Goal: Task Accomplishment & Management: Use online tool/utility

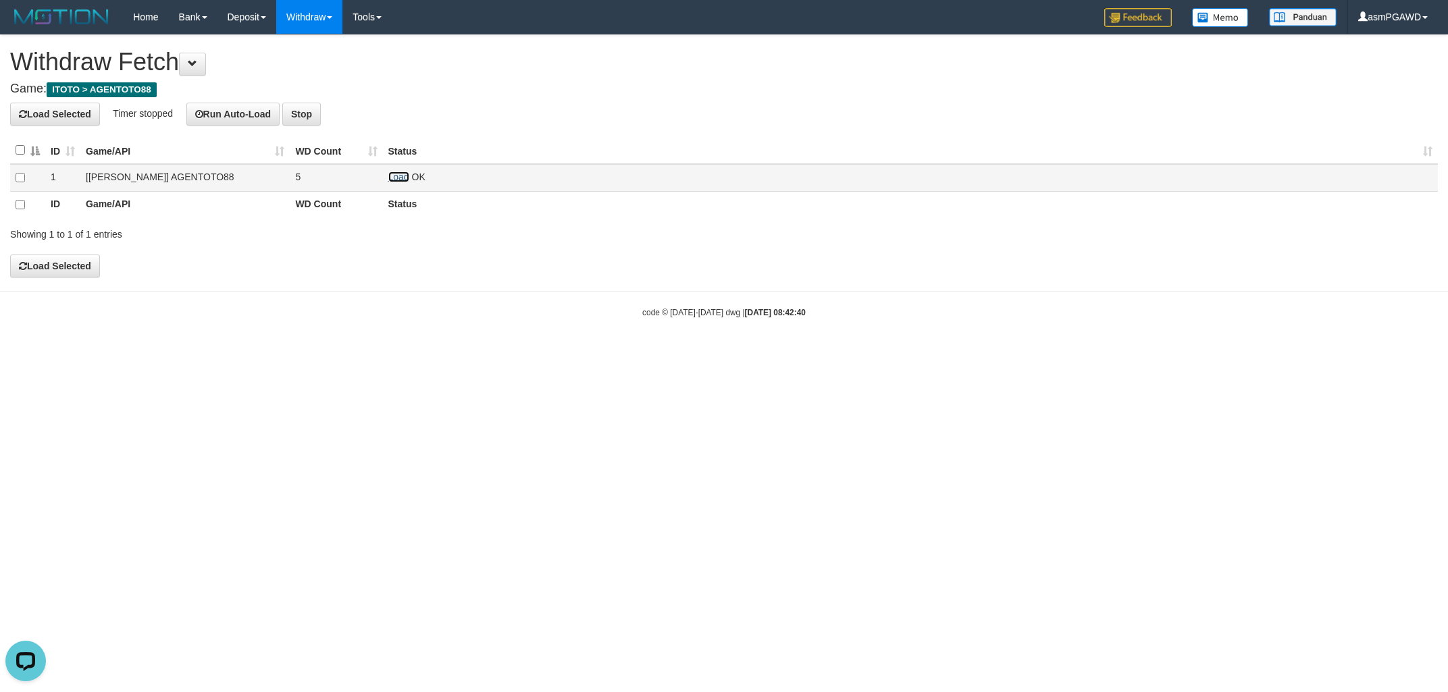
click at [400, 175] on link "Load" at bounding box center [398, 177] width 21 height 11
click at [395, 181] on link "Load" at bounding box center [398, 177] width 21 height 11
click at [398, 174] on link "Load" at bounding box center [398, 177] width 21 height 11
click at [395, 177] on link "Load" at bounding box center [398, 177] width 21 height 11
click at [403, 179] on link "Load" at bounding box center [398, 177] width 21 height 11
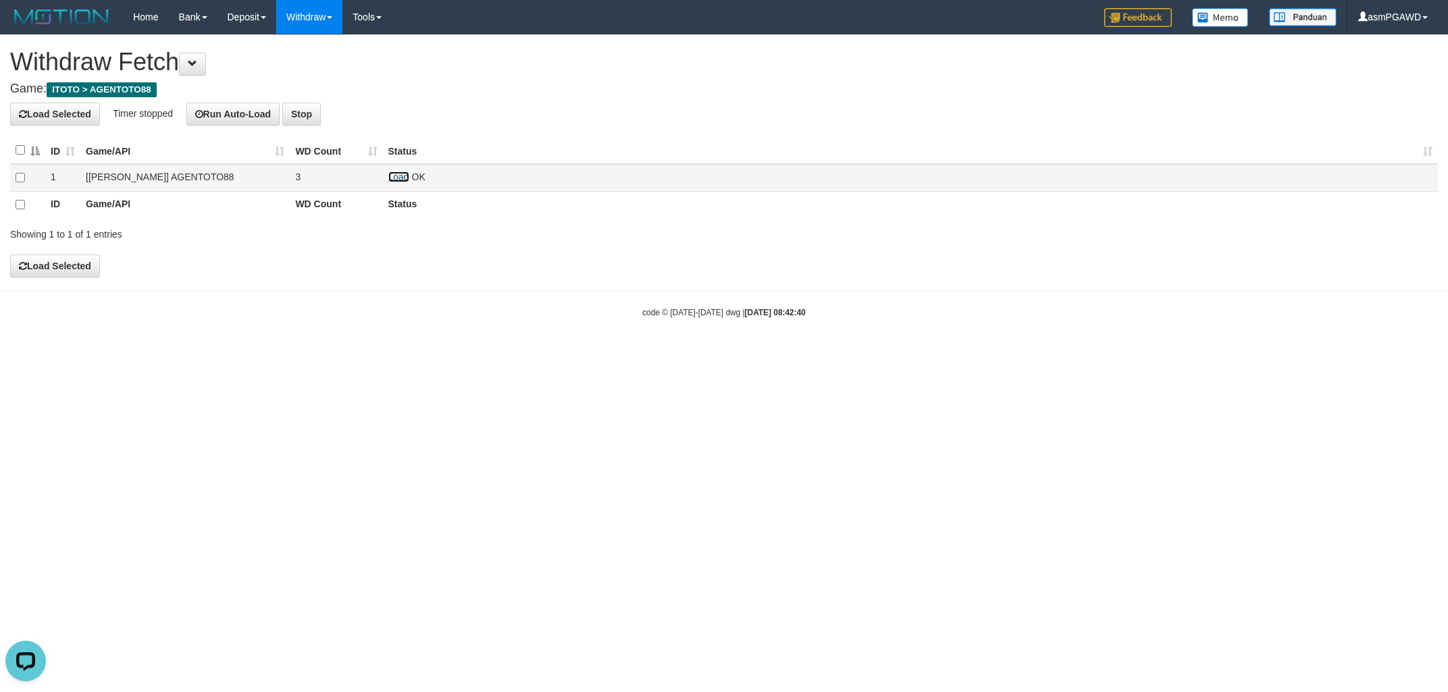
click at [400, 180] on link "Load" at bounding box center [398, 177] width 21 height 11
click at [394, 183] on td "Load OK" at bounding box center [910, 178] width 1055 height 28
click at [396, 180] on link "Load" at bounding box center [398, 177] width 21 height 11
click at [402, 176] on link "Load" at bounding box center [398, 177] width 21 height 11
click at [396, 176] on link "Load" at bounding box center [398, 177] width 21 height 11
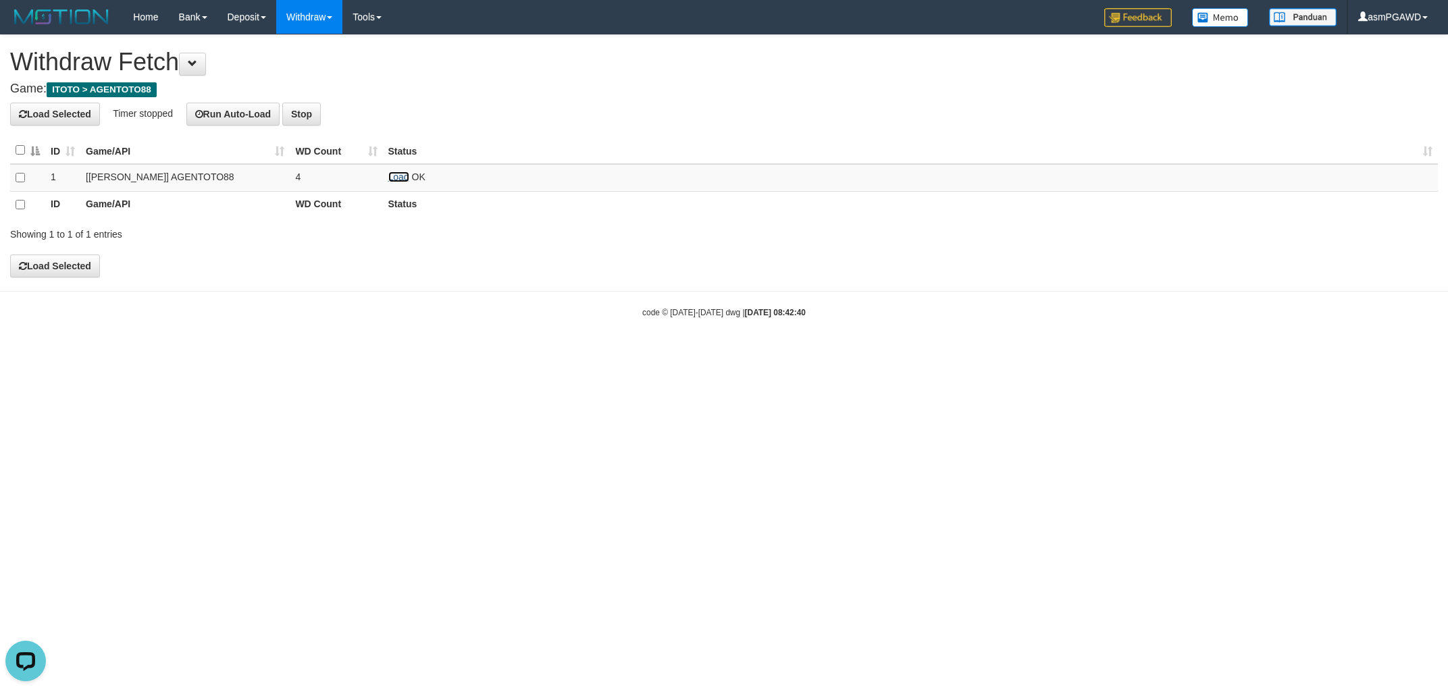
drag, startPoint x: 402, startPoint y: 179, endPoint x: 439, endPoint y: 155, distance: 44.4
click at [401, 179] on link "Load" at bounding box center [398, 177] width 21 height 11
click at [397, 176] on link "Load" at bounding box center [398, 177] width 21 height 11
click at [390, 177] on link "Load" at bounding box center [398, 177] width 21 height 11
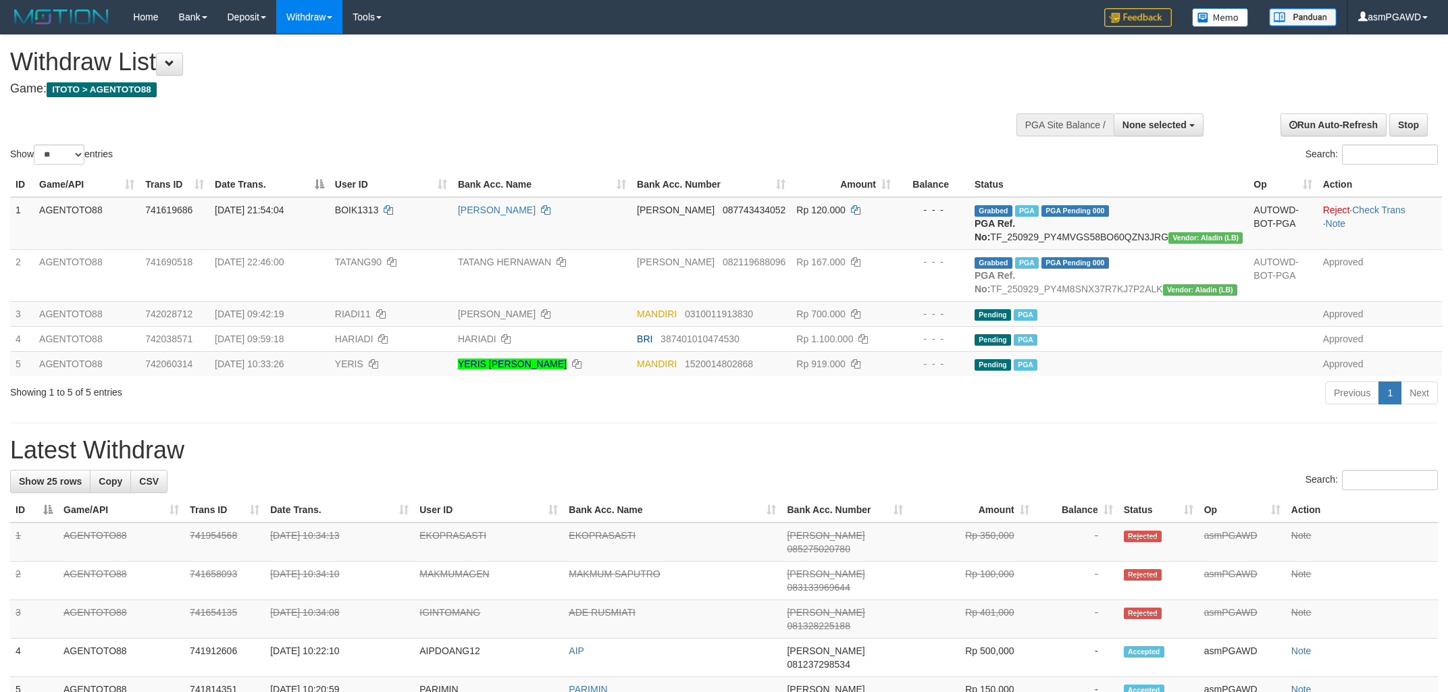
select select
select select "**"
drag, startPoint x: 179, startPoint y: 50, endPoint x: 180, endPoint y: 64, distance: 14.2
click at [179, 52] on h1 "Withdraw List" at bounding box center [480, 62] width 941 height 27
click at [174, 64] on span at bounding box center [169, 63] width 9 height 9
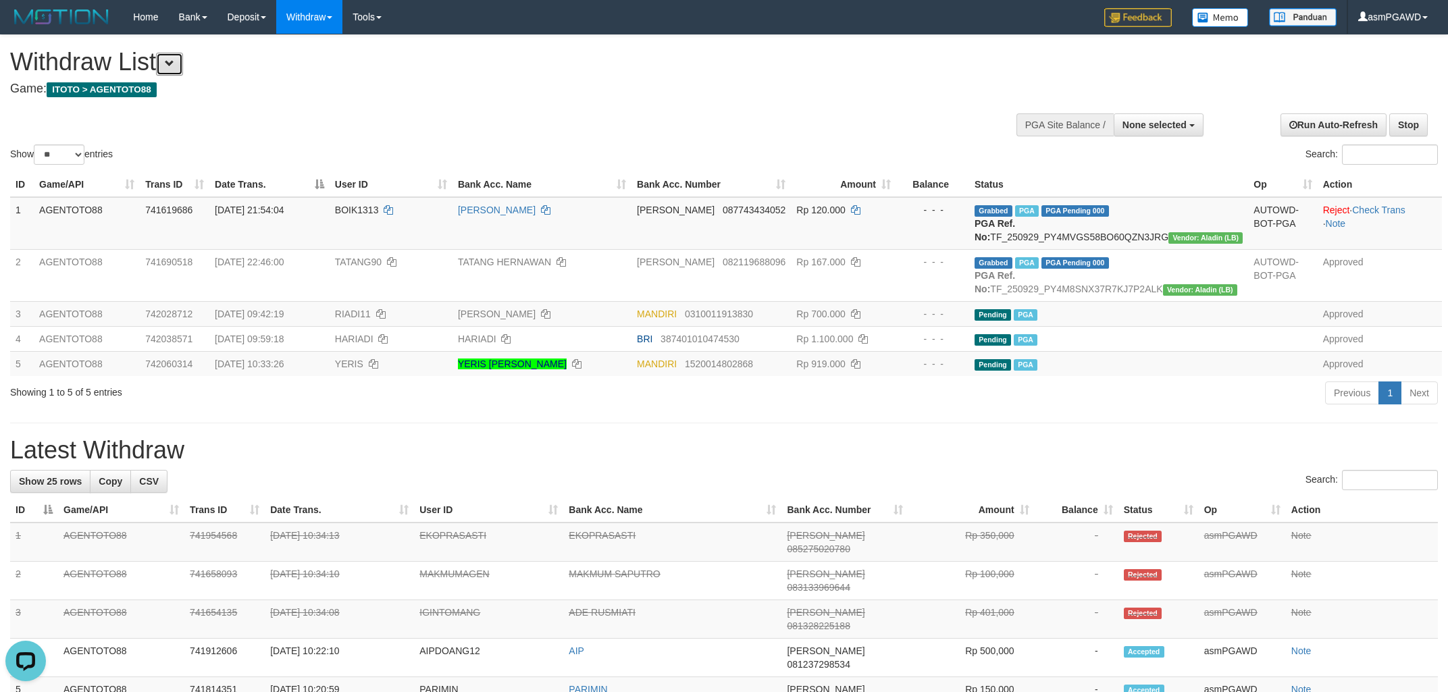
scroll to position [11, 0]
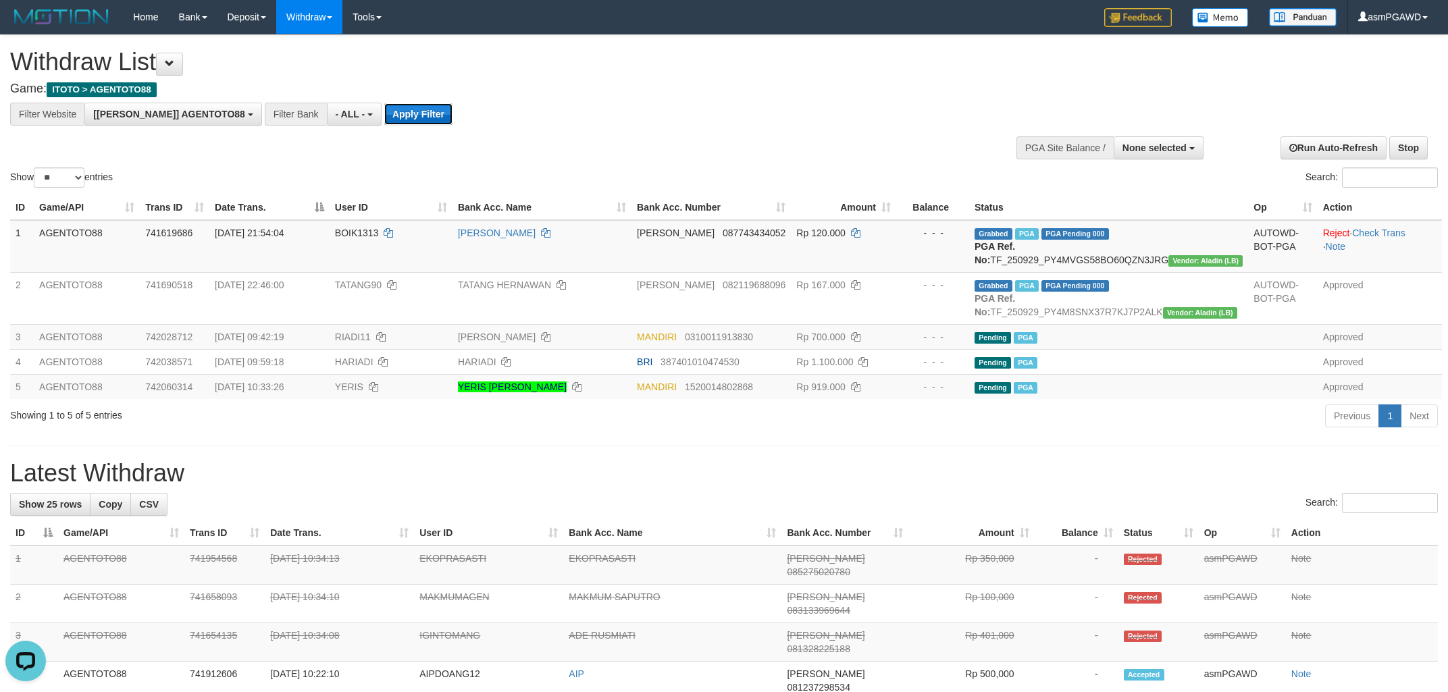
click at [384, 111] on button "Apply Filter" at bounding box center [418, 114] width 68 height 22
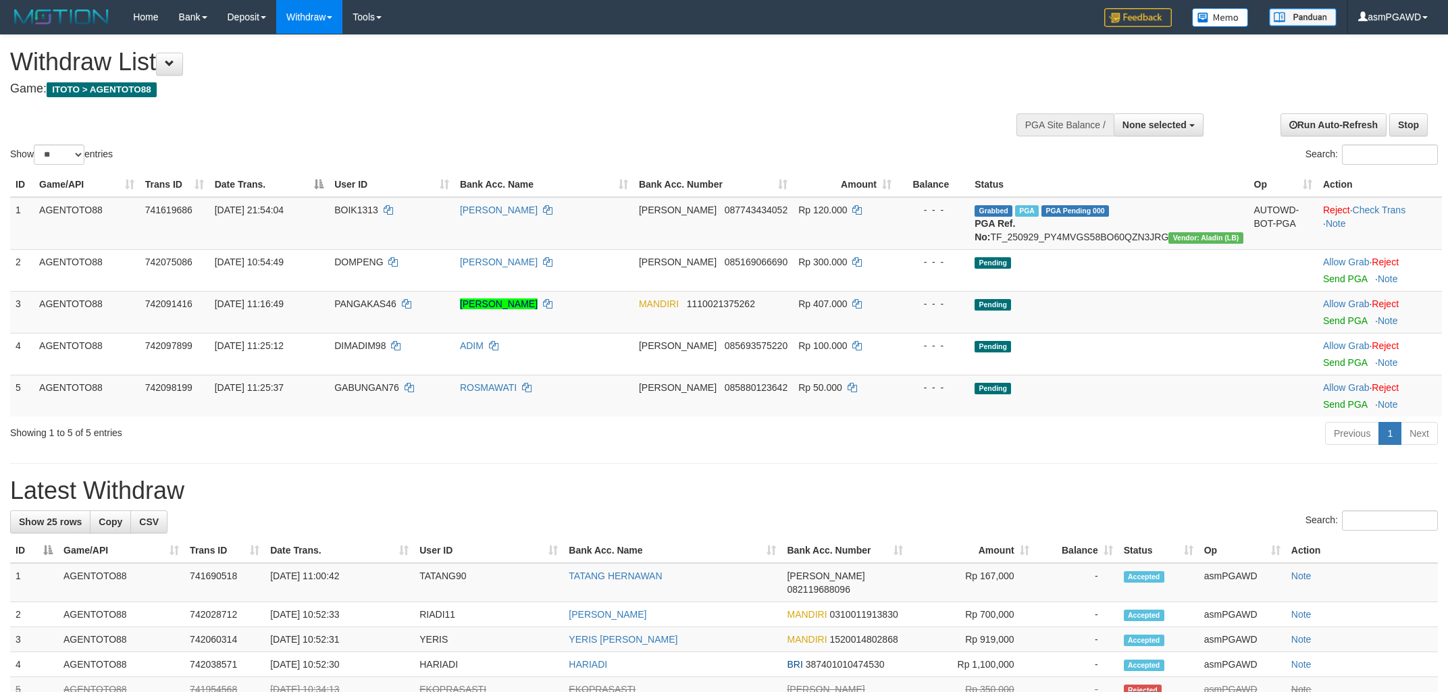
select select
select select "**"
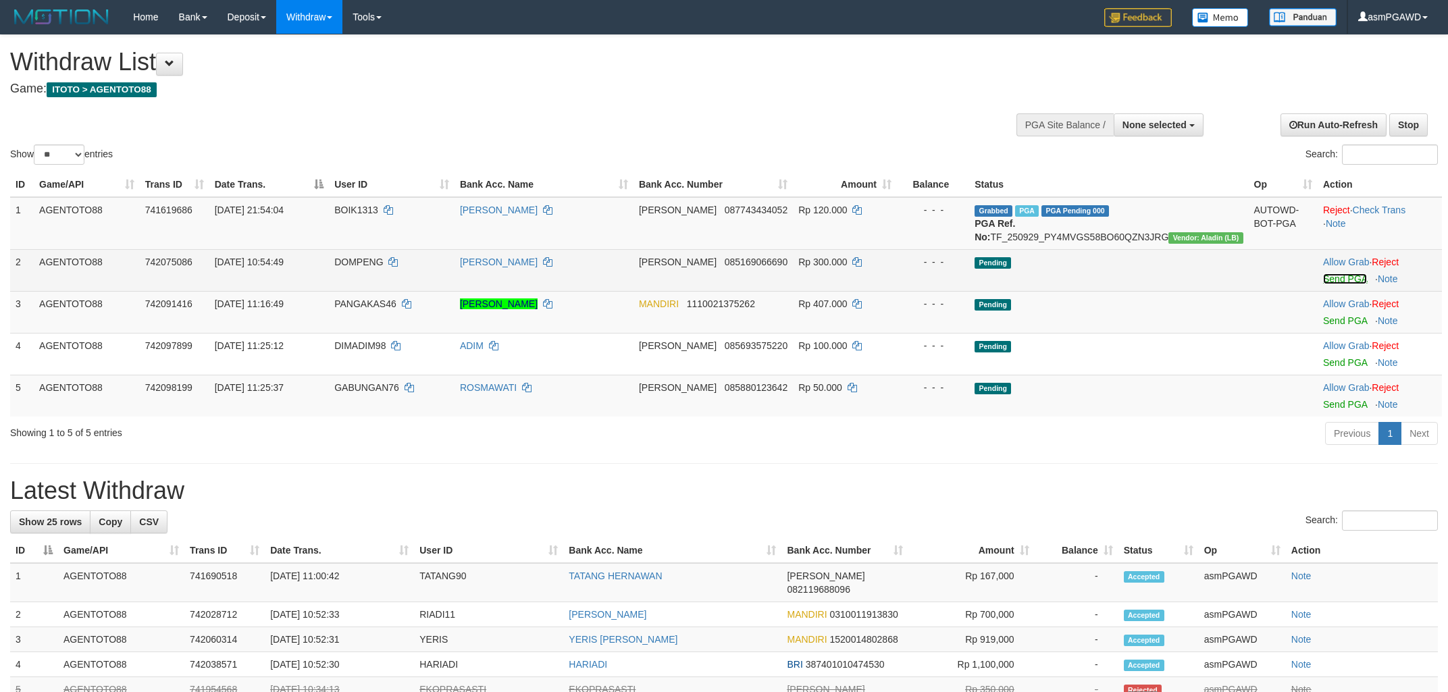
click at [1324, 284] on link "Send PGA" at bounding box center [1345, 278] width 44 height 11
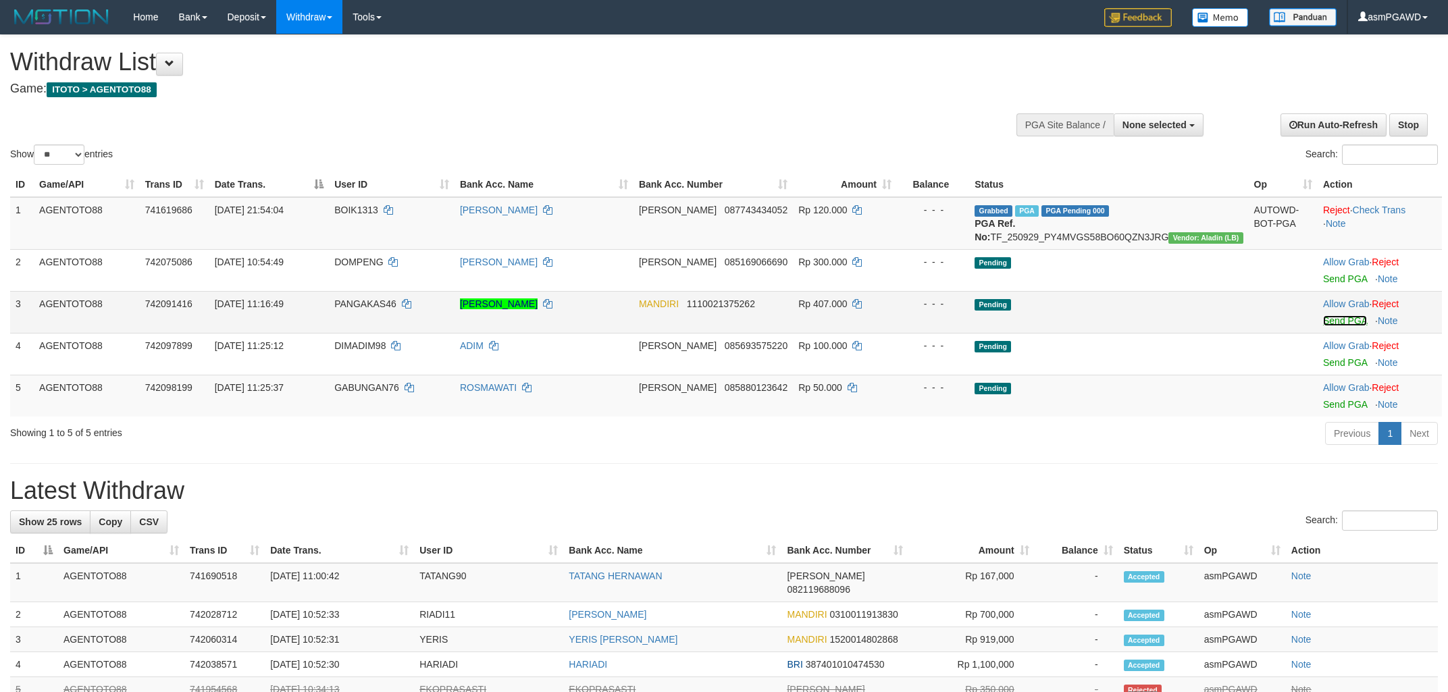
click at [1326, 326] on link "Send PGA" at bounding box center [1345, 320] width 44 height 11
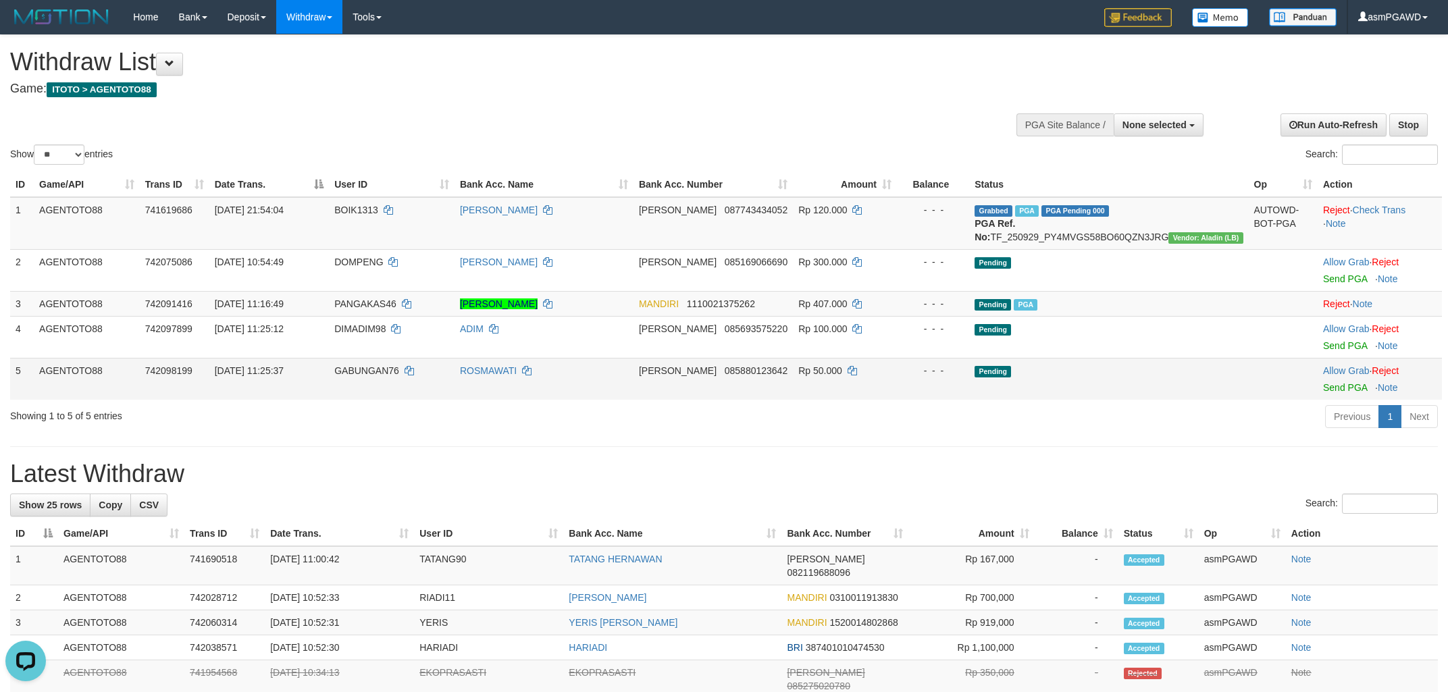
click at [1332, 375] on td "Allow Grab · Reject Send PGA · Note" at bounding box center [1379, 379] width 124 height 42
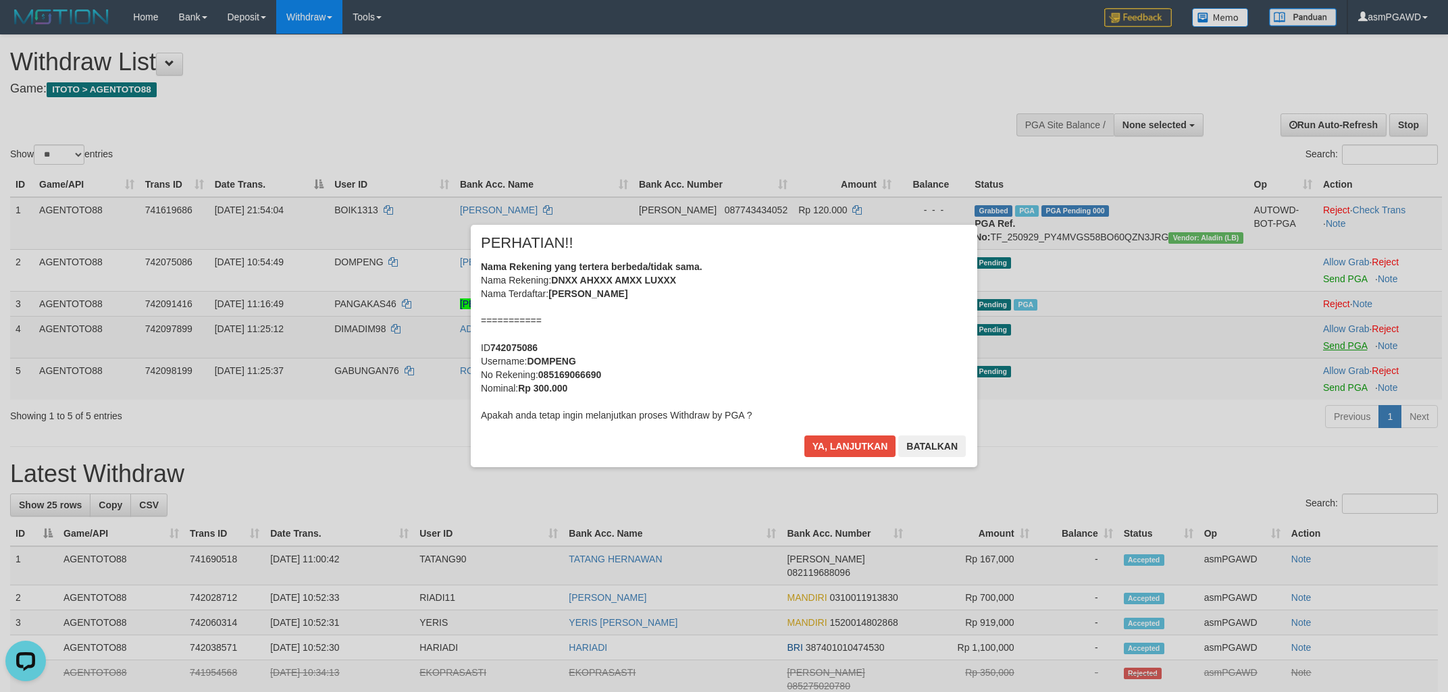
click at [1331, 360] on div at bounding box center [724, 346] width 1448 height 692
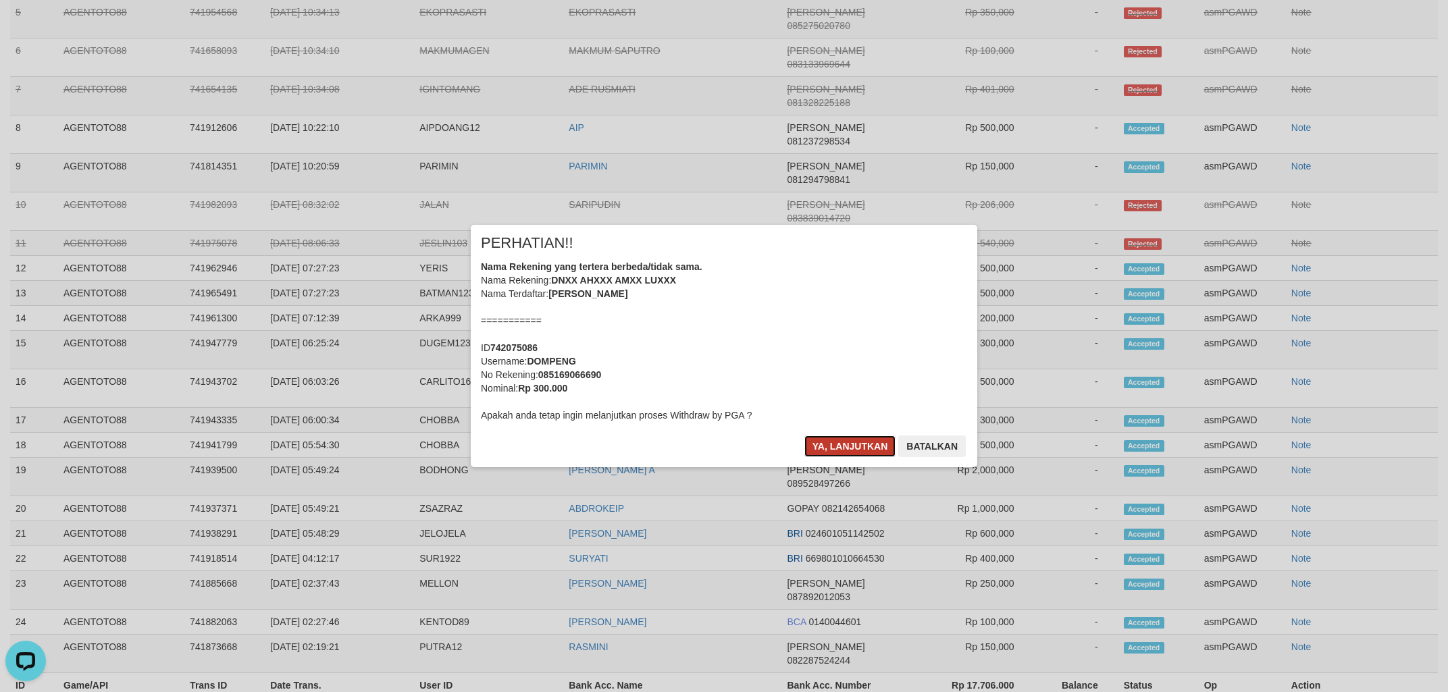
click at [858, 448] on button "Ya, lanjutkan" at bounding box center [850, 447] width 92 height 22
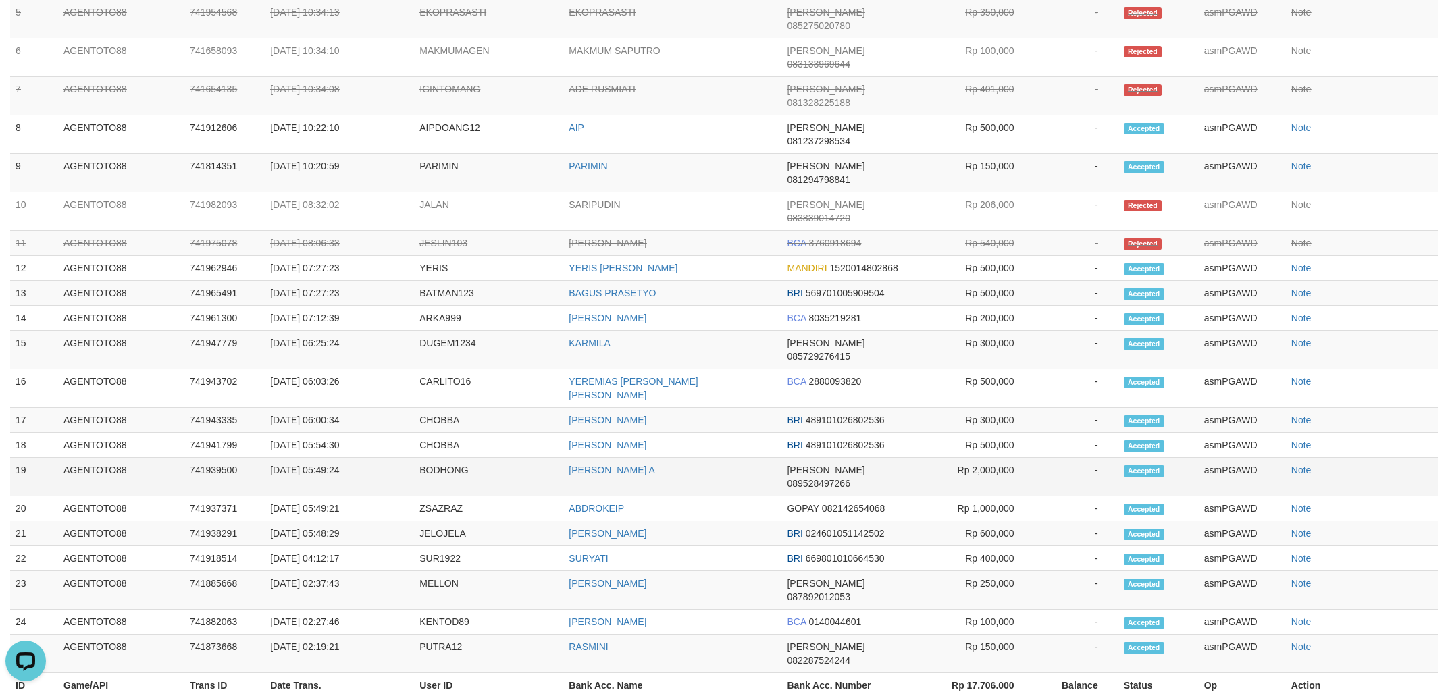
scroll to position [226, 0]
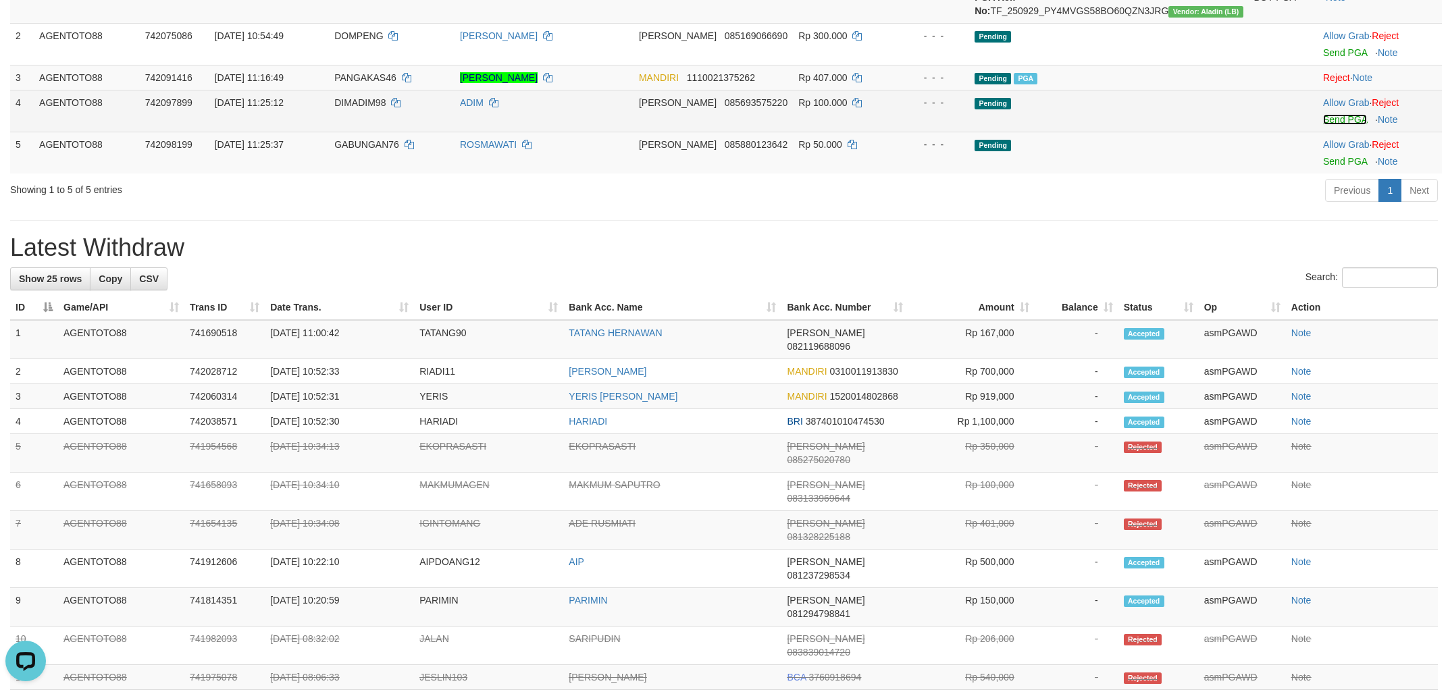
click at [1331, 125] on link "Send PGA" at bounding box center [1345, 119] width 44 height 11
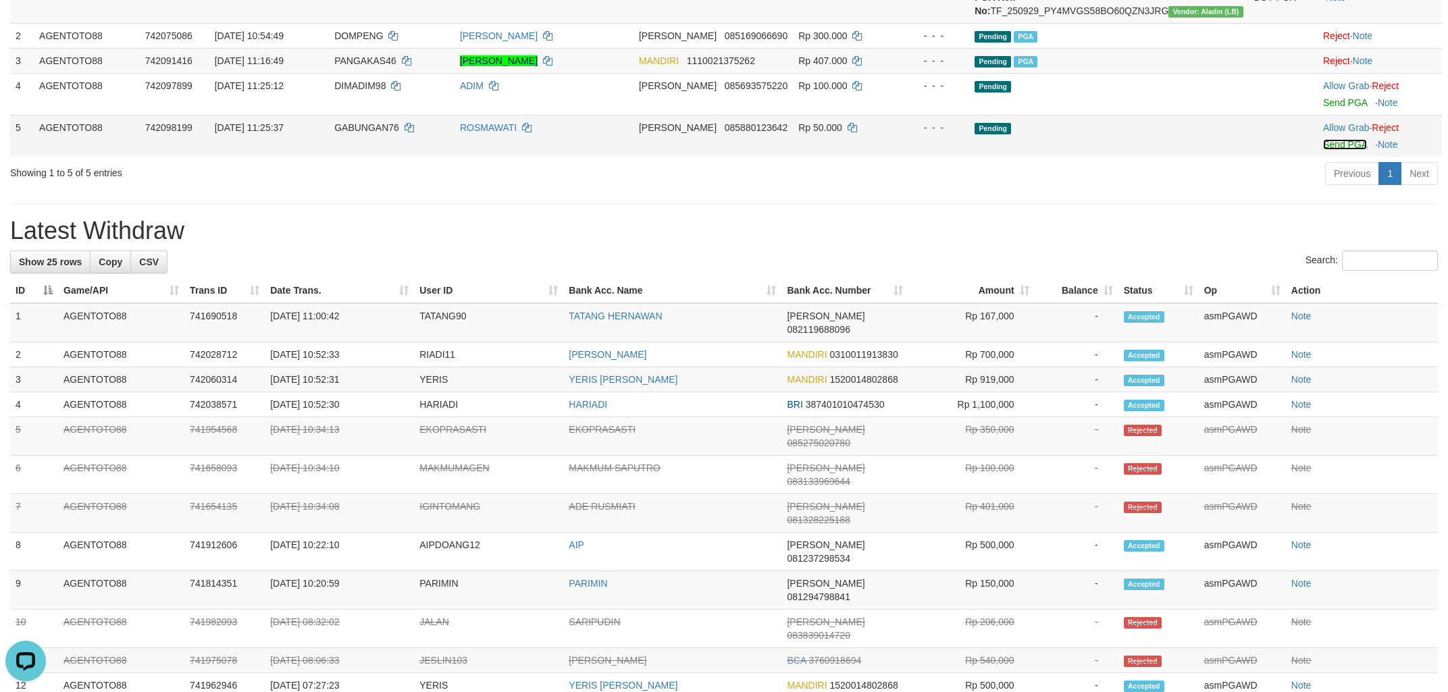
click at [1323, 150] on link "Send PGA" at bounding box center [1345, 144] width 44 height 11
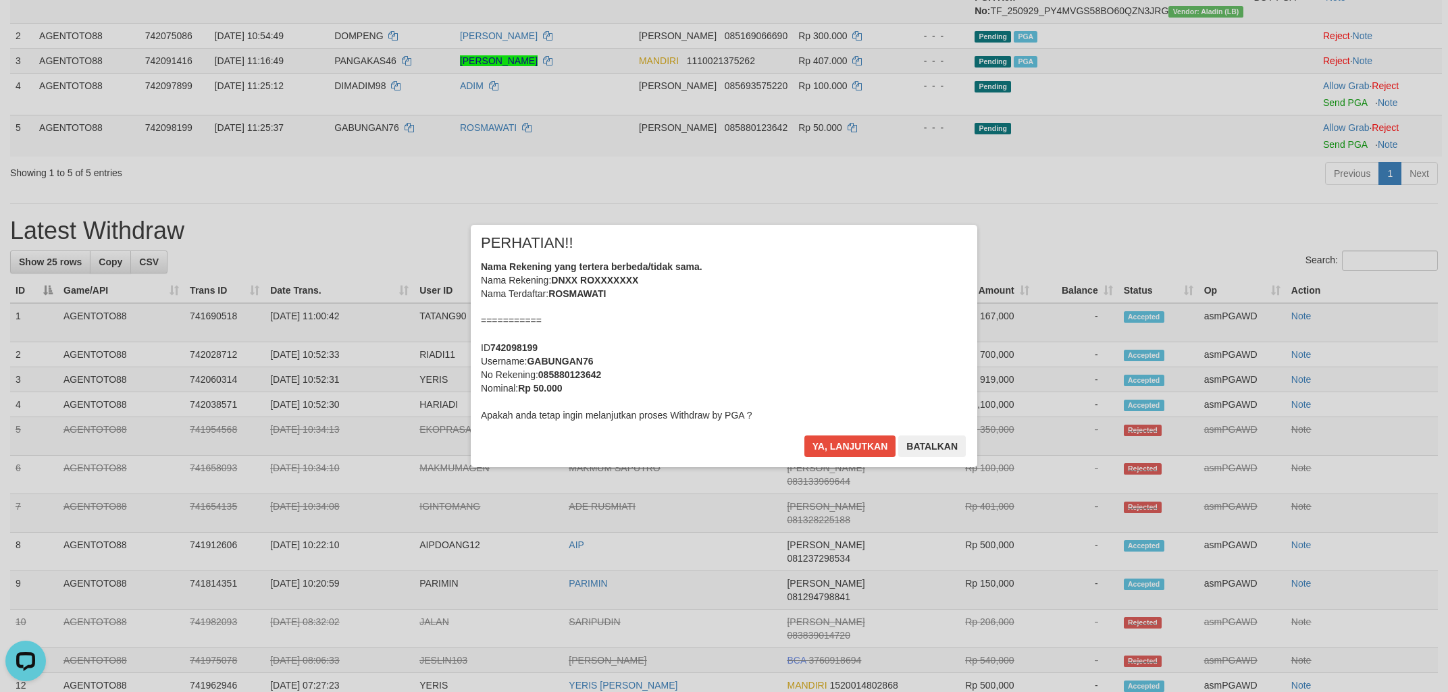
scroll to position [0, 0]
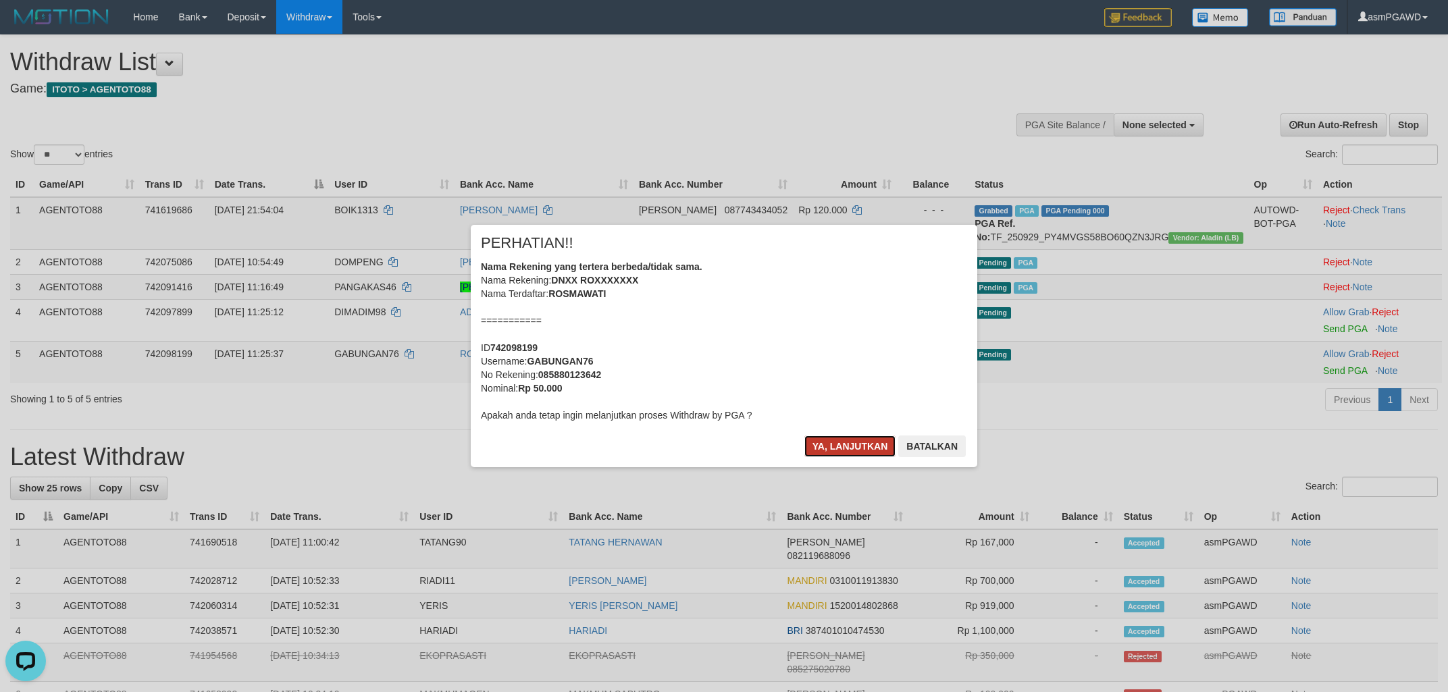
click at [847, 447] on button "Ya, lanjutkan" at bounding box center [850, 447] width 92 height 22
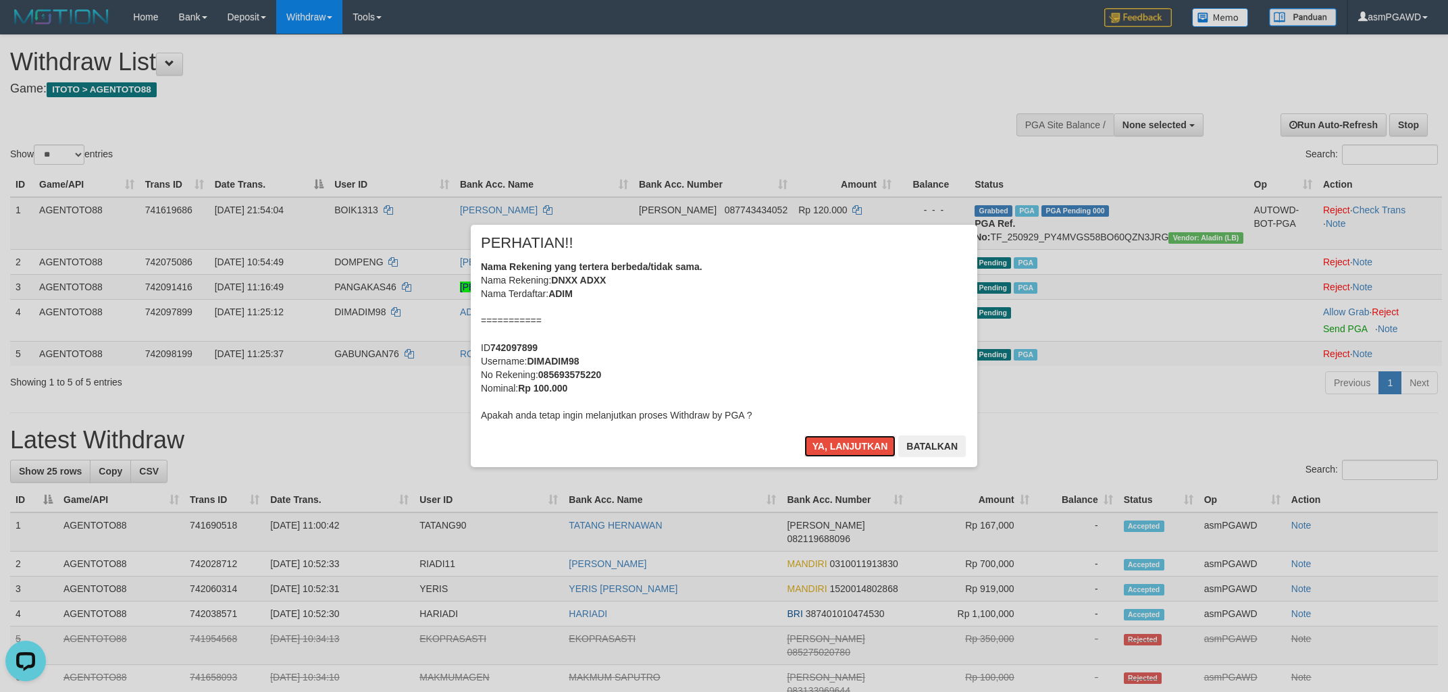
click at [845, 438] on button "Ya, lanjutkan" at bounding box center [850, 447] width 92 height 22
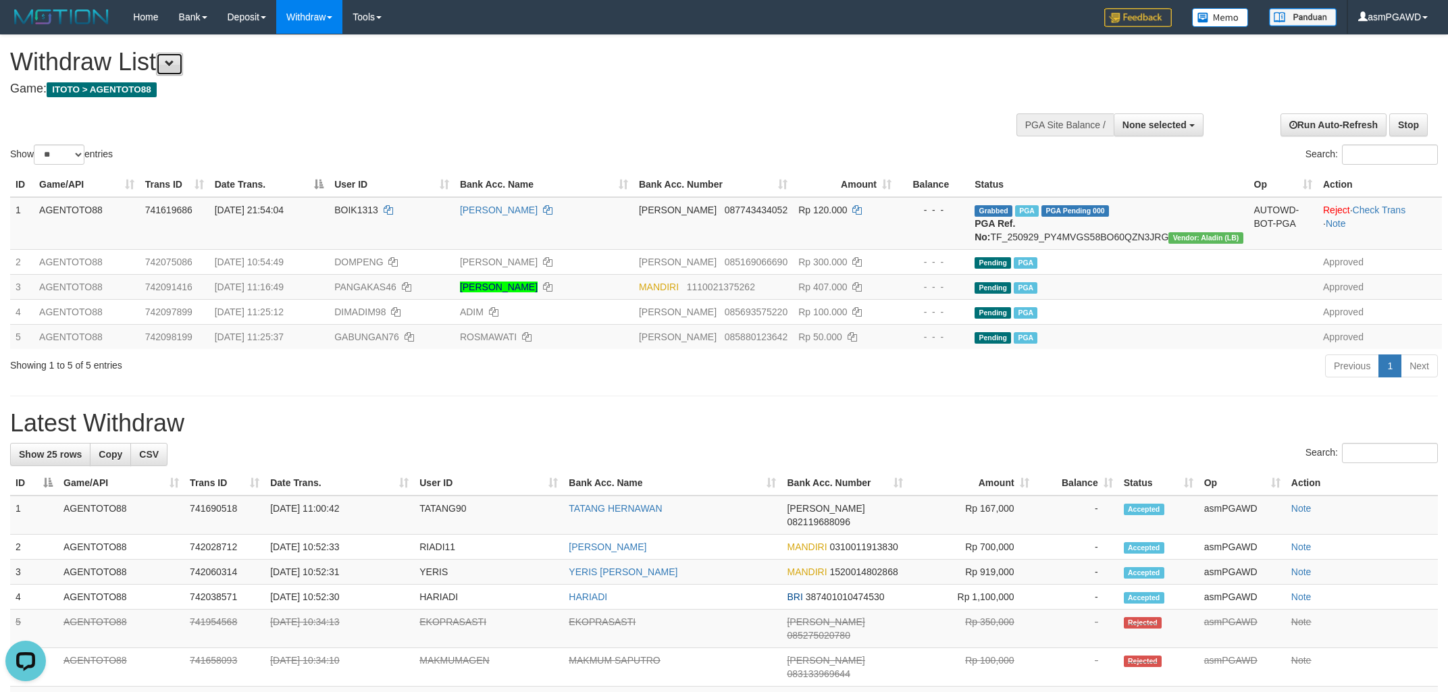
click at [182, 56] on button at bounding box center [169, 64] width 27 height 23
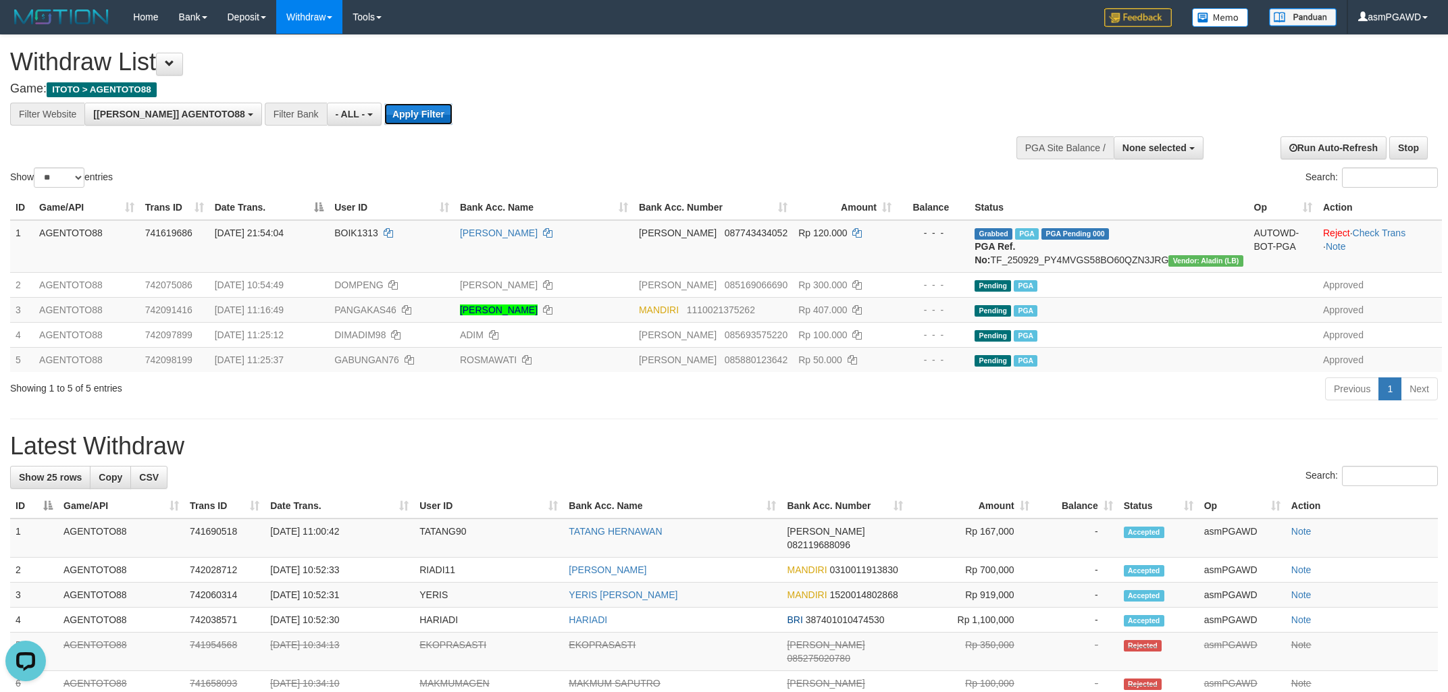
click at [384, 114] on button "Apply Filter" at bounding box center [418, 114] width 68 height 22
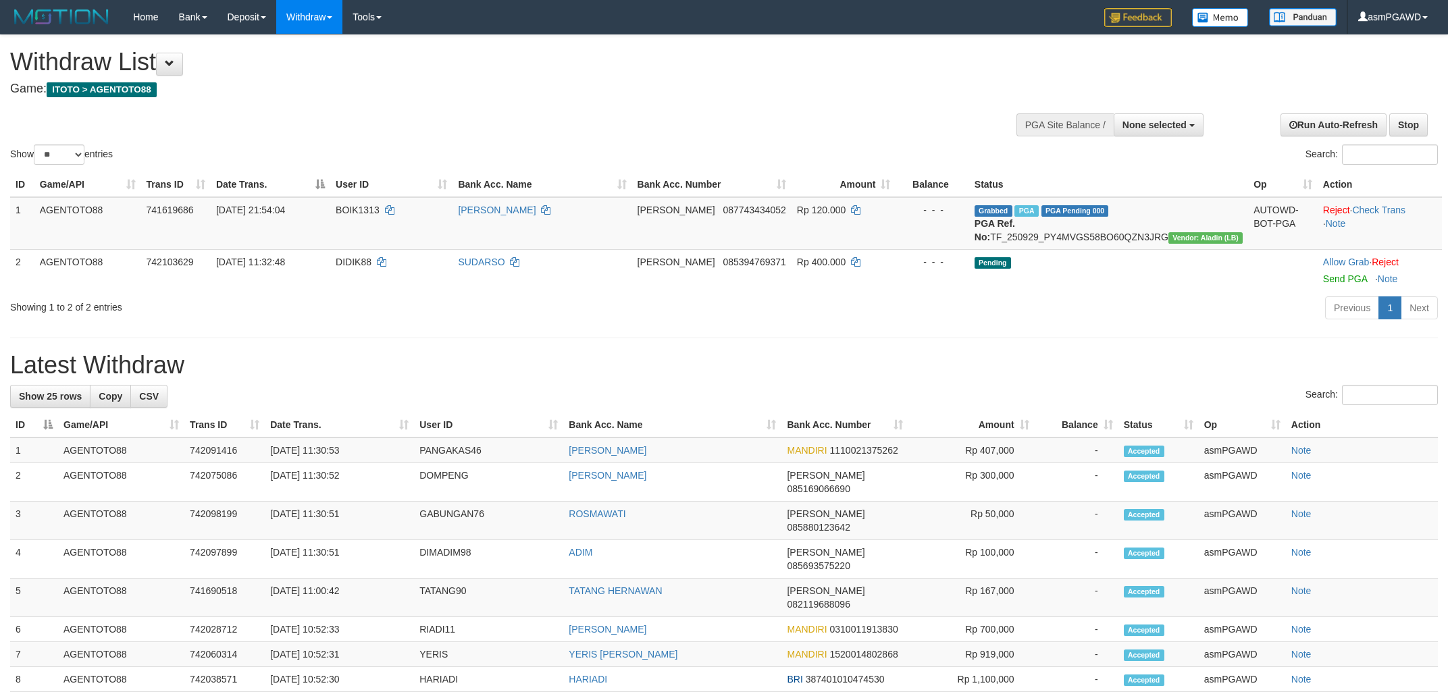
select select
select select "**"
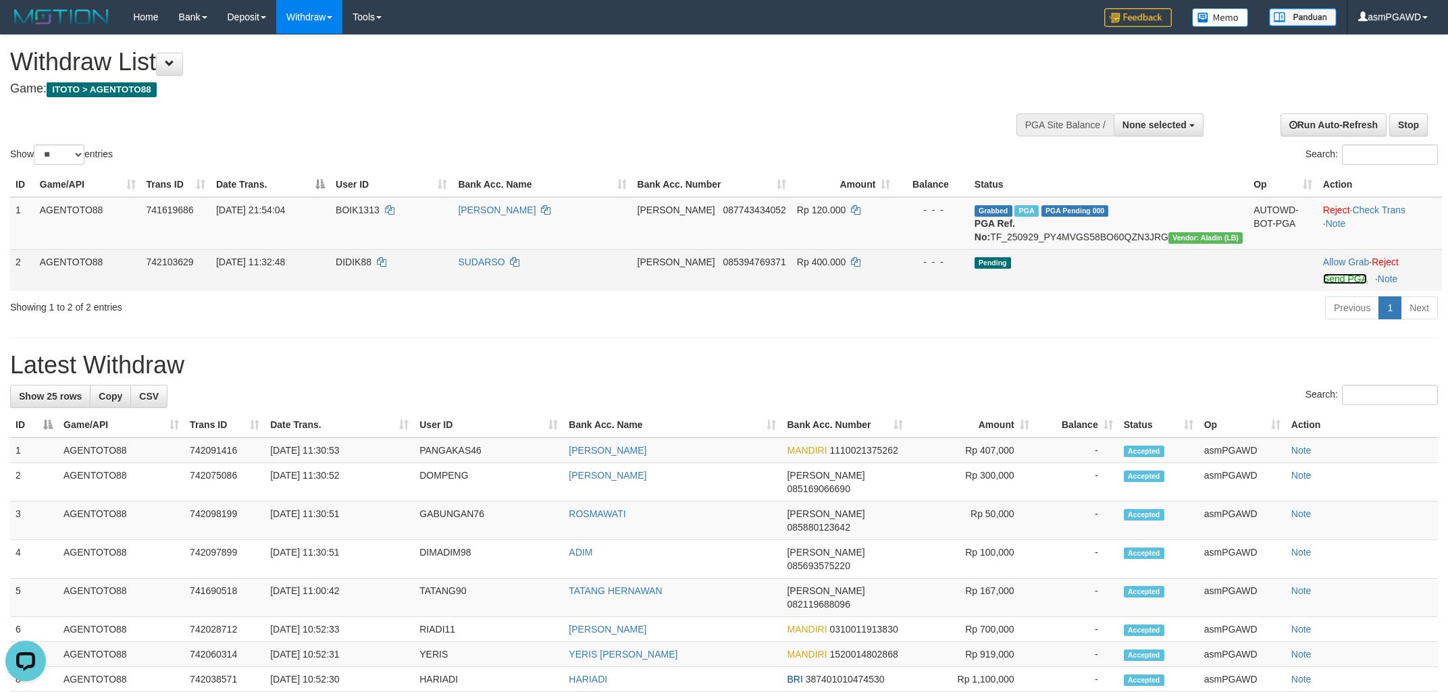
click at [1326, 284] on link "Send PGA" at bounding box center [1345, 278] width 44 height 11
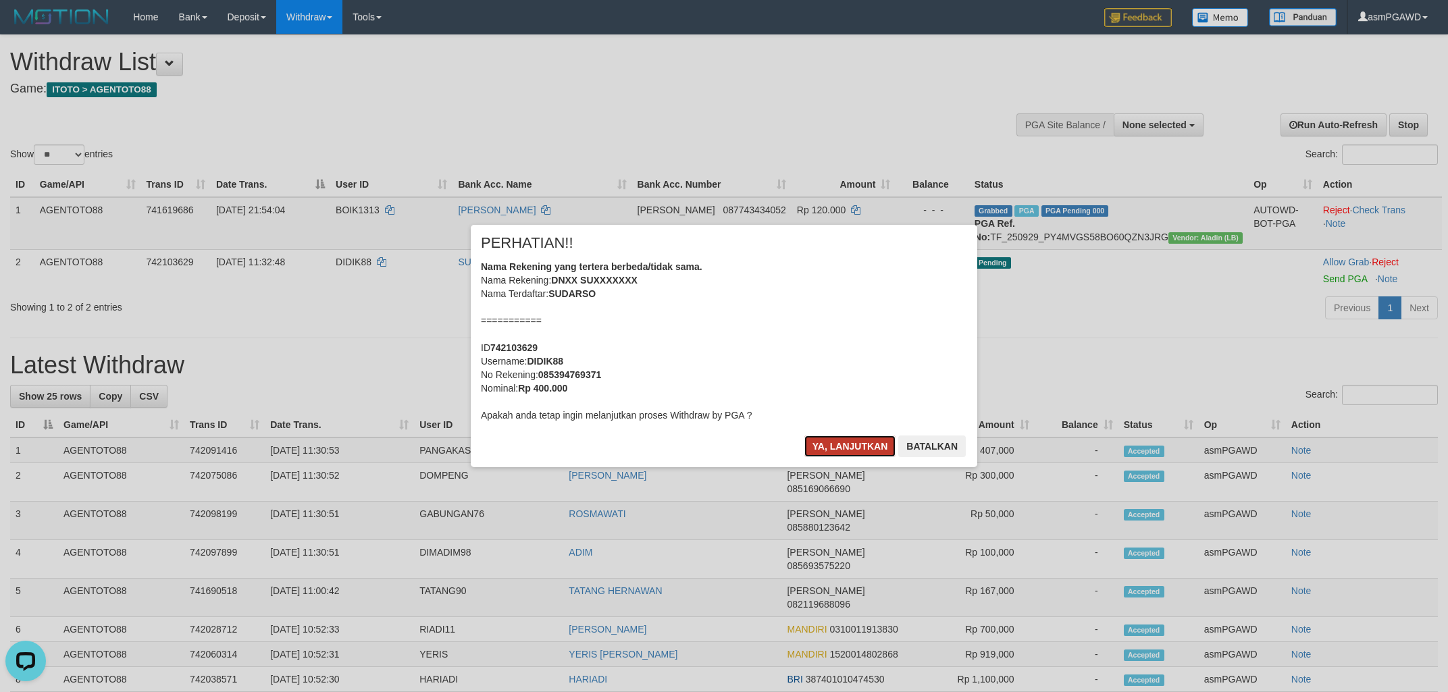
click at [833, 451] on button "Ya, lanjutkan" at bounding box center [850, 447] width 92 height 22
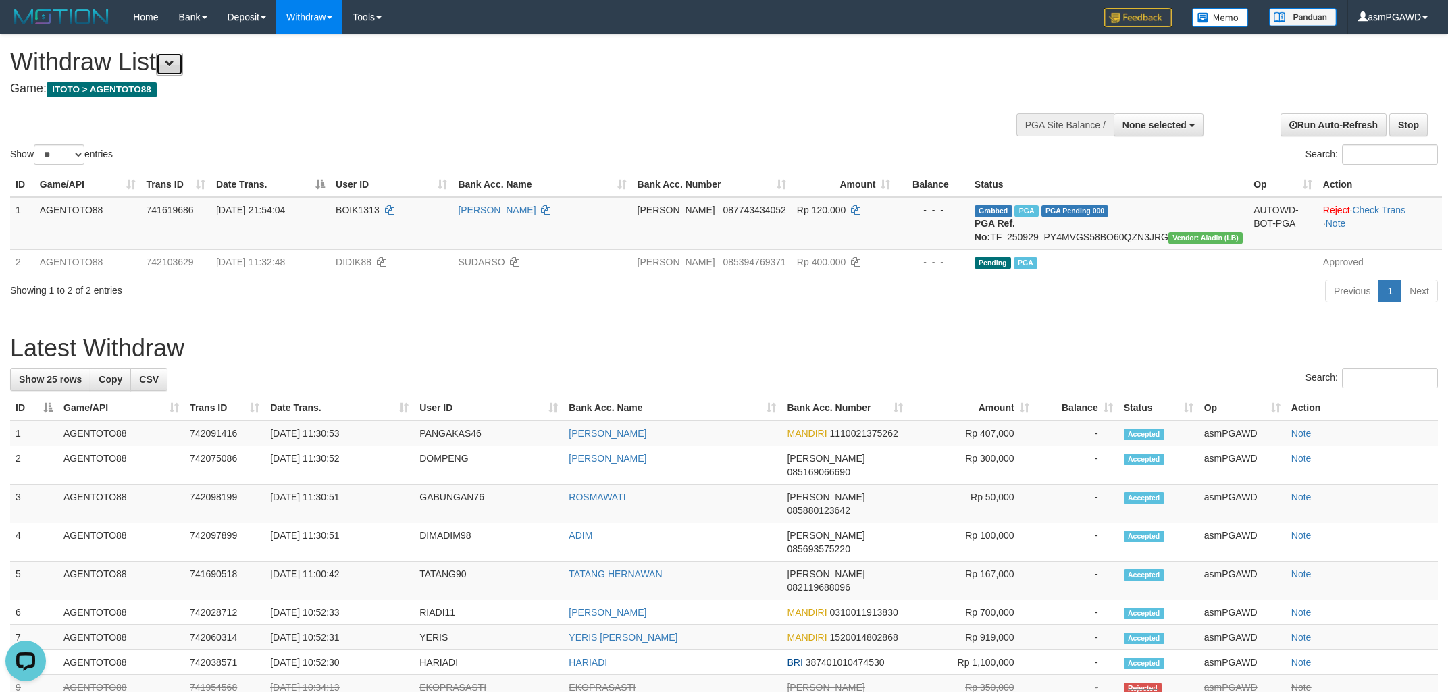
click at [174, 68] on span at bounding box center [169, 63] width 9 height 9
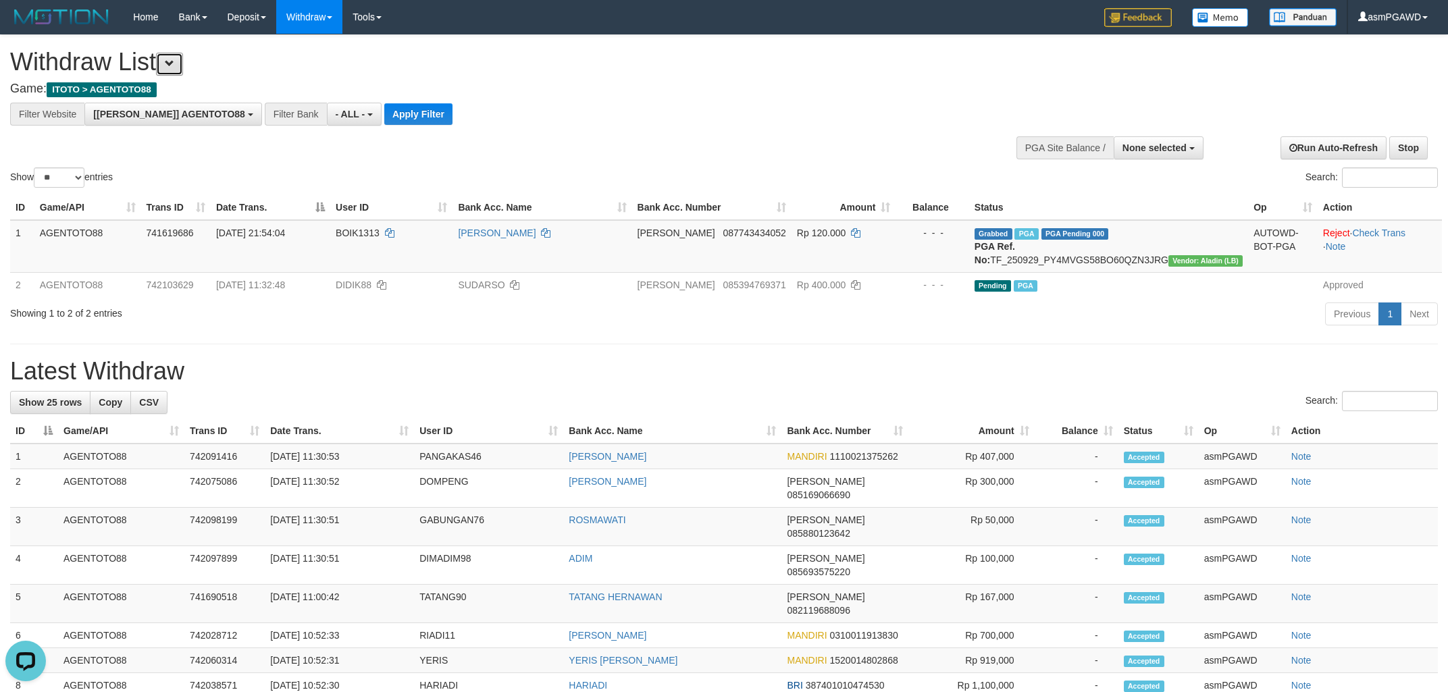
scroll to position [11, 0]
click at [384, 114] on button "Apply Filter" at bounding box center [418, 114] width 68 height 22
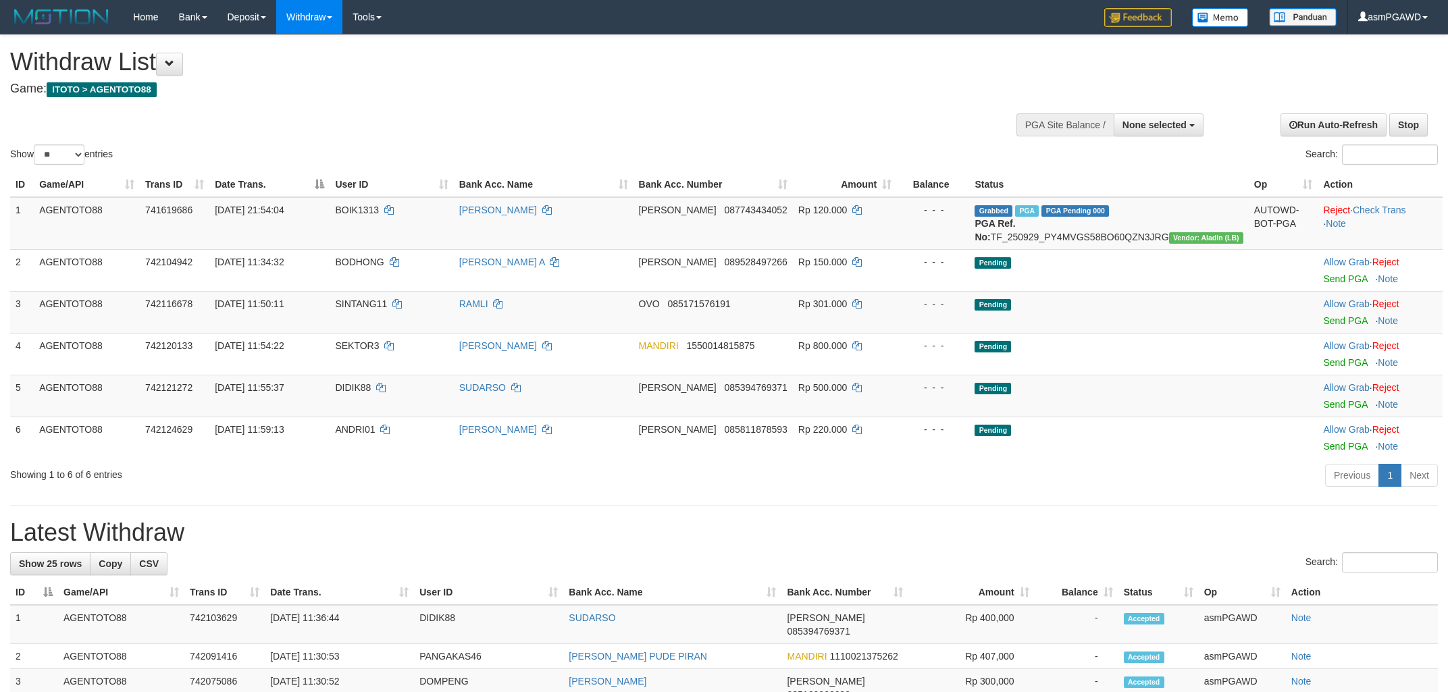
select select
select select "**"
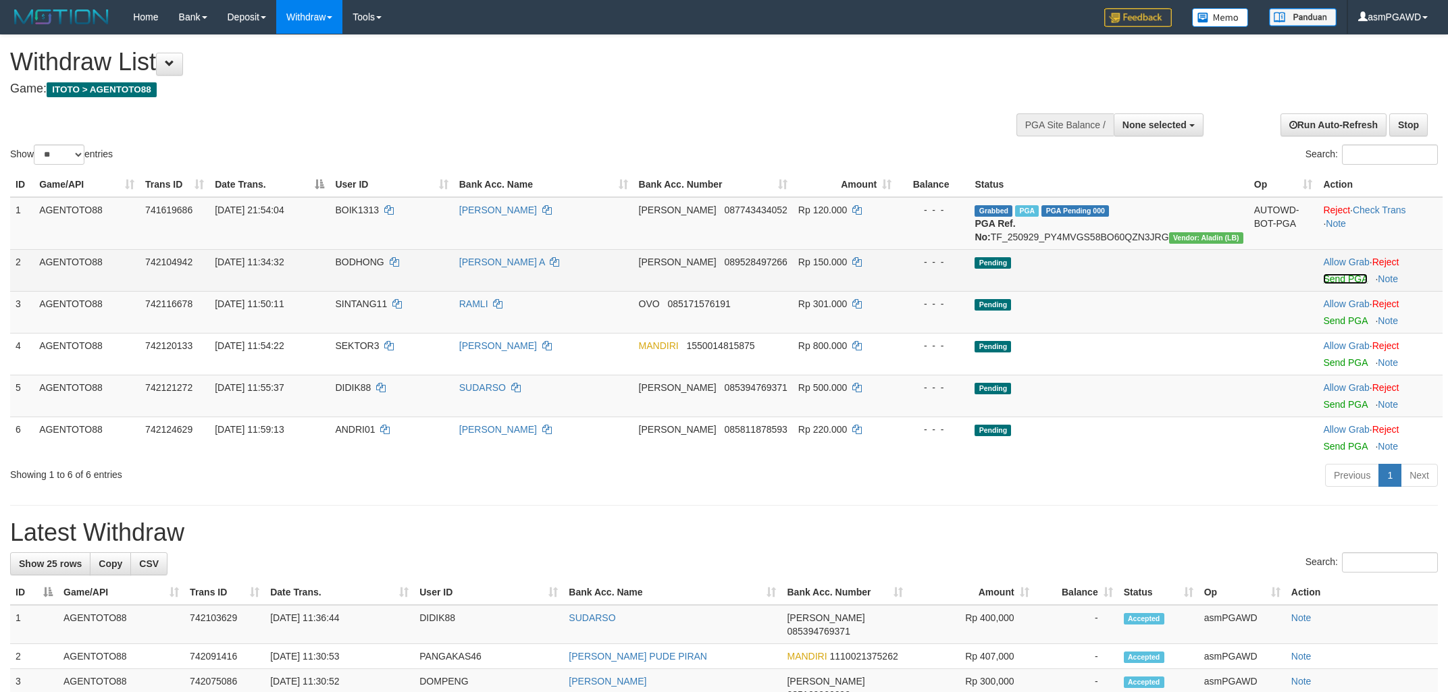
click at [1333, 284] on link "Send PGA" at bounding box center [1345, 278] width 44 height 11
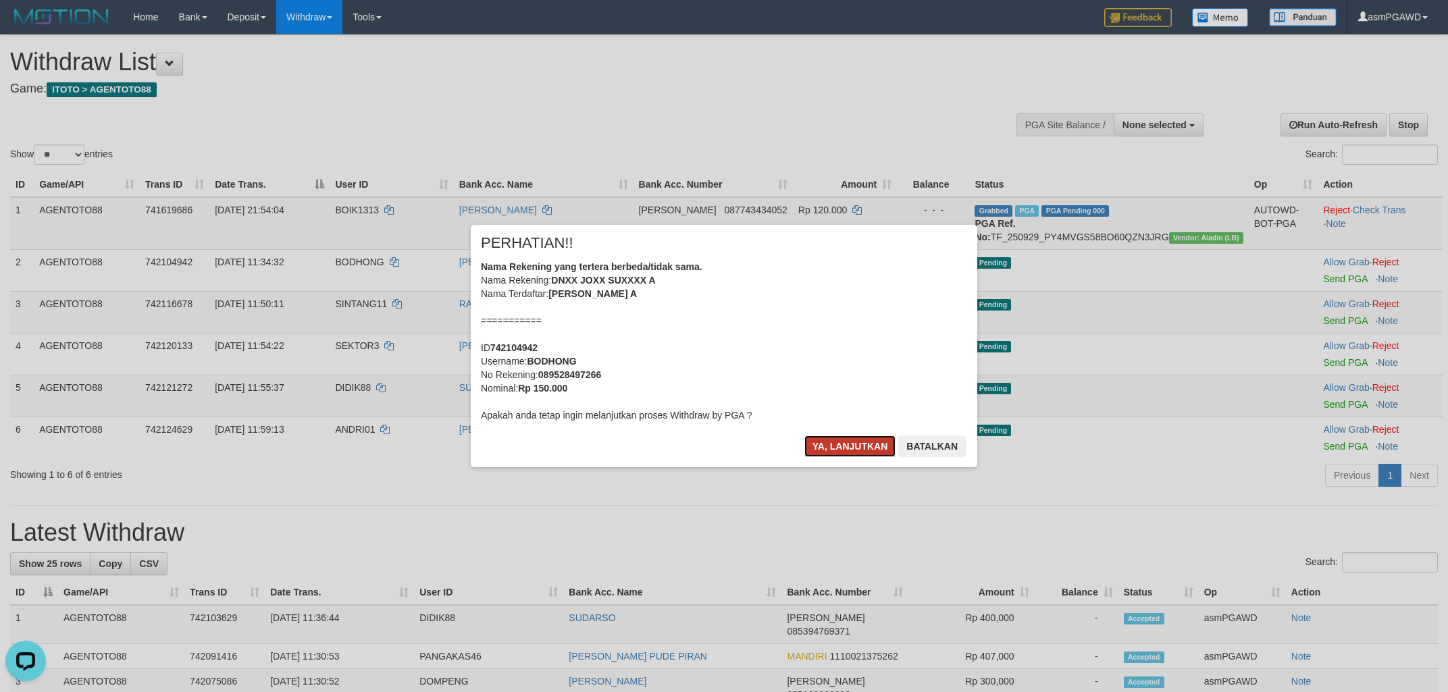
click at [827, 444] on button "Ya, lanjutkan" at bounding box center [850, 447] width 92 height 22
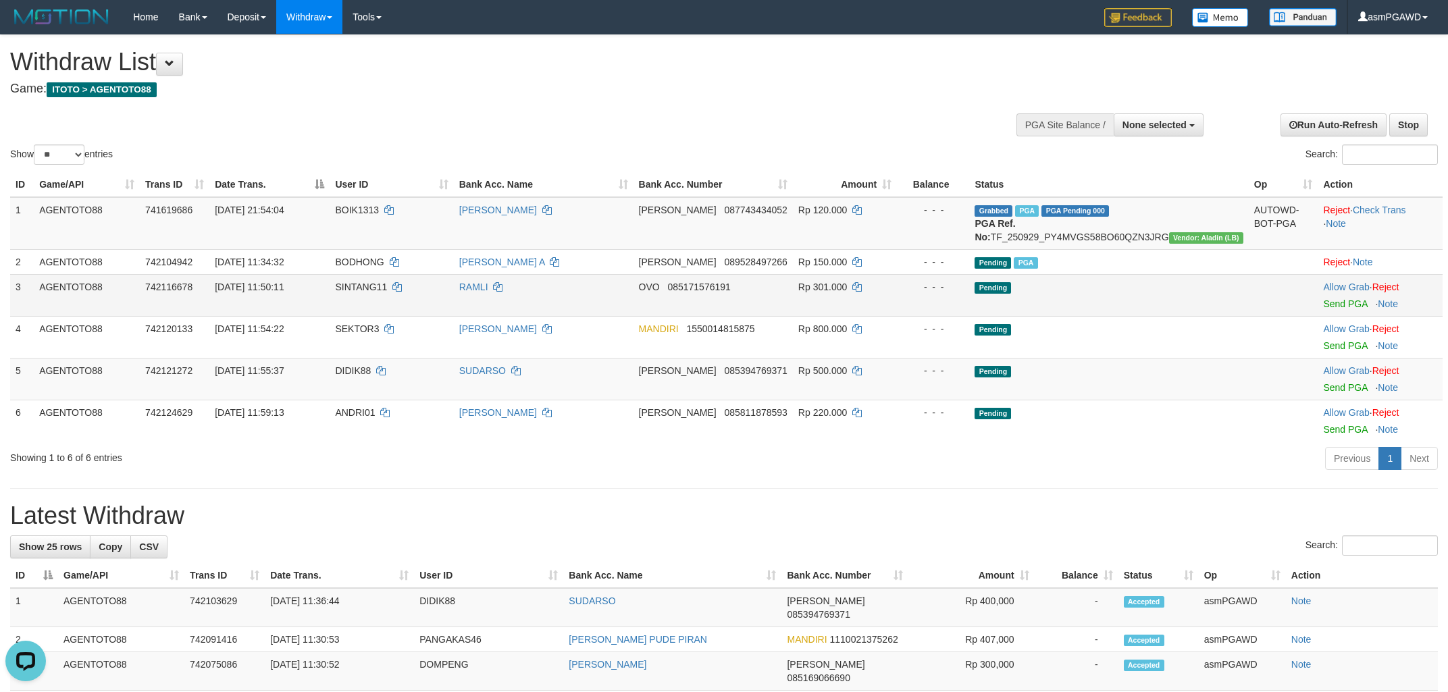
click at [1358, 309] on span "Send PGA" at bounding box center [1380, 302] width 114 height 16
click at [1355, 309] on link "Send PGA" at bounding box center [1345, 303] width 44 height 11
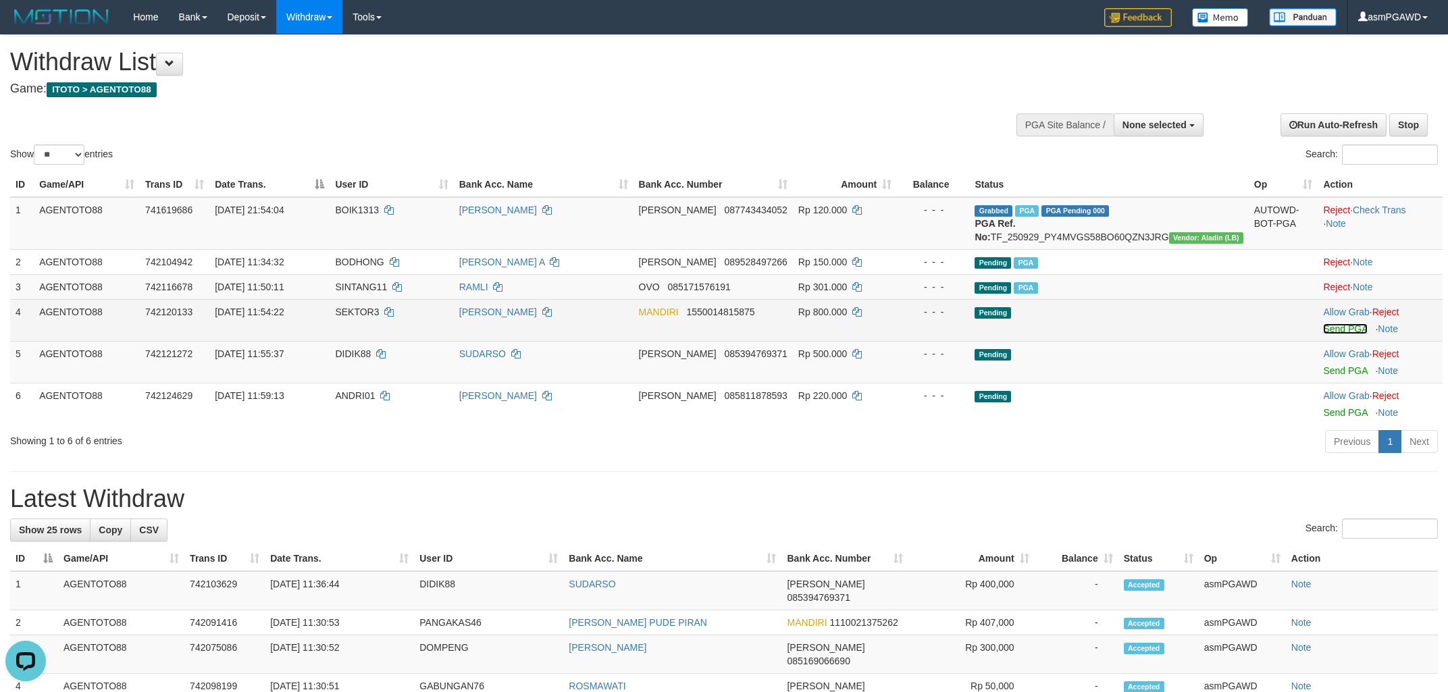
click at [1337, 334] on link "Send PGA" at bounding box center [1345, 328] width 44 height 11
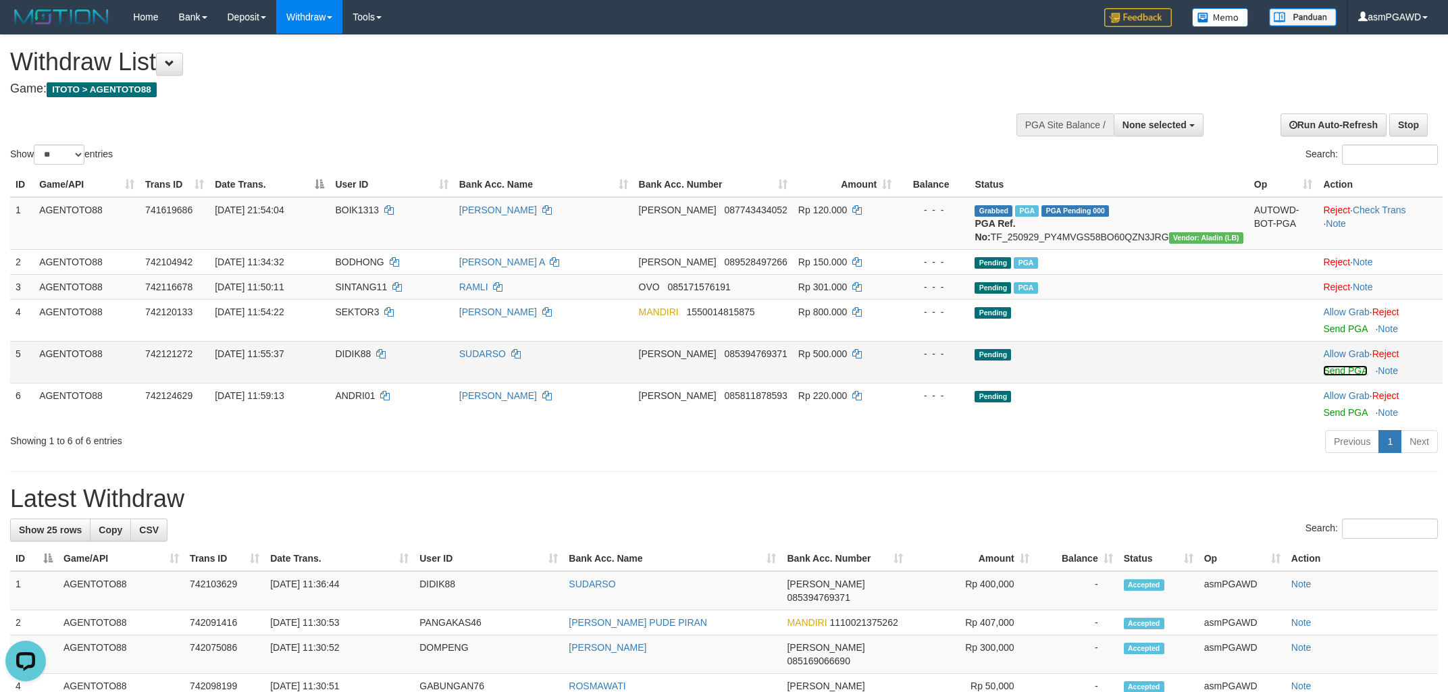
click at [1336, 376] on link "Send PGA" at bounding box center [1345, 370] width 44 height 11
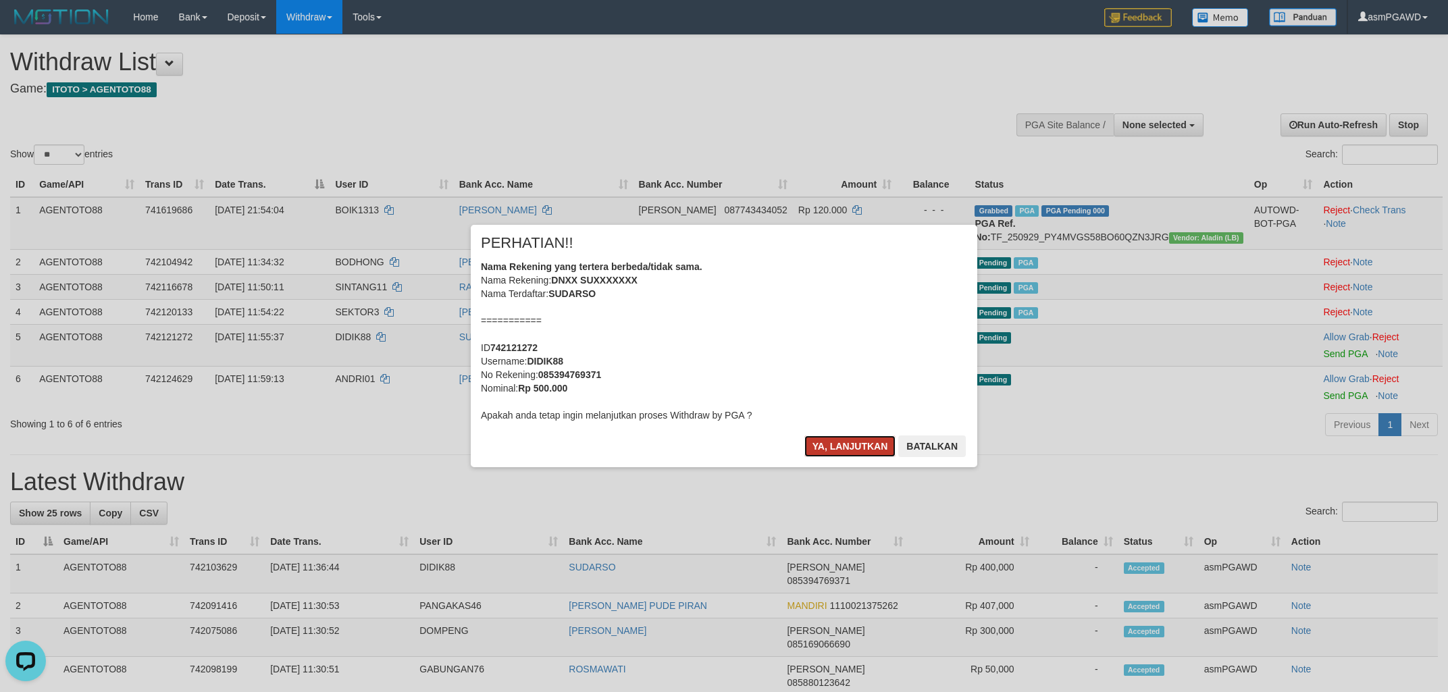
click at [841, 440] on button "Ya, lanjutkan" at bounding box center [850, 447] width 92 height 22
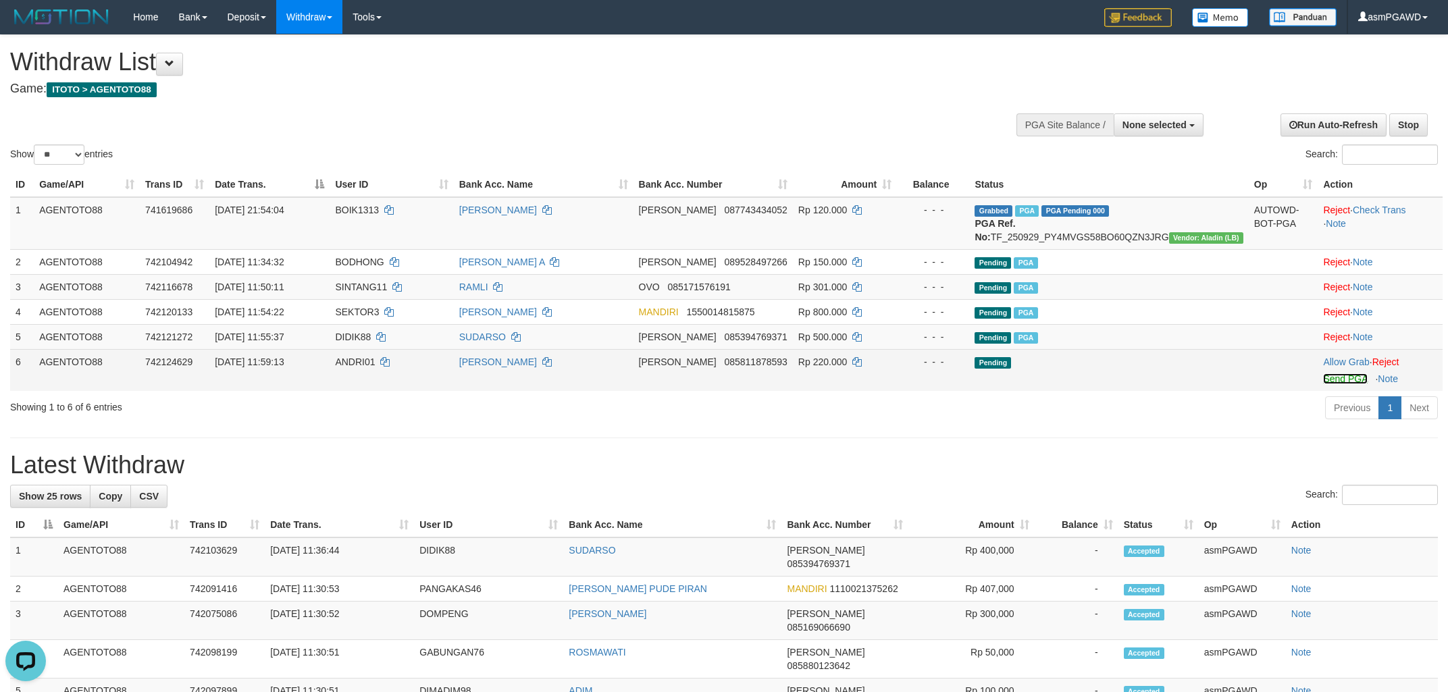
click at [1326, 384] on link "Send PGA" at bounding box center [1345, 378] width 44 height 11
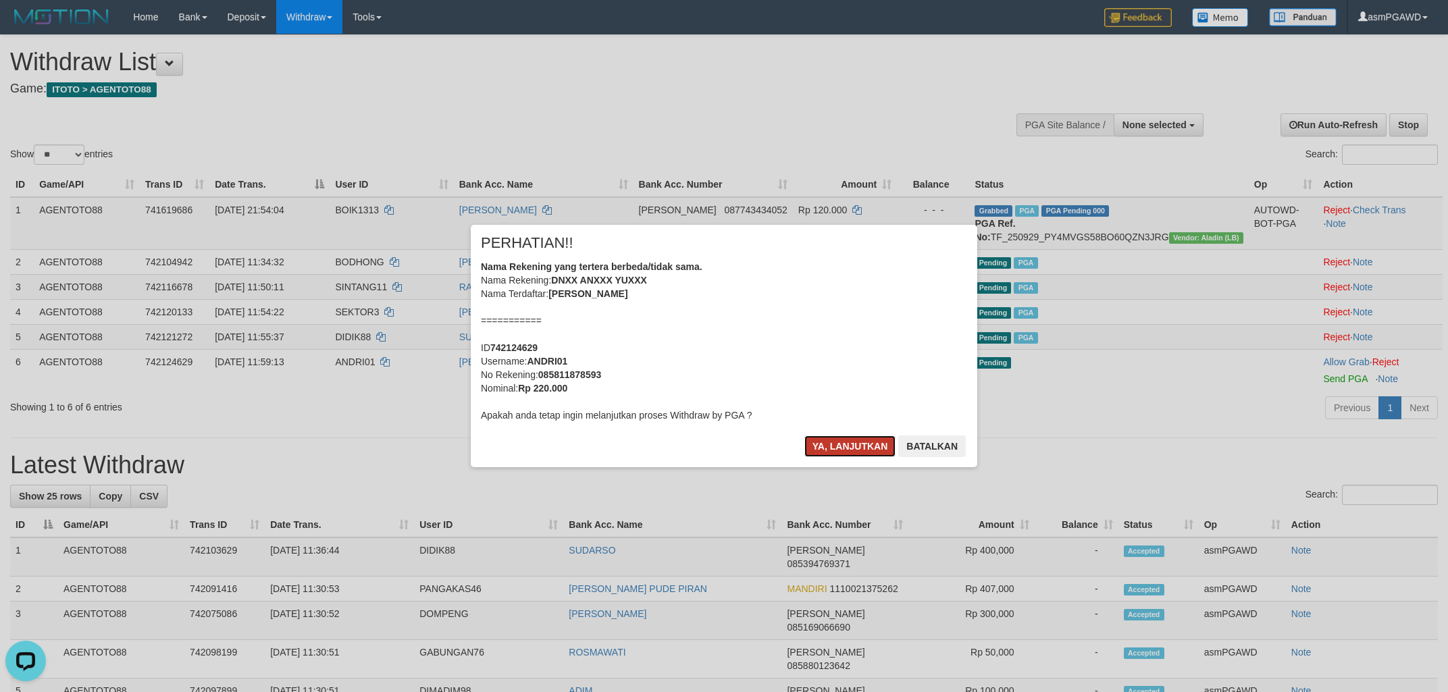
click at [843, 447] on button "Ya, lanjutkan" at bounding box center [850, 447] width 92 height 22
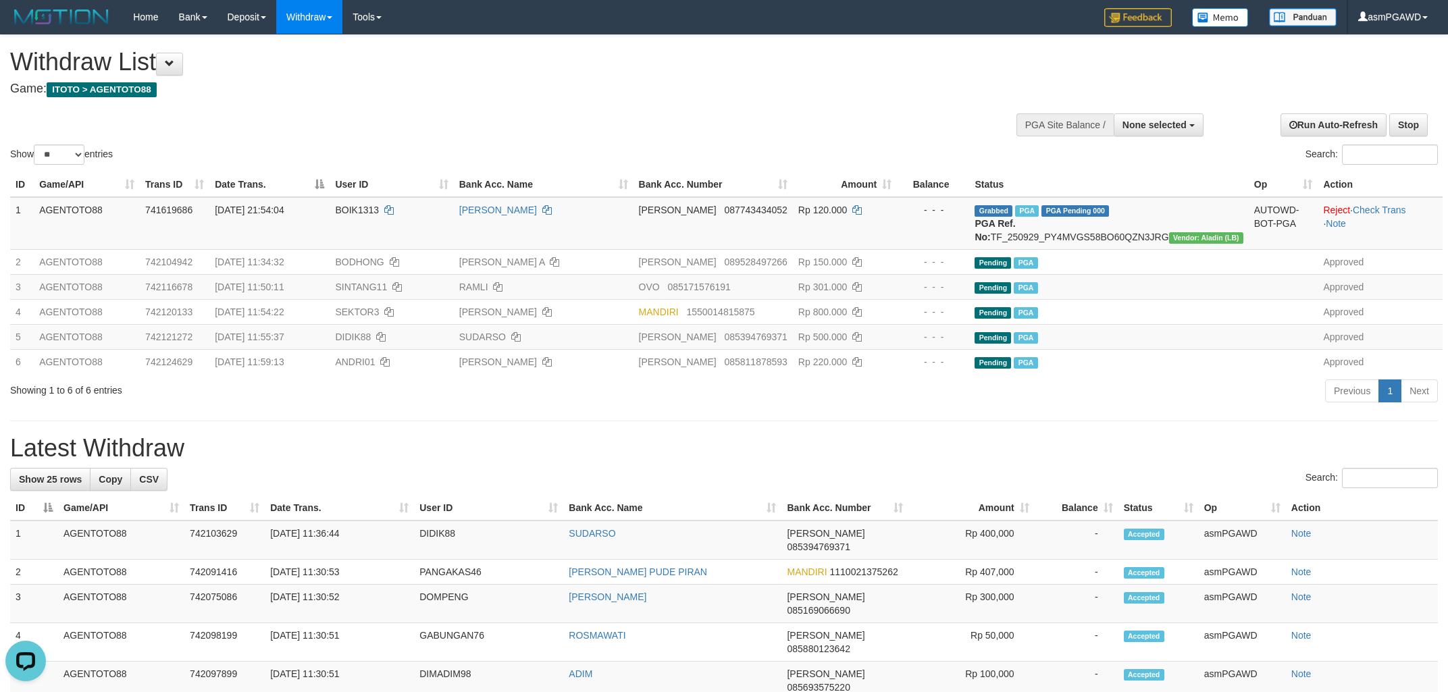
drag, startPoint x: 626, startPoint y: 435, endPoint x: 580, endPoint y: 428, distance: 46.4
click at [625, 421] on hr at bounding box center [724, 421] width 1428 height 1
click at [183, 62] on button at bounding box center [169, 64] width 27 height 23
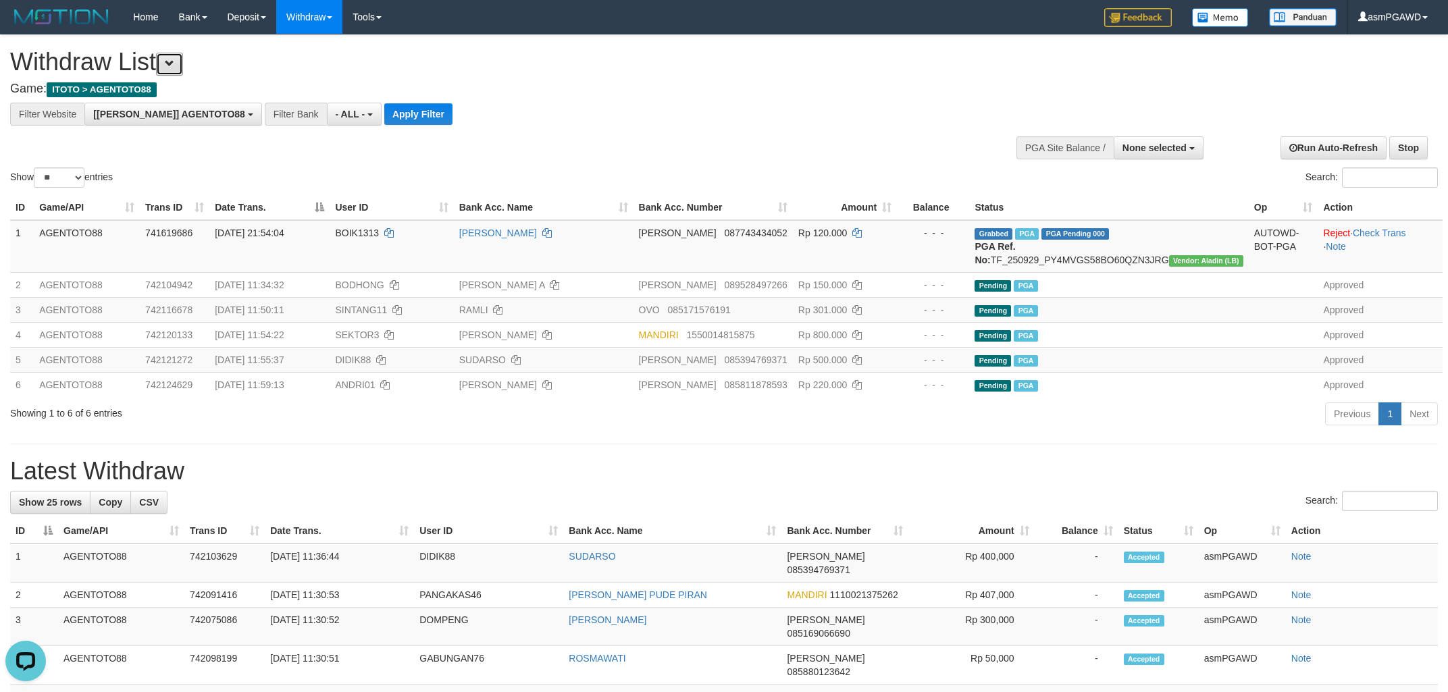
scroll to position [11, 0]
click at [384, 112] on button "Apply Filter" at bounding box center [418, 114] width 68 height 22
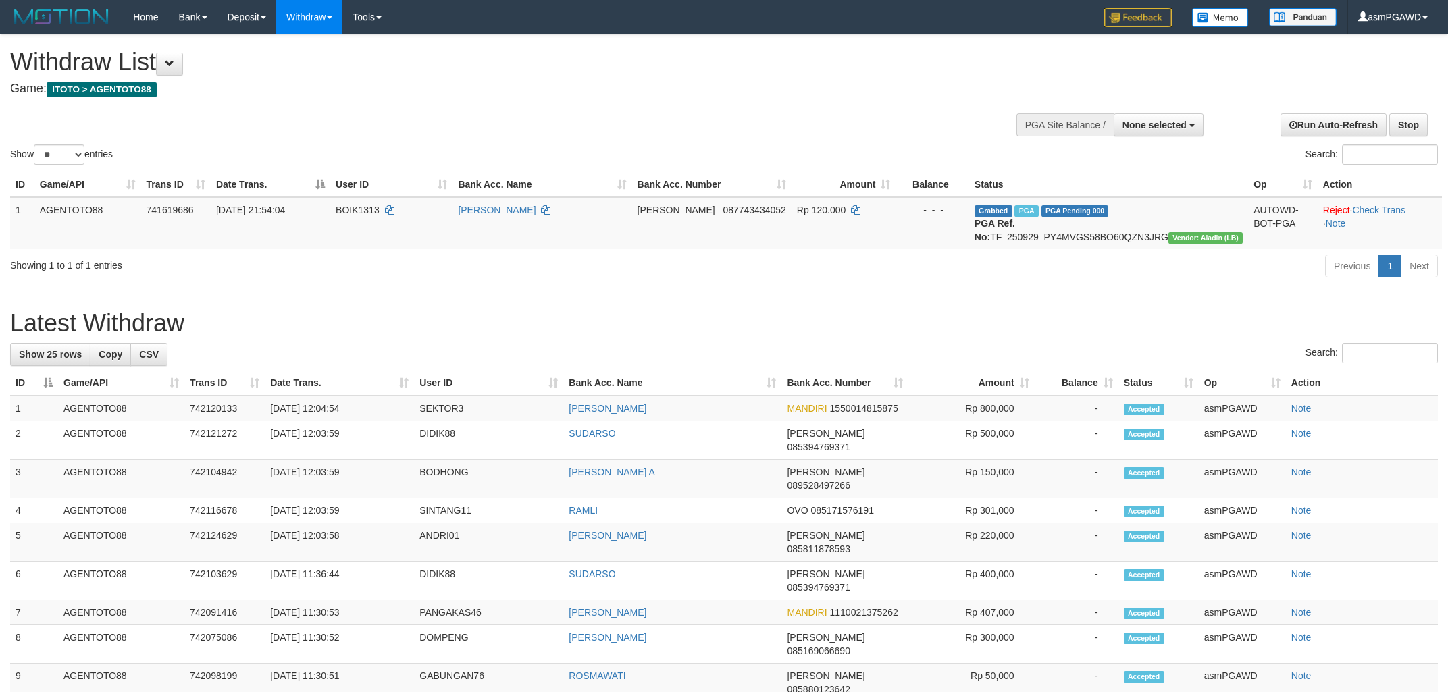
select select
select select "**"
click at [183, 63] on button at bounding box center [169, 64] width 27 height 23
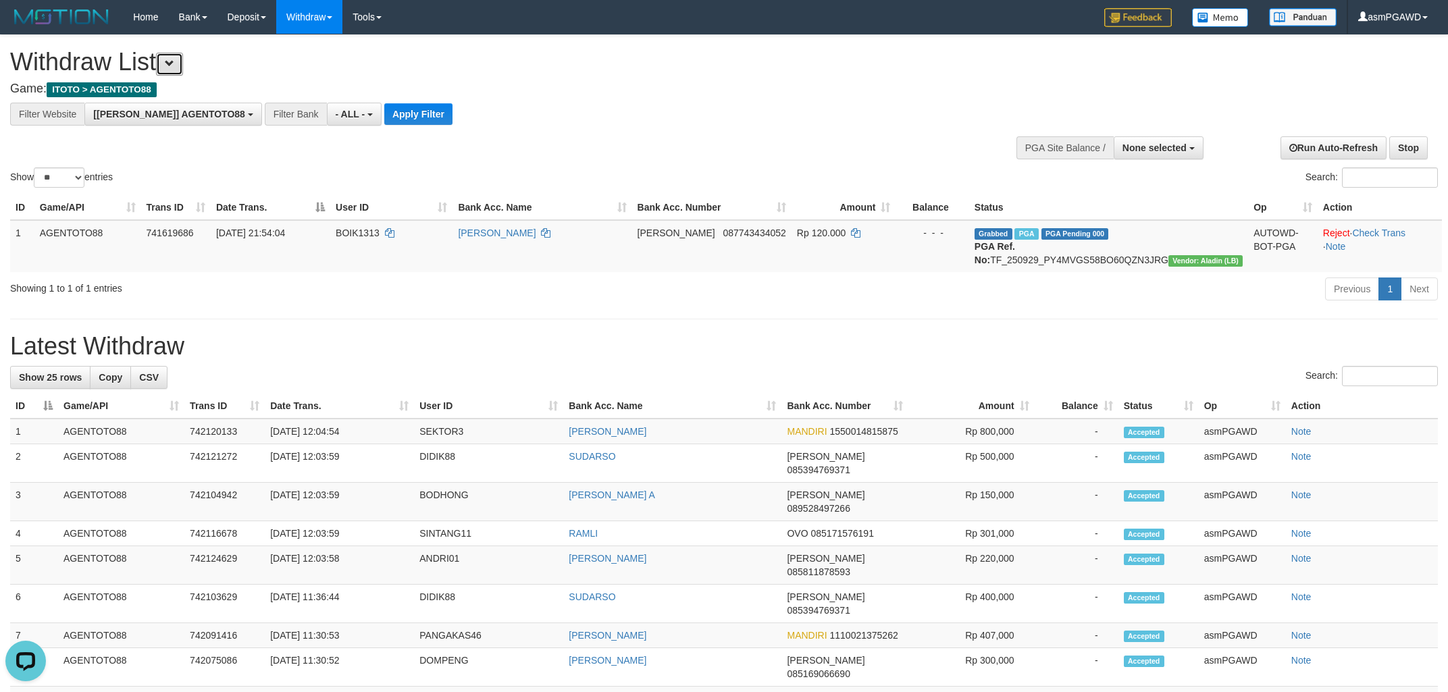
scroll to position [11, 0]
click at [384, 108] on button "Apply Filter" at bounding box center [418, 114] width 68 height 22
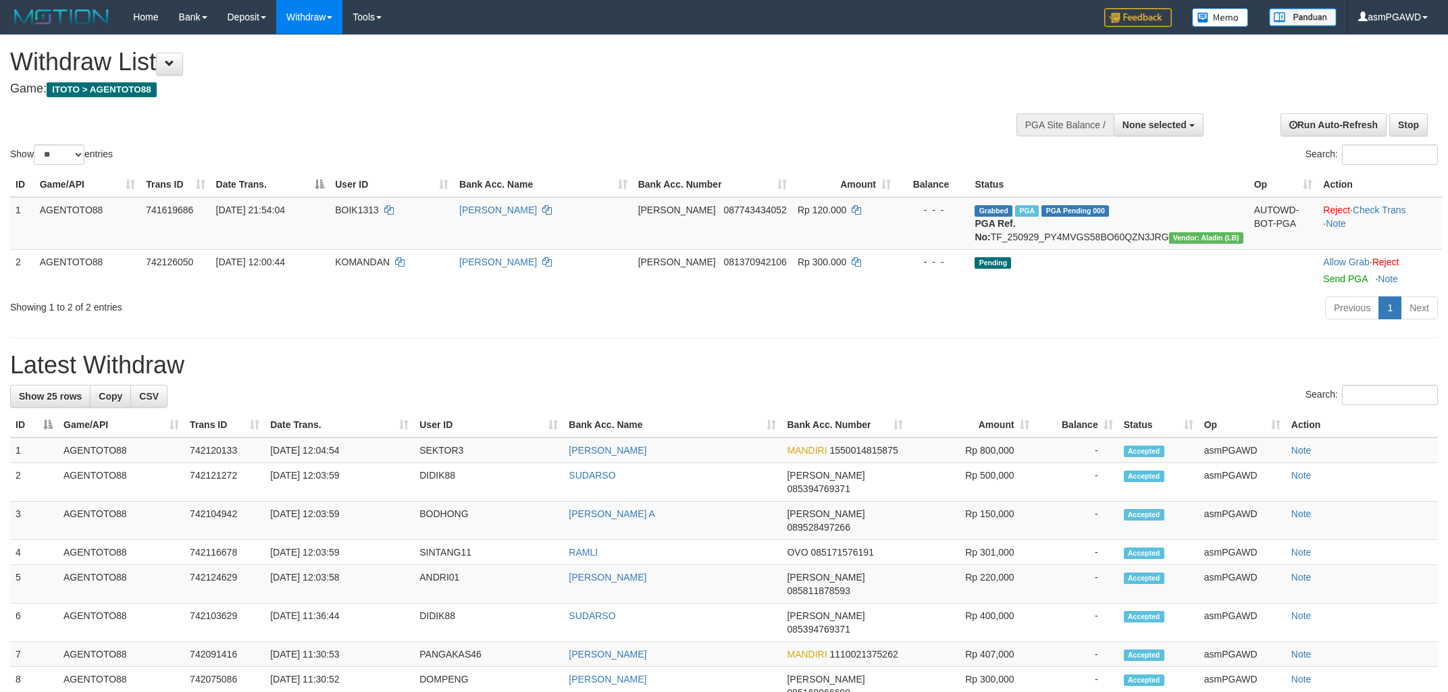
select select
select select "**"
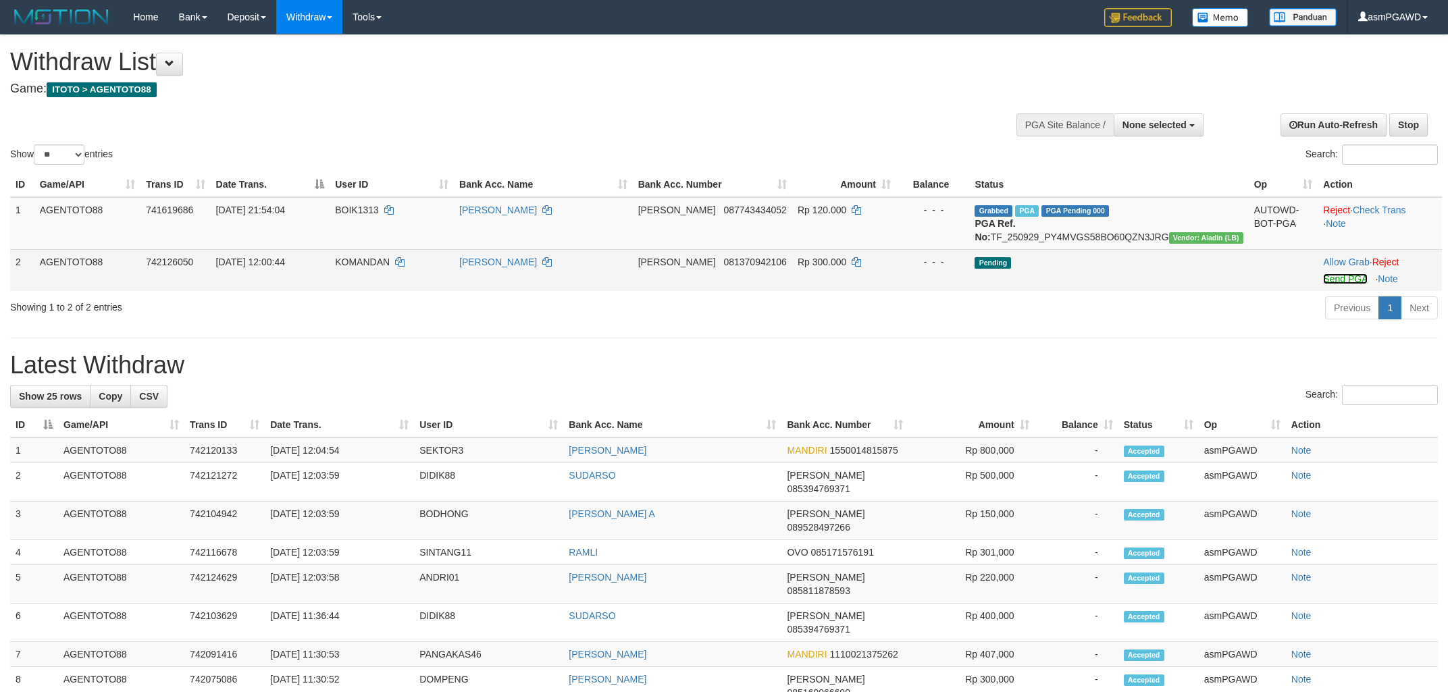
click at [1324, 284] on link "Send PGA" at bounding box center [1345, 278] width 44 height 11
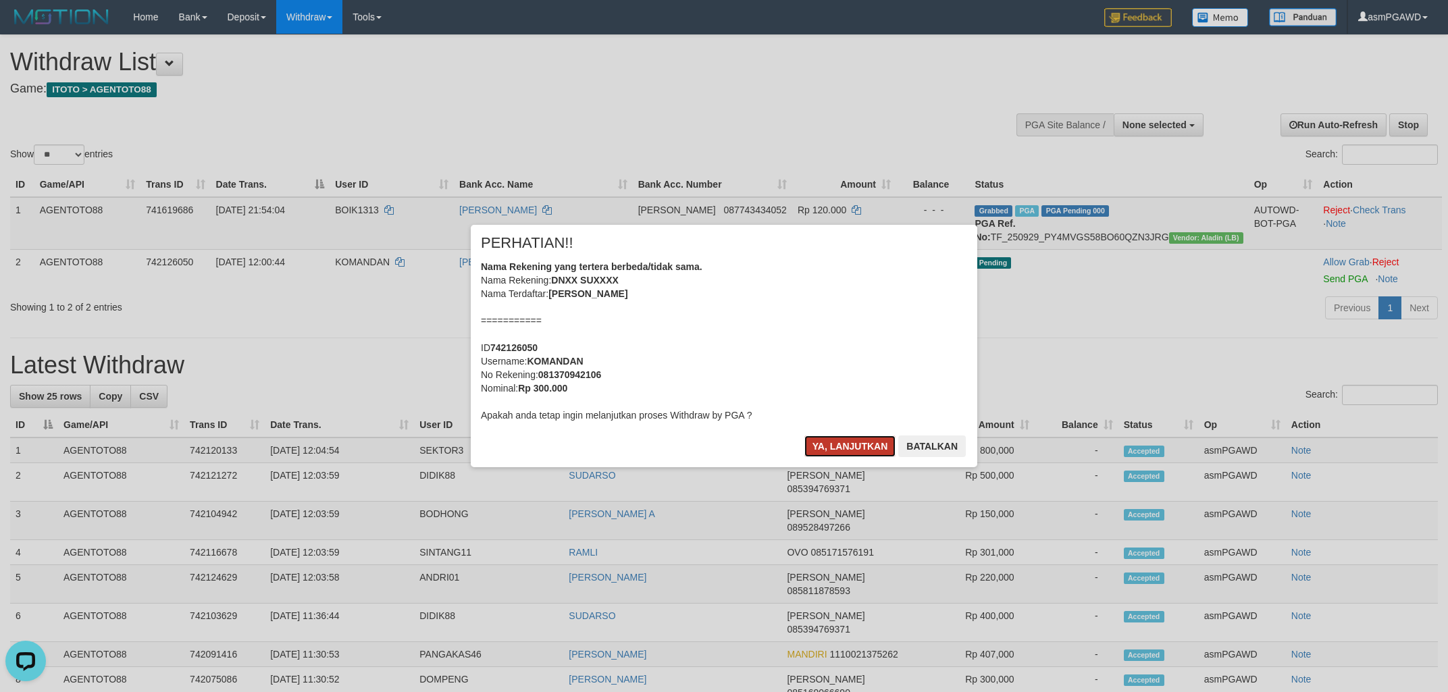
click at [840, 448] on button "Ya, lanjutkan" at bounding box center [850, 447] width 92 height 22
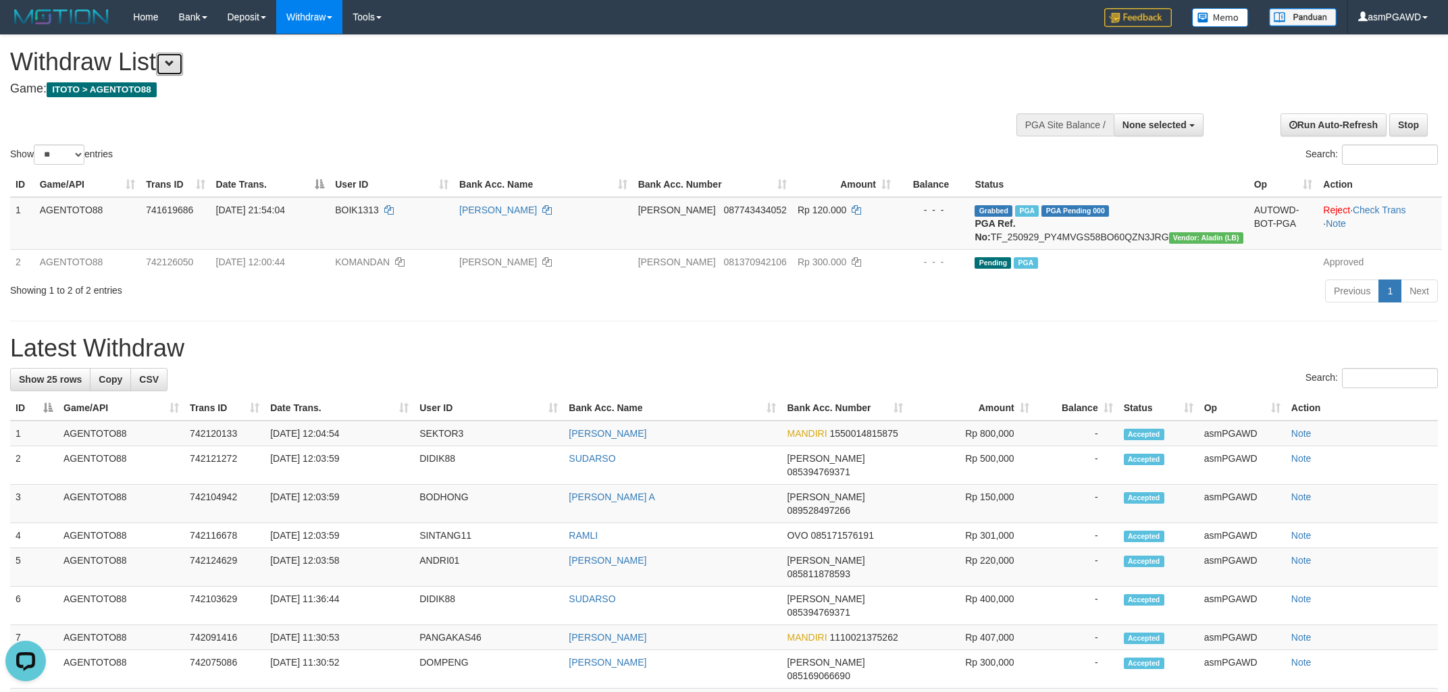
drag, startPoint x: 186, startPoint y: 65, endPoint x: 349, endPoint y: 119, distance: 172.1
click at [183, 65] on button at bounding box center [169, 64] width 27 height 23
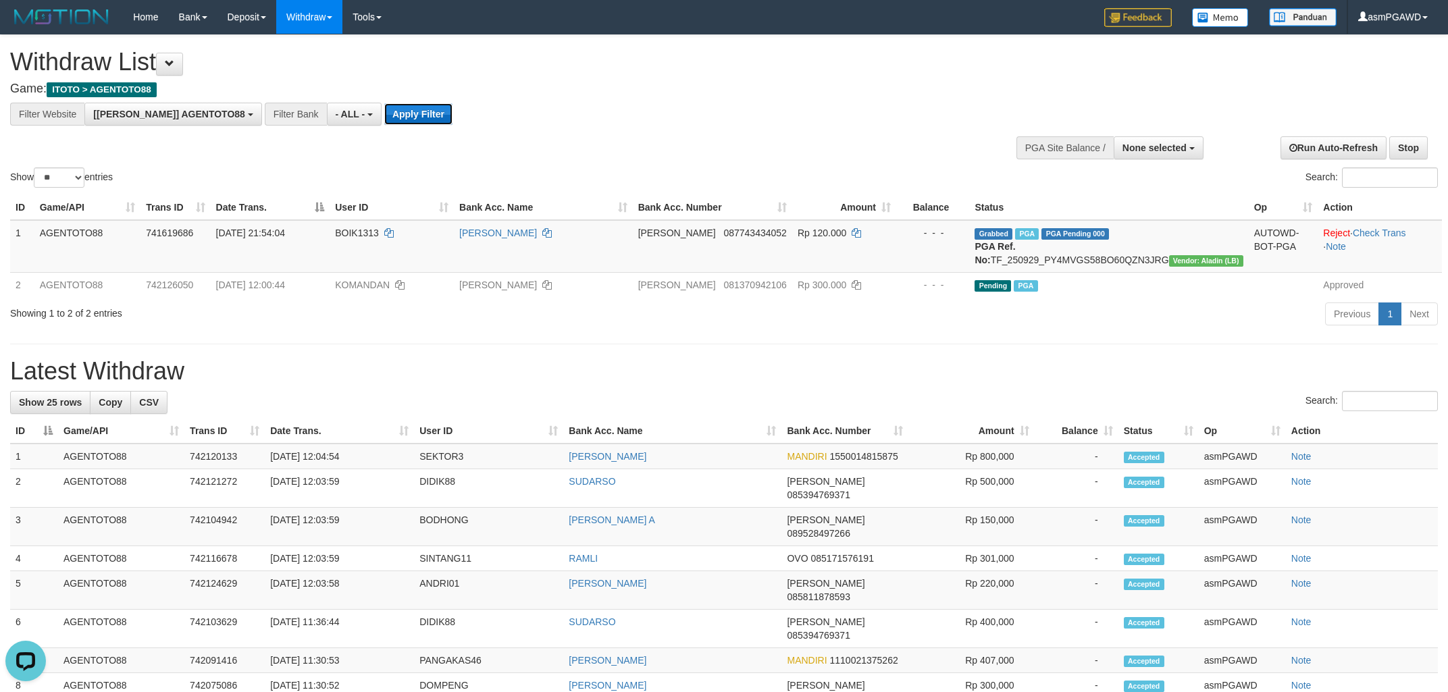
click at [384, 108] on button "Apply Filter" at bounding box center [418, 114] width 68 height 22
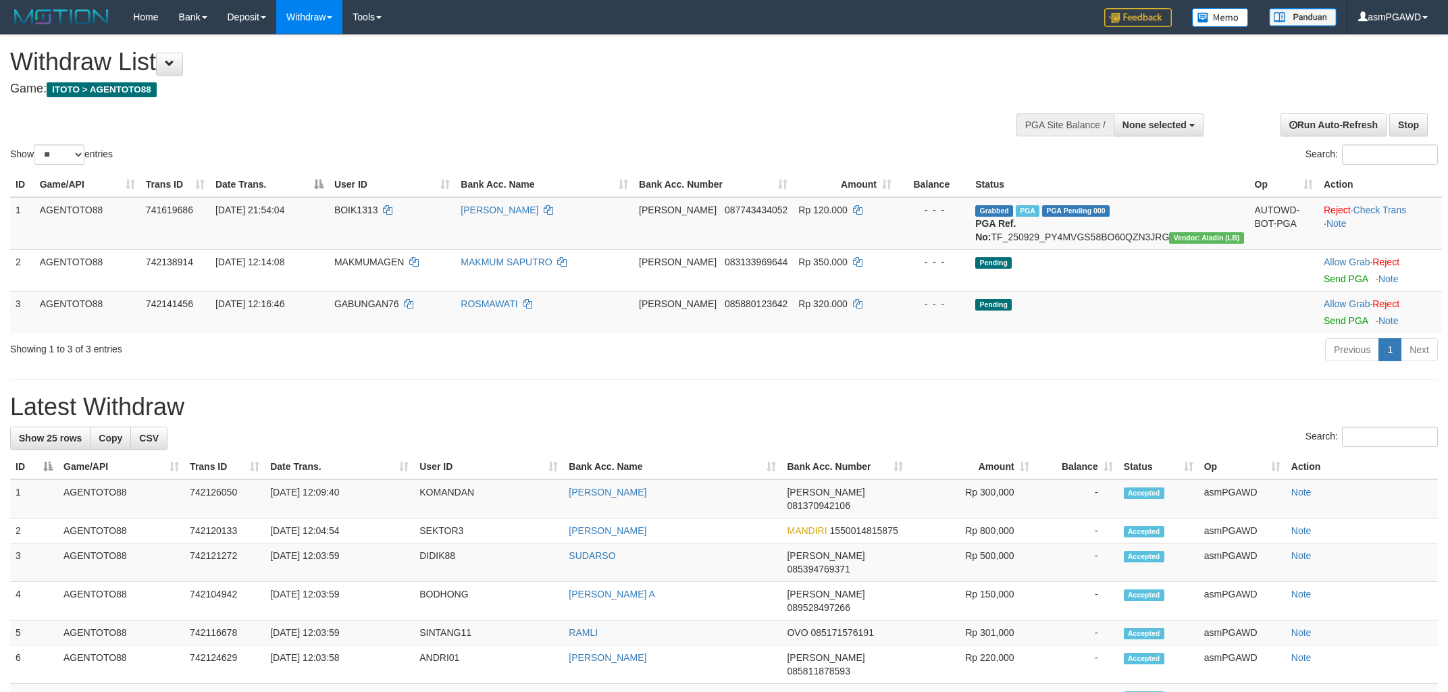
select select
select select "**"
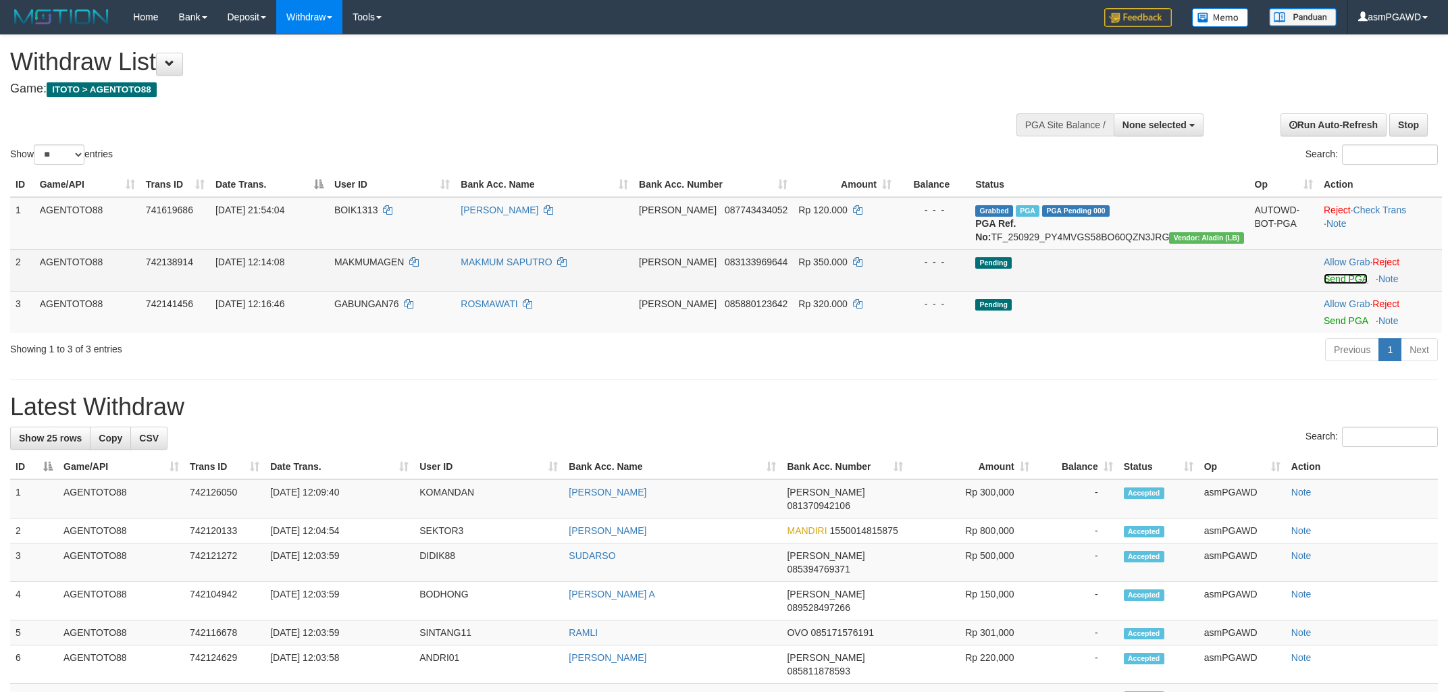
click at [1346, 284] on link "Send PGA" at bounding box center [1346, 278] width 44 height 11
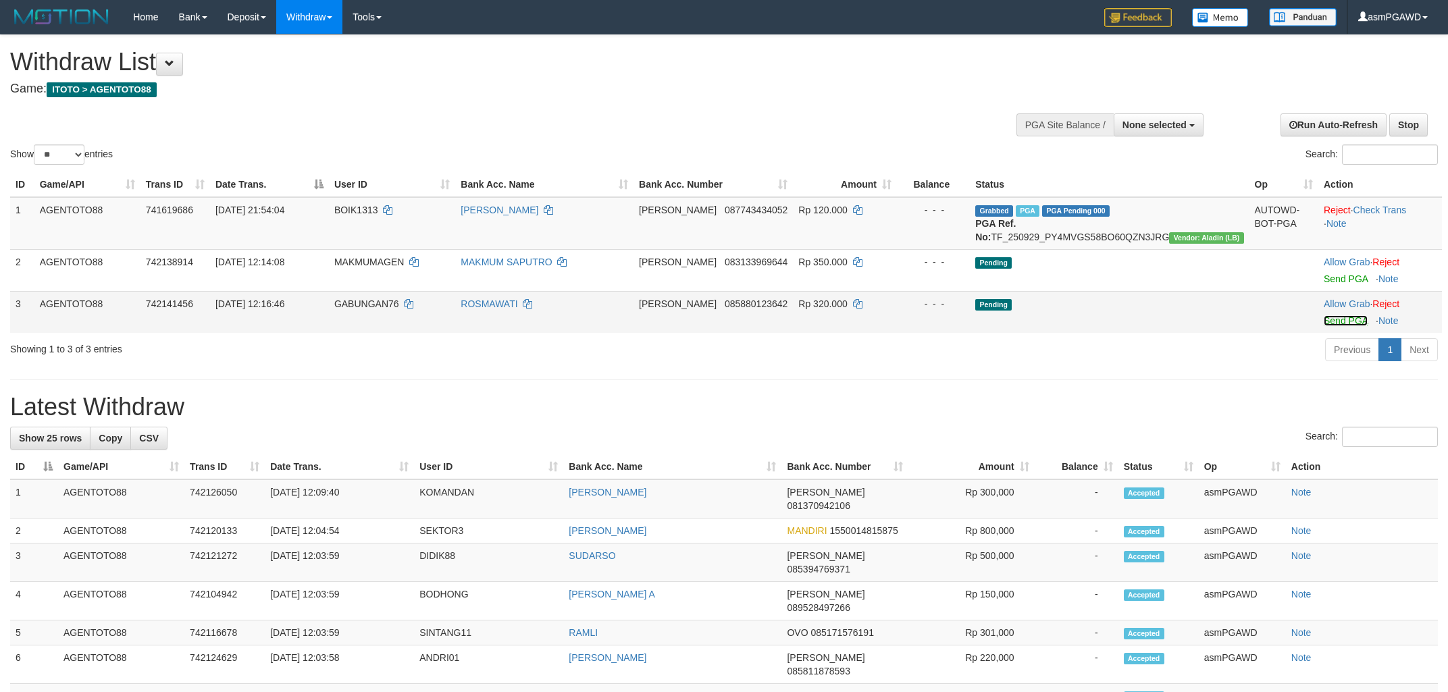
click at [1335, 326] on link "Send PGA" at bounding box center [1346, 320] width 44 height 11
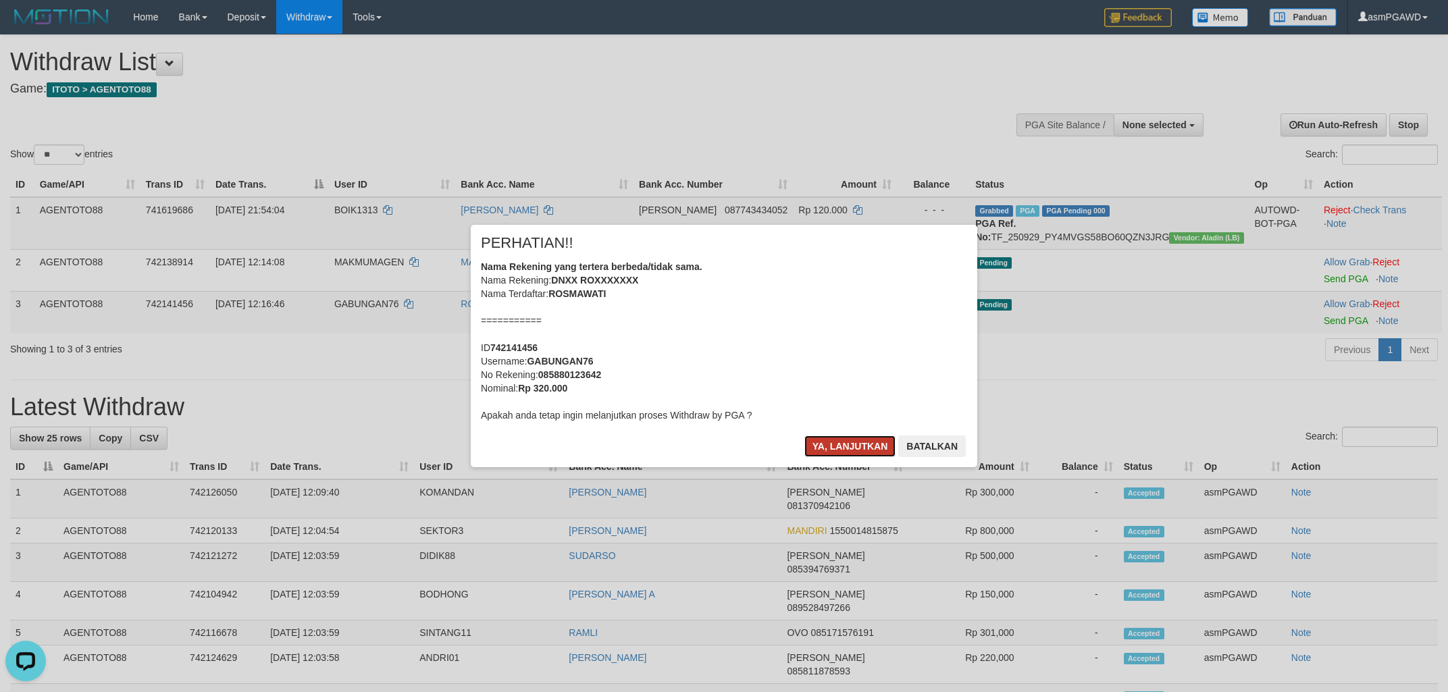
click at [833, 441] on button "Ya, lanjutkan" at bounding box center [850, 447] width 92 height 22
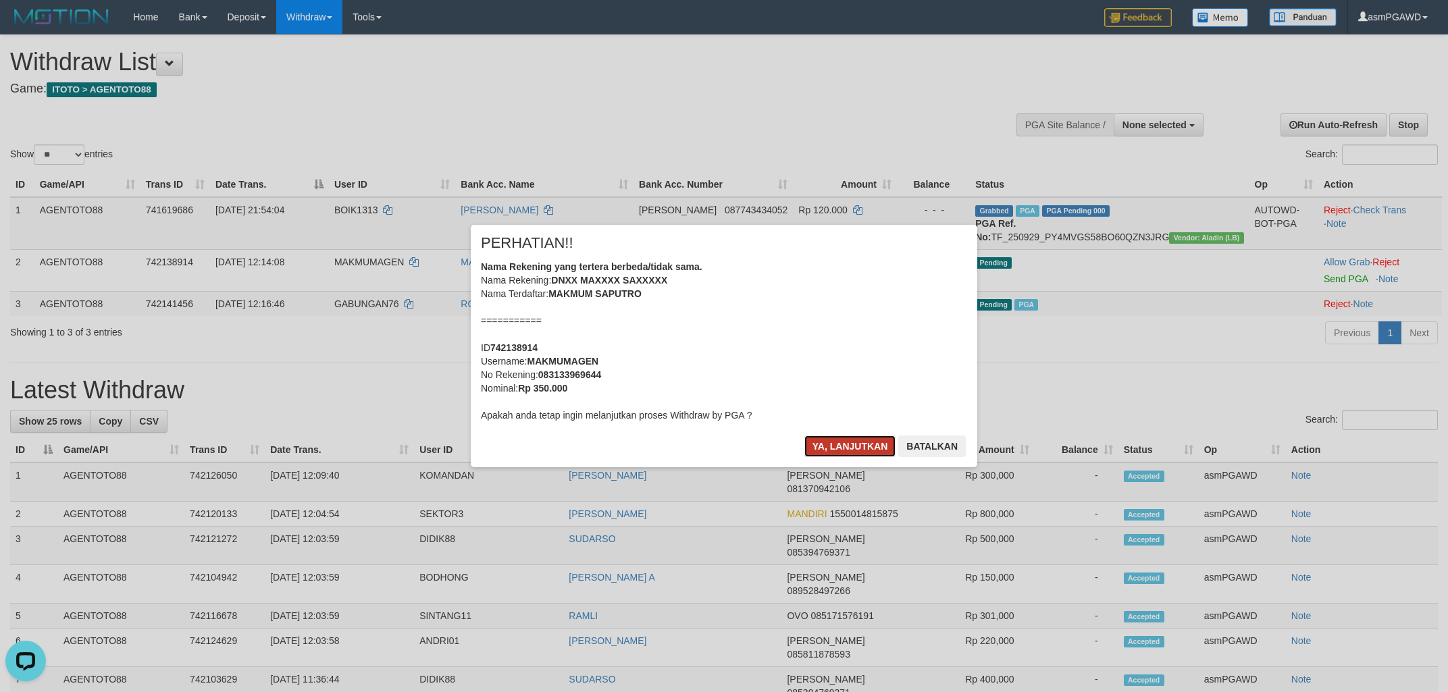
click at [864, 439] on button "Ya, lanjutkan" at bounding box center [850, 447] width 92 height 22
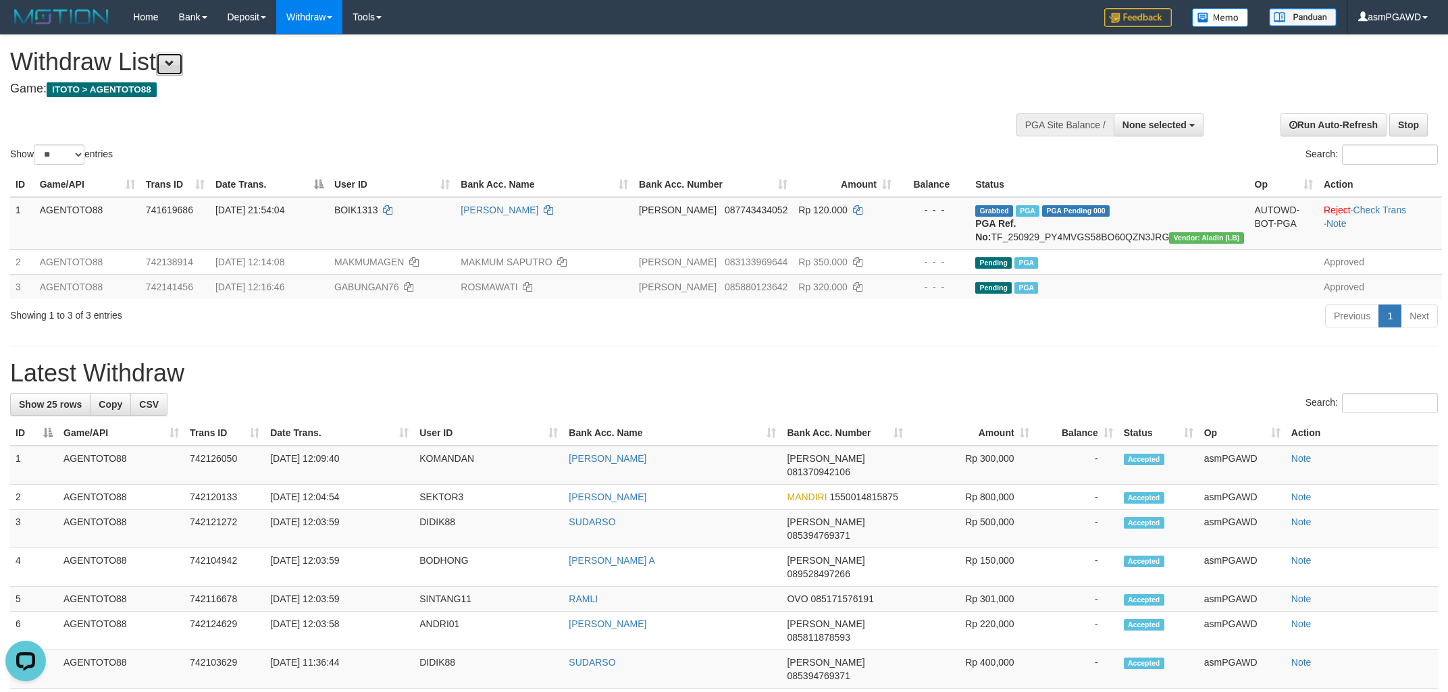
click at [183, 71] on button at bounding box center [169, 64] width 27 height 23
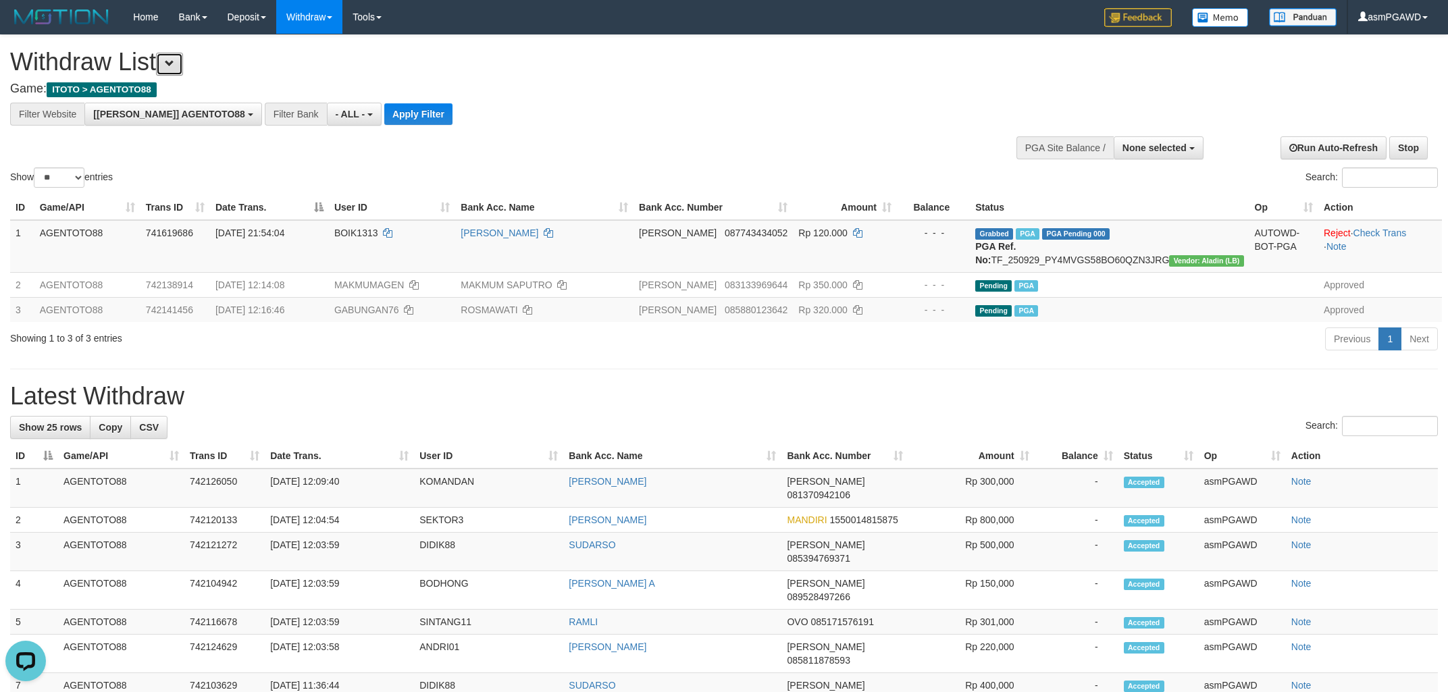
scroll to position [11, 0]
click at [386, 115] on button "Apply Filter" at bounding box center [418, 114] width 68 height 22
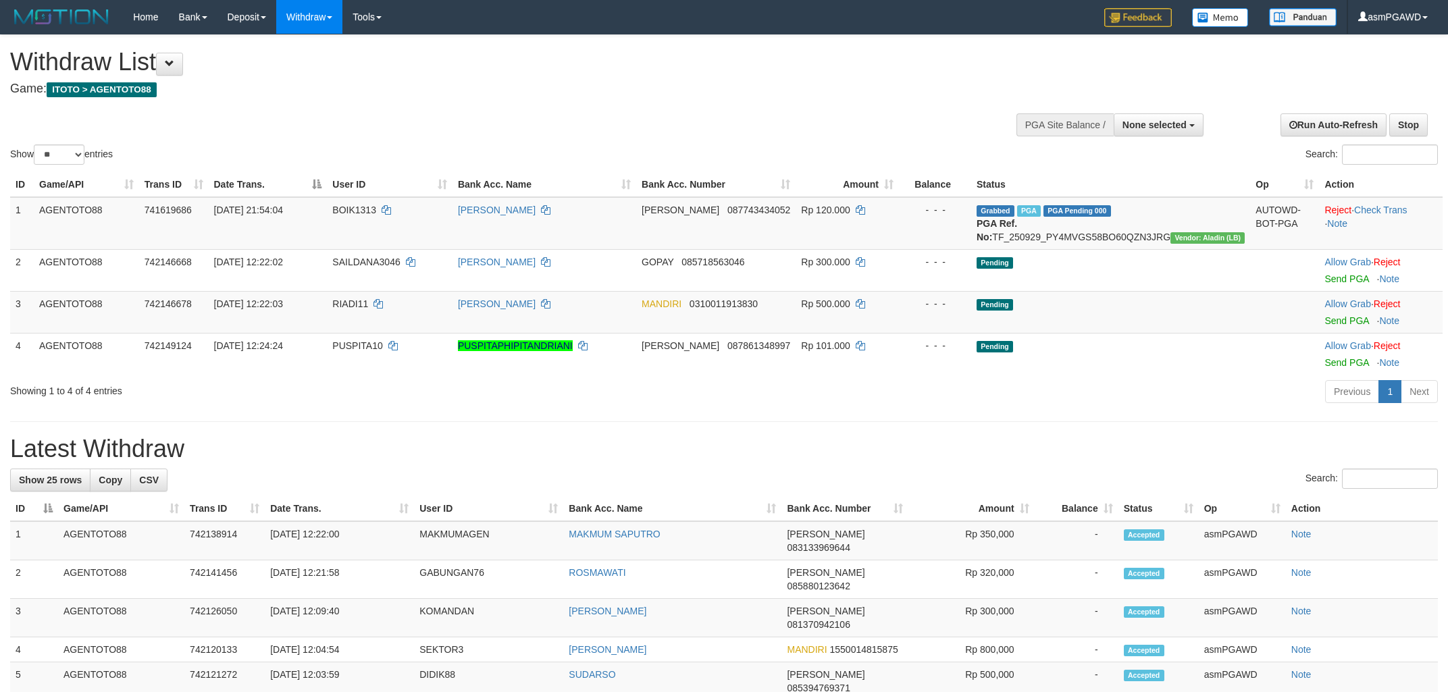
select select
select select "**"
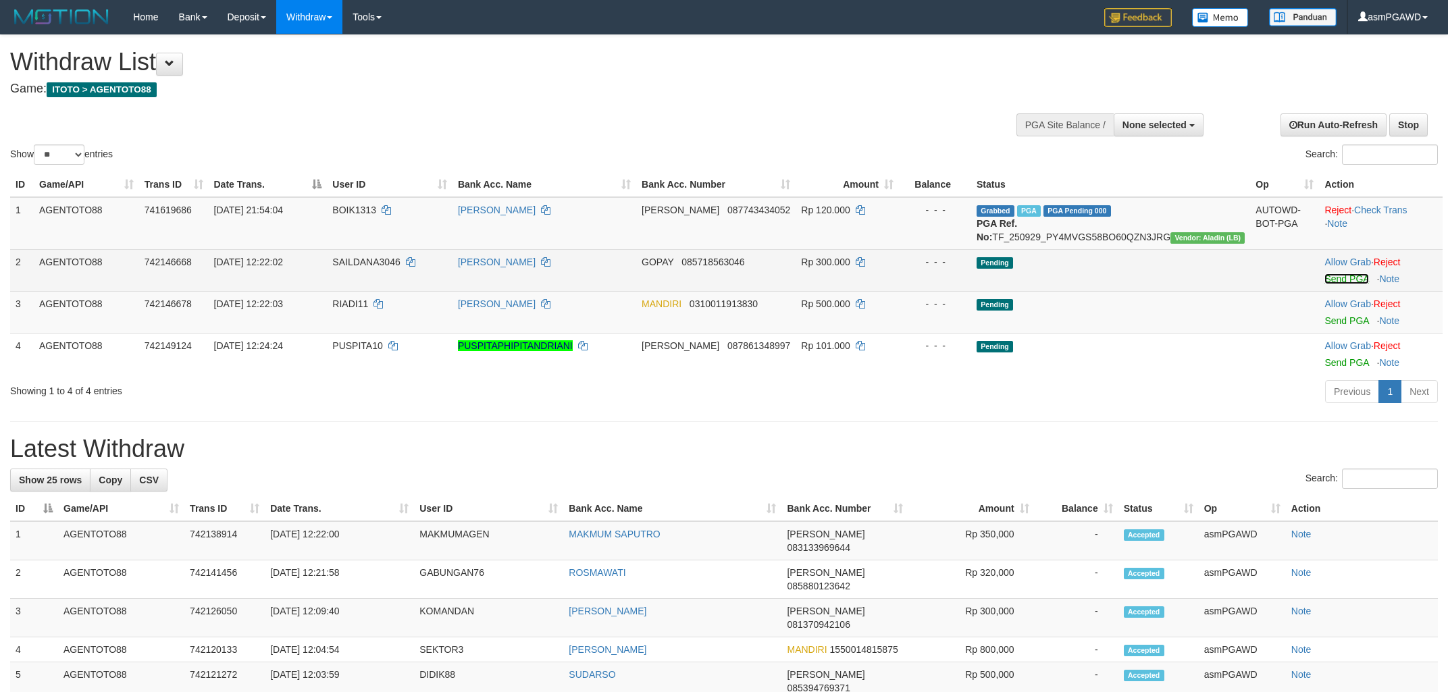
click at [1340, 284] on link "Send PGA" at bounding box center [1346, 278] width 44 height 11
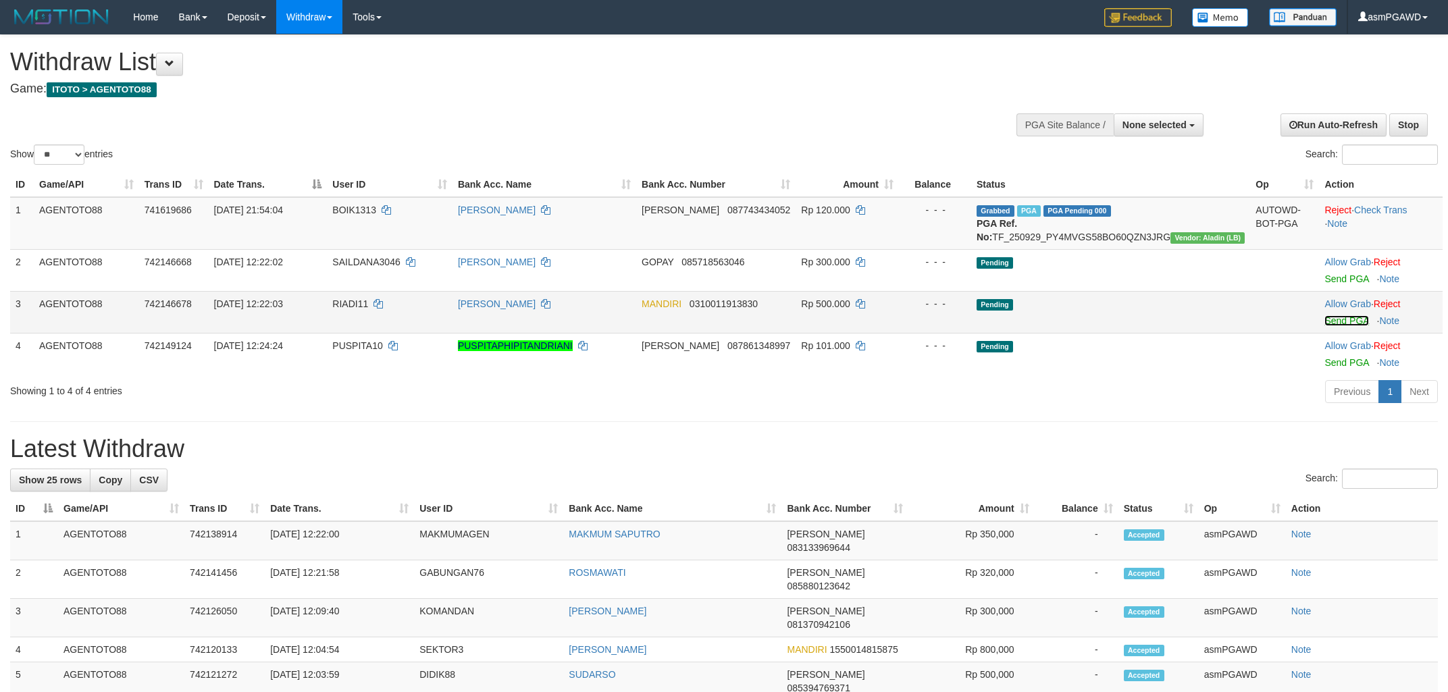
click at [1330, 326] on link "Send PGA" at bounding box center [1346, 320] width 44 height 11
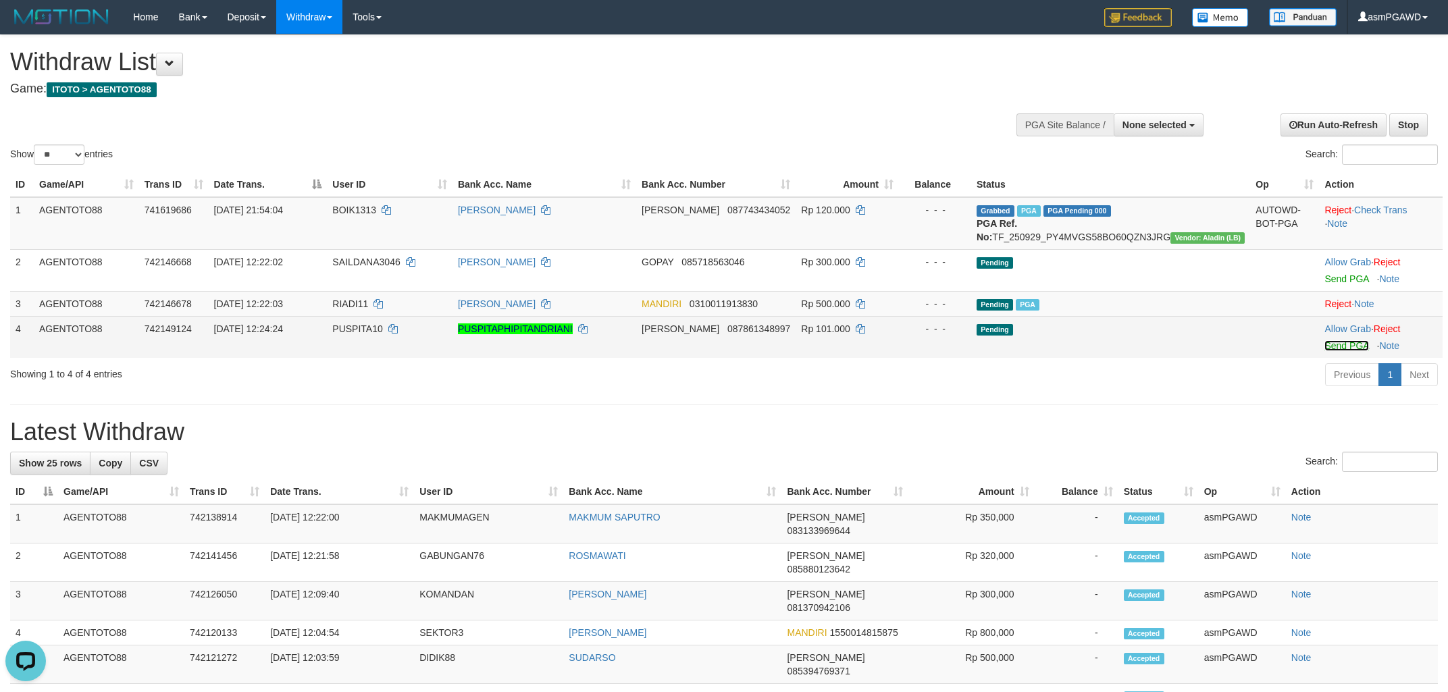
click at [1337, 351] on link "Send PGA" at bounding box center [1346, 345] width 44 height 11
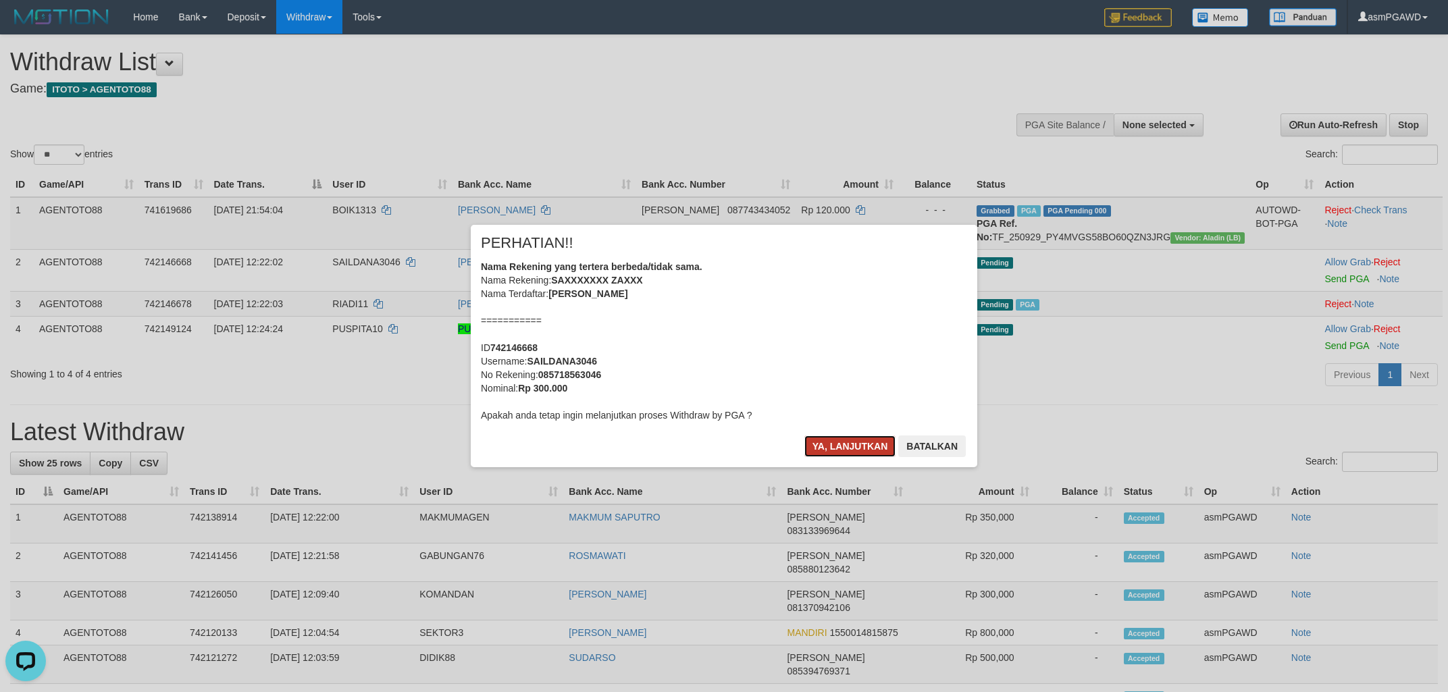
click at [847, 447] on button "Ya, lanjutkan" at bounding box center [850, 447] width 92 height 22
click at [845, 440] on button "Ya, lanjutkan" at bounding box center [850, 447] width 92 height 22
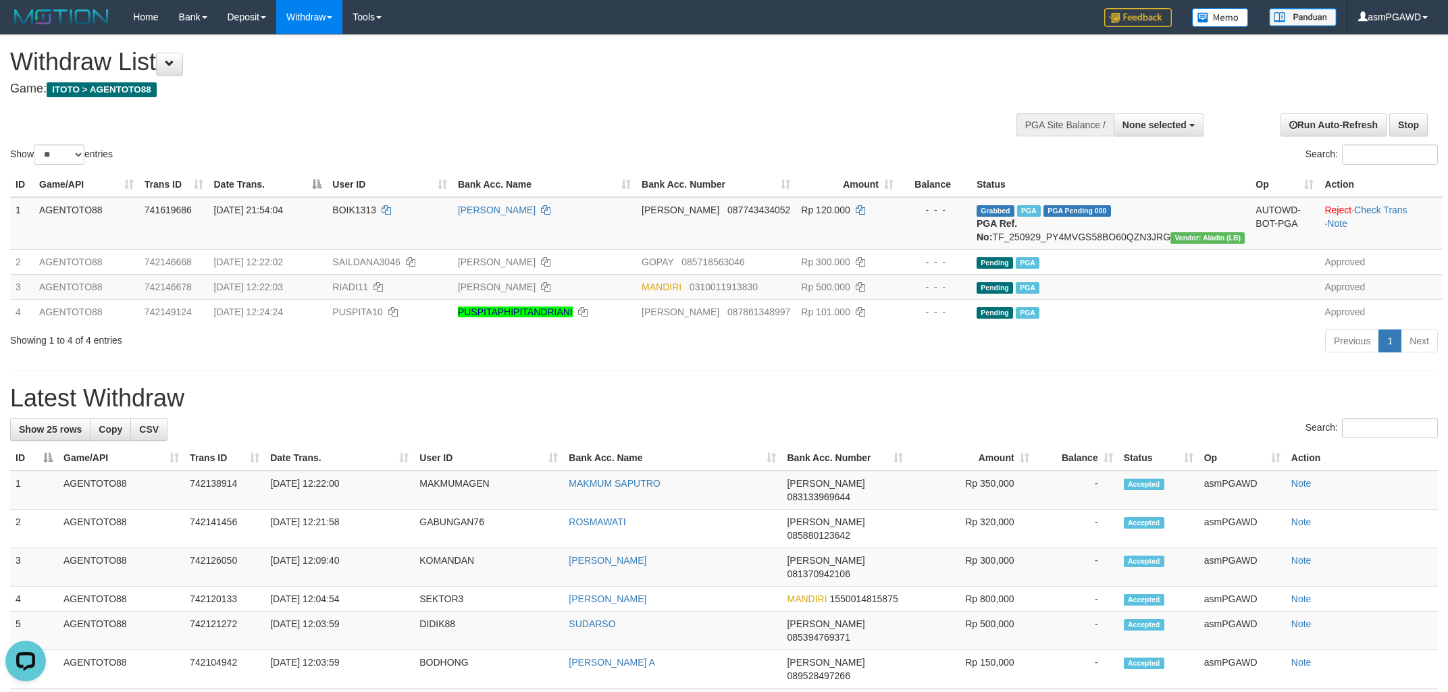
click at [196, 53] on h1 "Withdraw List" at bounding box center [480, 62] width 941 height 27
drag, startPoint x: 188, startPoint y: 66, endPoint x: 284, endPoint y: 102, distance: 103.2
click at [183, 66] on button at bounding box center [169, 64] width 27 height 23
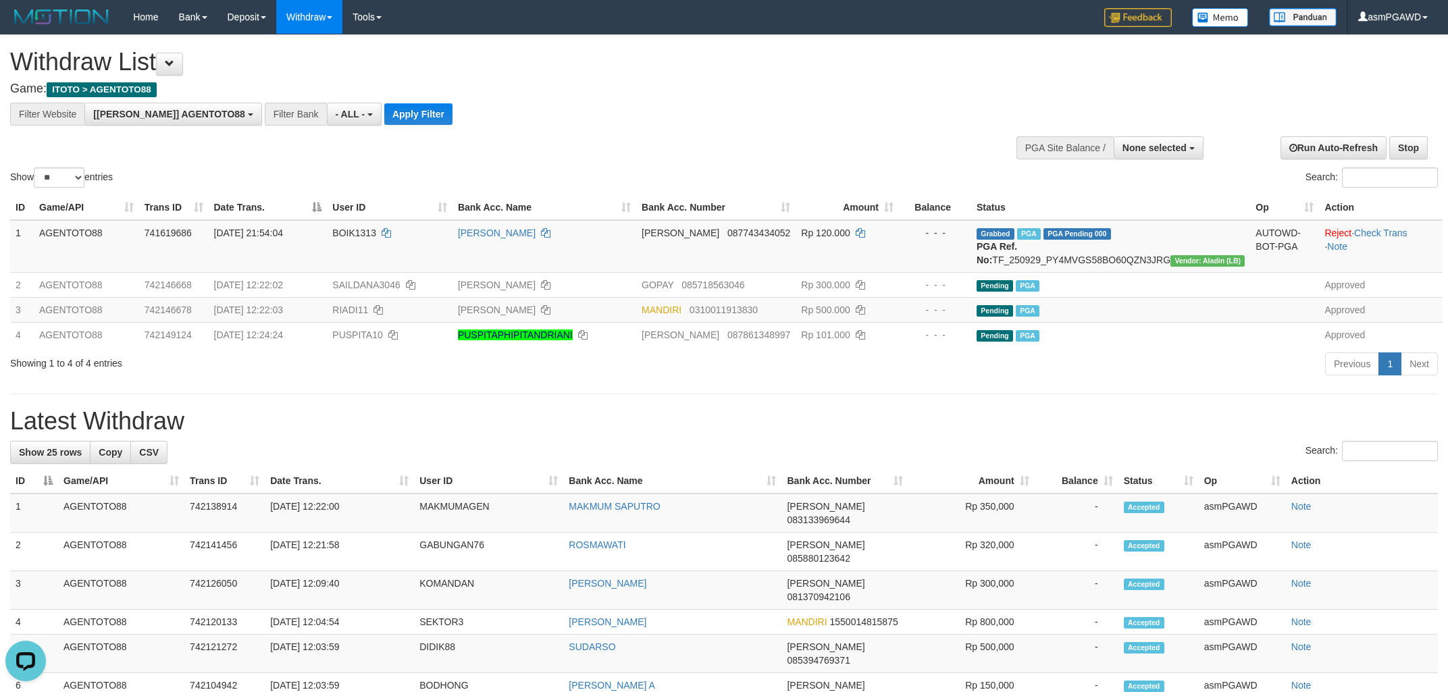
click at [402, 120] on div "**********" at bounding box center [401, 114] width 802 height 23
click at [384, 111] on button "Apply Filter" at bounding box center [418, 114] width 68 height 22
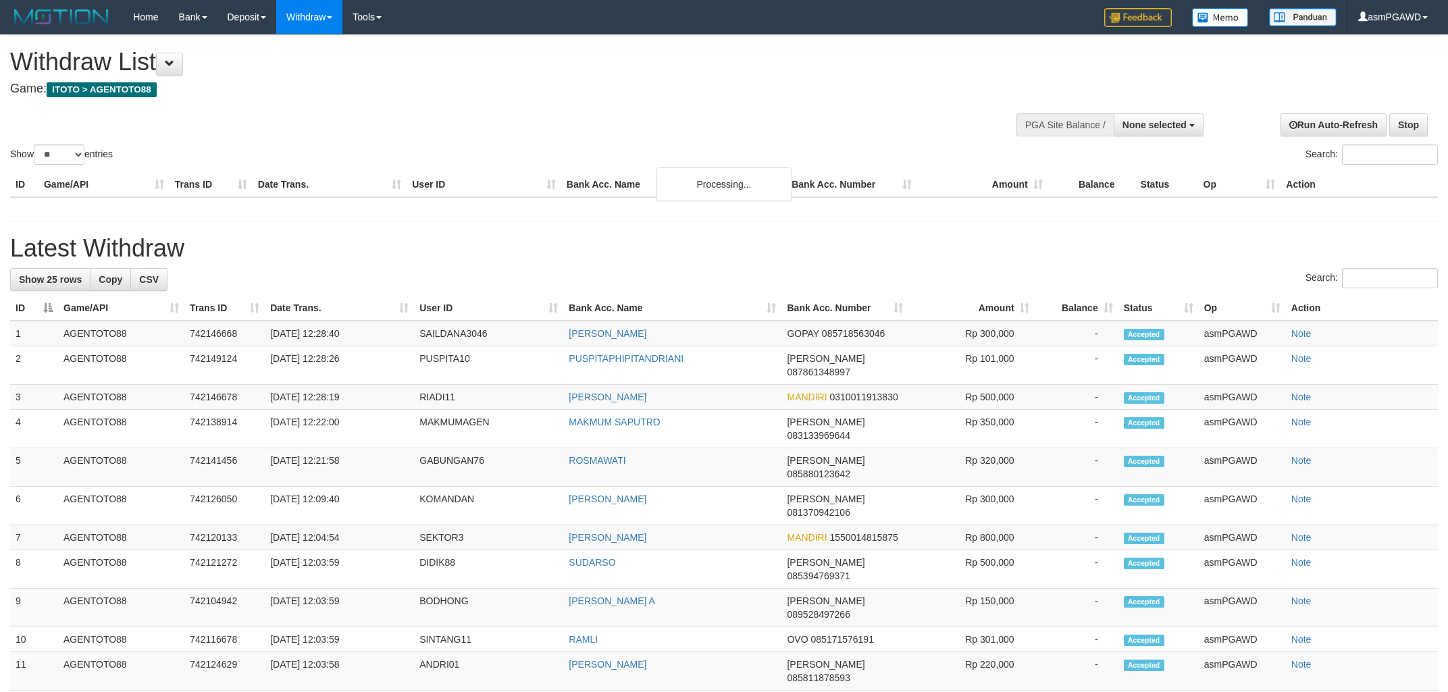
select select
select select "**"
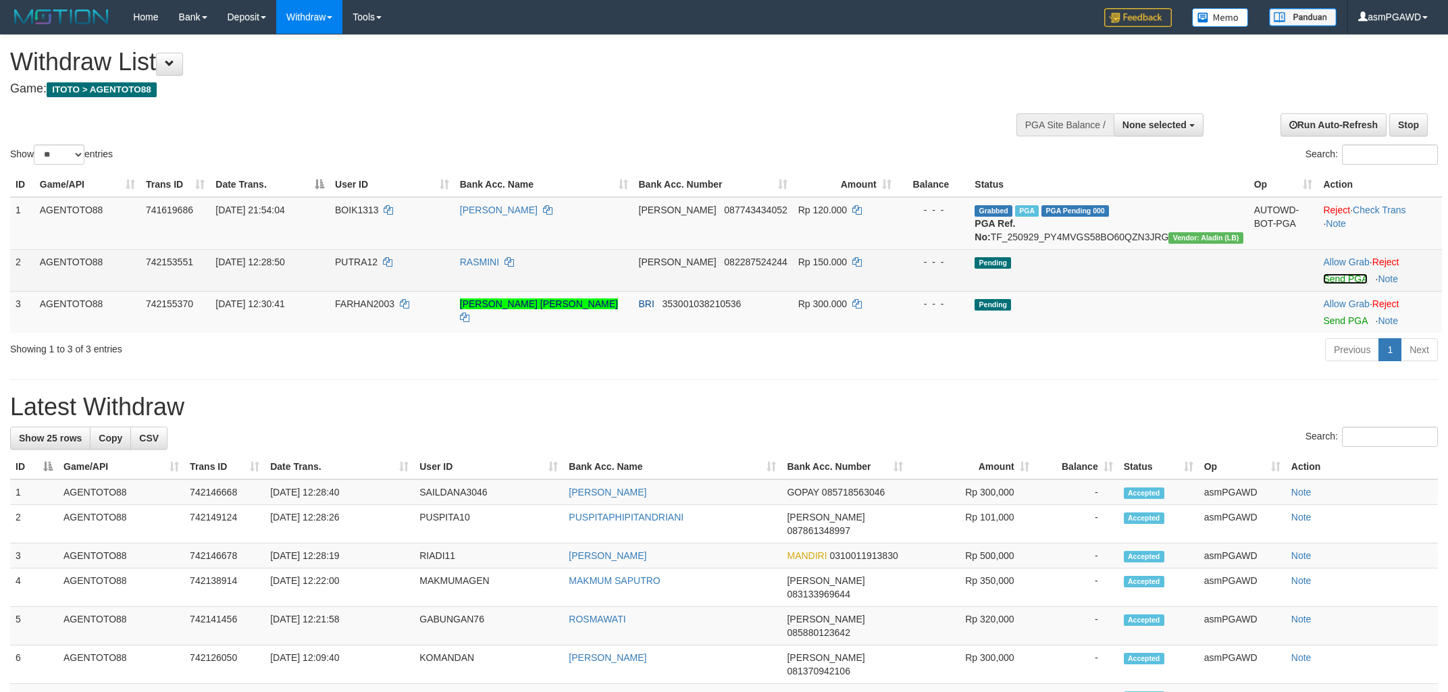
click at [1334, 284] on link "Send PGA" at bounding box center [1345, 278] width 44 height 11
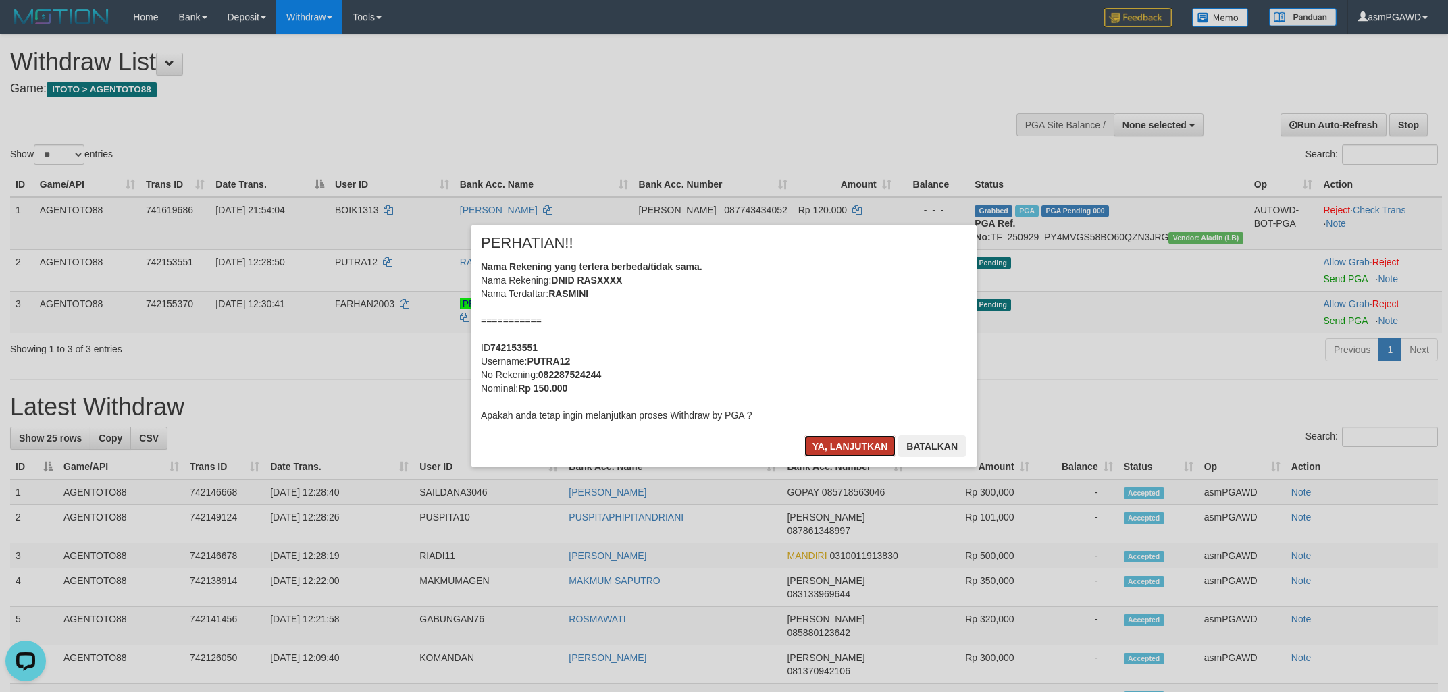
click at [859, 454] on button "Ya, lanjutkan" at bounding box center [850, 447] width 92 height 22
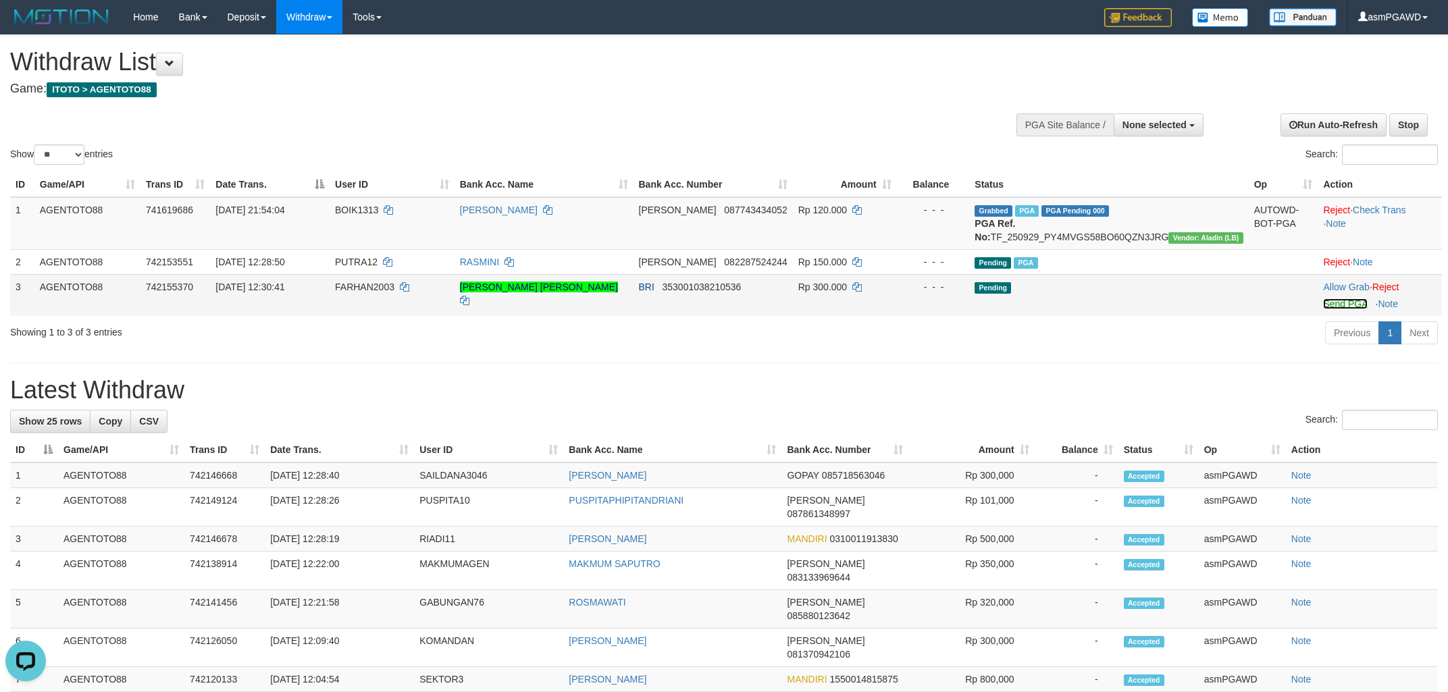
click at [1332, 309] on link "Send PGA" at bounding box center [1345, 303] width 44 height 11
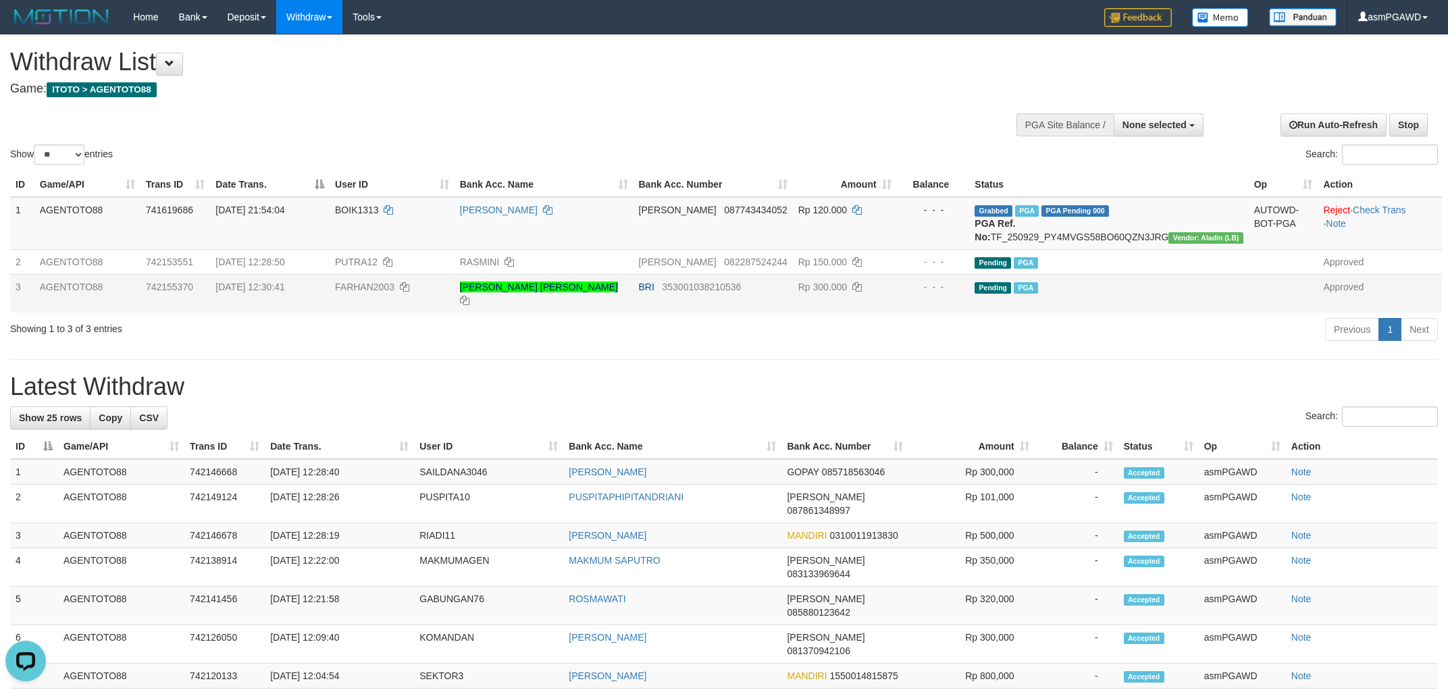
drag, startPoint x: 843, startPoint y: 366, endPoint x: 825, endPoint y: 355, distance: 20.6
click at [687, 101] on div "**********" at bounding box center [485, 68] width 951 height 67
click at [179, 72] on button at bounding box center [169, 64] width 27 height 23
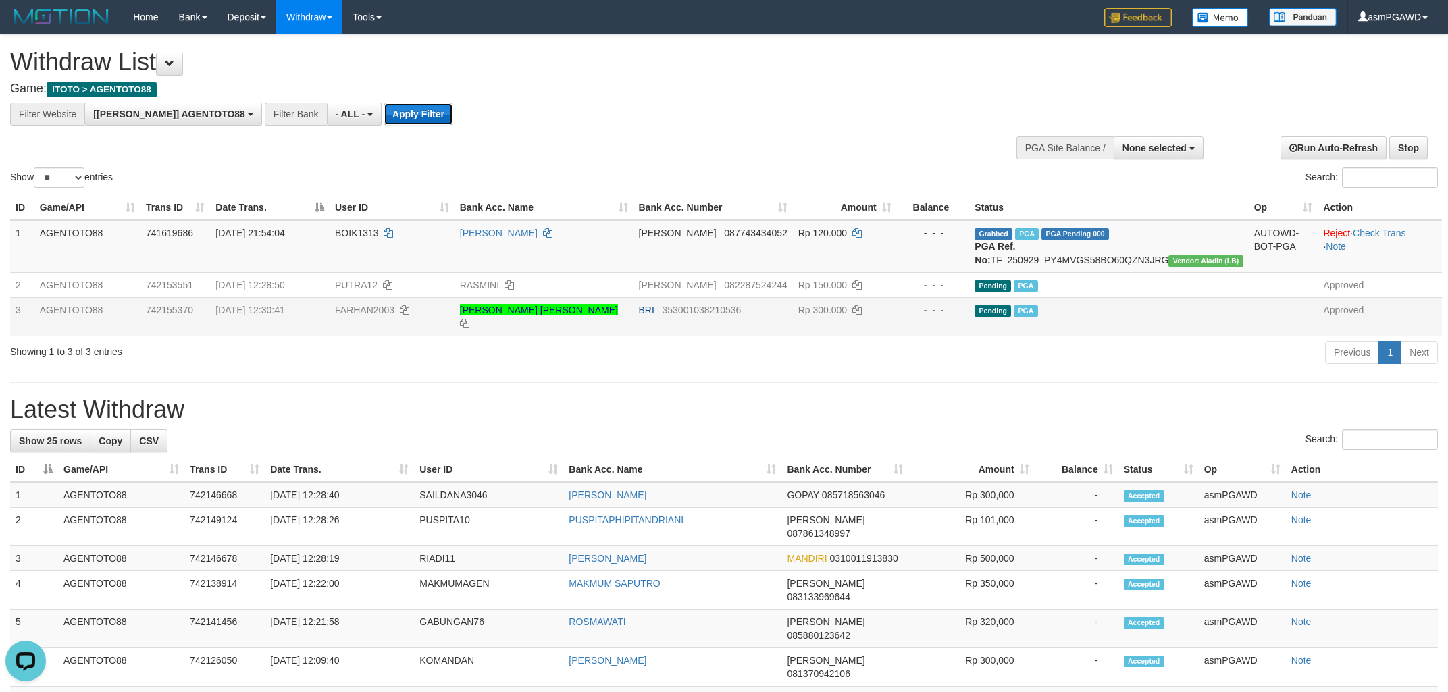
click at [384, 120] on button "Apply Filter" at bounding box center [418, 114] width 68 height 22
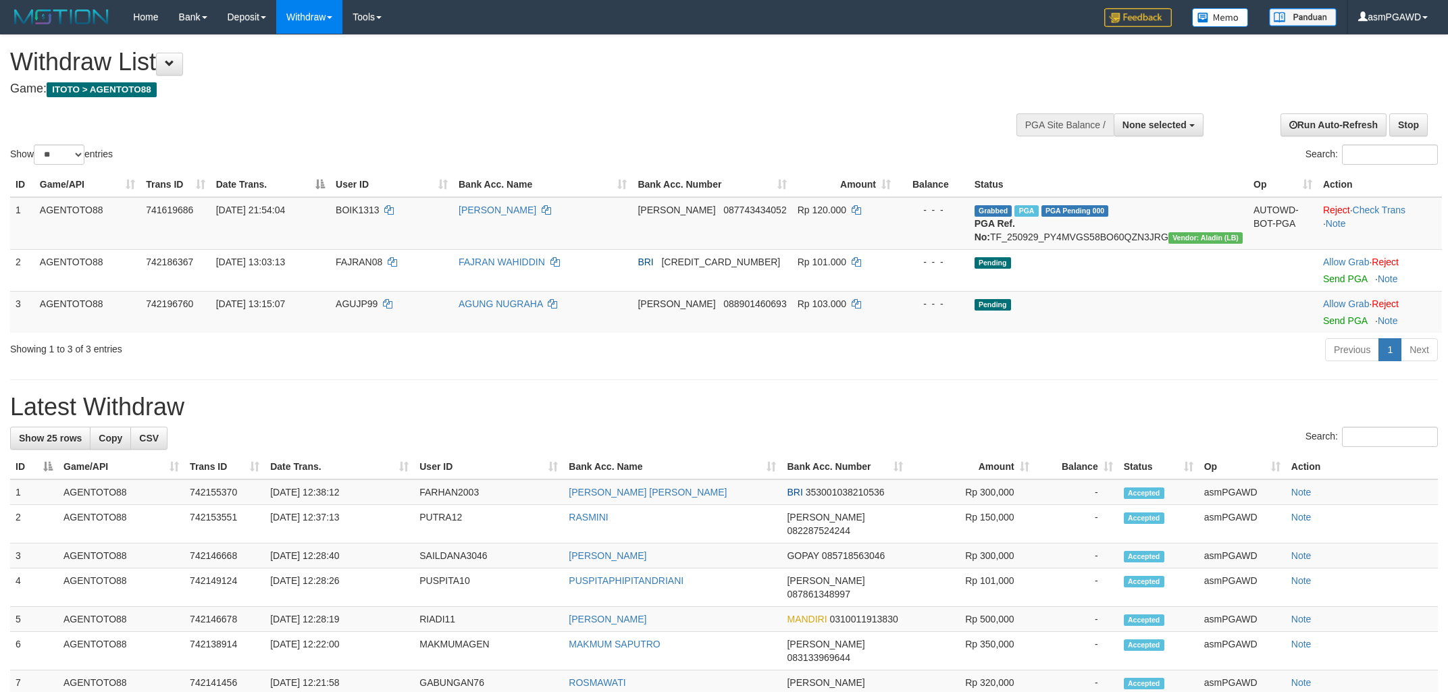
select select
select select "**"
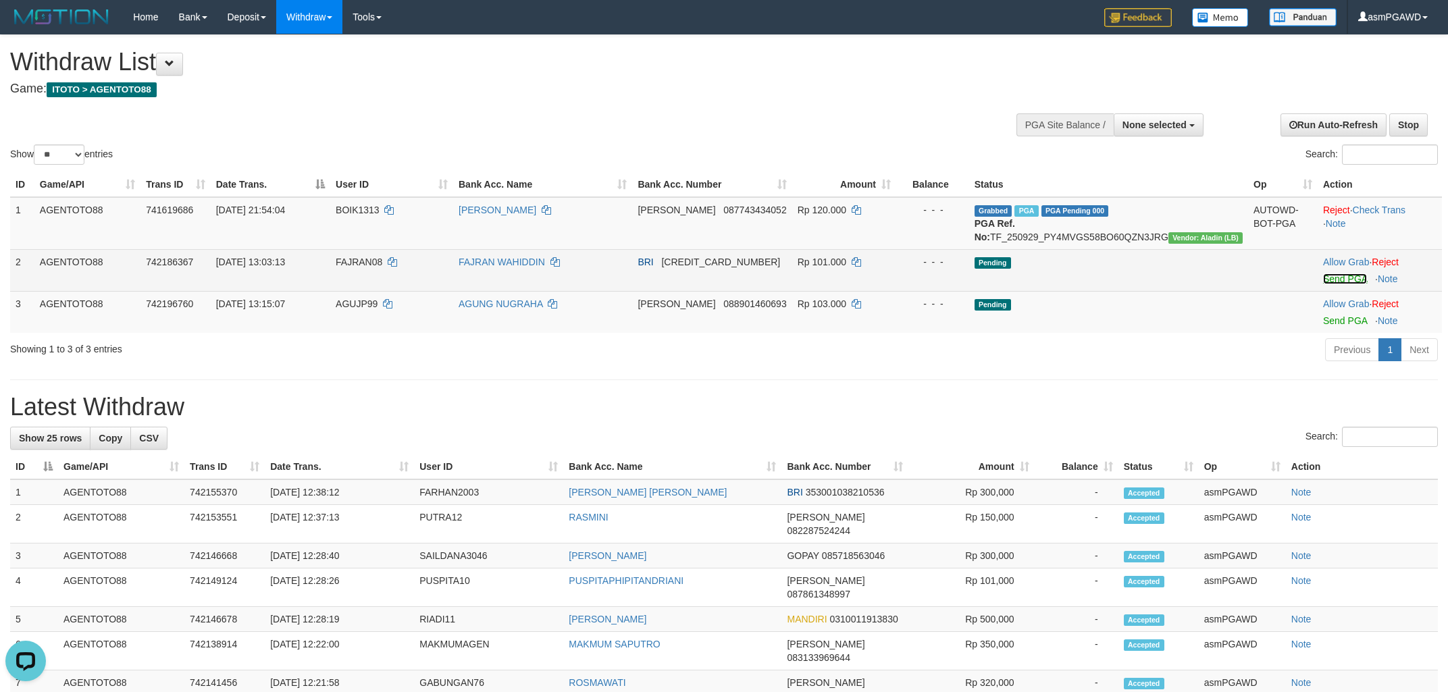
click at [1323, 284] on link "Send PGA" at bounding box center [1345, 278] width 44 height 11
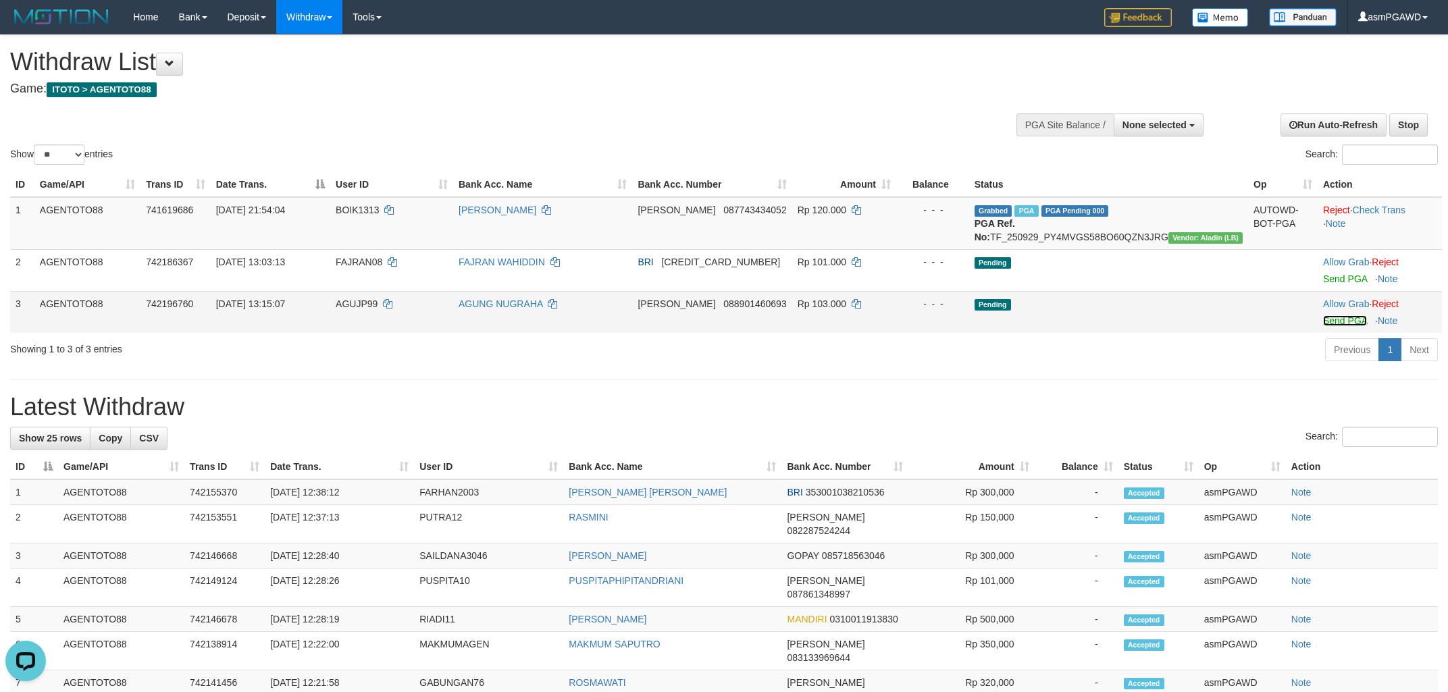
click at [1329, 326] on link "Send PGA" at bounding box center [1345, 320] width 44 height 11
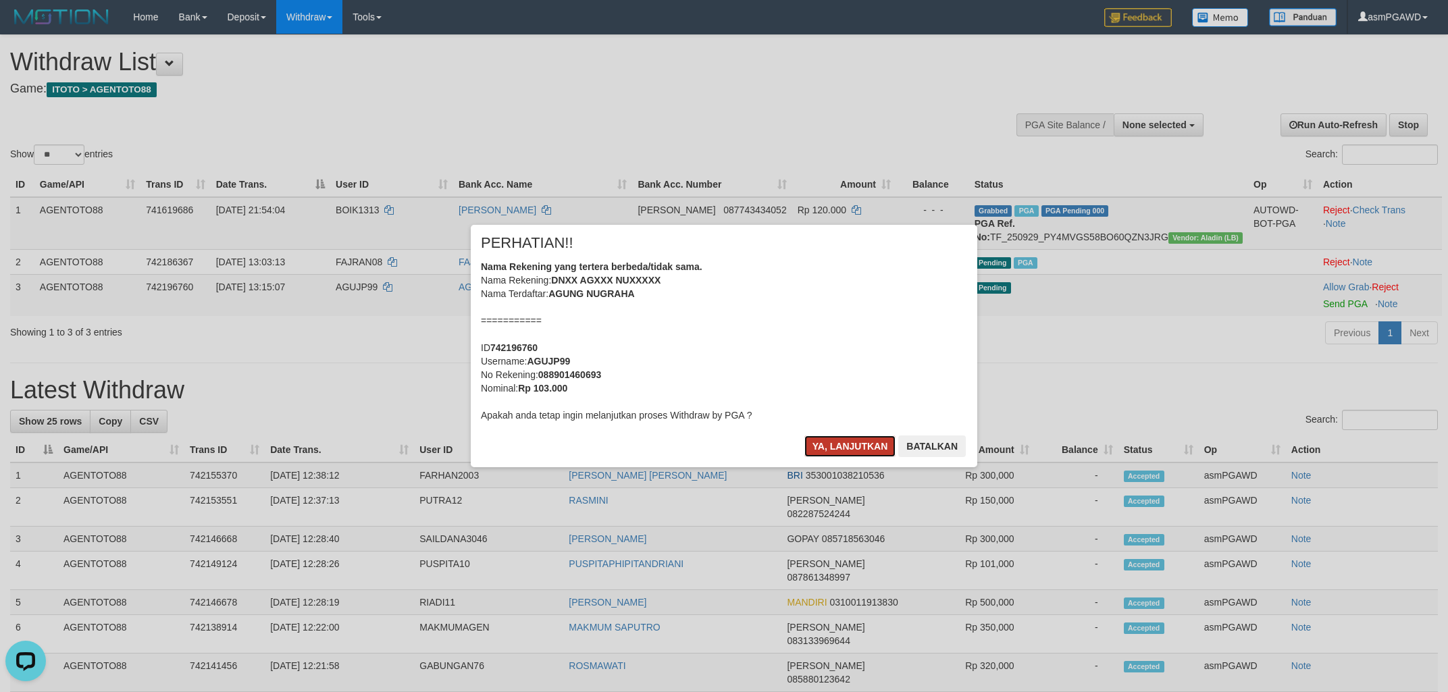
click at [853, 451] on button "Ya, lanjutkan" at bounding box center [850, 447] width 92 height 22
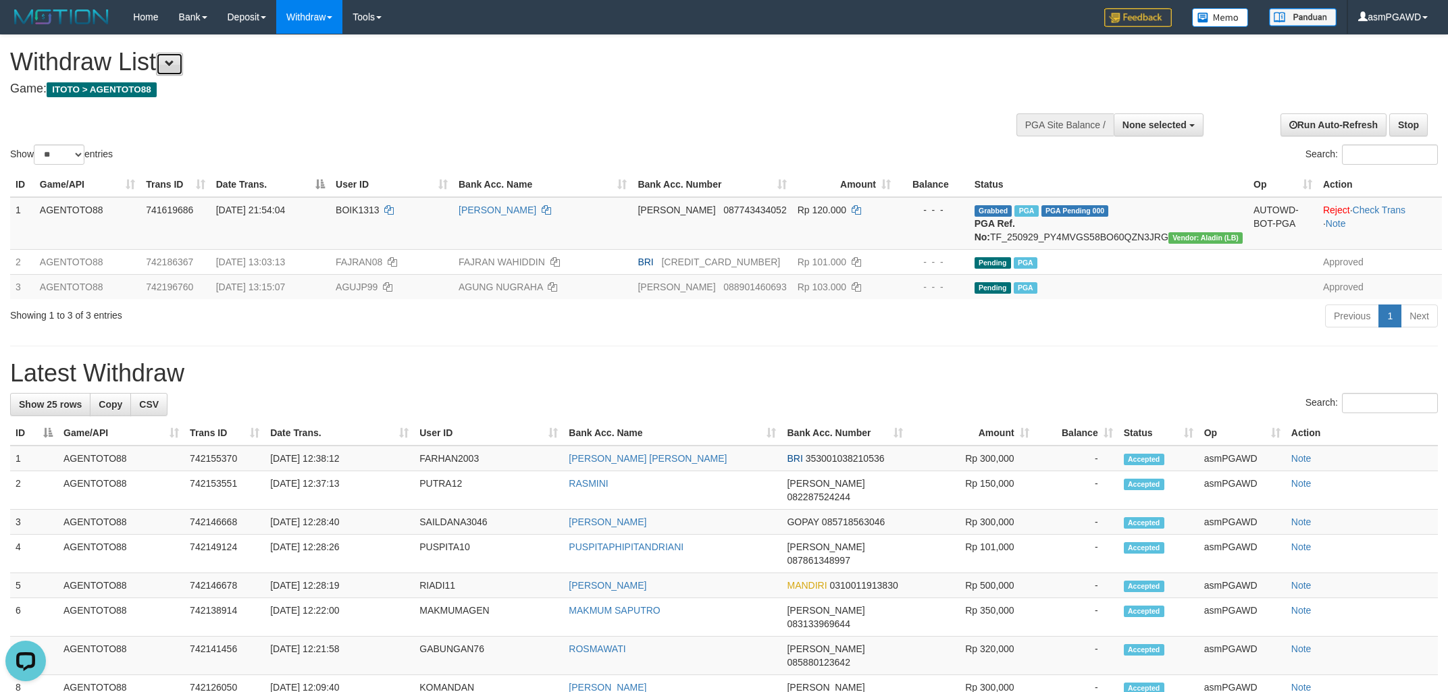
click at [183, 70] on button at bounding box center [169, 64] width 27 height 23
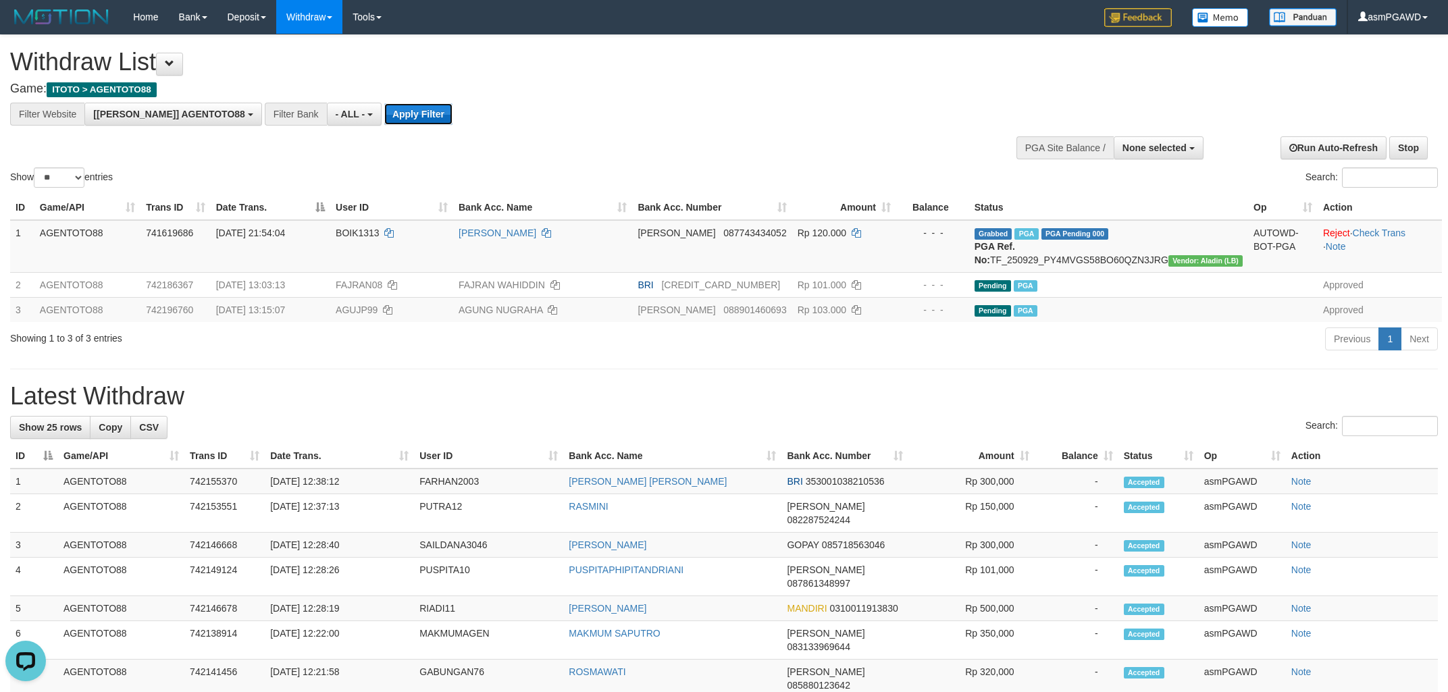
click at [384, 122] on button "Apply Filter" at bounding box center [418, 114] width 68 height 22
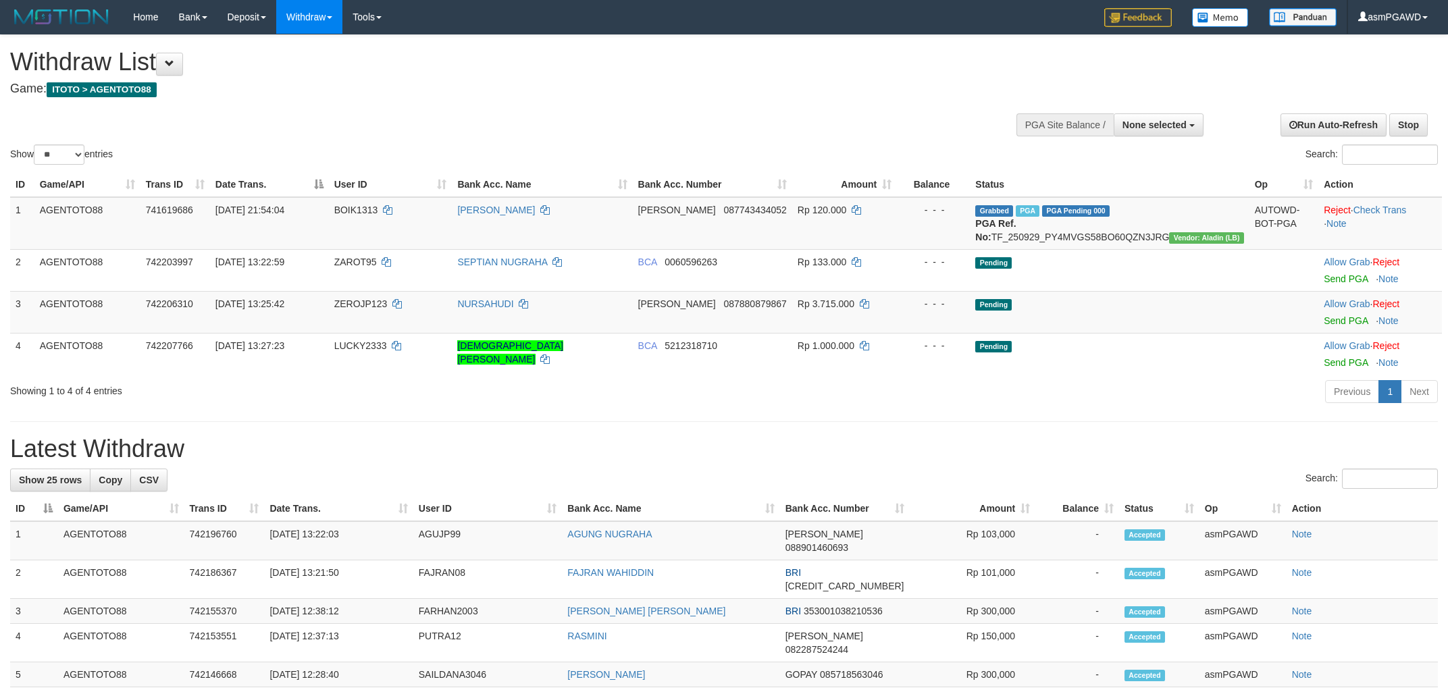
select select
select select "**"
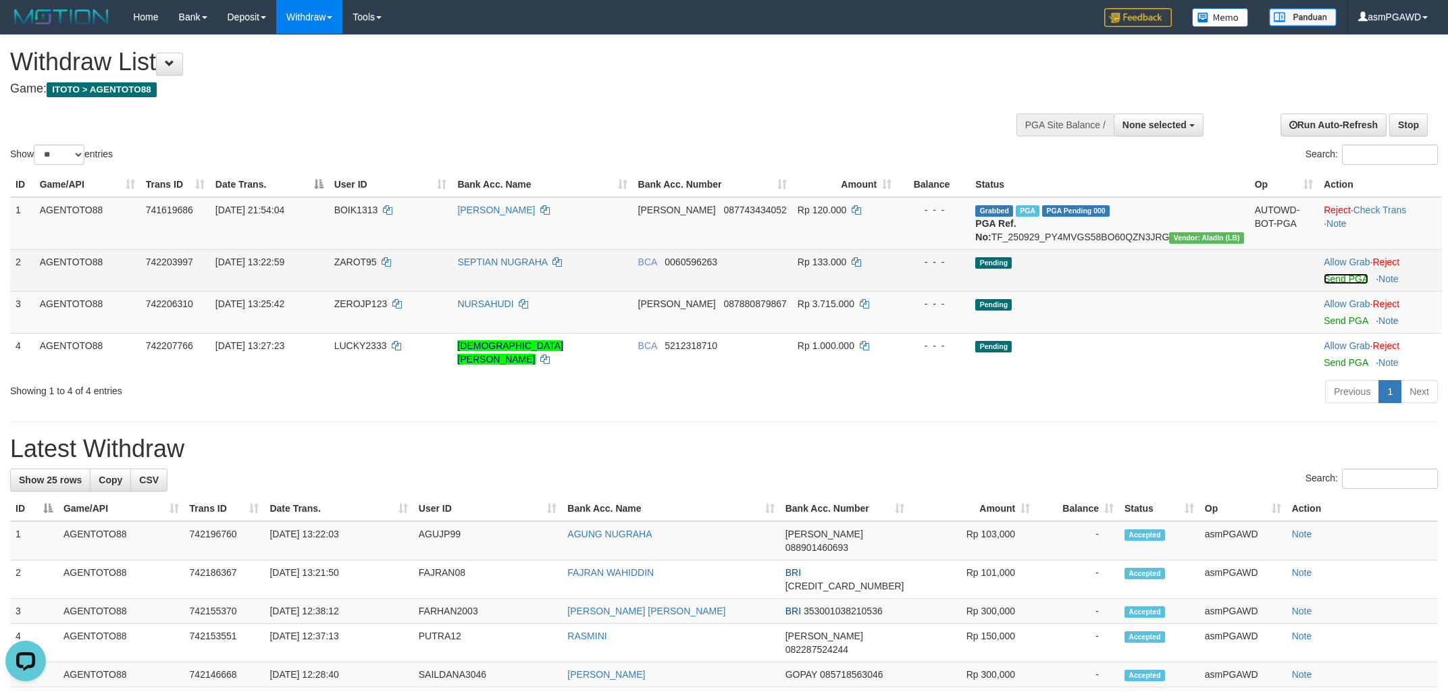
click at [1351, 284] on link "Send PGA" at bounding box center [1346, 278] width 44 height 11
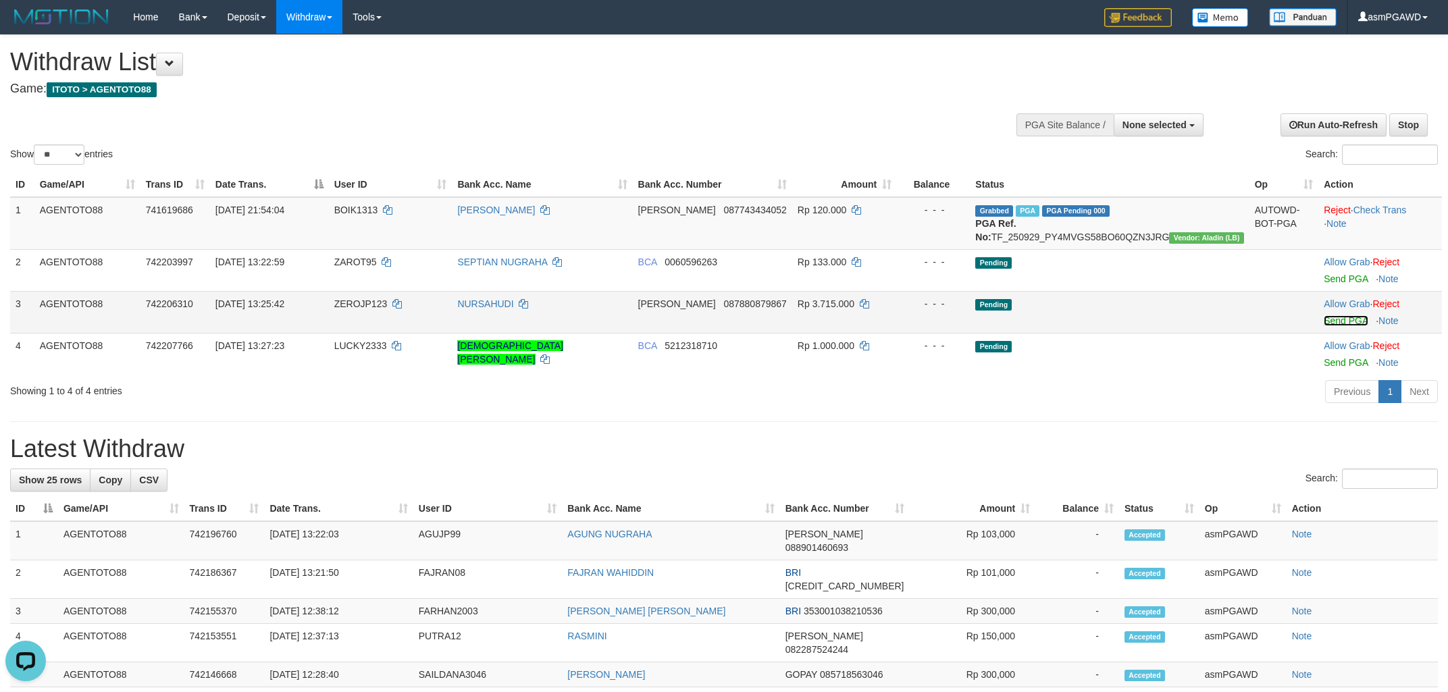
click at [1334, 326] on link "Send PGA" at bounding box center [1346, 320] width 44 height 11
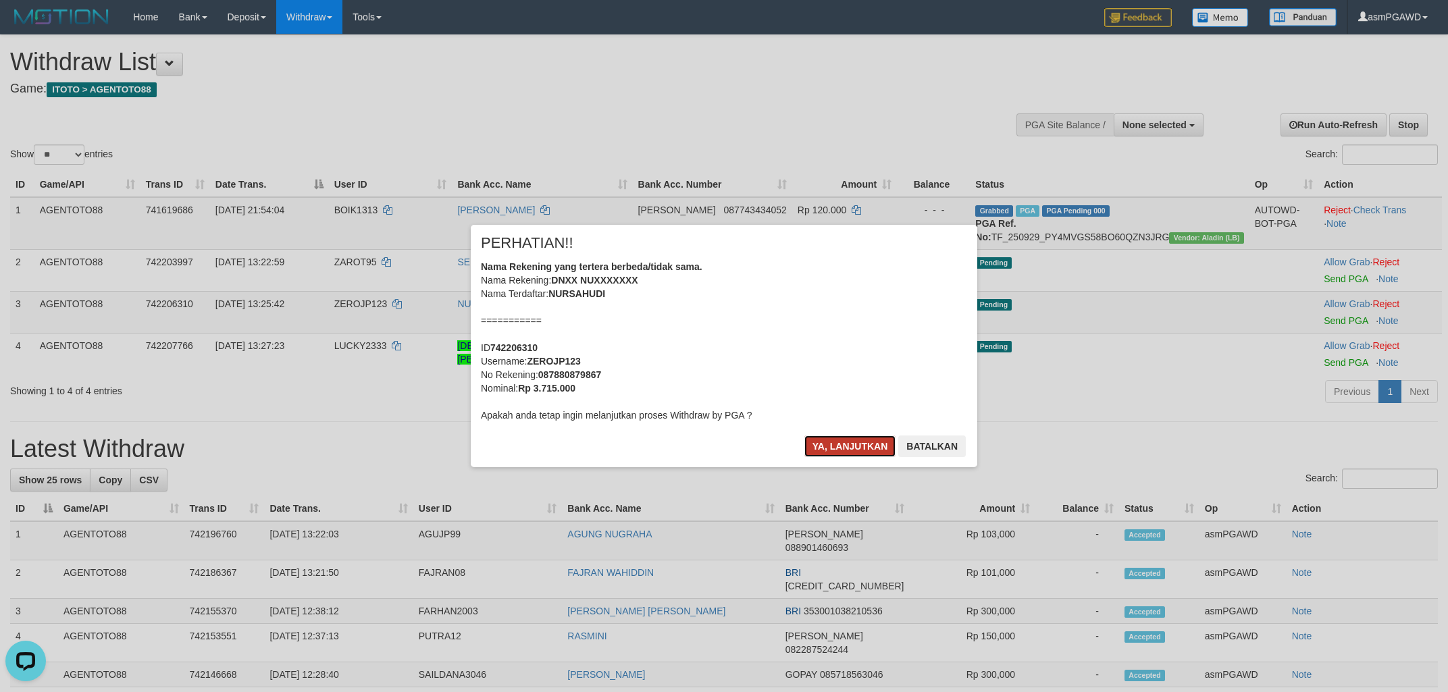
click at [844, 438] on button "Ya, lanjutkan" at bounding box center [850, 447] width 92 height 22
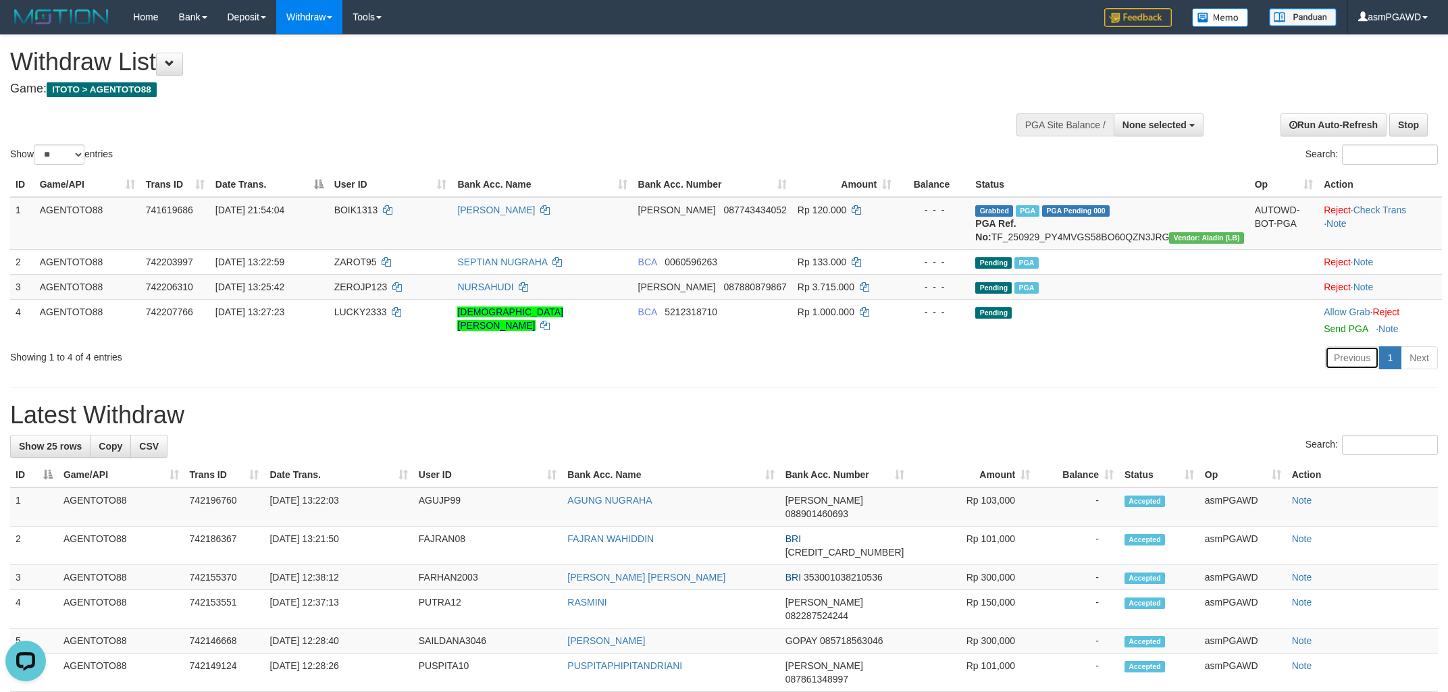
click at [1338, 361] on link "Previous" at bounding box center [1352, 357] width 54 height 23
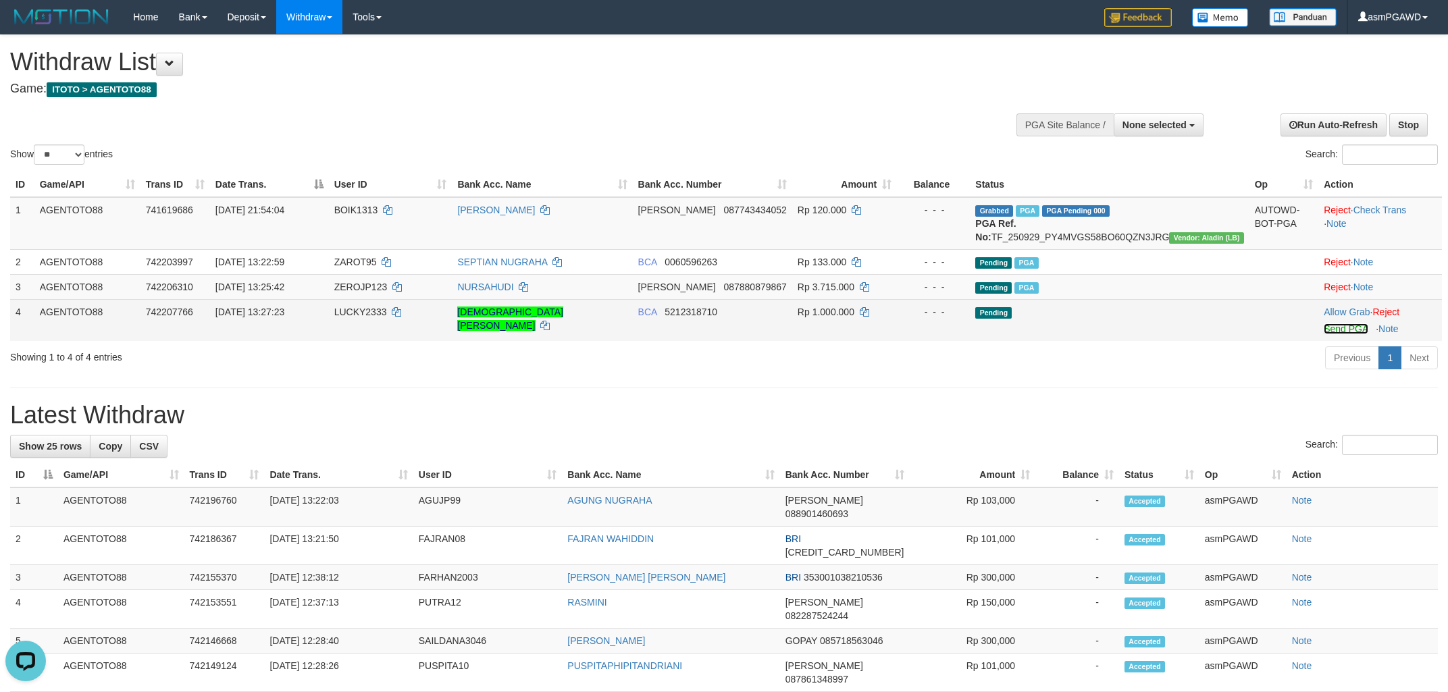
click at [1337, 334] on link "Send PGA" at bounding box center [1346, 328] width 44 height 11
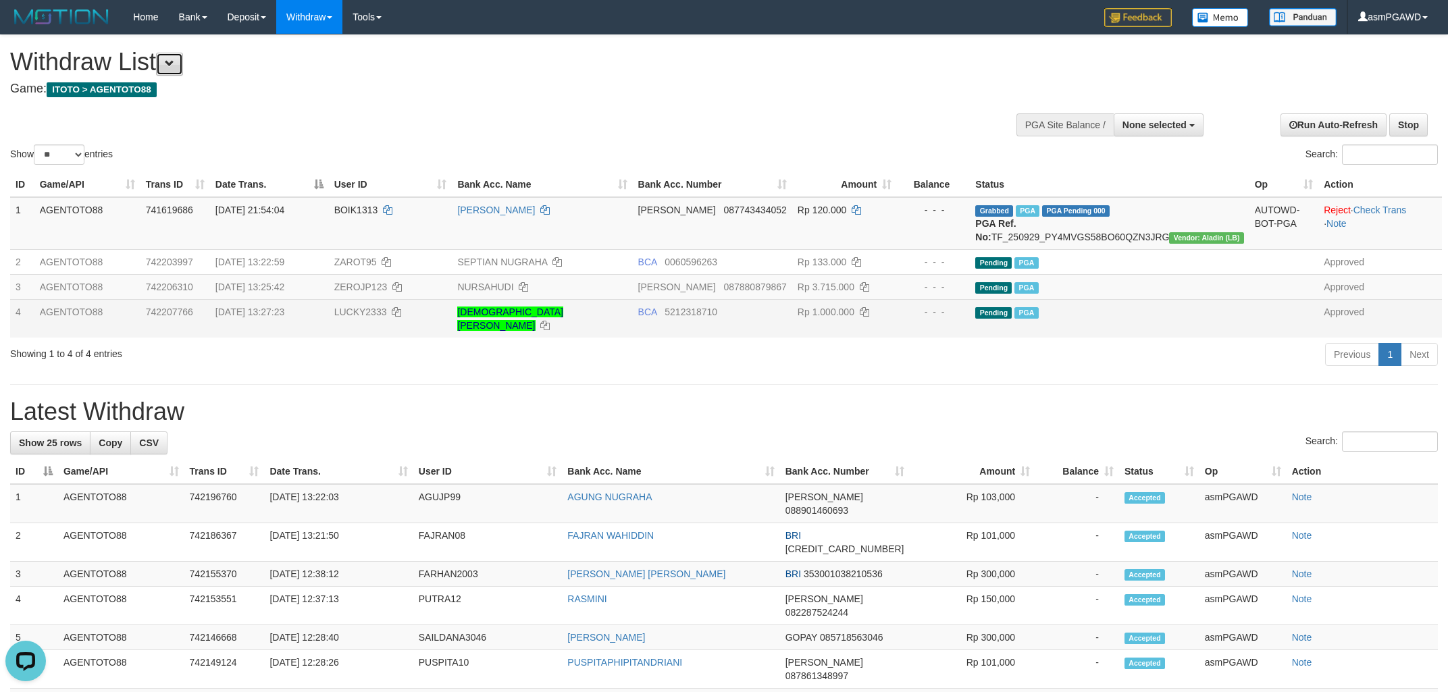
click at [182, 72] on button at bounding box center [169, 64] width 27 height 23
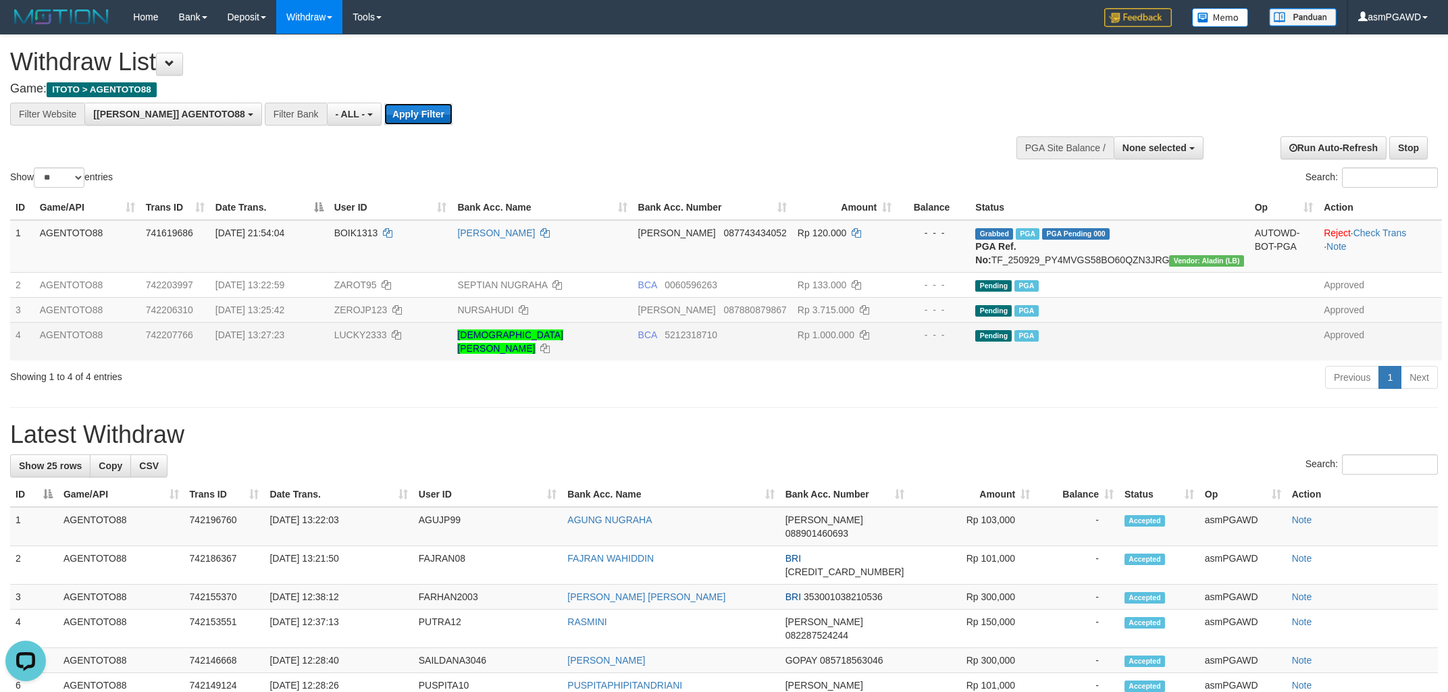
drag, startPoint x: 374, startPoint y: 115, endPoint x: 382, endPoint y: 118, distance: 8.2
click at [384, 115] on button "Apply Filter" at bounding box center [418, 114] width 68 height 22
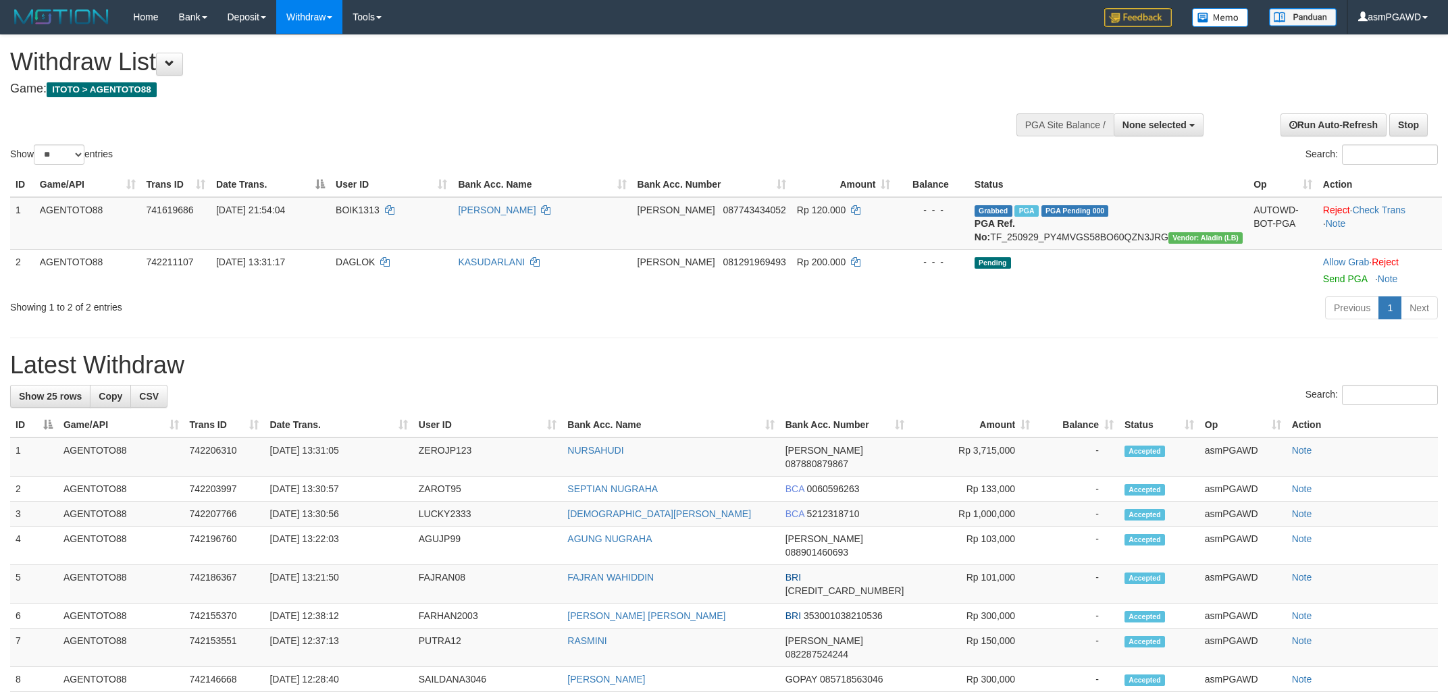
select select
select select "**"
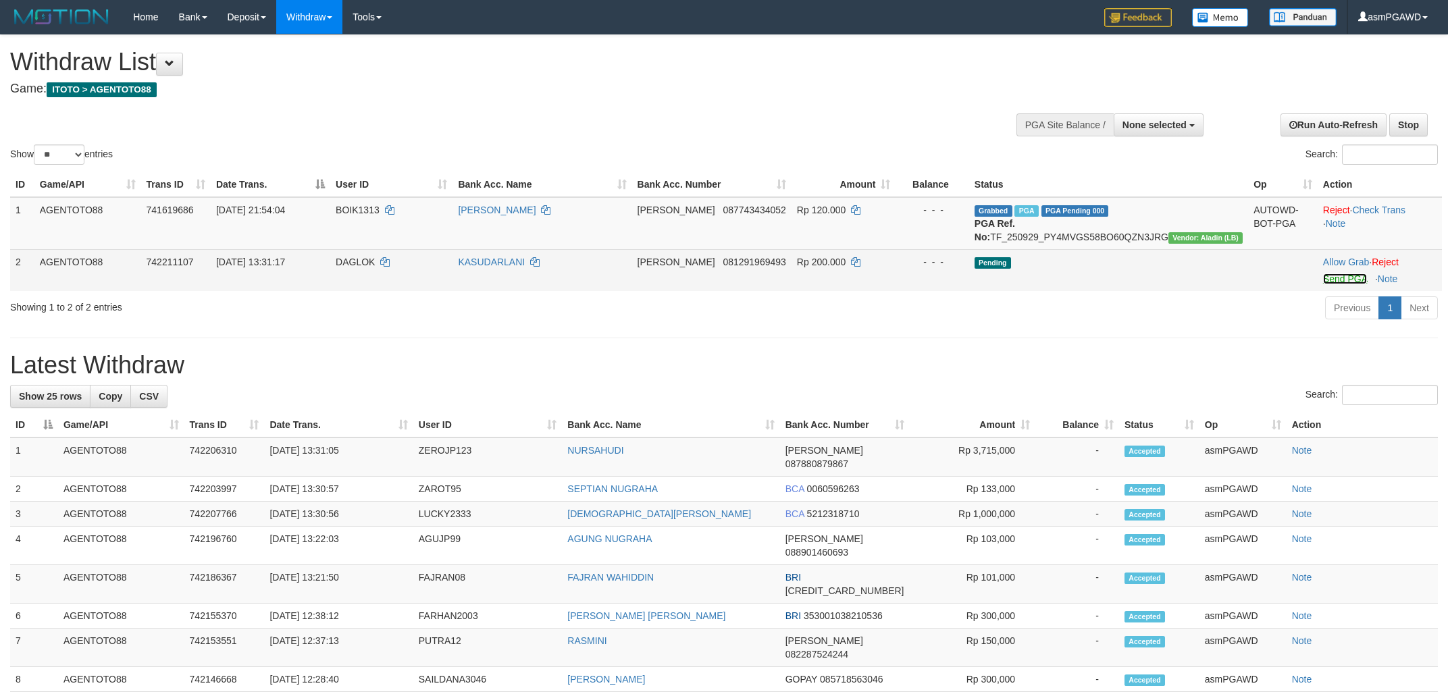
click at [1337, 284] on link "Send PGA" at bounding box center [1345, 278] width 44 height 11
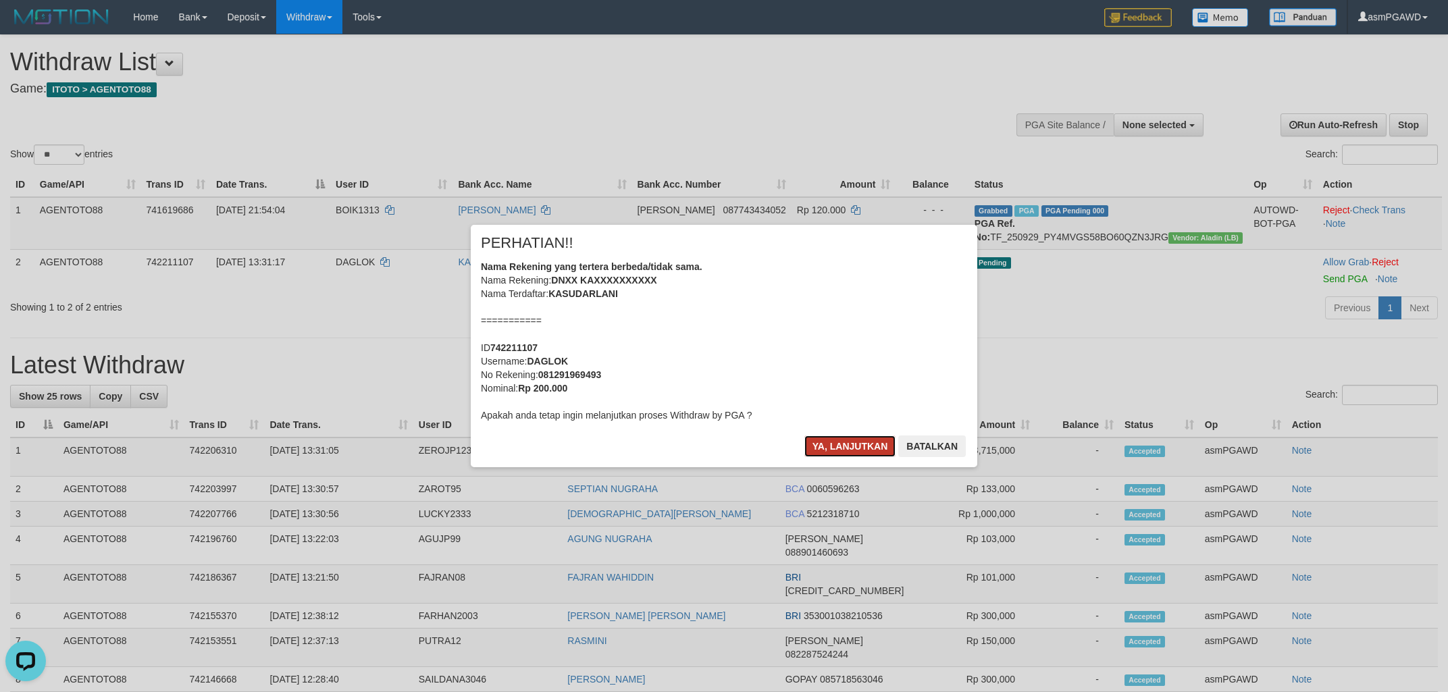
click at [859, 446] on button "Ya, lanjutkan" at bounding box center [850, 447] width 92 height 22
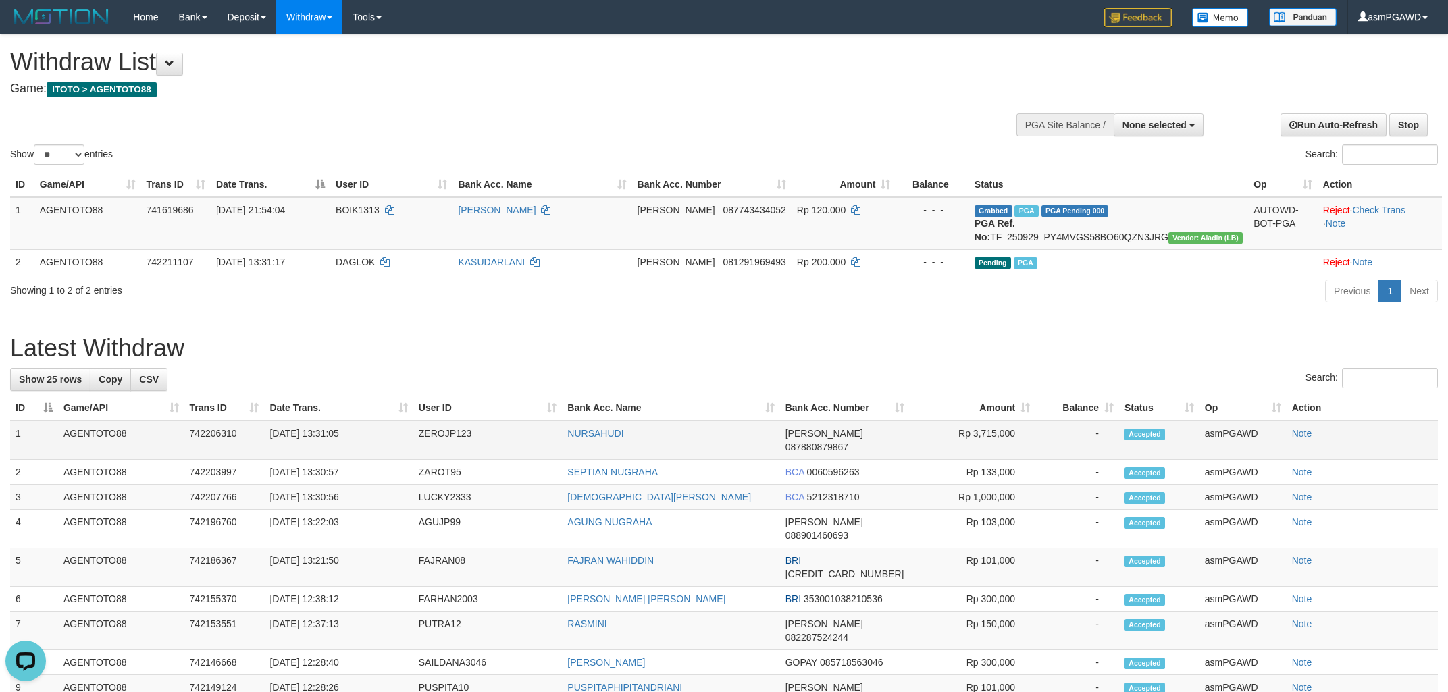
click at [848, 446] on span "087880879867" at bounding box center [816, 447] width 63 height 11
click at [845, 439] on td "DANA 087880879867" at bounding box center [845, 440] width 130 height 39
drag, startPoint x: 814, startPoint y: 444, endPoint x: 880, endPoint y: 446, distance: 66.2
click at [880, 446] on td "DANA 087880879867" at bounding box center [845, 440] width 130 height 39
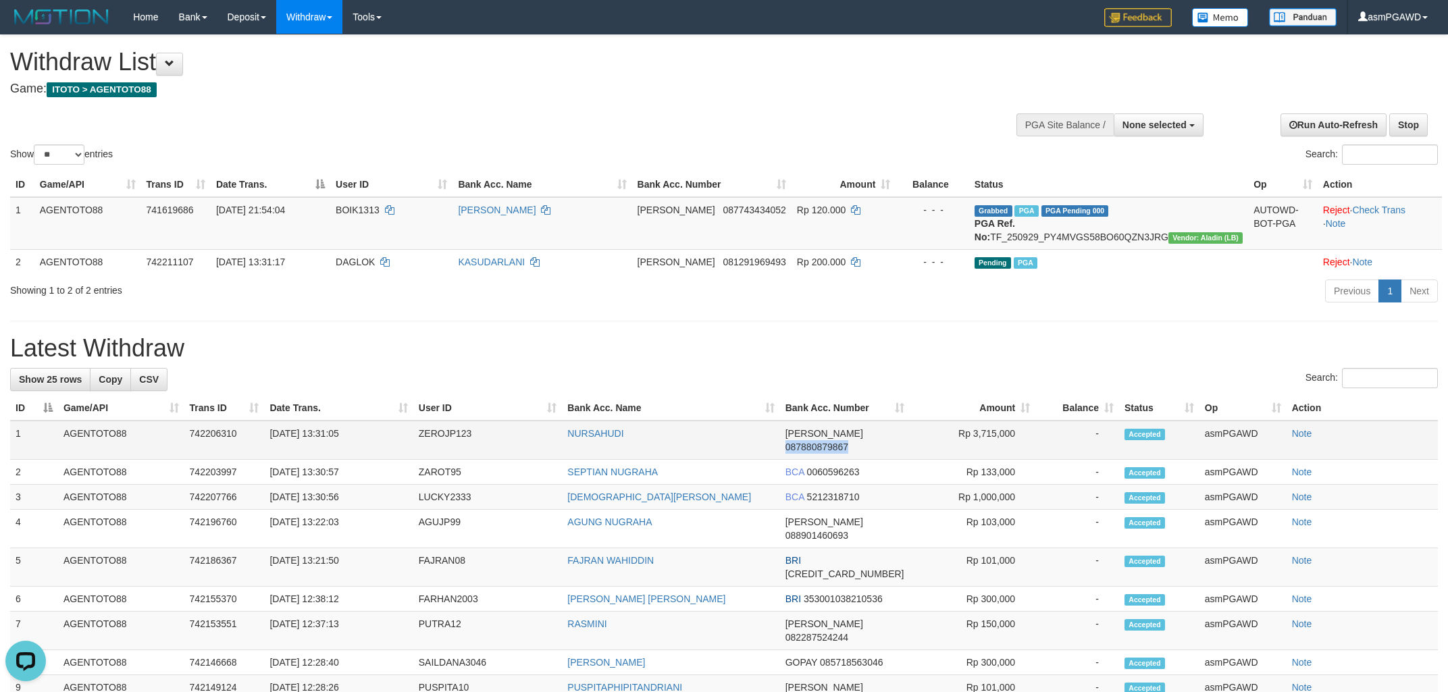
copy td "087880879867"
click at [429, 338] on div "**********" at bounding box center [724, 686] width 1448 height 1303
click at [195, 58] on h1 "Withdraw List" at bounding box center [480, 62] width 941 height 27
click at [183, 60] on button at bounding box center [169, 64] width 27 height 23
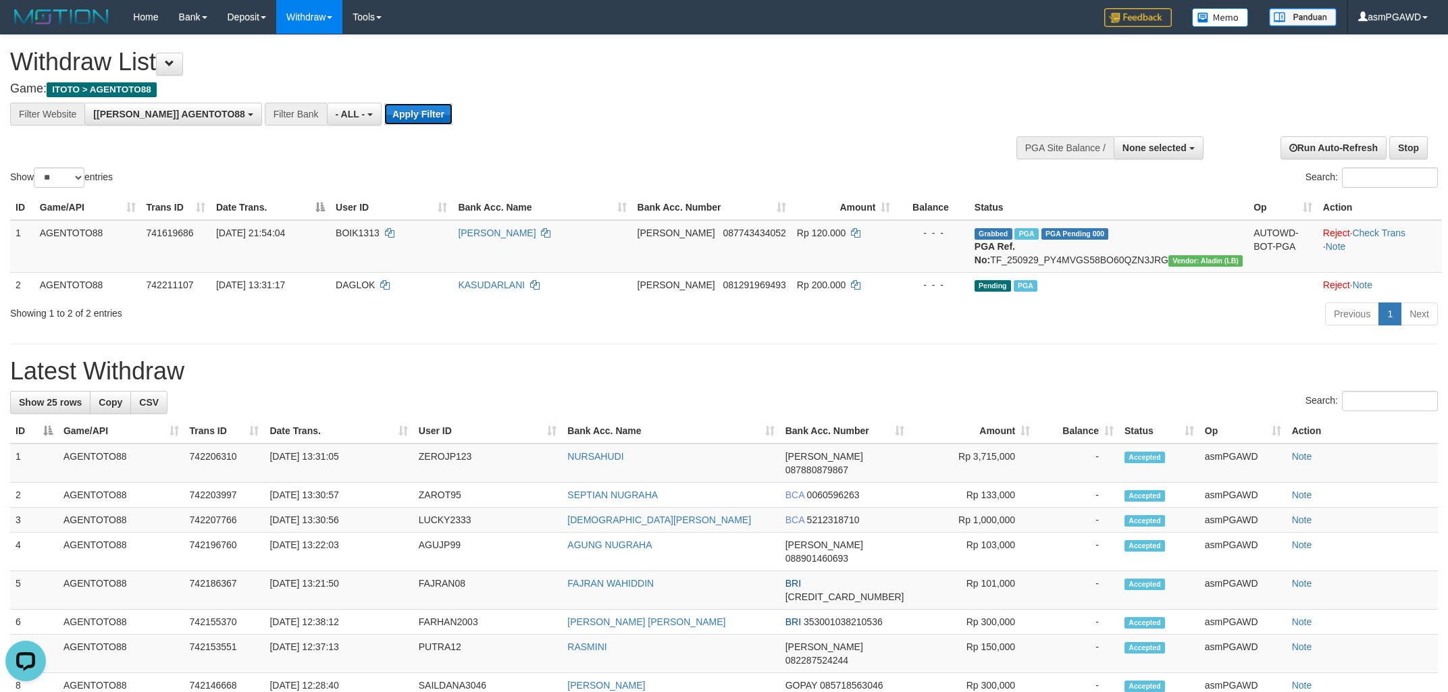
click at [384, 109] on button "Apply Filter" at bounding box center [418, 114] width 68 height 22
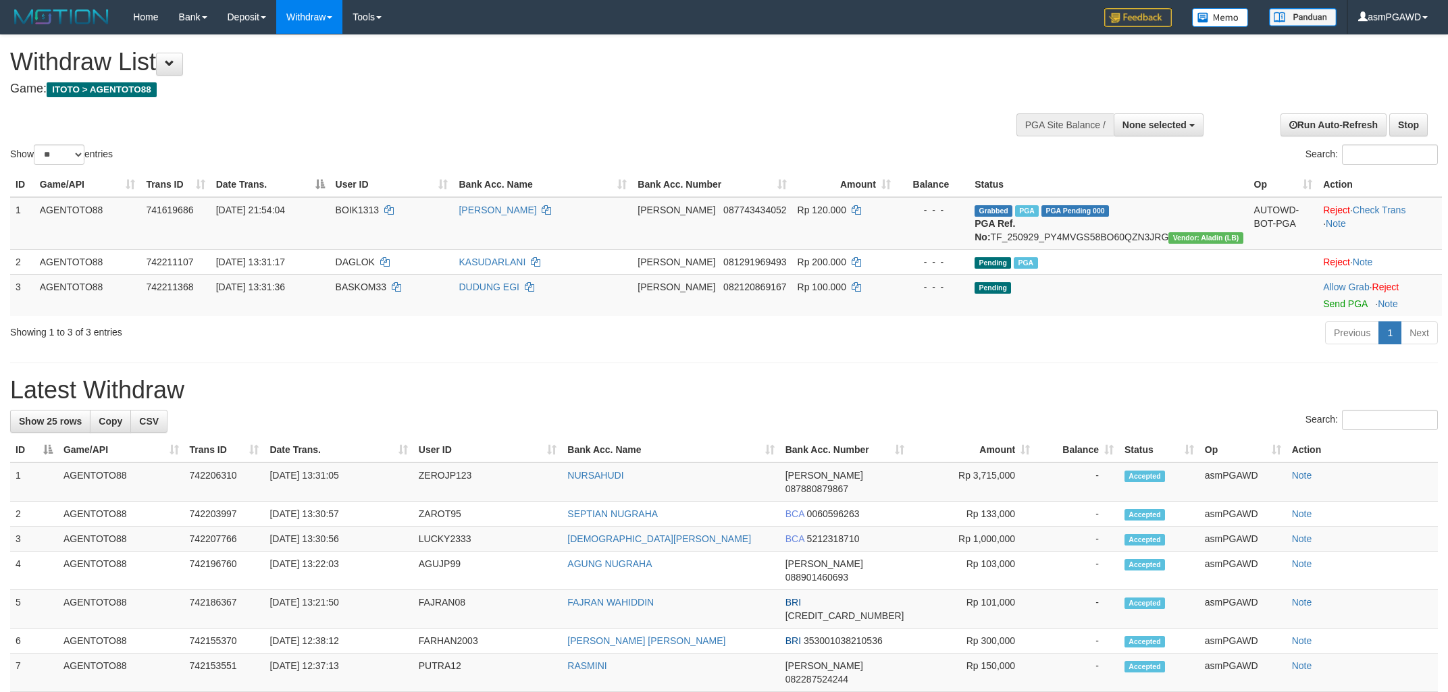
select select
select select "**"
click at [1330, 309] on link "Send PGA" at bounding box center [1345, 303] width 44 height 11
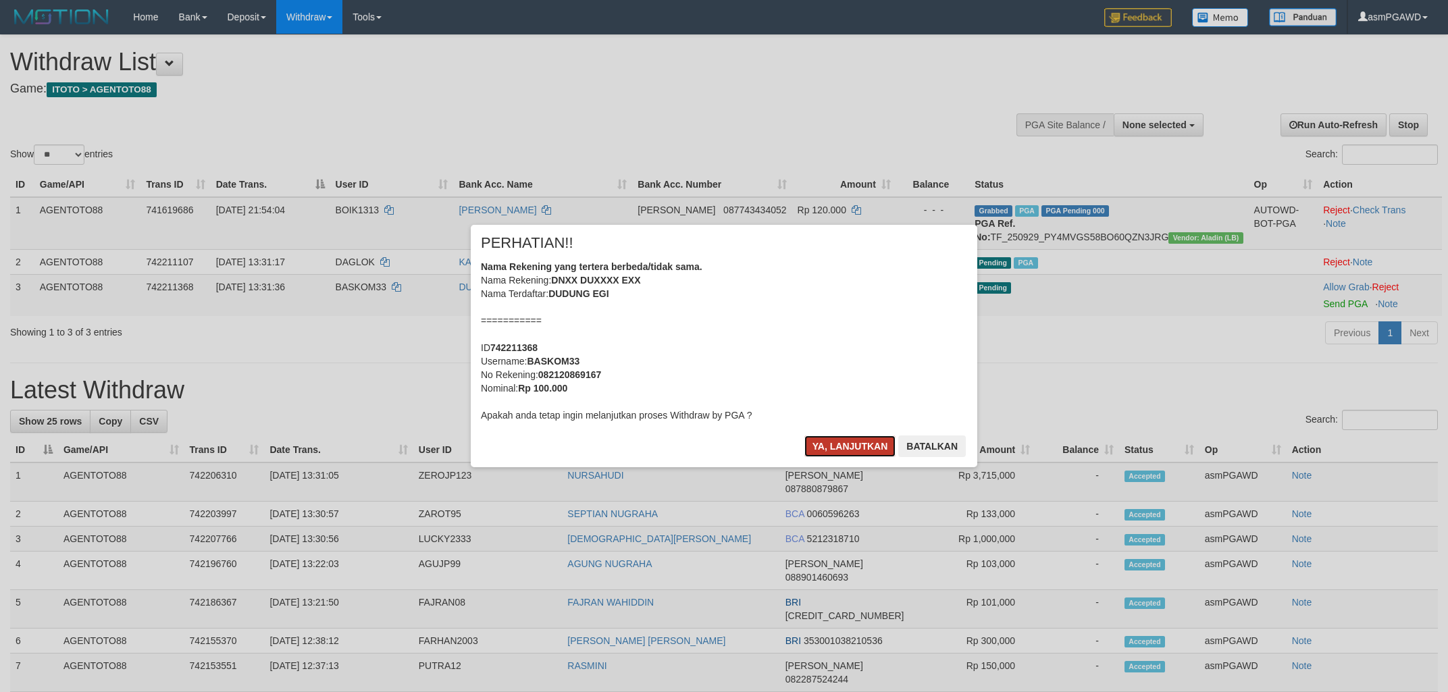
click at [831, 446] on button "Ya, lanjutkan" at bounding box center [850, 447] width 92 height 22
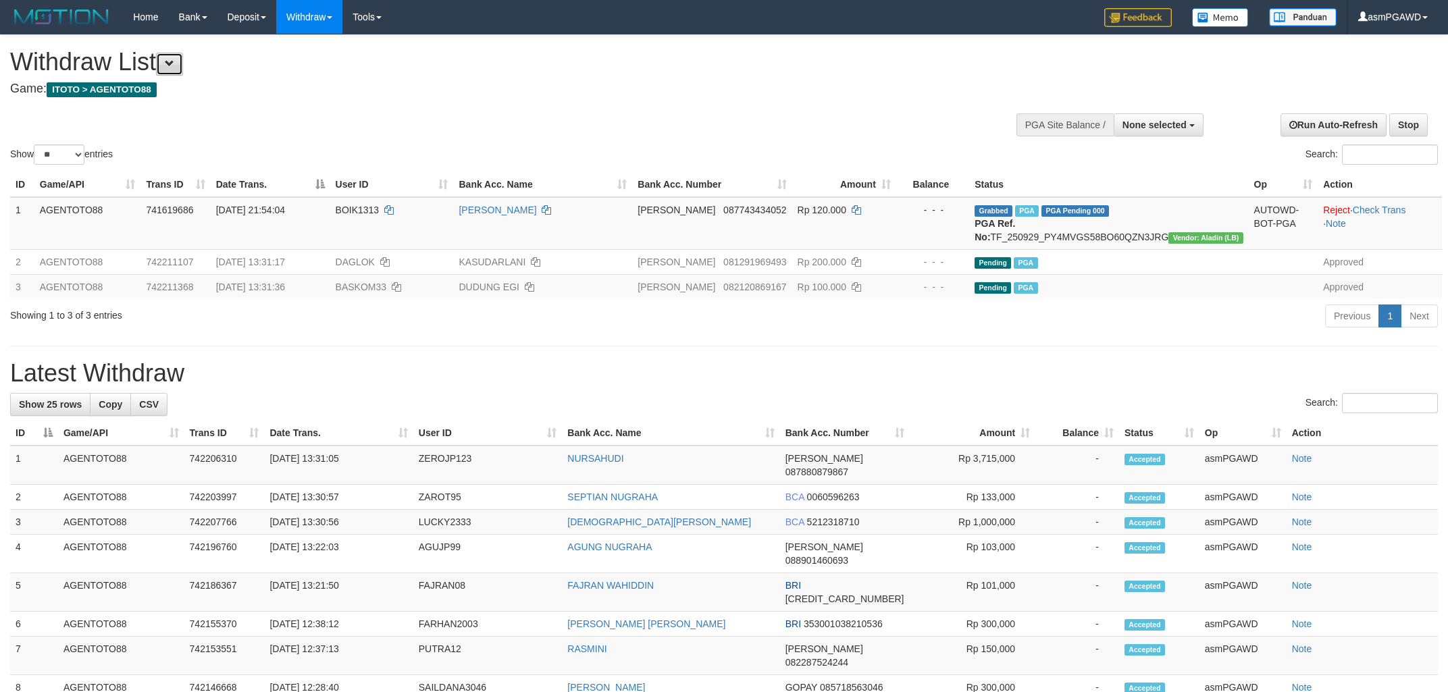
click at [170, 64] on button at bounding box center [169, 64] width 27 height 23
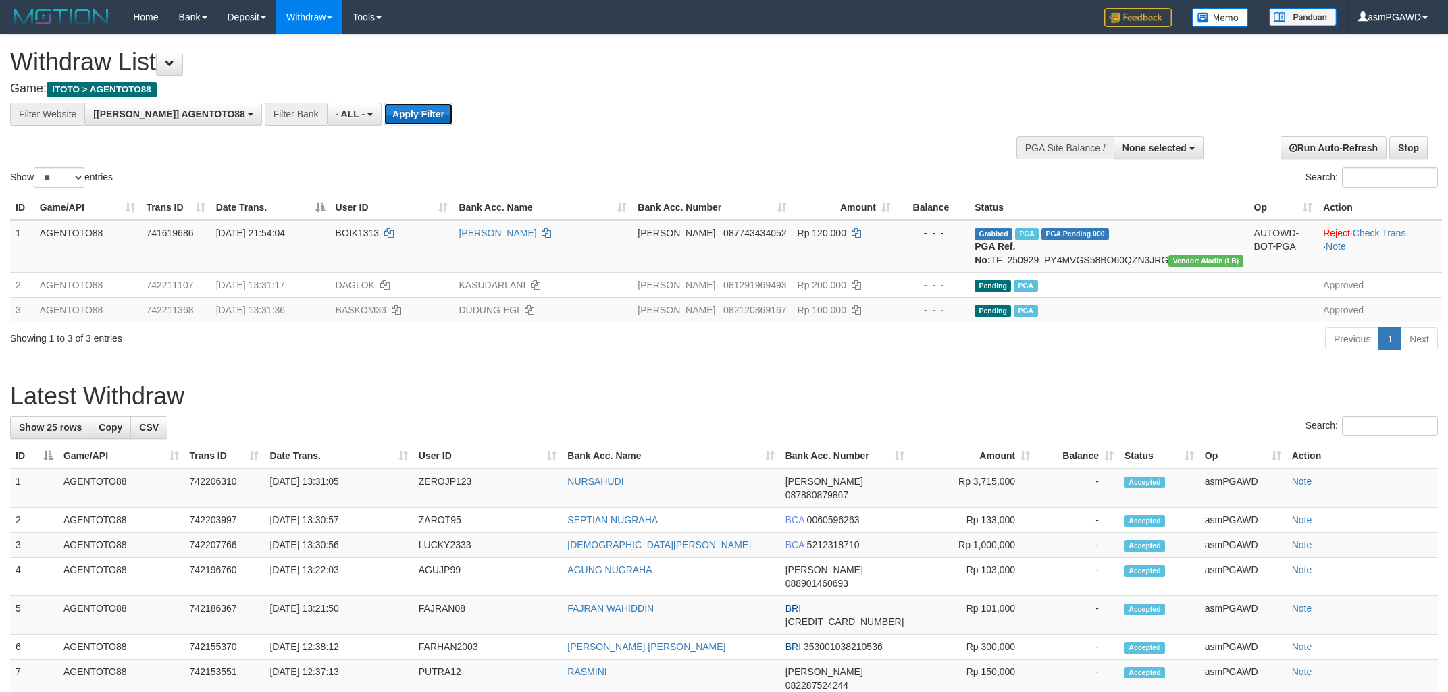
click at [384, 115] on button "Apply Filter" at bounding box center [418, 114] width 68 height 22
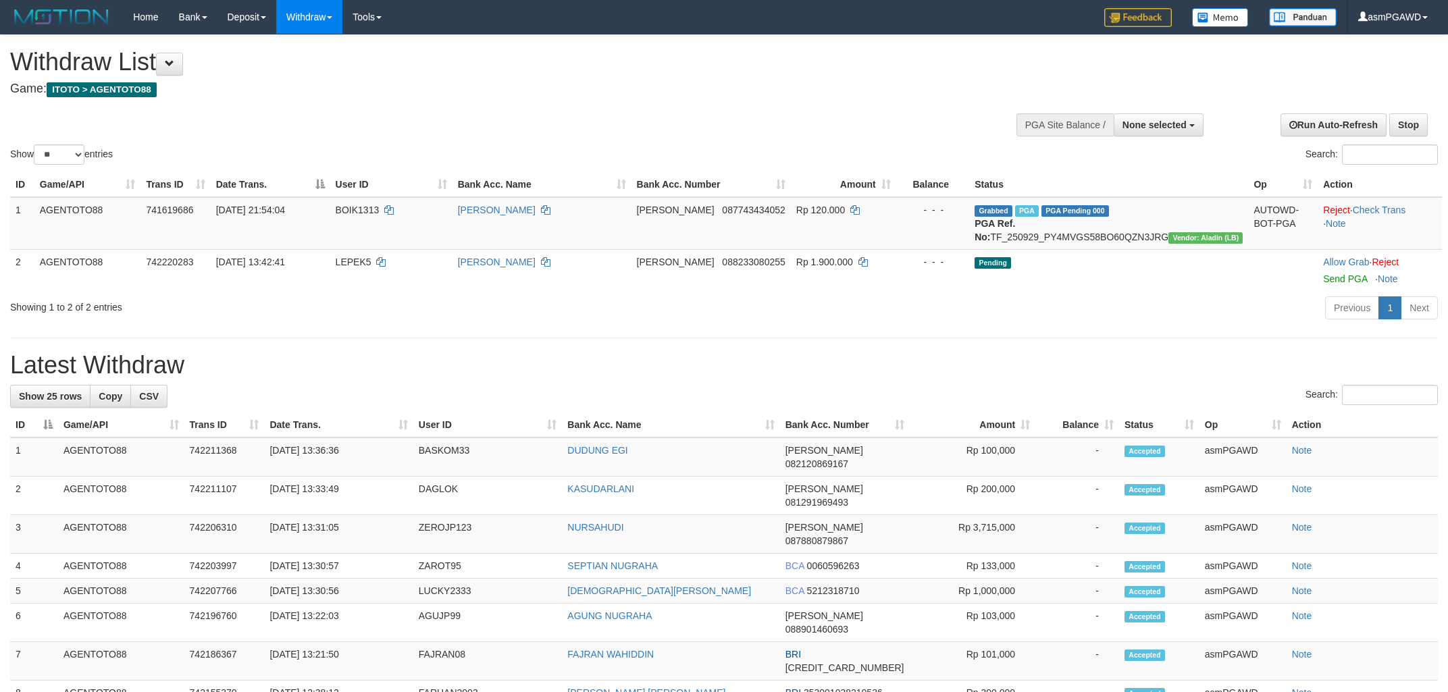
select select
select select "**"
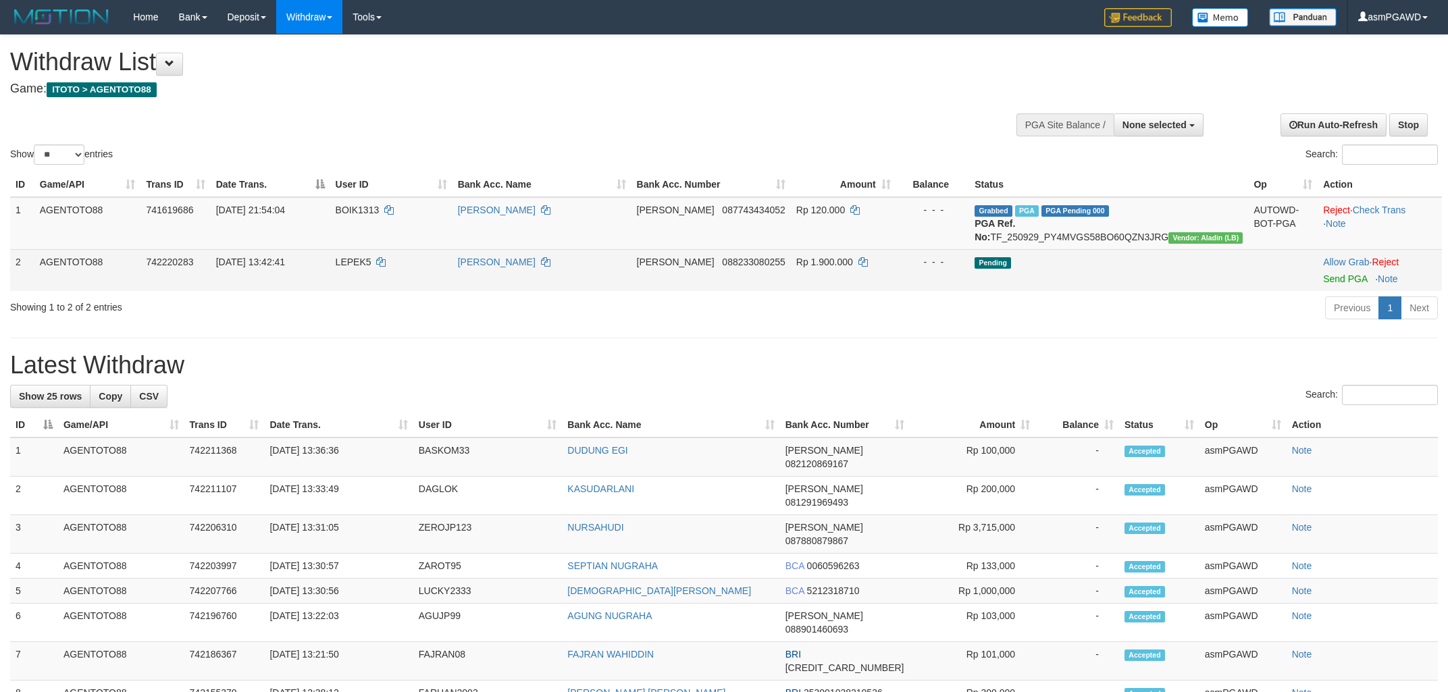
click at [1351, 272] on div at bounding box center [1379, 270] width 113 height 3
click at [1346, 284] on link "Send PGA" at bounding box center [1345, 278] width 44 height 11
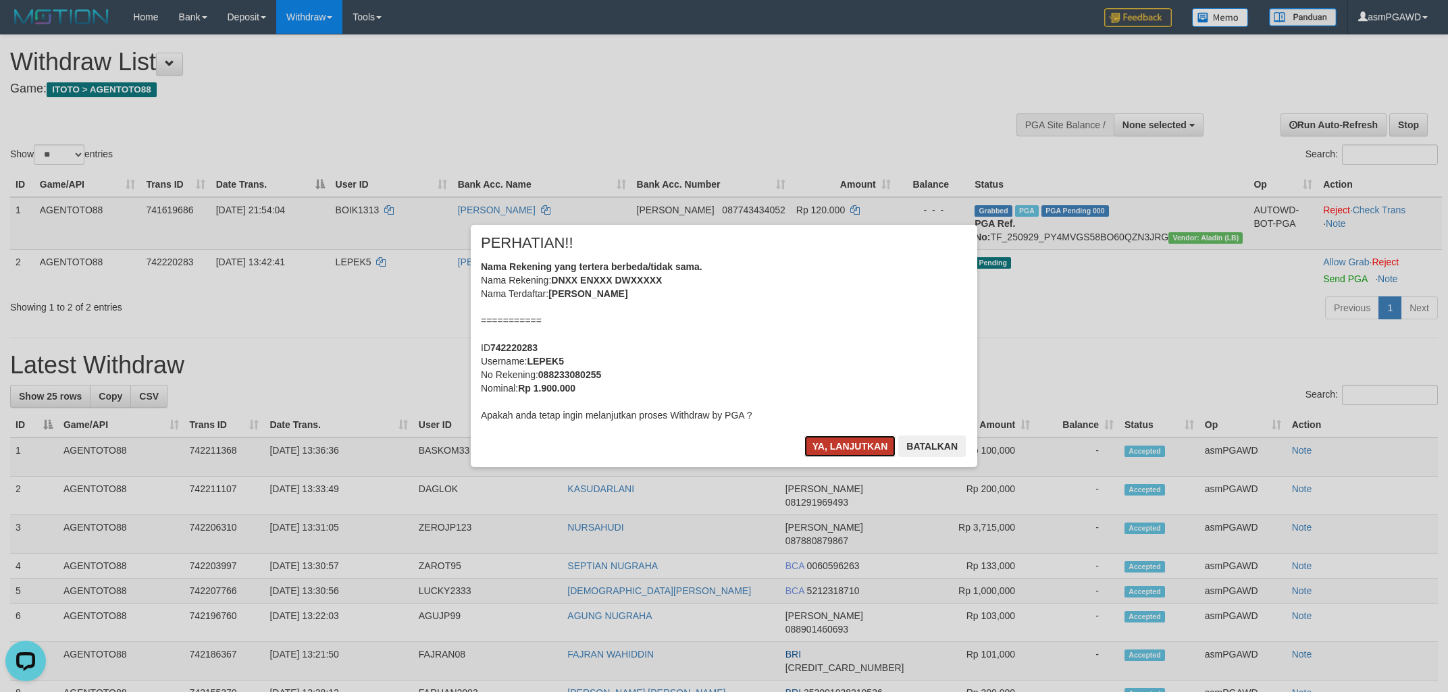
click at [842, 446] on button "Ya, lanjutkan" at bounding box center [850, 447] width 92 height 22
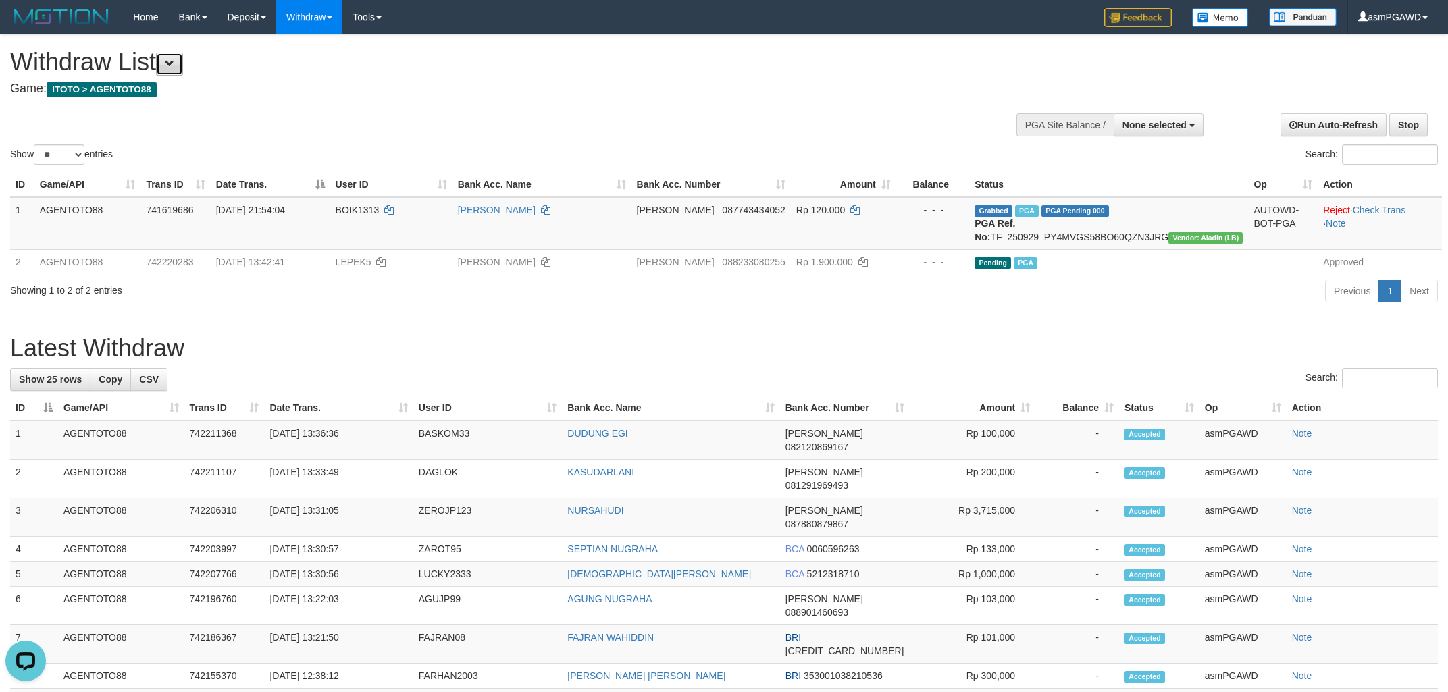
click at [183, 64] on button at bounding box center [169, 64] width 27 height 23
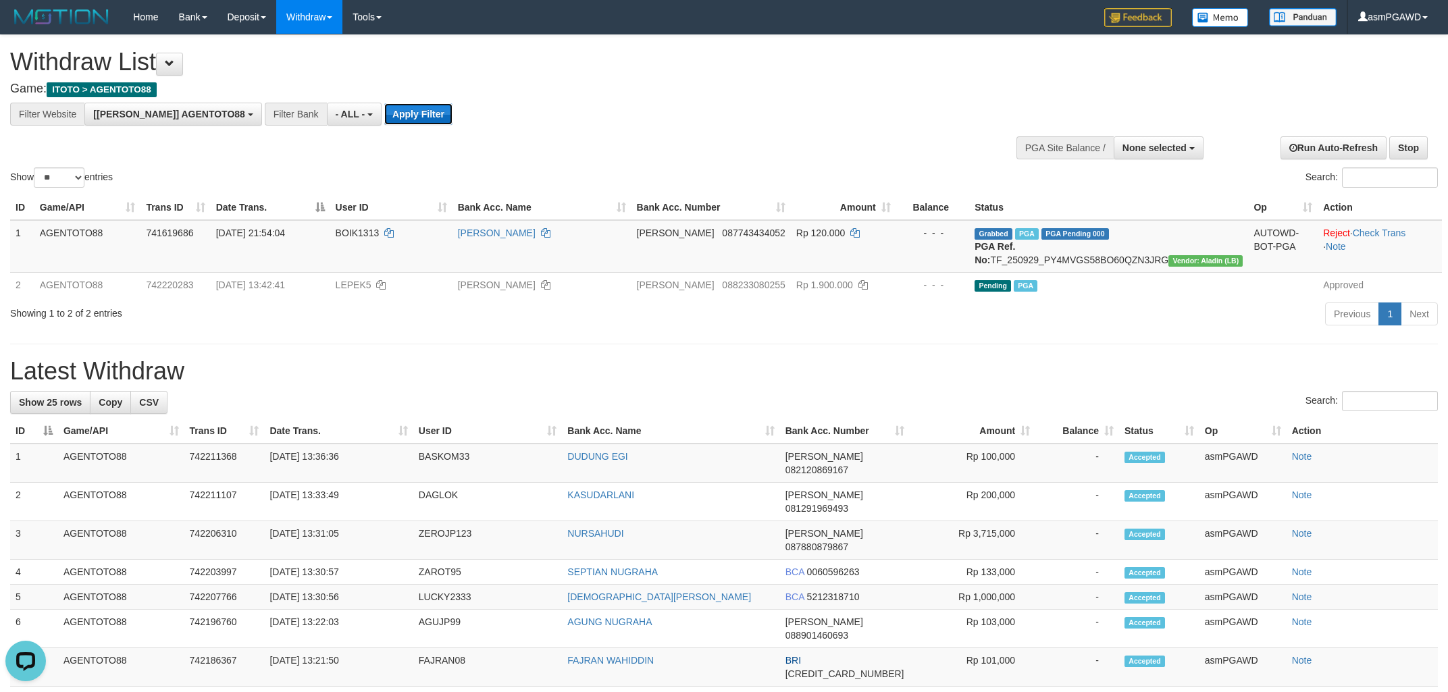
click at [384, 110] on button "Apply Filter" at bounding box center [418, 114] width 68 height 22
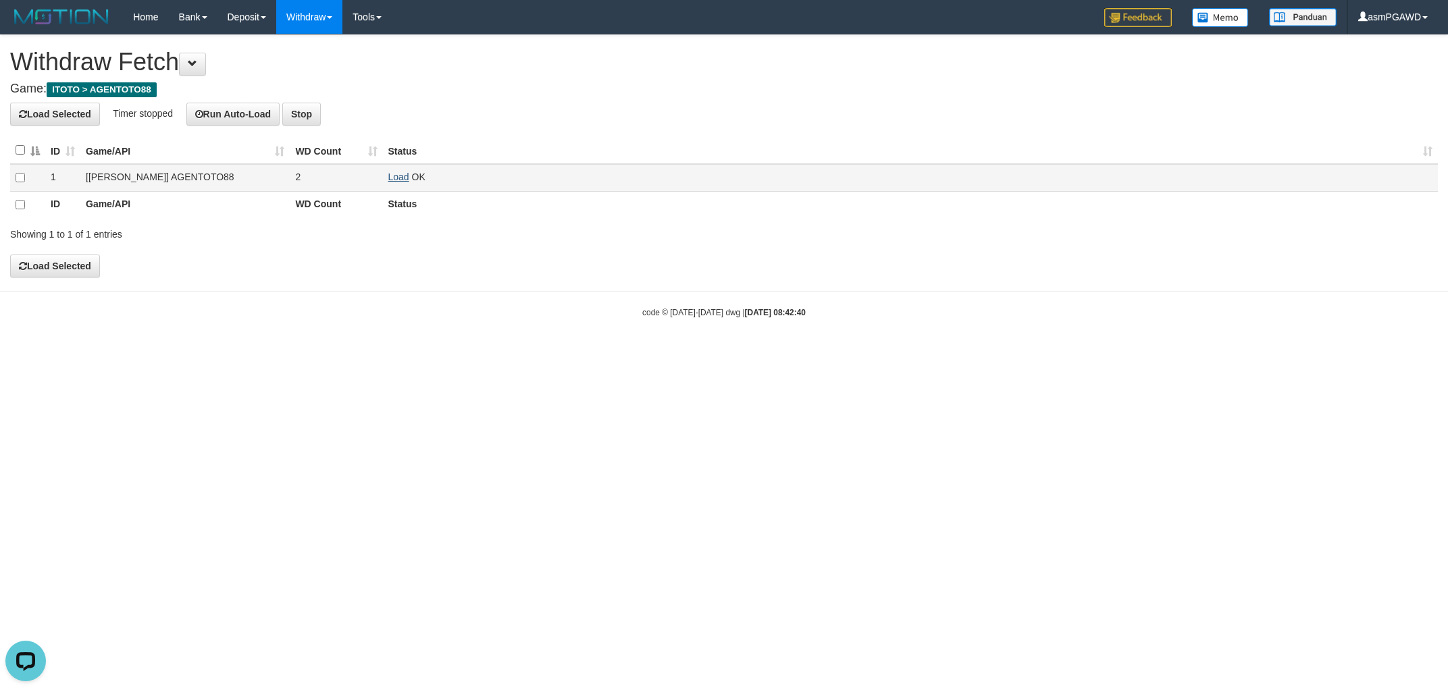
click at [397, 177] on link "Load" at bounding box center [398, 177] width 21 height 11
click at [392, 180] on link "Load" at bounding box center [398, 177] width 21 height 11
click at [407, 176] on link "Load" at bounding box center [398, 177] width 21 height 11
click at [394, 179] on link "Load" at bounding box center [398, 177] width 21 height 11
click at [396, 180] on link "Load" at bounding box center [398, 177] width 21 height 11
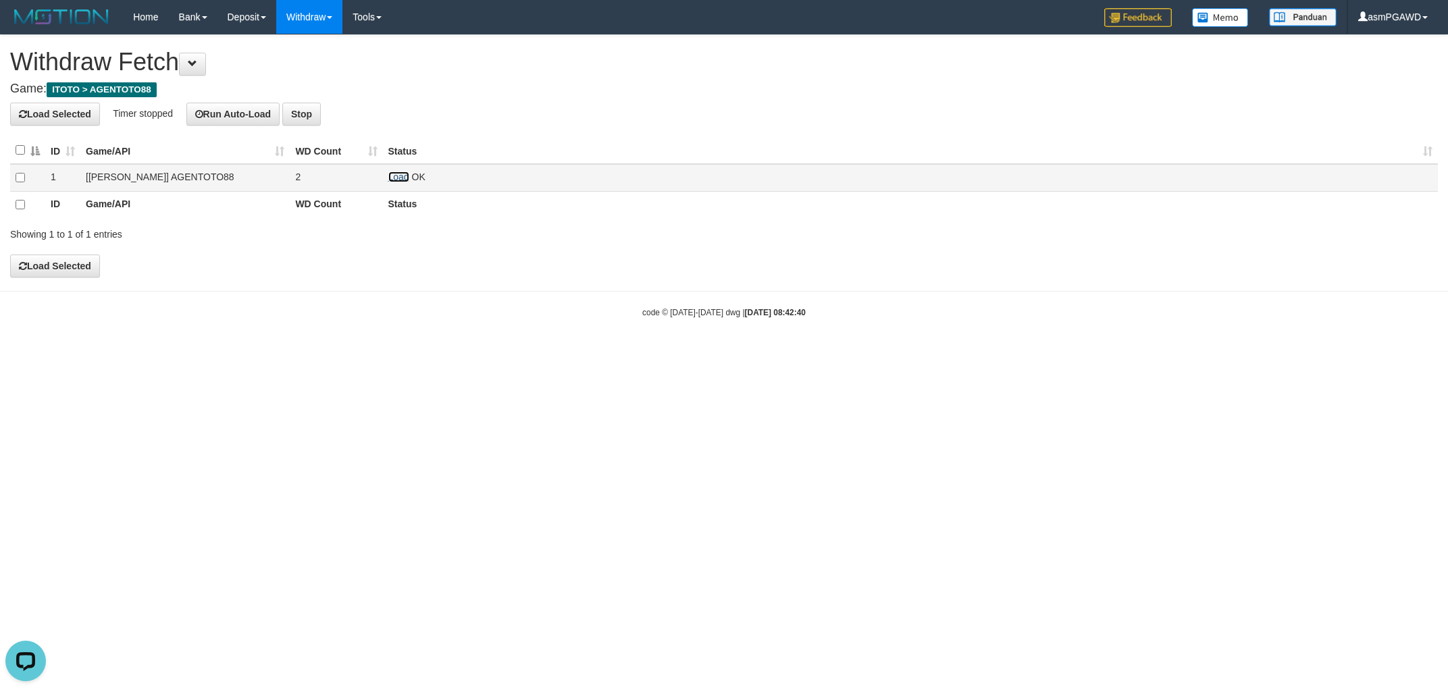
click at [406, 179] on link "Load" at bounding box center [398, 177] width 21 height 11
click at [394, 180] on link "Load" at bounding box center [398, 177] width 21 height 11
click at [393, 177] on link "Load" at bounding box center [398, 177] width 21 height 11
click at [387, 177] on td "Load OK" at bounding box center [910, 178] width 1055 height 28
click at [394, 176] on link "Load" at bounding box center [398, 177] width 21 height 11
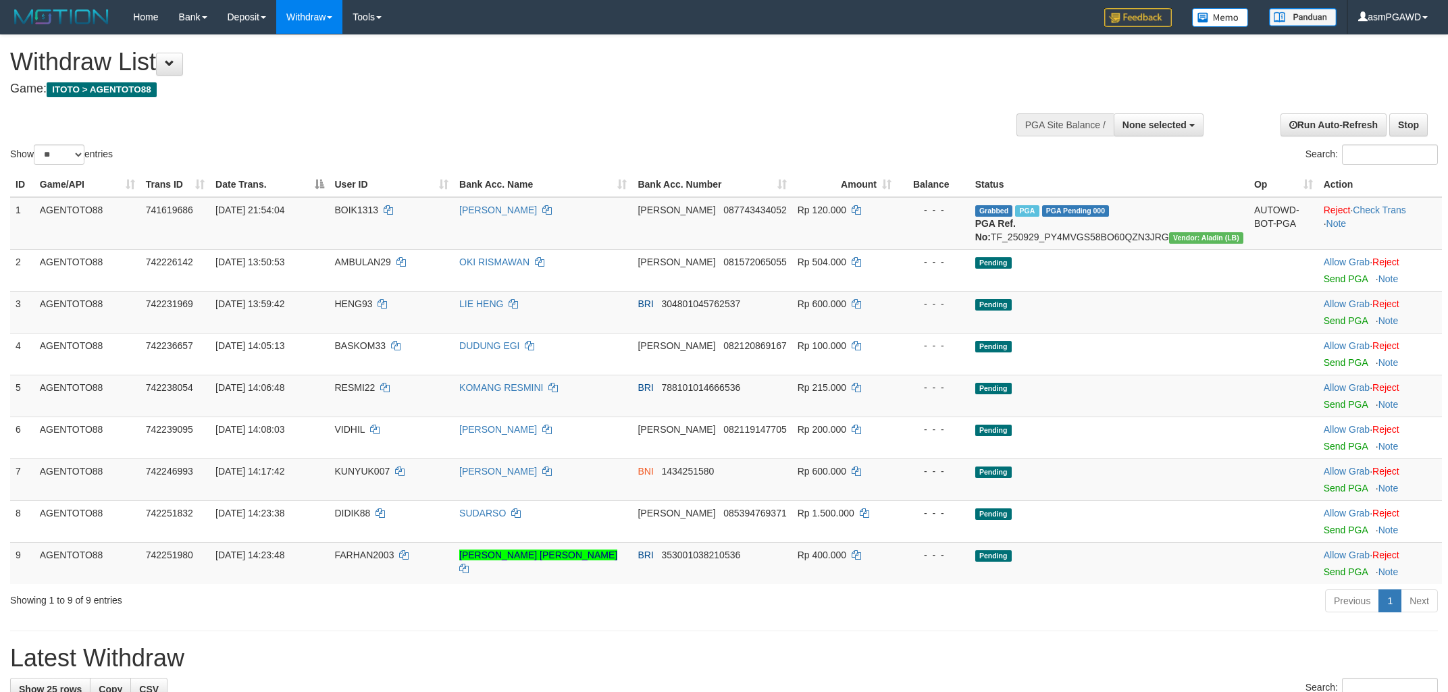
select select
select select "**"
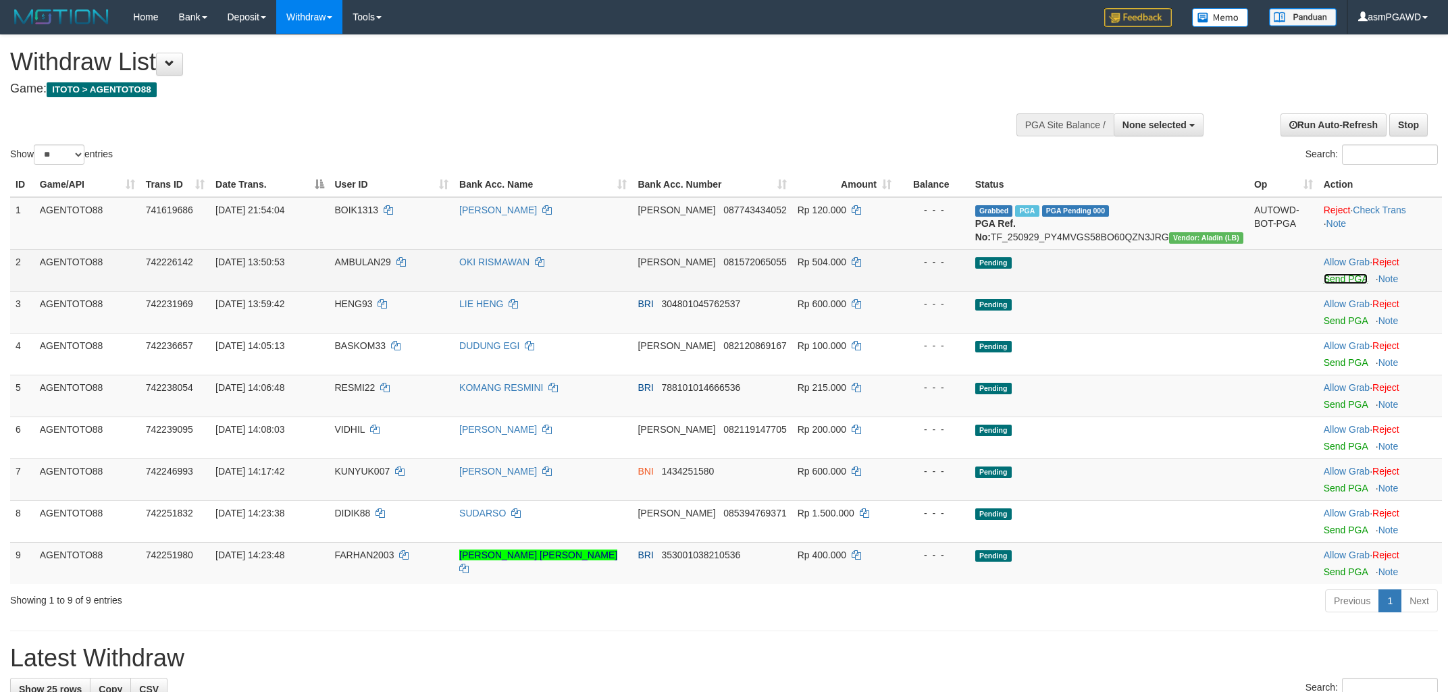
click at [1328, 284] on link "Send PGA" at bounding box center [1346, 278] width 44 height 11
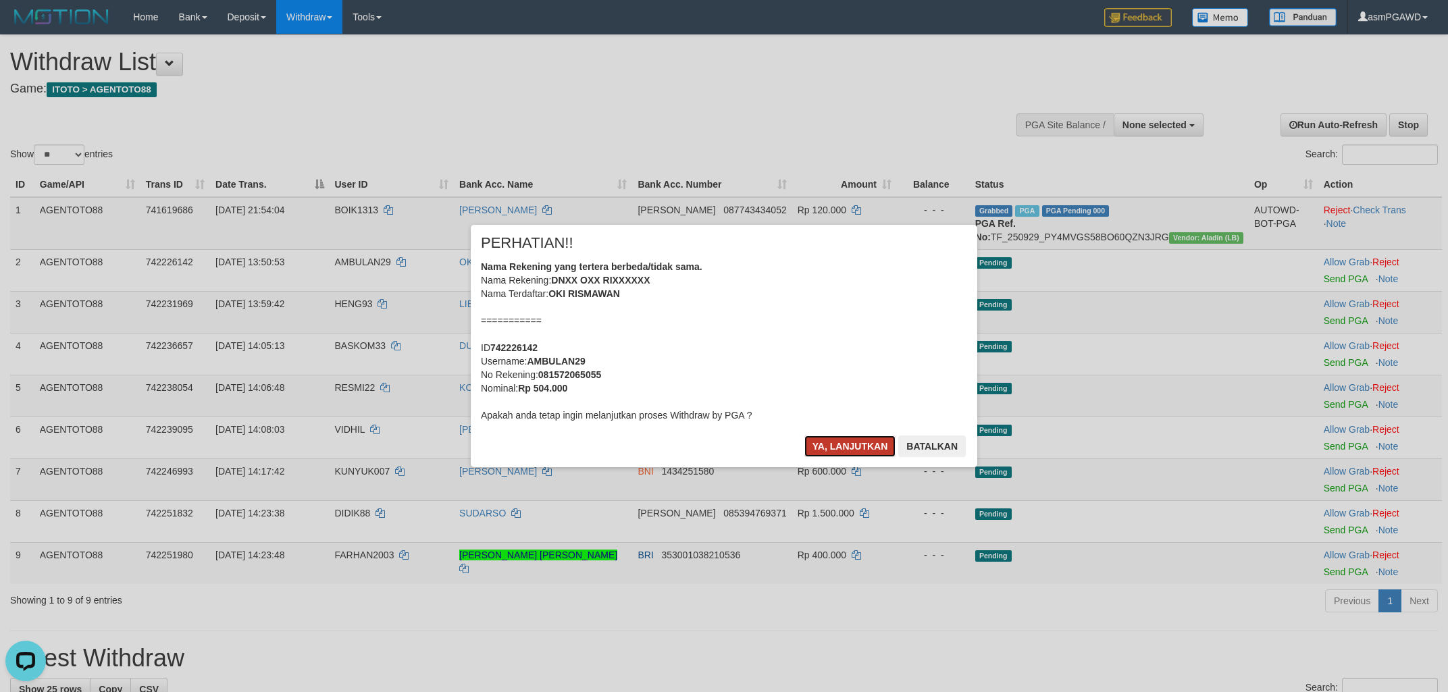
click at [857, 440] on button "Ya, lanjutkan" at bounding box center [850, 447] width 92 height 22
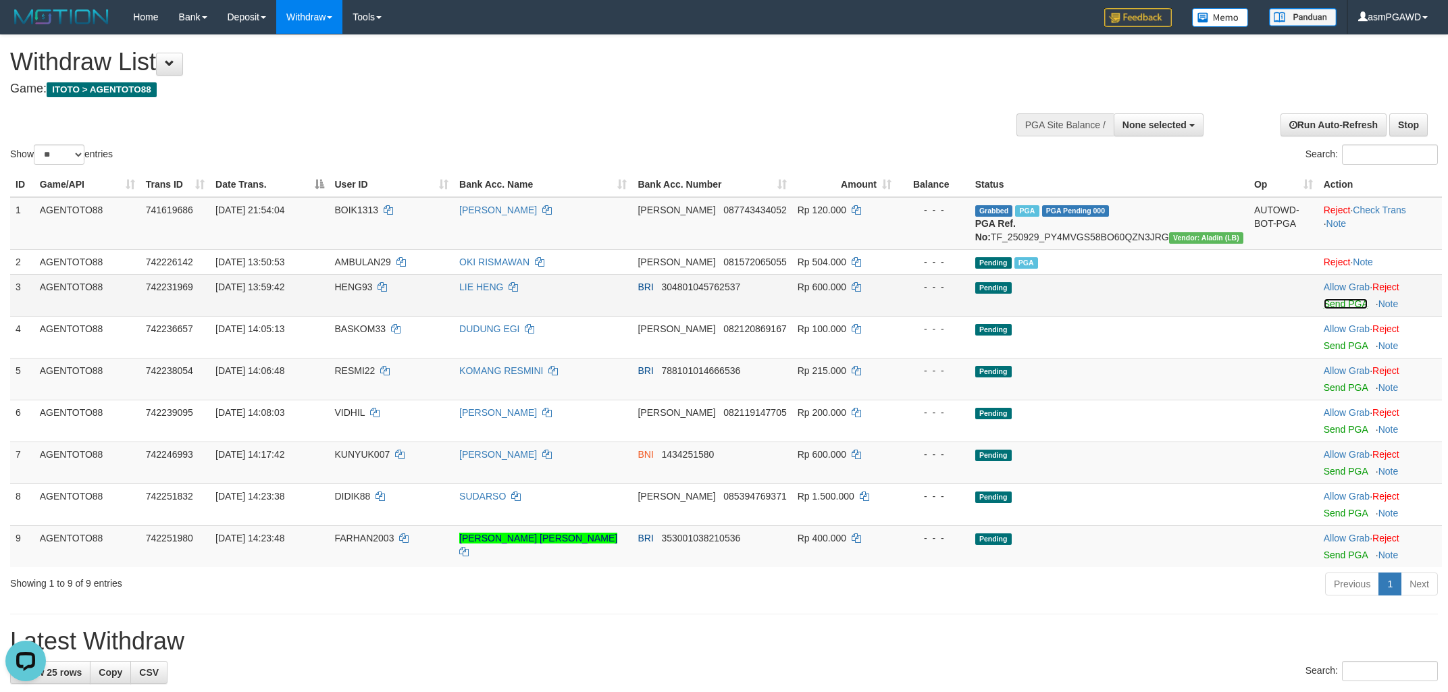
click at [1336, 309] on link "Send PGA" at bounding box center [1346, 303] width 44 height 11
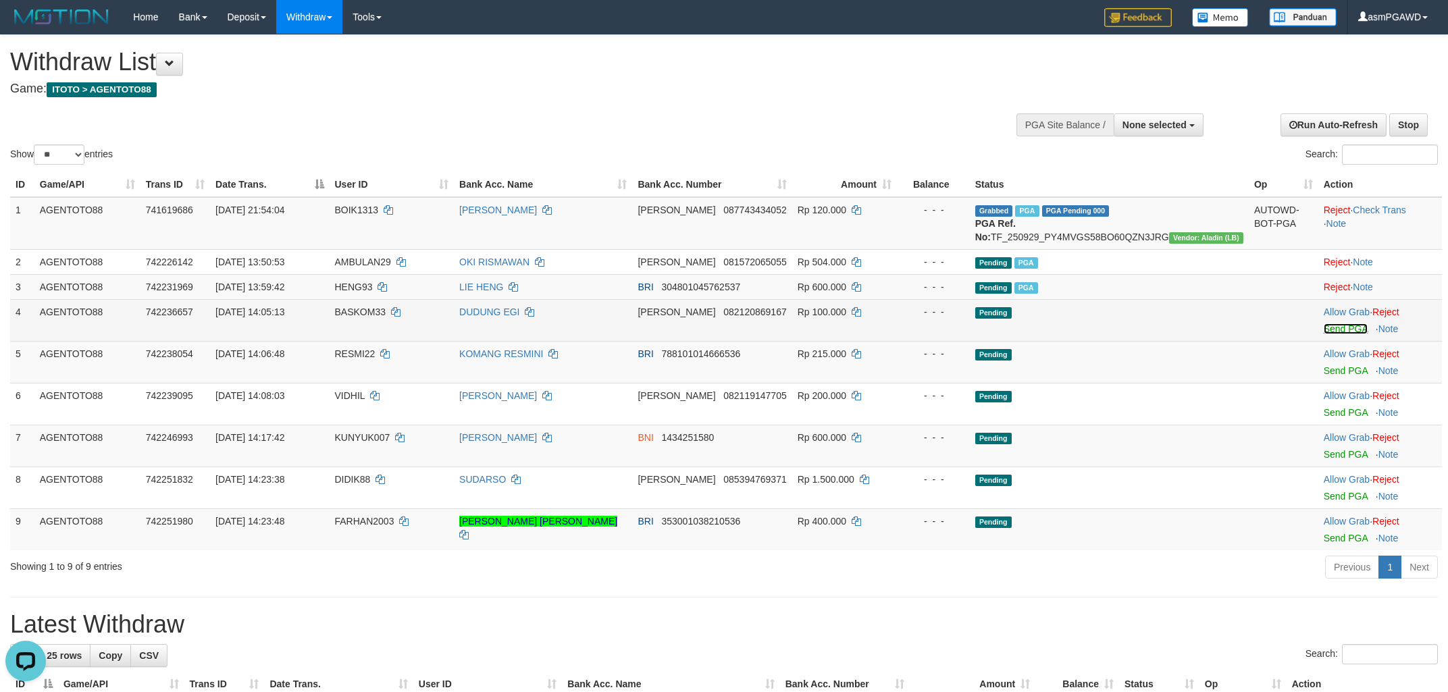
click at [1332, 334] on link "Send PGA" at bounding box center [1346, 328] width 44 height 11
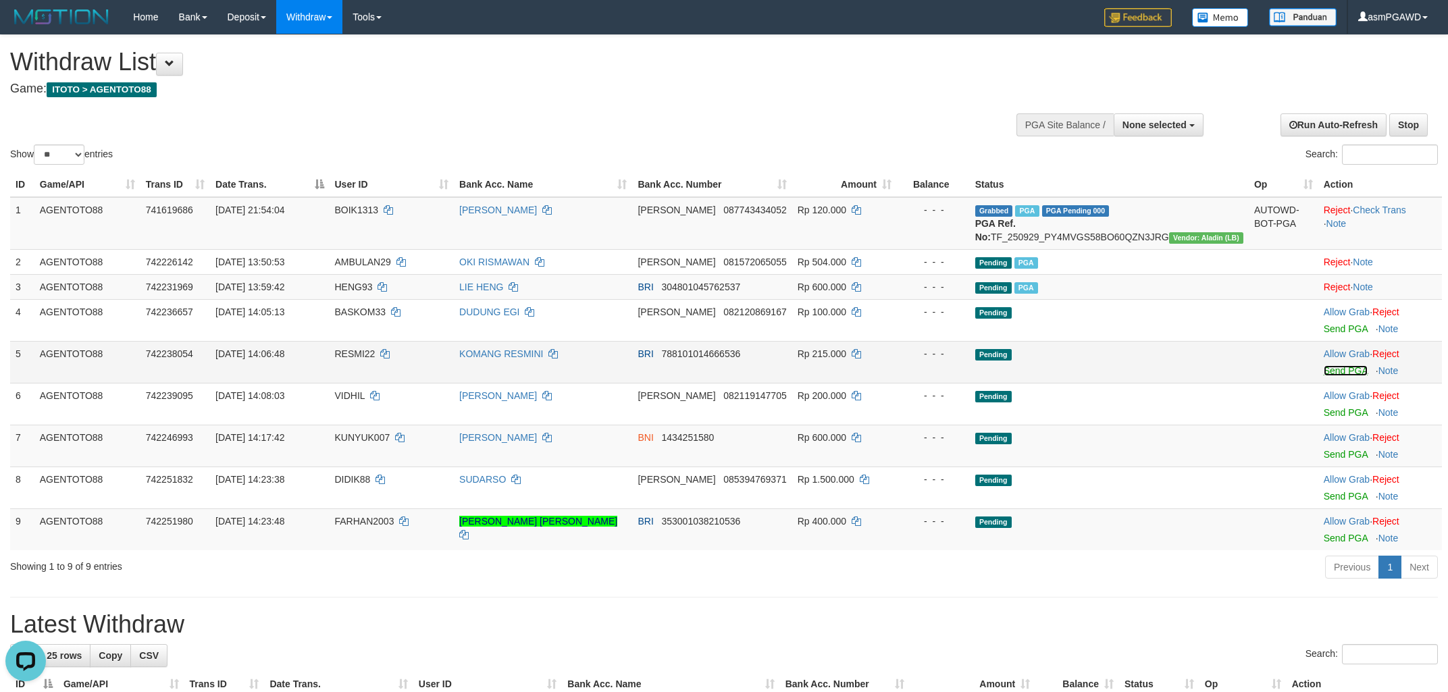
click at [1330, 376] on link "Send PGA" at bounding box center [1346, 370] width 44 height 11
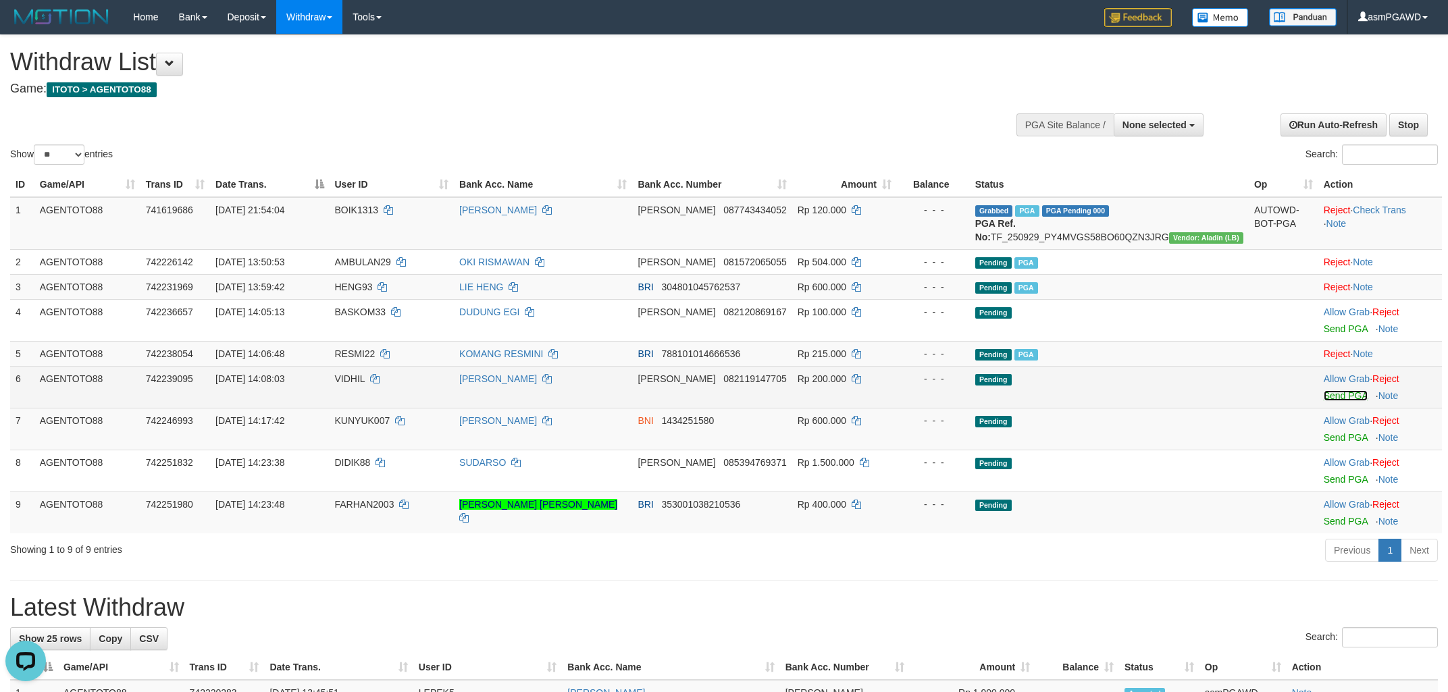
click at [1332, 401] on link "Send PGA" at bounding box center [1346, 395] width 44 height 11
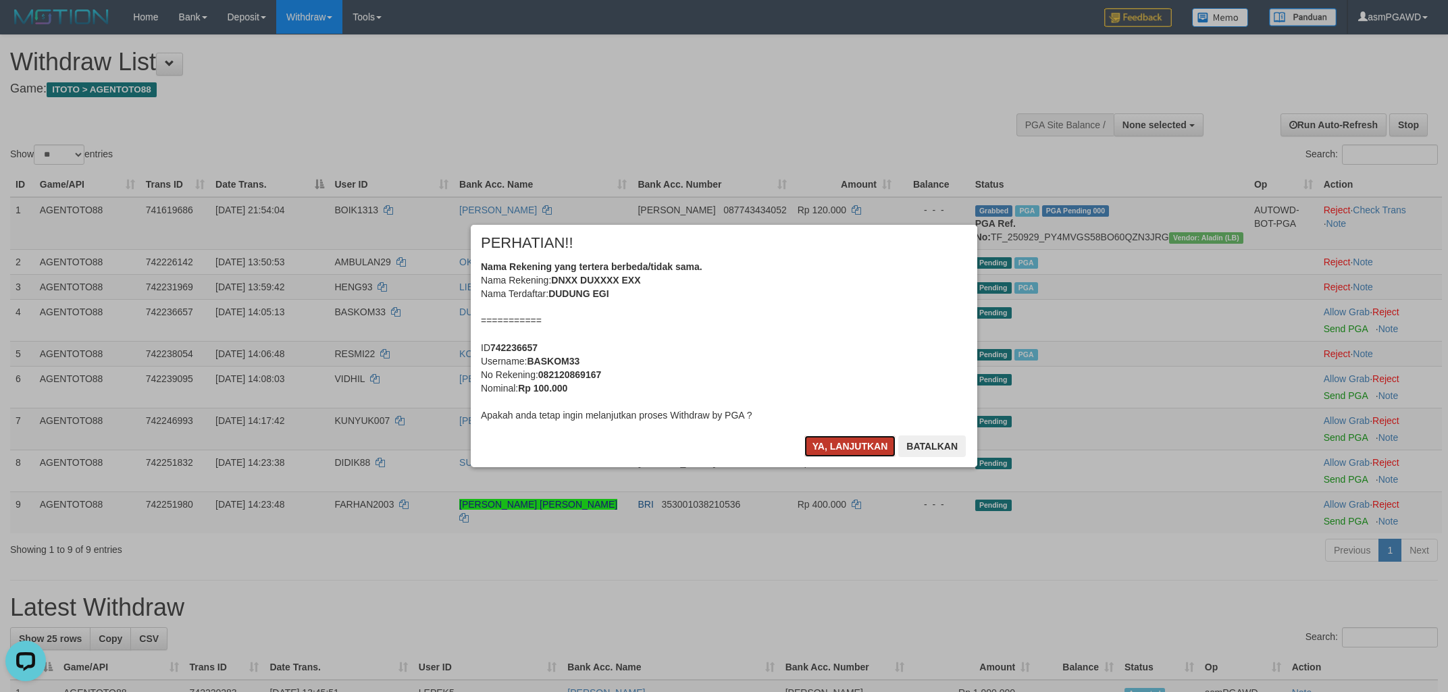
click at [873, 441] on button "Ya, lanjutkan" at bounding box center [850, 447] width 92 height 22
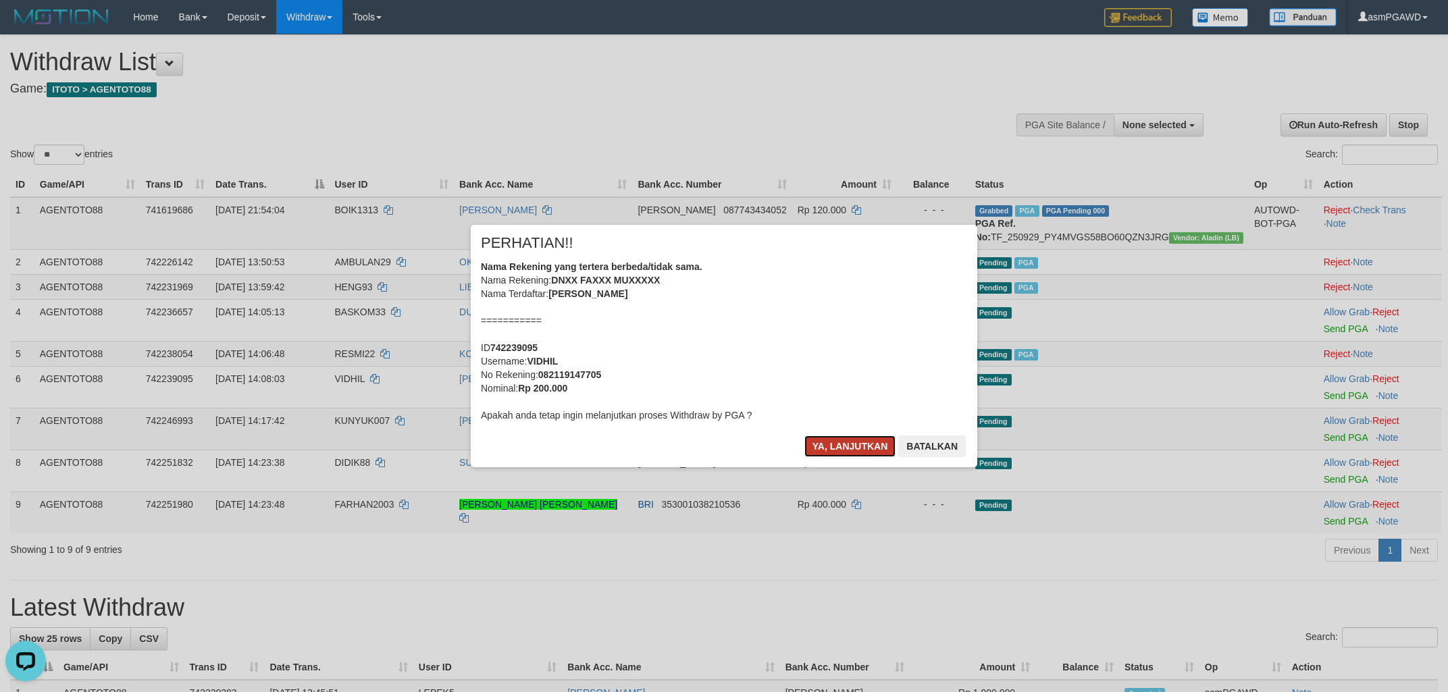
click at [868, 445] on button "Ya, lanjutkan" at bounding box center [850, 447] width 92 height 22
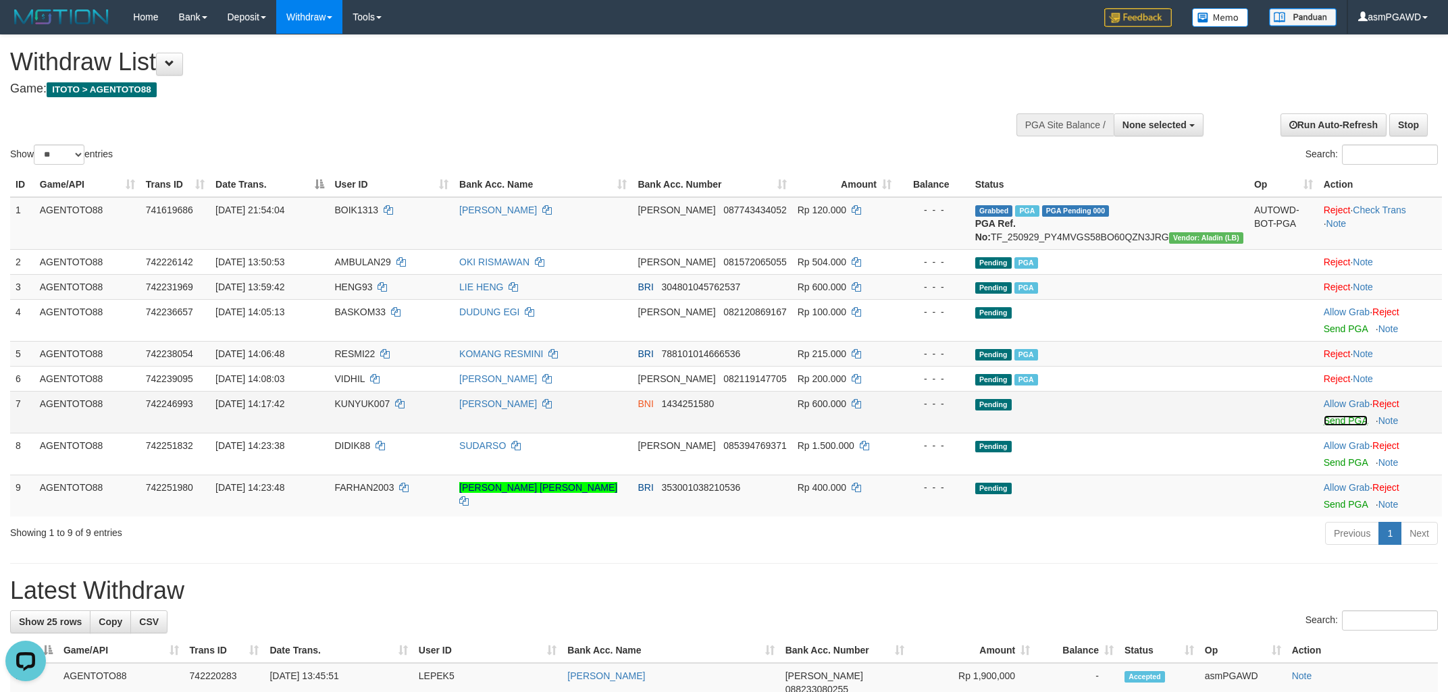
click at [1336, 426] on link "Send PGA" at bounding box center [1346, 420] width 44 height 11
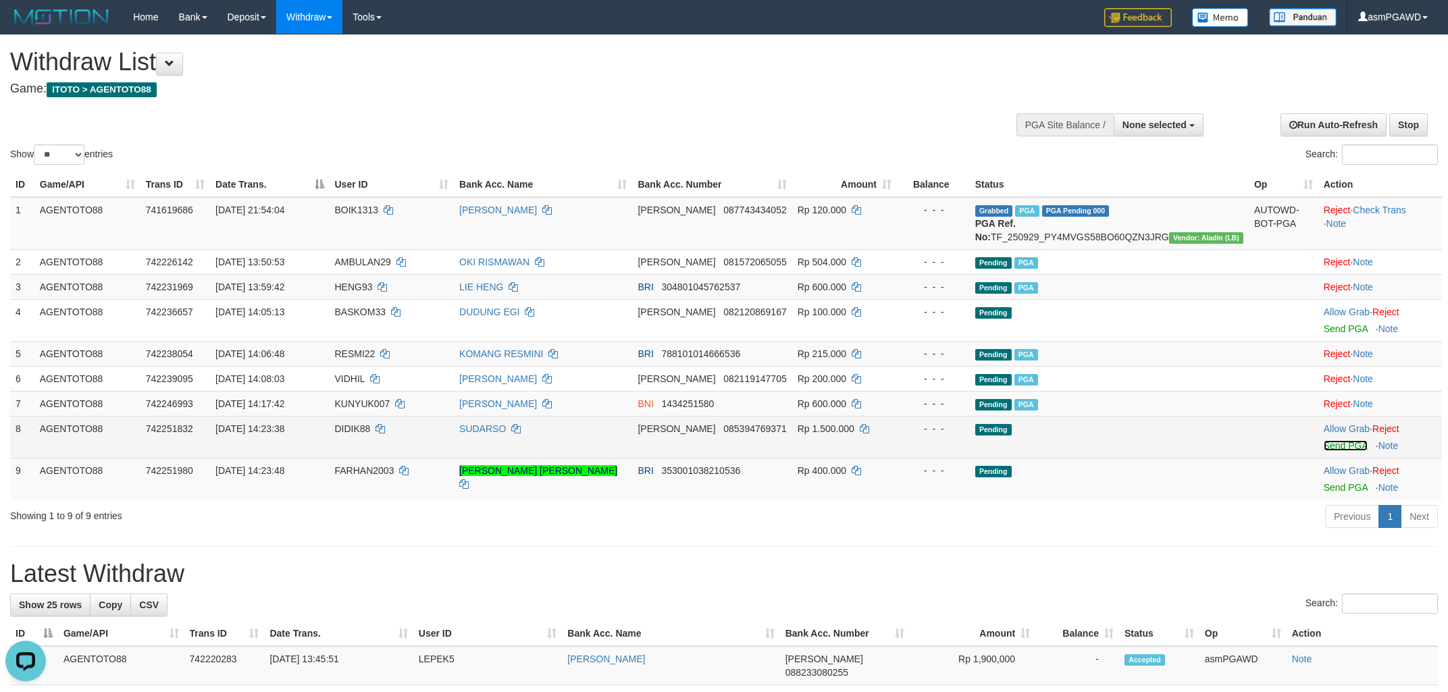
click at [1338, 451] on link "Send PGA" at bounding box center [1346, 445] width 44 height 11
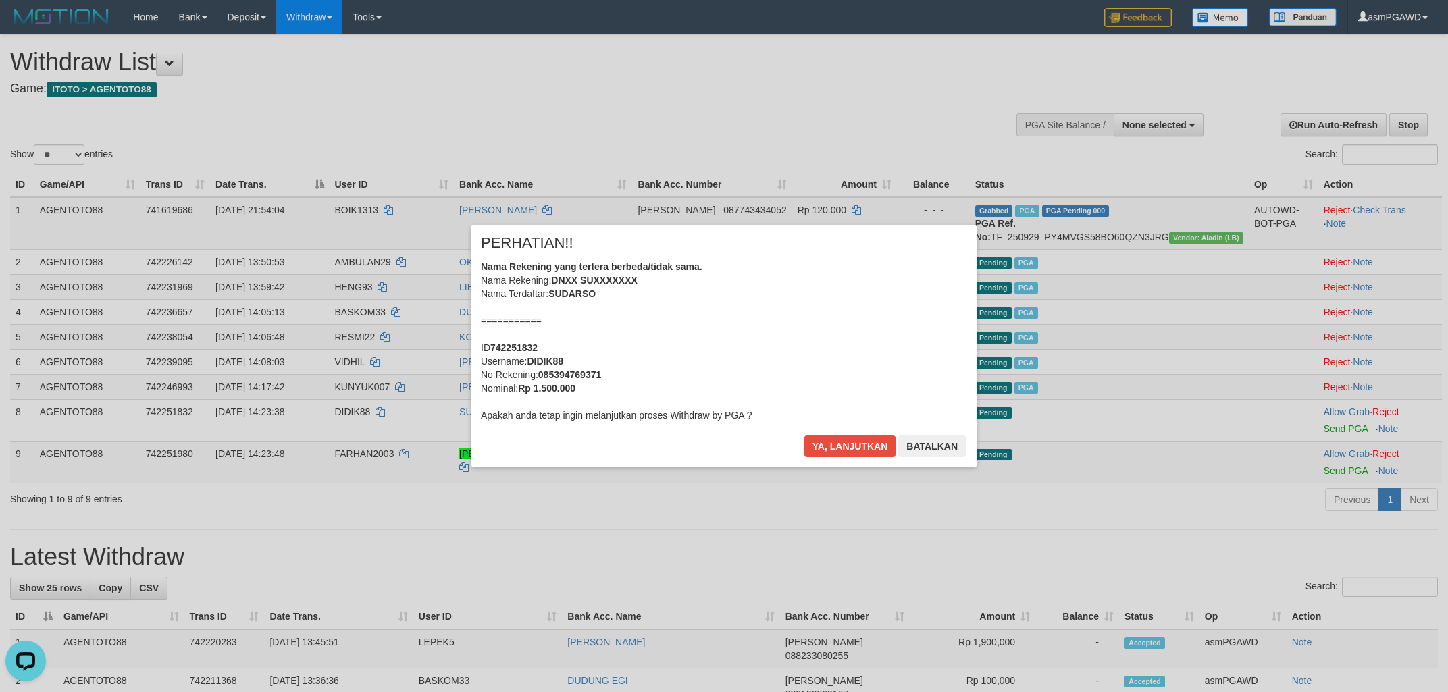
click at [1330, 484] on div at bounding box center [724, 346] width 1448 height 692
click at [859, 444] on button "Ya, lanjutkan" at bounding box center [850, 447] width 92 height 22
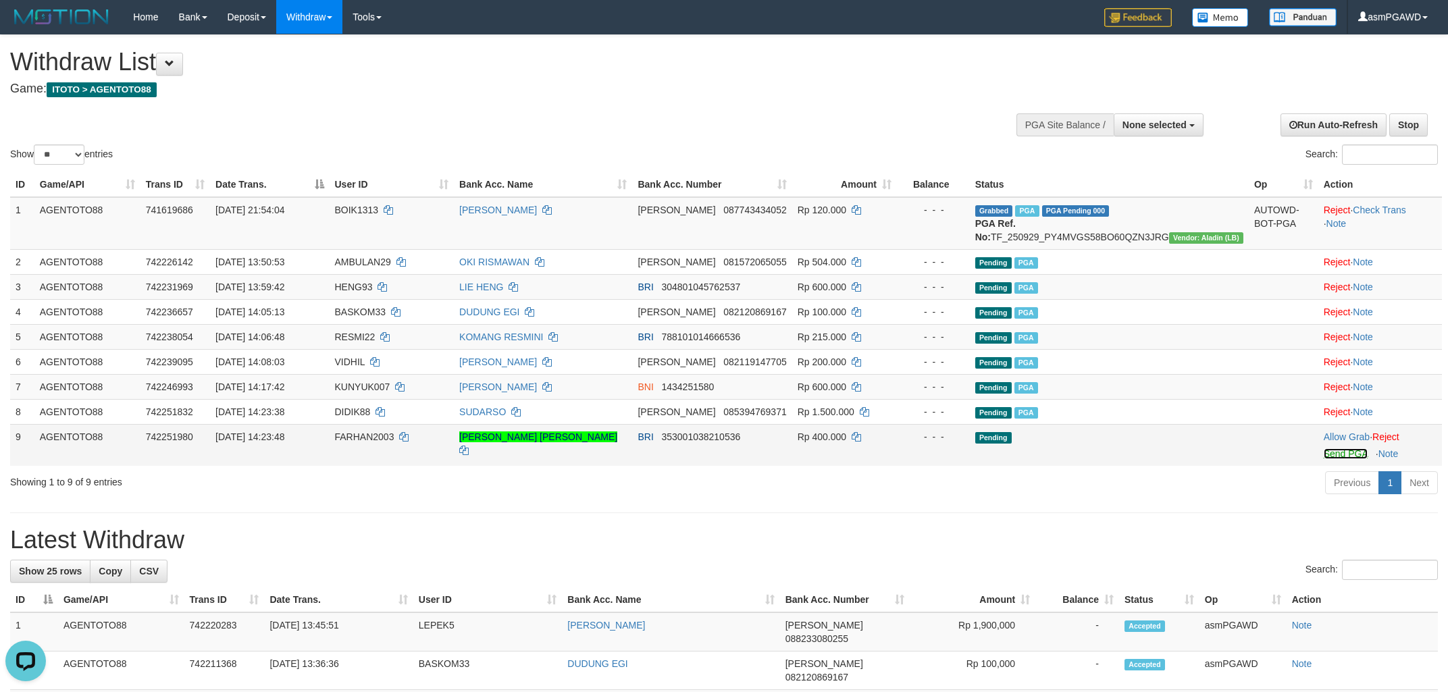
click at [1324, 459] on link "Send PGA" at bounding box center [1346, 453] width 44 height 11
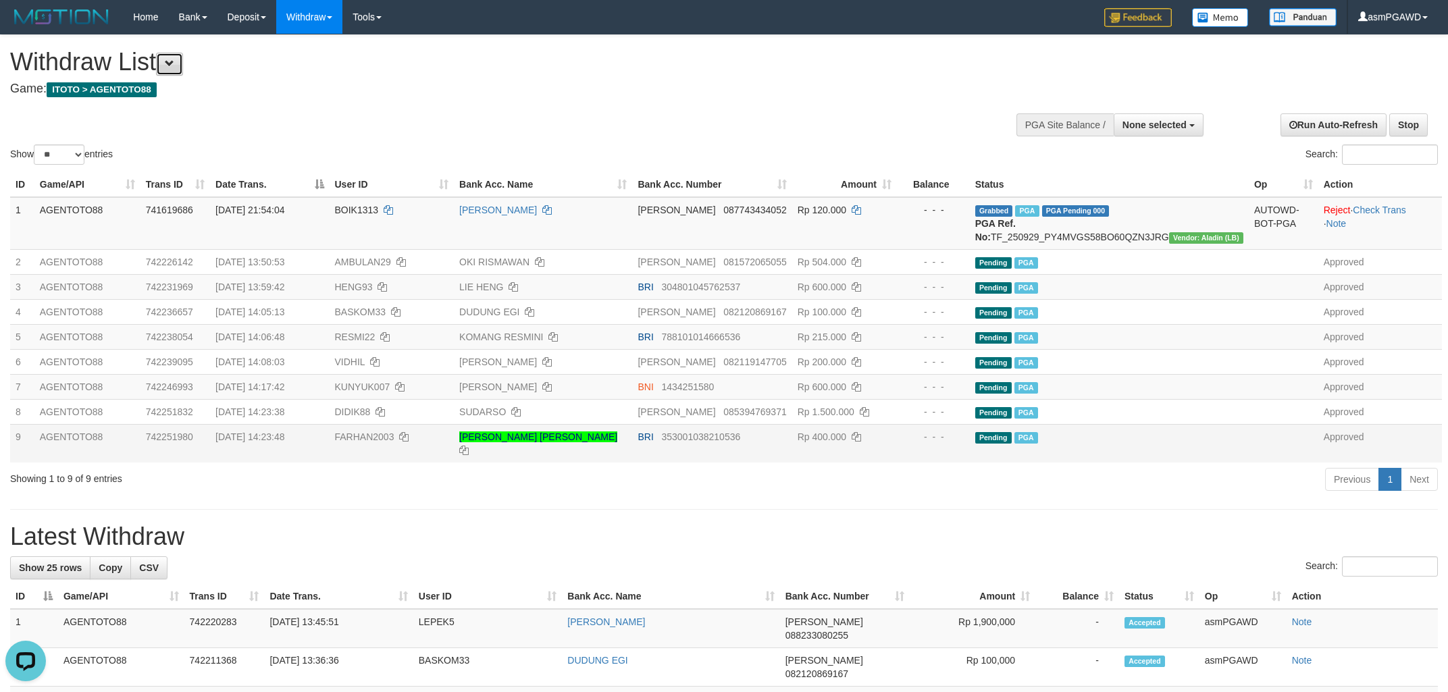
click at [182, 65] on button at bounding box center [169, 64] width 27 height 23
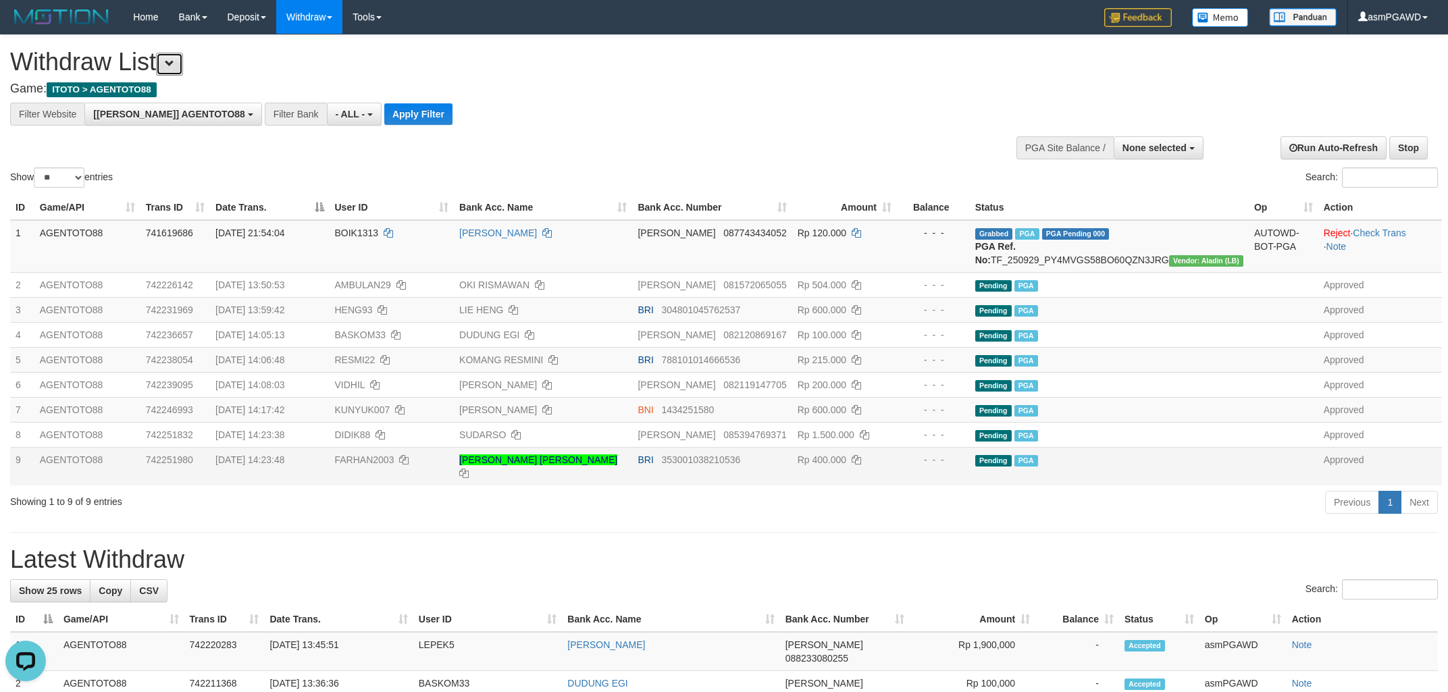
scroll to position [11, 0]
click at [384, 117] on button "Apply Filter" at bounding box center [418, 114] width 68 height 22
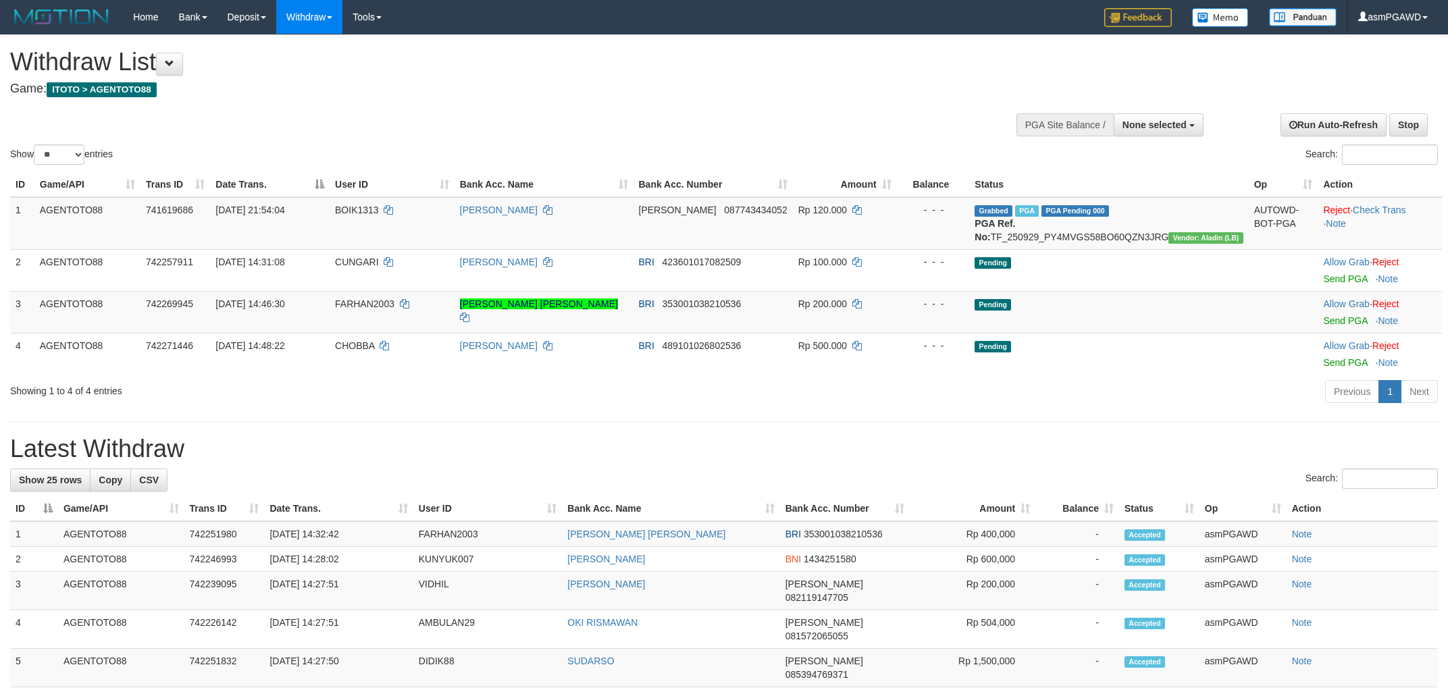
select select
select select "**"
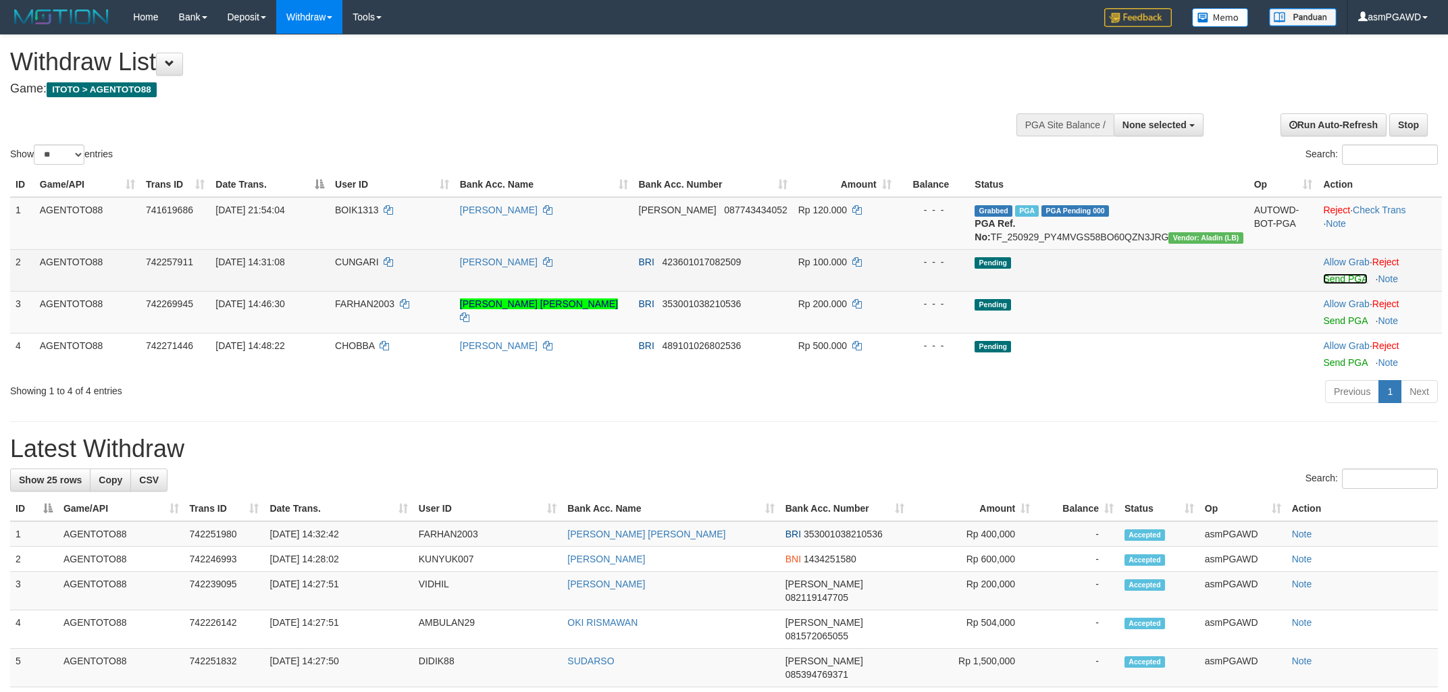
click at [1326, 284] on link "Send PGA" at bounding box center [1345, 278] width 44 height 11
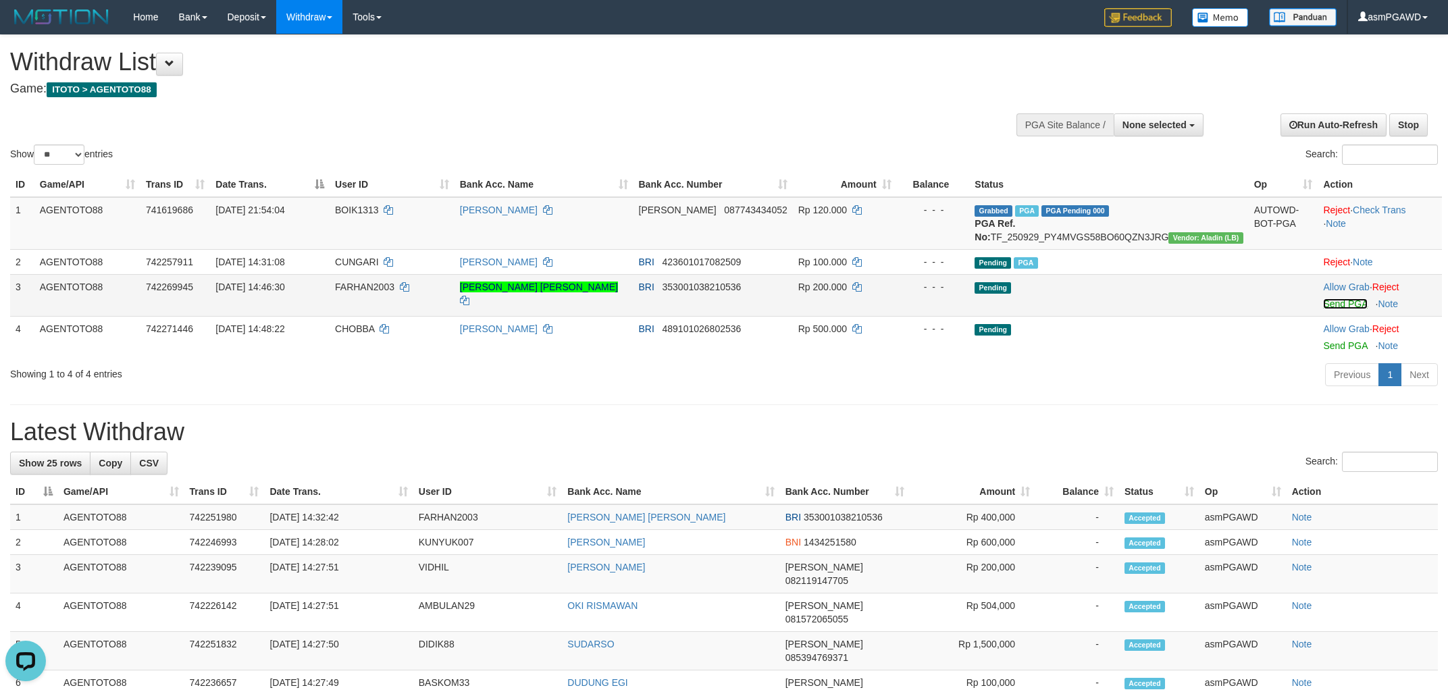
click at [1336, 309] on link "Send PGA" at bounding box center [1345, 303] width 44 height 11
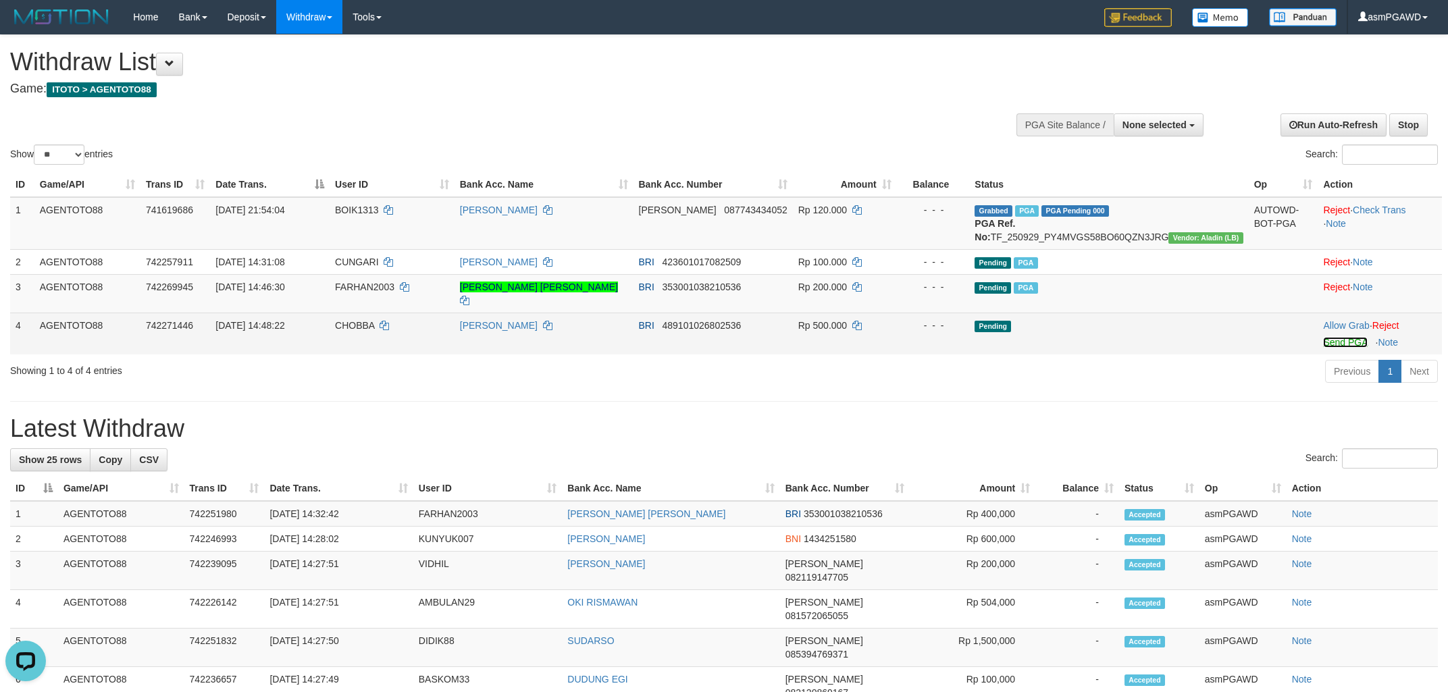
click at [1332, 344] on link "Send PGA" at bounding box center [1345, 342] width 44 height 11
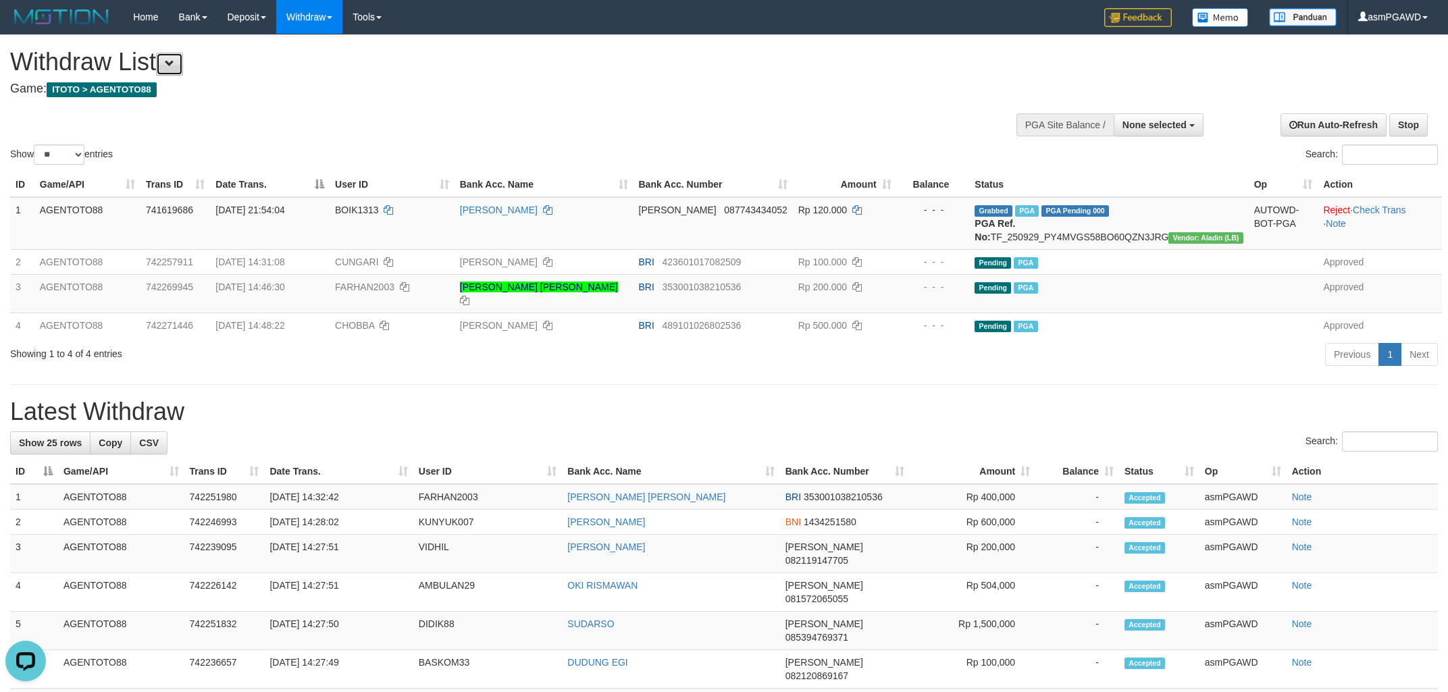
click at [182, 65] on button at bounding box center [169, 64] width 27 height 23
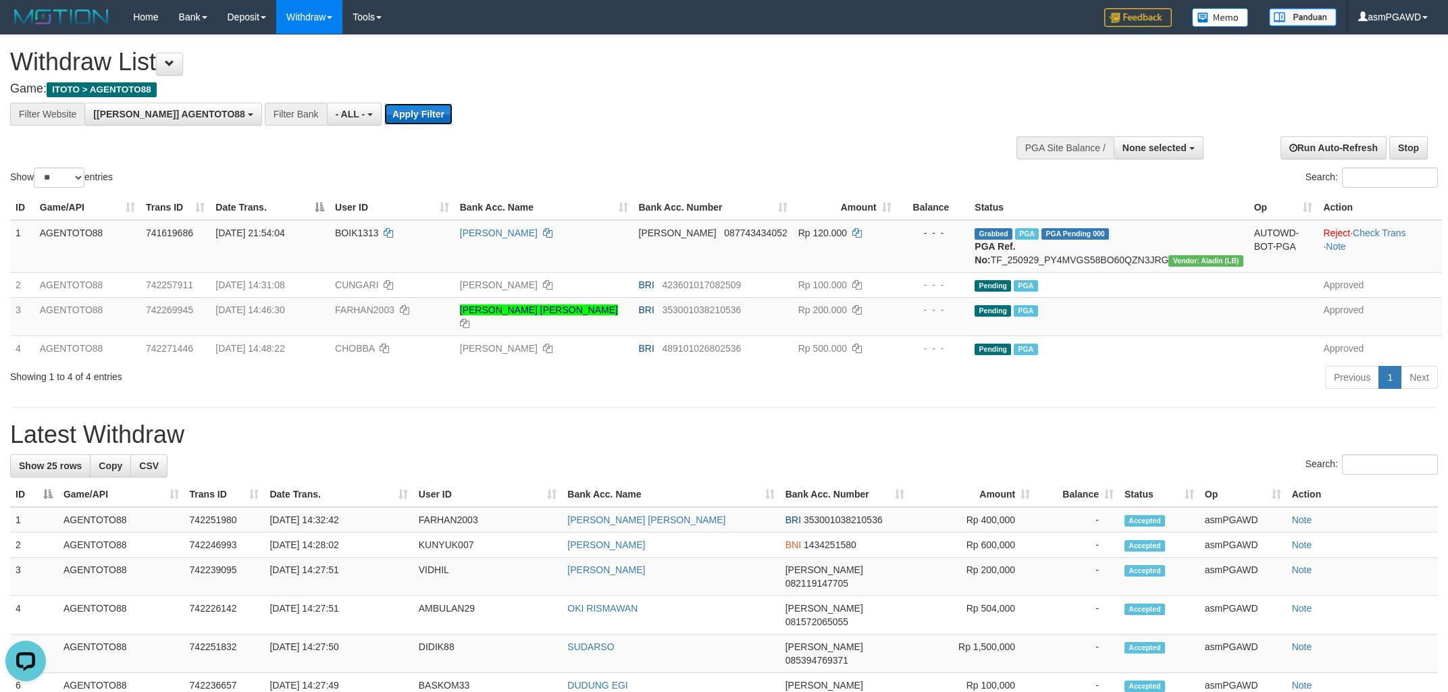
click at [387, 117] on button "Apply Filter" at bounding box center [418, 114] width 68 height 22
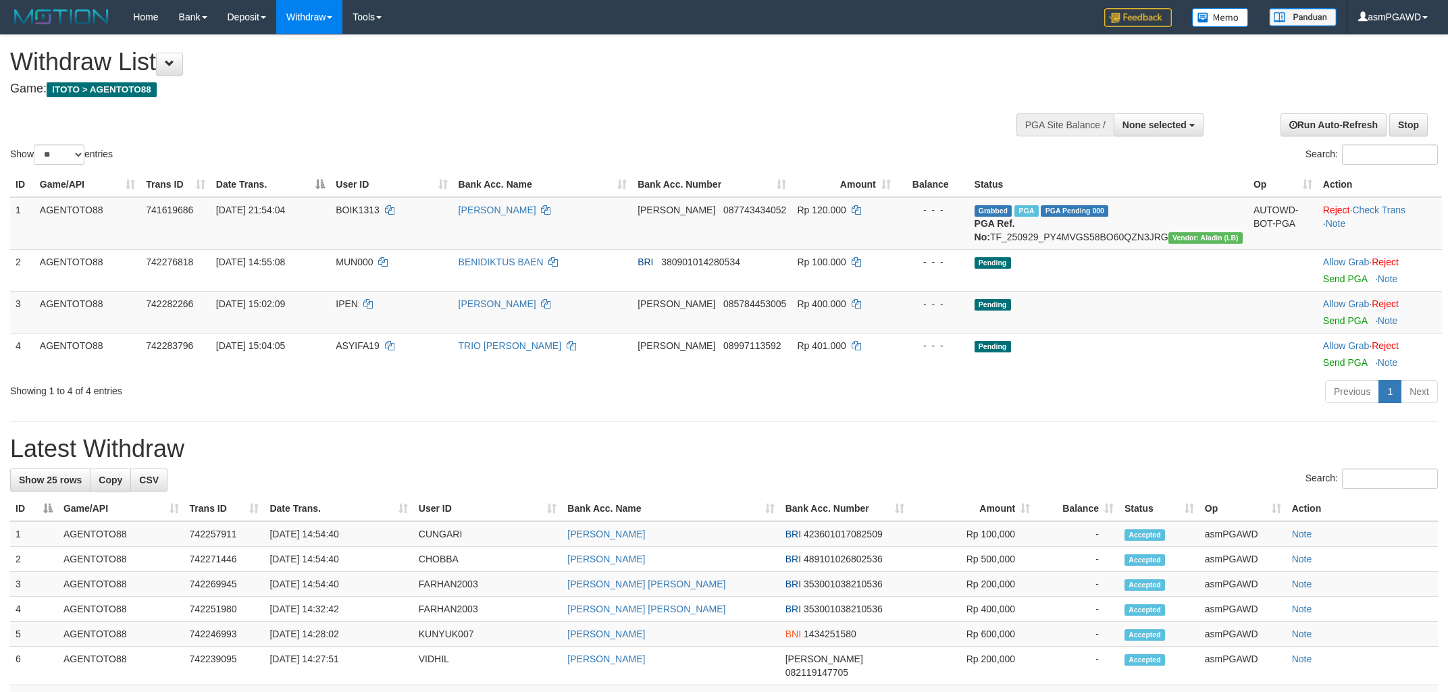
select select
select select "**"
click at [1332, 284] on link "Send PGA" at bounding box center [1345, 278] width 44 height 11
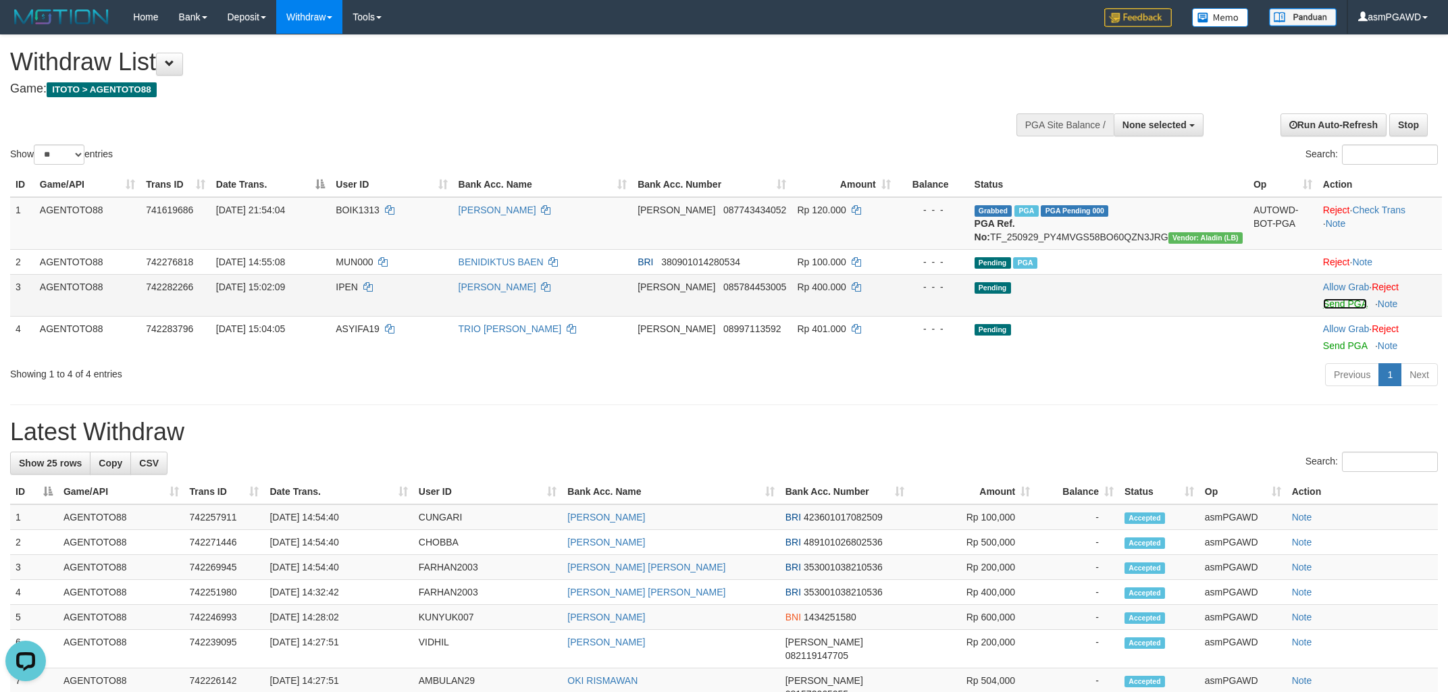
click at [1328, 309] on link "Send PGA" at bounding box center [1345, 303] width 44 height 11
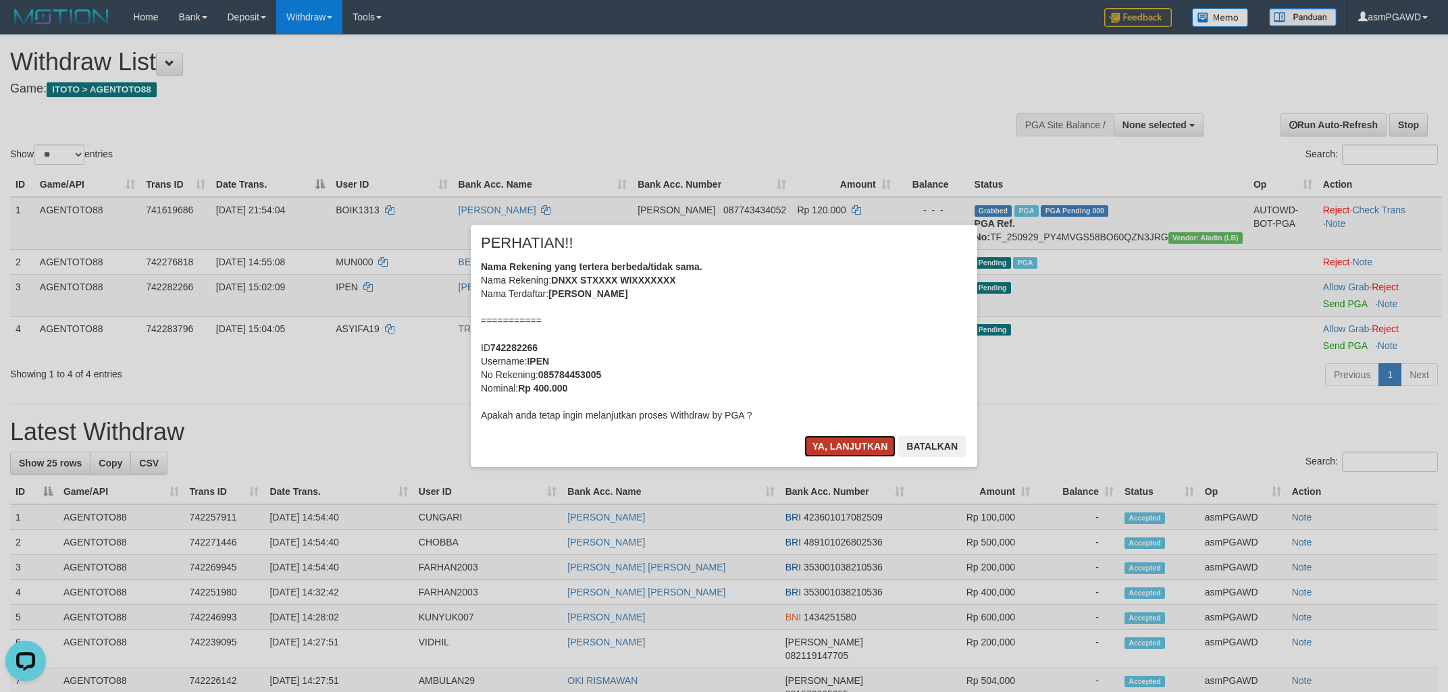
click at [848, 442] on button "Ya, lanjutkan" at bounding box center [850, 447] width 92 height 22
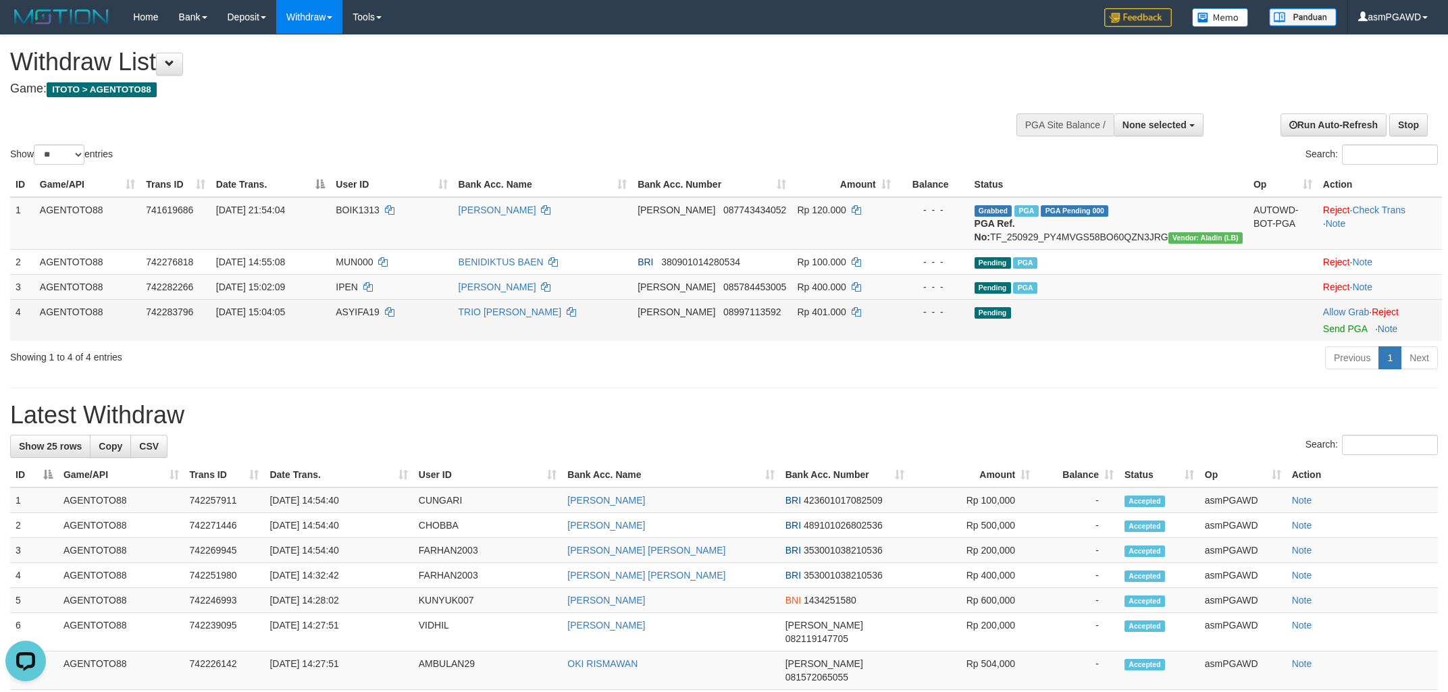
click at [749, 317] on span "08997113592" at bounding box center [752, 312] width 58 height 11
click at [750, 317] on span "08997113592" at bounding box center [752, 312] width 58 height 11
copy td "08997113592"
click at [1327, 334] on link "Send PGA" at bounding box center [1345, 328] width 44 height 11
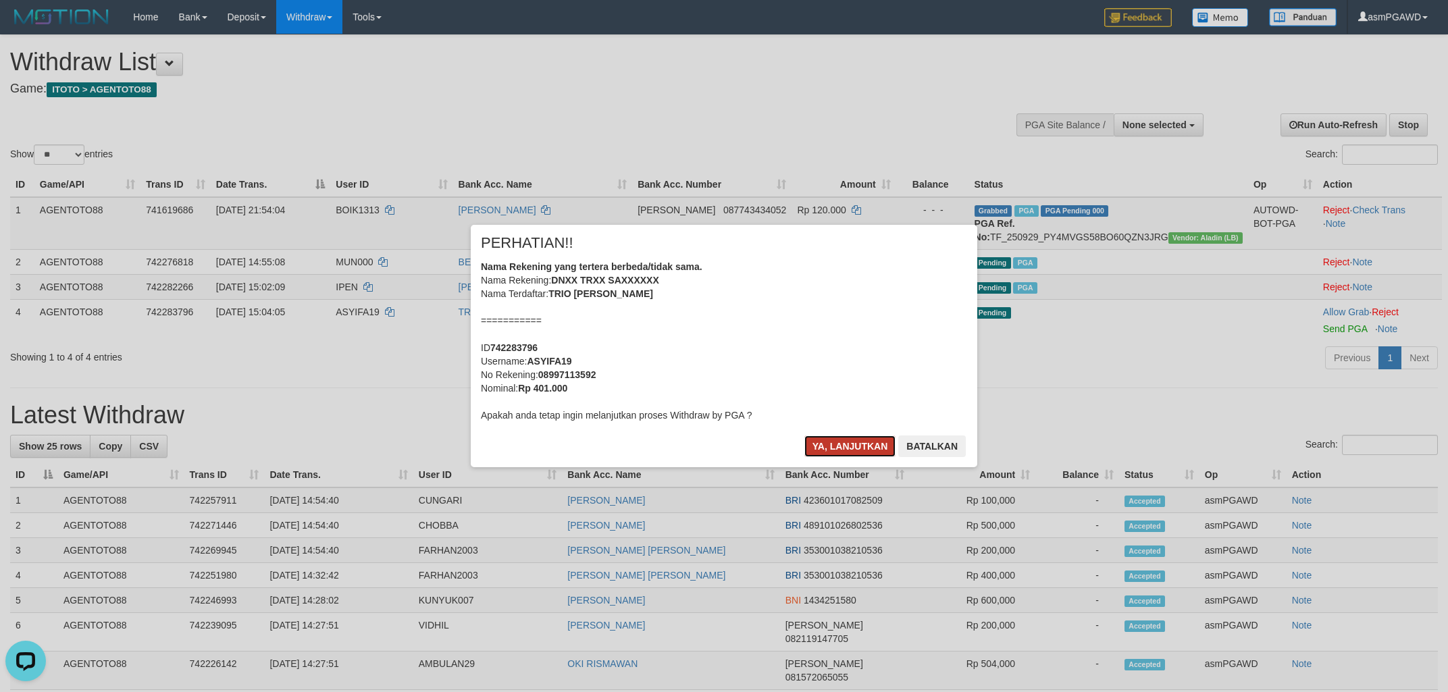
click at [832, 444] on button "Ya, lanjutkan" at bounding box center [850, 447] width 92 height 22
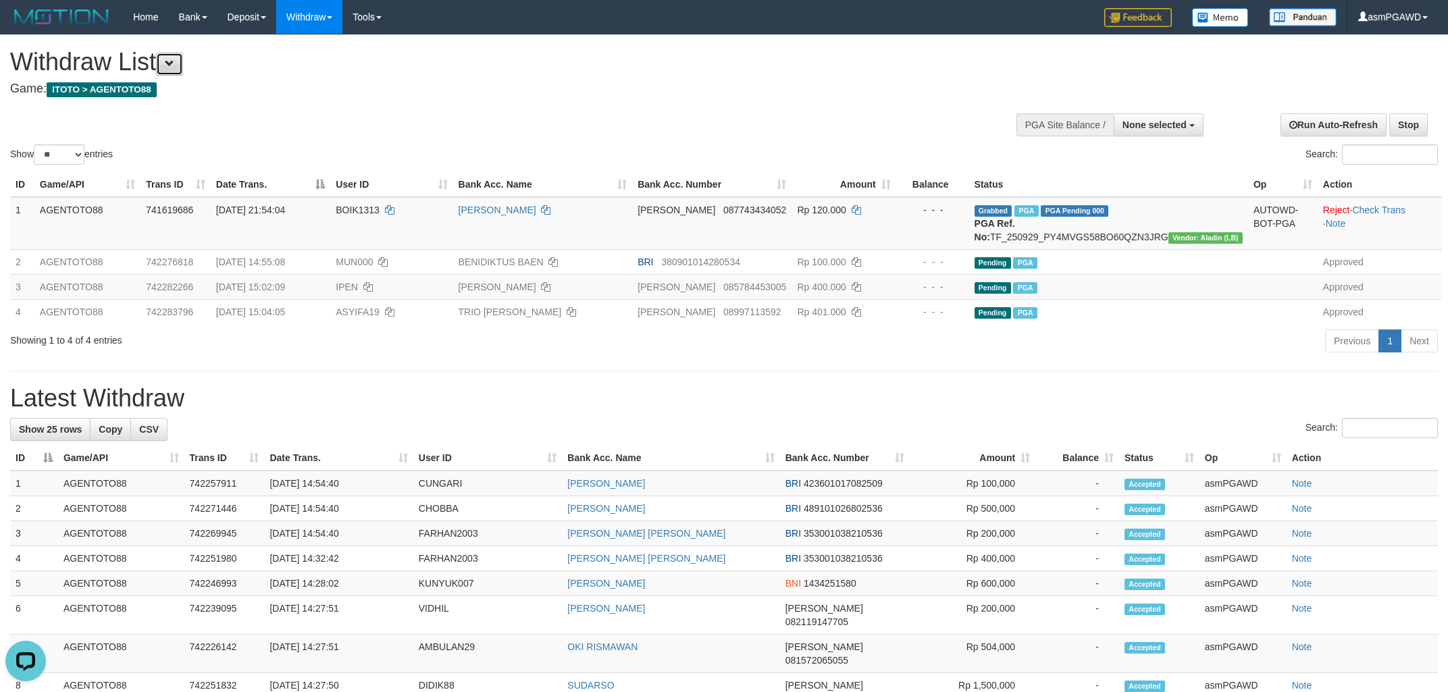
drag, startPoint x: 183, startPoint y: 57, endPoint x: 219, endPoint y: 54, distance: 36.6
click at [183, 56] on button at bounding box center [169, 64] width 27 height 23
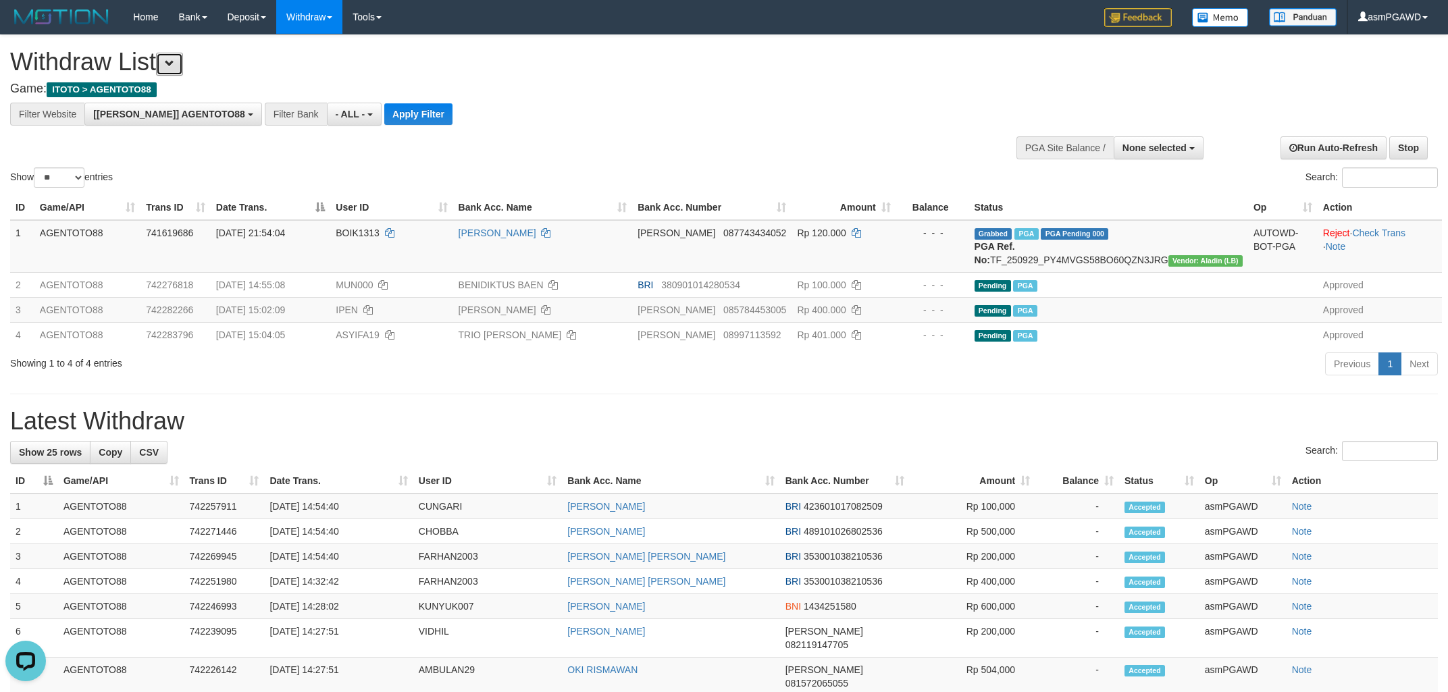
scroll to position [11, 0]
click at [394, 115] on button "Apply Filter" at bounding box center [418, 114] width 68 height 22
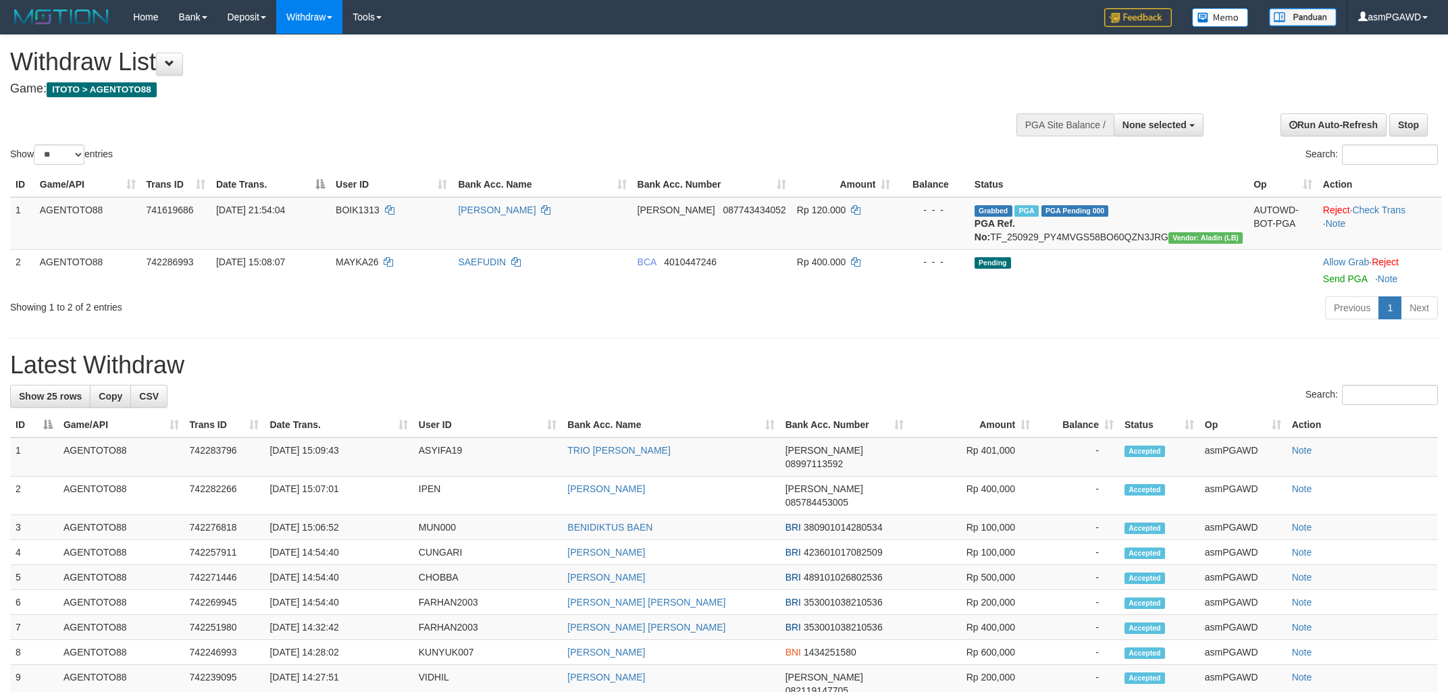
select select
select select "**"
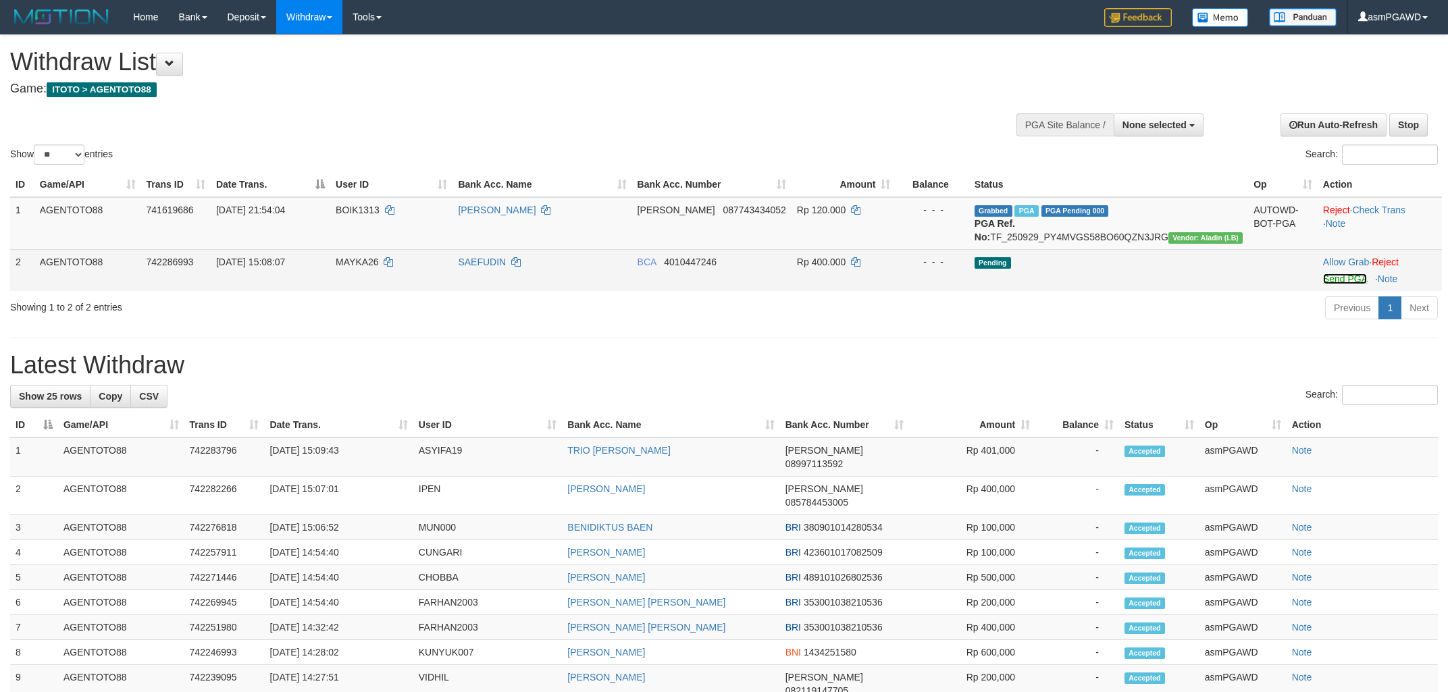
click at [1324, 284] on link "Send PGA" at bounding box center [1345, 278] width 44 height 11
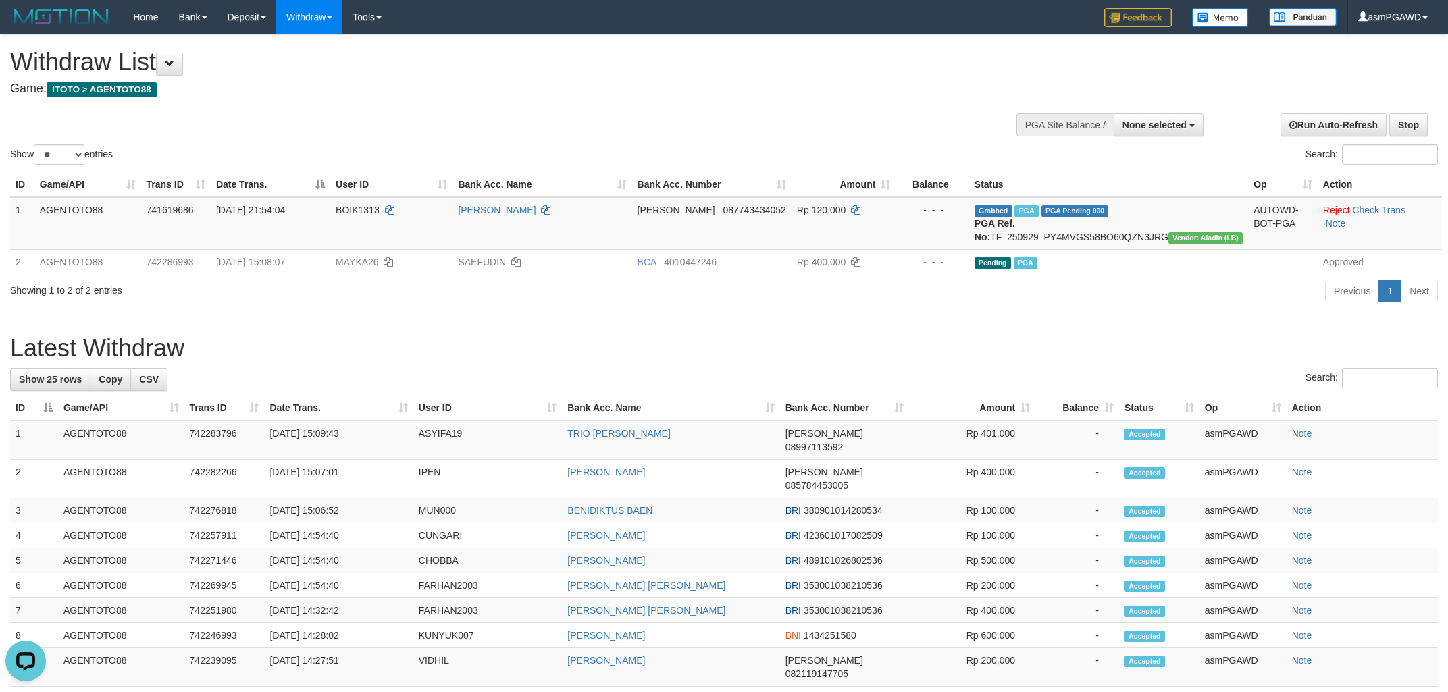
click at [190, 75] on h1 "Withdraw List" at bounding box center [480, 62] width 941 height 27
click at [174, 59] on span at bounding box center [169, 63] width 9 height 9
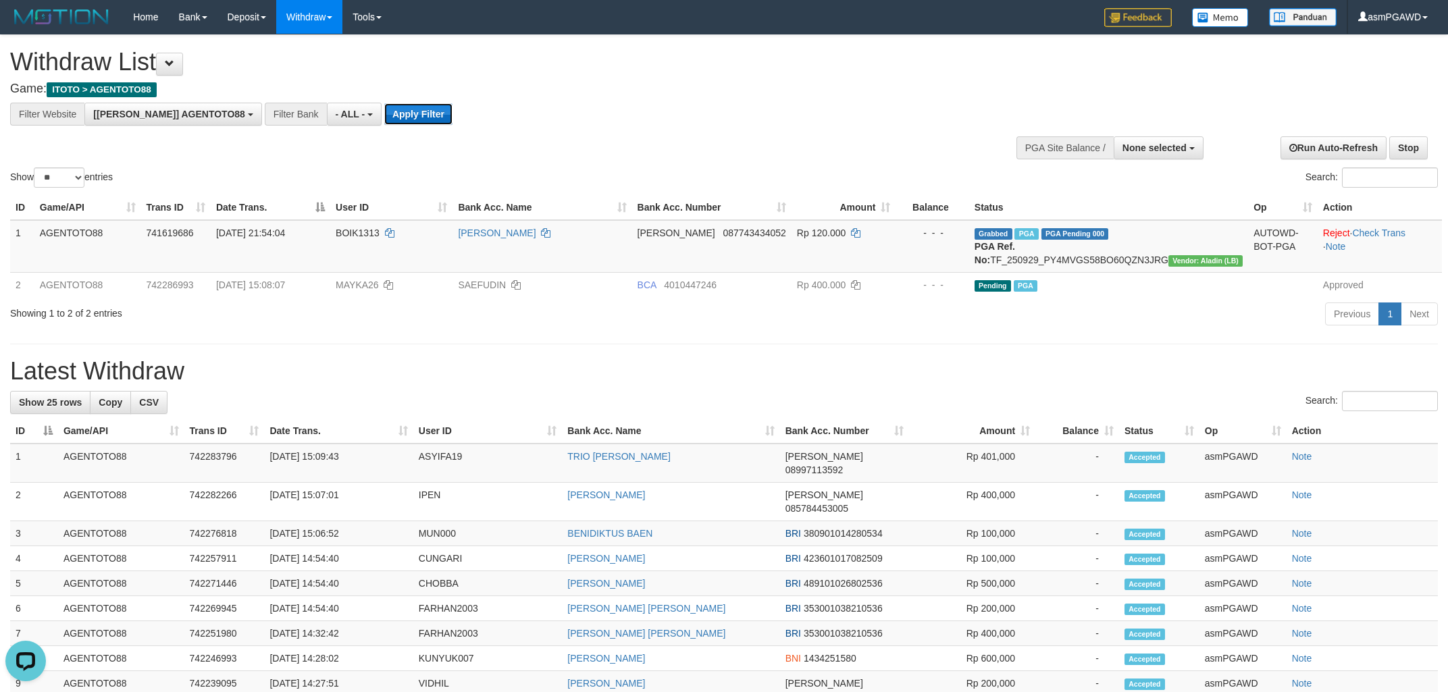
click at [386, 110] on button "Apply Filter" at bounding box center [418, 114] width 68 height 22
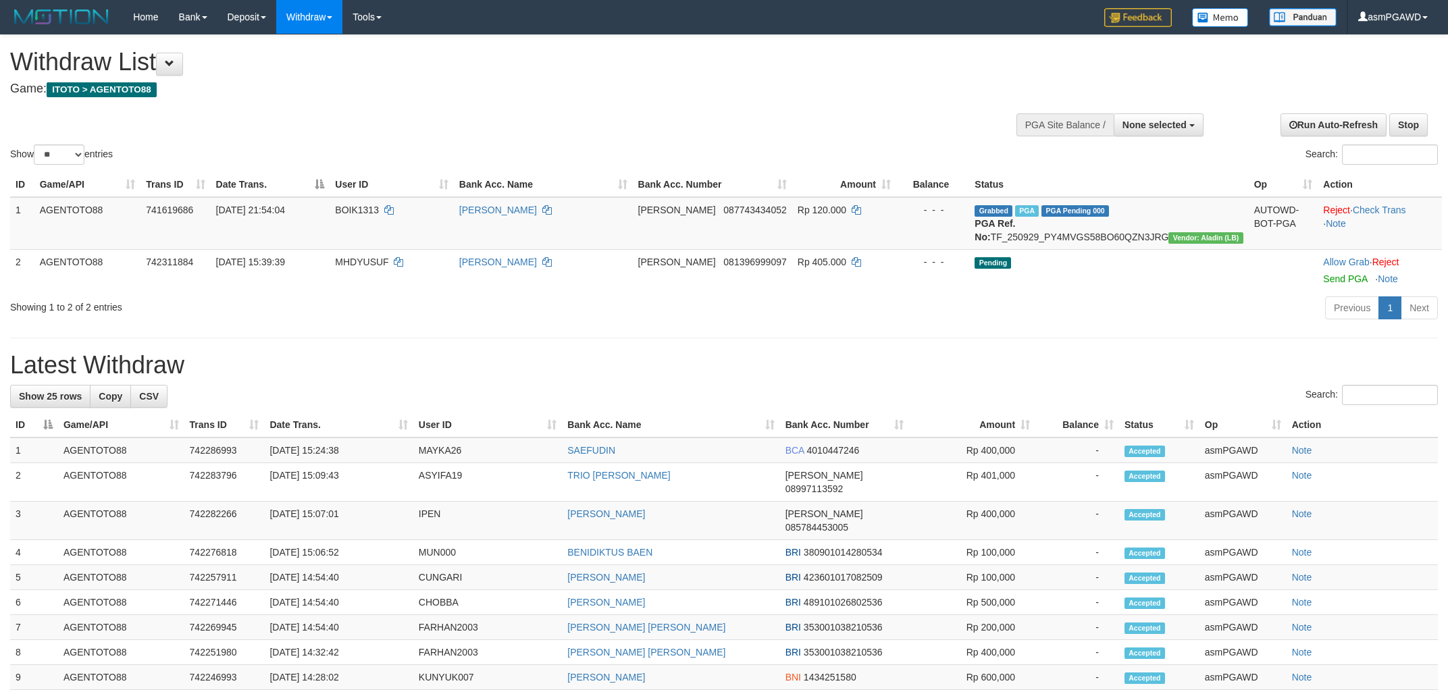
select select
select select "**"
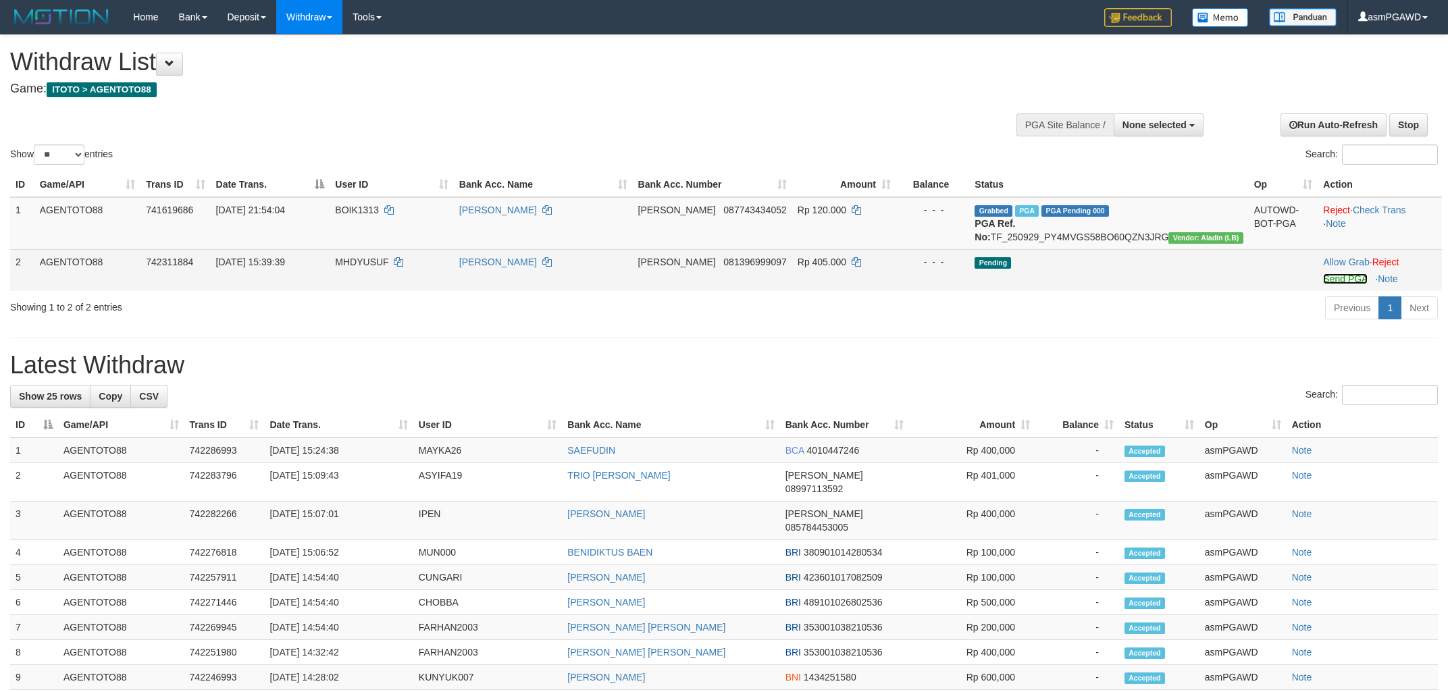
click at [1337, 284] on link "Send PGA" at bounding box center [1345, 278] width 44 height 11
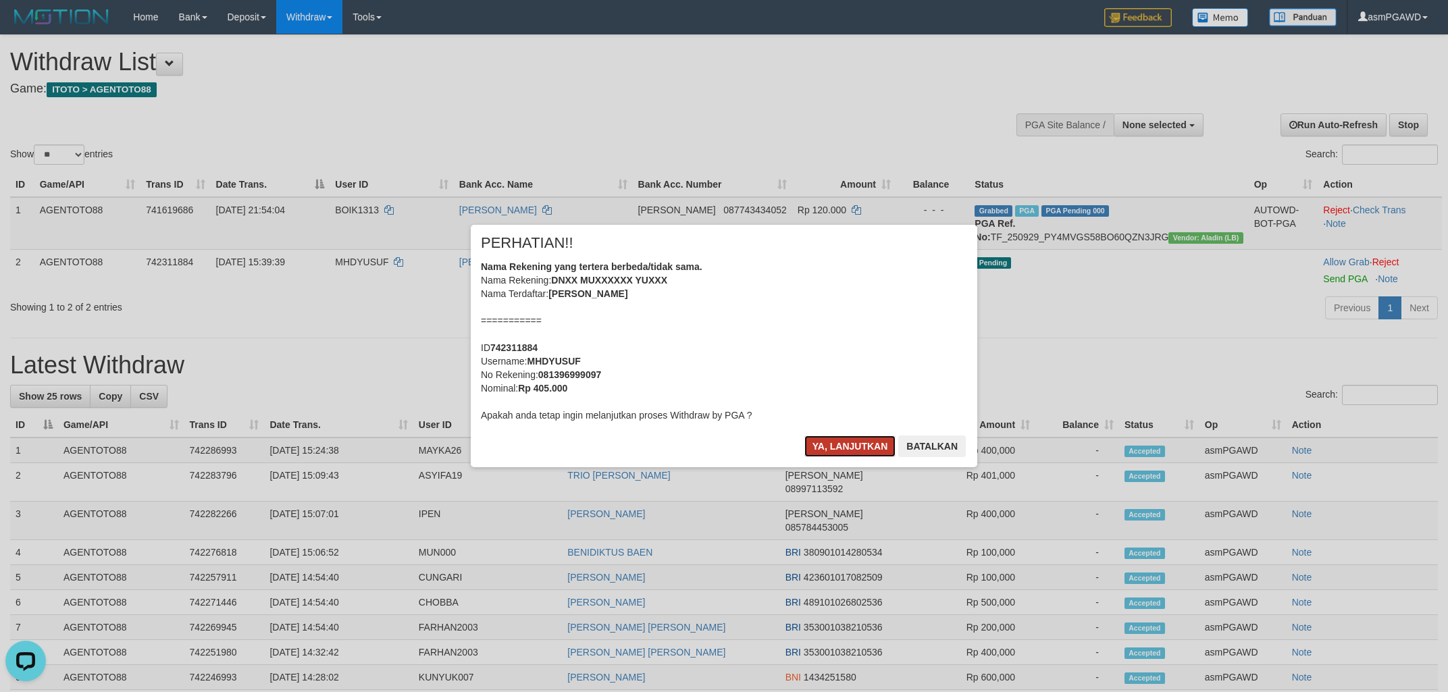
click at [843, 448] on button "Ya, lanjutkan" at bounding box center [850, 447] width 92 height 22
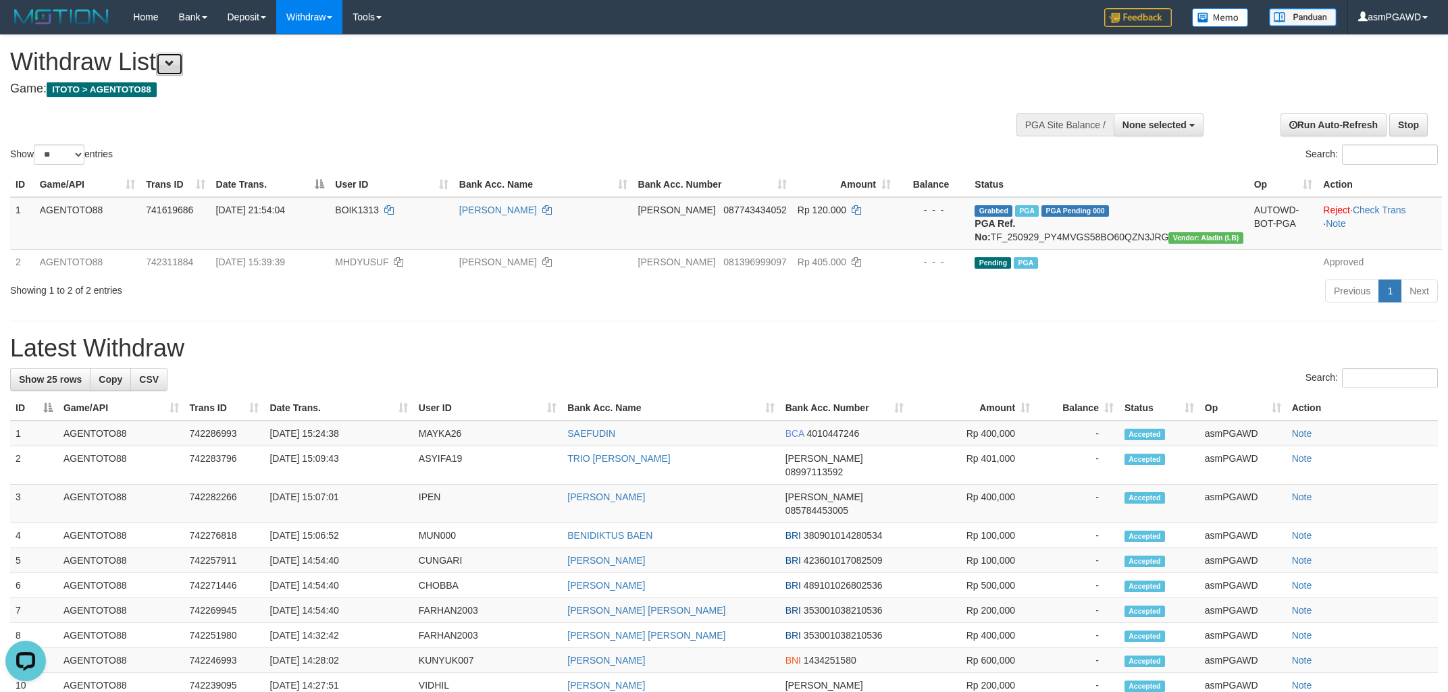
click at [183, 68] on button at bounding box center [169, 64] width 27 height 23
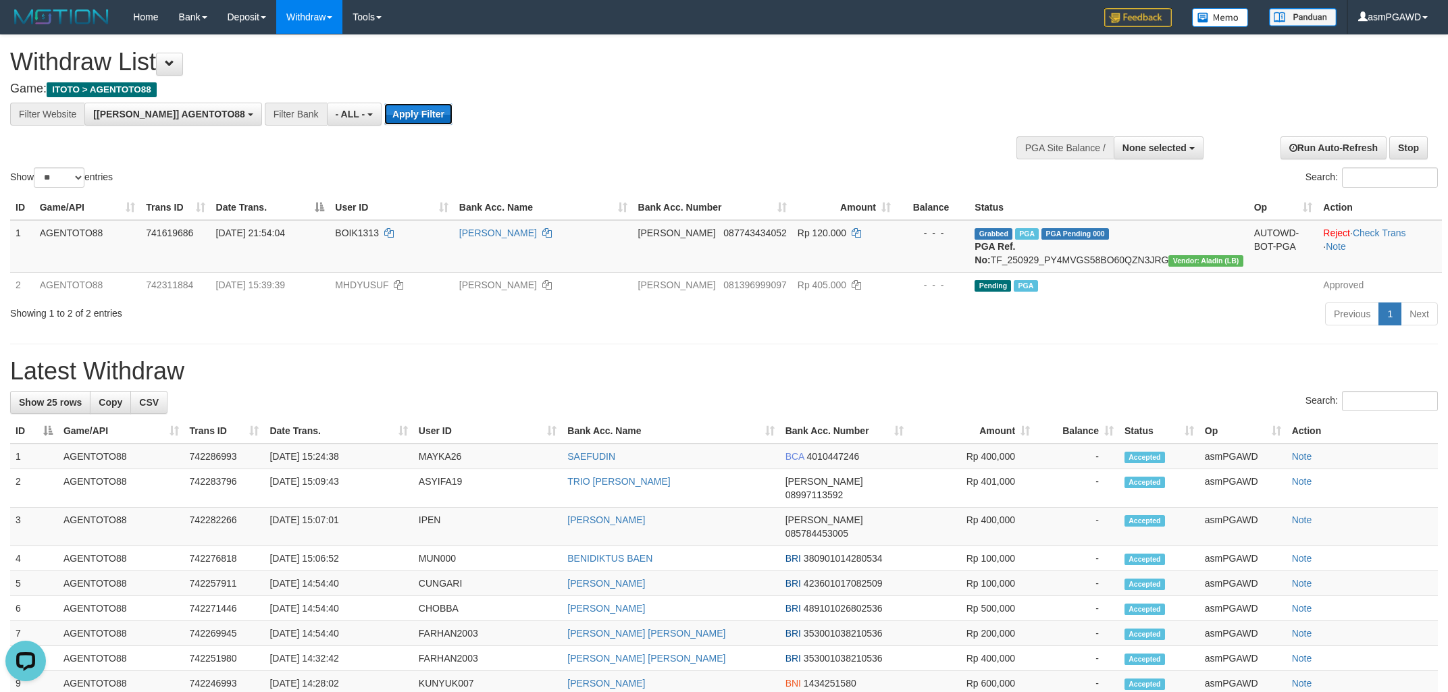
click at [384, 117] on button "Apply Filter" at bounding box center [418, 114] width 68 height 22
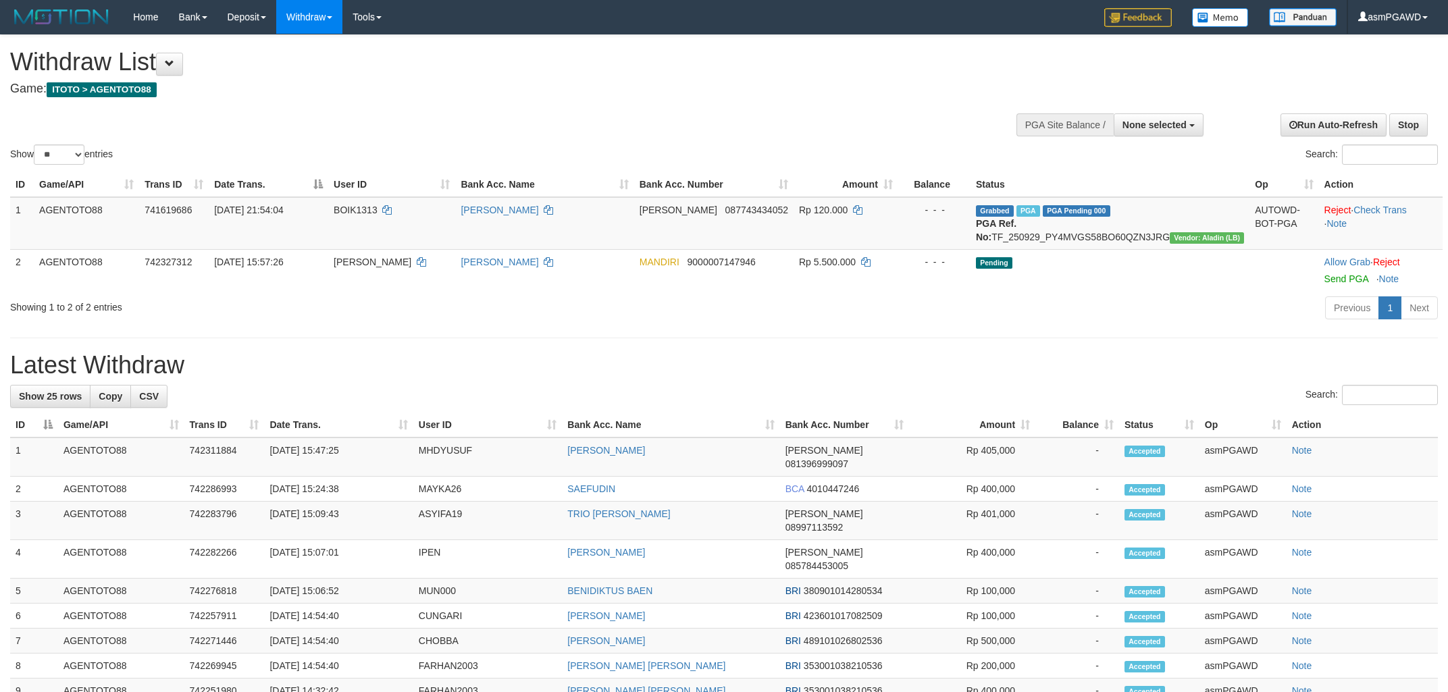
select select
select select "**"
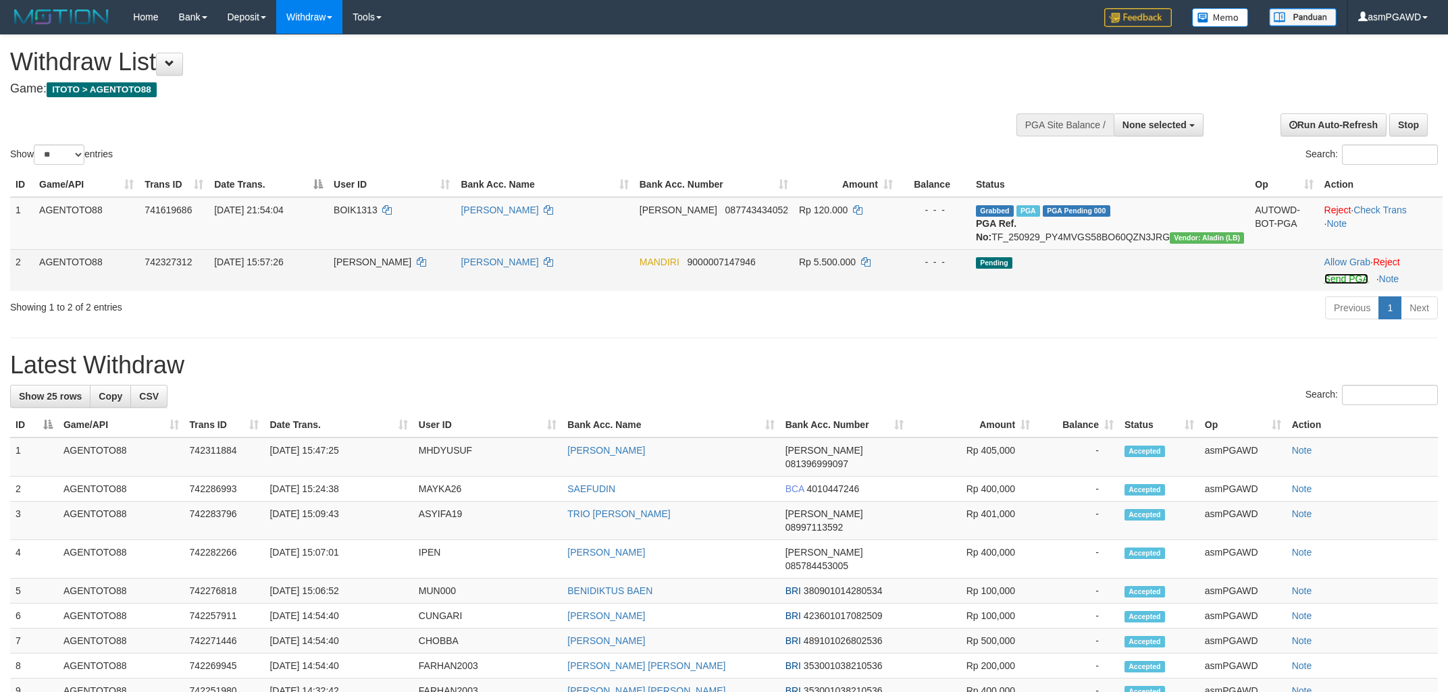
click at [1326, 284] on link "Send PGA" at bounding box center [1346, 278] width 44 height 11
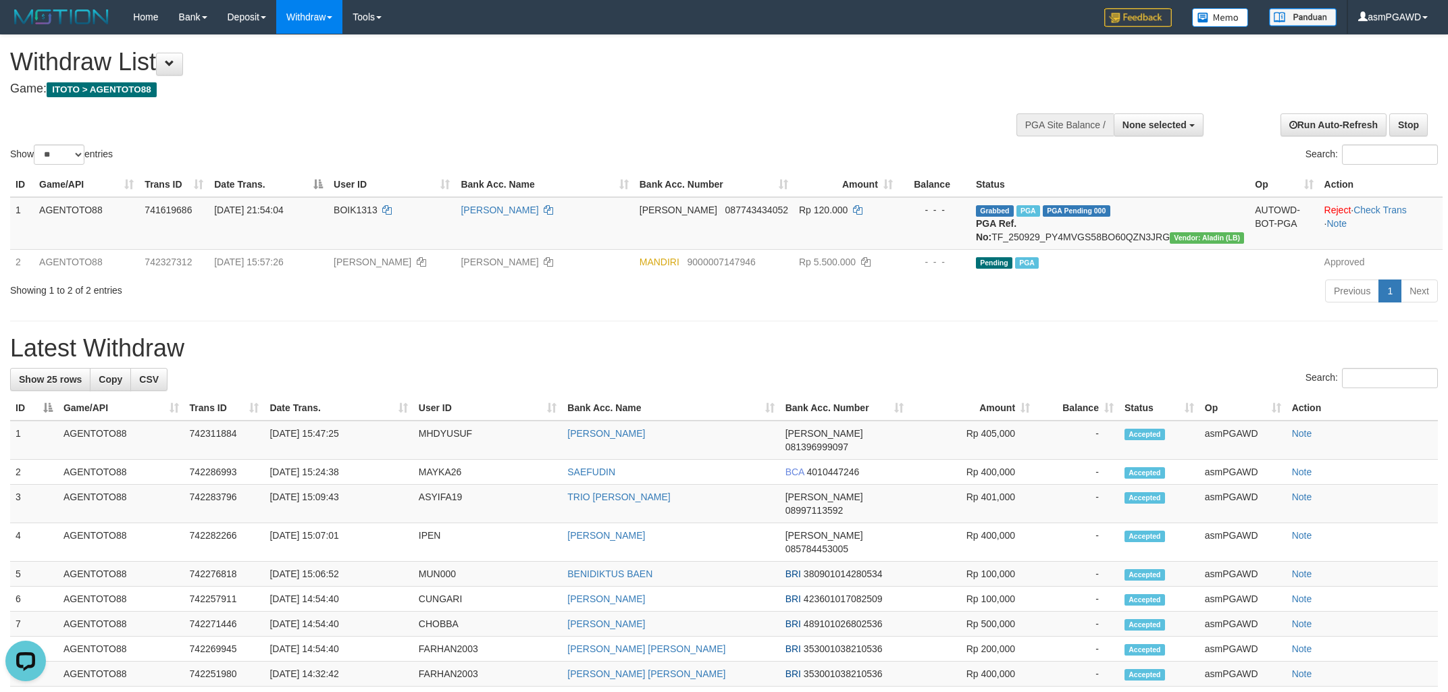
click at [664, 379] on div "**********" at bounding box center [724, 666] width 1448 height 1263
click at [708, 344] on div "**********" at bounding box center [724, 666] width 1448 height 1263
click at [183, 70] on button at bounding box center [169, 64] width 27 height 23
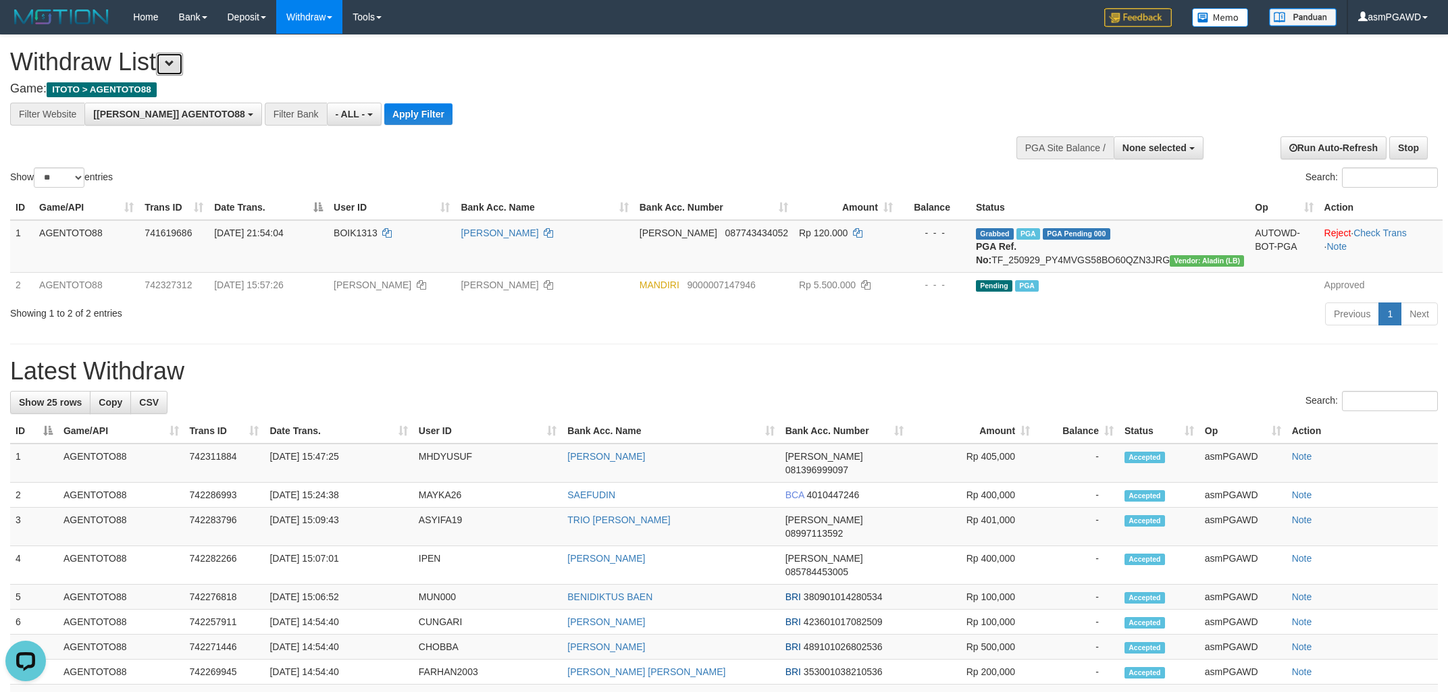
scroll to position [11, 0]
click at [384, 111] on button "Apply Filter" at bounding box center [418, 114] width 68 height 22
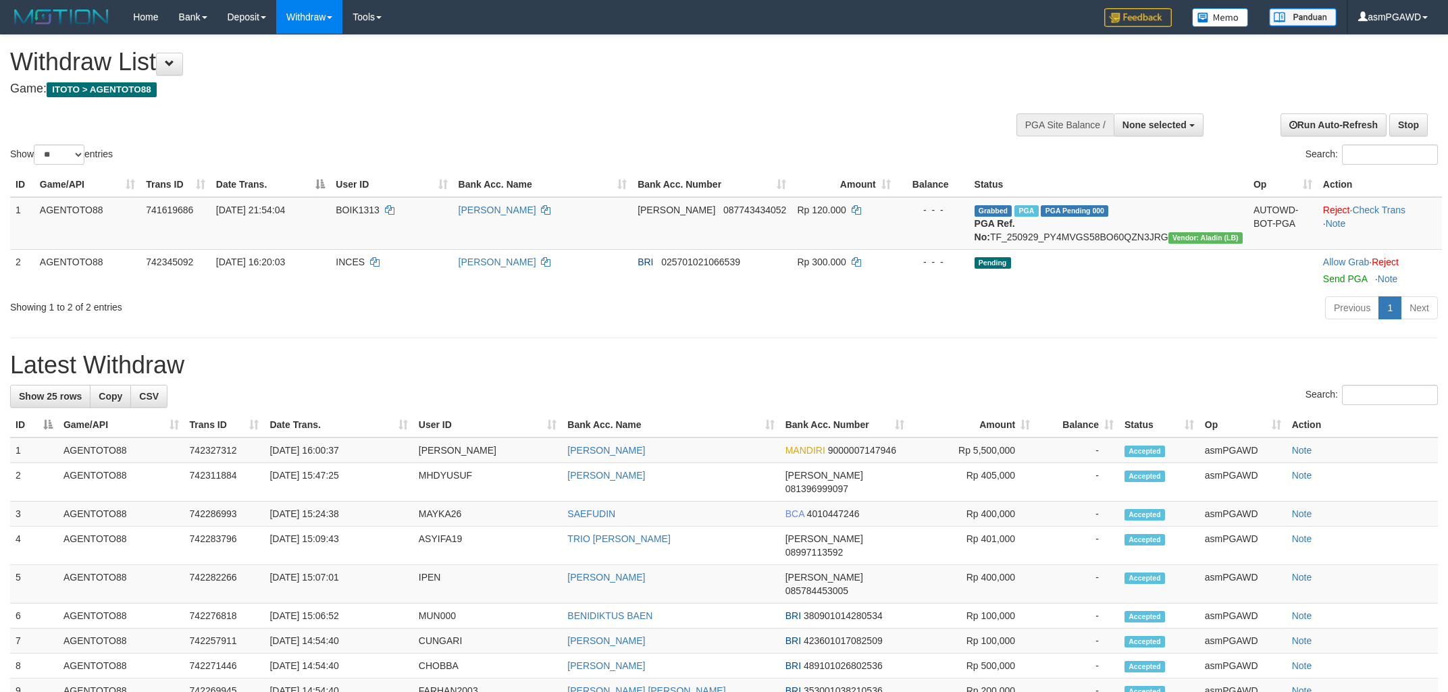
select select
select select "**"
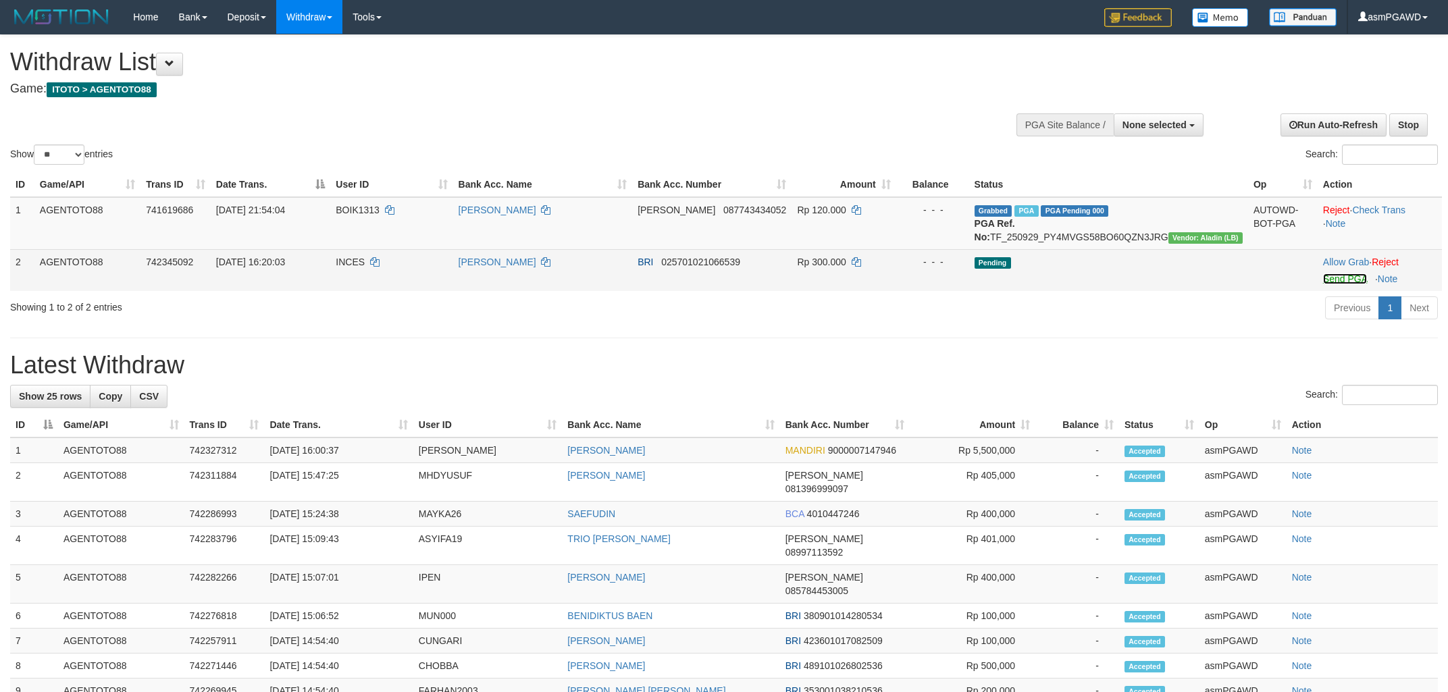
click at [1326, 284] on link "Send PGA" at bounding box center [1345, 278] width 44 height 11
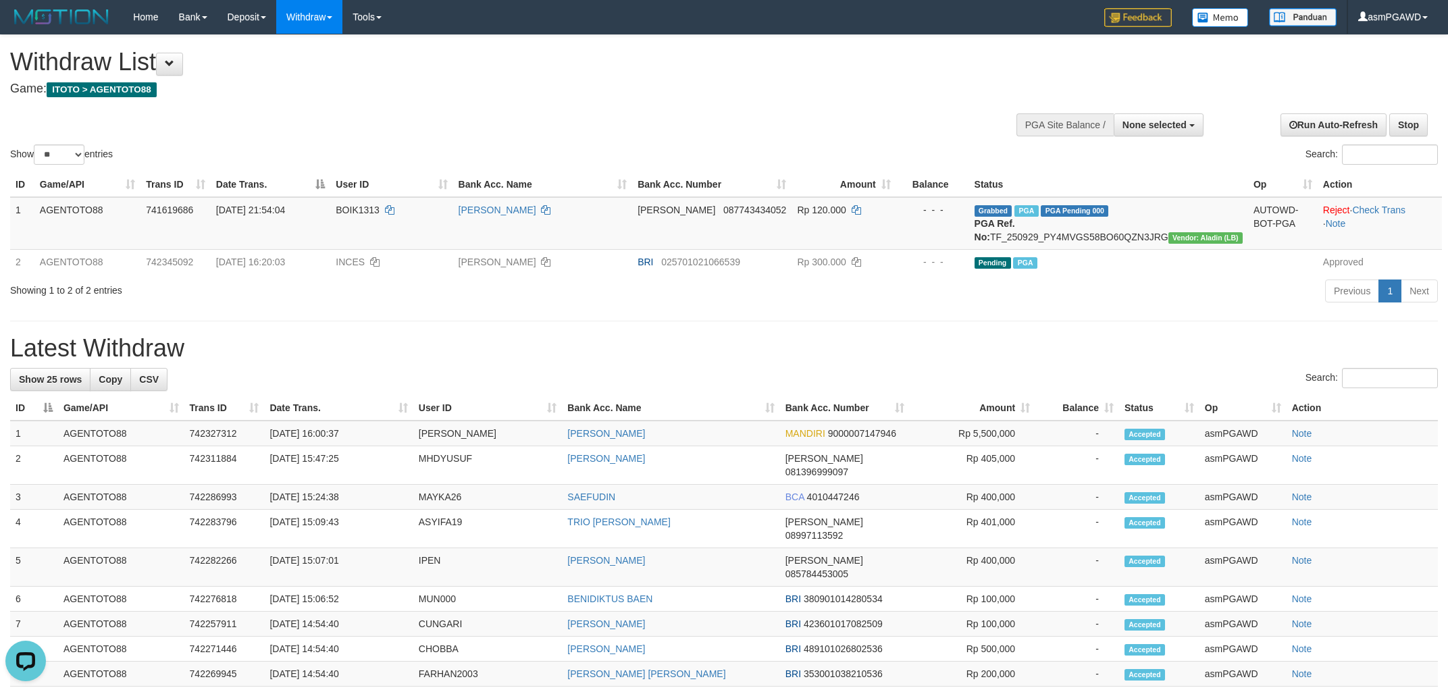
click at [192, 68] on h1 "Withdraw List" at bounding box center [480, 62] width 941 height 27
click at [174, 68] on span at bounding box center [169, 63] width 9 height 9
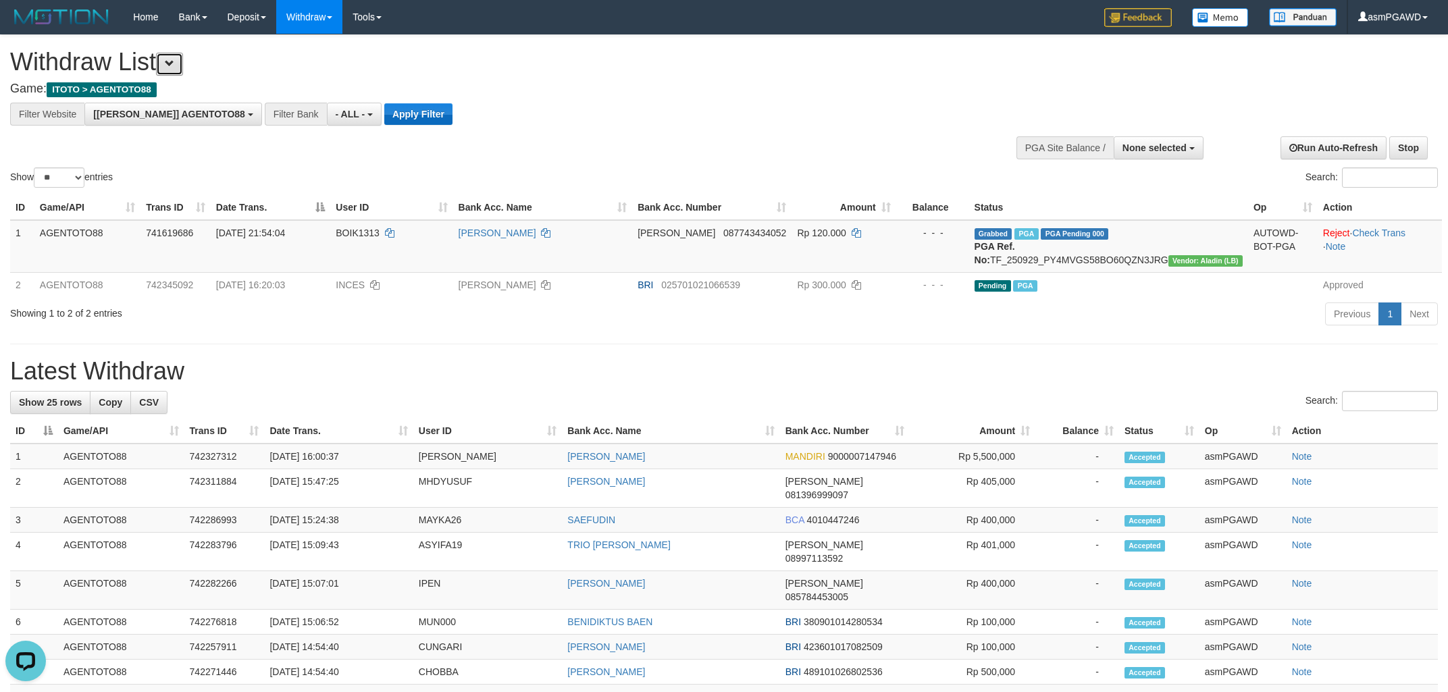
scroll to position [11, 0]
click at [384, 122] on button "Apply Filter" at bounding box center [418, 114] width 68 height 22
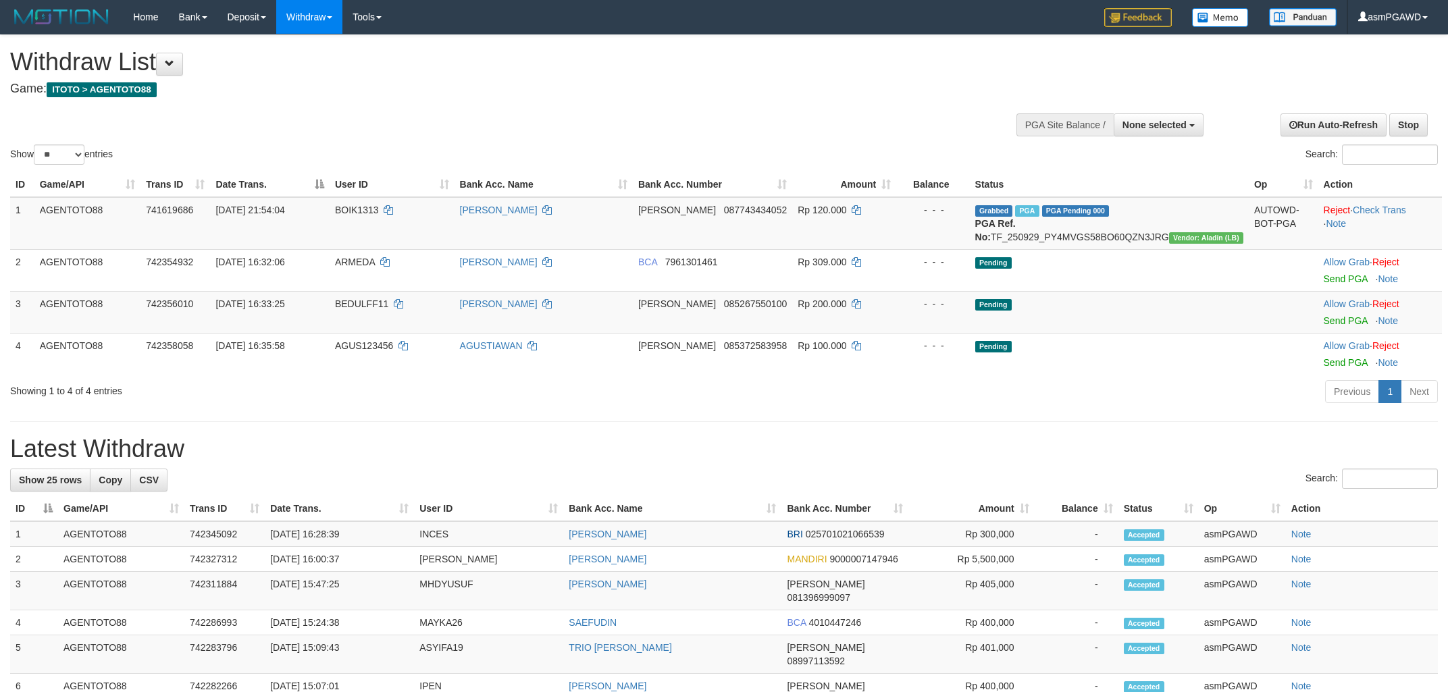
select select
select select "**"
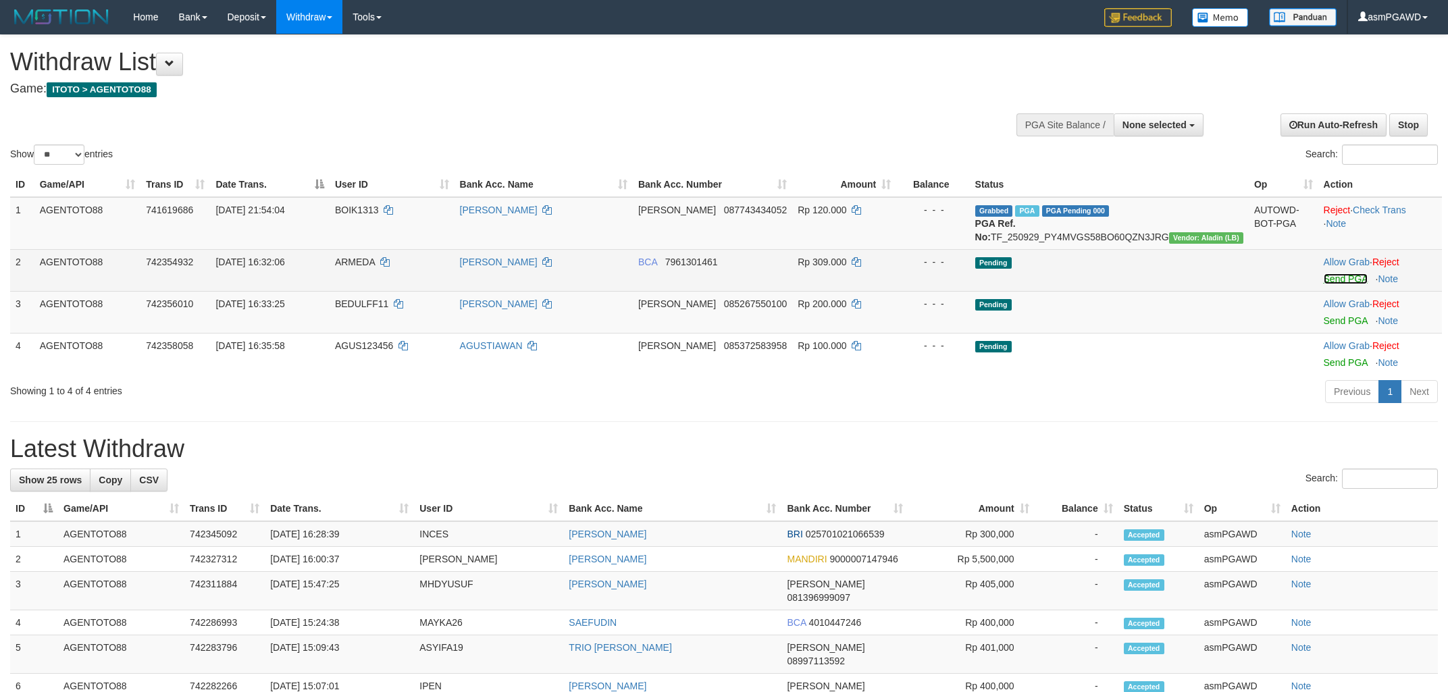
click at [1327, 284] on link "Send PGA" at bounding box center [1346, 278] width 44 height 11
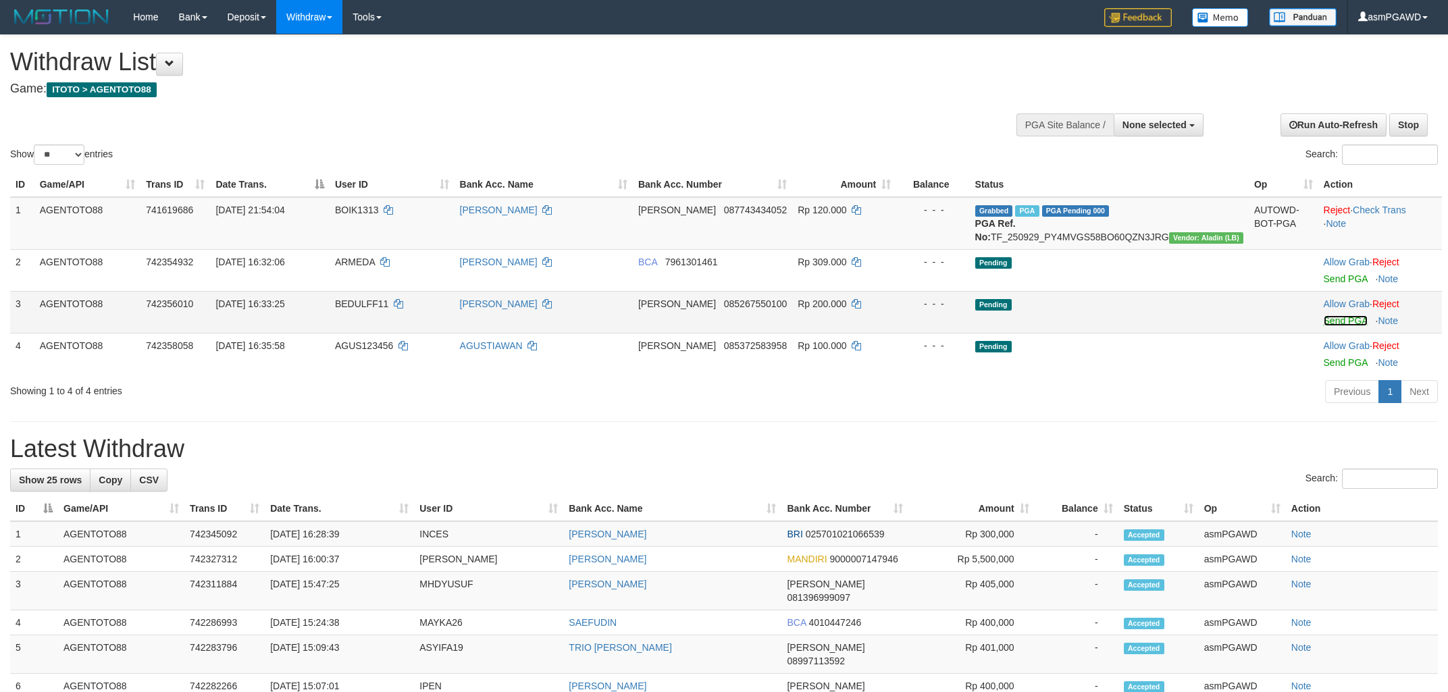
click at [1336, 326] on link "Send PGA" at bounding box center [1346, 320] width 44 height 11
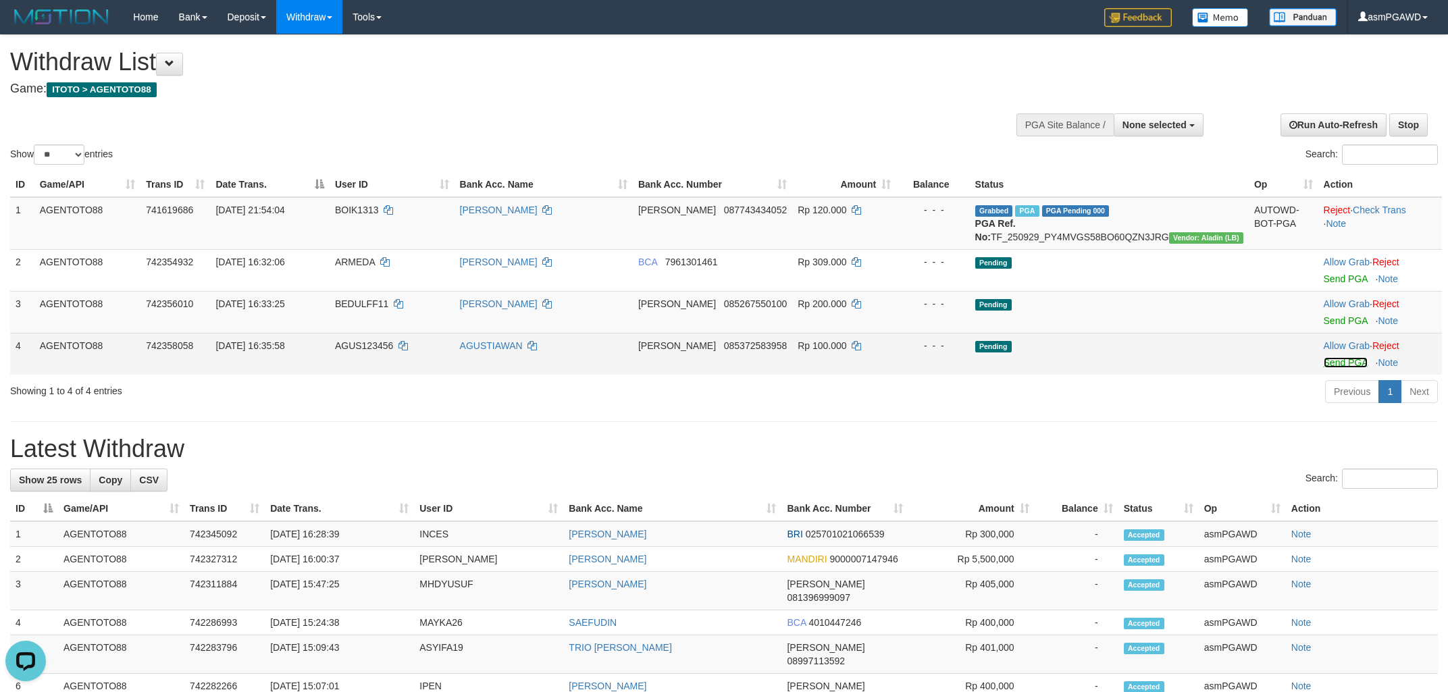
click at [1336, 368] on link "Send PGA" at bounding box center [1346, 362] width 44 height 11
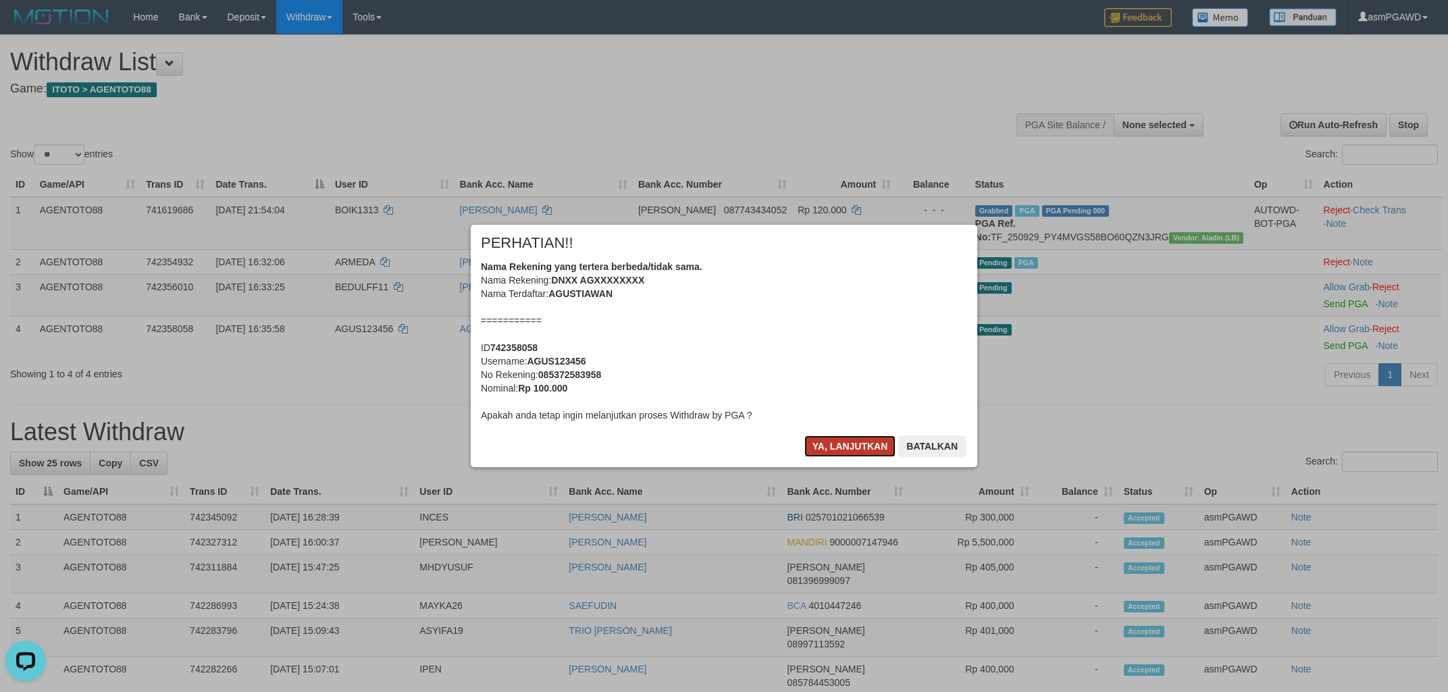
click at [838, 445] on button "Ya, lanjutkan" at bounding box center [850, 447] width 92 height 22
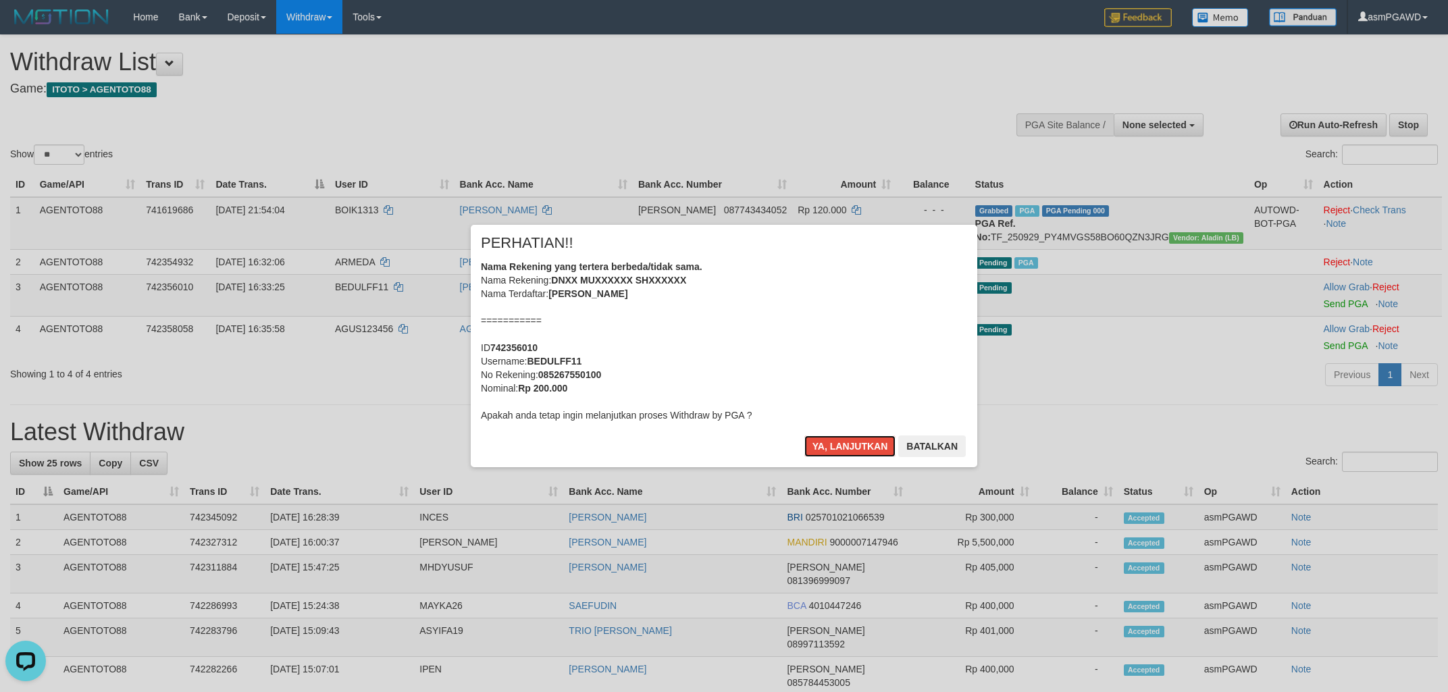
click at [838, 444] on button "Ya, lanjutkan" at bounding box center [850, 447] width 92 height 22
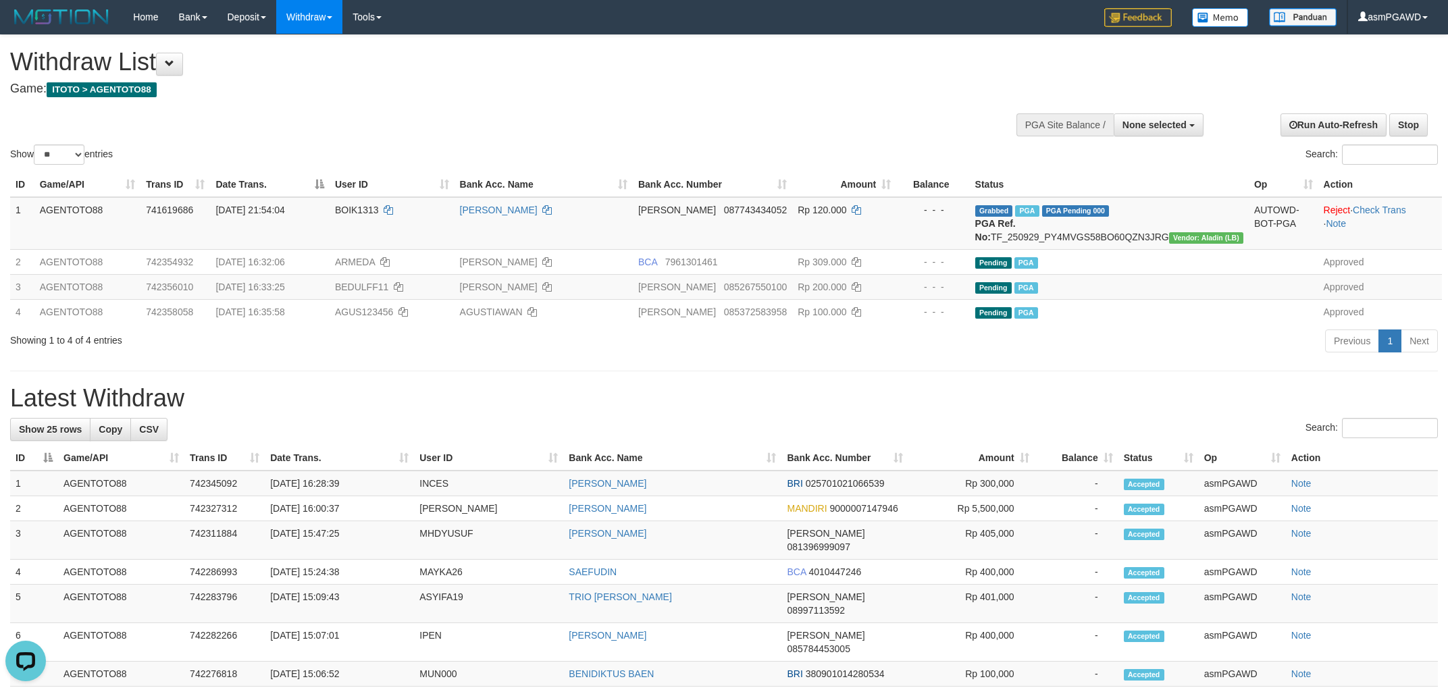
click at [156, 62] on h1 "Withdraw List" at bounding box center [480, 62] width 941 height 27
click at [183, 67] on button at bounding box center [169, 64] width 27 height 23
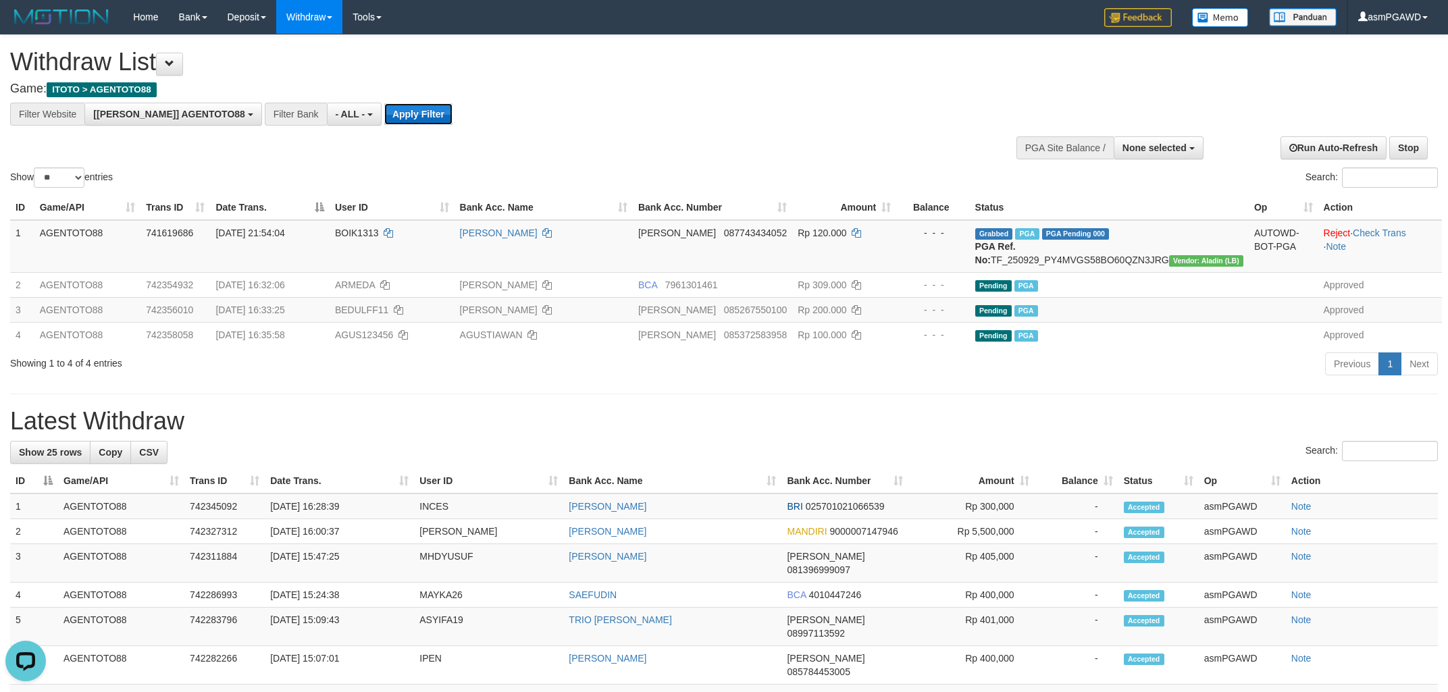
click at [384, 124] on button "Apply Filter" at bounding box center [418, 114] width 68 height 22
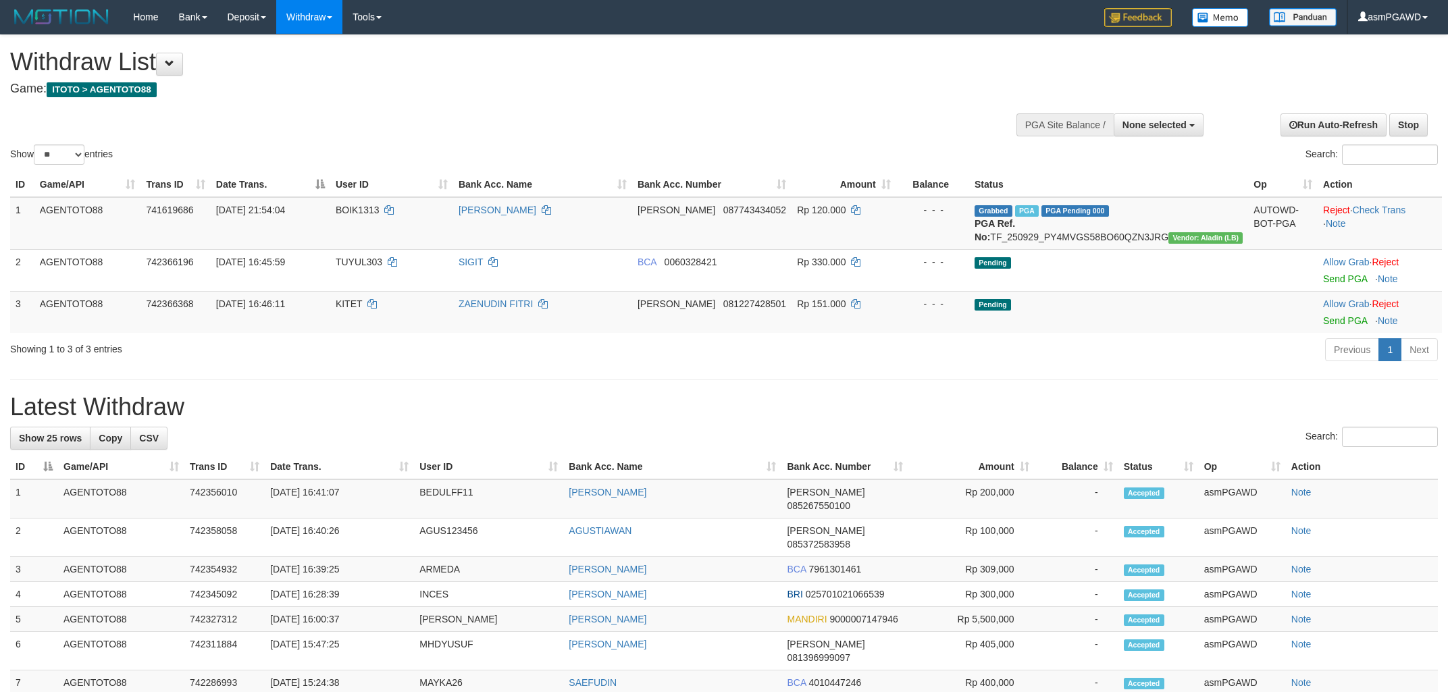
select select
select select "**"
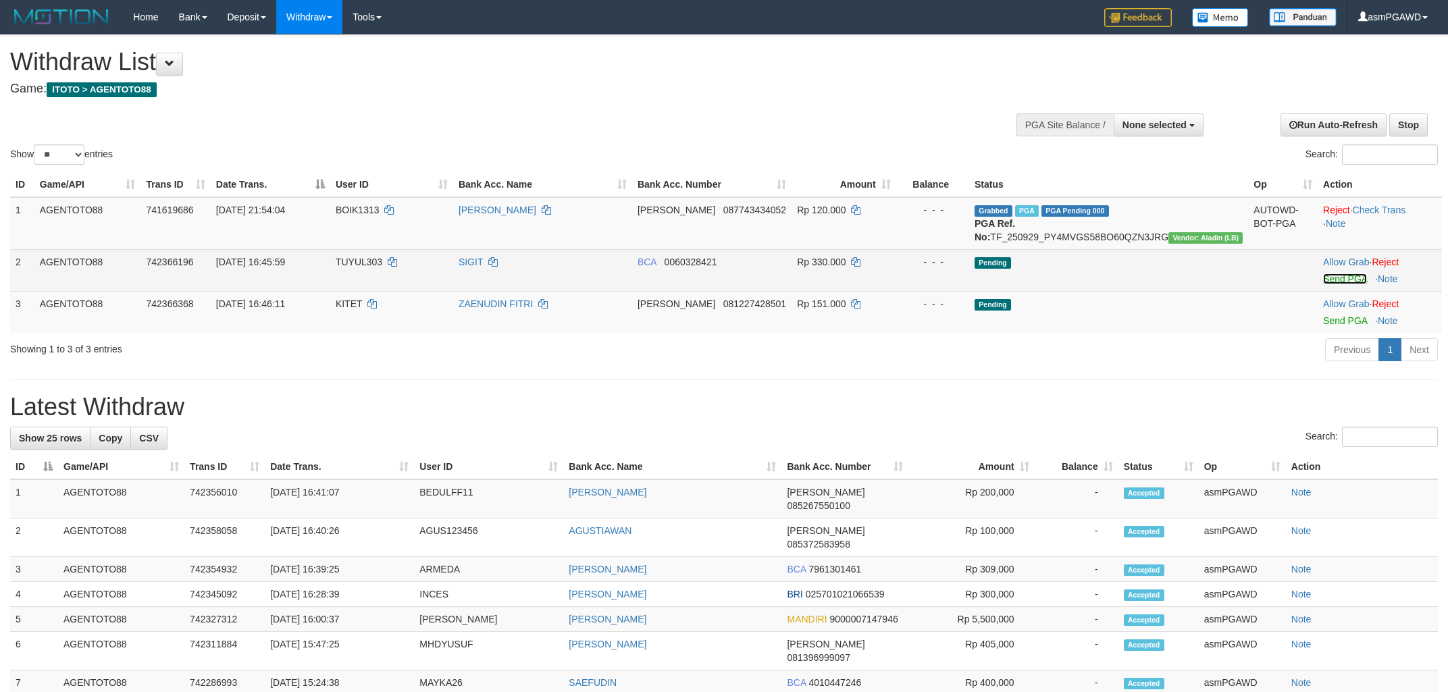
click at [1346, 284] on link "Send PGA" at bounding box center [1345, 278] width 44 height 11
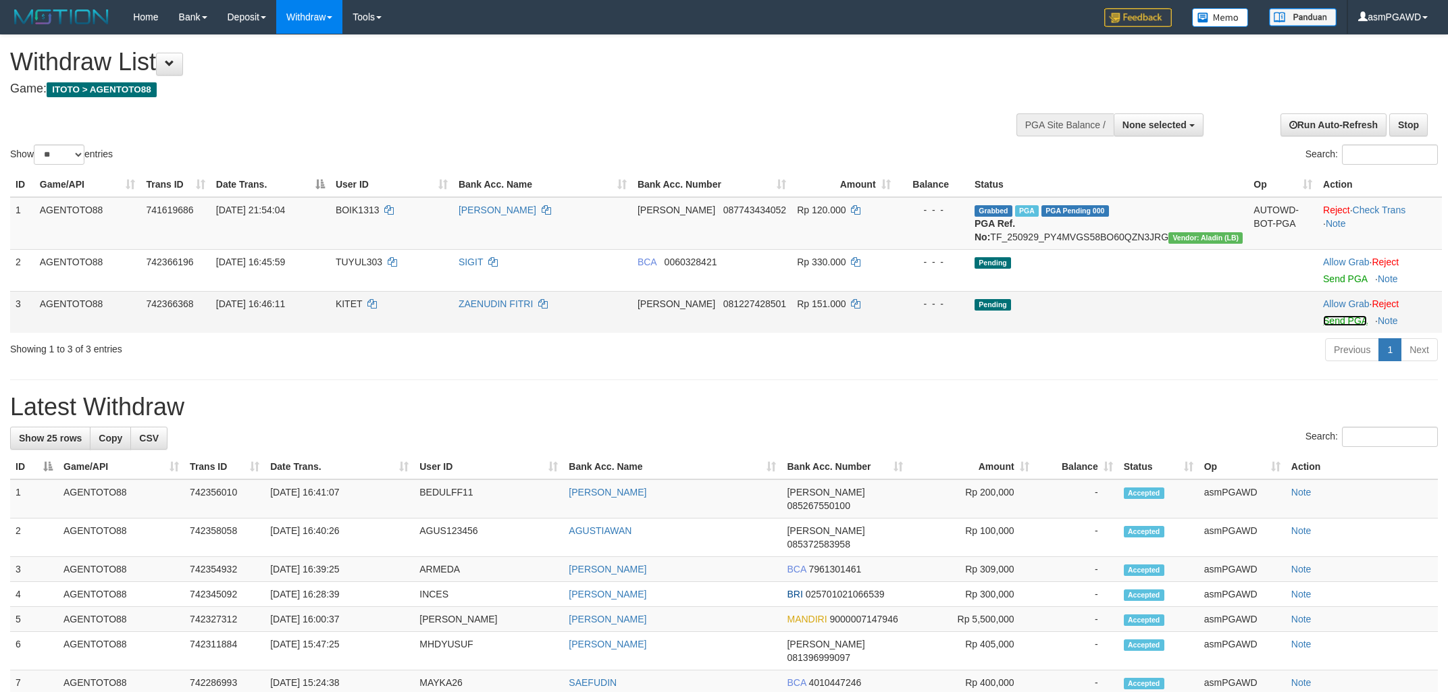
click at [1333, 326] on link "Send PGA" at bounding box center [1345, 320] width 44 height 11
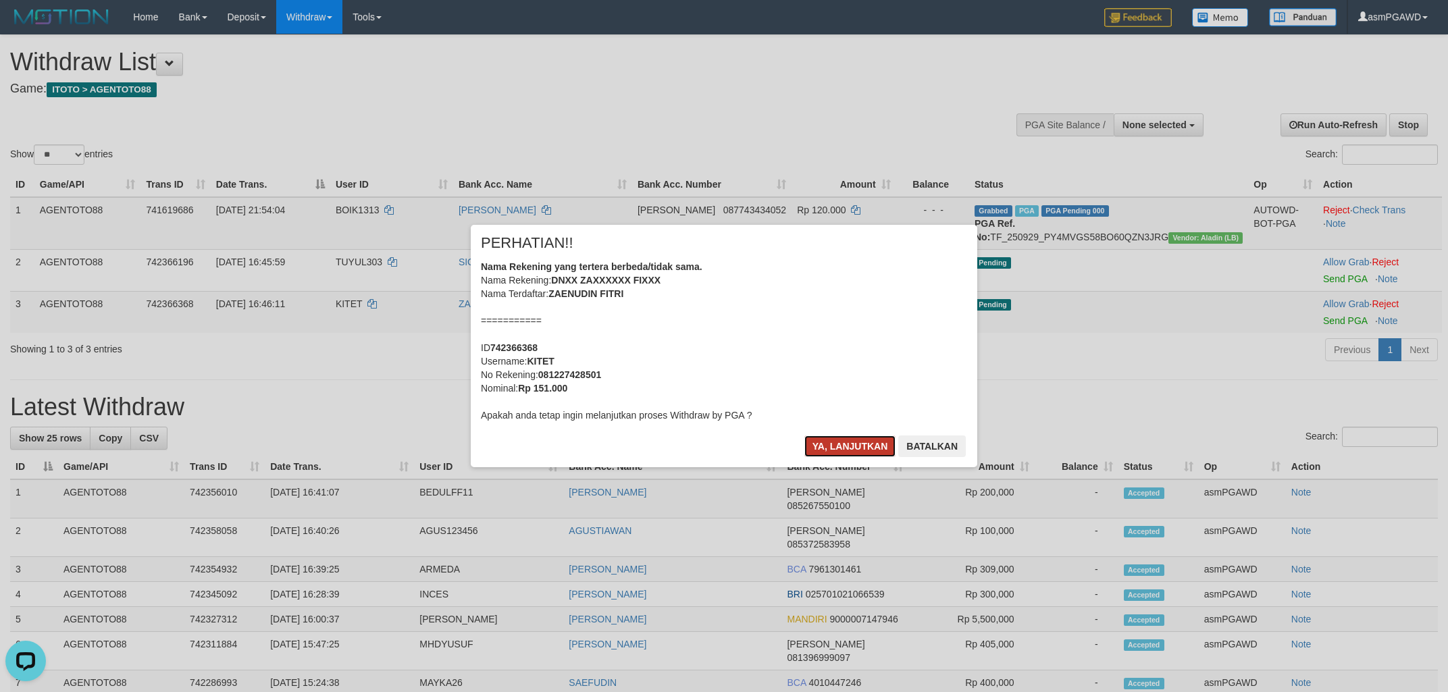
click at [826, 448] on button "Ya, lanjutkan" at bounding box center [850, 447] width 92 height 22
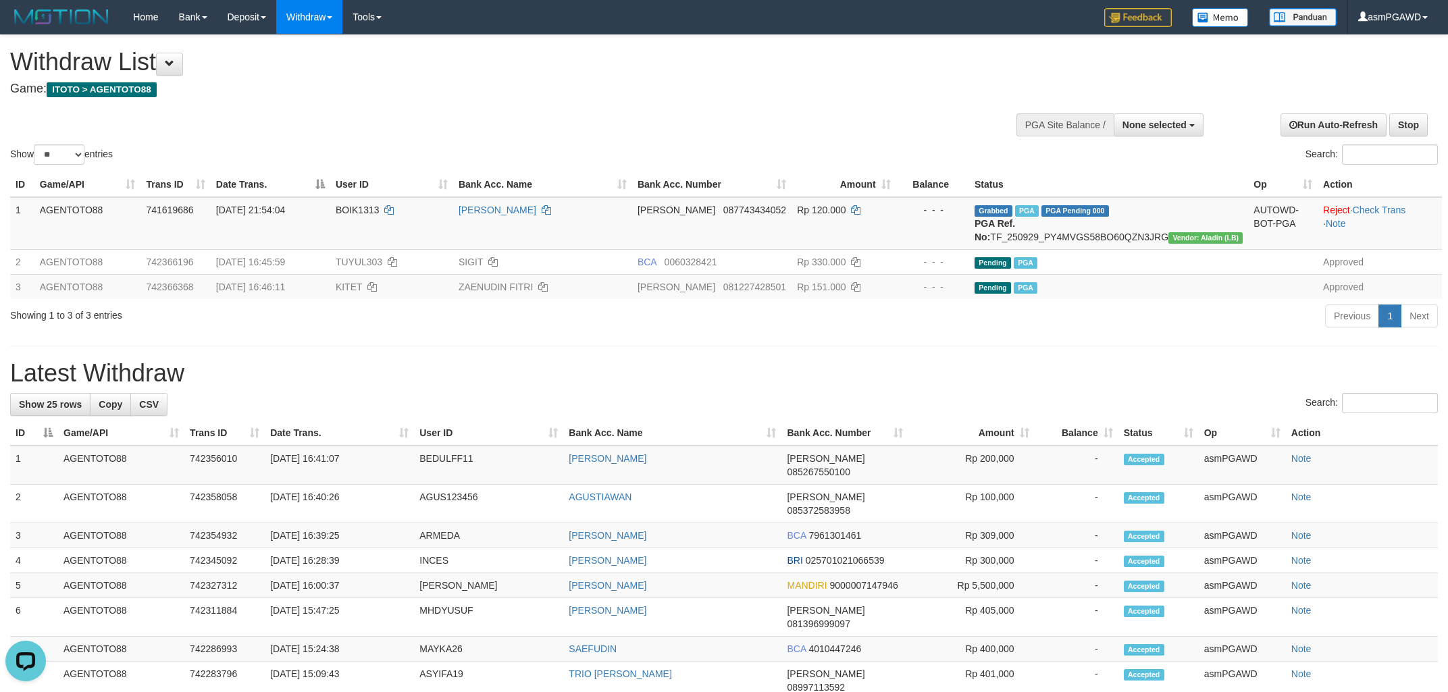
click at [719, 109] on div "Show ** ** ** *** entries Search:" at bounding box center [724, 101] width 1448 height 132
drag, startPoint x: 188, startPoint y: 66, endPoint x: 253, endPoint y: 105, distance: 76.1
click at [183, 66] on button at bounding box center [169, 64] width 27 height 23
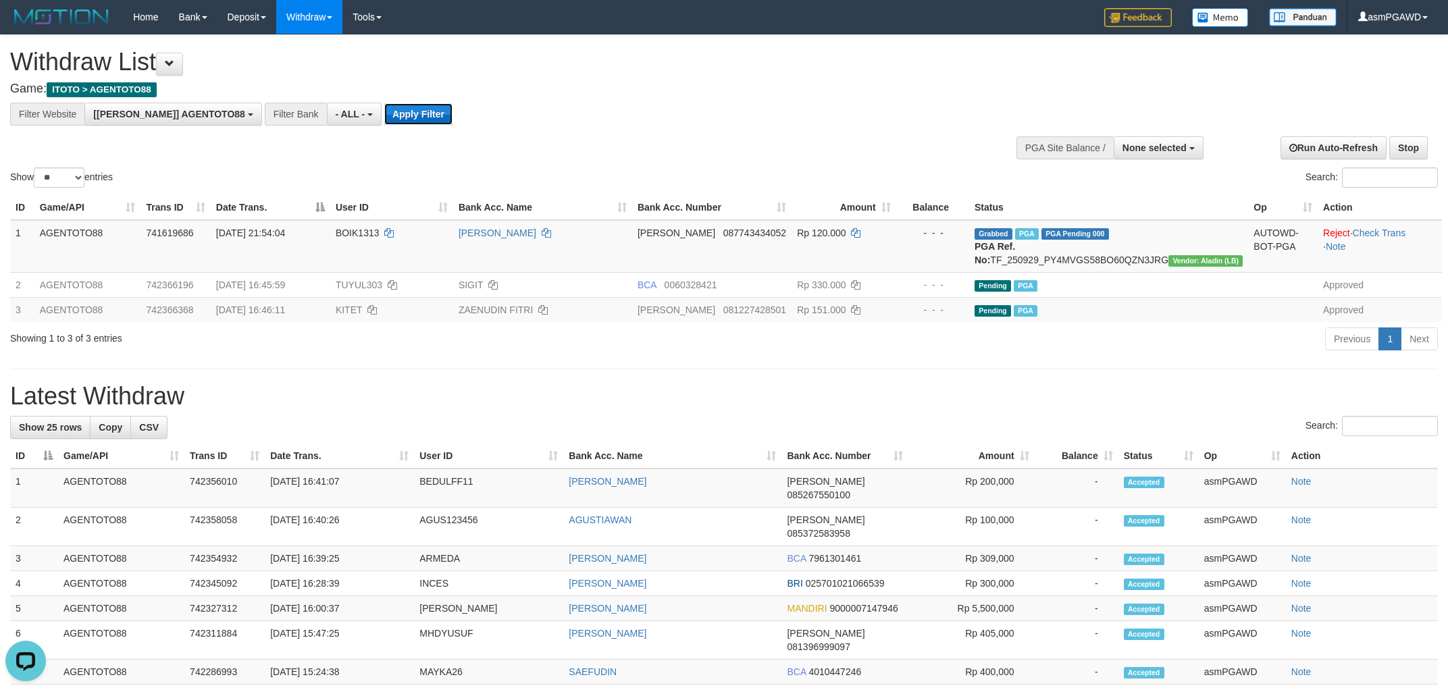
click at [384, 116] on button "Apply Filter" at bounding box center [418, 114] width 68 height 22
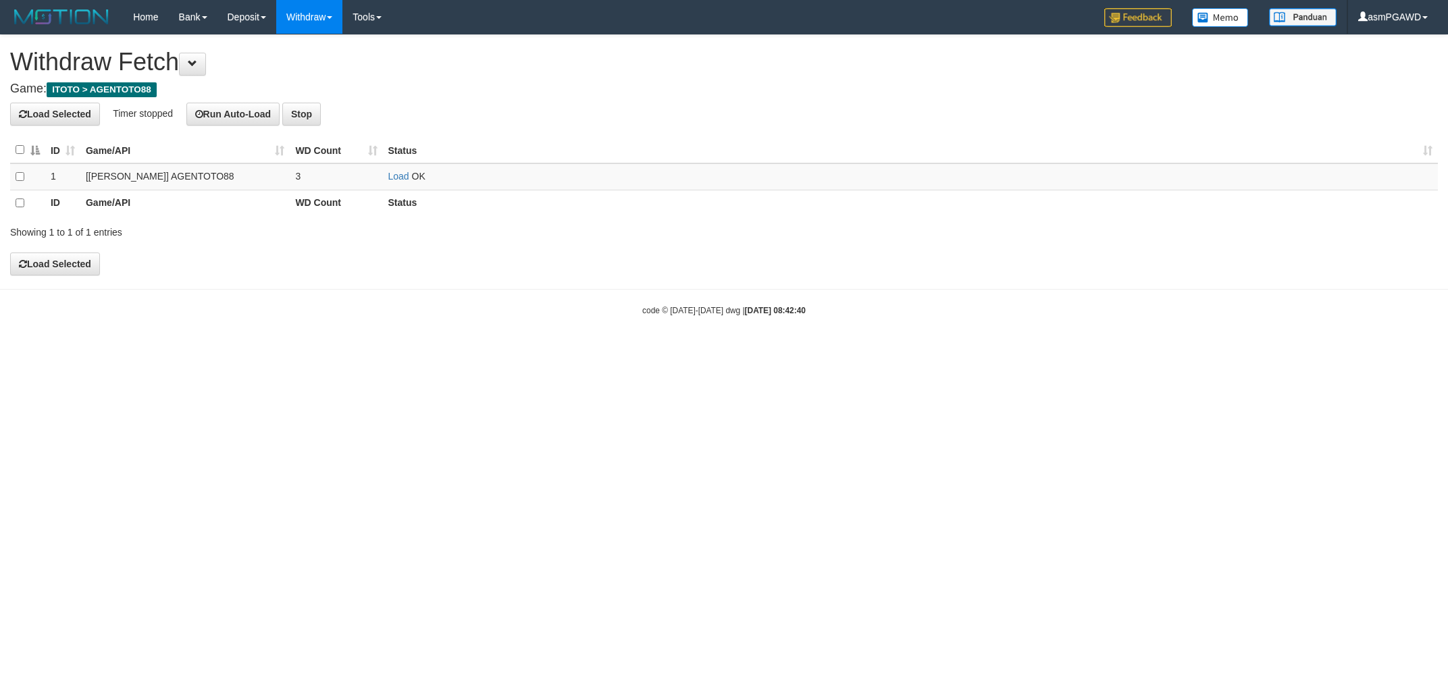
click at [399, 176] on link "Load" at bounding box center [398, 176] width 21 height 11
click at [409, 172] on link "Load" at bounding box center [398, 177] width 21 height 11
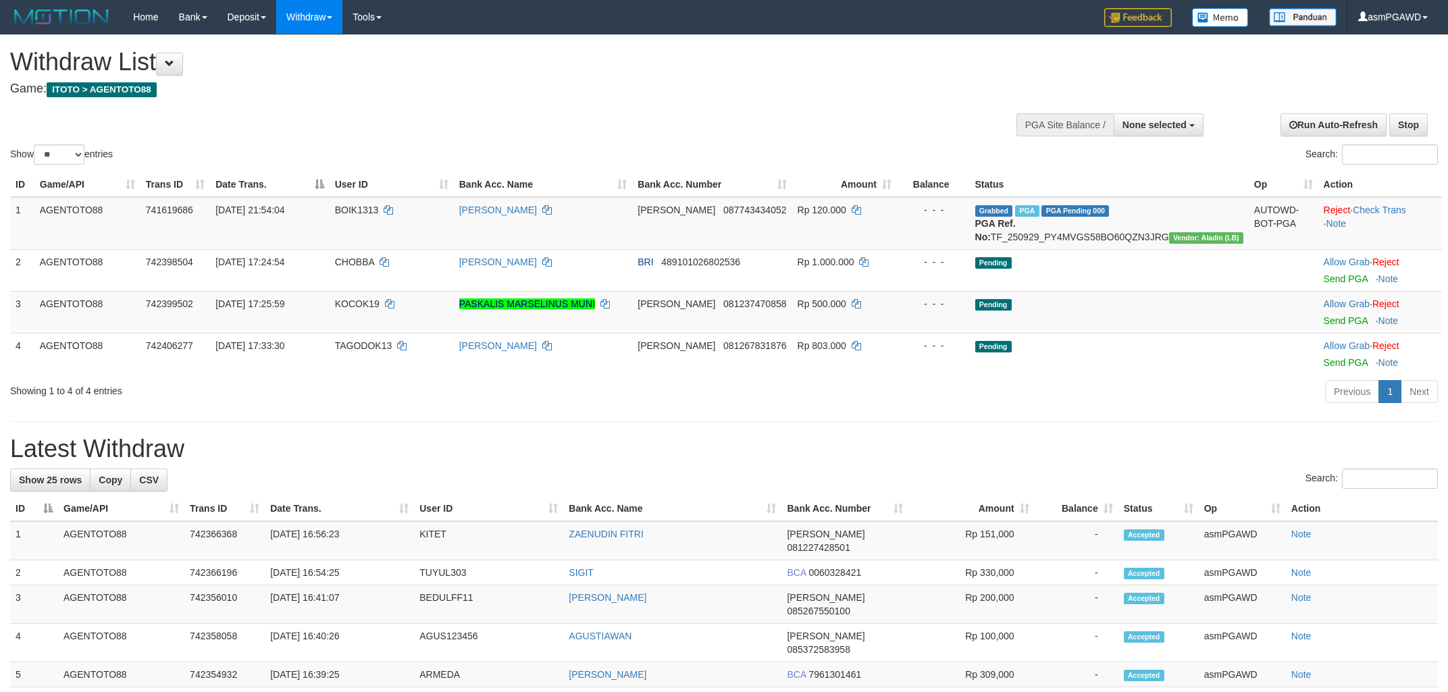
select select
select select "**"
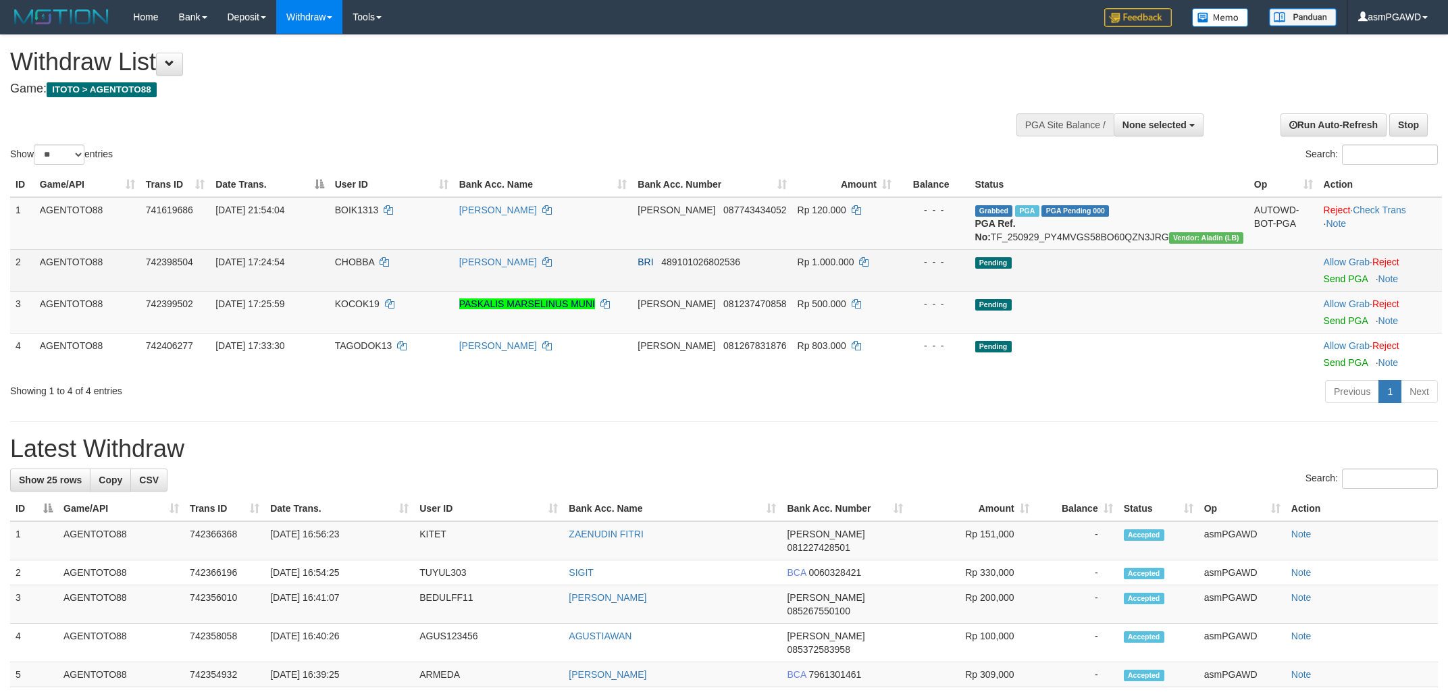
click at [1337, 286] on td "Allow Grab · Reject Send PGA · Note" at bounding box center [1380, 270] width 124 height 42
click at [1336, 284] on link "Send PGA" at bounding box center [1346, 278] width 44 height 11
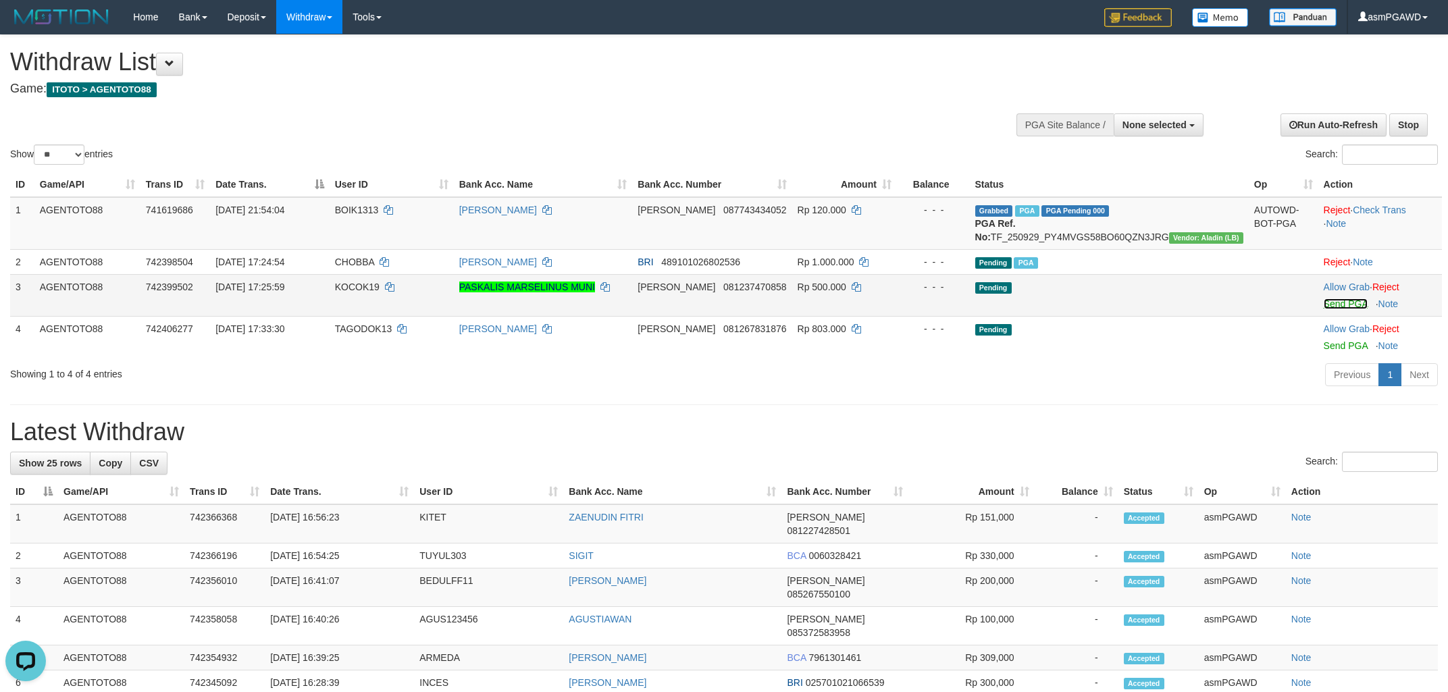
click at [1336, 309] on link "Send PGA" at bounding box center [1346, 303] width 44 height 11
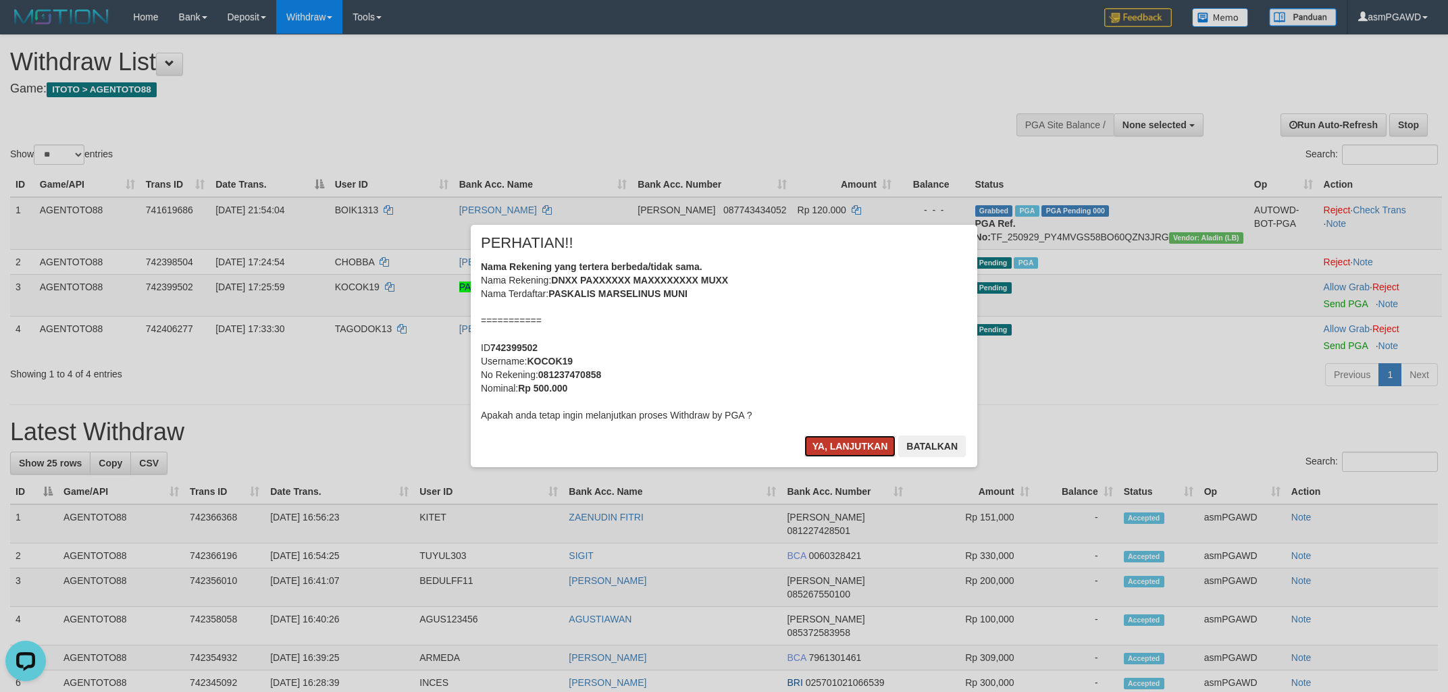
click at [841, 450] on button "Ya, lanjutkan" at bounding box center [850, 447] width 92 height 22
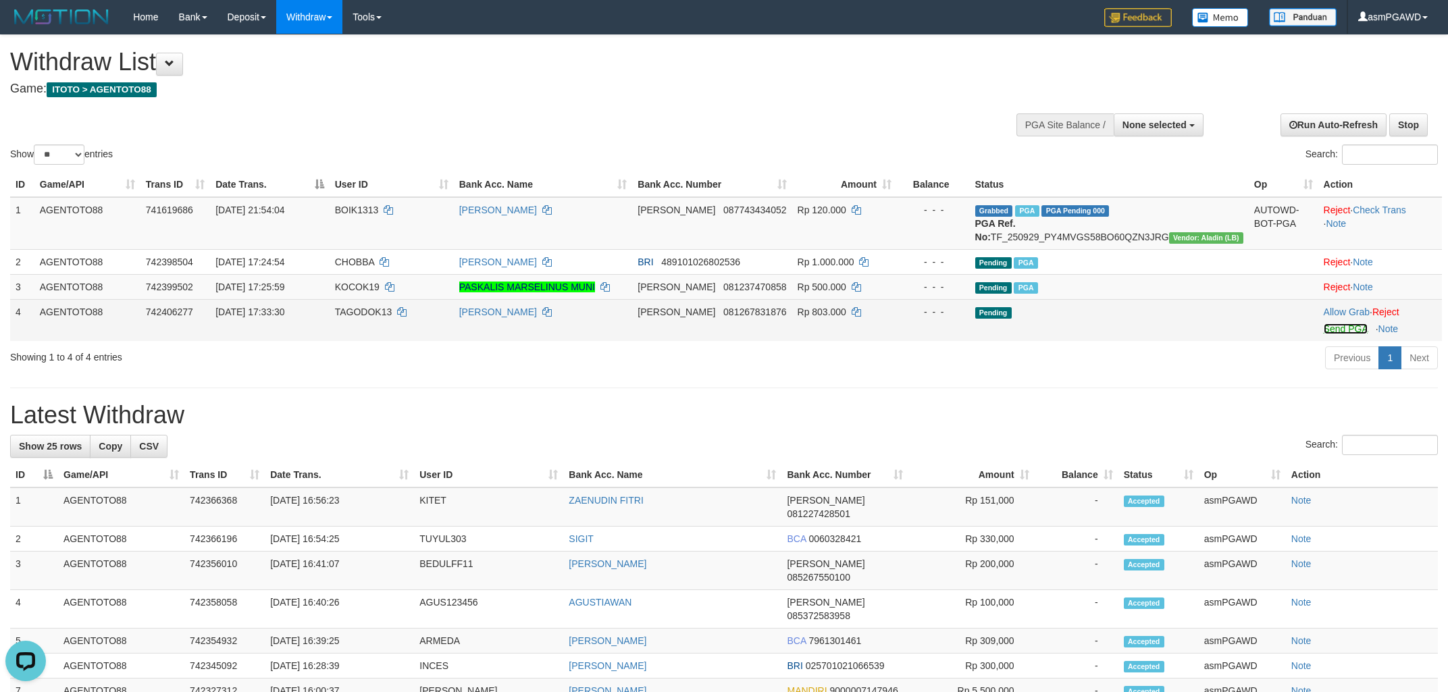
click at [1342, 334] on link "Send PGA" at bounding box center [1346, 328] width 44 height 11
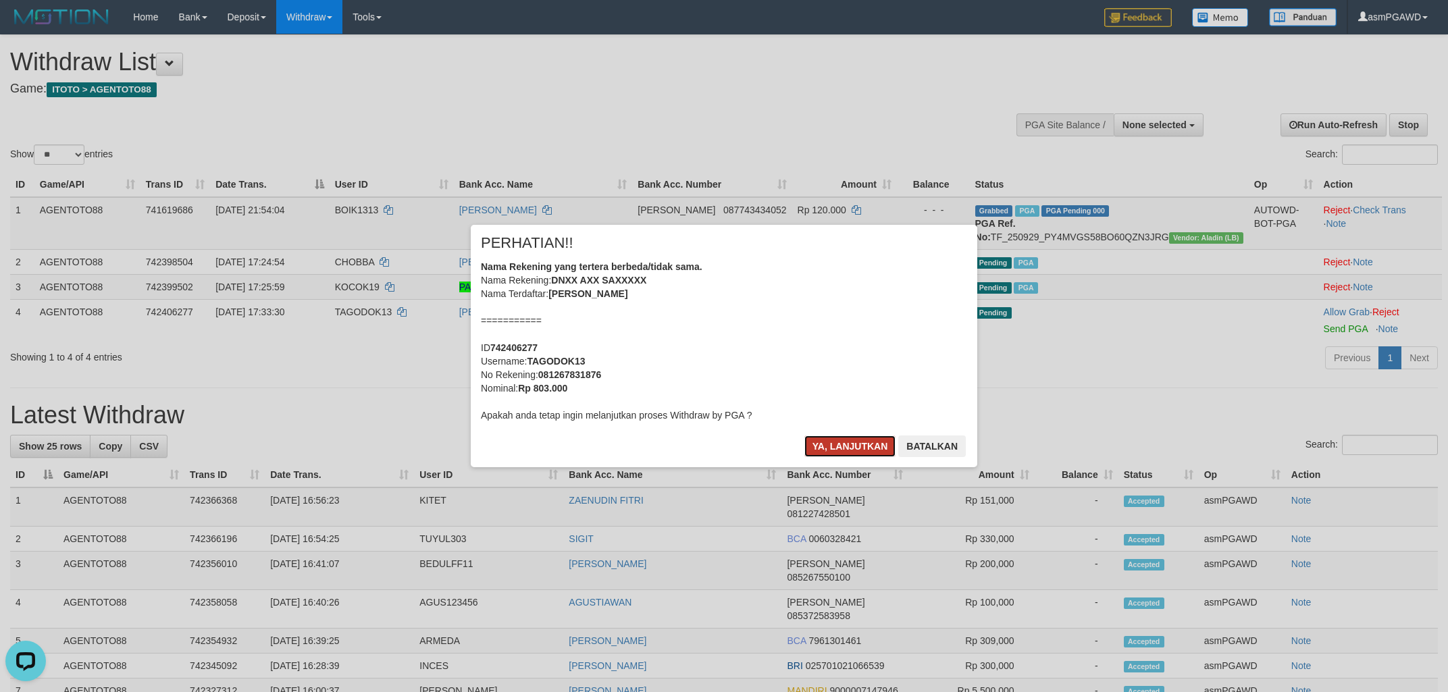
click at [855, 442] on button "Ya, lanjutkan" at bounding box center [850, 447] width 92 height 22
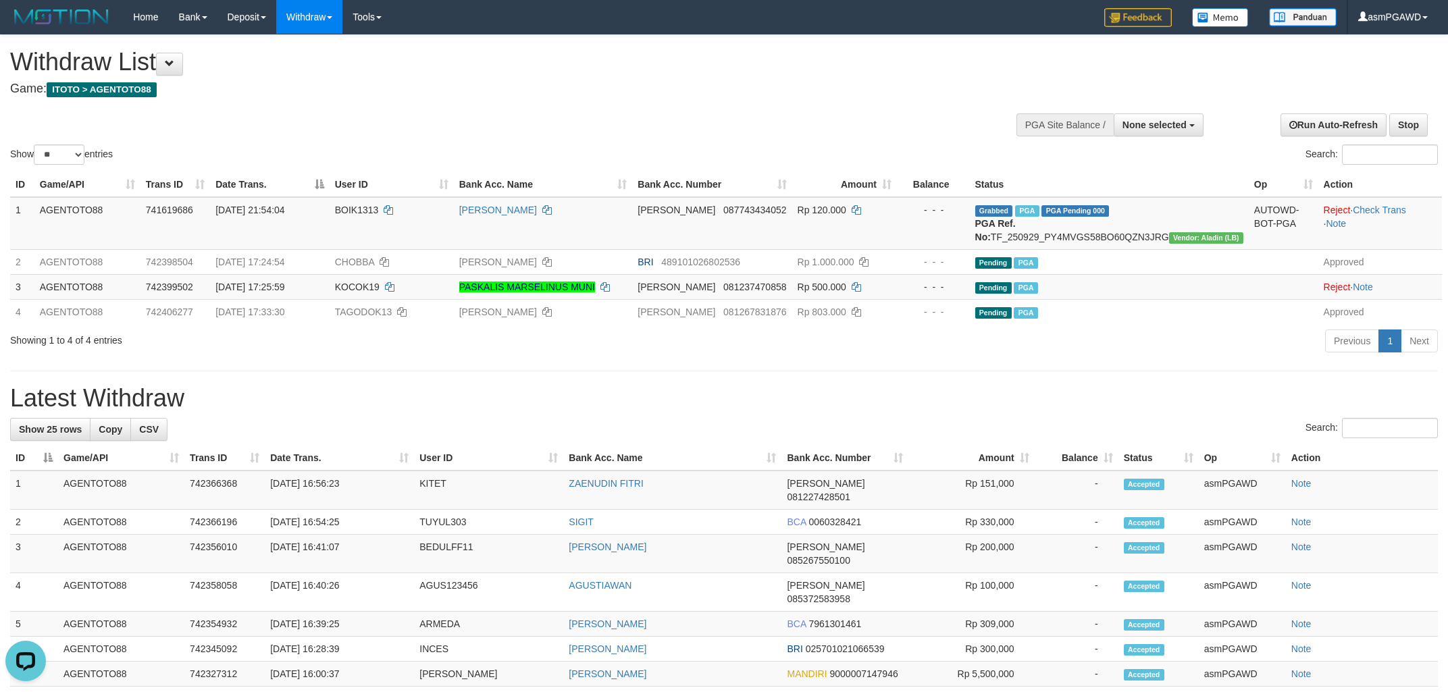
click at [629, 82] on div "Withdraw List Game: ITOTO > AGENTOTO88" at bounding box center [480, 72] width 941 height 47
click at [188, 59] on h1 "Withdraw List" at bounding box center [480, 62] width 941 height 27
click at [183, 59] on button at bounding box center [169, 64] width 27 height 23
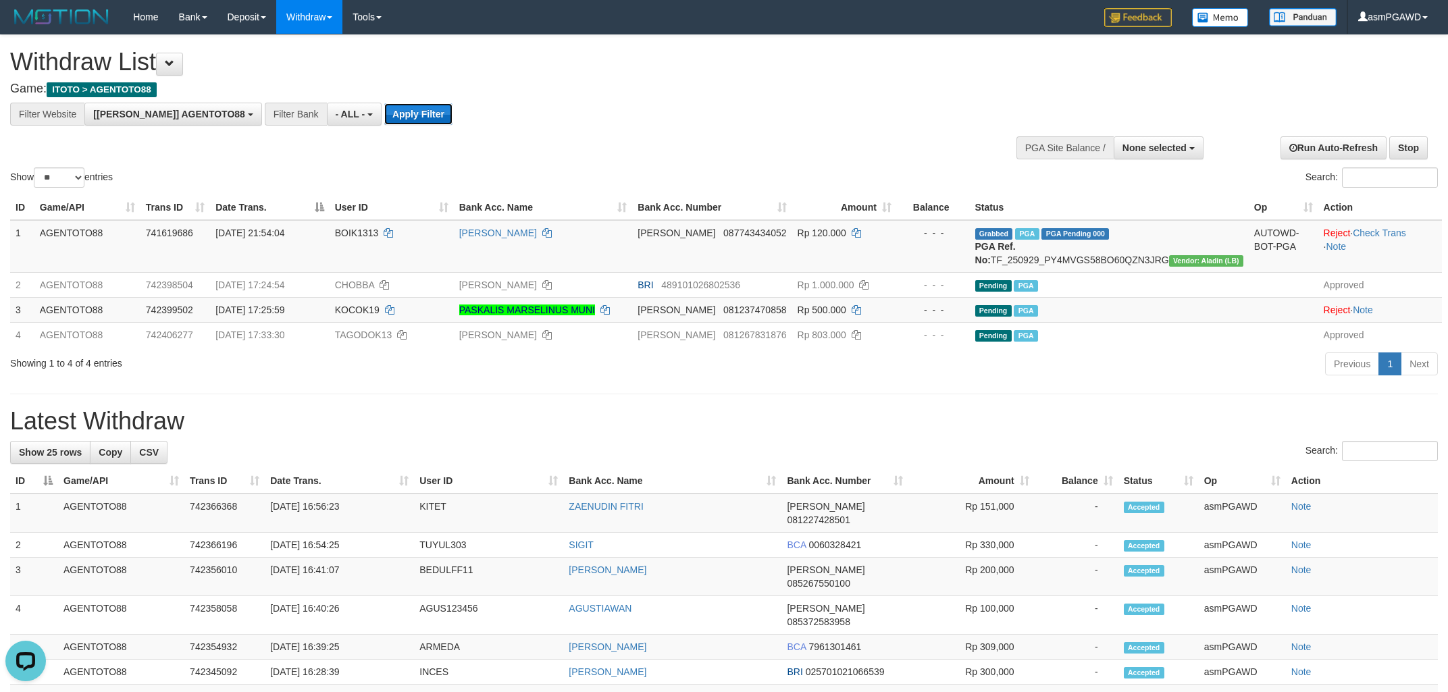
click at [384, 115] on button "Apply Filter" at bounding box center [418, 114] width 68 height 22
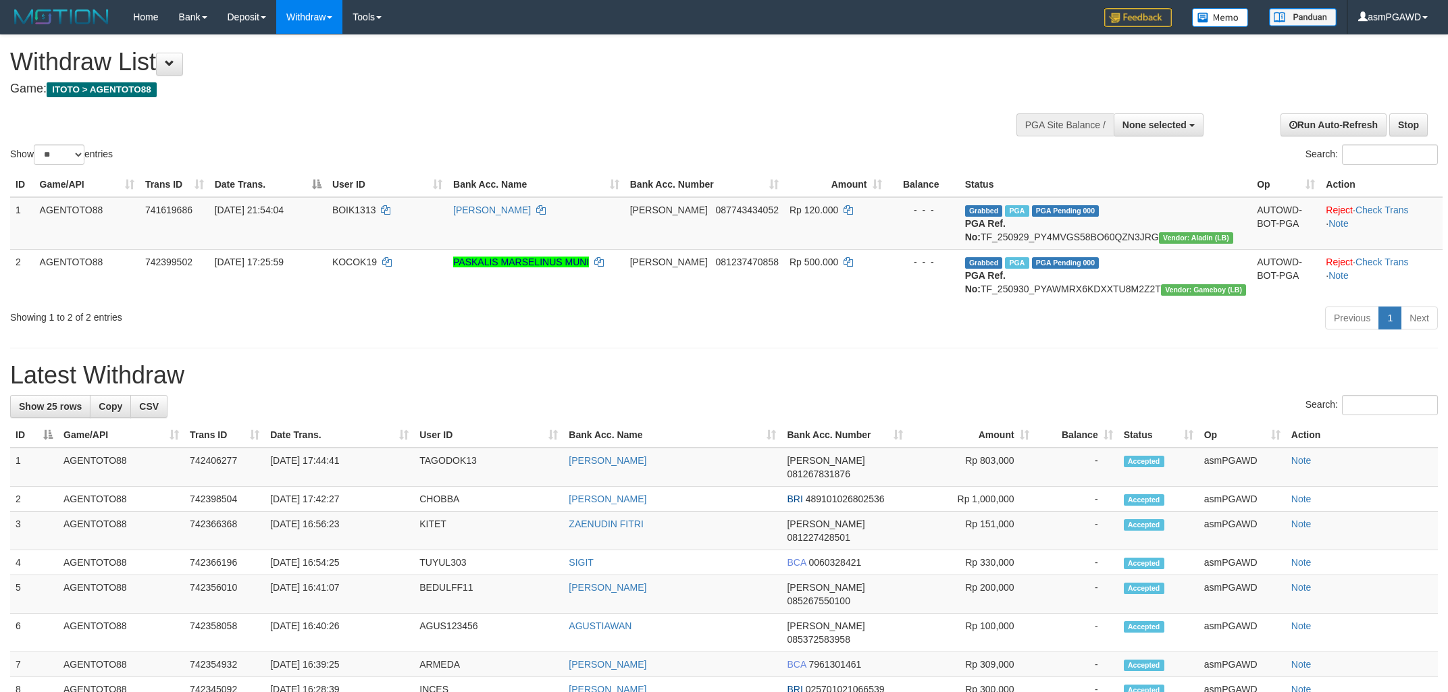
select select
select select "**"
click at [666, 111] on div "Show ** ** ** *** entries Search:" at bounding box center [724, 101] width 1448 height 132
click at [175, 71] on button at bounding box center [169, 64] width 27 height 23
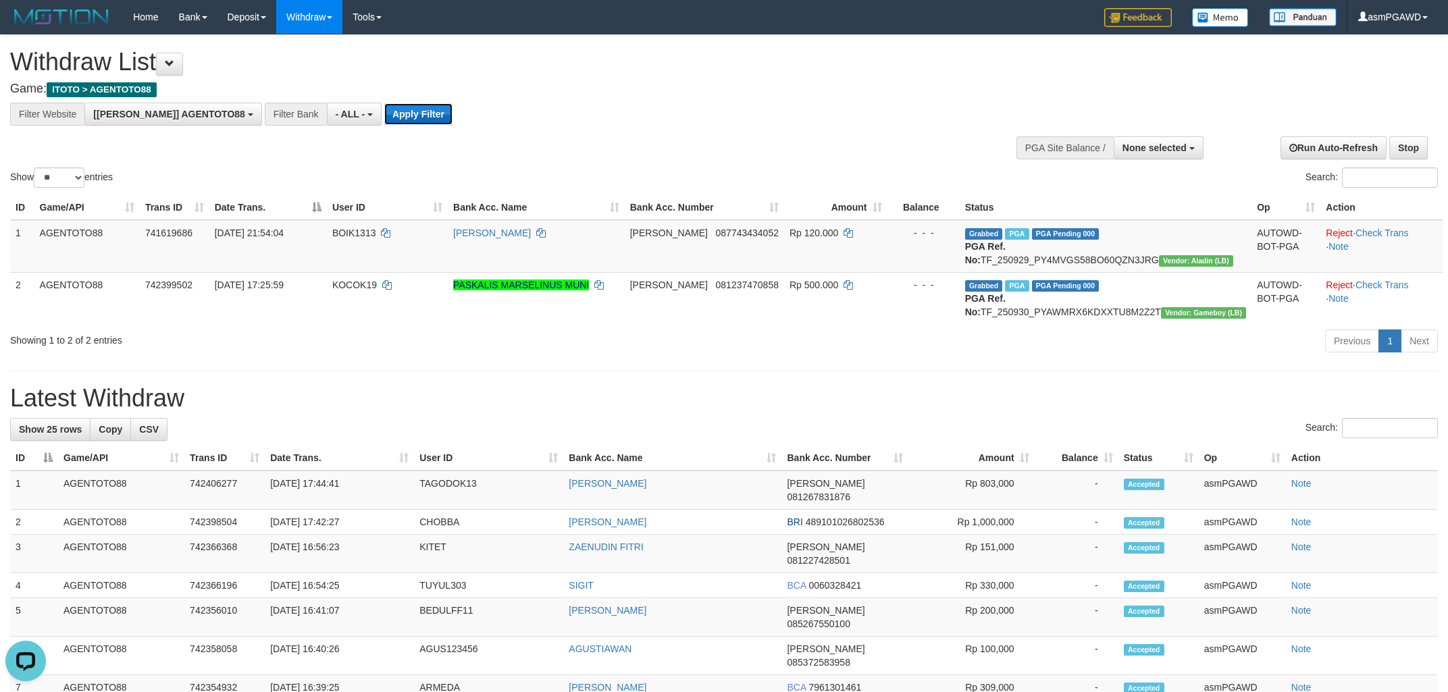
click at [389, 114] on button "Apply Filter" at bounding box center [418, 114] width 68 height 22
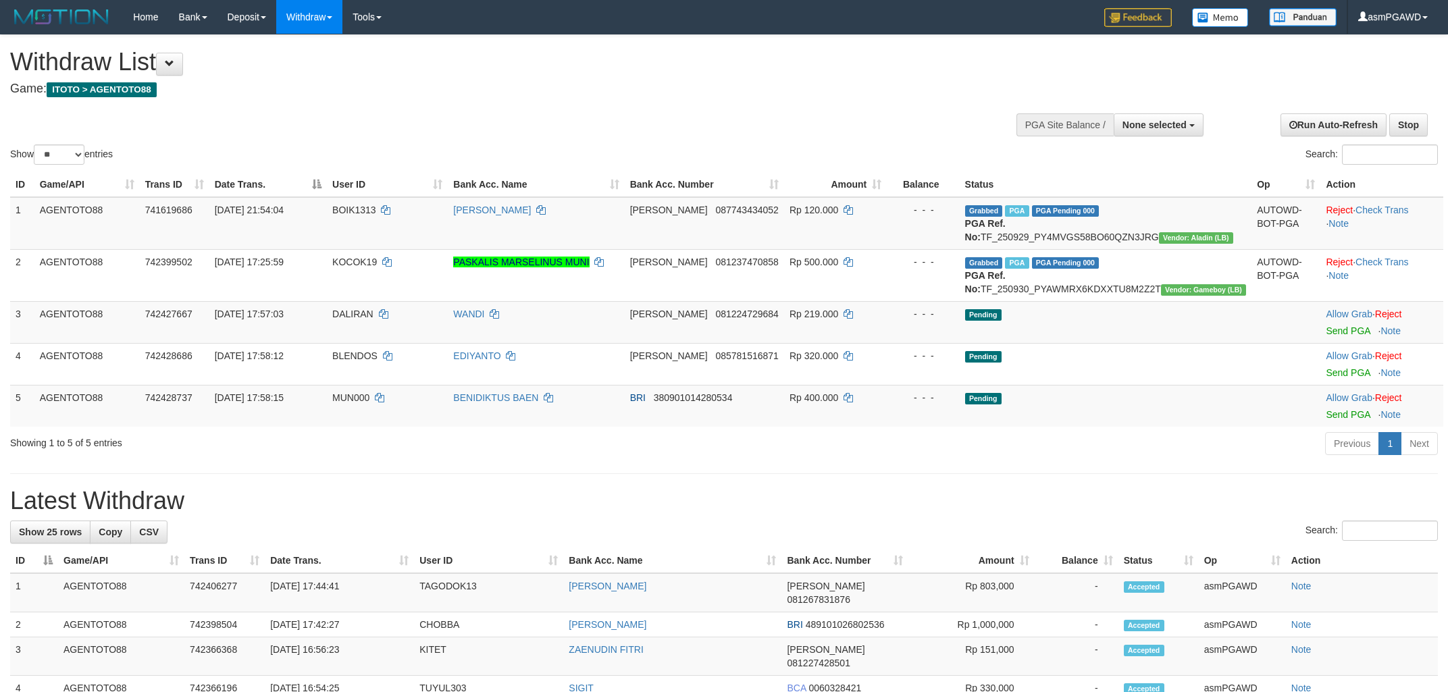
select select
select select "**"
click at [1338, 336] on link "Send PGA" at bounding box center [1348, 330] width 44 height 11
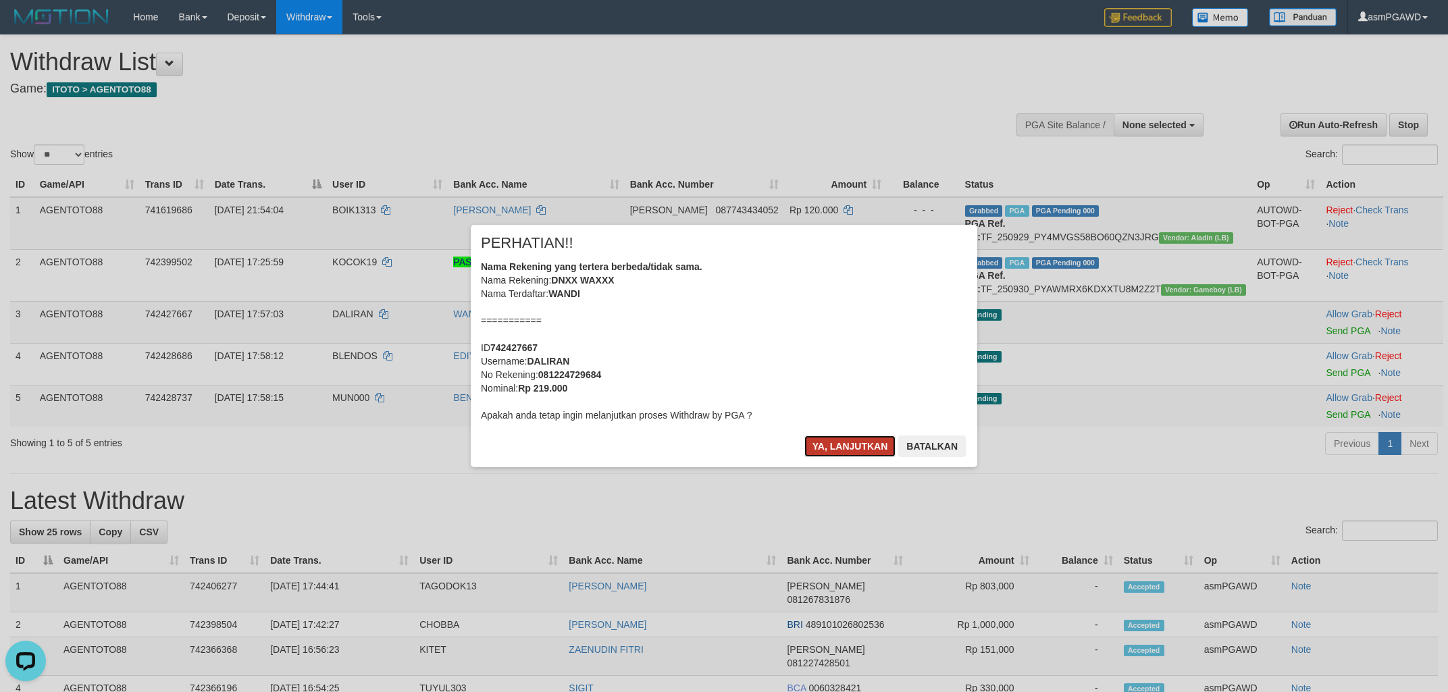
click at [872, 440] on button "Ya, lanjutkan" at bounding box center [850, 447] width 92 height 22
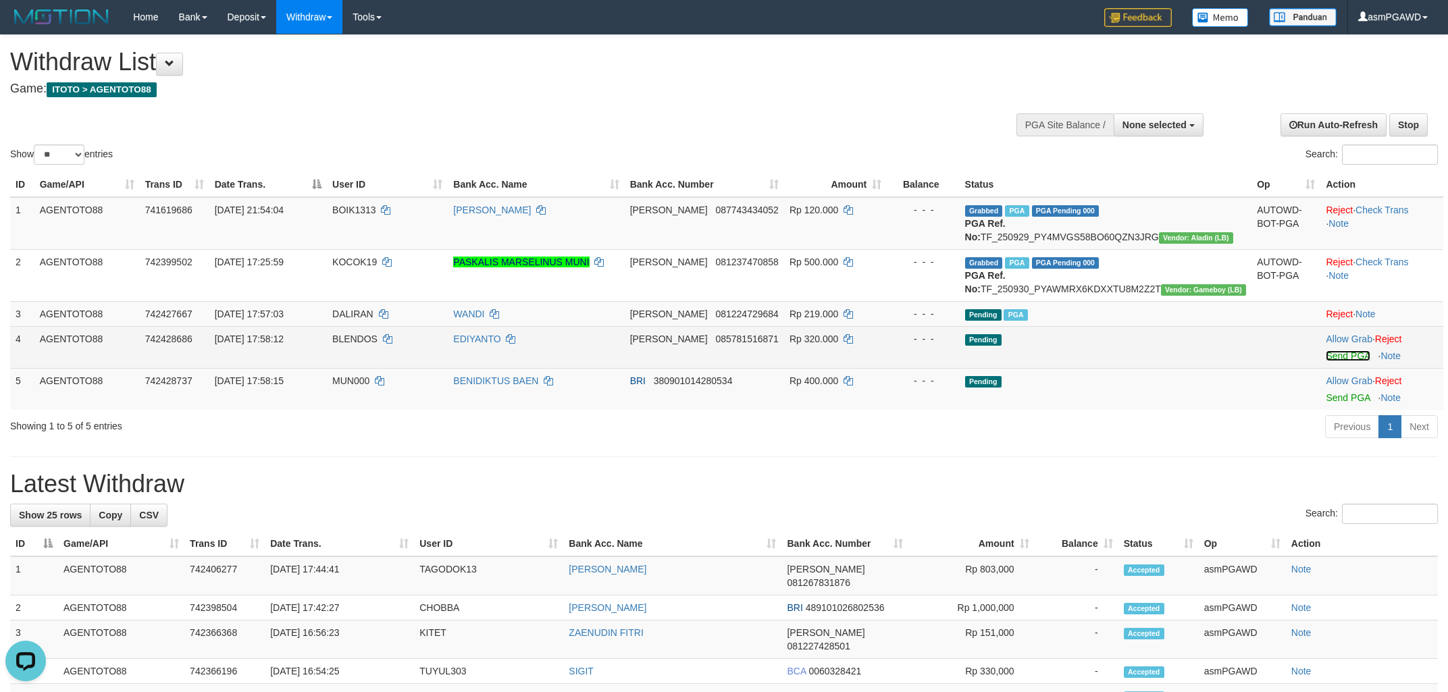
click at [1326, 361] on link "Send PGA" at bounding box center [1348, 355] width 44 height 11
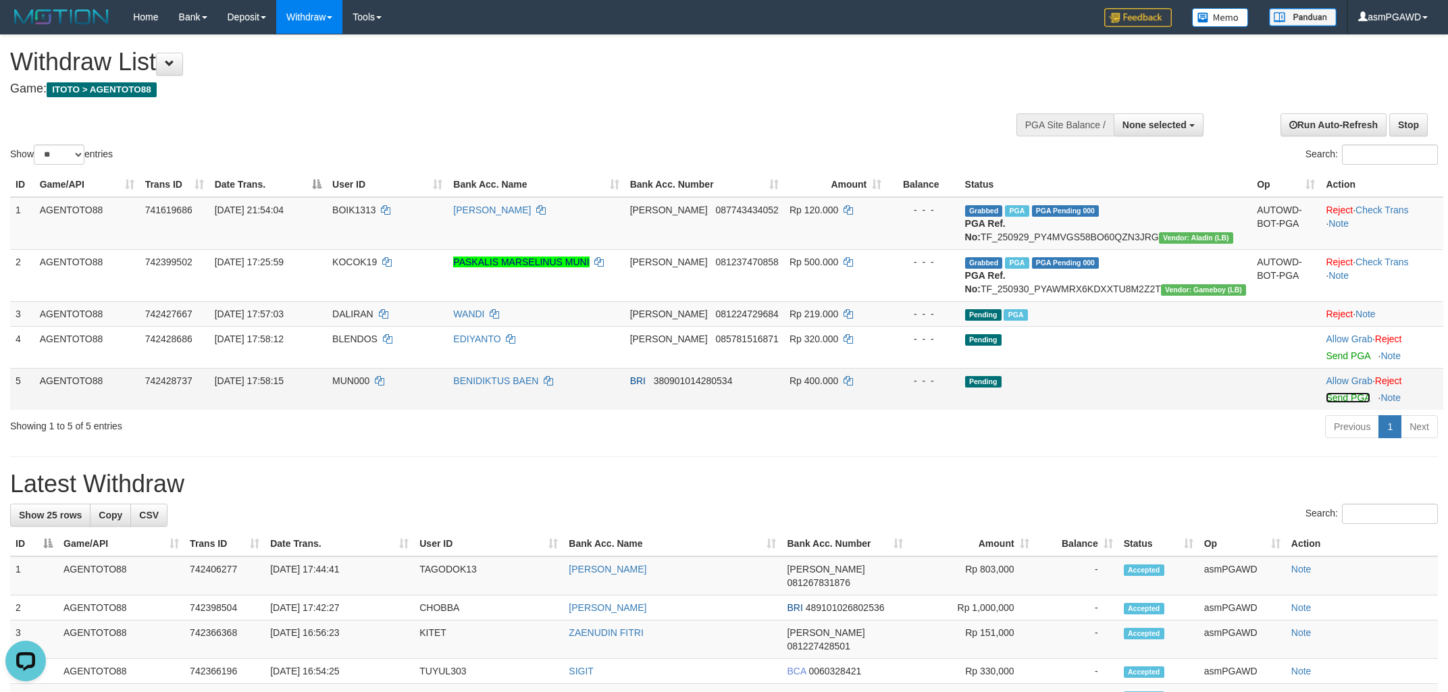
click at [1327, 403] on link "Send PGA" at bounding box center [1348, 397] width 44 height 11
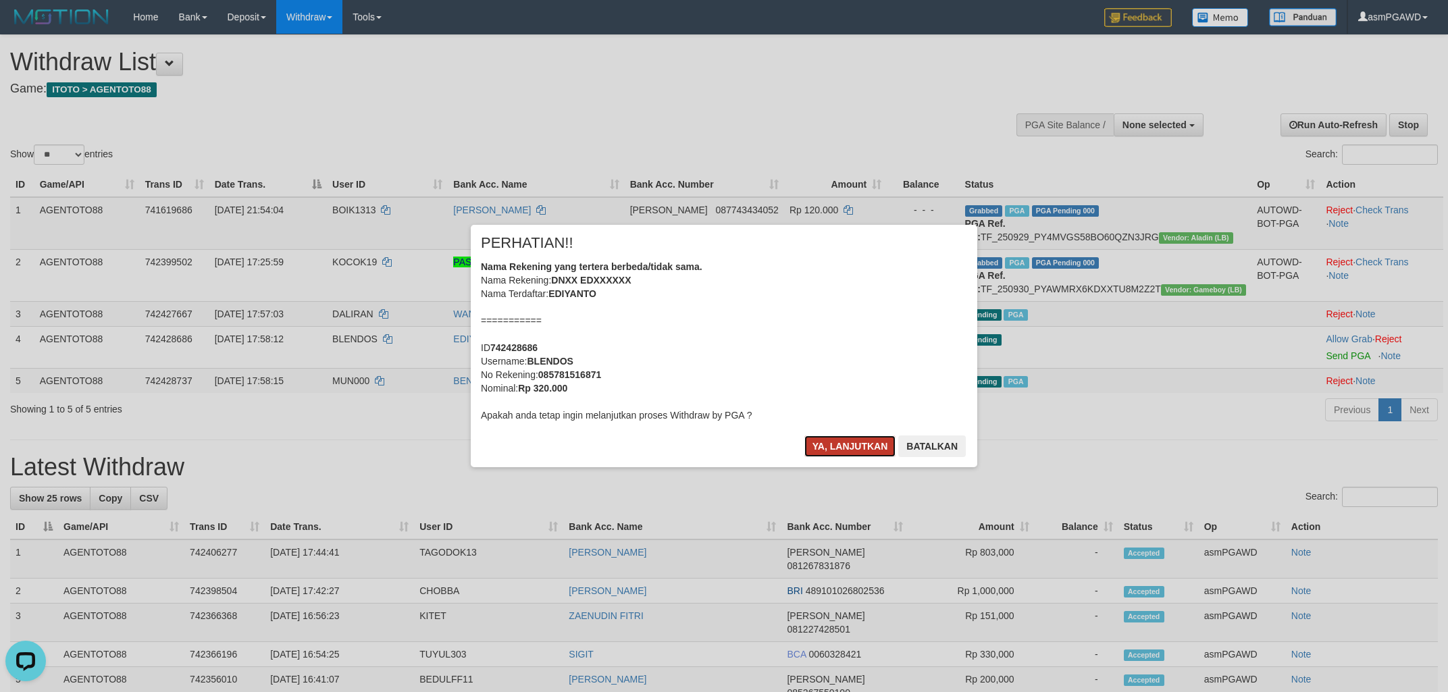
click at [825, 444] on button "Ya, lanjutkan" at bounding box center [850, 447] width 92 height 22
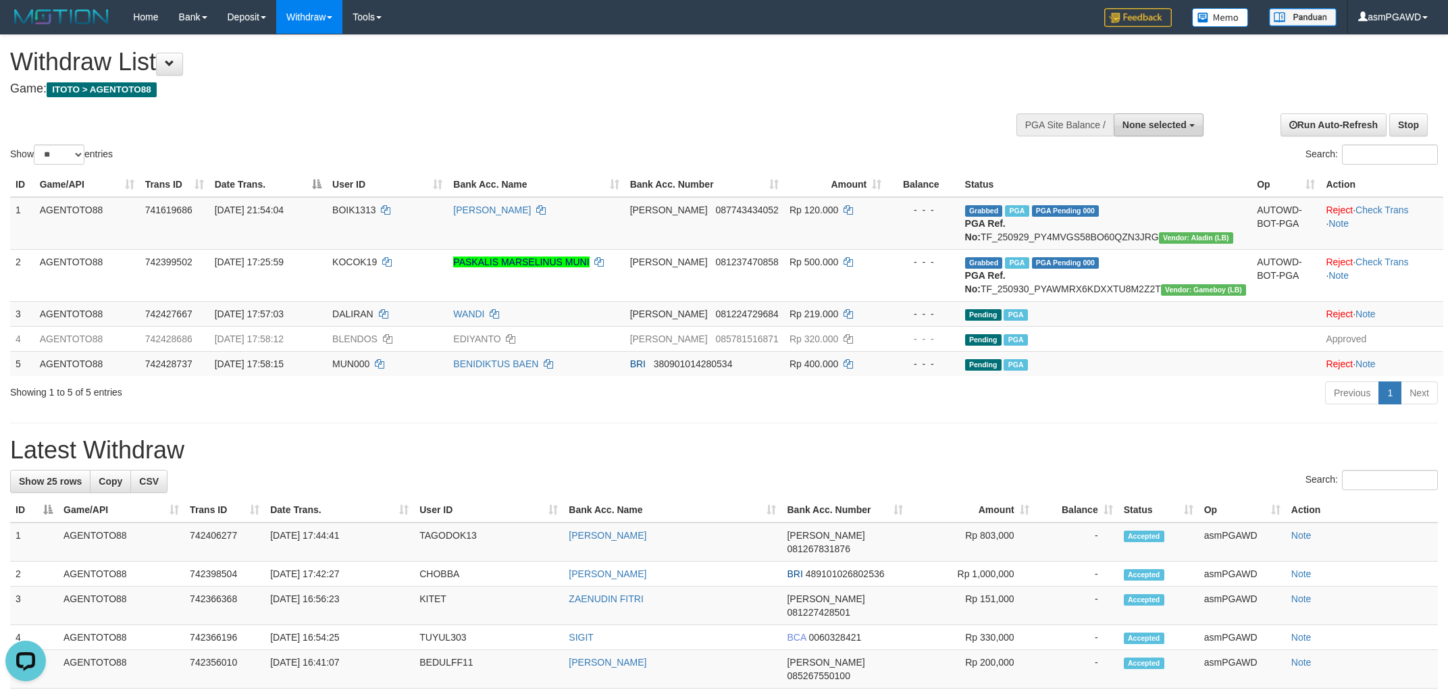
click at [1161, 133] on button "None selected" at bounding box center [1159, 124] width 90 height 23
click at [1123, 193] on label "[[PERSON_NAME]] AGENTOTO88" at bounding box center [1108, 193] width 189 height 18
select select "***"
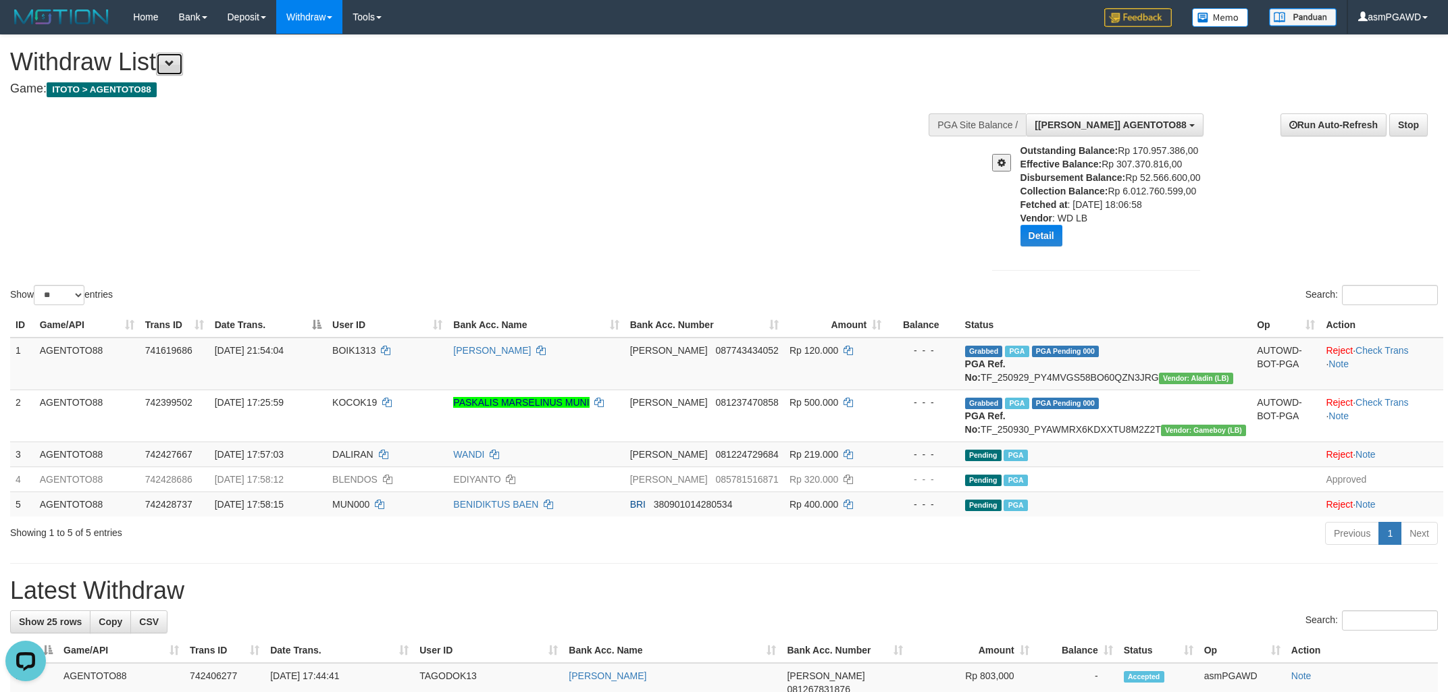
click at [183, 71] on button at bounding box center [169, 64] width 27 height 23
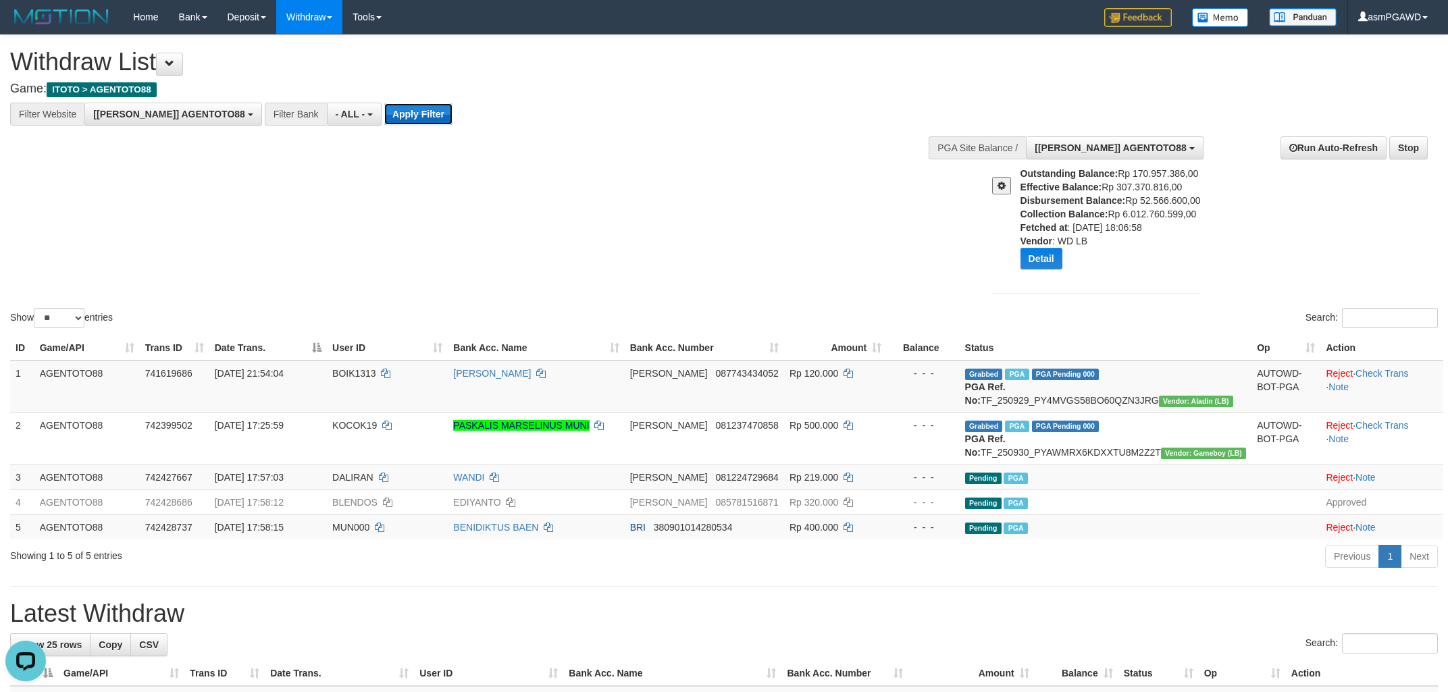
click at [384, 120] on button "Apply Filter" at bounding box center [418, 114] width 68 height 22
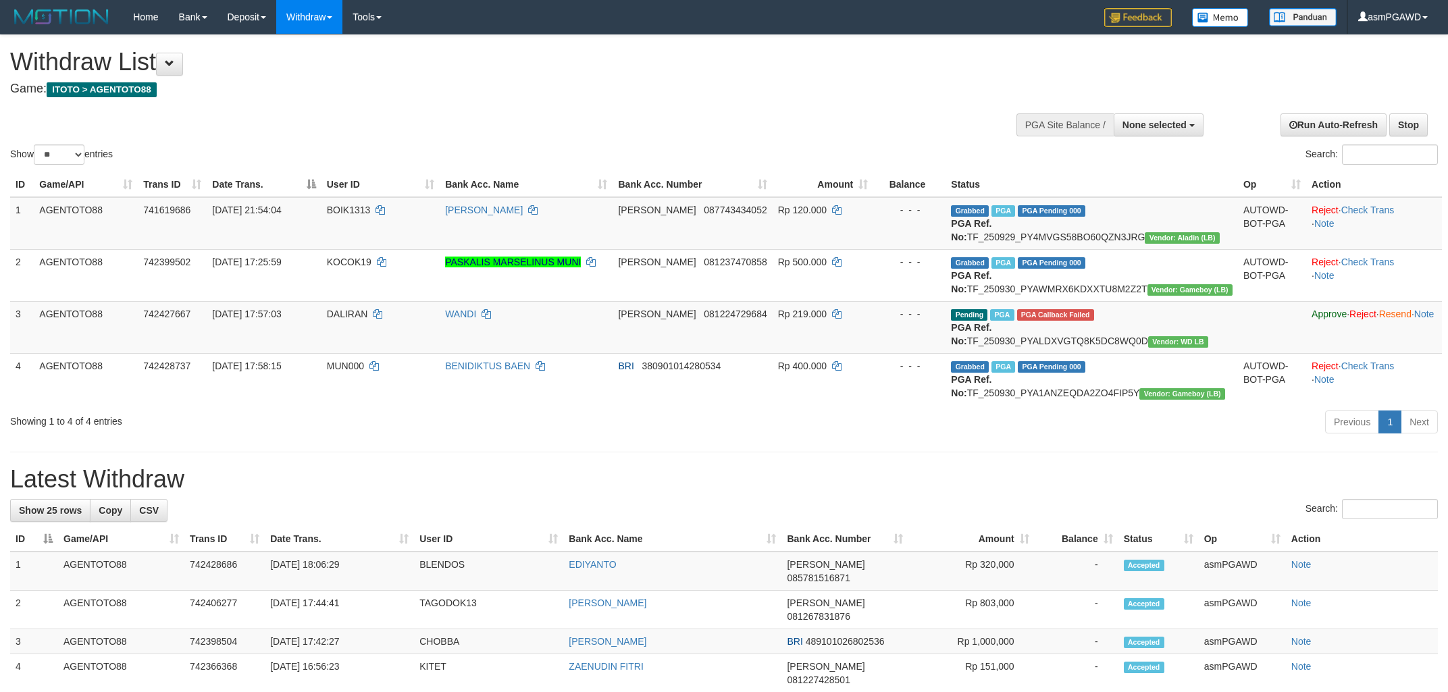
select select
select select "**"
click at [1349, 319] on link "Reject" at bounding box center [1362, 314] width 27 height 11
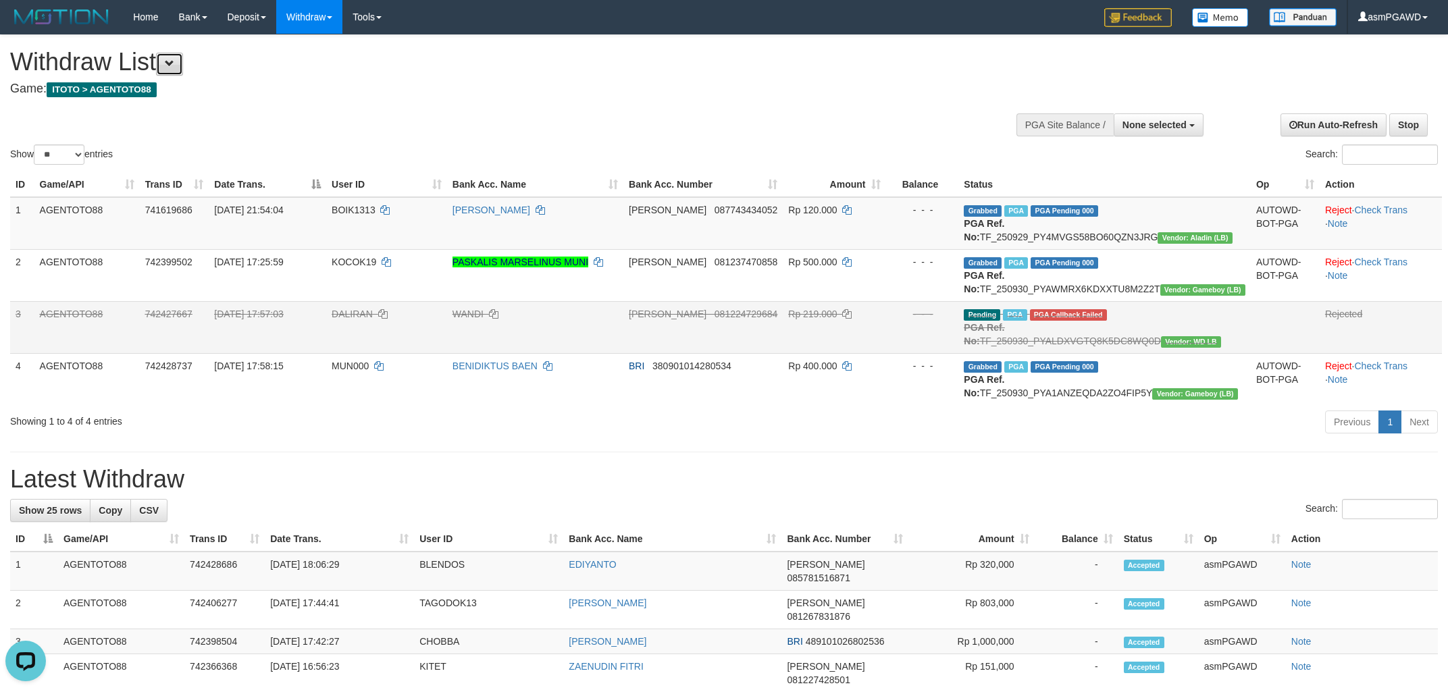
click at [173, 63] on span at bounding box center [169, 63] width 9 height 9
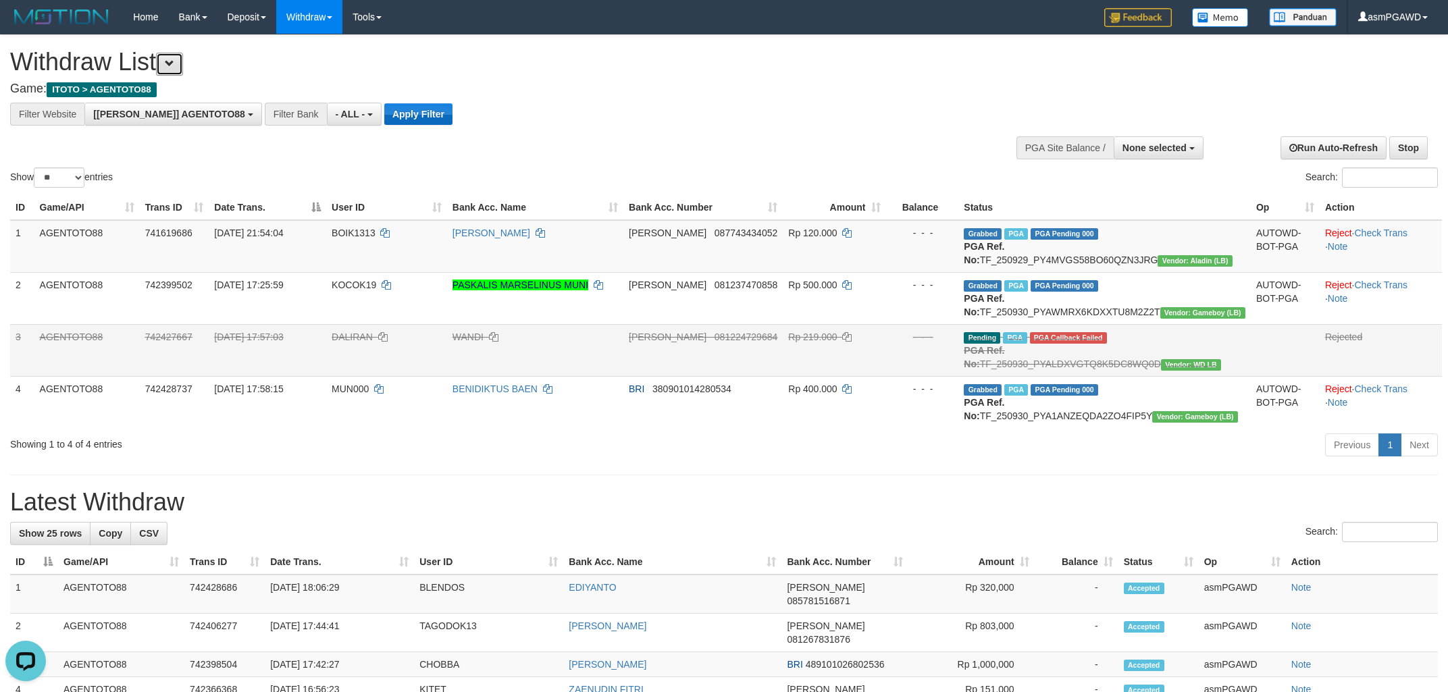
scroll to position [11, 0]
click at [392, 113] on button "Apply Filter" at bounding box center [418, 114] width 68 height 22
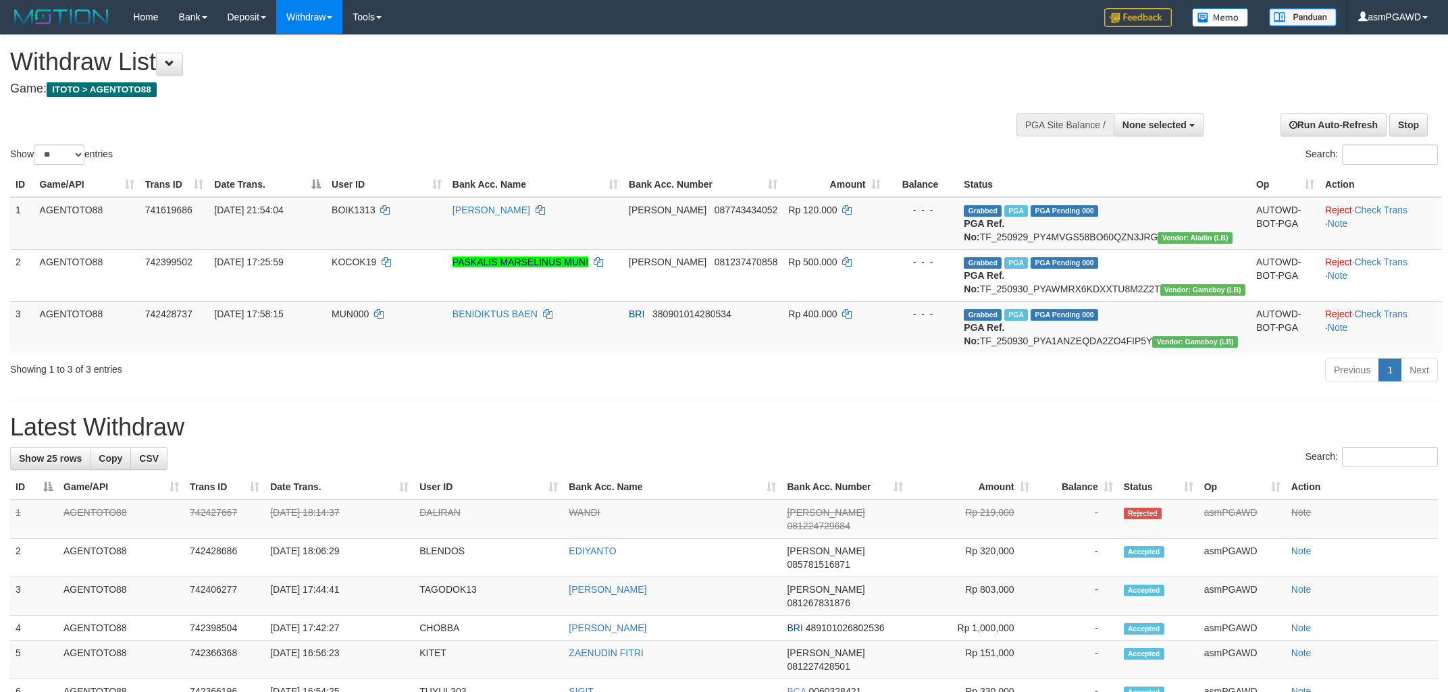
select select
select select "**"
click at [700, 107] on div "Show ** ** ** *** entries Search:" at bounding box center [724, 101] width 1448 height 132
drag, startPoint x: 177, startPoint y: 65, endPoint x: 375, endPoint y: 95, distance: 200.8
click at [174, 64] on span at bounding box center [169, 63] width 9 height 9
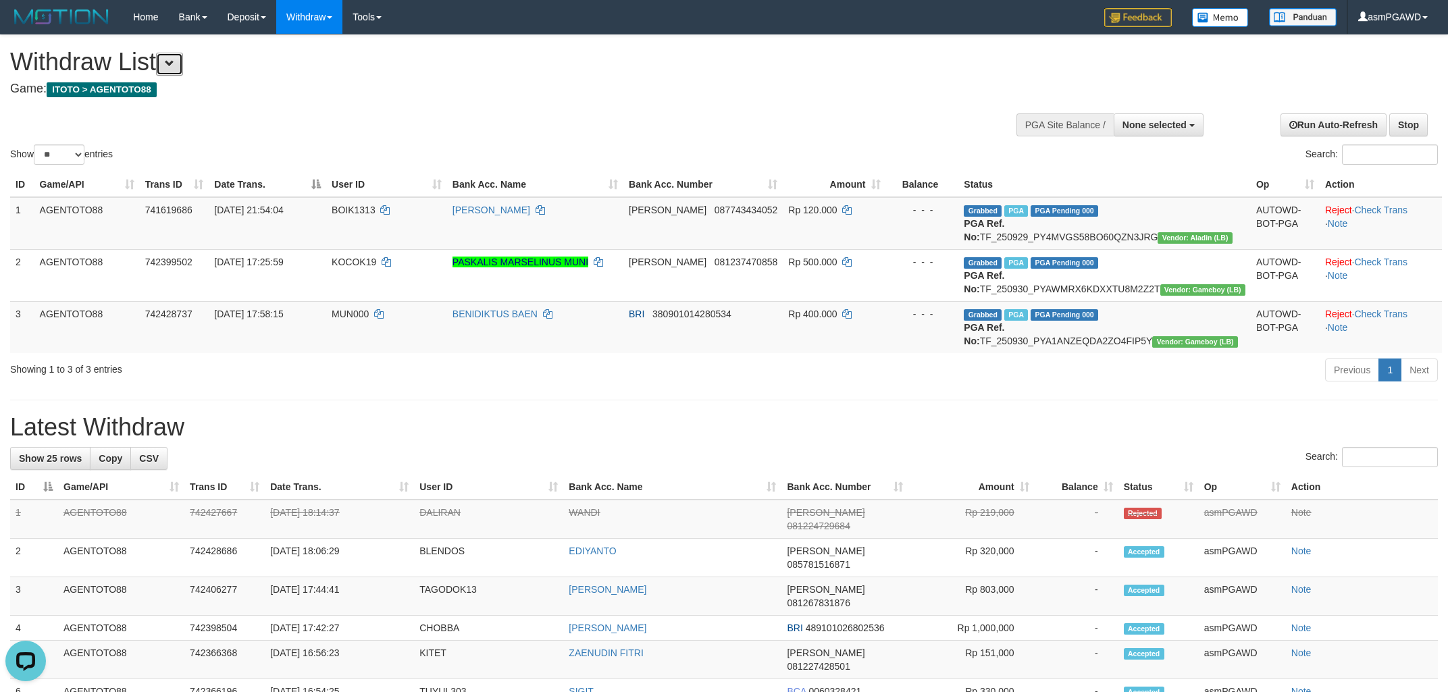
scroll to position [11, 0]
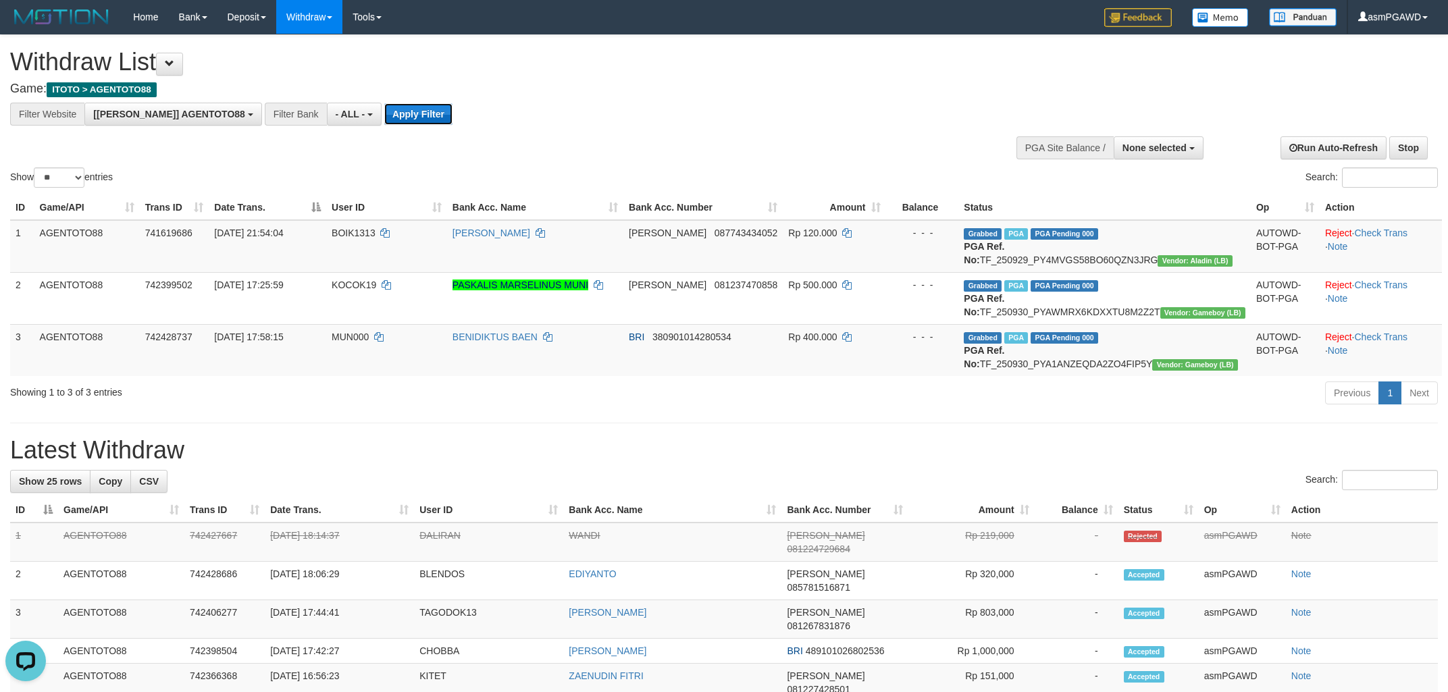
click at [388, 109] on button "Apply Filter" at bounding box center [418, 114] width 68 height 22
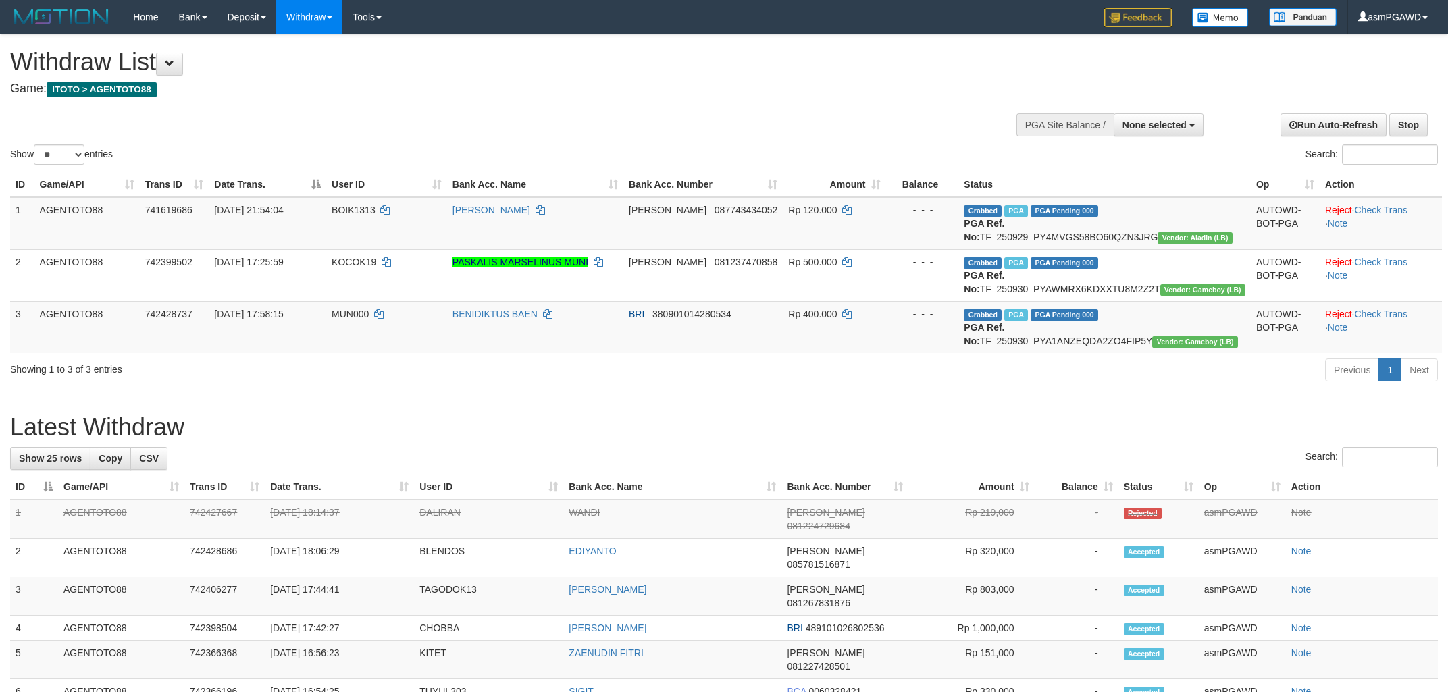
select select
select select "**"
click at [692, 127] on div "Show ** ** ** *** entries Search:" at bounding box center [724, 101] width 1448 height 132
click at [174, 63] on span at bounding box center [169, 63] width 9 height 9
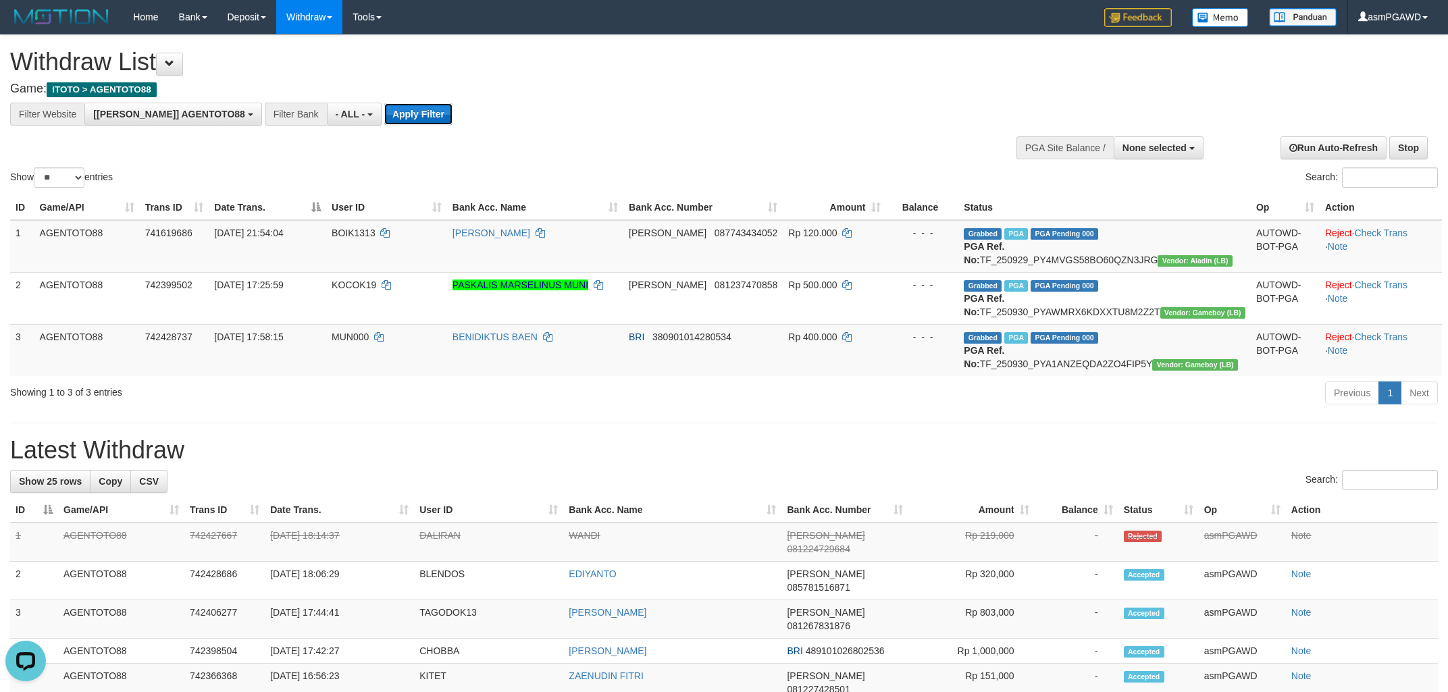
click at [384, 112] on button "Apply Filter" at bounding box center [418, 114] width 68 height 22
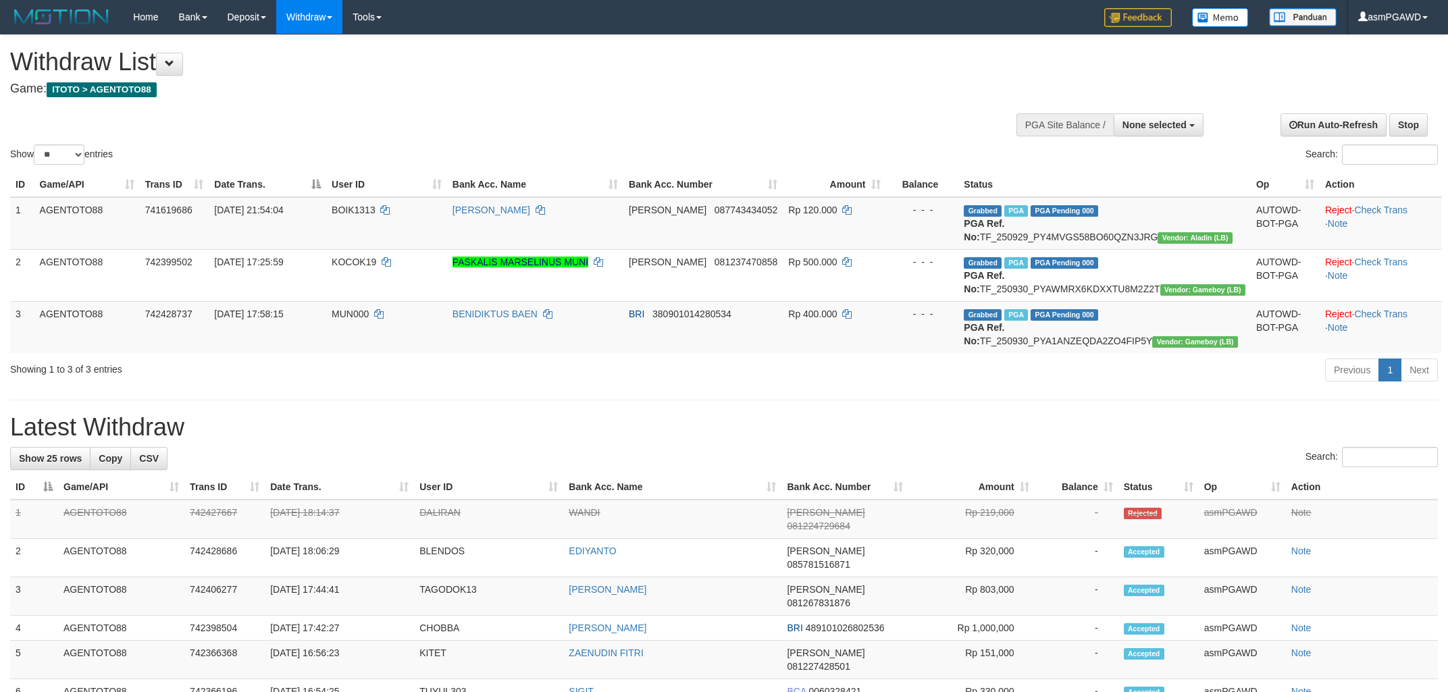
select select
select select "**"
click at [1136, 116] on button "None selected" at bounding box center [1159, 124] width 90 height 23
click at [1136, 194] on label "[[PERSON_NAME]] AGENTOTO88" at bounding box center [1108, 193] width 189 height 18
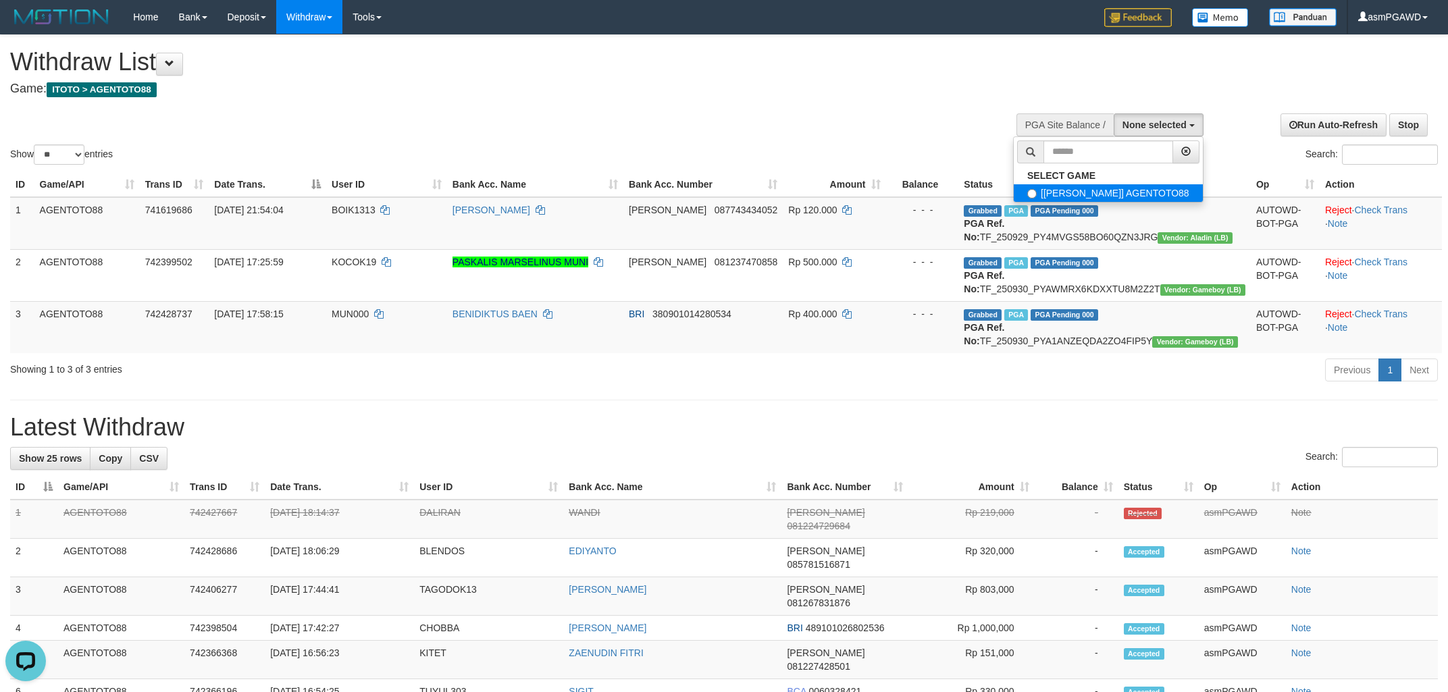
select select "***"
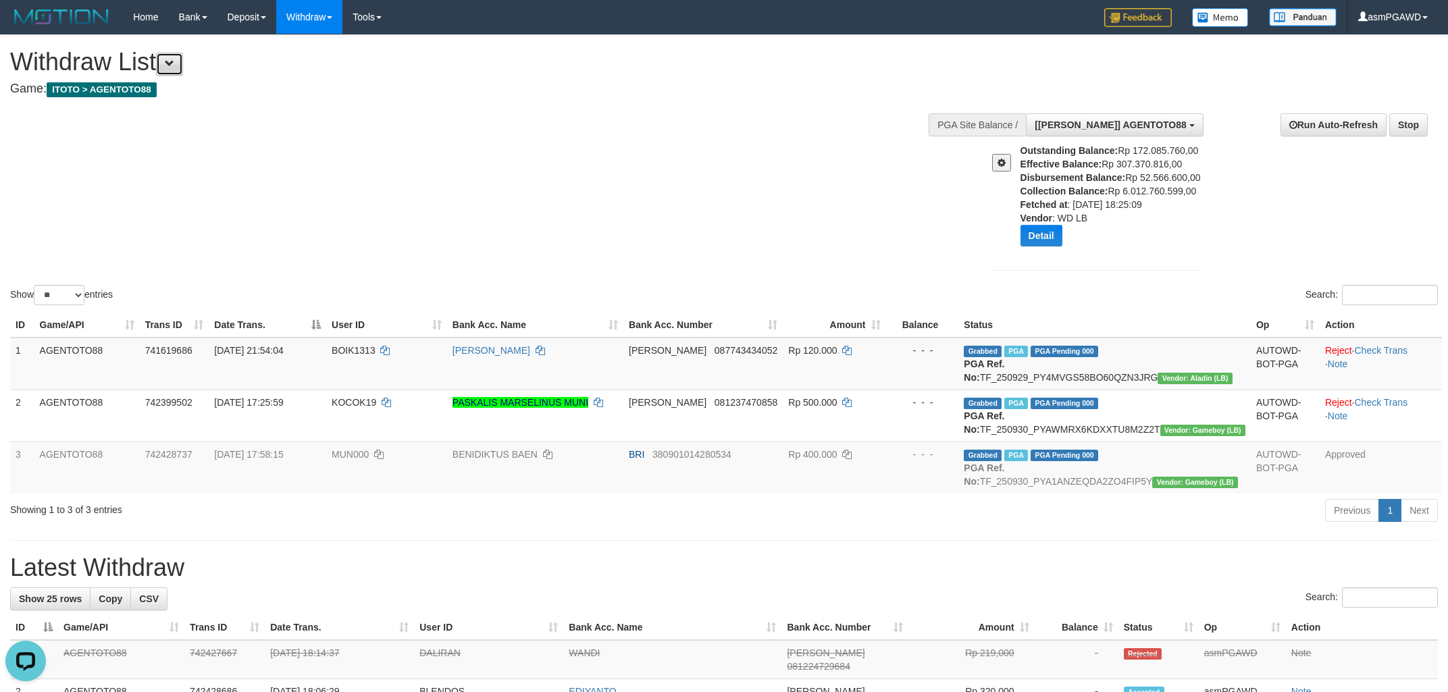
click at [183, 59] on button at bounding box center [169, 64] width 27 height 23
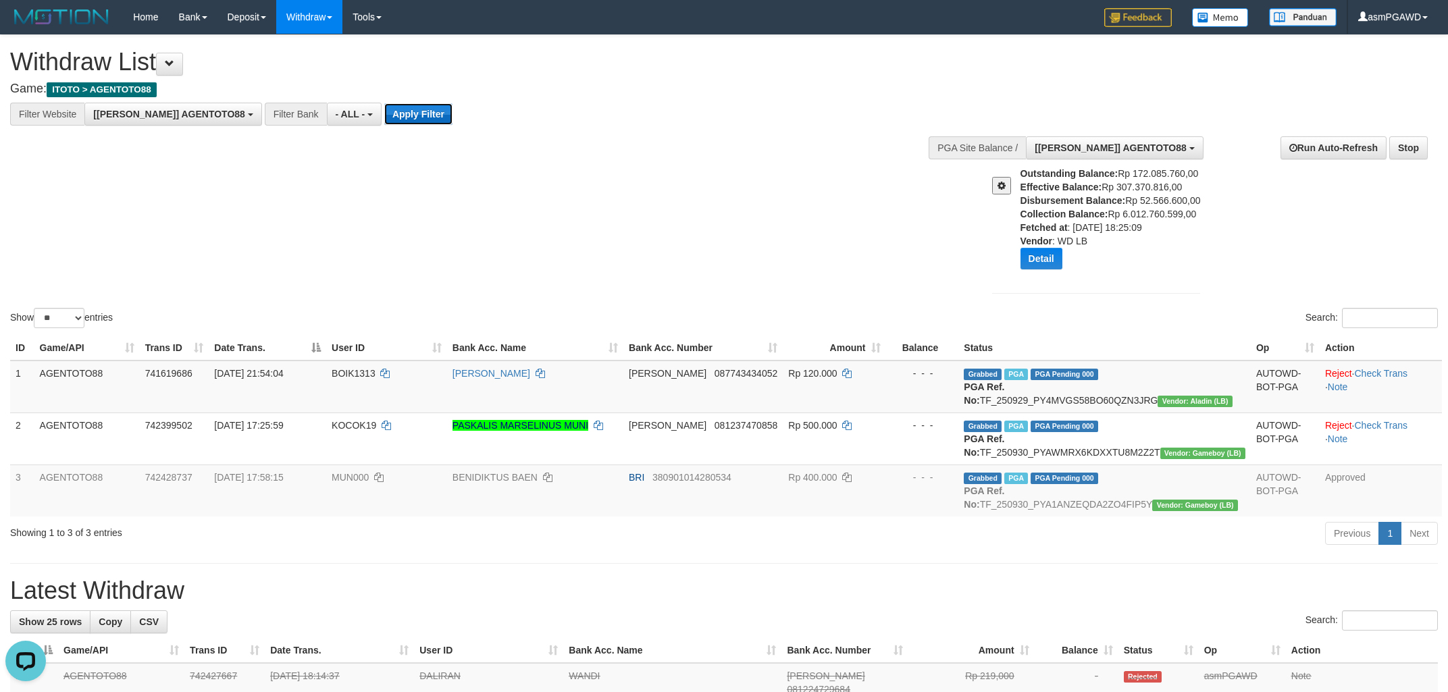
click at [384, 105] on button "Apply Filter" at bounding box center [418, 114] width 68 height 22
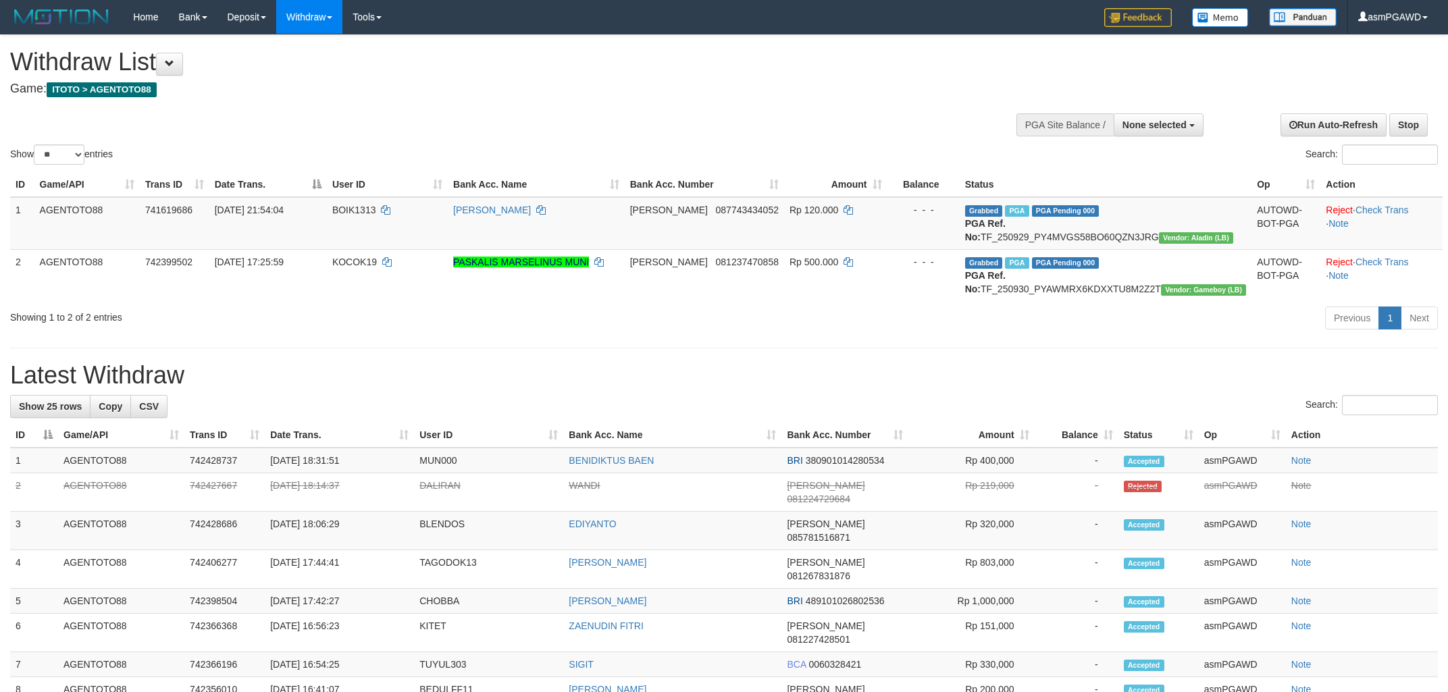
select select
select select "**"
click at [183, 64] on button at bounding box center [169, 64] width 27 height 23
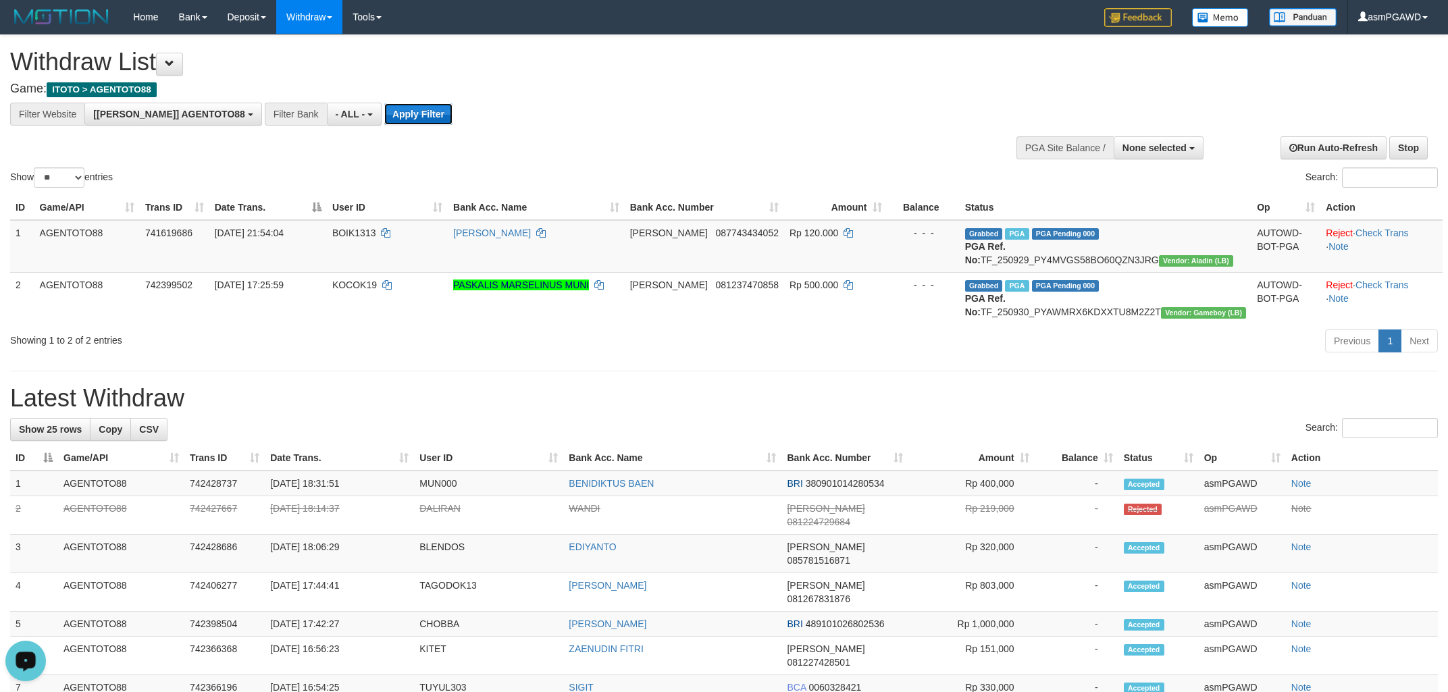
click at [384, 122] on button "Apply Filter" at bounding box center [418, 114] width 68 height 22
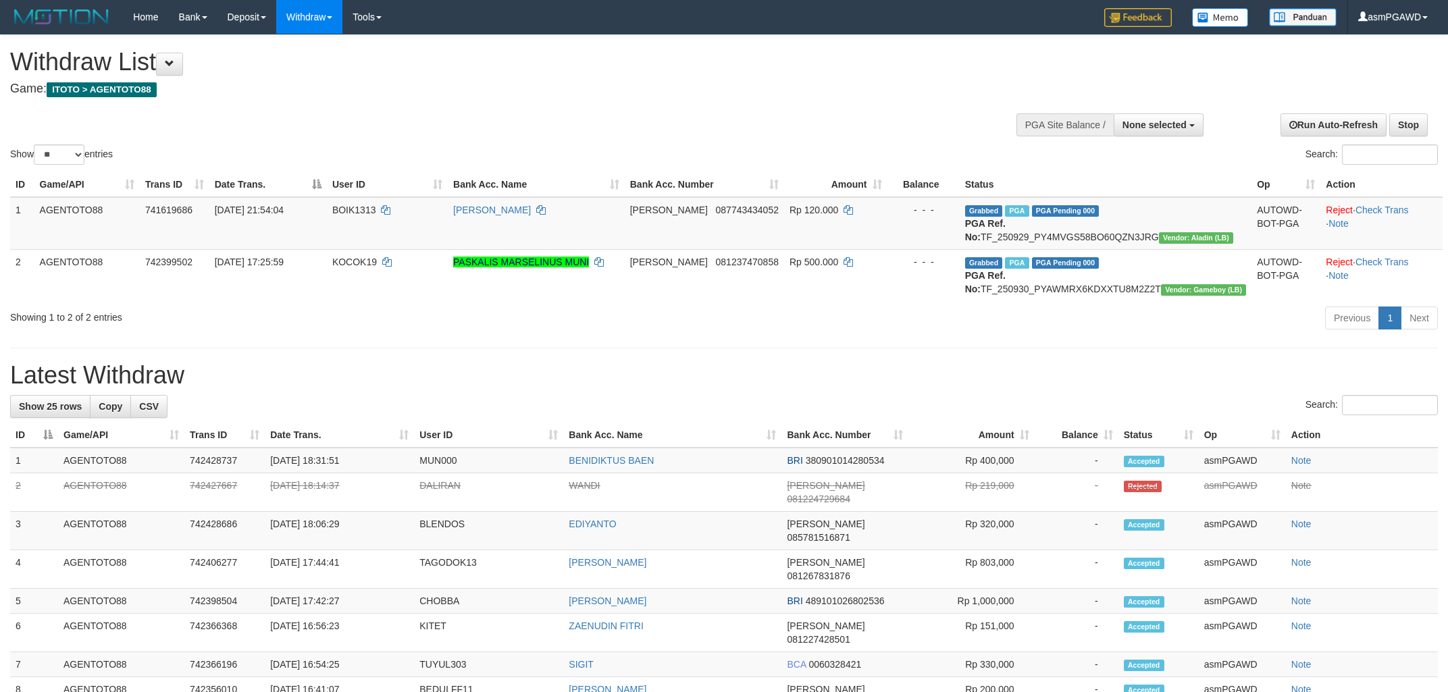
select select
select select "**"
click at [169, 76] on button at bounding box center [169, 64] width 27 height 23
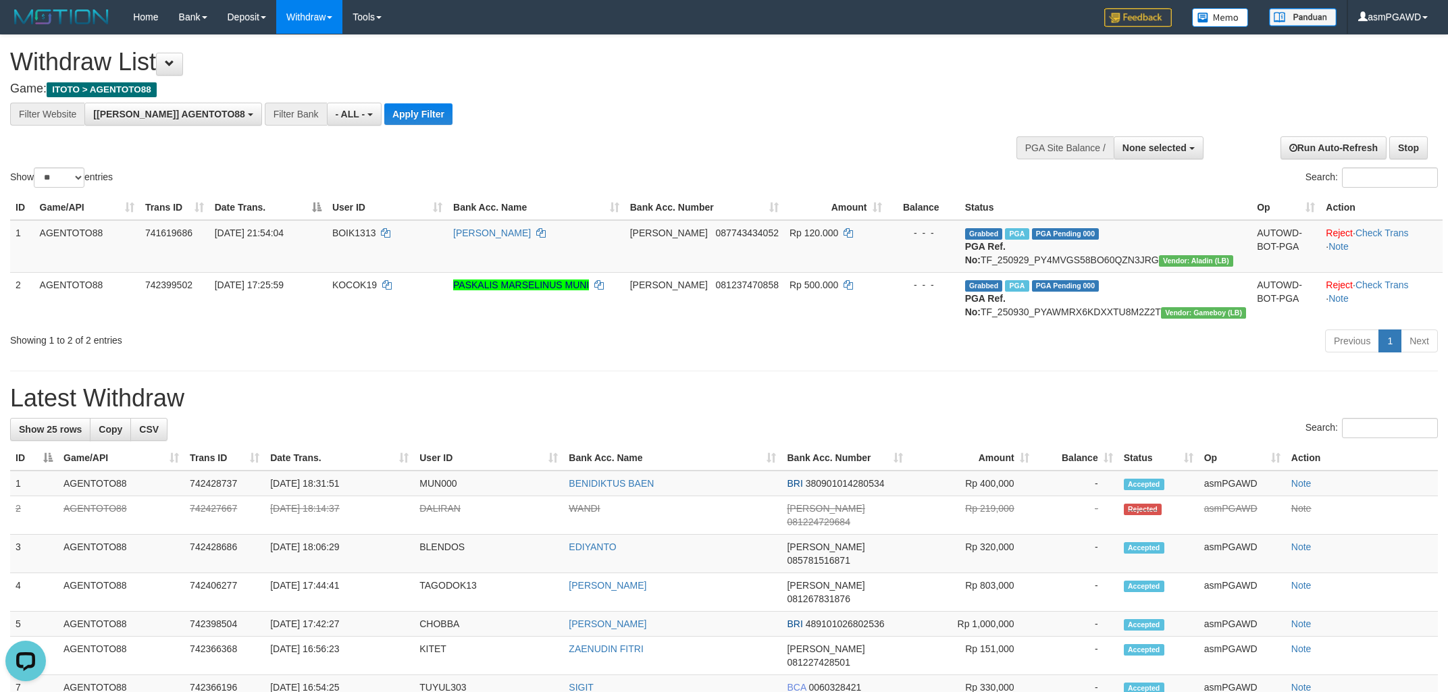
click at [377, 103] on div "**********" at bounding box center [401, 114] width 802 height 23
click at [384, 110] on button "Apply Filter" at bounding box center [418, 114] width 68 height 22
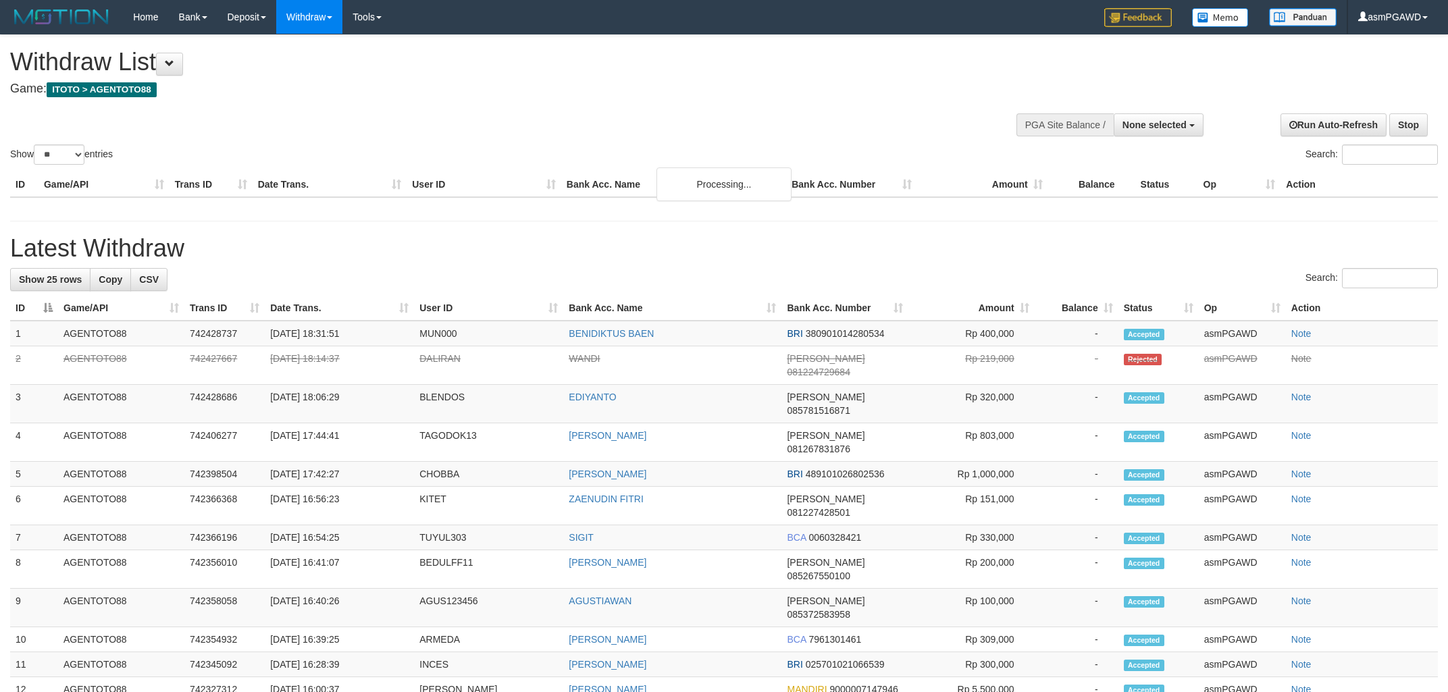
select select
select select "**"
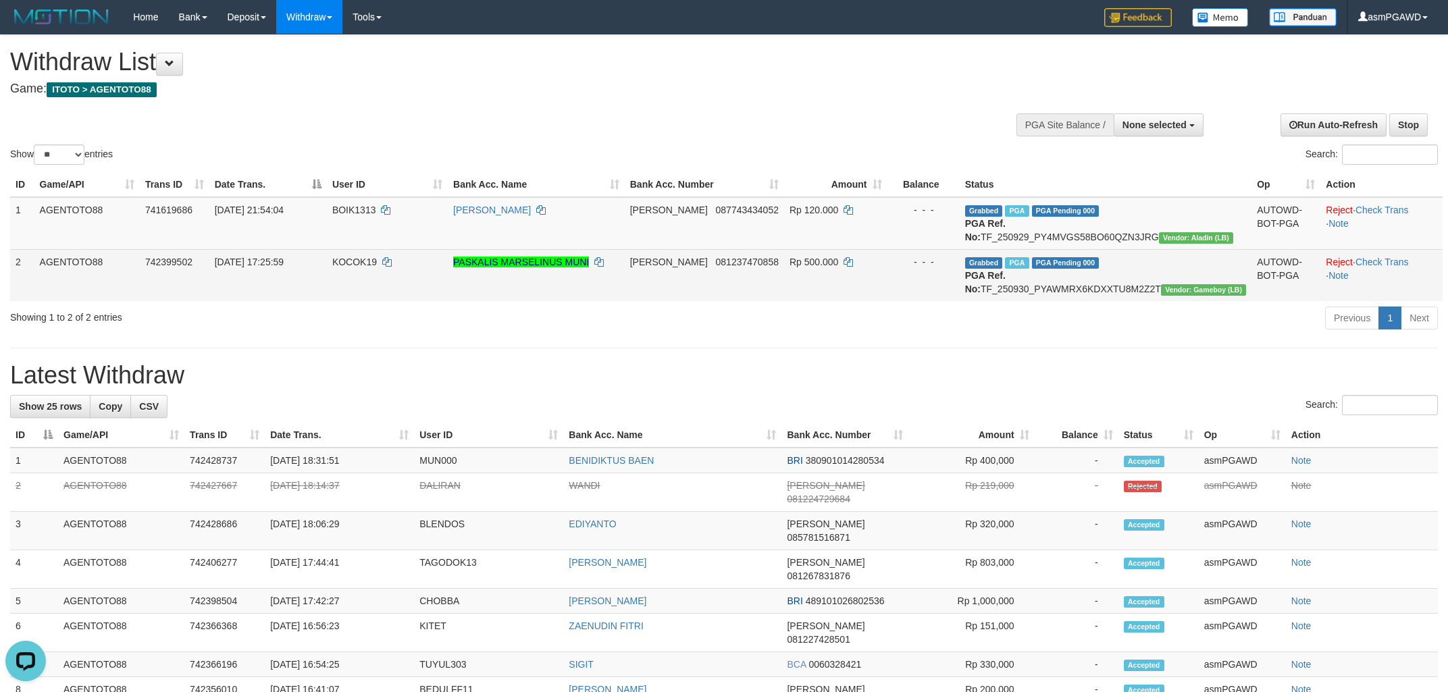
click at [1041, 301] on td "Grabbed PGA PGA Pending 000 PGA Ref. No: TF_250930_PYAWMRX6KDXXTU8M2Z2T Vendor:…" at bounding box center [1106, 275] width 292 height 52
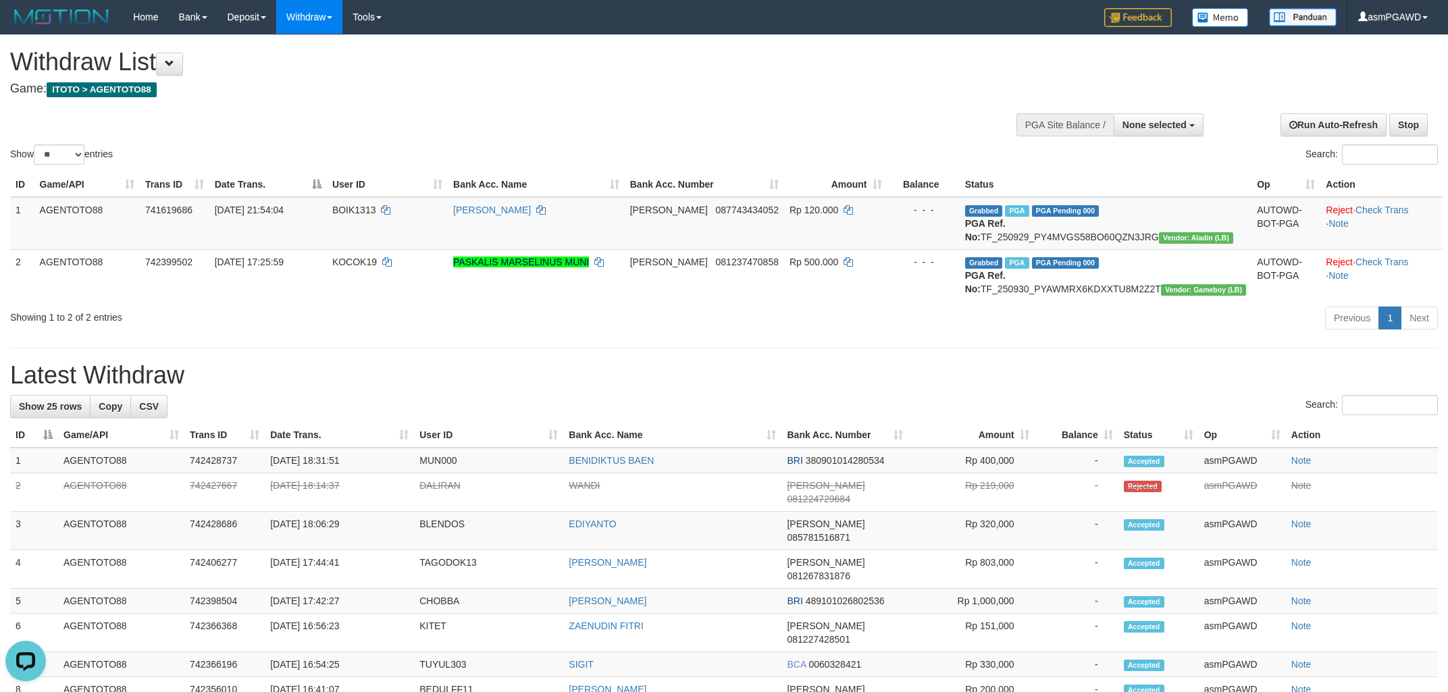
click at [190, 63] on h1 "Withdraw List" at bounding box center [480, 62] width 941 height 27
click at [183, 66] on button at bounding box center [169, 64] width 27 height 23
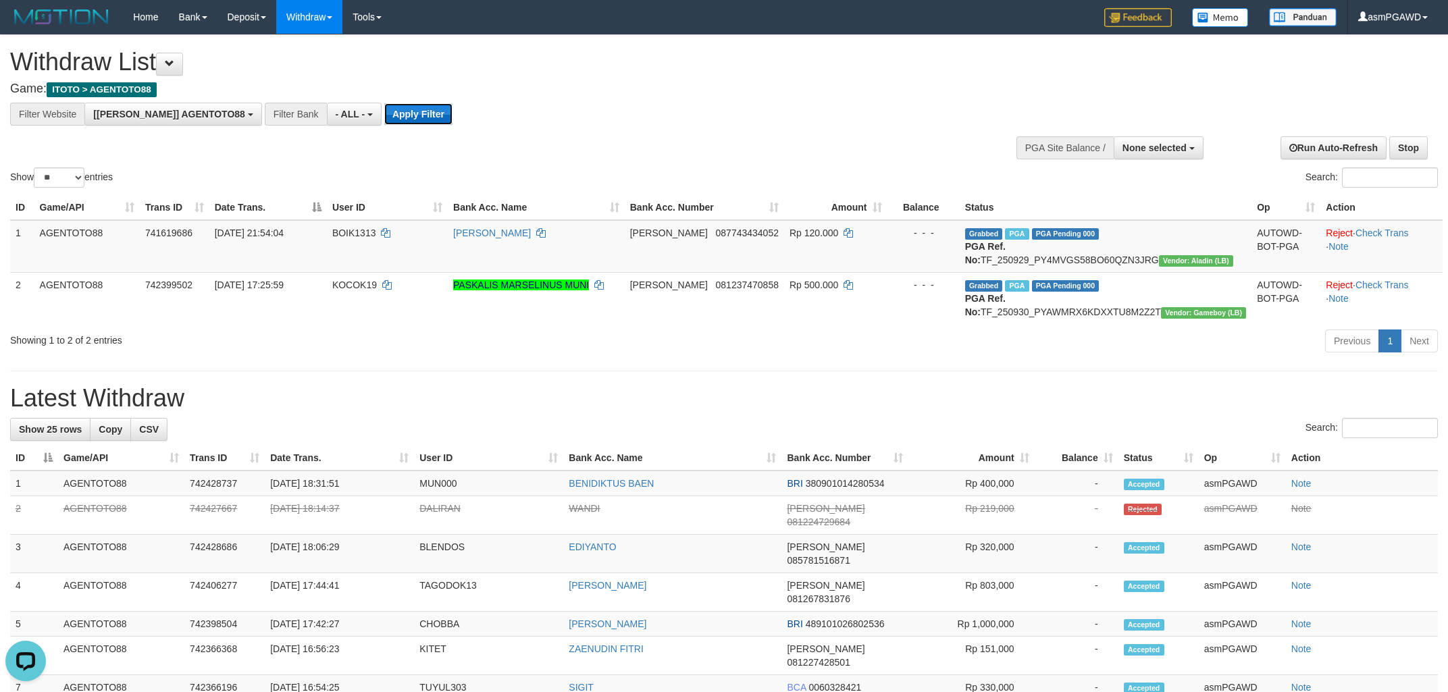
click at [386, 122] on button "Apply Filter" at bounding box center [418, 114] width 68 height 22
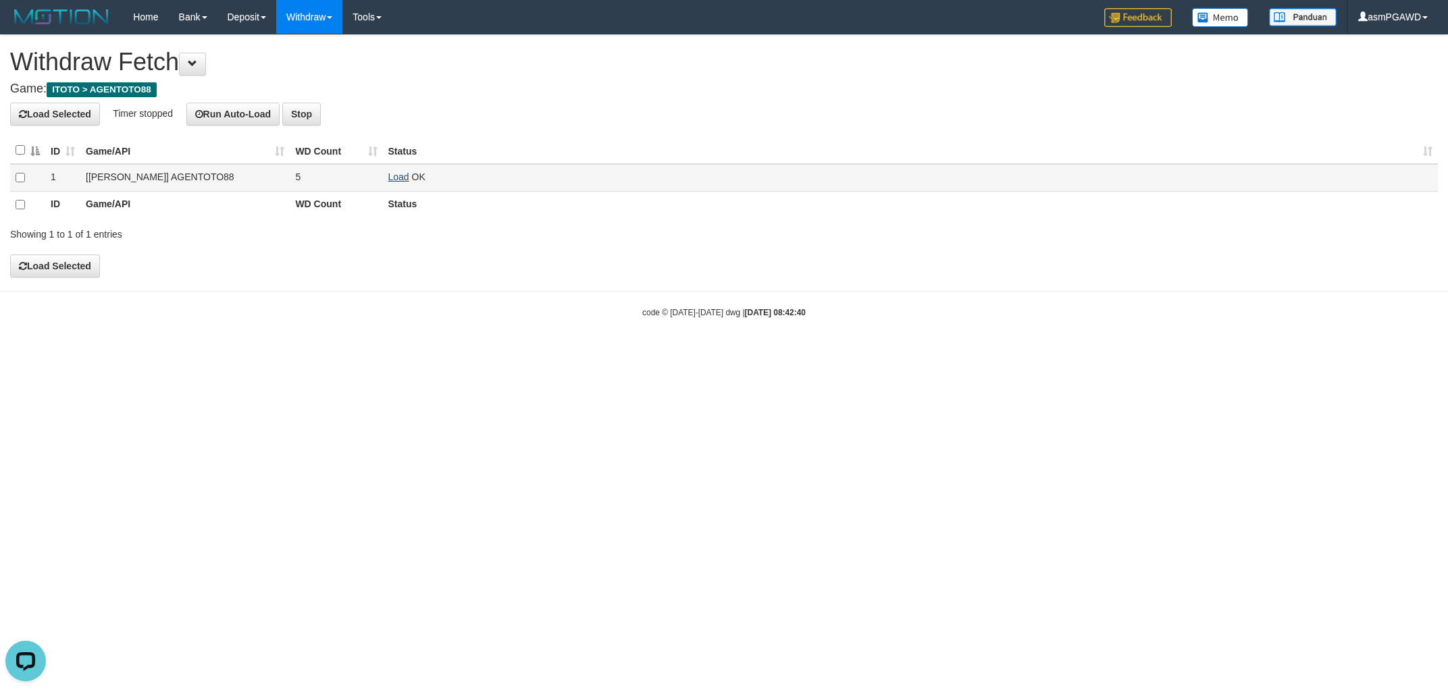
click at [403, 173] on link "Load" at bounding box center [398, 177] width 21 height 11
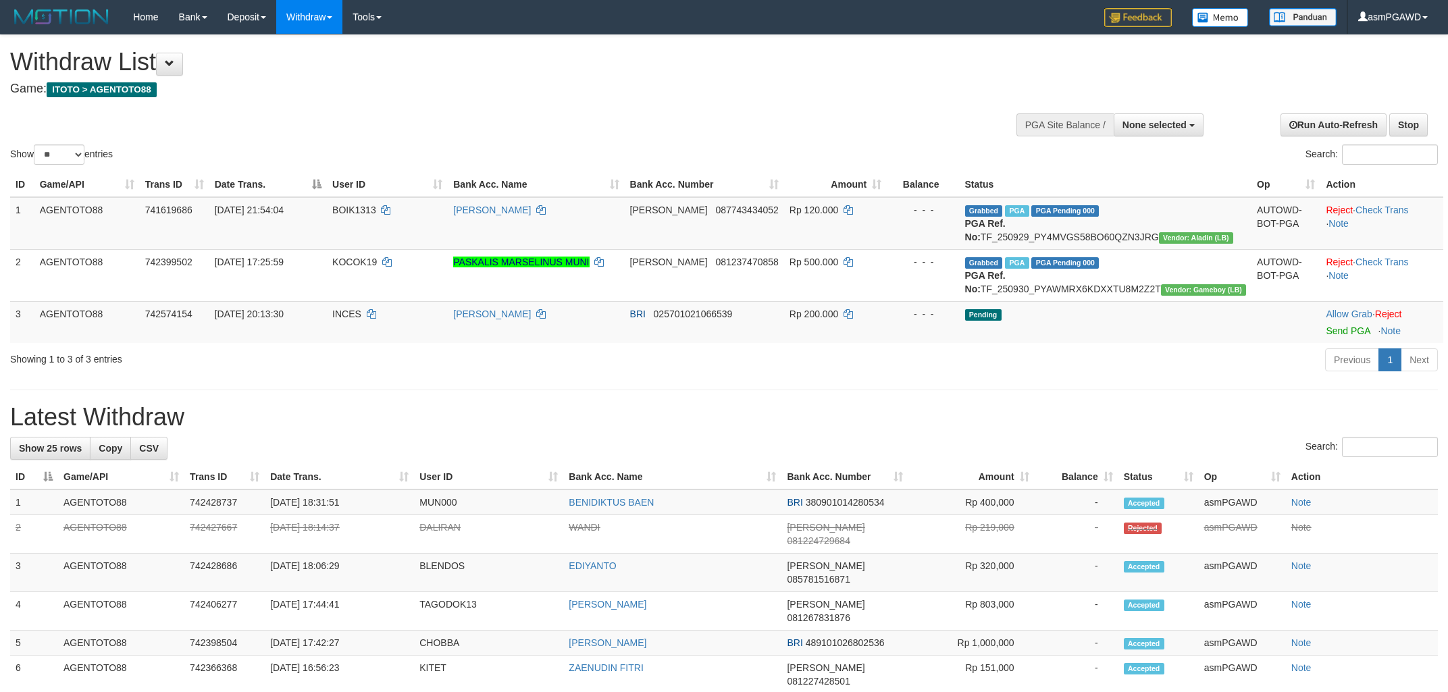
select select
select select "**"
click at [1326, 336] on link "Send PGA" at bounding box center [1348, 330] width 44 height 11
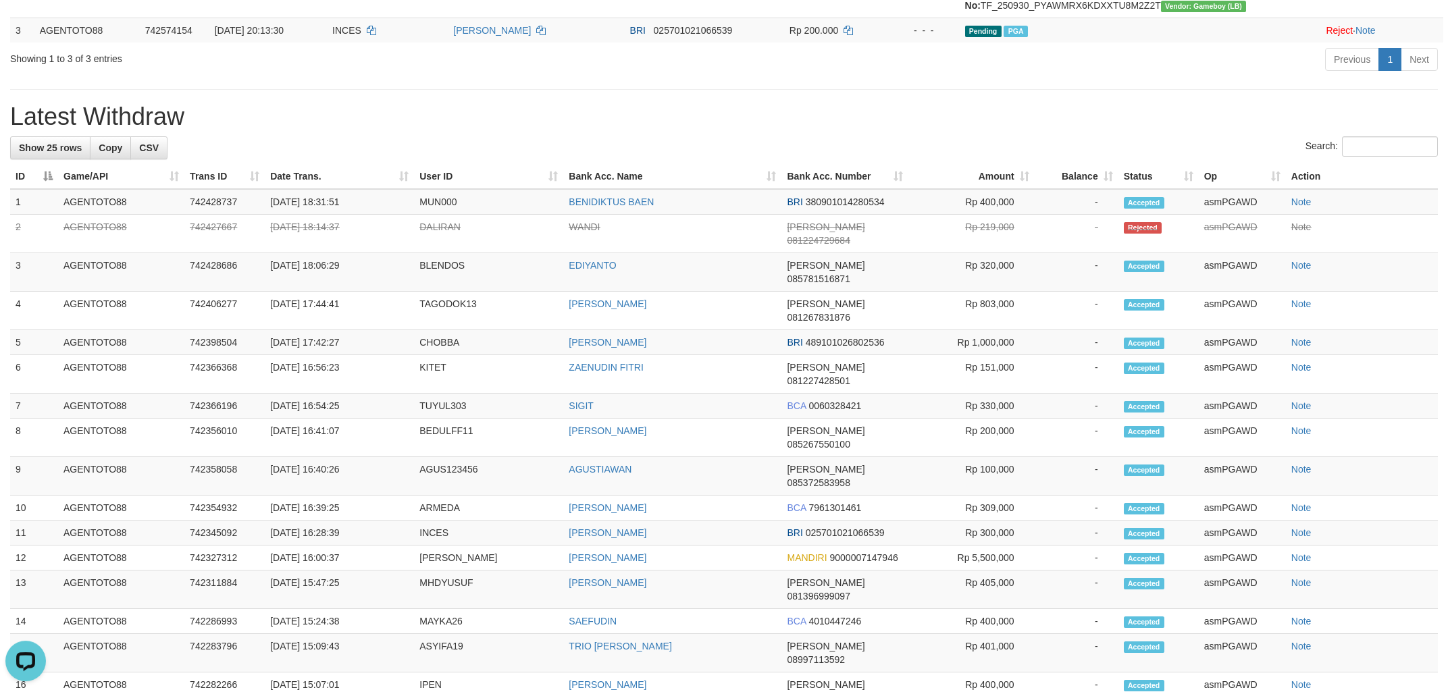
scroll to position [289, 0]
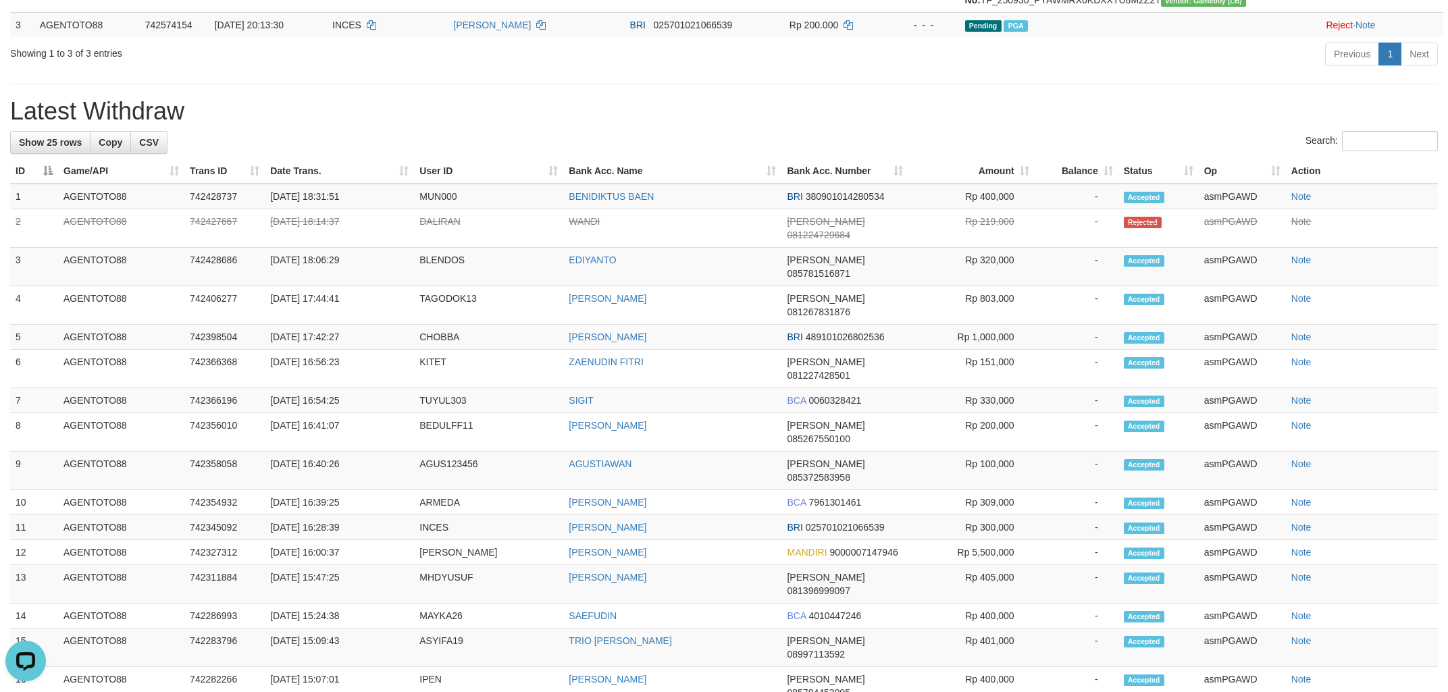
click at [709, 101] on div "**********" at bounding box center [724, 396] width 1448 height 1301
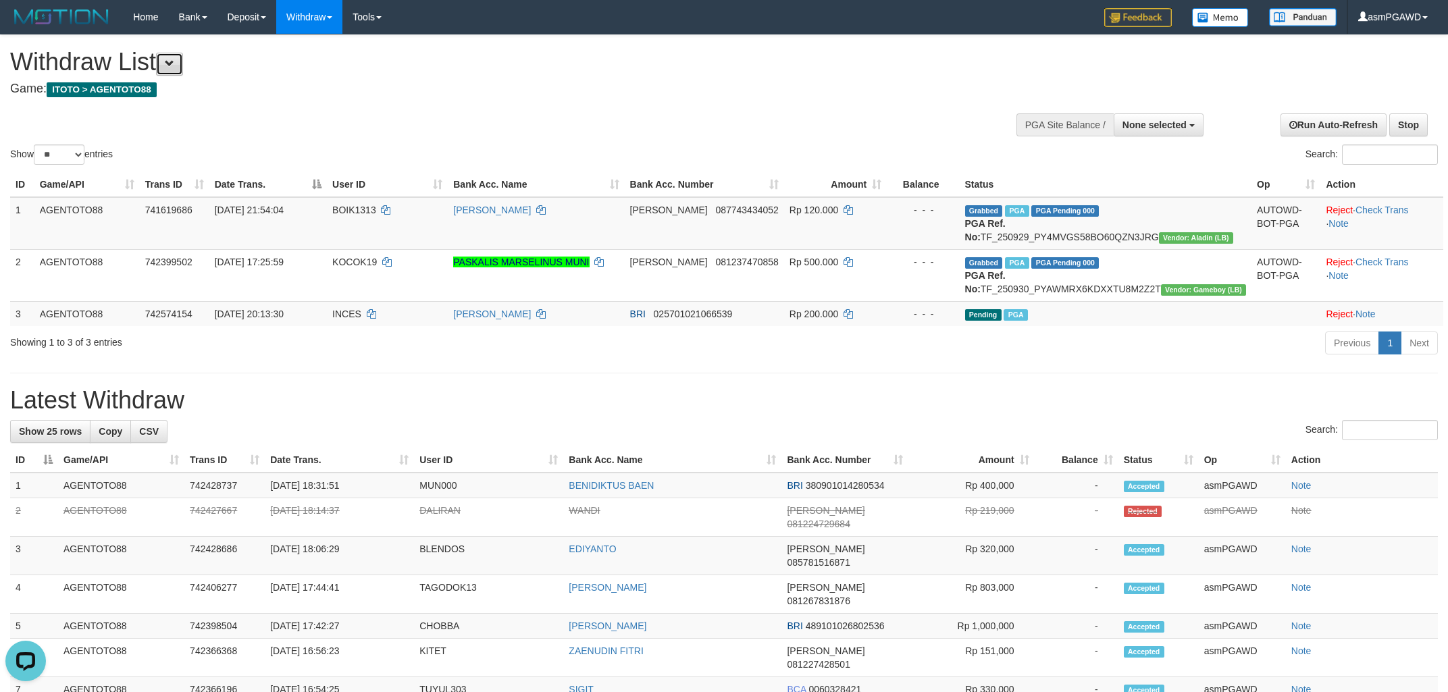
click at [172, 57] on button at bounding box center [169, 64] width 27 height 23
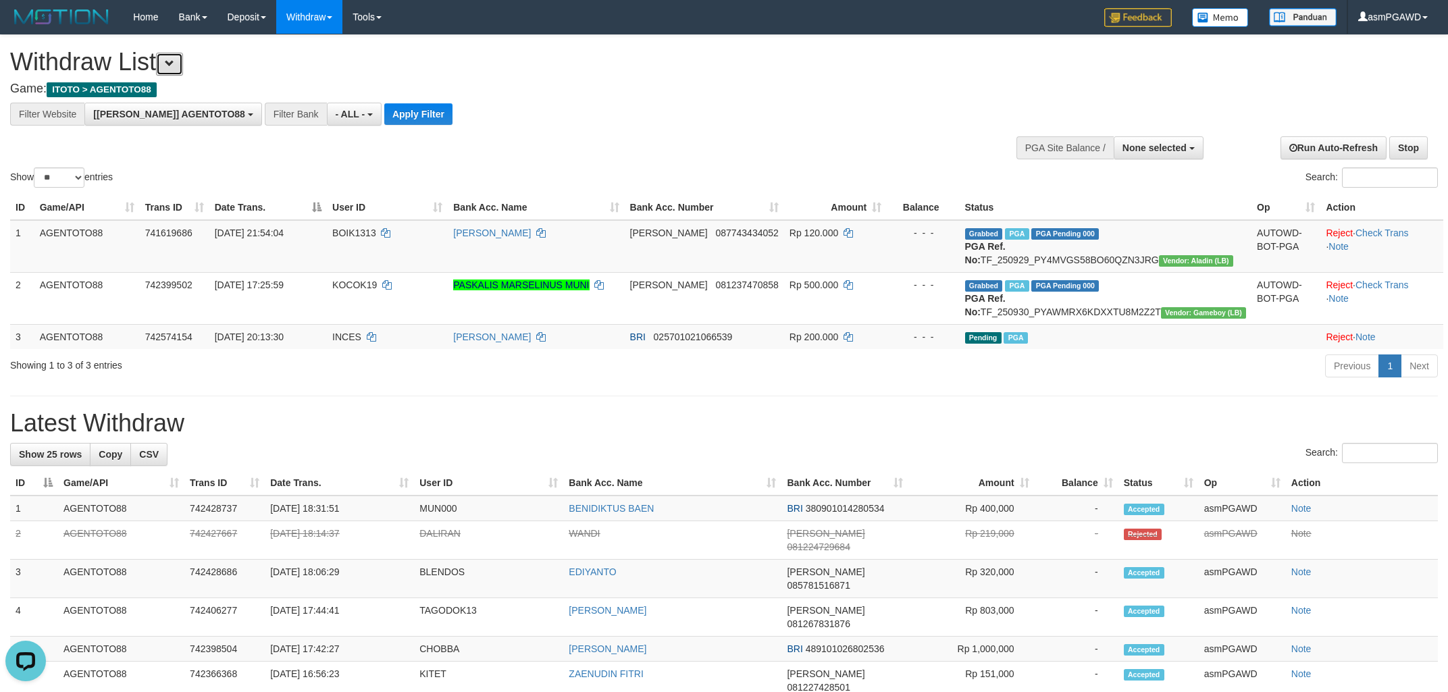
scroll to position [11, 0]
click at [384, 114] on button "Apply Filter" at bounding box center [418, 114] width 68 height 22
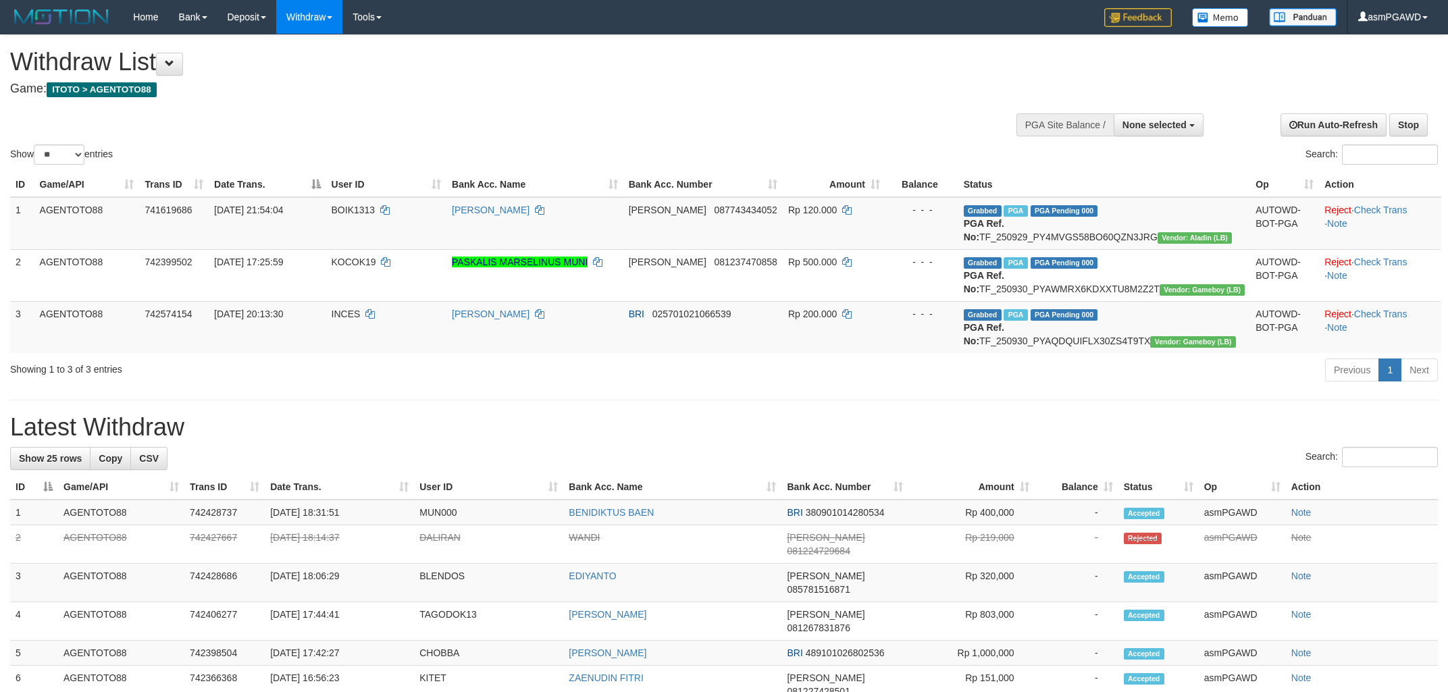
select select
select select "**"
click at [183, 70] on button at bounding box center [169, 64] width 27 height 23
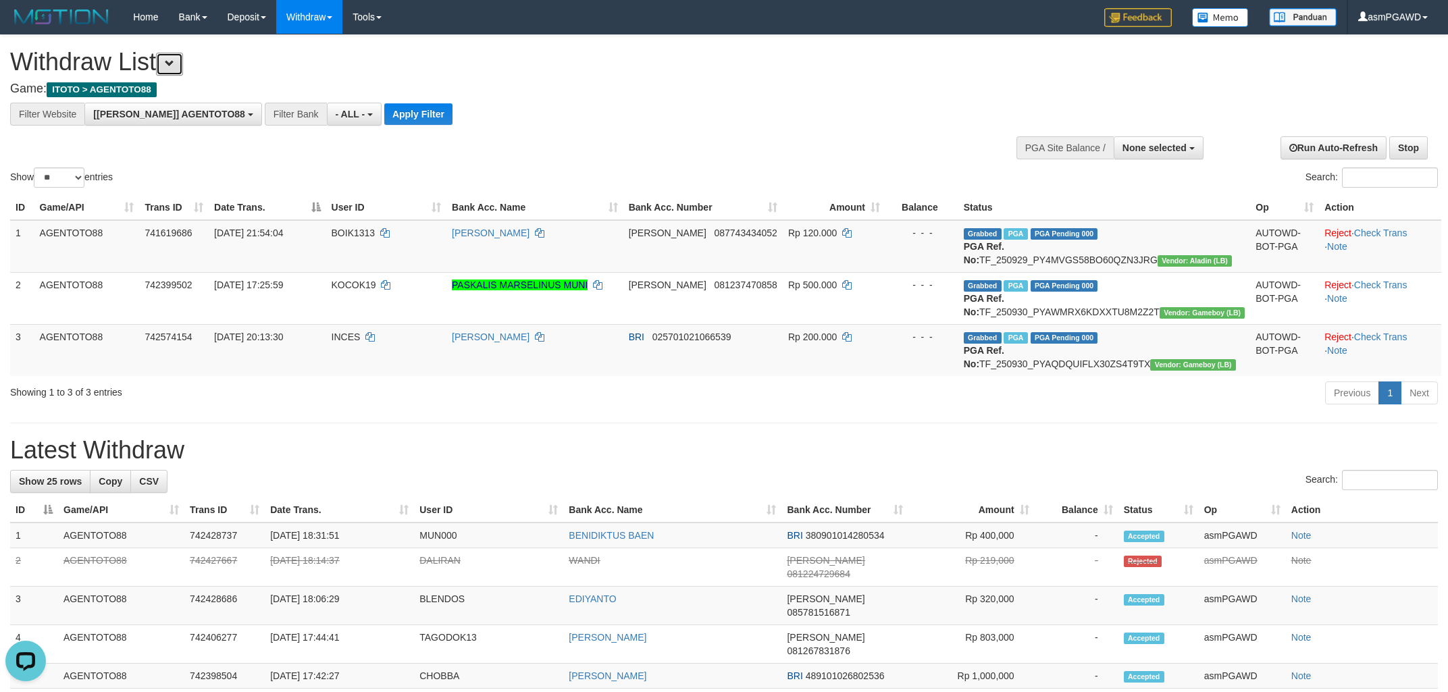
scroll to position [11, 0]
click at [384, 108] on button "Apply Filter" at bounding box center [418, 114] width 68 height 22
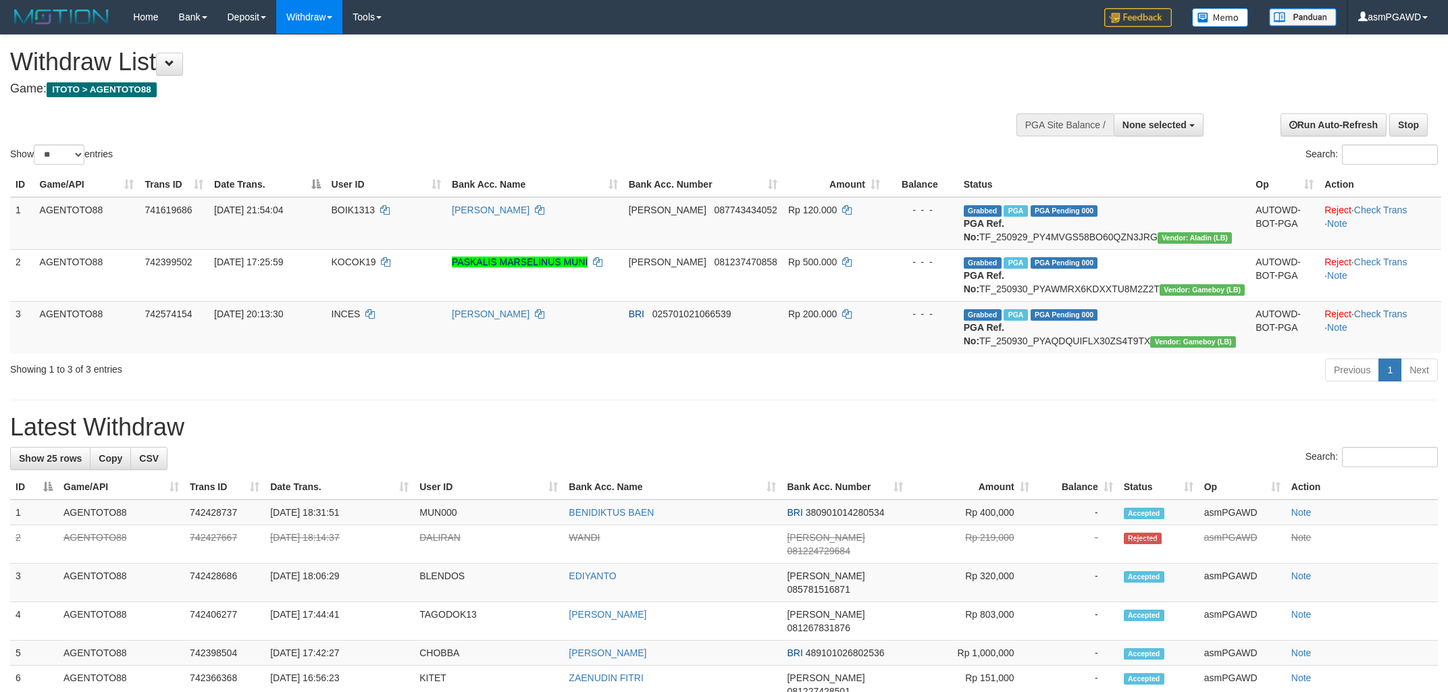
select select
select select "**"
click at [361, 319] on span "INCES" at bounding box center [346, 314] width 29 height 11
copy td "INCES"
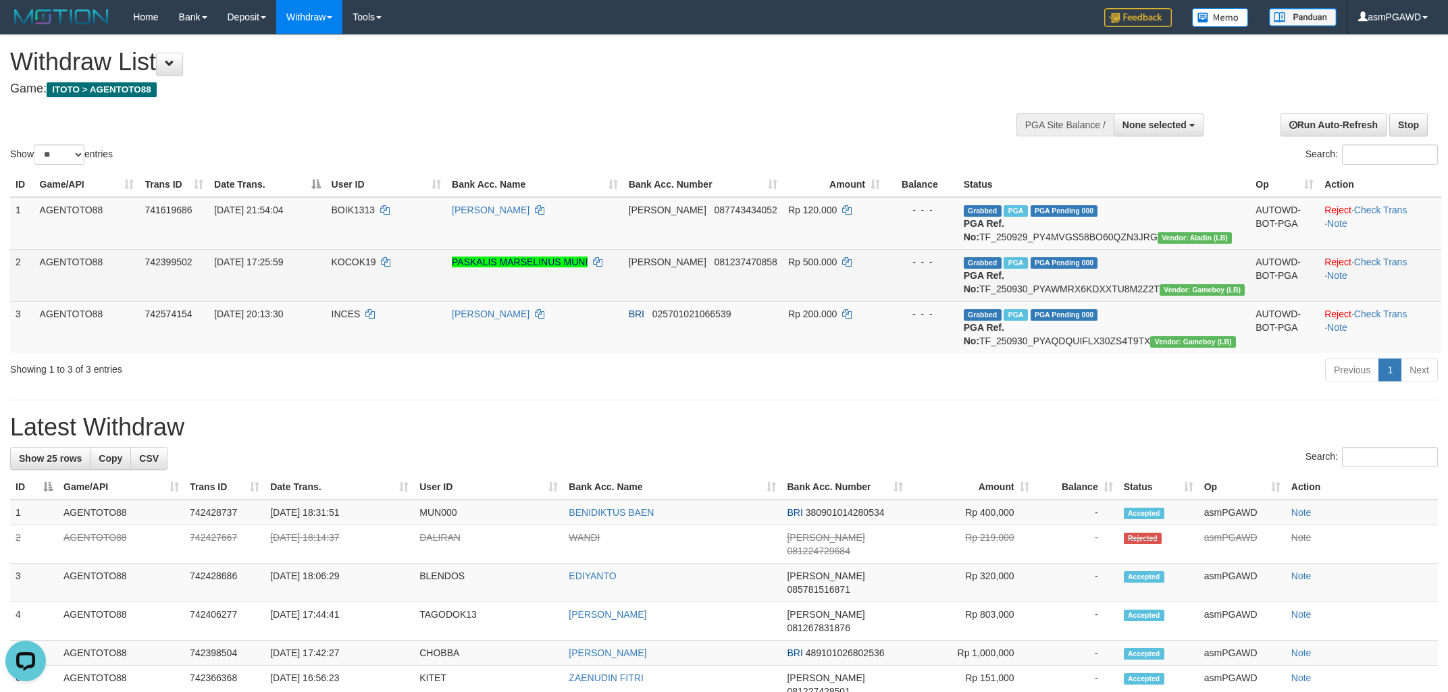
click at [363, 267] on td "KOCOK19" at bounding box center [386, 275] width 121 height 52
copy td "KOCOK19"
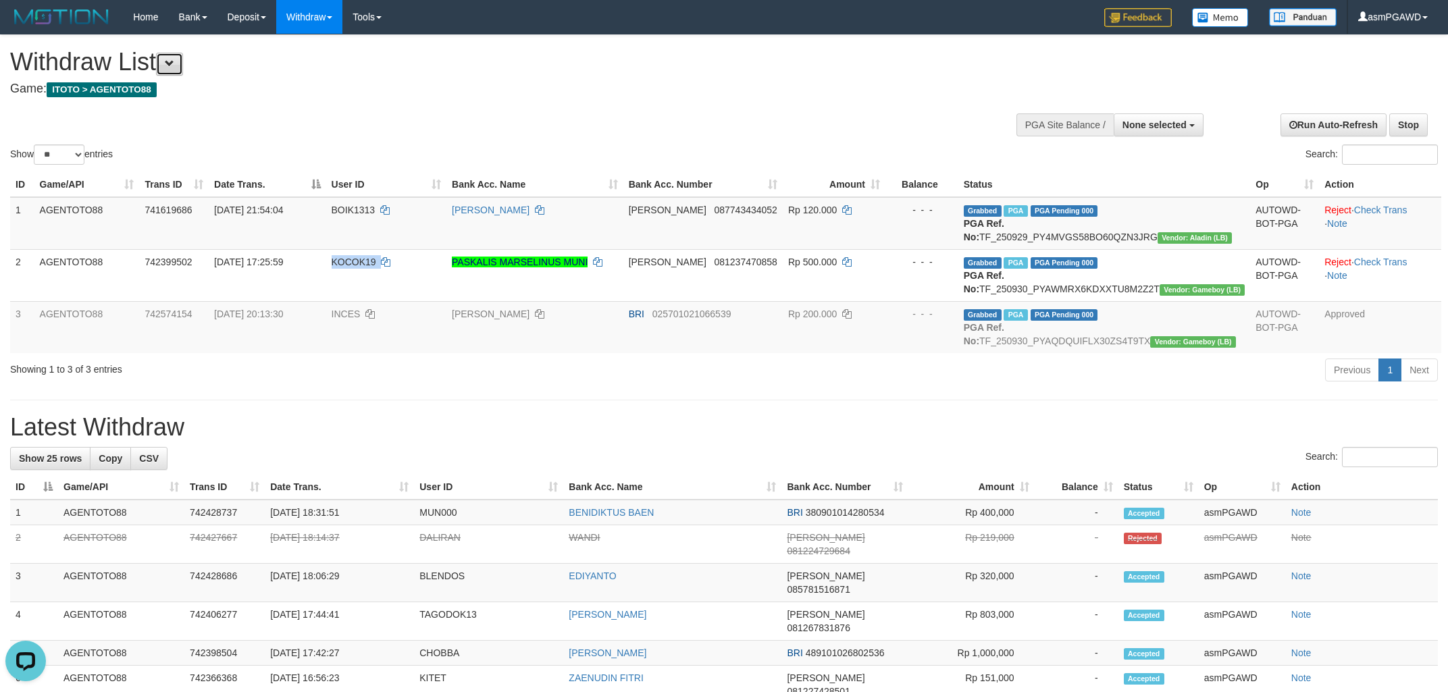
click at [183, 65] on button at bounding box center [169, 64] width 27 height 23
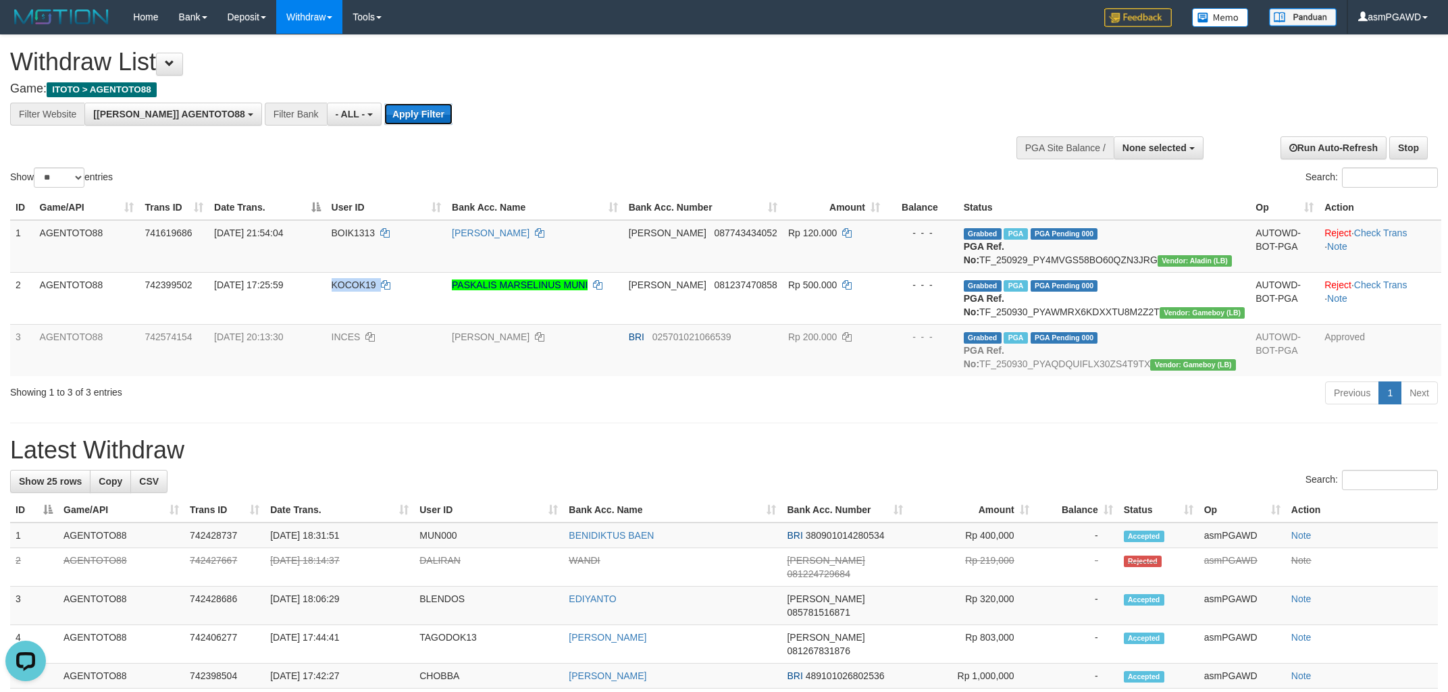
click at [386, 115] on button "Apply Filter" at bounding box center [418, 114] width 68 height 22
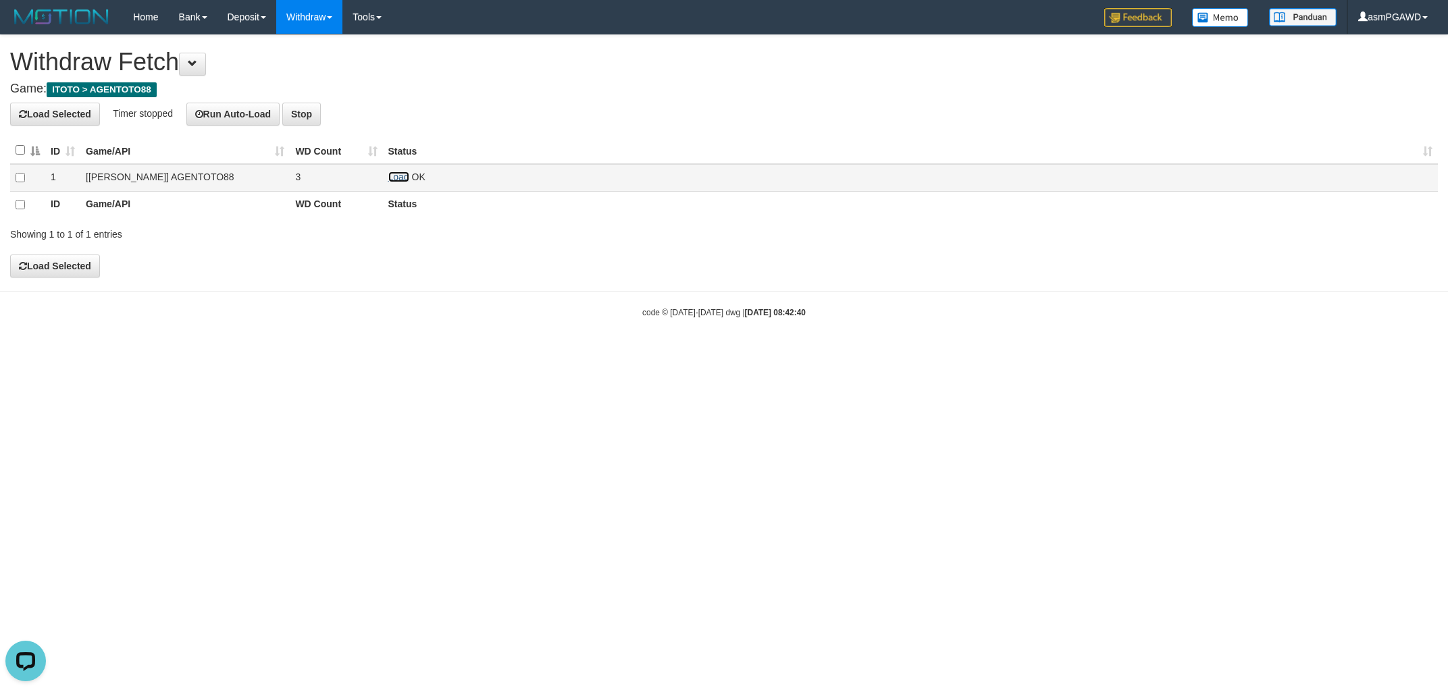
click at [396, 174] on link "Load" at bounding box center [398, 177] width 21 height 11
click at [393, 174] on link "Load" at bounding box center [398, 177] width 21 height 11
click at [403, 176] on link "Load" at bounding box center [398, 177] width 21 height 11
click at [392, 179] on link "Load" at bounding box center [398, 177] width 21 height 11
click at [402, 177] on link "Load" at bounding box center [398, 177] width 21 height 11
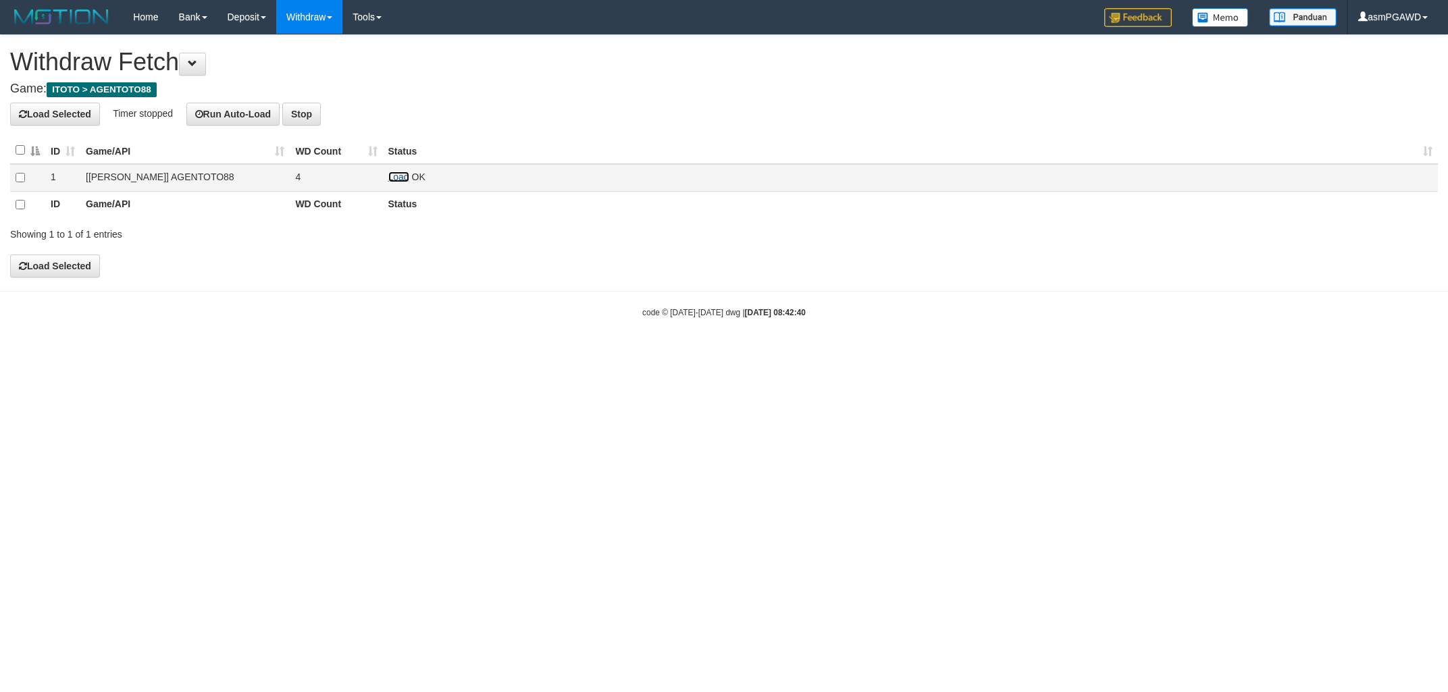
click at [406, 176] on link "Load" at bounding box center [398, 177] width 21 height 11
click at [396, 176] on link "Load" at bounding box center [398, 177] width 21 height 11
click at [393, 172] on link "Load" at bounding box center [398, 177] width 21 height 11
click at [402, 176] on link "Load" at bounding box center [398, 177] width 21 height 11
drag, startPoint x: 400, startPoint y: 176, endPoint x: 613, endPoint y: 3, distance: 274.1
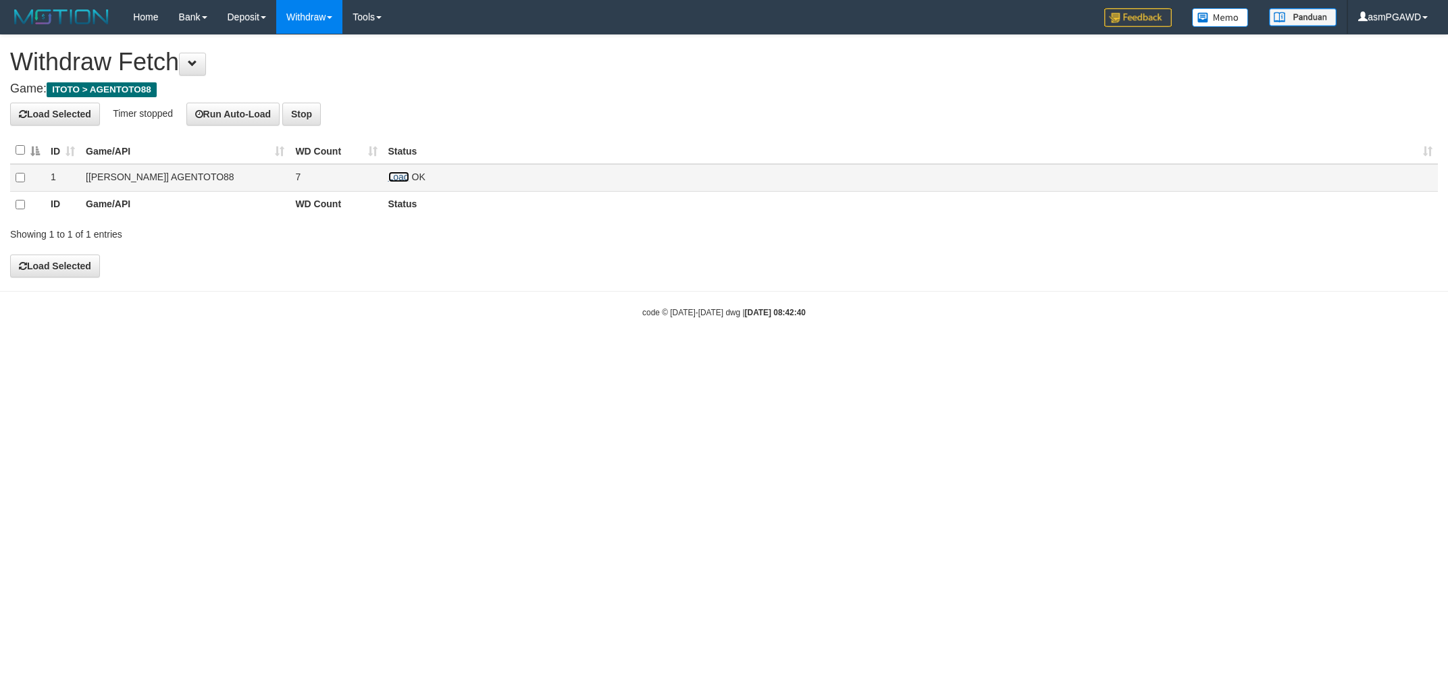
click at [401, 176] on link "Load" at bounding box center [398, 177] width 21 height 11
click at [398, 177] on link "Load" at bounding box center [398, 177] width 21 height 11
click at [399, 170] on td "Load OK" at bounding box center [910, 178] width 1055 height 28
click at [396, 177] on link "Load" at bounding box center [398, 177] width 21 height 11
click at [392, 178] on link "Load" at bounding box center [398, 177] width 21 height 11
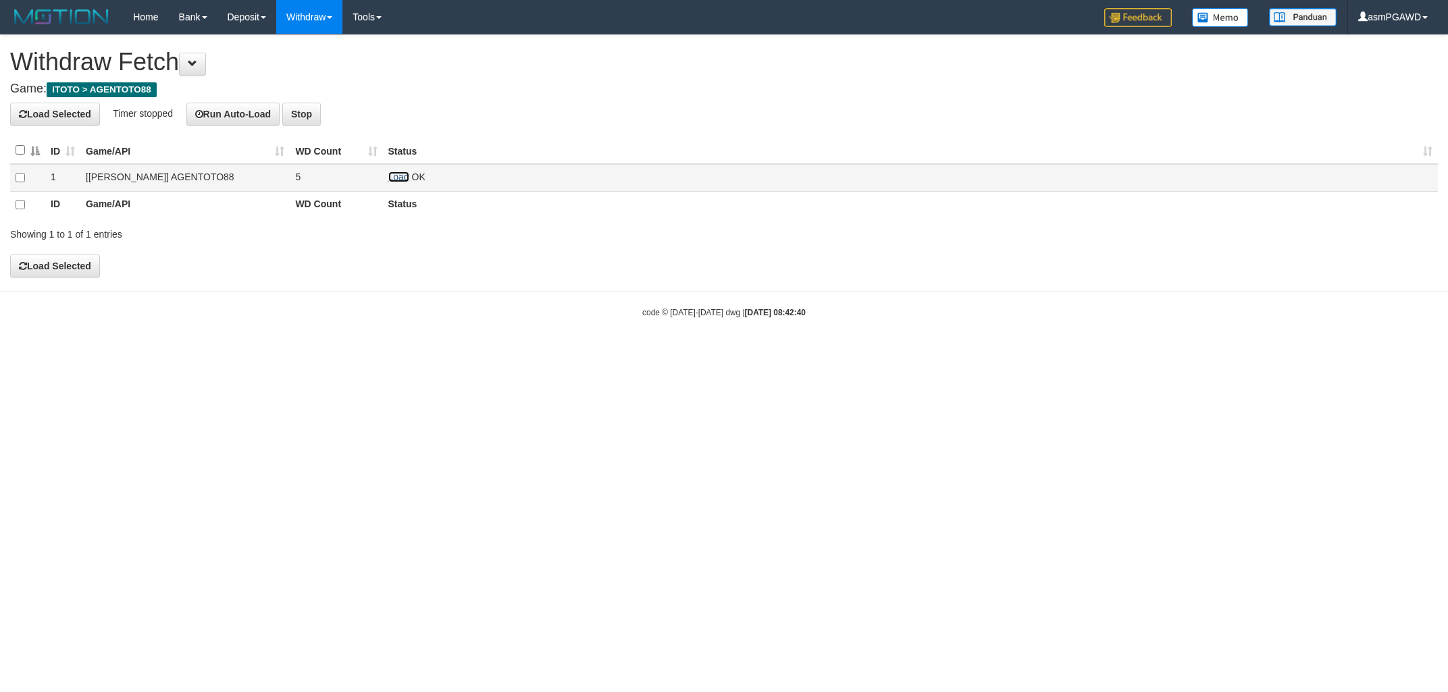
click at [403, 175] on link "Load" at bounding box center [398, 177] width 21 height 11
click at [400, 176] on link "Load" at bounding box center [398, 177] width 21 height 11
click at [392, 179] on link "Load" at bounding box center [398, 177] width 21 height 11
click at [398, 175] on link "Load" at bounding box center [398, 177] width 21 height 11
click at [399, 173] on link "Load" at bounding box center [398, 177] width 21 height 11
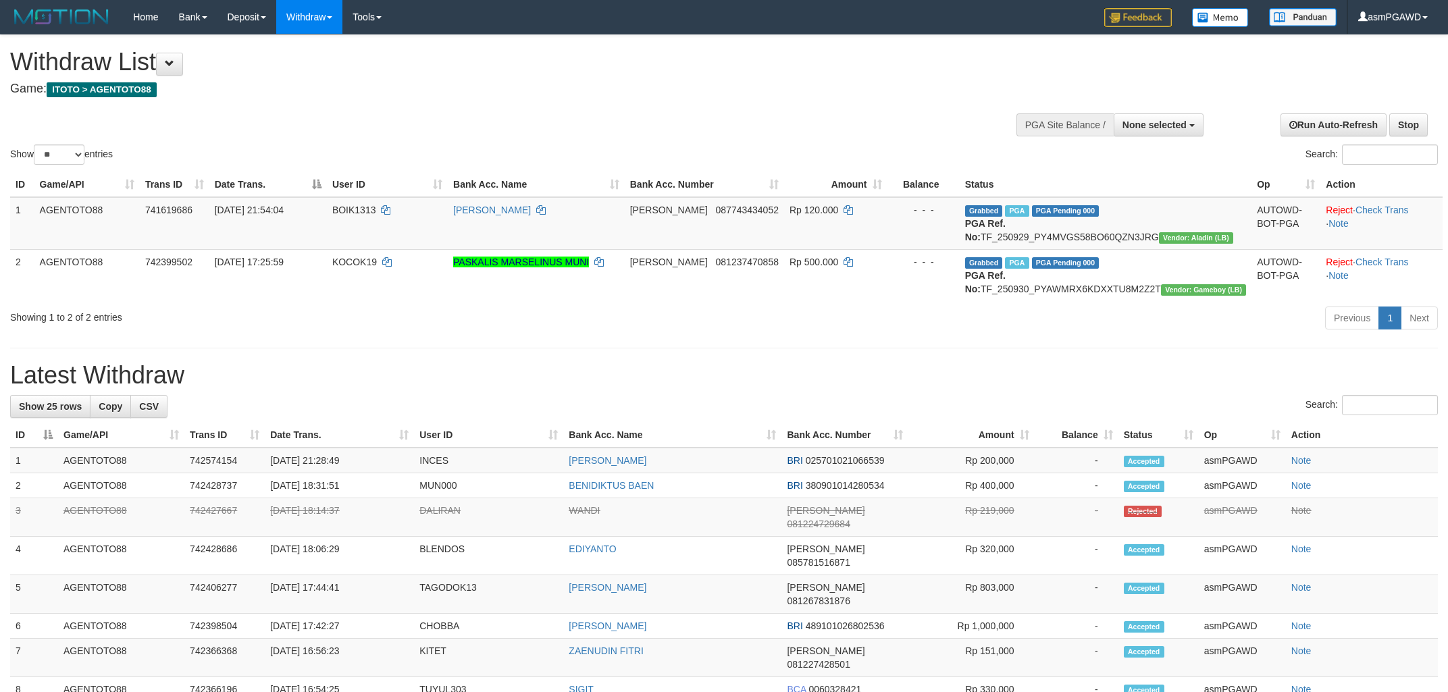
select select
select select "**"
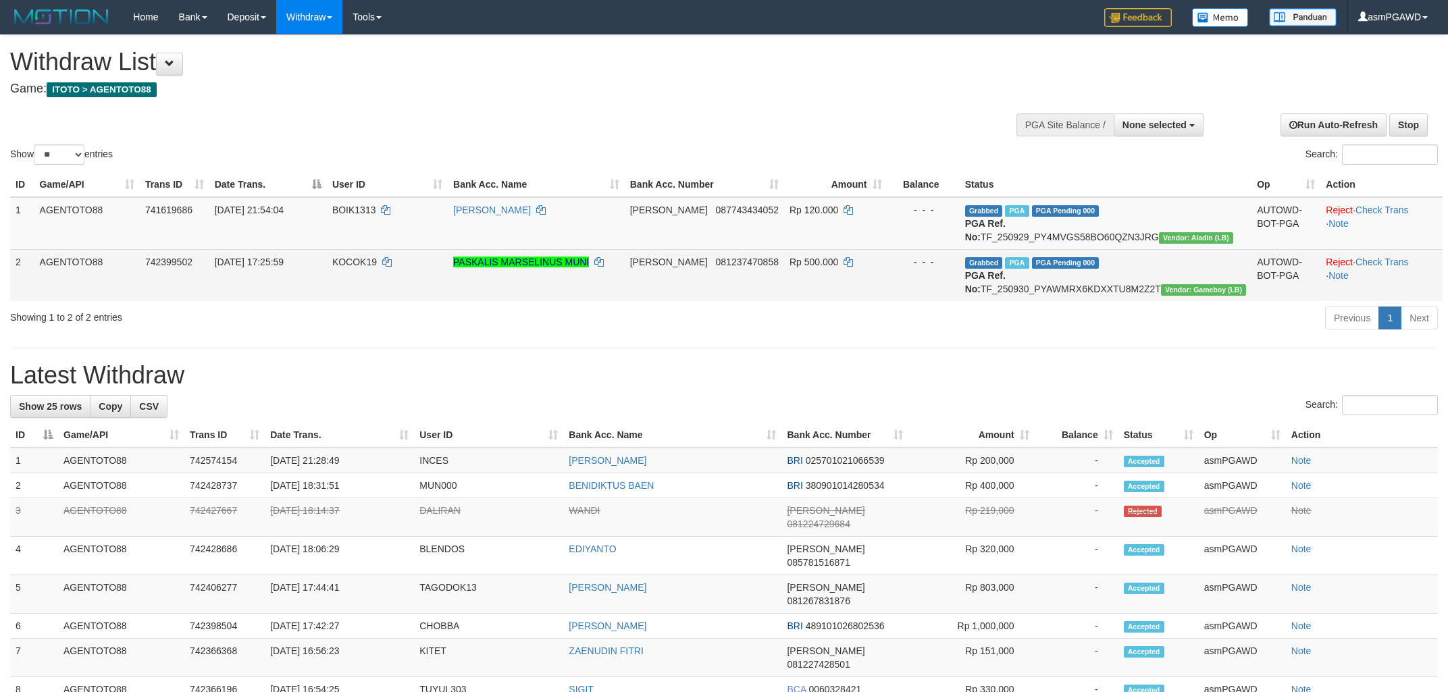
drag, startPoint x: 354, startPoint y: 276, endPoint x: 403, endPoint y: 278, distance: 49.3
click at [403, 278] on tr "2 AGENTOTO88 742399502 30/09/2025 17:25:59 KOCOK19 PASKALIS MARSELINUS MUNI DAN…" at bounding box center [726, 275] width 1432 height 52
copy tr "KOCOK19"
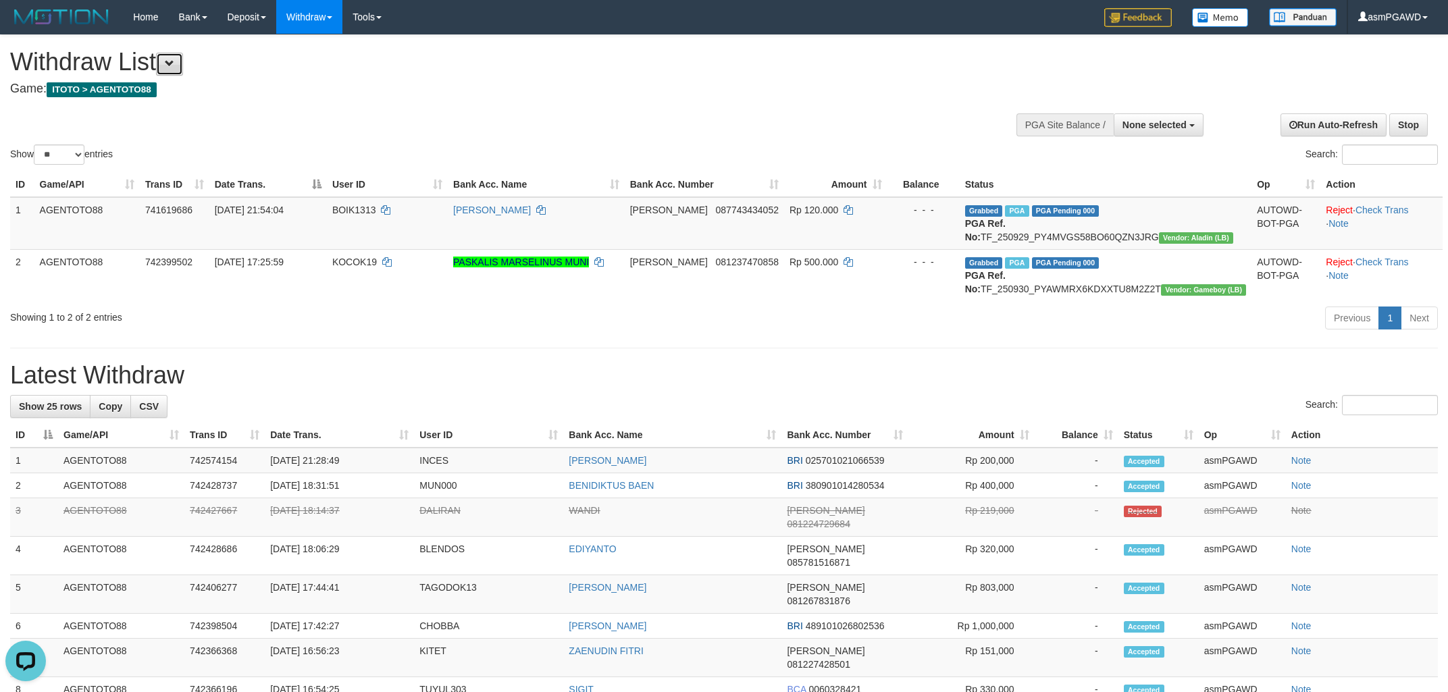
click at [174, 59] on span at bounding box center [169, 63] width 9 height 9
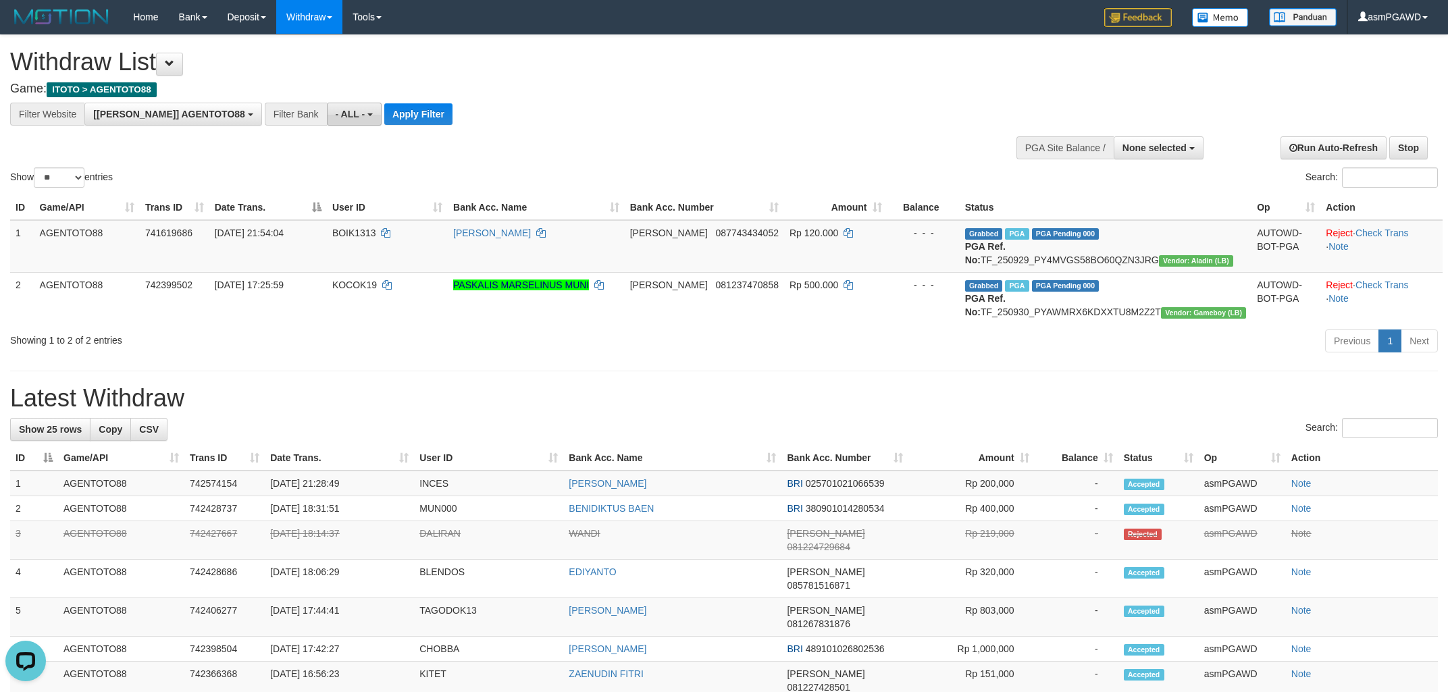
click at [327, 105] on button "- ALL -" at bounding box center [354, 114] width 55 height 23
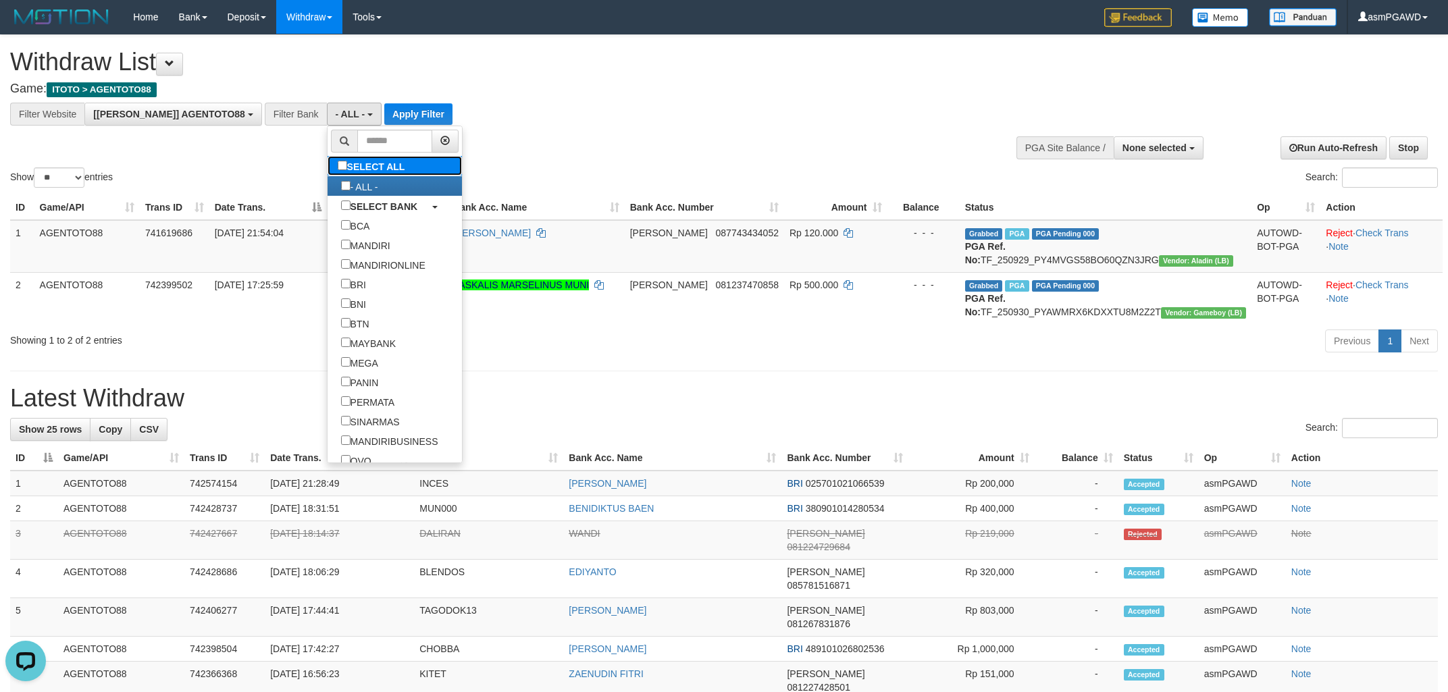
drag, startPoint x: 257, startPoint y: 169, endPoint x: 271, endPoint y: 167, distance: 15.1
click at [328, 170] on label "SELECT ALL" at bounding box center [373, 166] width 91 height 20
click at [328, 163] on label "SELECT ALL" at bounding box center [373, 166] width 91 height 20
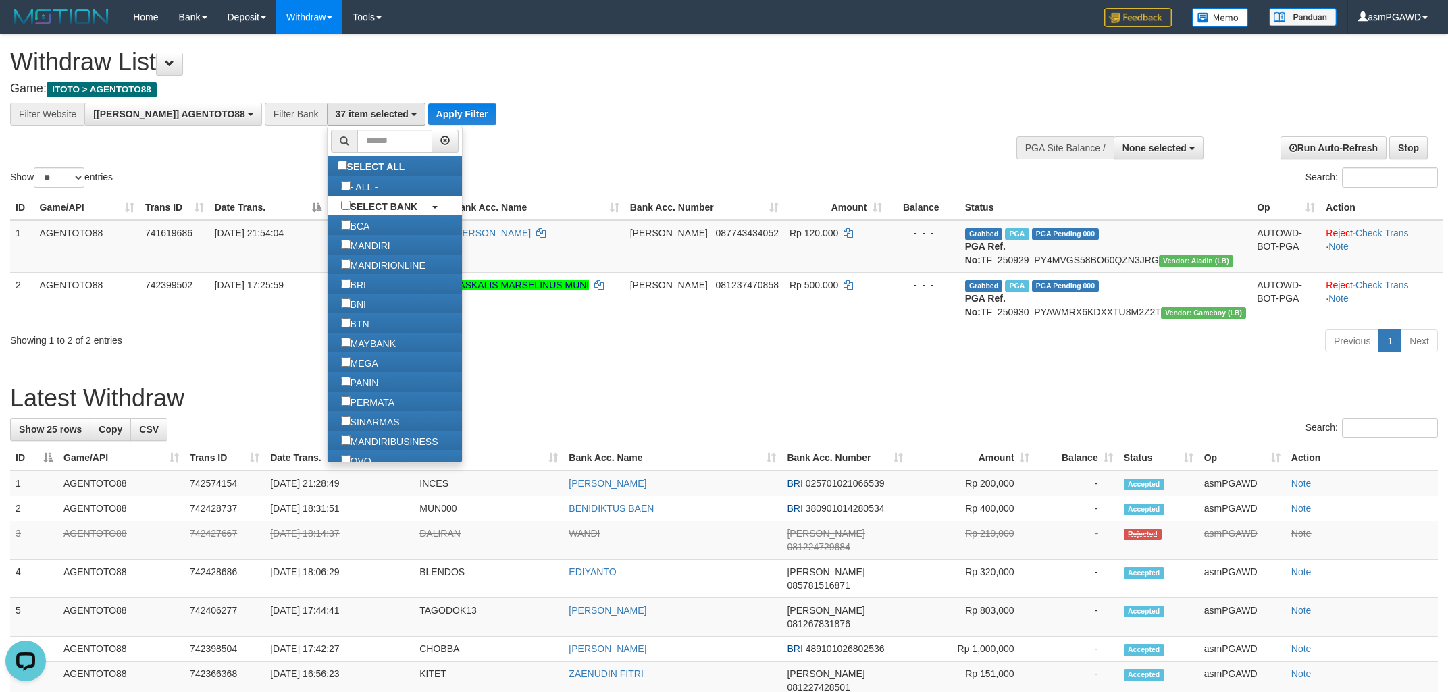
click at [396, 126] on div at bounding box center [724, 126] width 1428 height 1
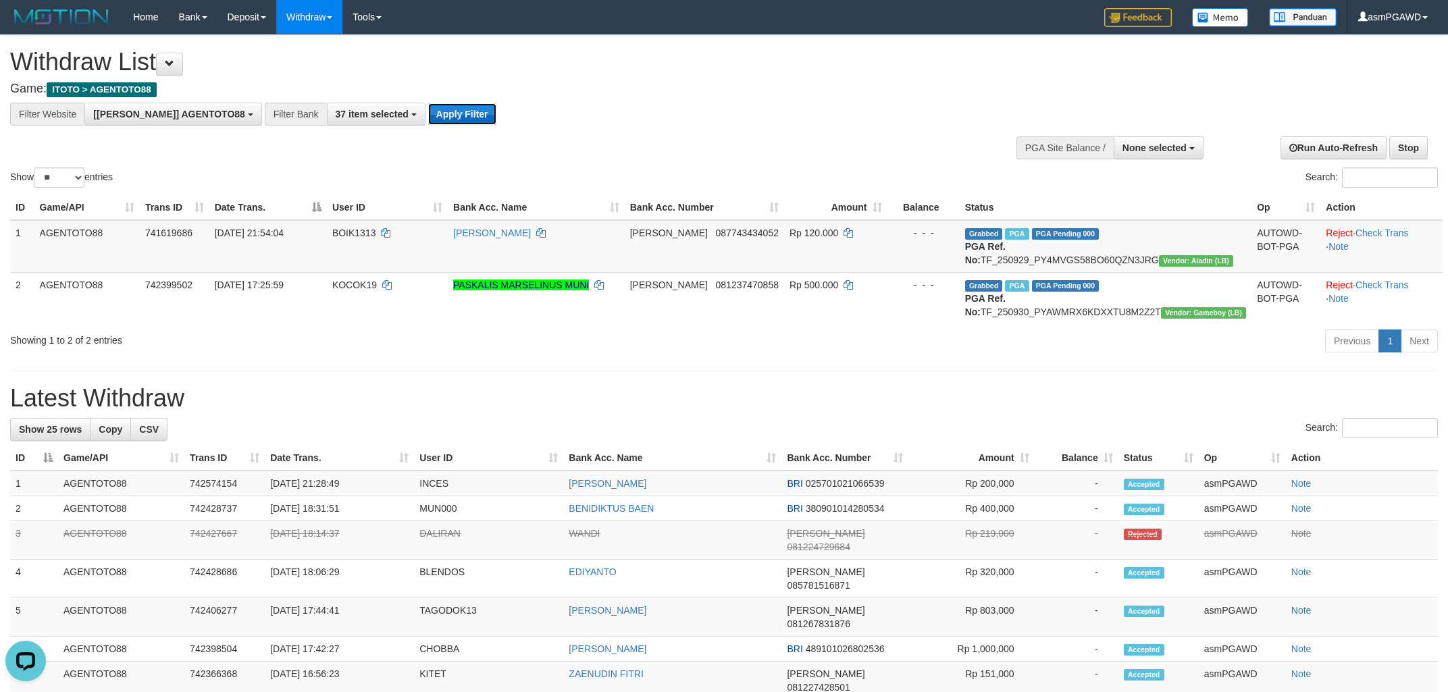
click at [428, 119] on button "Apply Filter" at bounding box center [462, 114] width 68 height 22
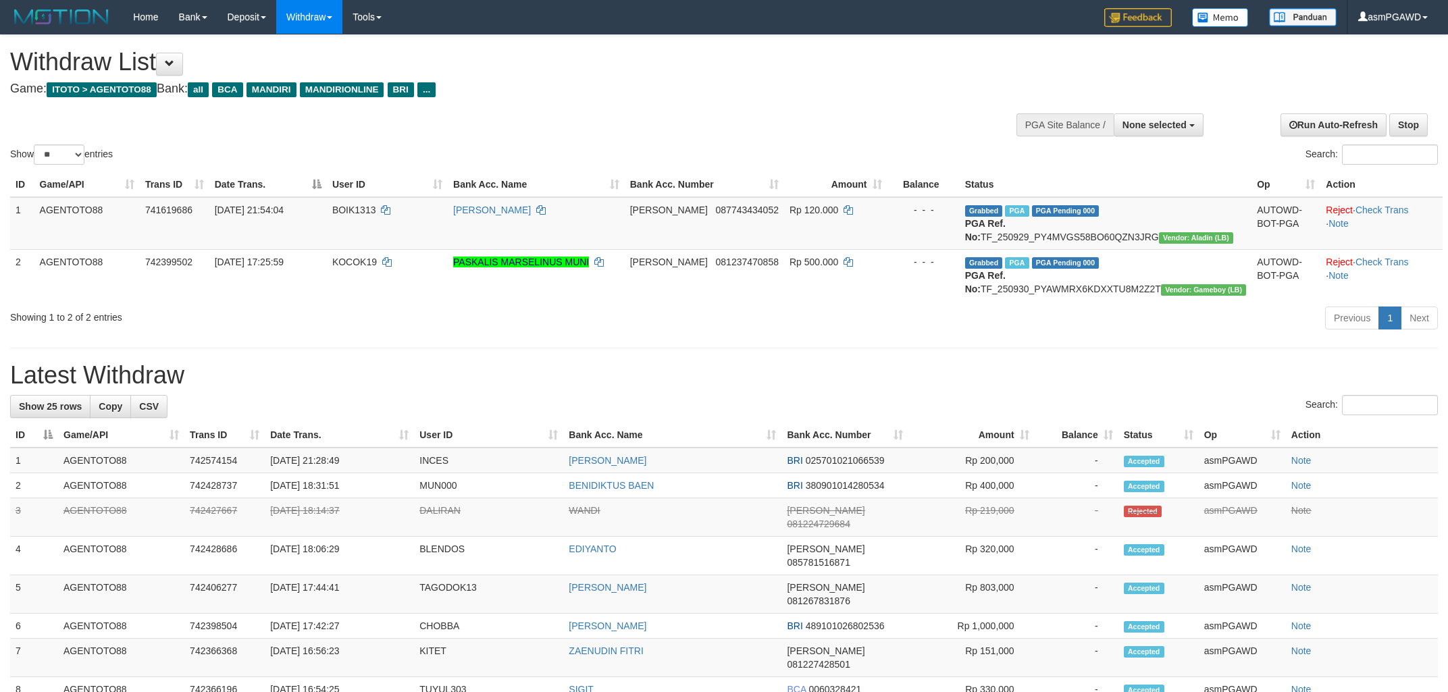
select select
select select "**"
click at [175, 75] on button at bounding box center [169, 64] width 27 height 23
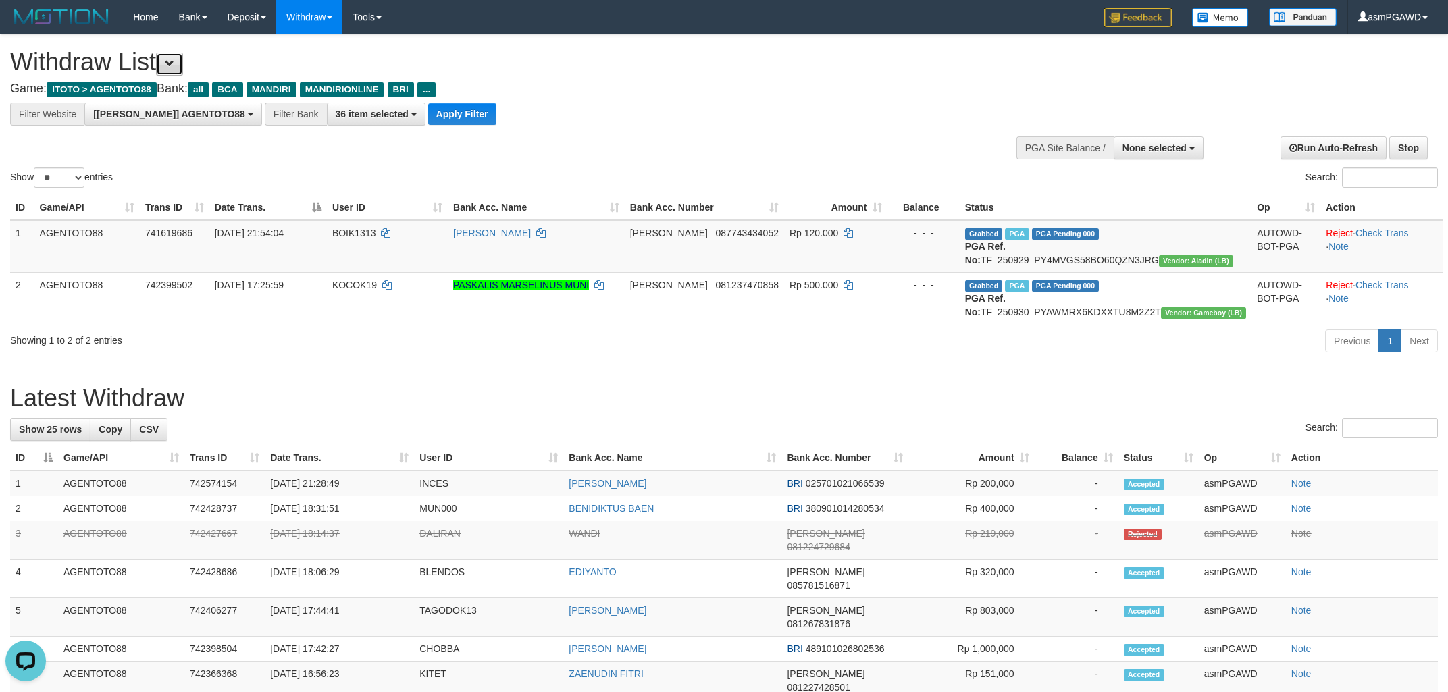
scroll to position [25, 0]
click at [428, 112] on button "Apply Filter" at bounding box center [462, 114] width 68 height 22
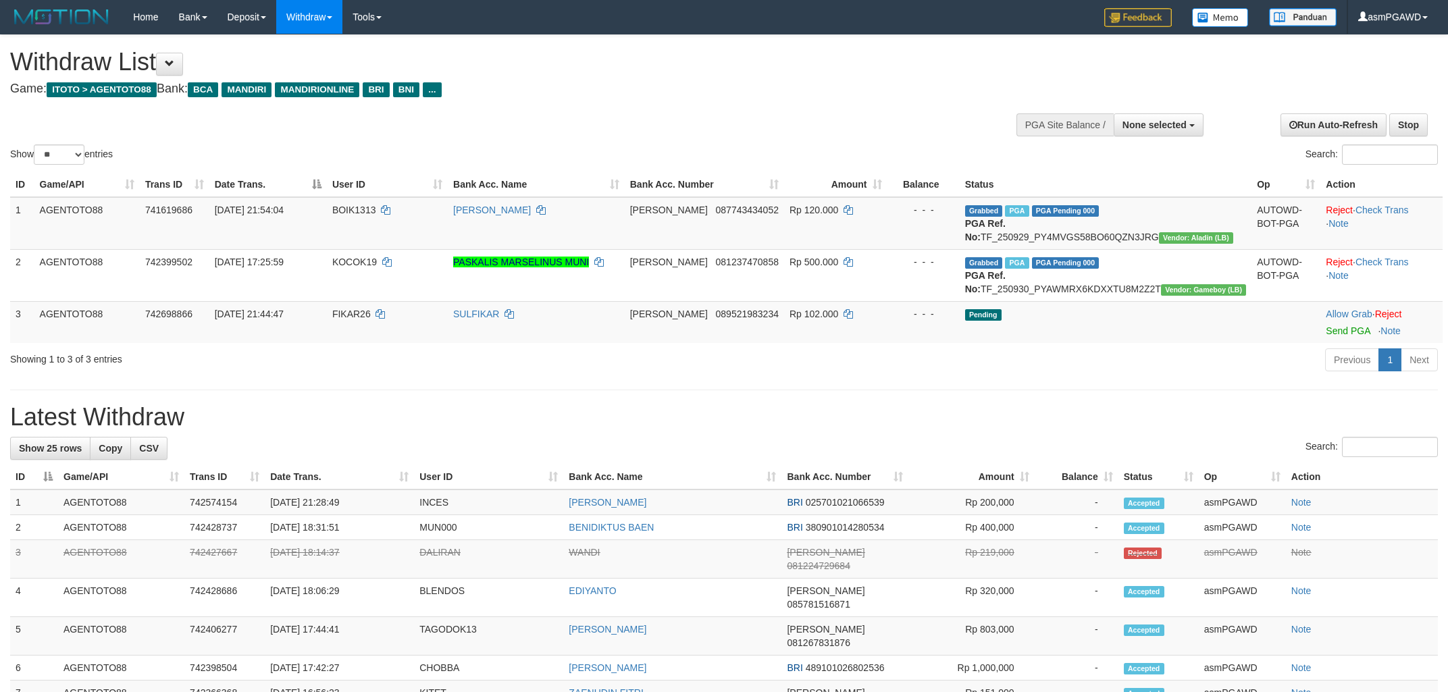
select select
select select "**"
click at [1320, 343] on td "Allow Grab · Reject Send PGA · Note" at bounding box center [1381, 322] width 122 height 42
click at [1326, 336] on link "Send PGA" at bounding box center [1348, 330] width 44 height 11
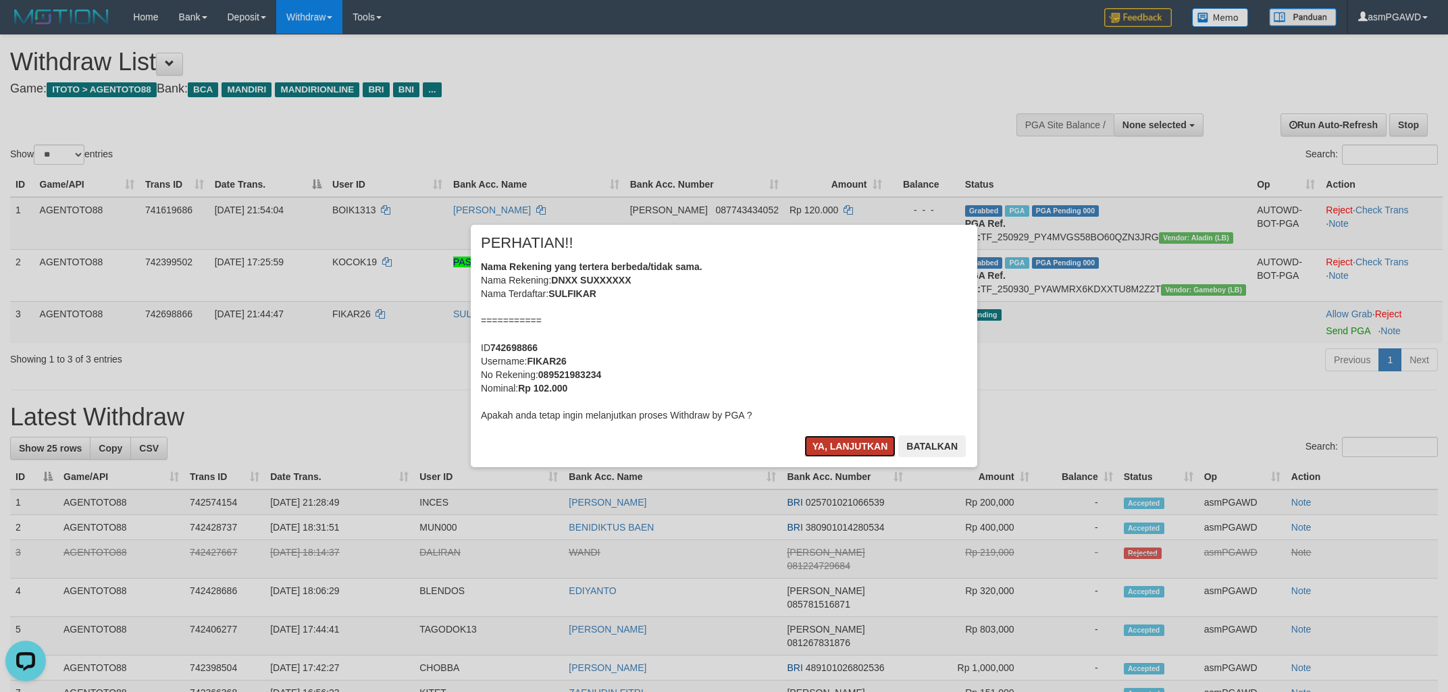
click at [837, 451] on button "Ya, lanjutkan" at bounding box center [850, 447] width 92 height 22
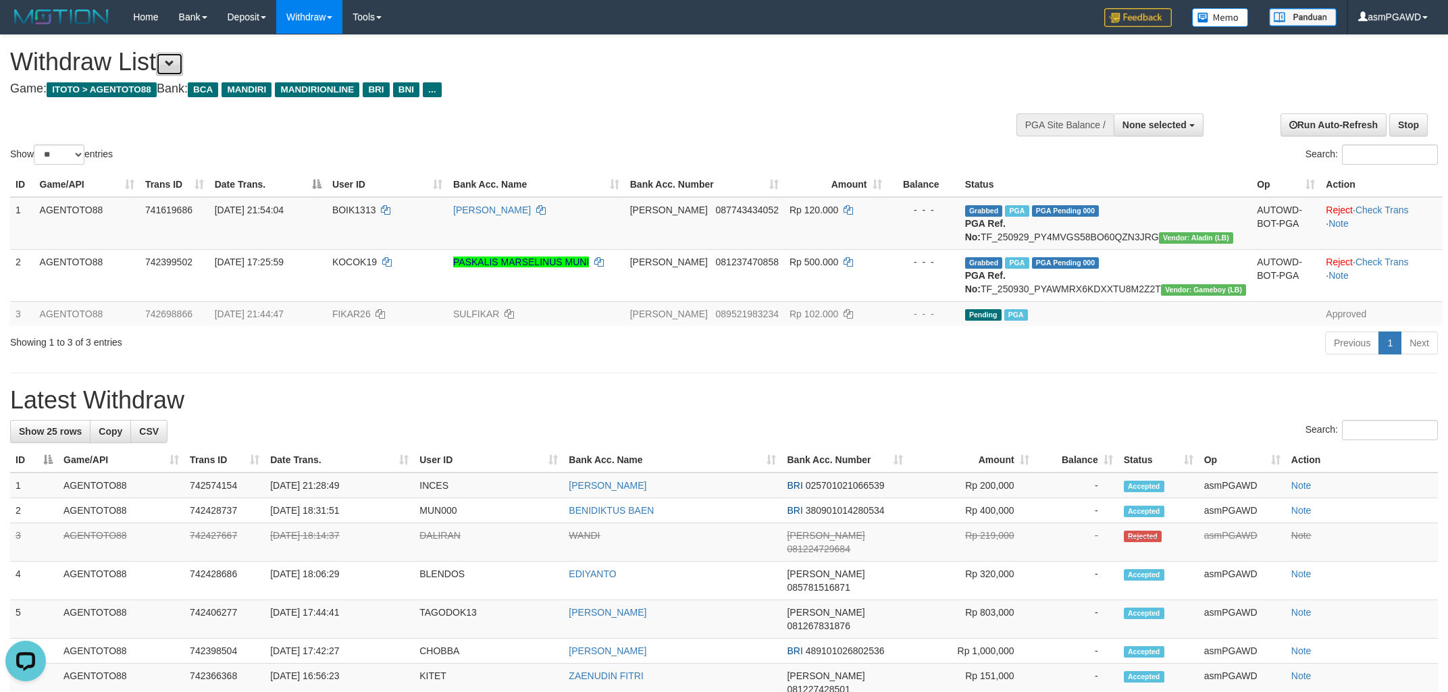
click at [170, 70] on button at bounding box center [169, 64] width 27 height 23
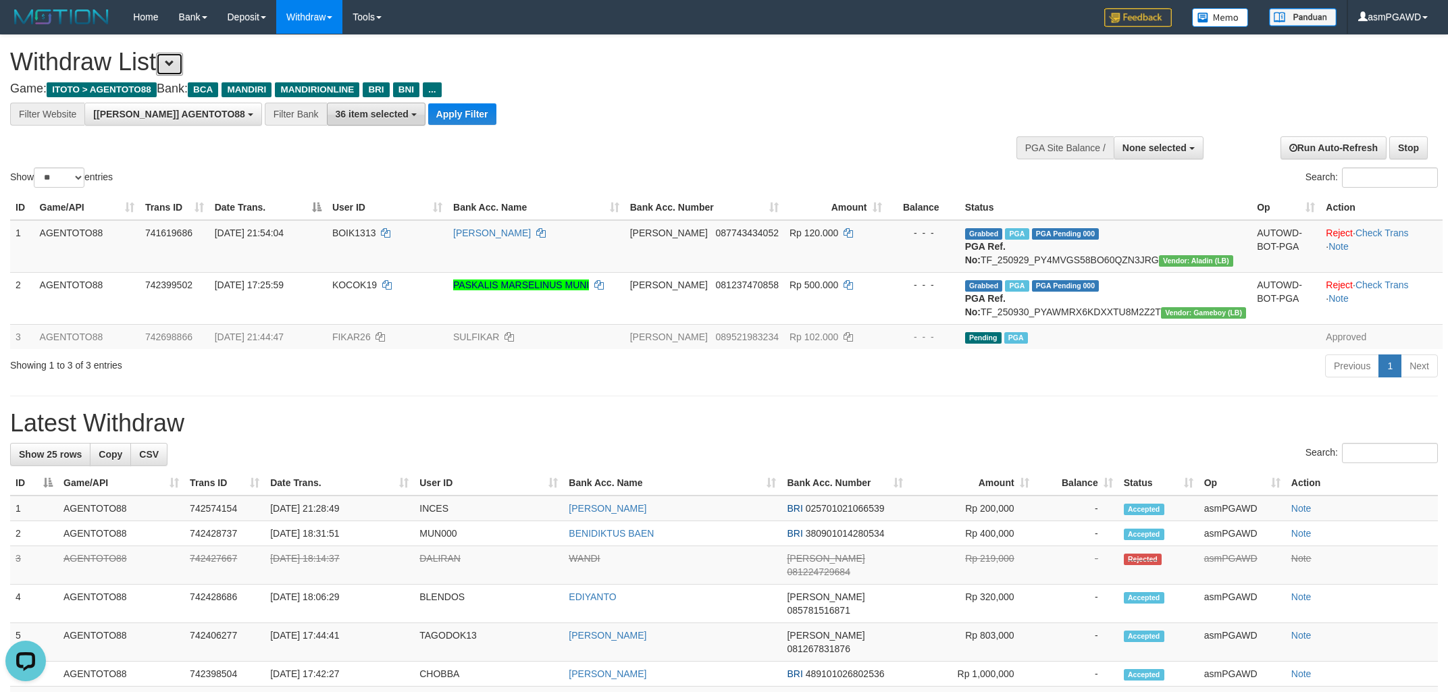
scroll to position [25, 0]
drag, startPoint x: 408, startPoint y: 117, endPoint x: 424, endPoint y: 117, distance: 16.2
click at [428, 117] on button "Apply Filter" at bounding box center [462, 114] width 68 height 22
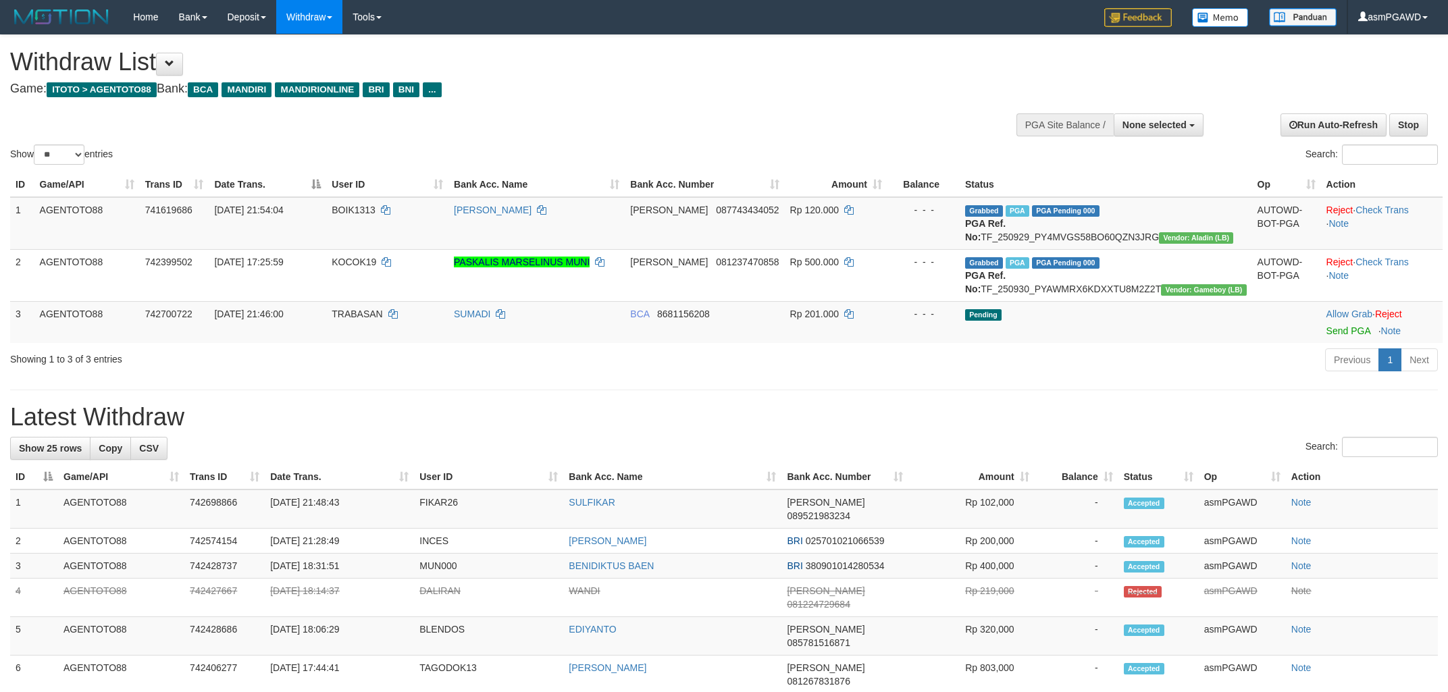
select select
select select "**"
click at [1334, 336] on link "Send PGA" at bounding box center [1348, 330] width 44 height 11
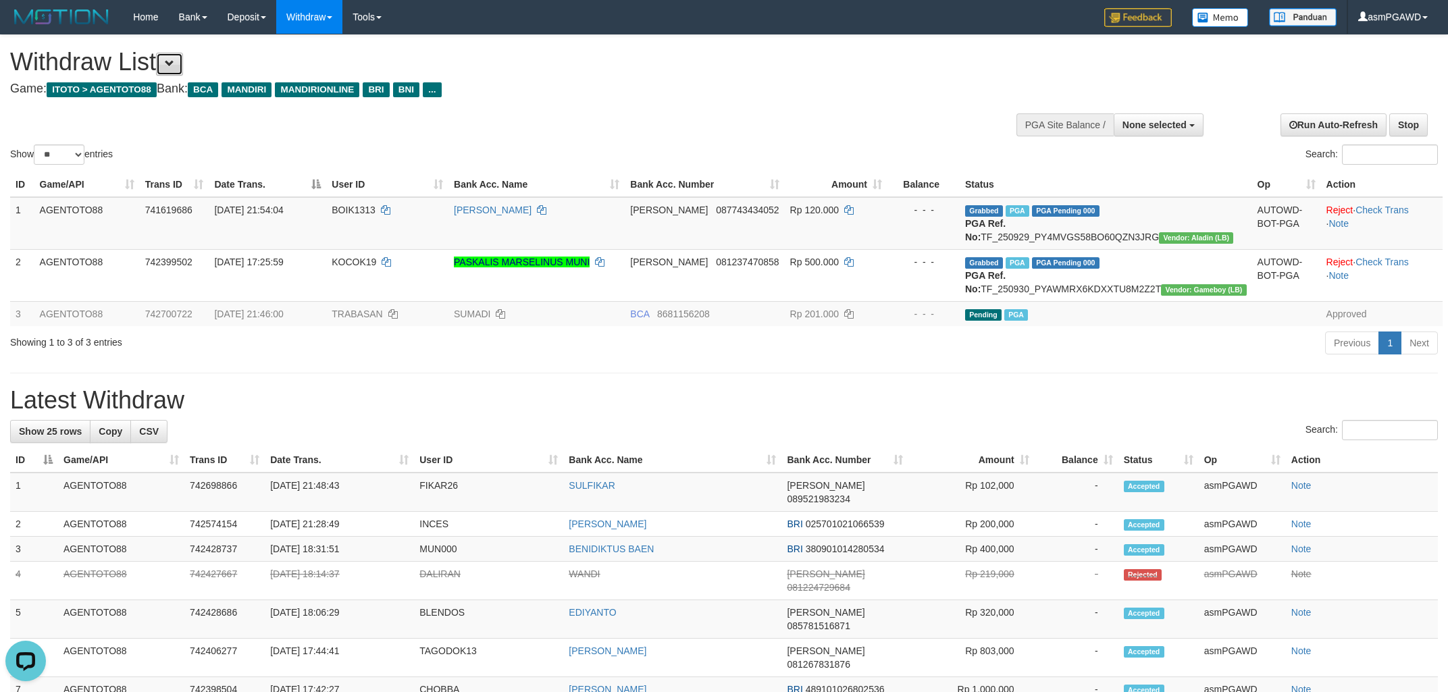
click at [174, 59] on span at bounding box center [169, 63] width 9 height 9
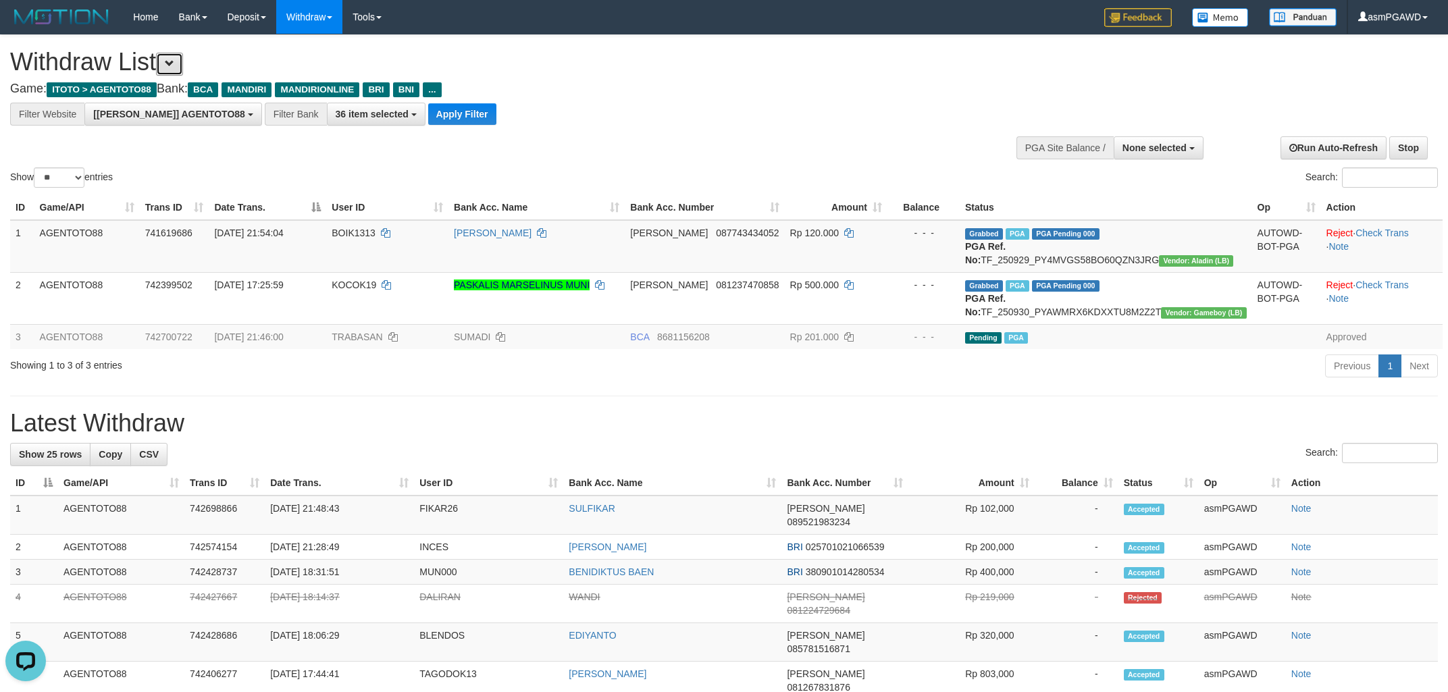
scroll to position [25, 0]
drag, startPoint x: 419, startPoint y: 120, endPoint x: 439, endPoint y: 122, distance: 19.6
click at [428, 120] on button "Apply Filter" at bounding box center [462, 114] width 68 height 22
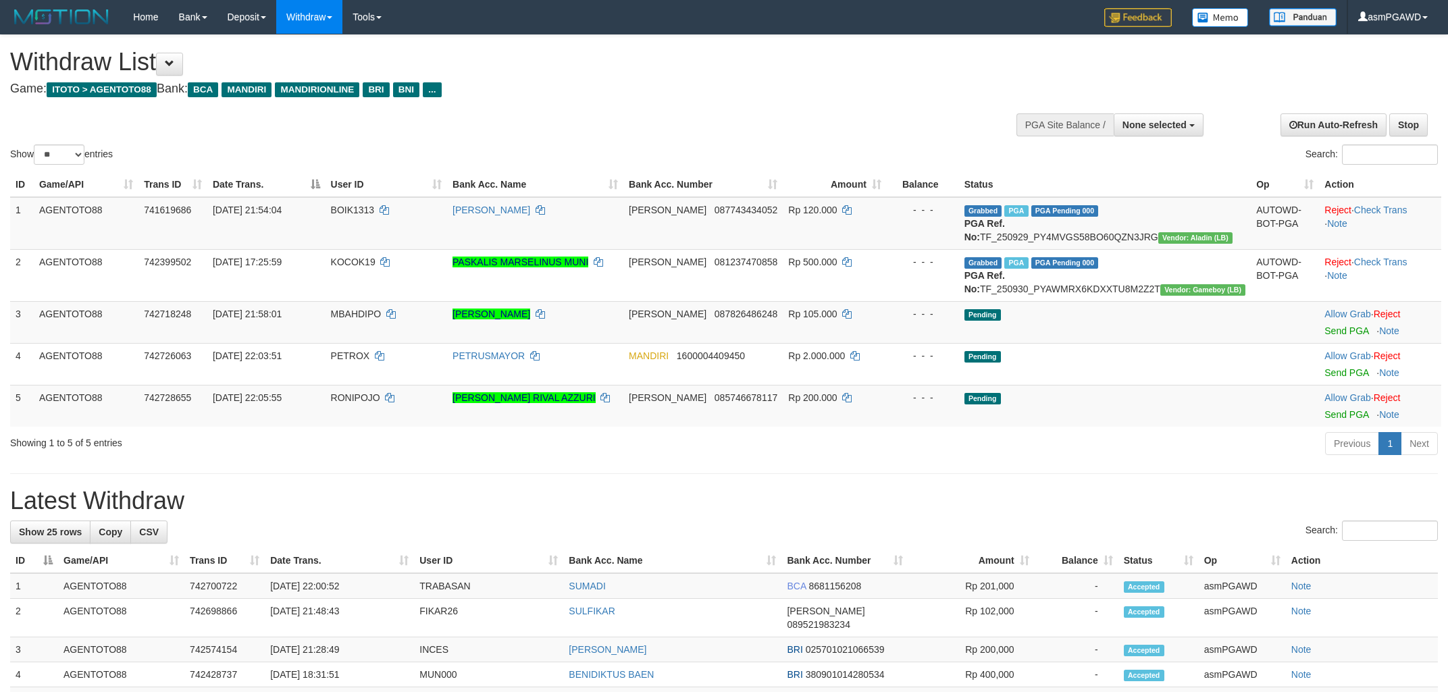
select select
select select "**"
click at [1344, 336] on link "Send PGA" at bounding box center [1346, 330] width 44 height 11
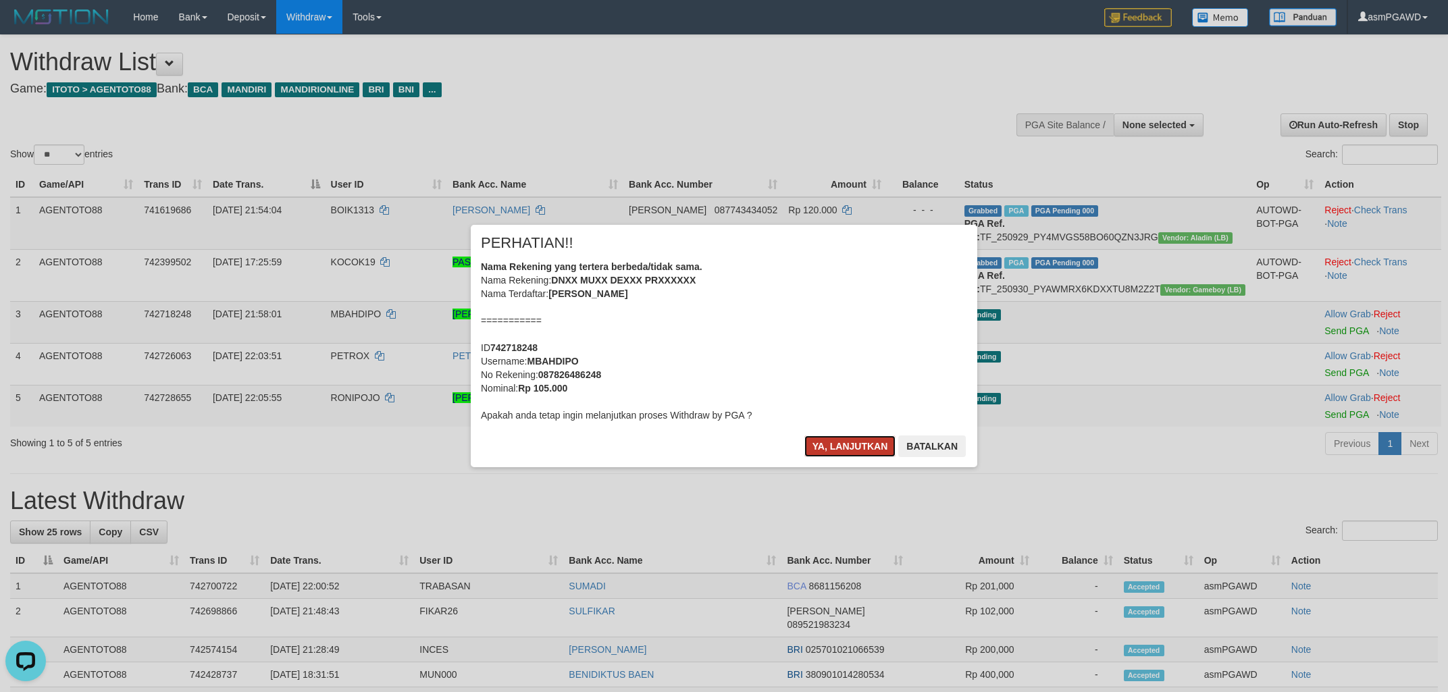
click at [831, 445] on button "Ya, lanjutkan" at bounding box center [850, 447] width 92 height 22
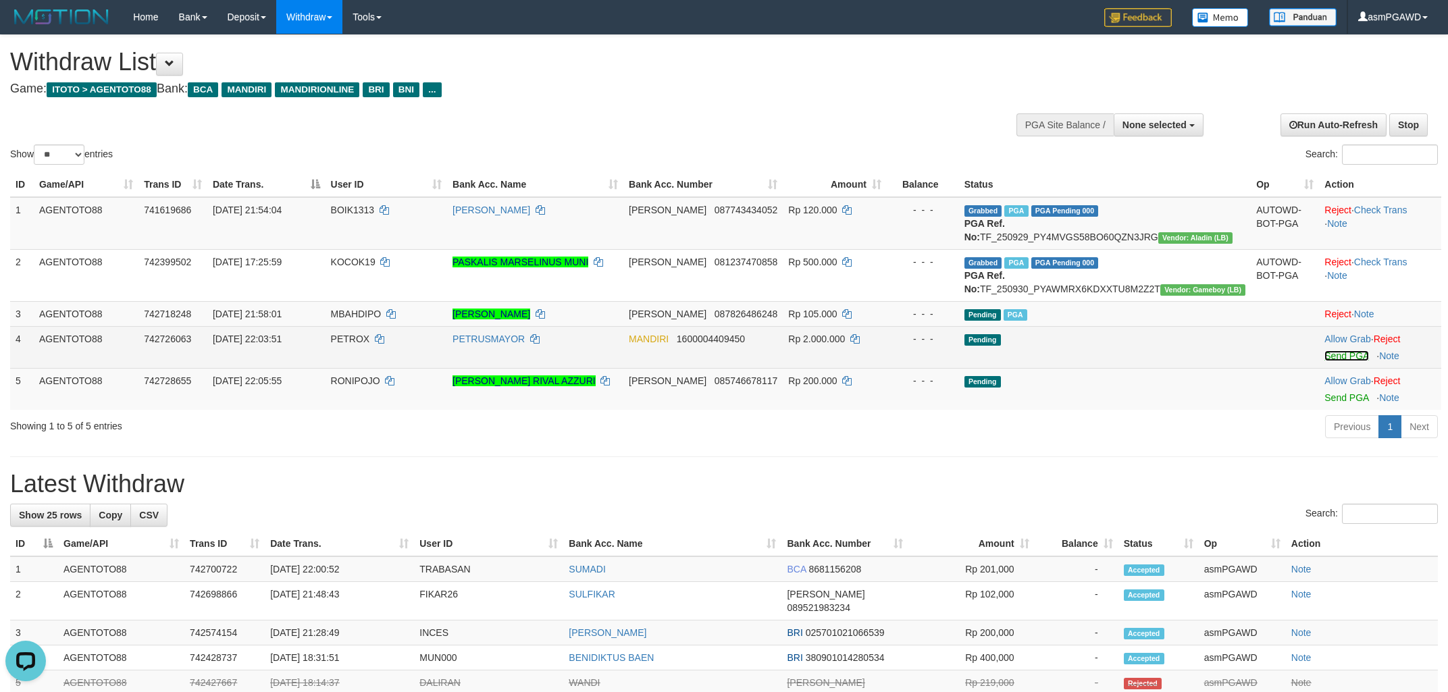
click at [1330, 361] on link "Send PGA" at bounding box center [1346, 355] width 44 height 11
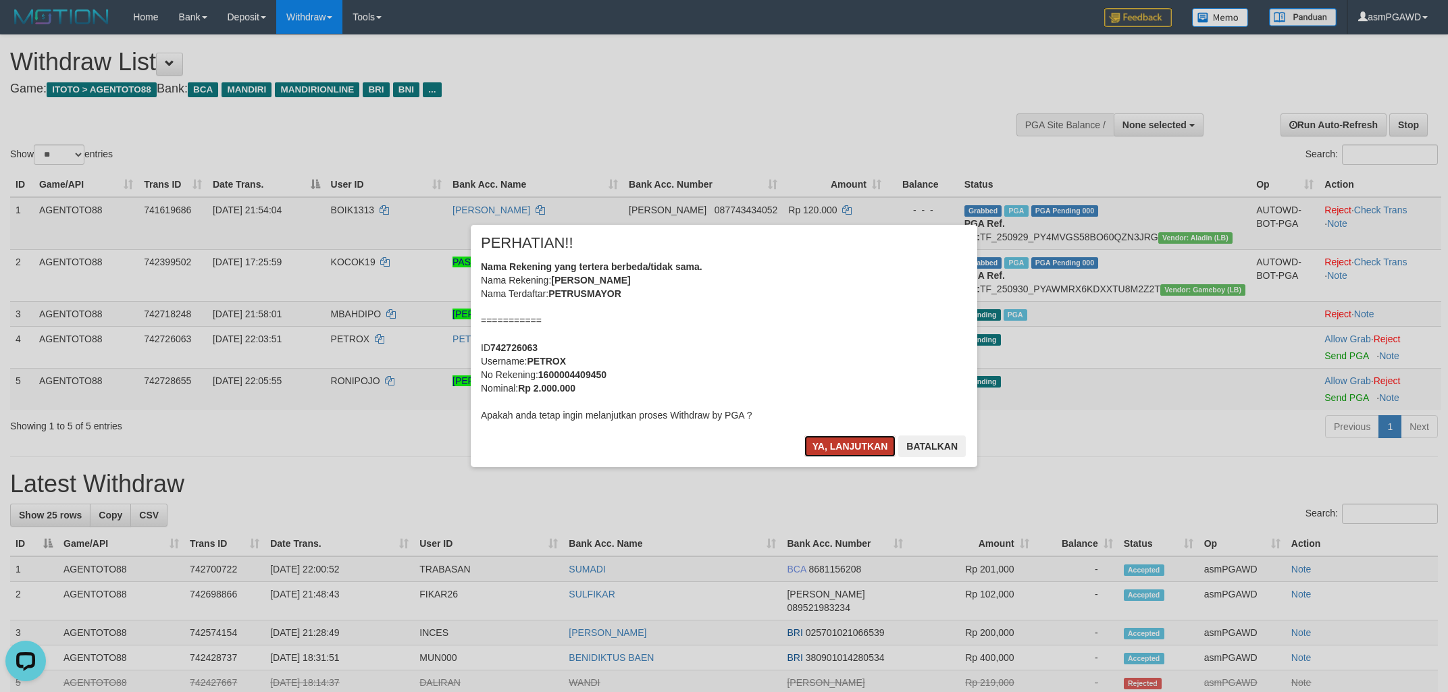
click at [827, 451] on button "Ya, lanjutkan" at bounding box center [850, 447] width 92 height 22
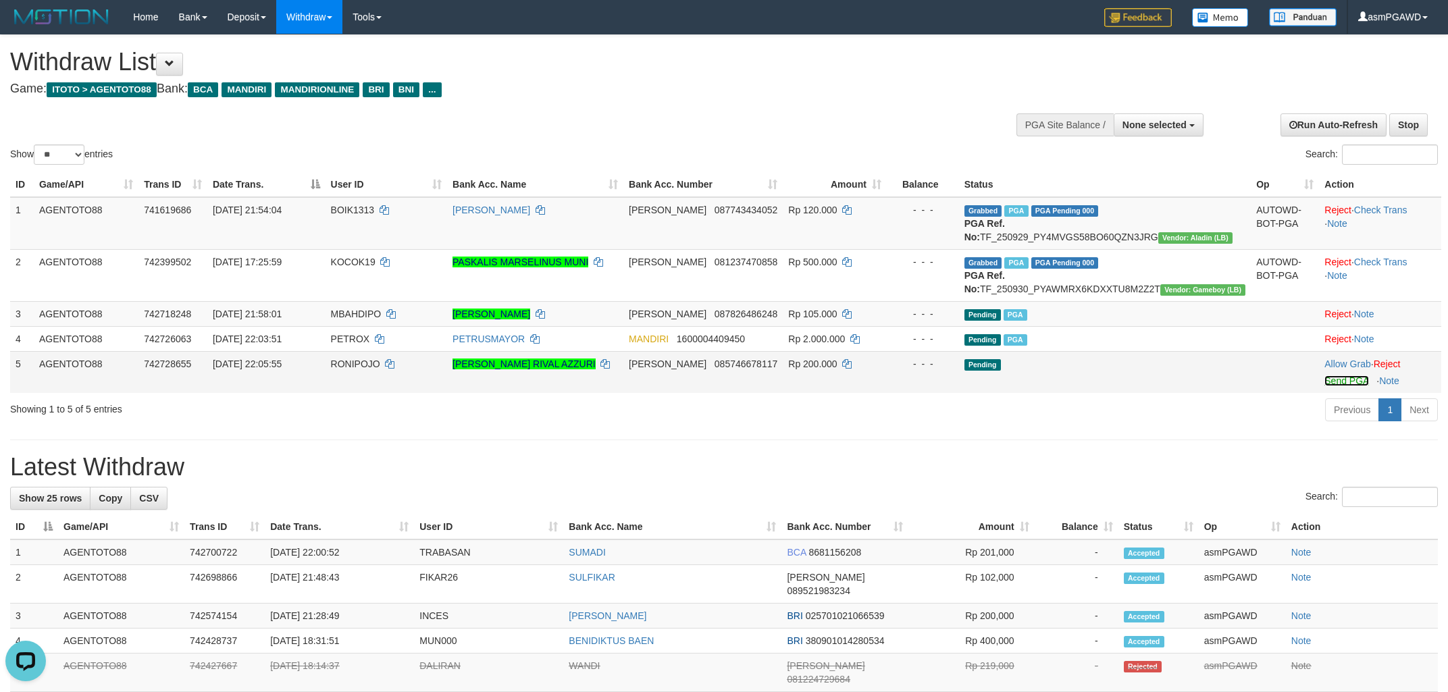
click at [1324, 386] on link "Send PGA" at bounding box center [1346, 380] width 44 height 11
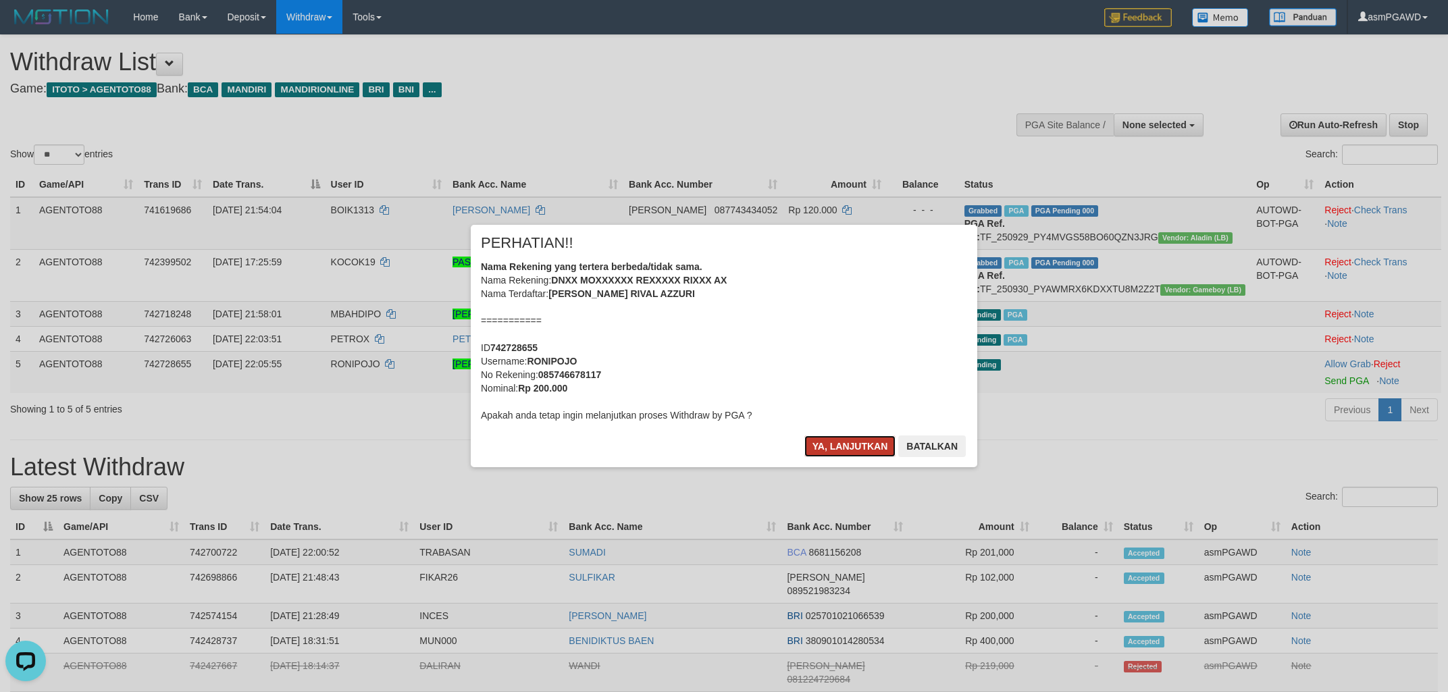
click at [825, 446] on button "Ya, lanjutkan" at bounding box center [850, 447] width 92 height 22
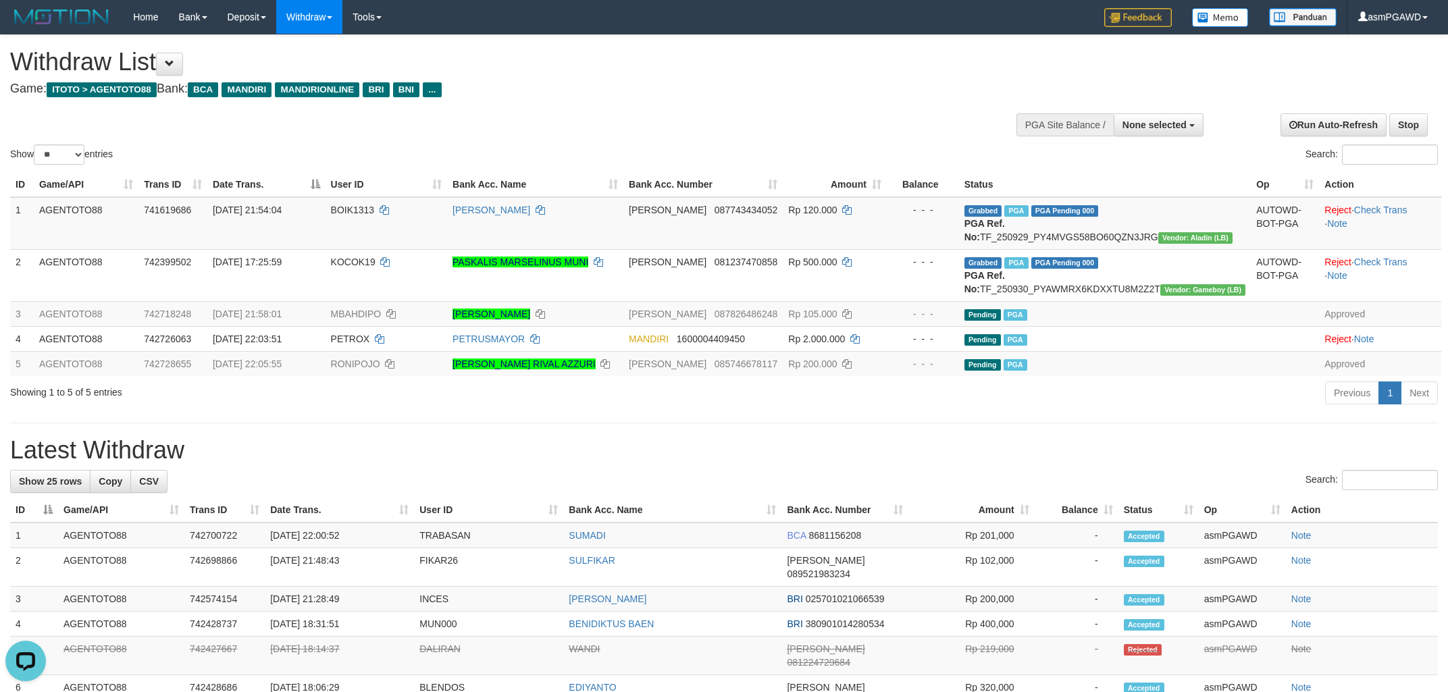
click at [191, 59] on h1 "Withdraw List" at bounding box center [480, 62] width 941 height 27
click at [174, 60] on span at bounding box center [169, 63] width 9 height 9
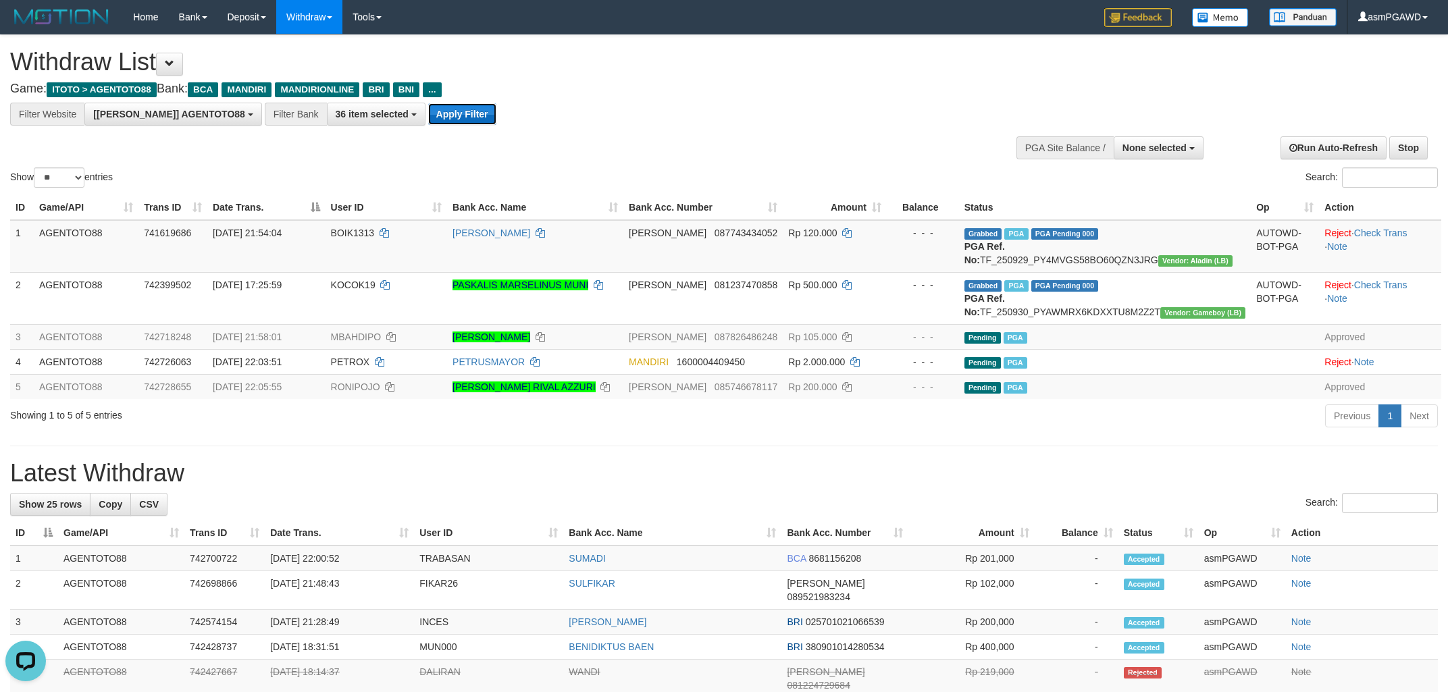
click at [428, 115] on button "Apply Filter" at bounding box center [462, 114] width 68 height 22
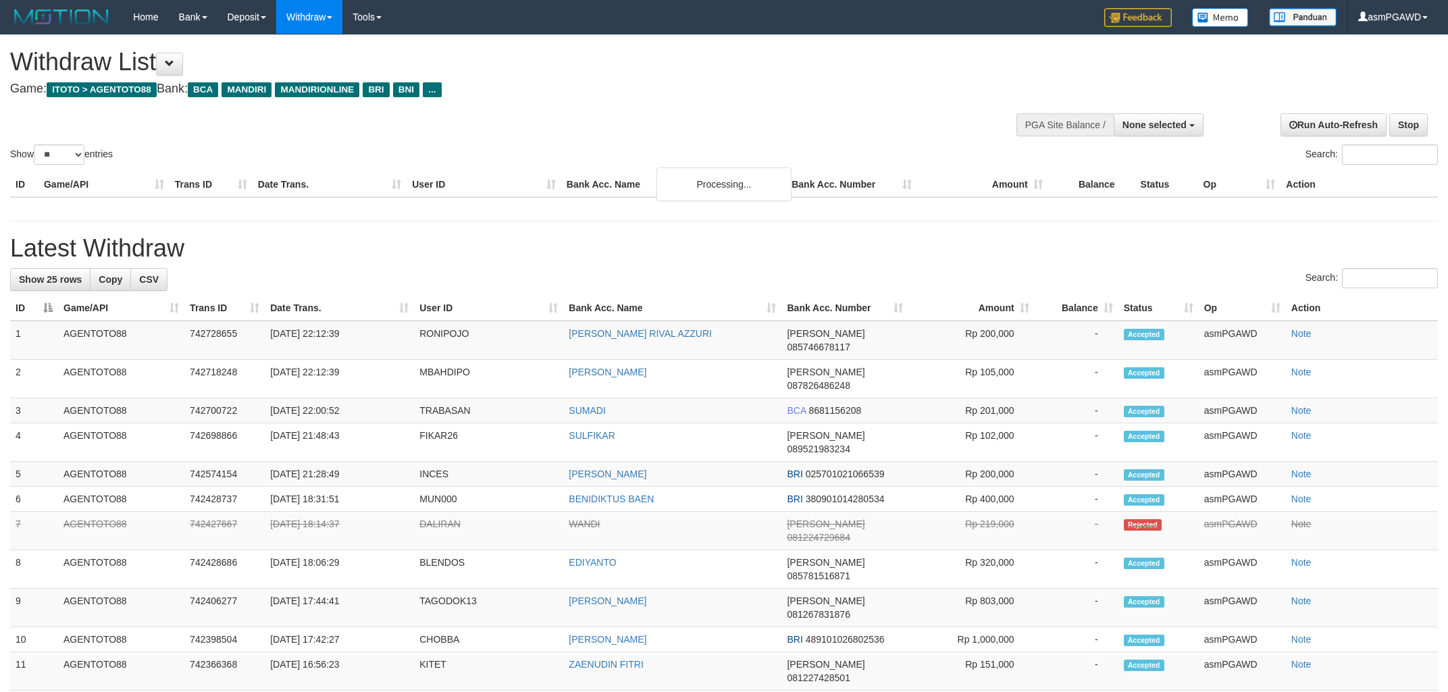
select select
select select "**"
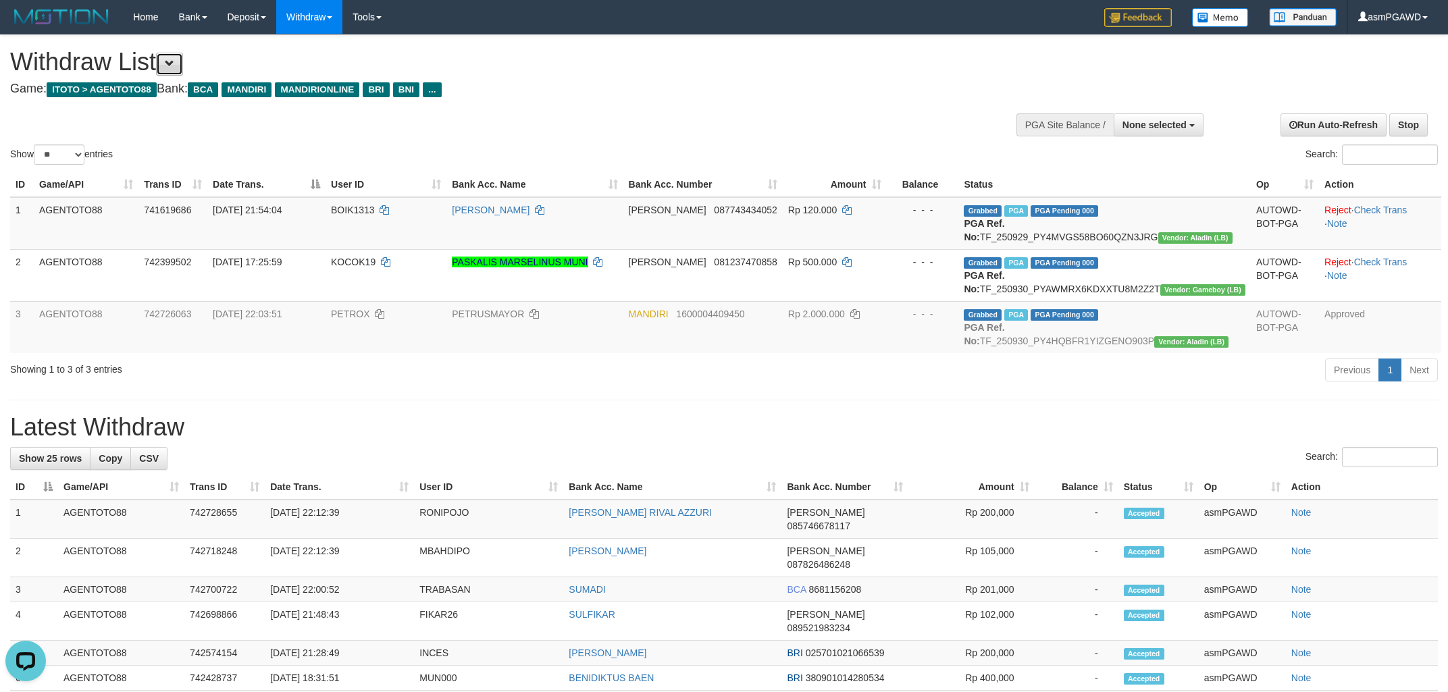
click at [174, 65] on span at bounding box center [169, 63] width 9 height 9
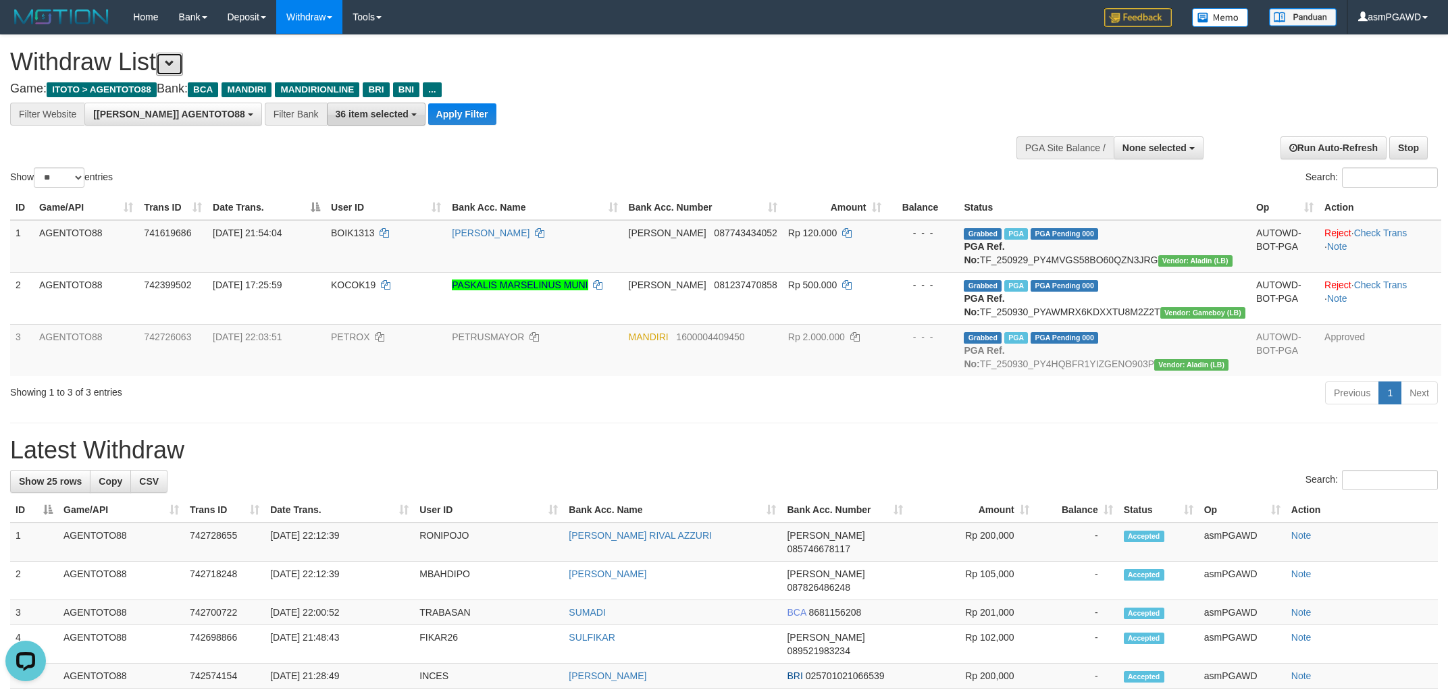
scroll to position [25, 0]
click at [428, 114] on button "Apply Filter" at bounding box center [462, 114] width 68 height 22
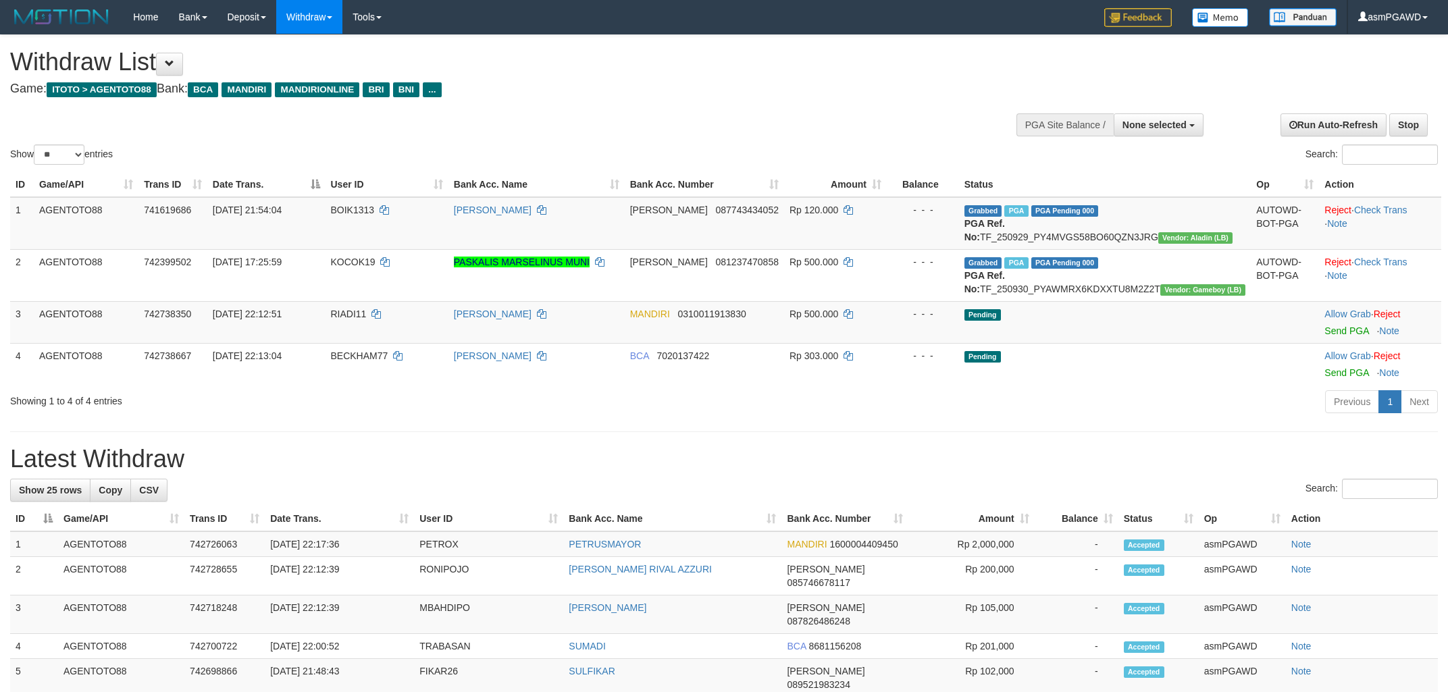
select select
select select "**"
click at [1324, 336] on link "Send PGA" at bounding box center [1346, 330] width 44 height 11
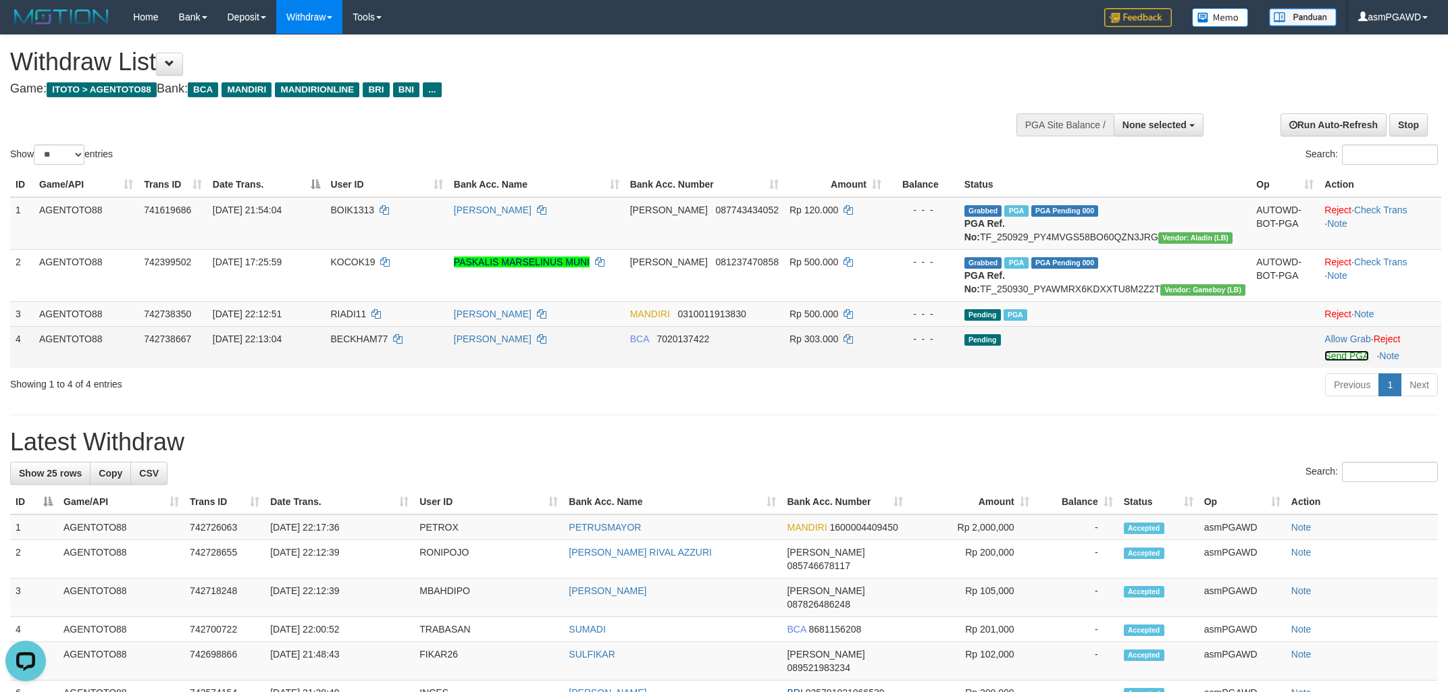
click at [1333, 361] on link "Send PGA" at bounding box center [1346, 355] width 44 height 11
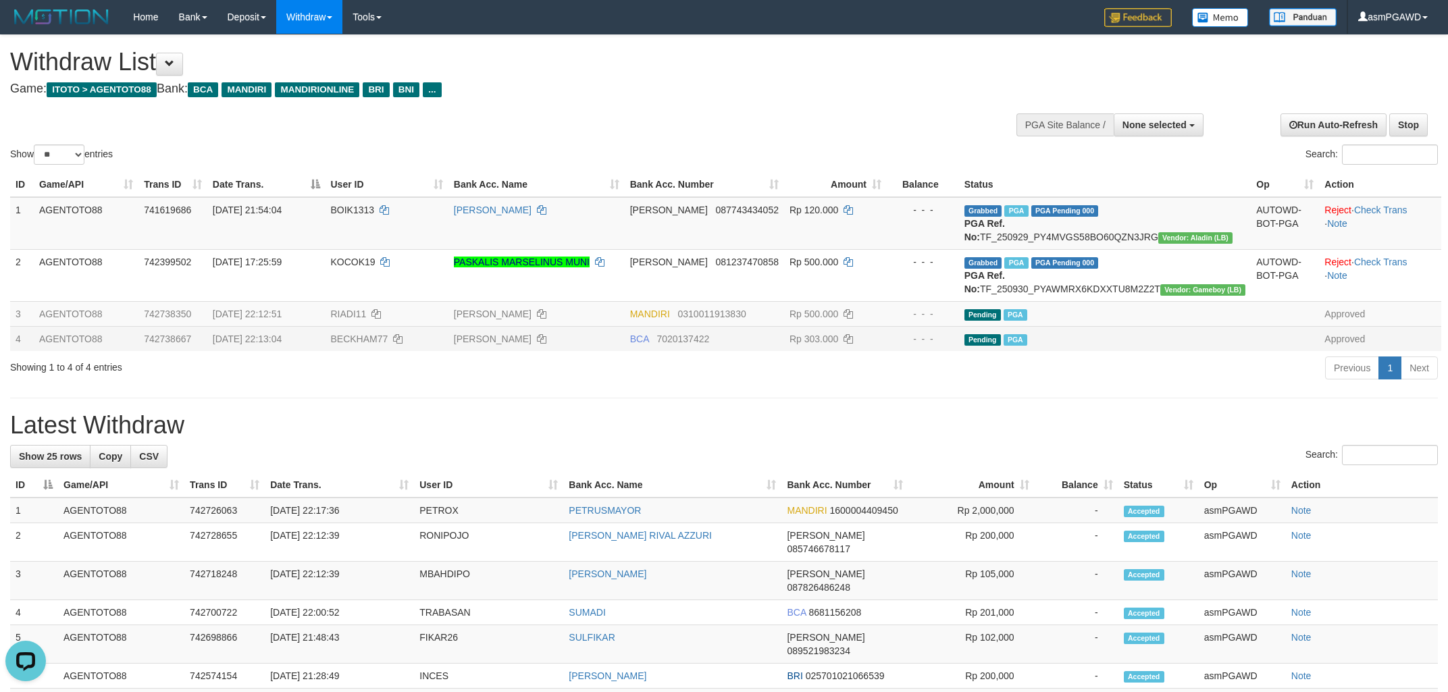
click at [190, 63] on h1 "Withdraw List" at bounding box center [480, 62] width 941 height 27
drag, startPoint x: 180, startPoint y: 63, endPoint x: 293, endPoint y: 72, distance: 113.8
click at [174, 63] on span at bounding box center [169, 63] width 9 height 9
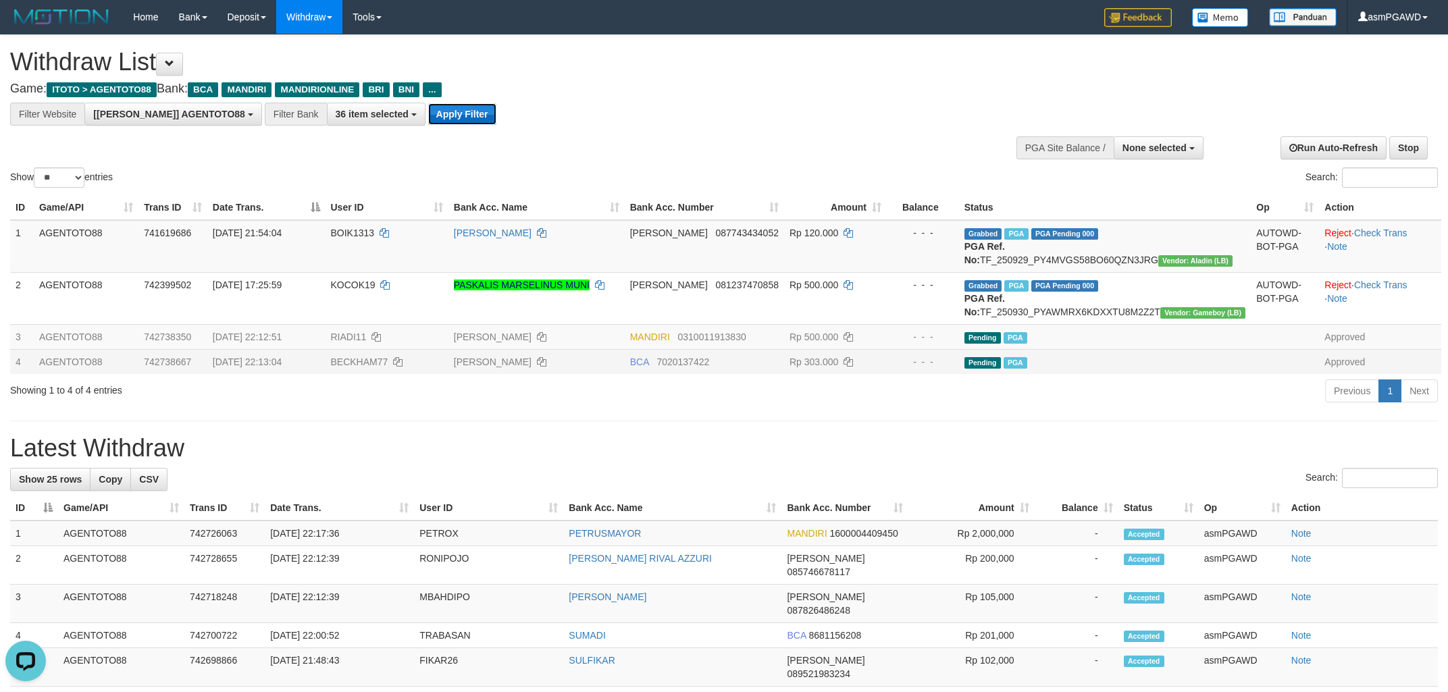
click at [428, 114] on button "Apply Filter" at bounding box center [462, 114] width 68 height 22
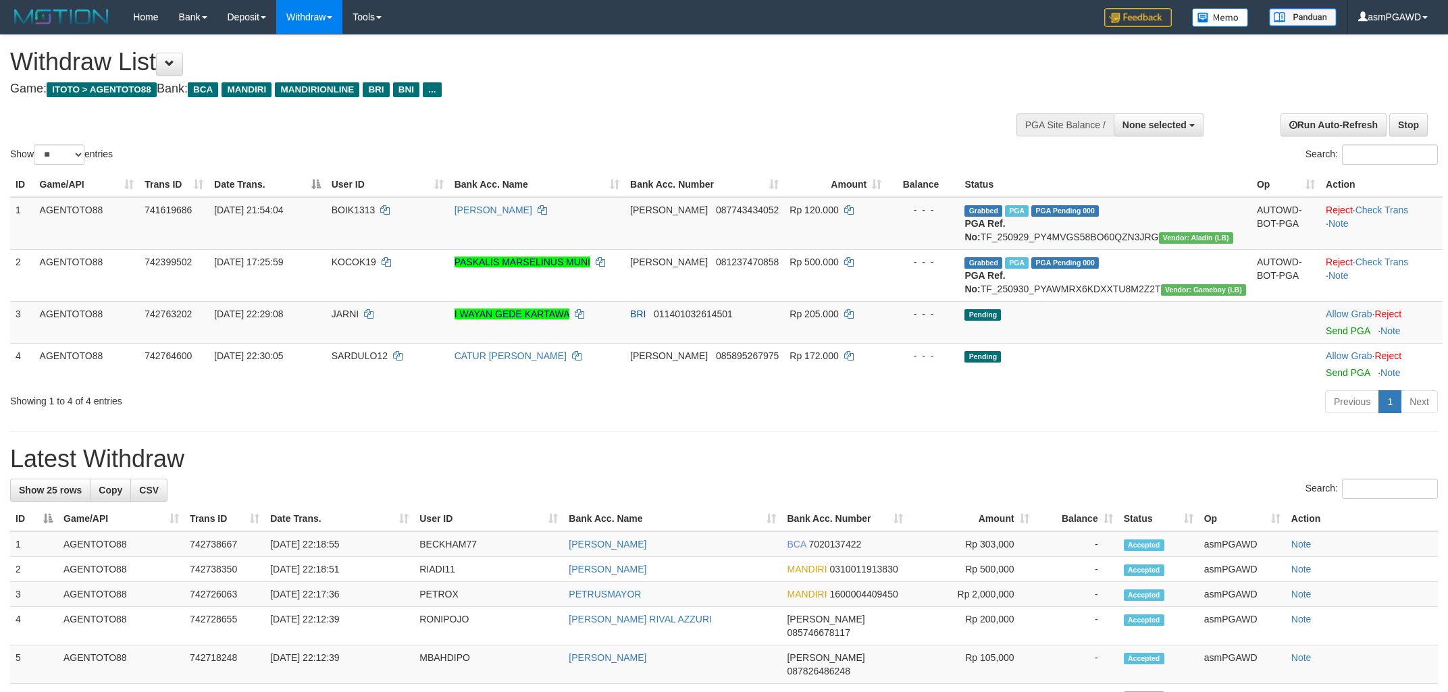
select select
select select "**"
click at [1326, 336] on link "Send PGA" at bounding box center [1348, 330] width 44 height 11
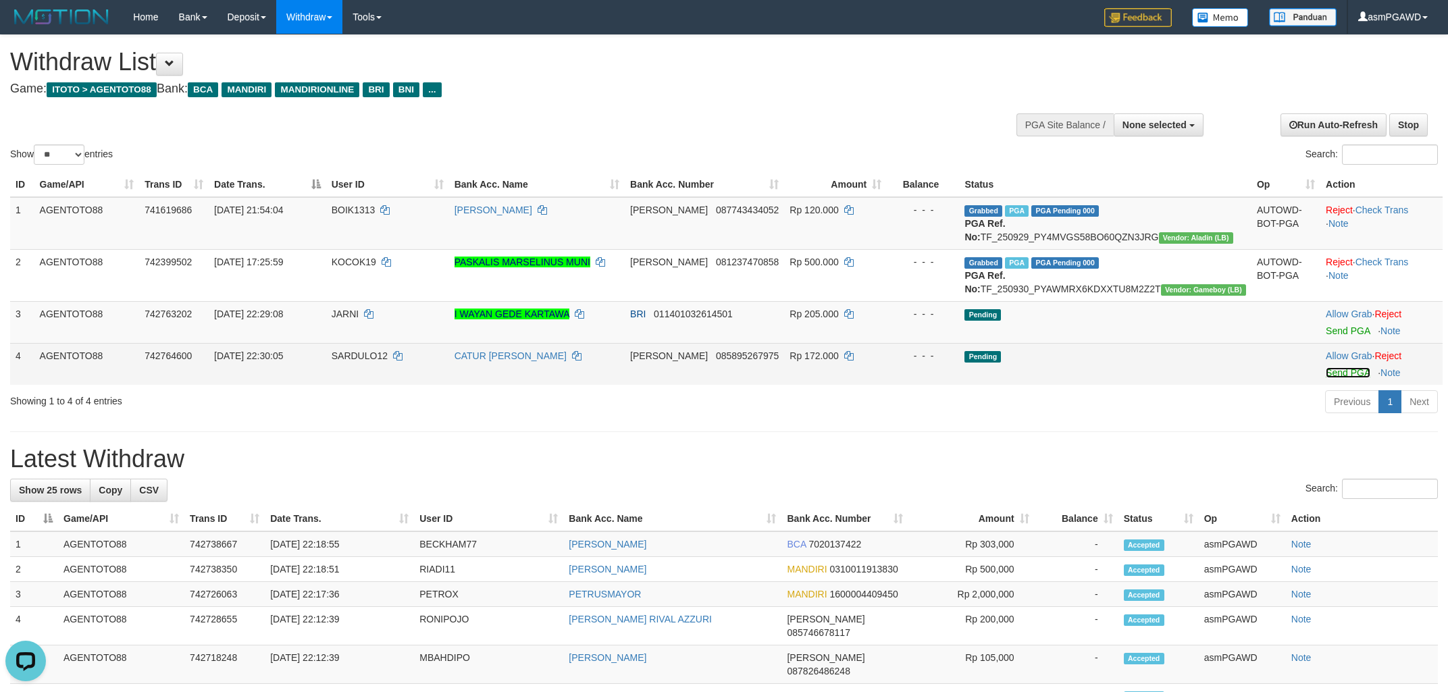
click at [1328, 378] on link "Send PGA" at bounding box center [1348, 372] width 44 height 11
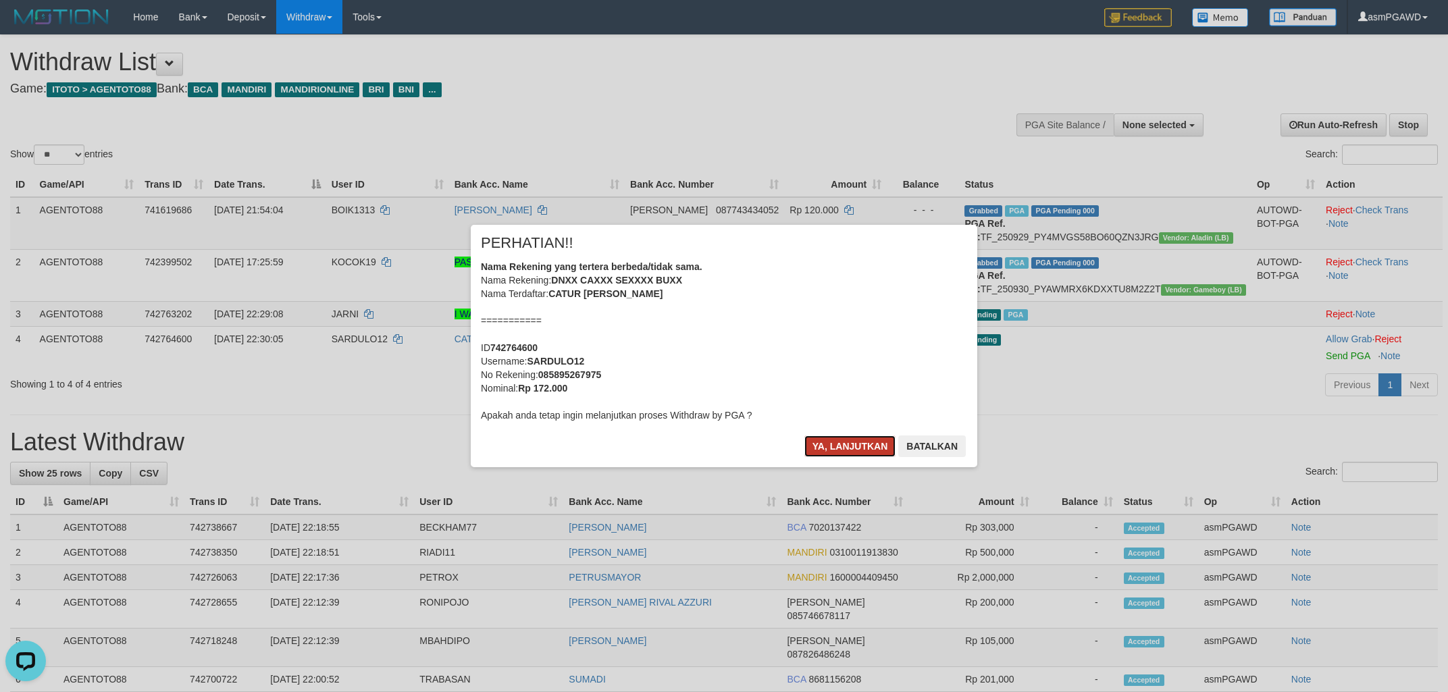
click at [826, 448] on button "Ya, lanjutkan" at bounding box center [850, 447] width 92 height 22
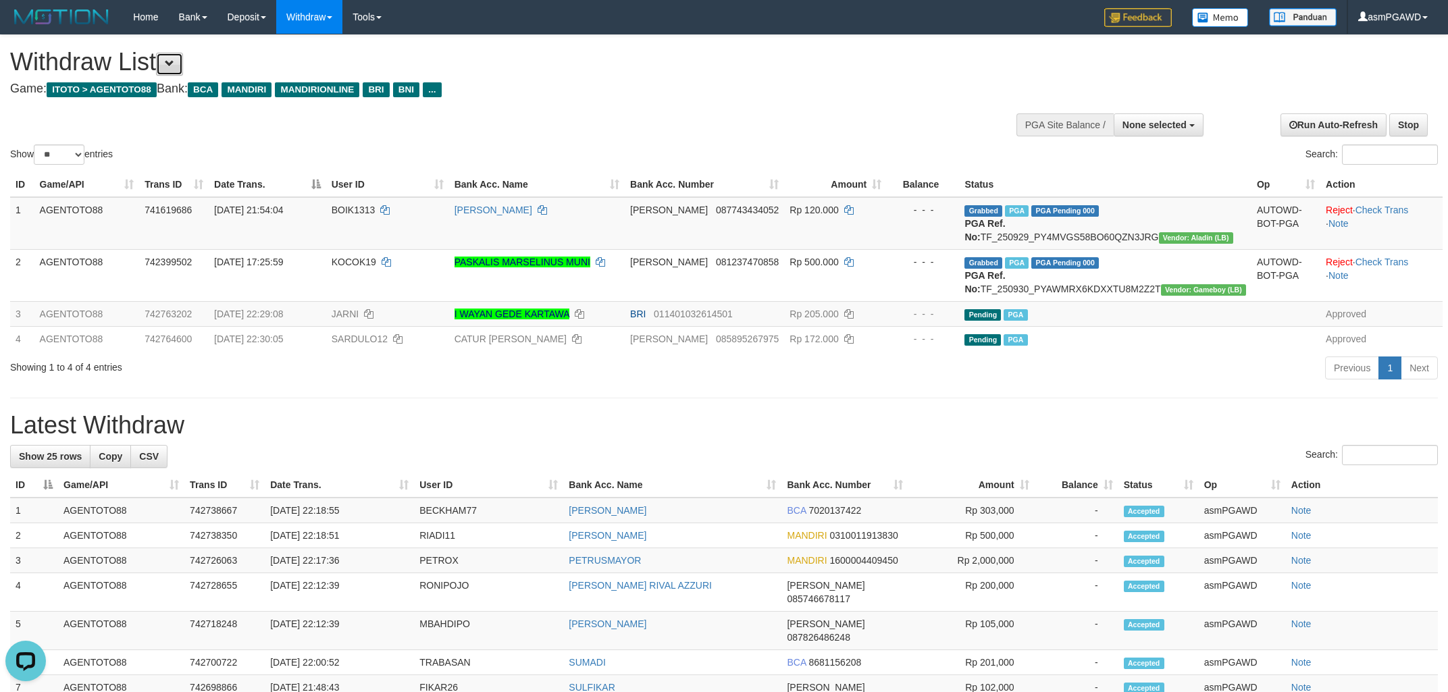
click at [183, 60] on button at bounding box center [169, 64] width 27 height 23
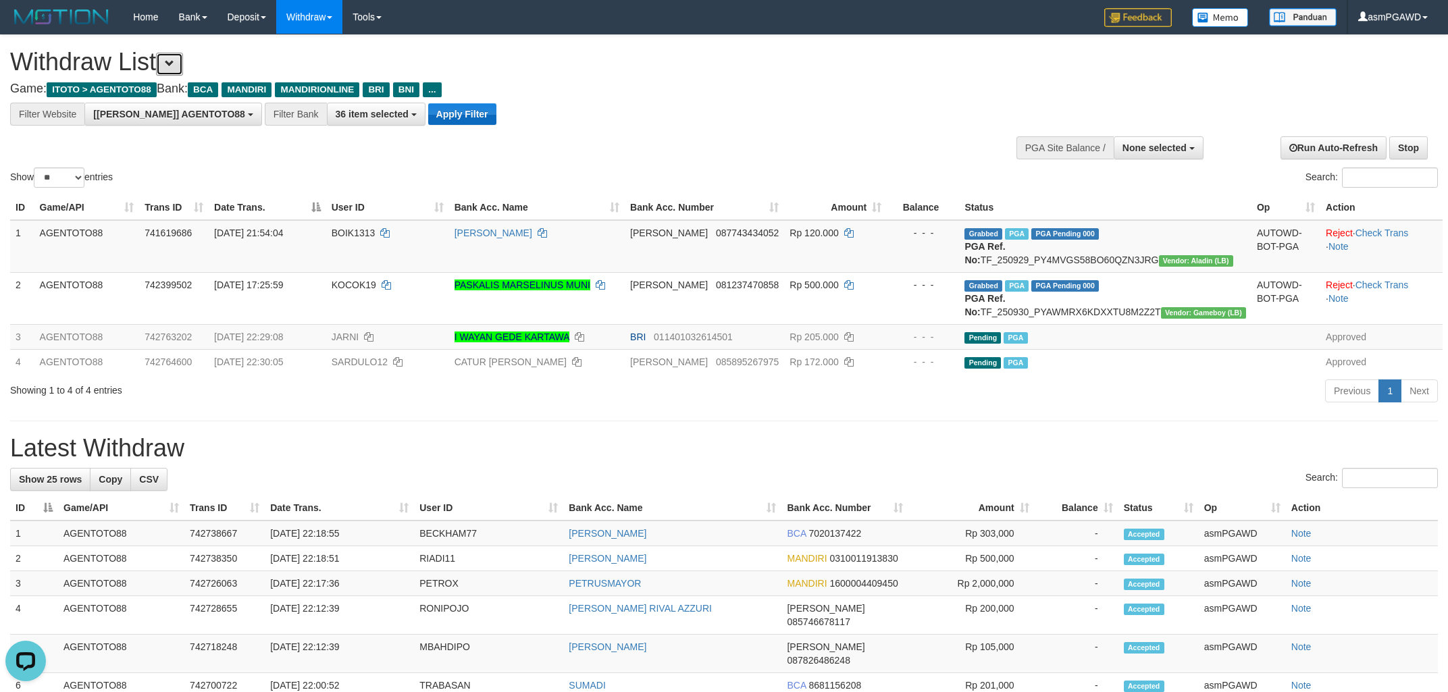
scroll to position [25, 0]
click at [428, 109] on button "Apply Filter" at bounding box center [462, 114] width 68 height 22
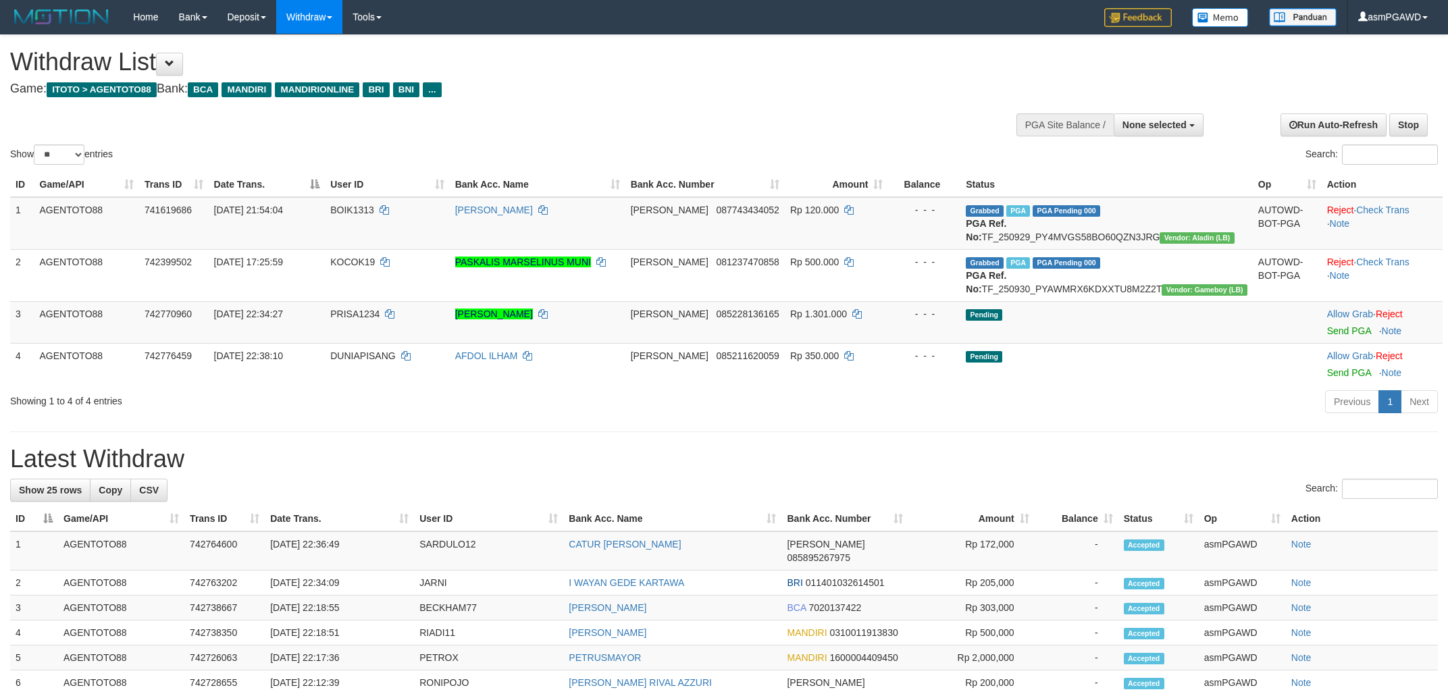
select select
select select "**"
click at [1330, 336] on link "Send PGA" at bounding box center [1349, 330] width 44 height 11
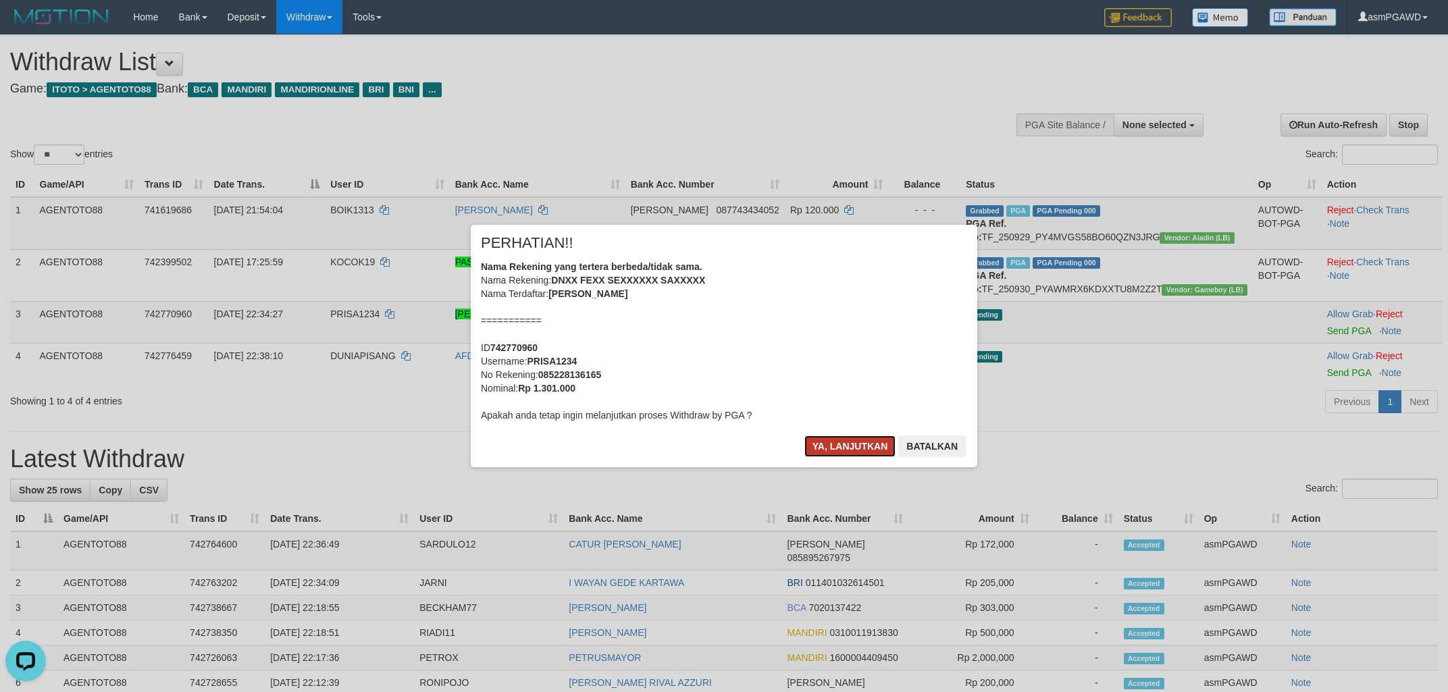
click at [848, 446] on button "Ya, lanjutkan" at bounding box center [850, 447] width 92 height 22
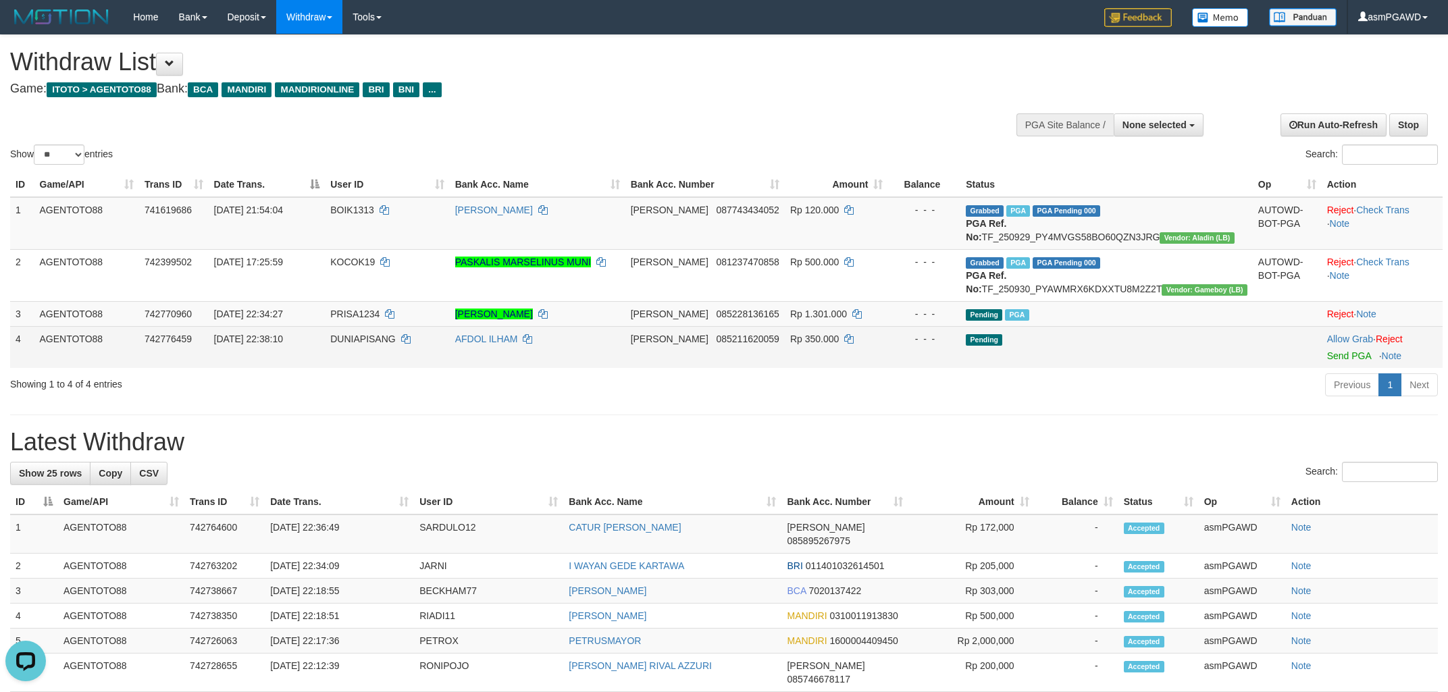
click at [1329, 368] on td "Allow Grab · Reject Send PGA · Note" at bounding box center [1382, 347] width 121 height 42
click at [1327, 361] on link "Send PGA" at bounding box center [1349, 355] width 44 height 11
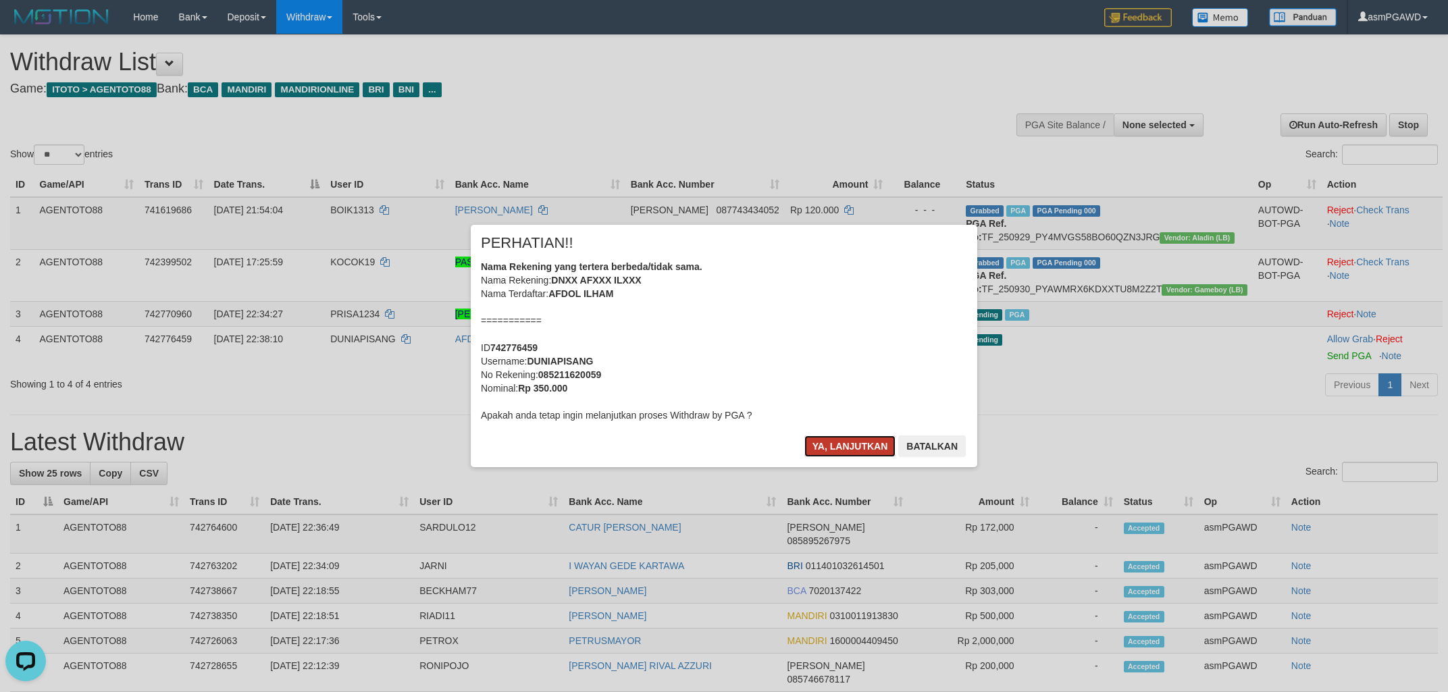
click at [861, 442] on button "Ya, lanjutkan" at bounding box center [850, 447] width 92 height 22
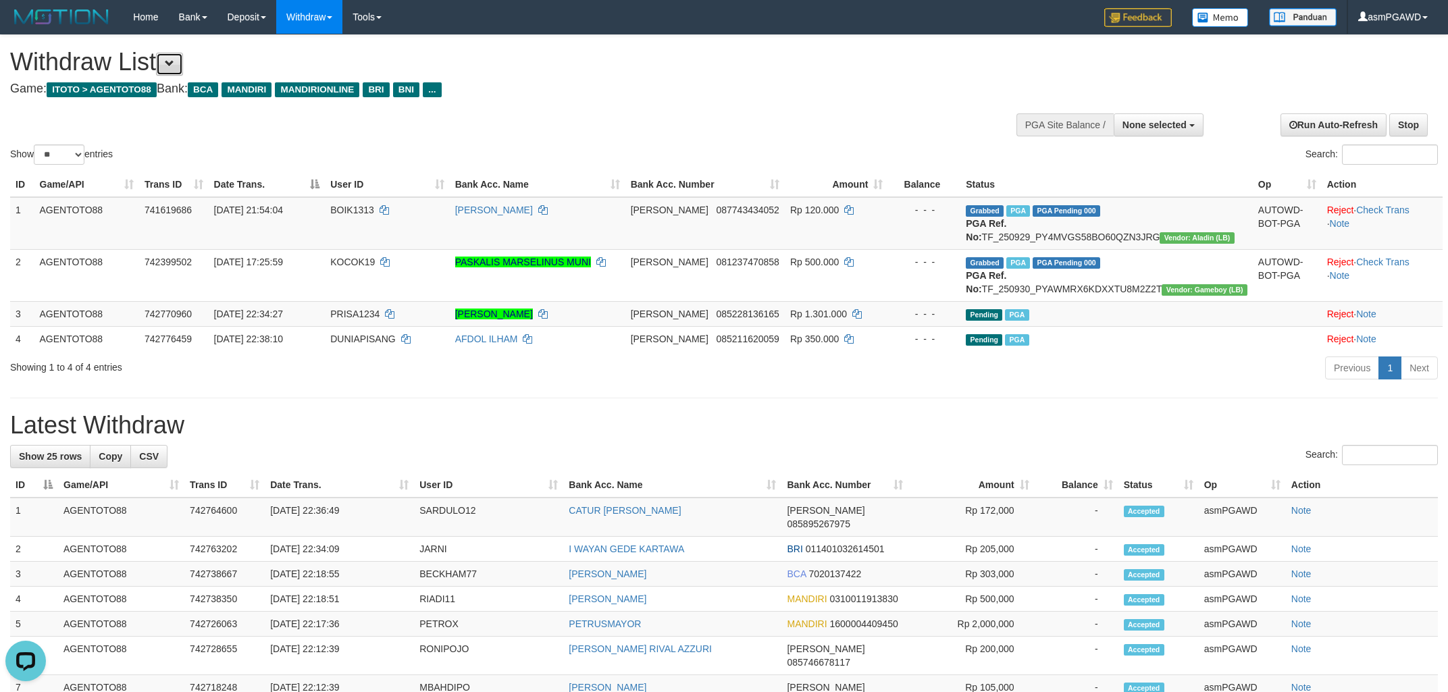
click at [182, 59] on button at bounding box center [169, 64] width 27 height 23
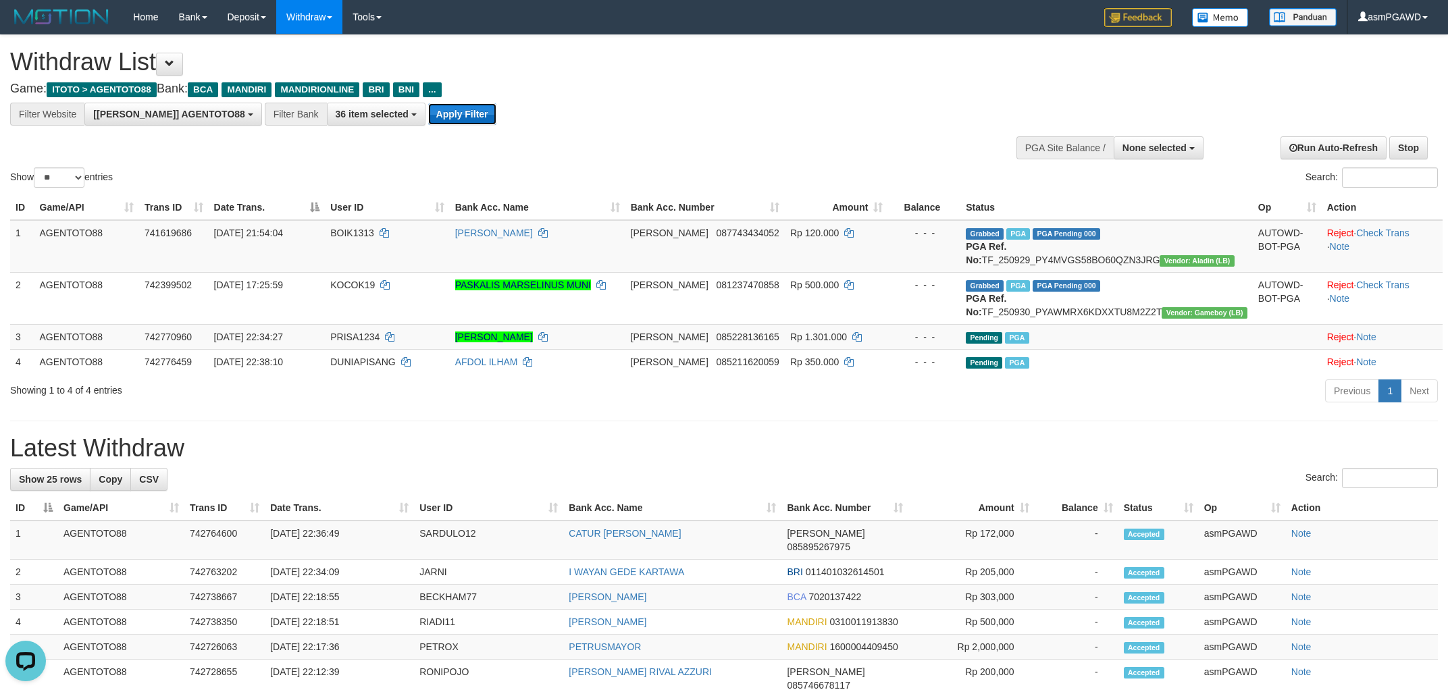
click at [428, 117] on button "Apply Filter" at bounding box center [462, 114] width 68 height 22
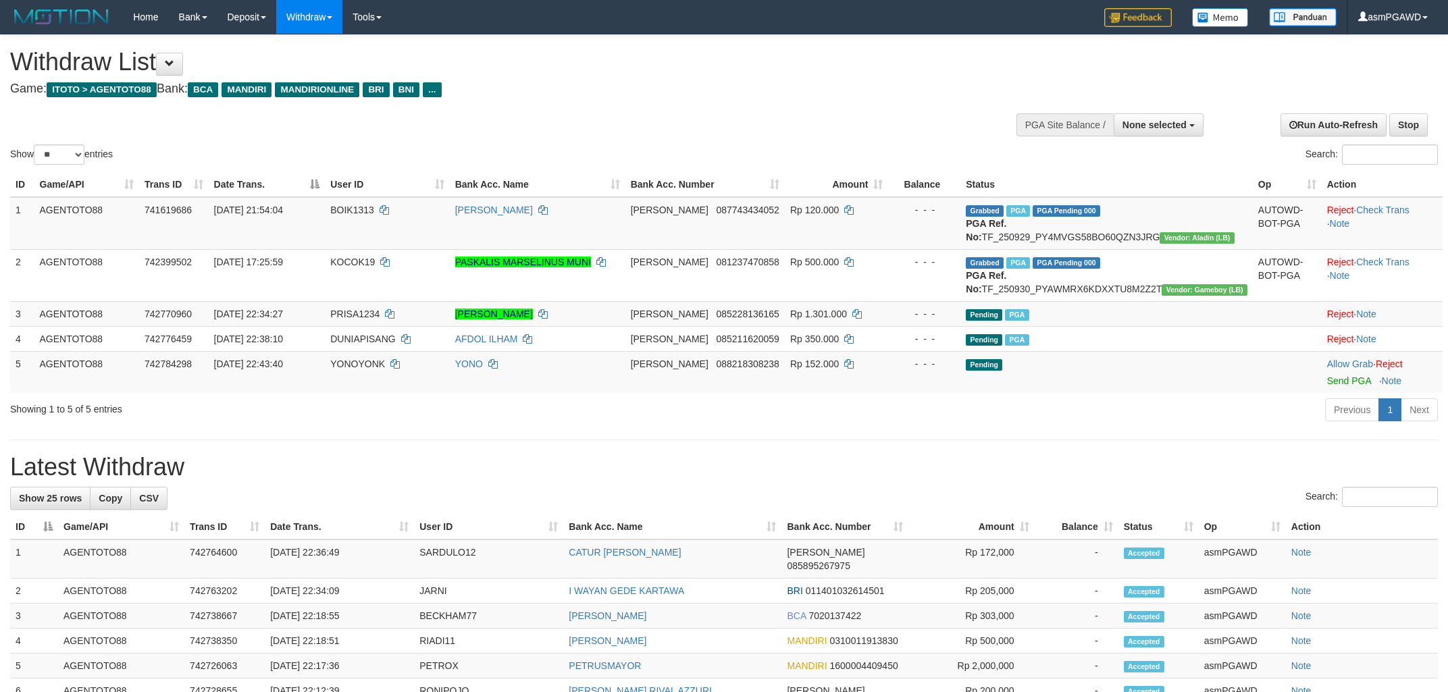
select select
select select "**"
click at [1332, 386] on link "Send PGA" at bounding box center [1349, 380] width 44 height 11
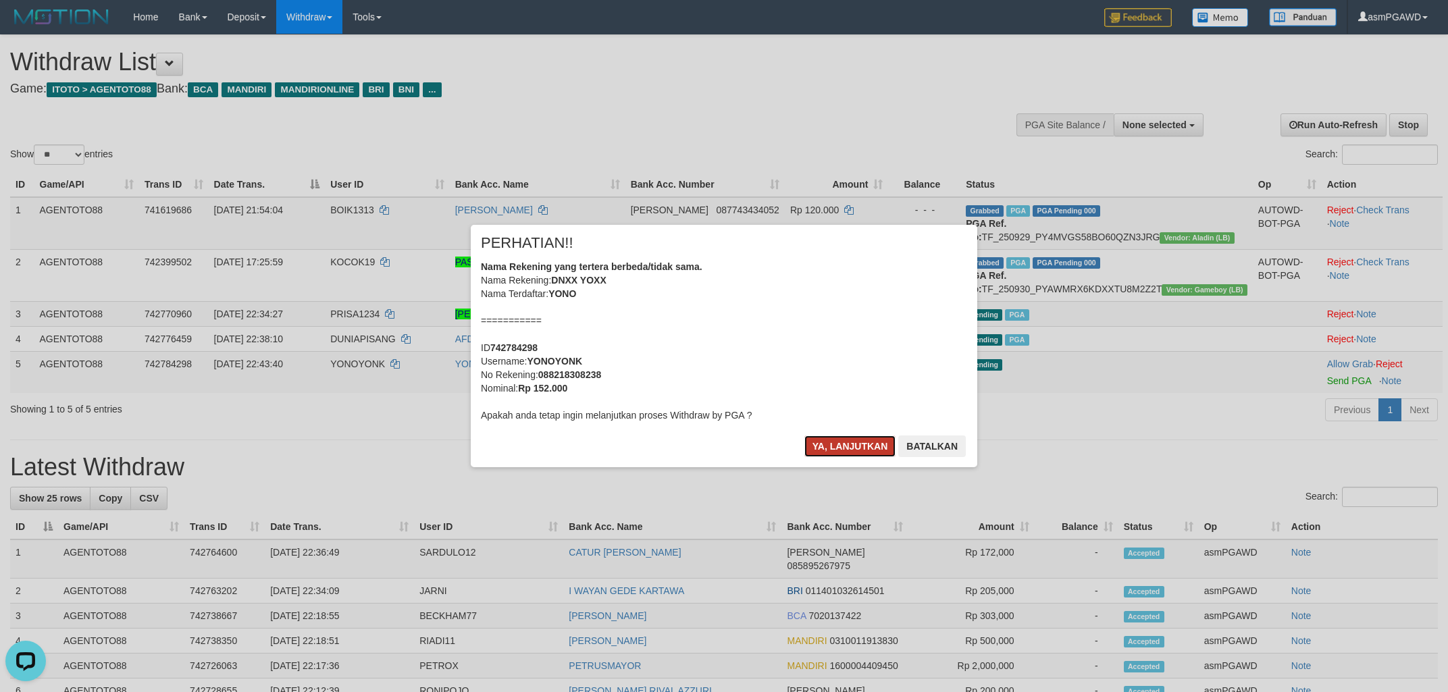
click at [829, 451] on button "Ya, lanjutkan" at bounding box center [850, 447] width 92 height 22
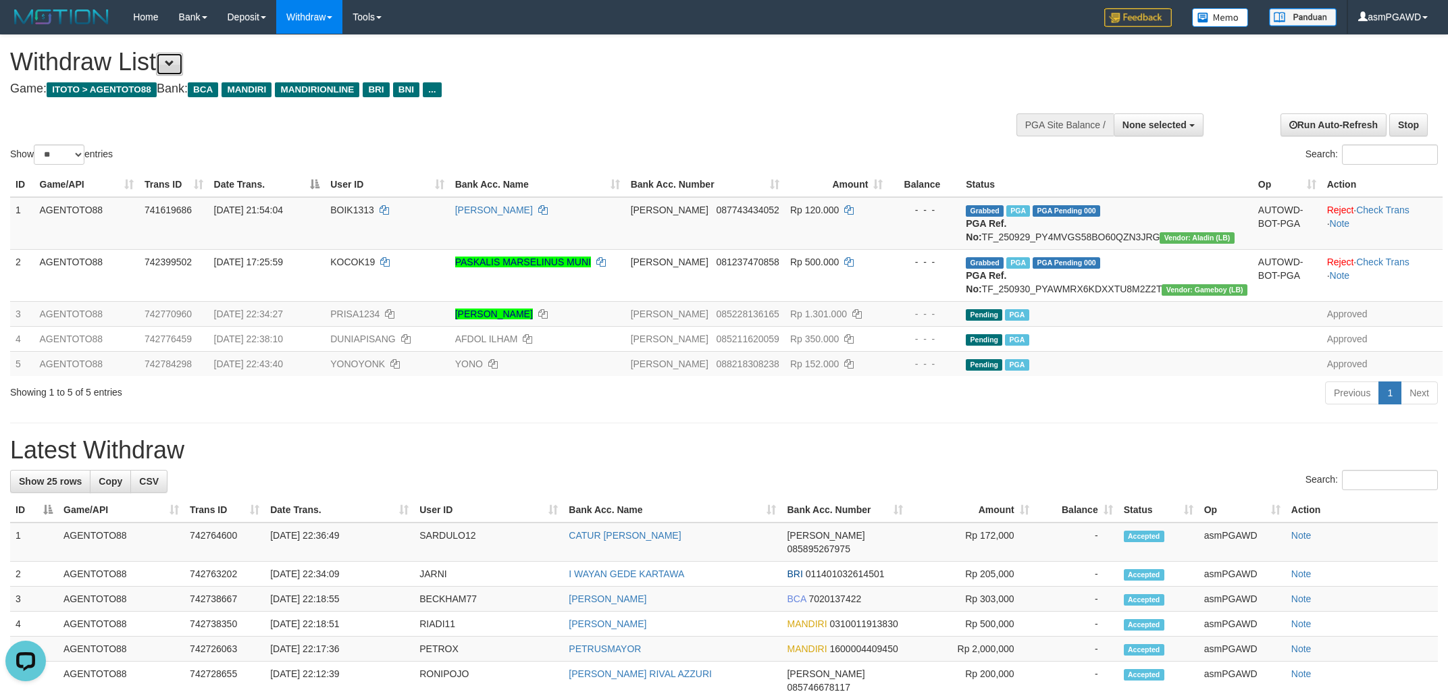
click at [174, 68] on span at bounding box center [169, 63] width 9 height 9
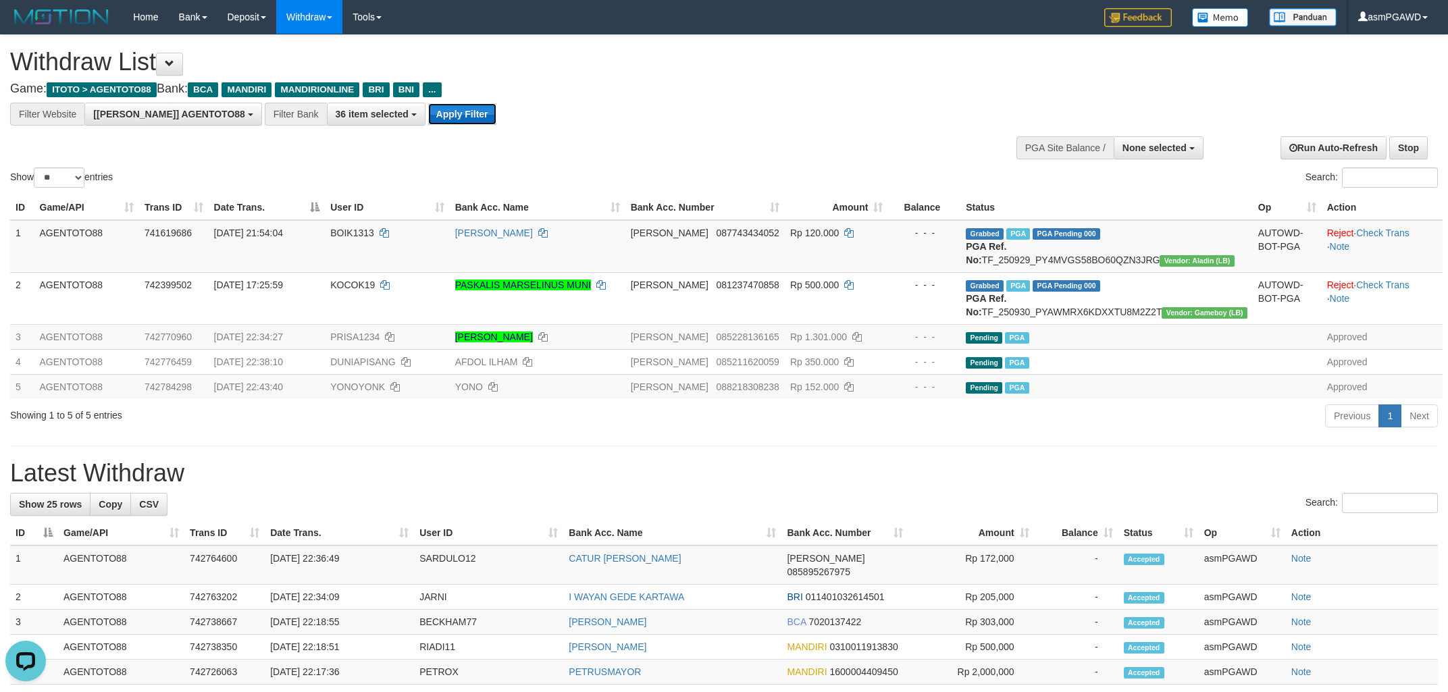
click at [428, 117] on button "Apply Filter" at bounding box center [462, 114] width 68 height 22
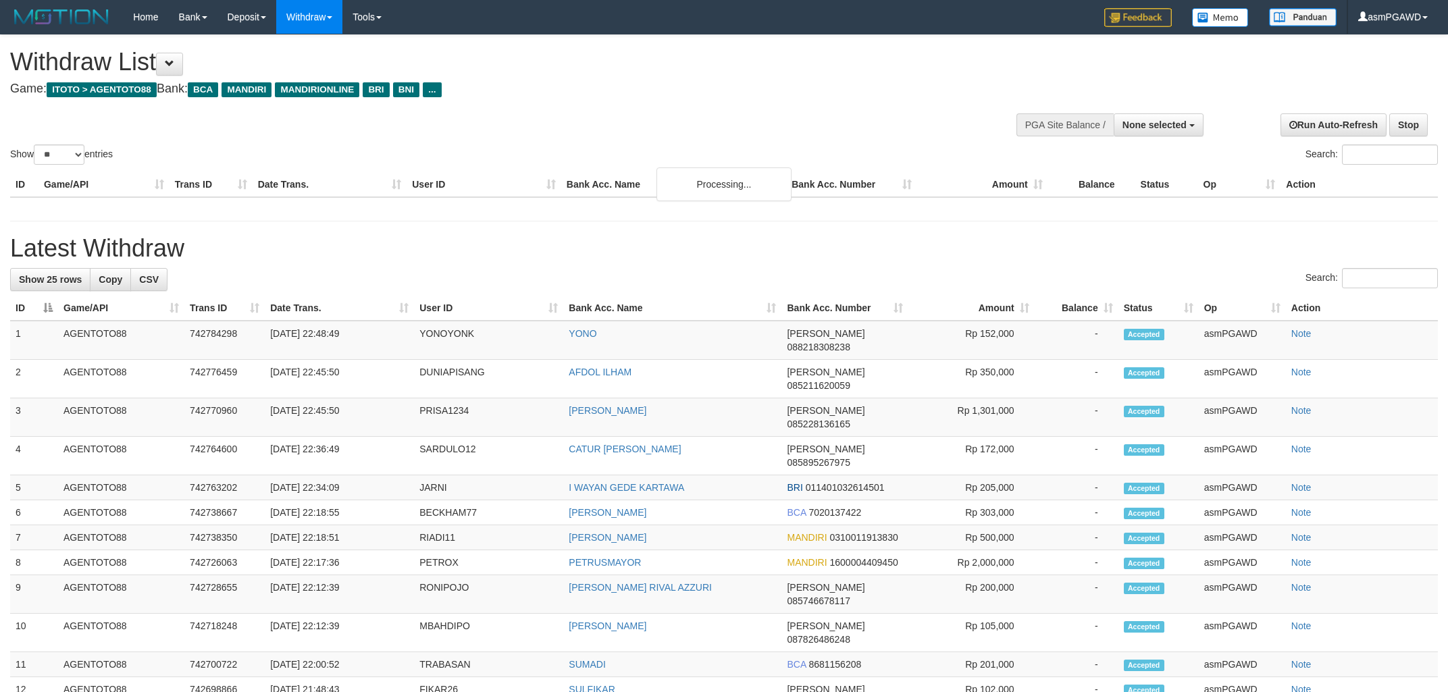
select select
select select "**"
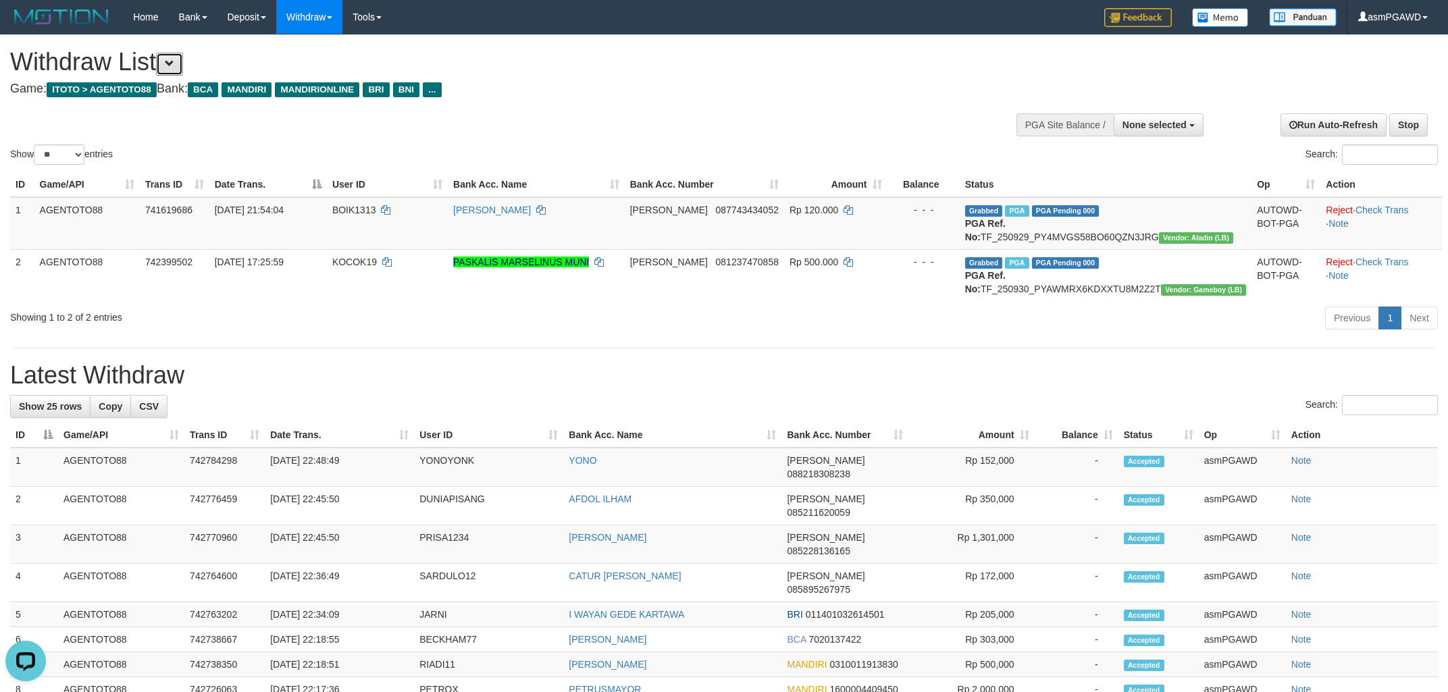
drag, startPoint x: 165, startPoint y: 62, endPoint x: 298, endPoint y: 80, distance: 133.6
click at [166, 62] on button at bounding box center [169, 64] width 27 height 23
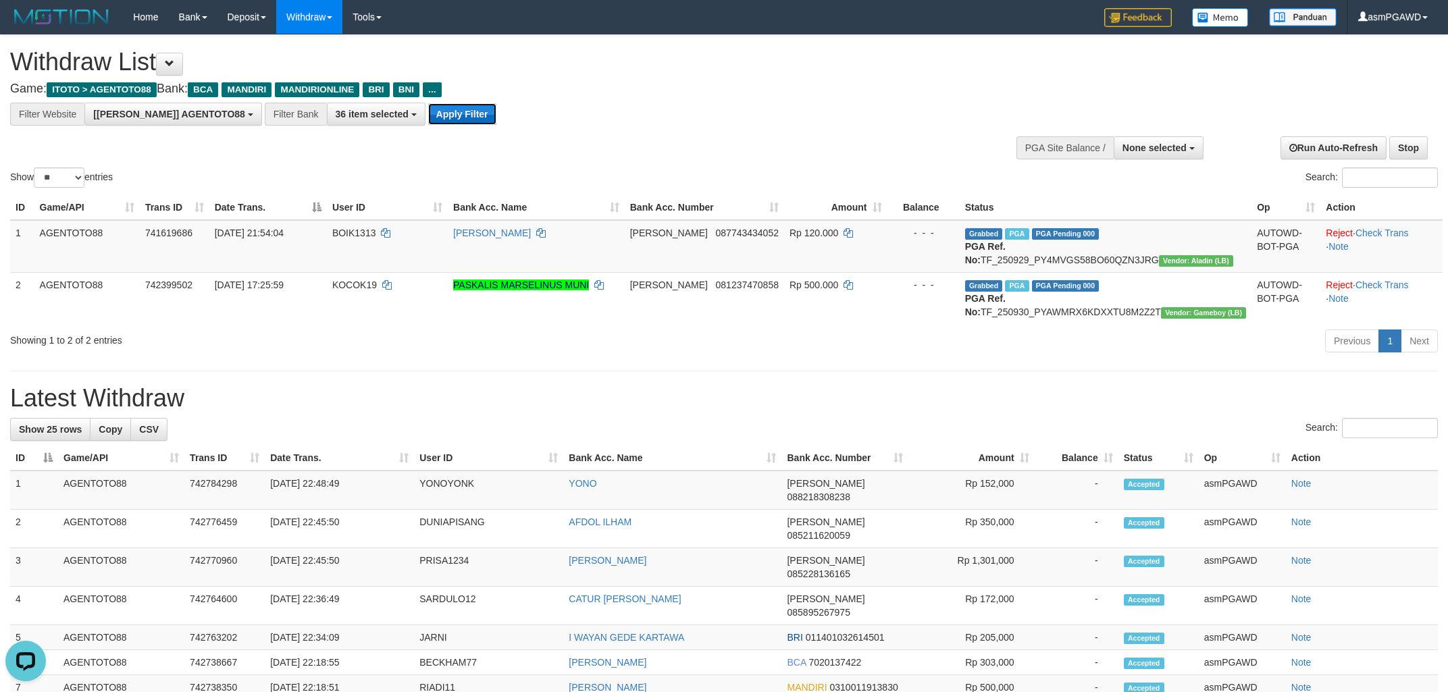
click at [428, 124] on button "Apply Filter" at bounding box center [462, 114] width 68 height 22
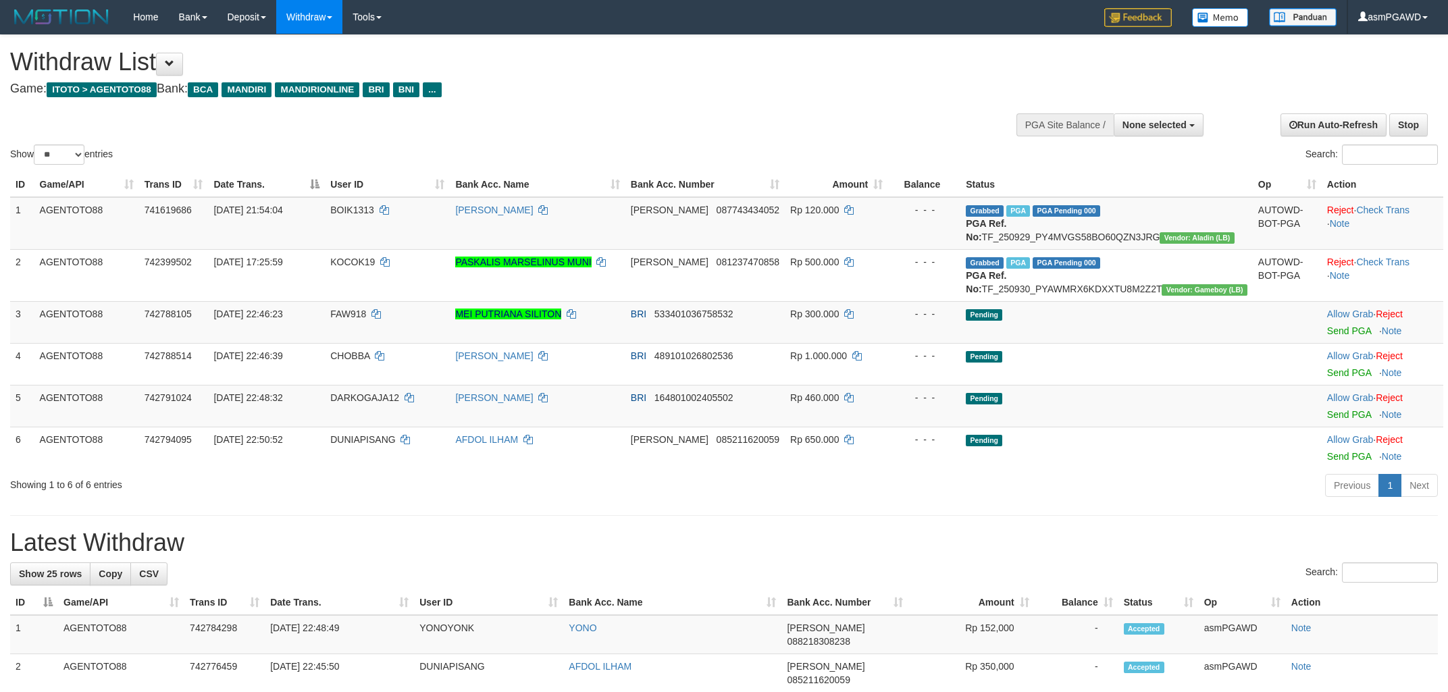
select select
select select "**"
click at [1327, 336] on link "Send PGA" at bounding box center [1349, 330] width 44 height 11
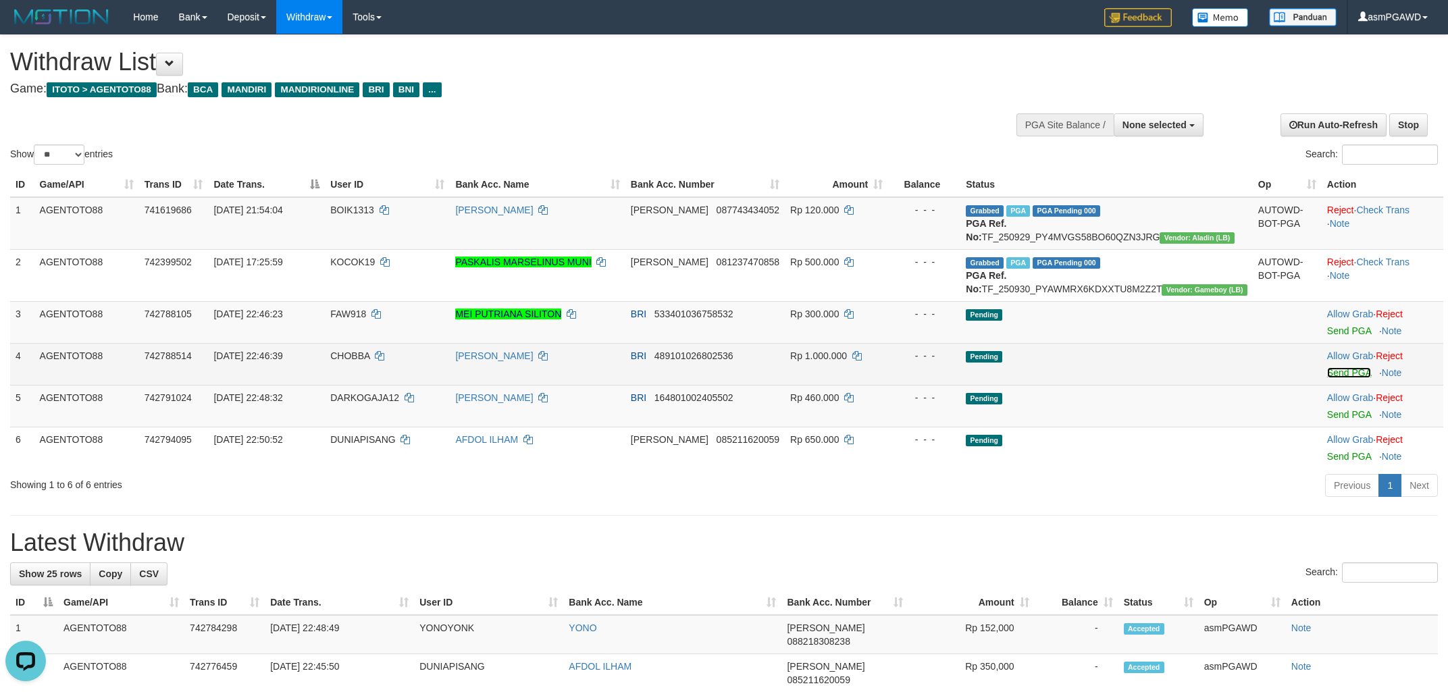
click at [1329, 378] on link "Send PGA" at bounding box center [1349, 372] width 44 height 11
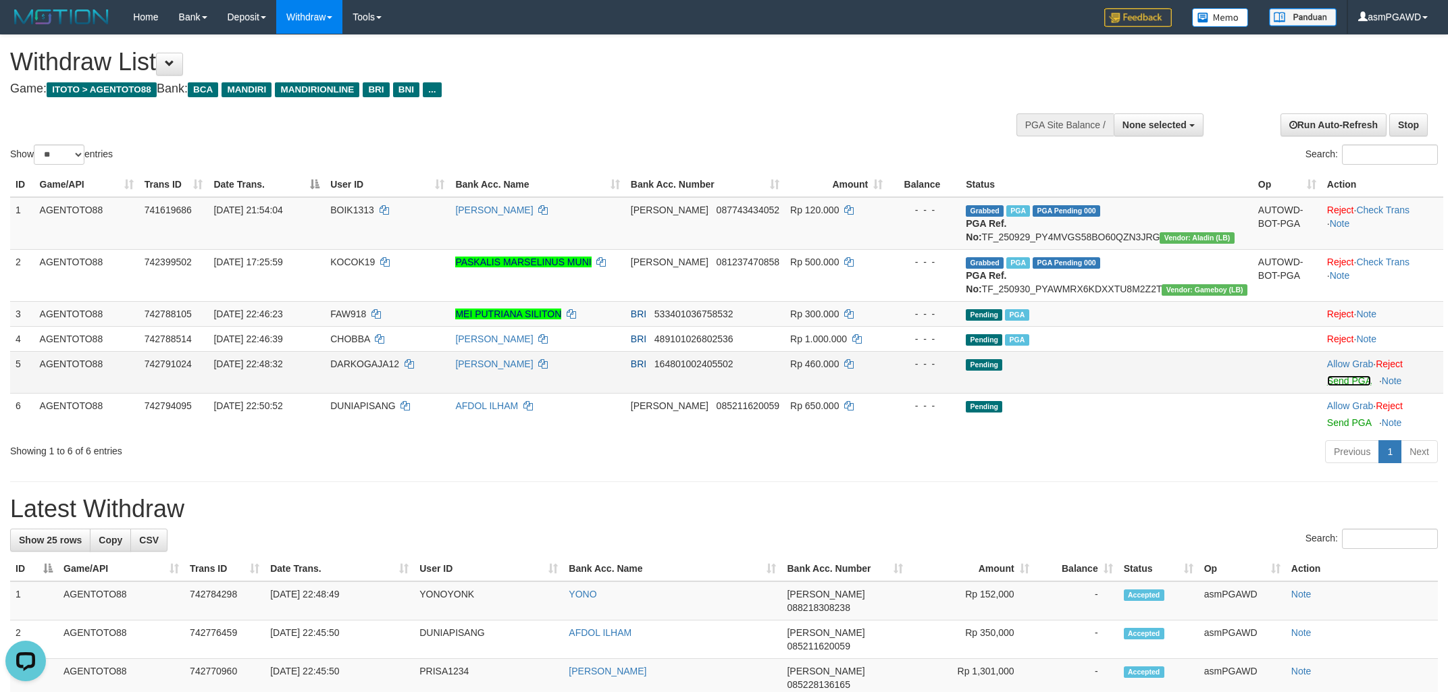
click at [1328, 386] on link "Send PGA" at bounding box center [1349, 380] width 44 height 11
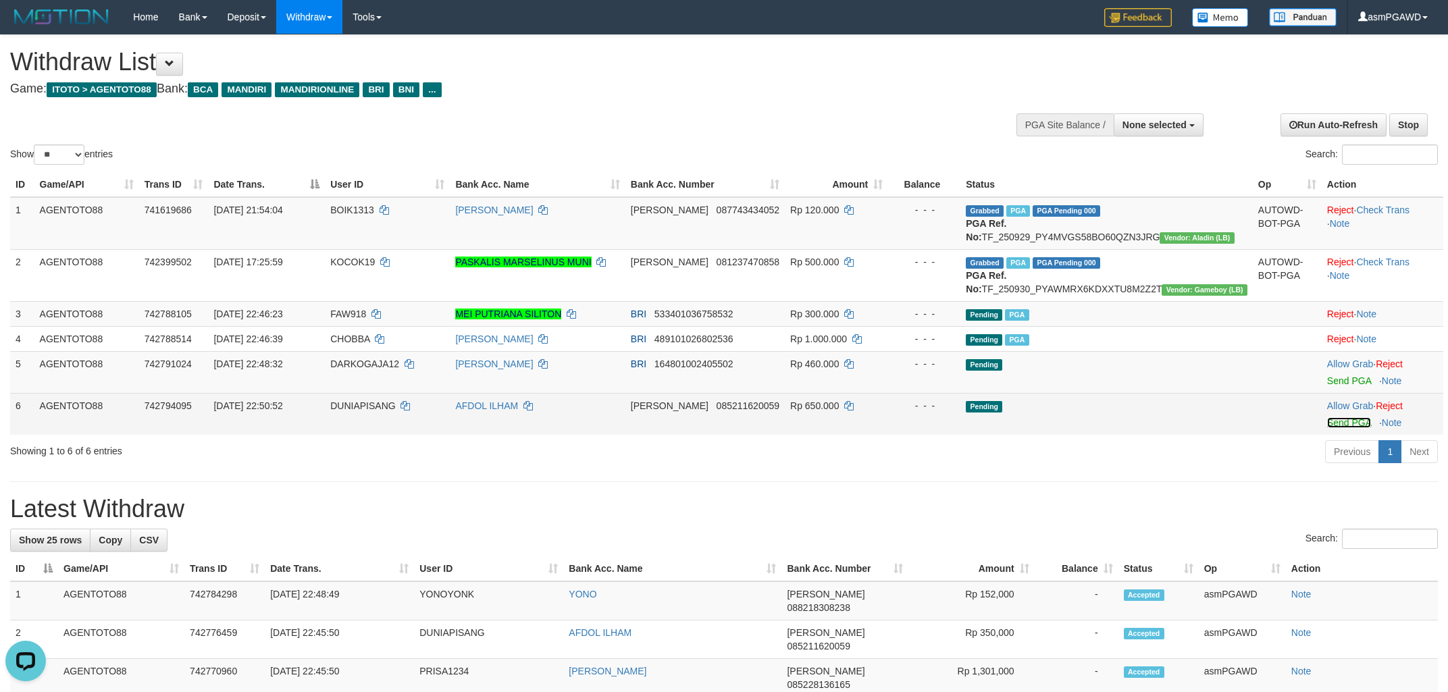
click at [1331, 428] on link "Send PGA" at bounding box center [1349, 422] width 44 height 11
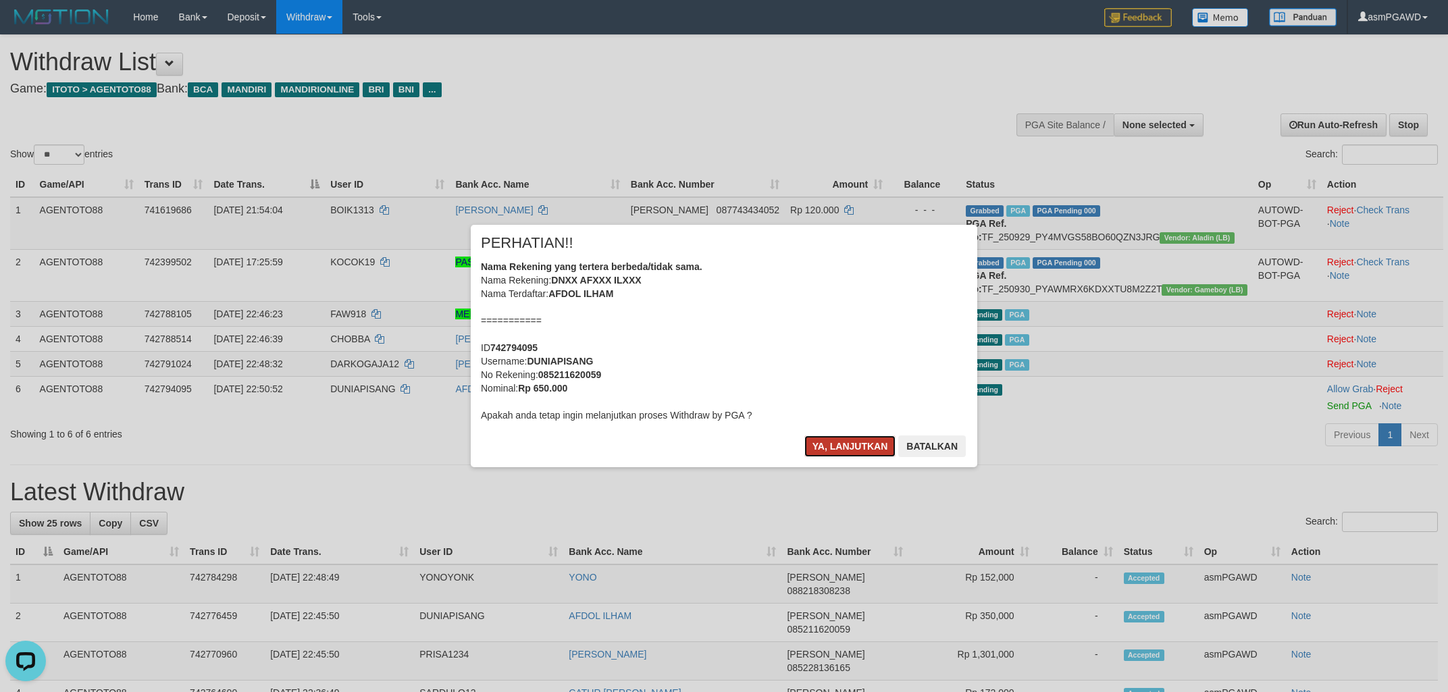
click at [830, 447] on button "Ya, lanjutkan" at bounding box center [850, 447] width 92 height 22
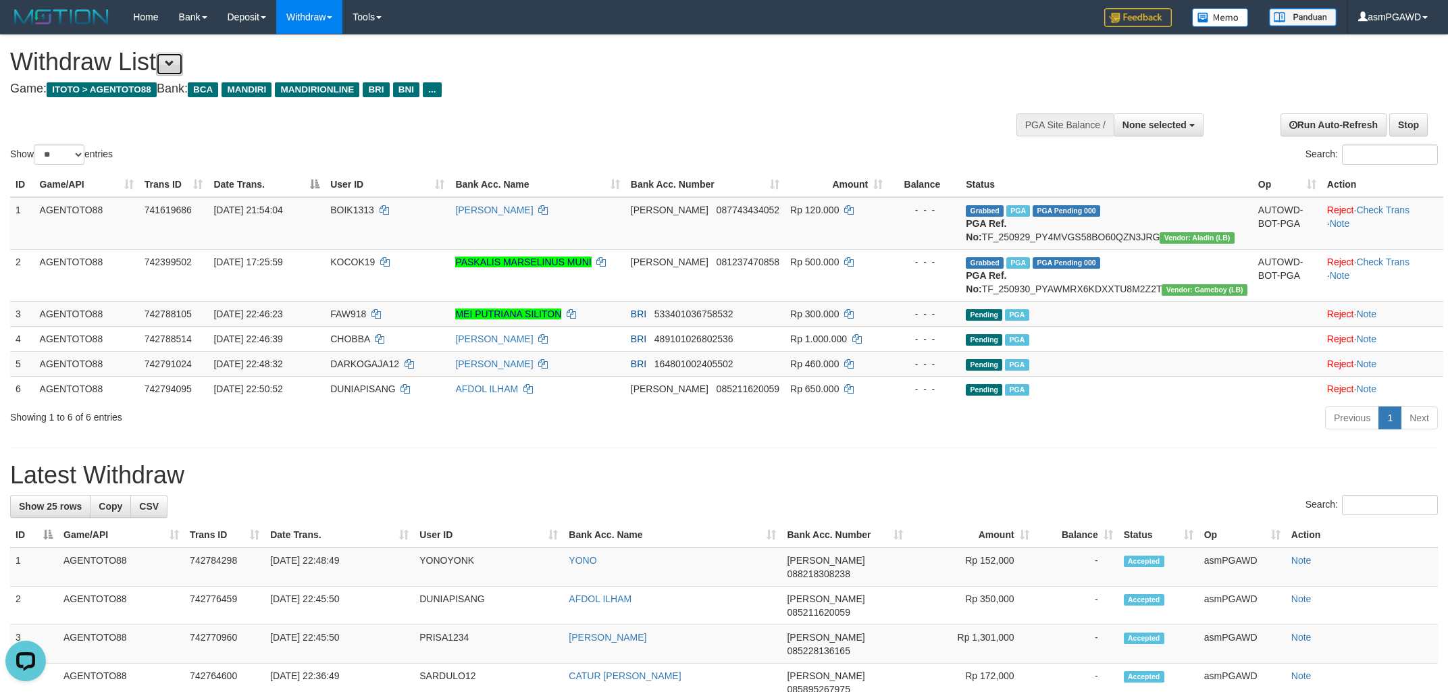
click at [174, 64] on span at bounding box center [169, 63] width 9 height 9
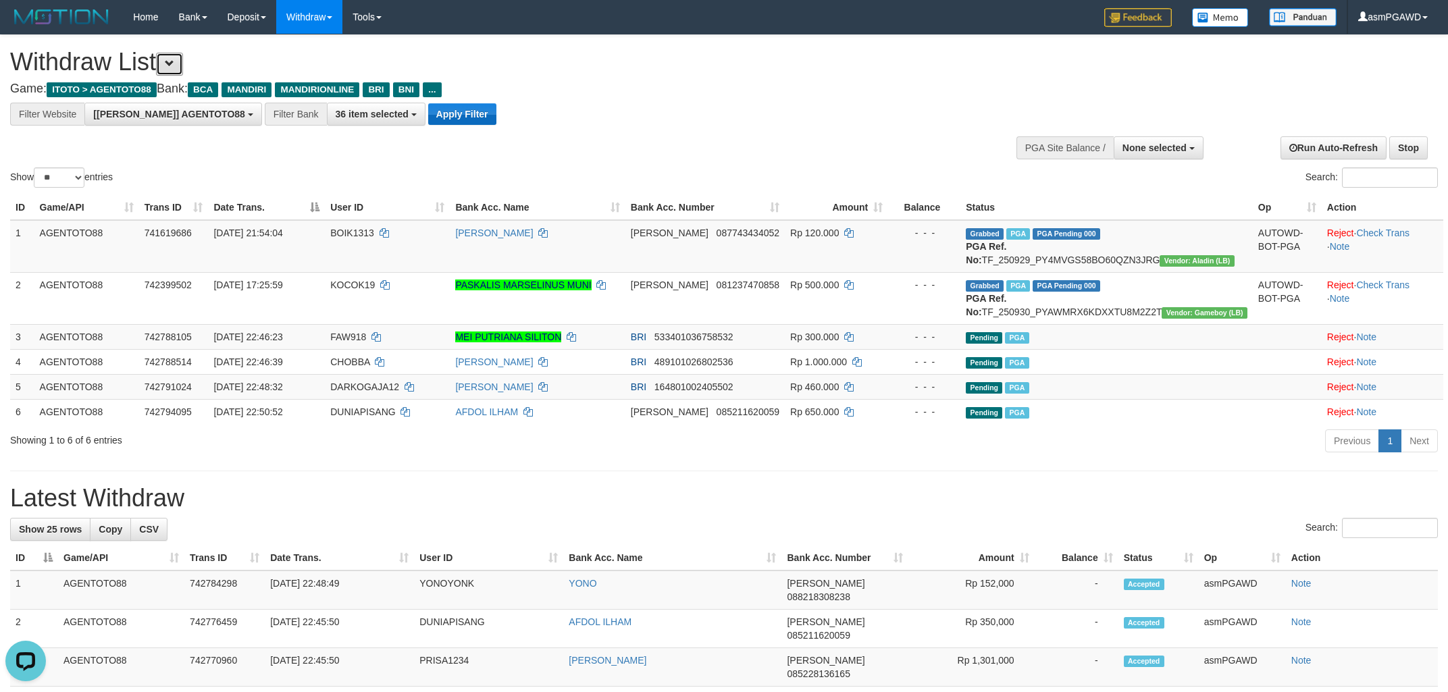
scroll to position [25, 0]
click at [428, 114] on button "Apply Filter" at bounding box center [462, 114] width 68 height 22
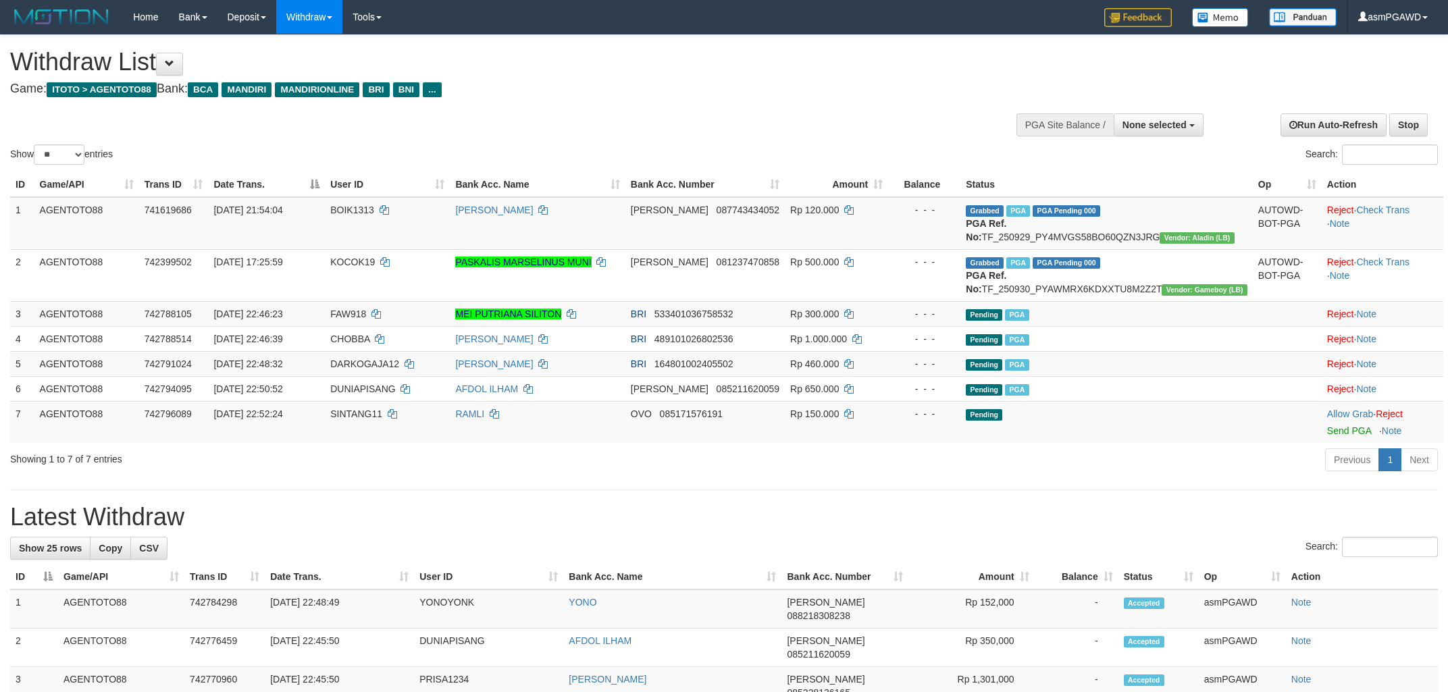
select select
select select "**"
click at [1334, 436] on link "Send PGA" at bounding box center [1349, 430] width 44 height 11
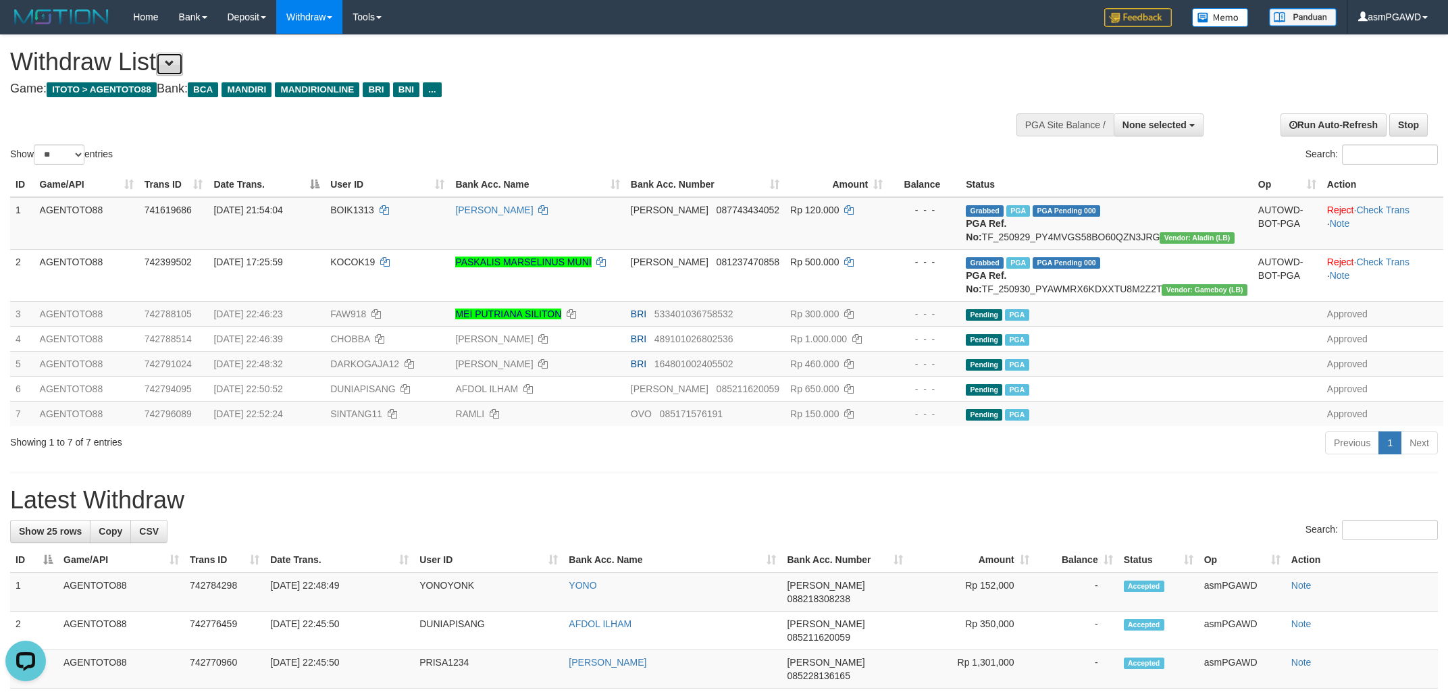
click at [174, 61] on span at bounding box center [169, 63] width 9 height 9
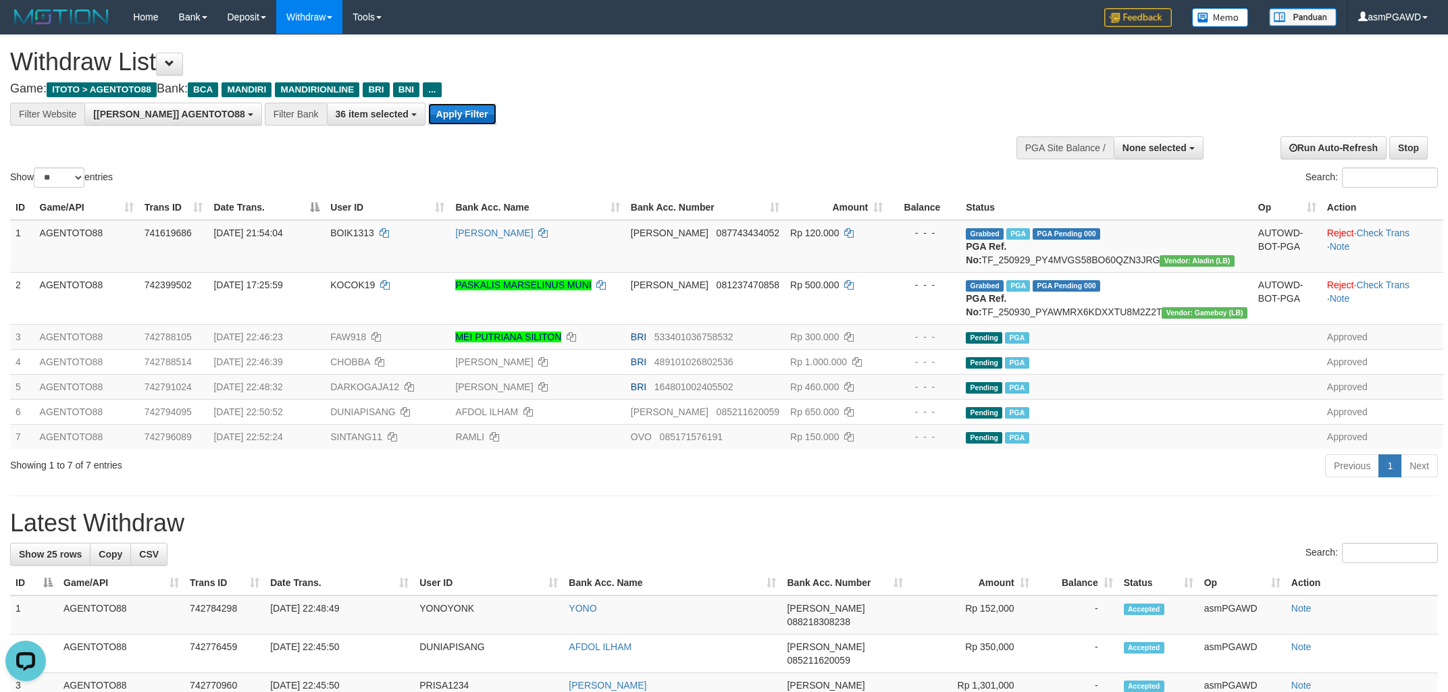
click at [428, 121] on button "Apply Filter" at bounding box center [462, 114] width 68 height 22
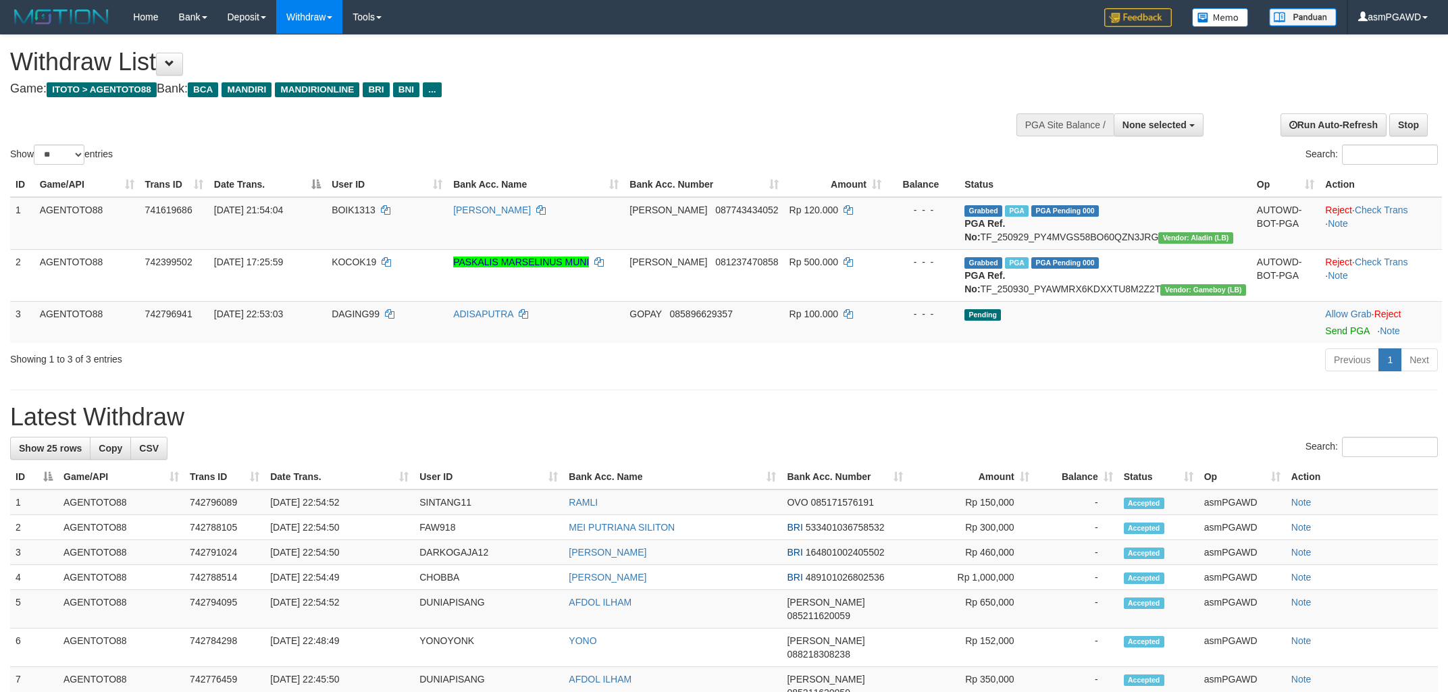
select select
select select "**"
click at [1340, 336] on link "Send PGA" at bounding box center [1347, 330] width 44 height 11
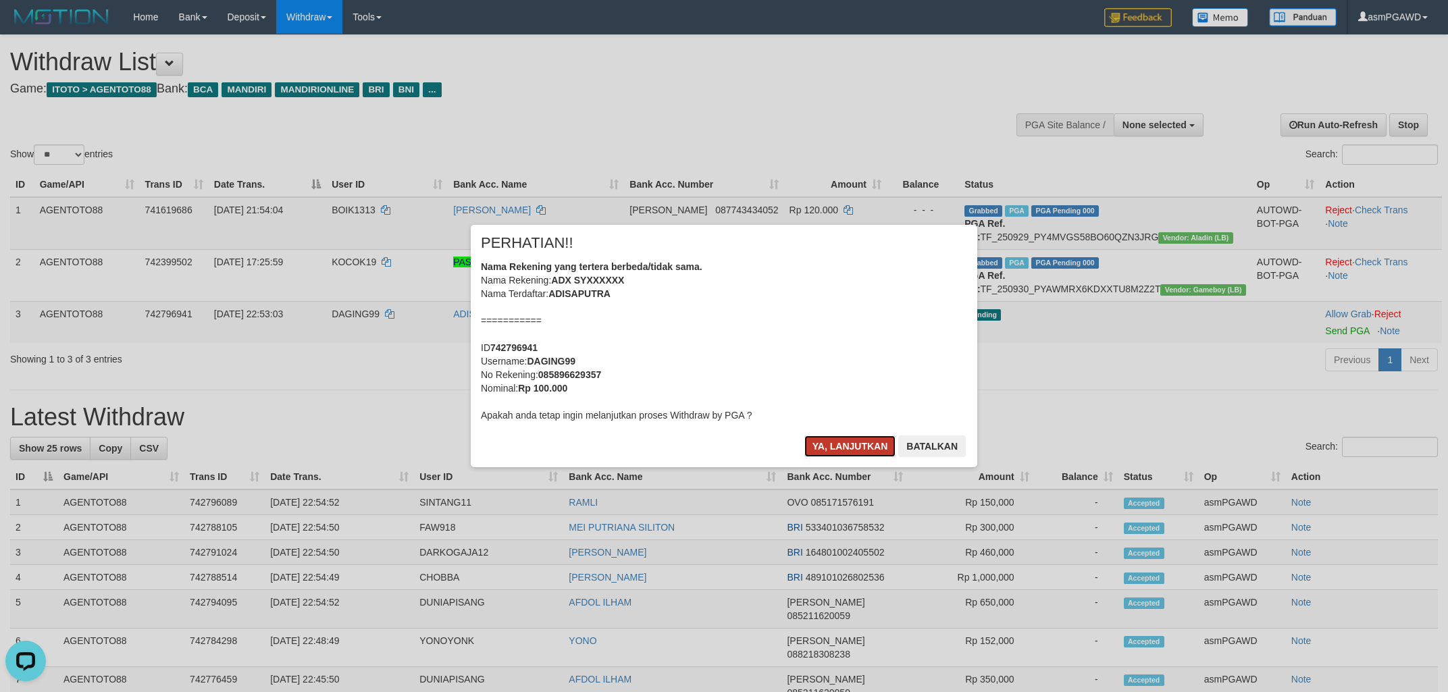
click at [827, 448] on button "Ya, lanjutkan" at bounding box center [850, 447] width 92 height 22
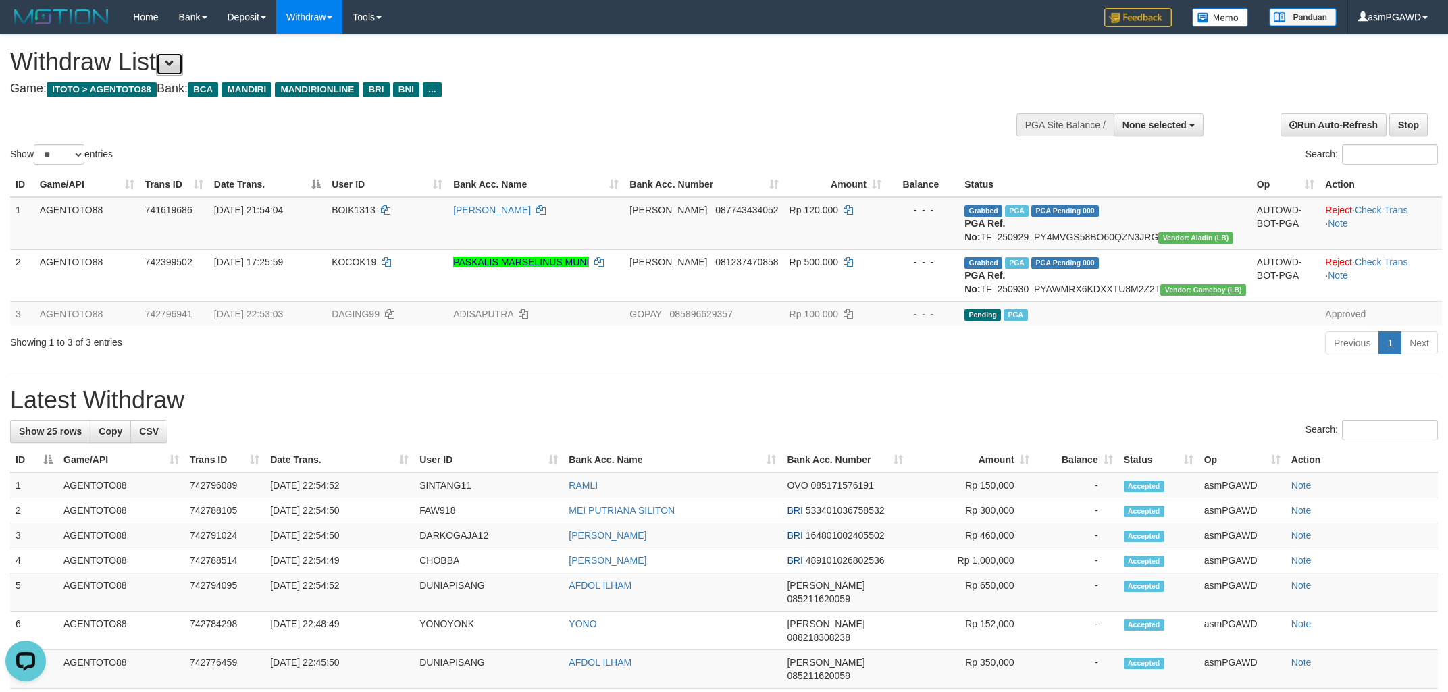
click at [173, 59] on span at bounding box center [169, 63] width 9 height 9
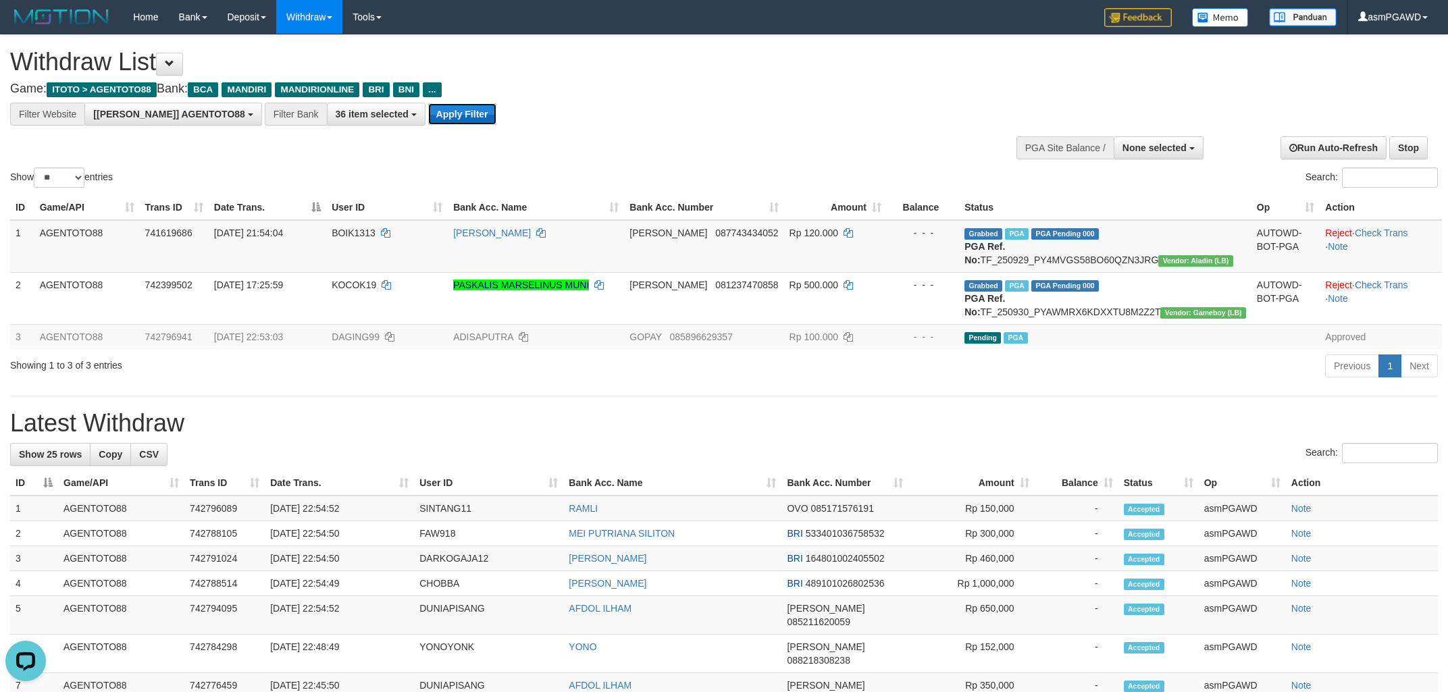
click at [428, 111] on button "Apply Filter" at bounding box center [462, 114] width 68 height 22
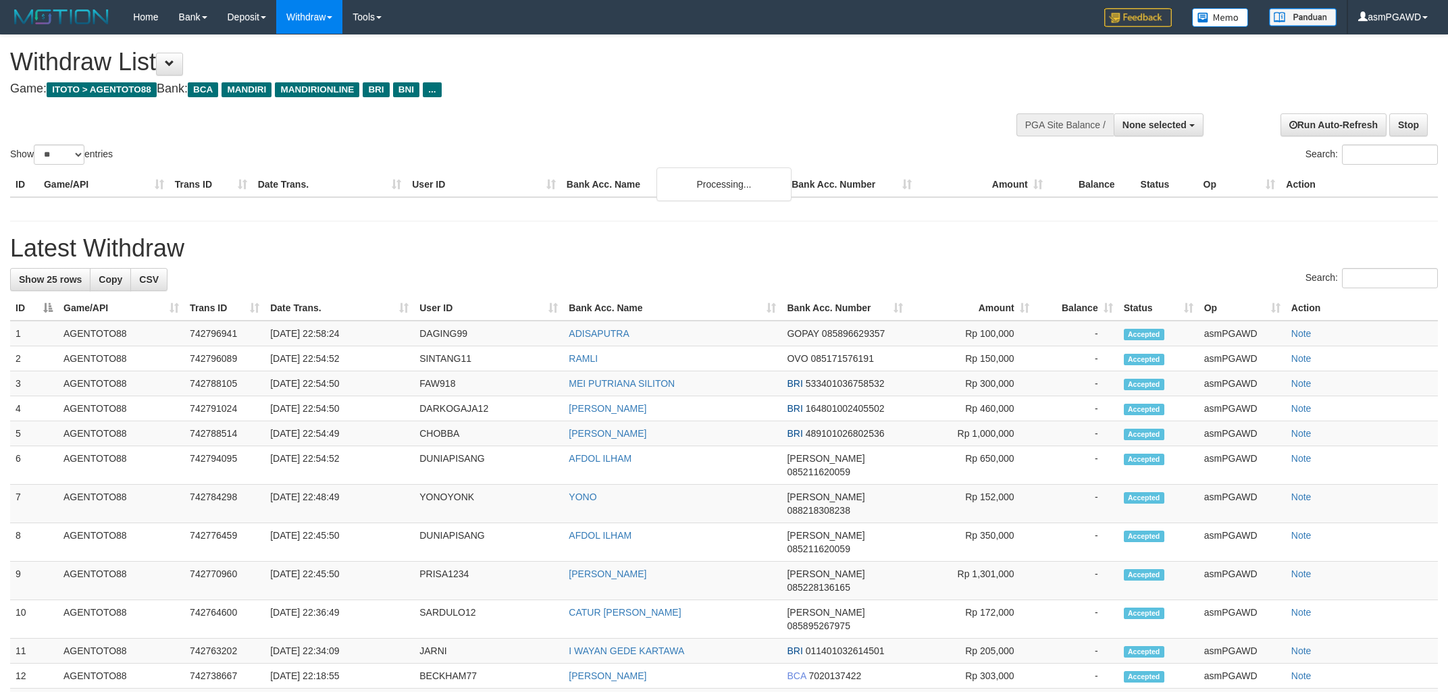
select select
select select "**"
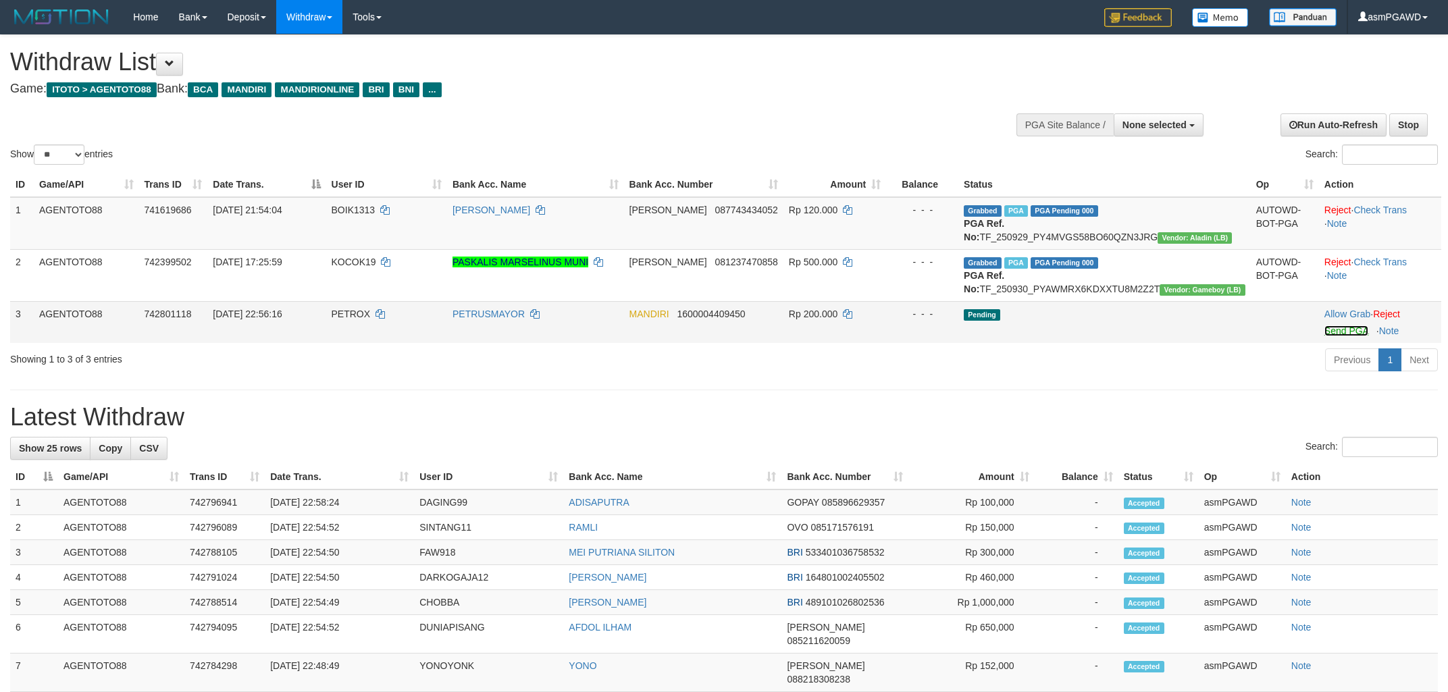
click at [1336, 336] on link "Send PGA" at bounding box center [1346, 330] width 44 height 11
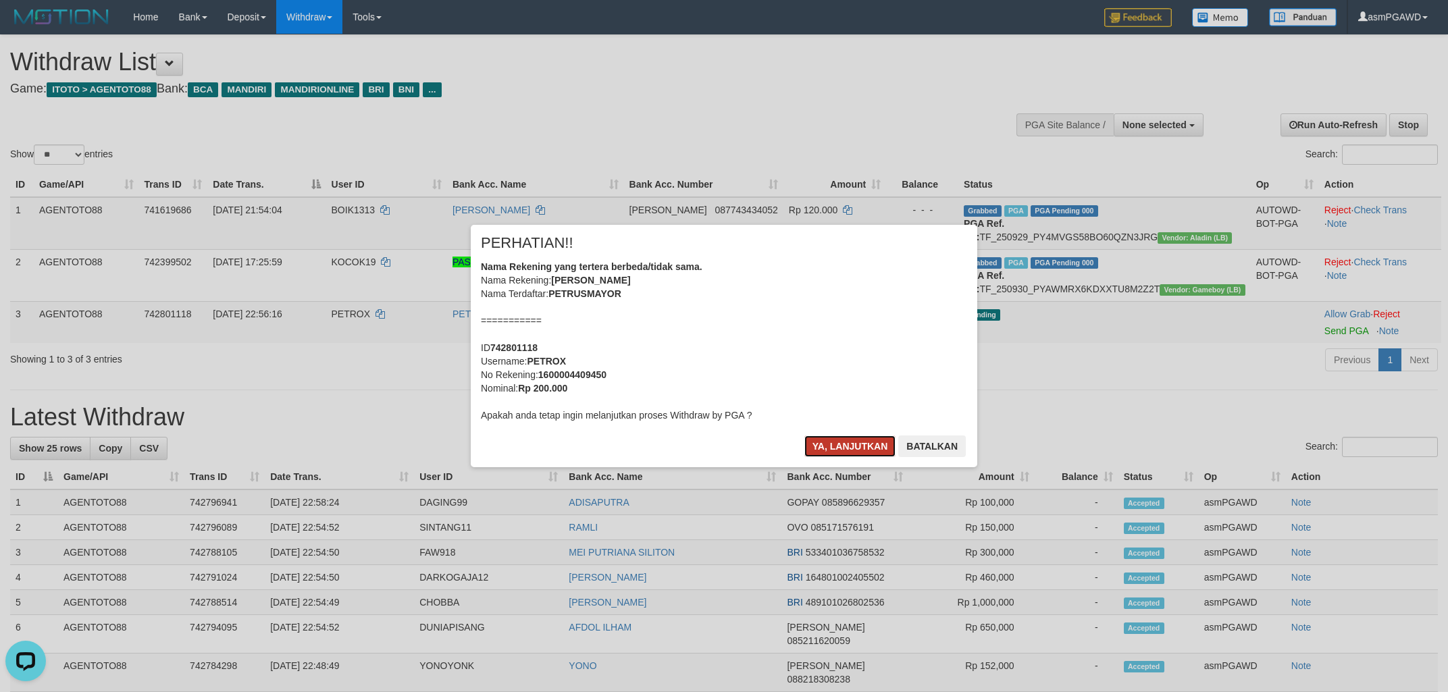
click at [852, 442] on button "Ya, lanjutkan" at bounding box center [850, 447] width 92 height 22
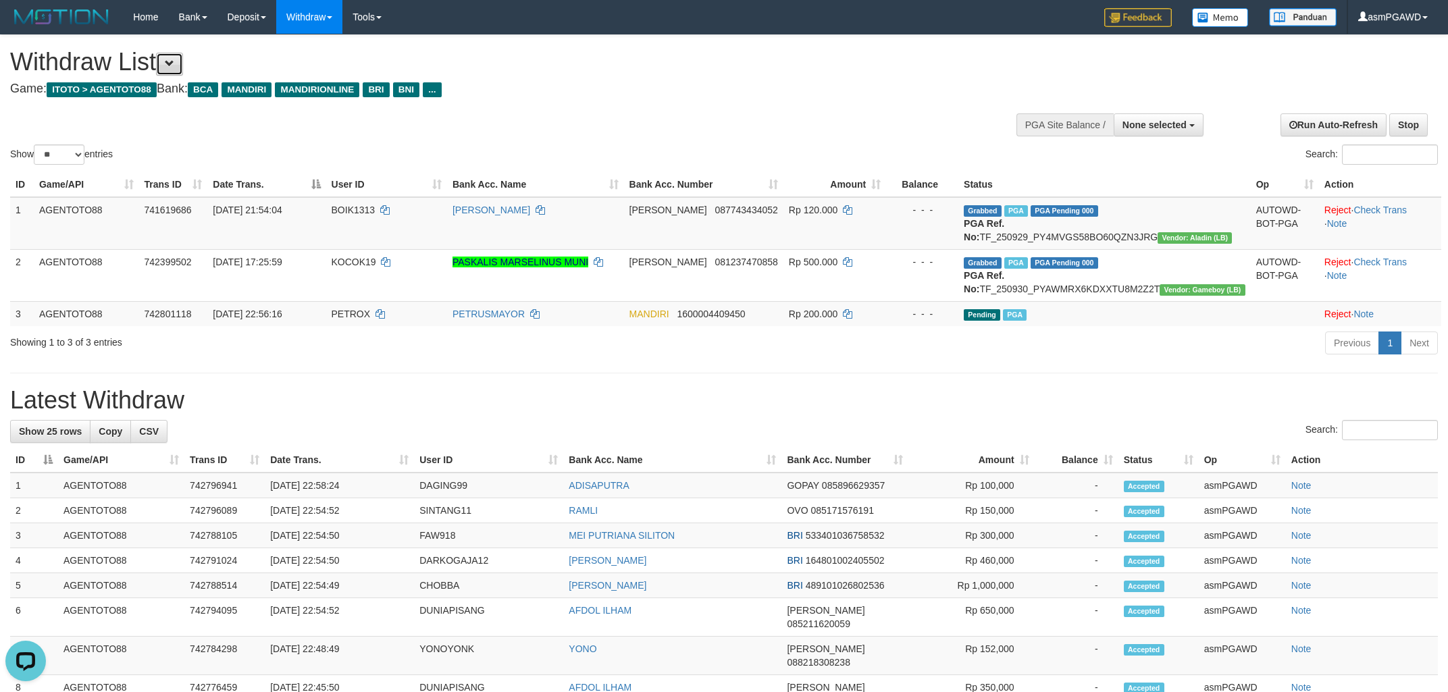
click at [174, 68] on span at bounding box center [169, 63] width 9 height 9
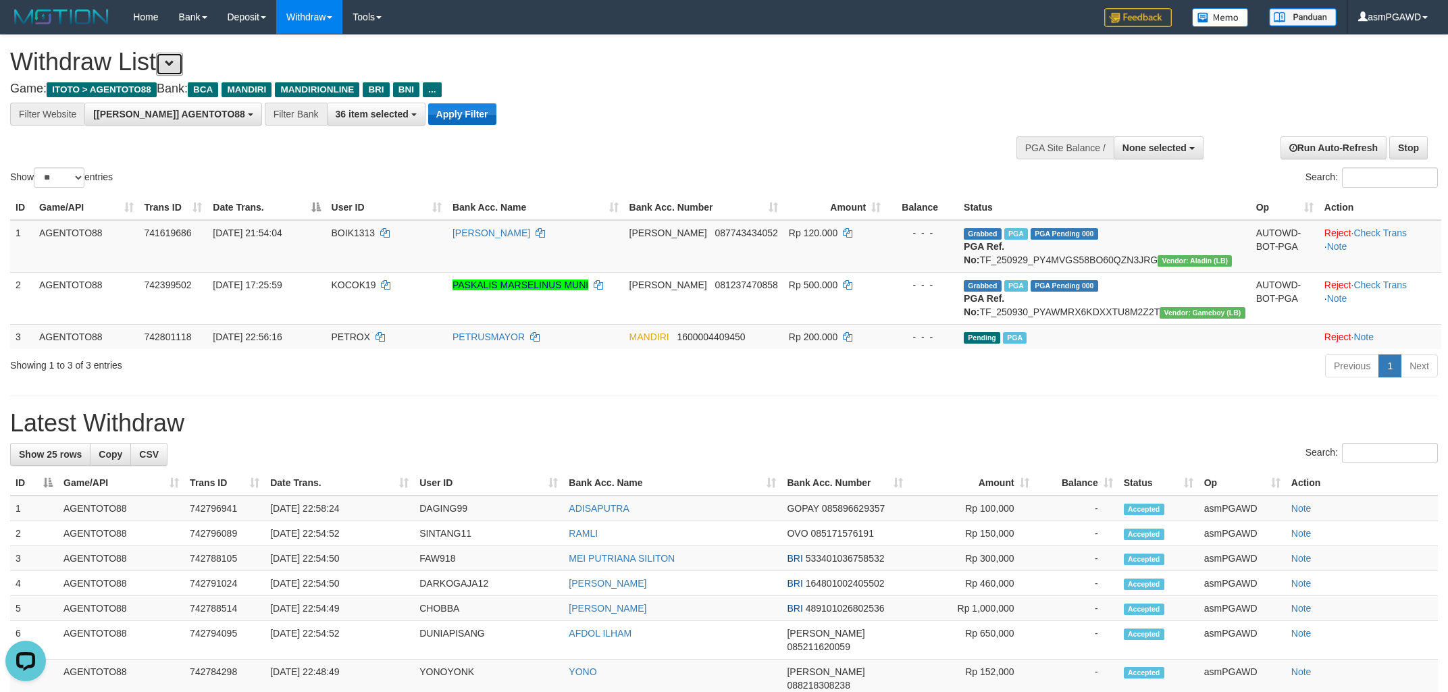
scroll to position [25, 0]
click at [428, 107] on button "Apply Filter" at bounding box center [462, 114] width 68 height 22
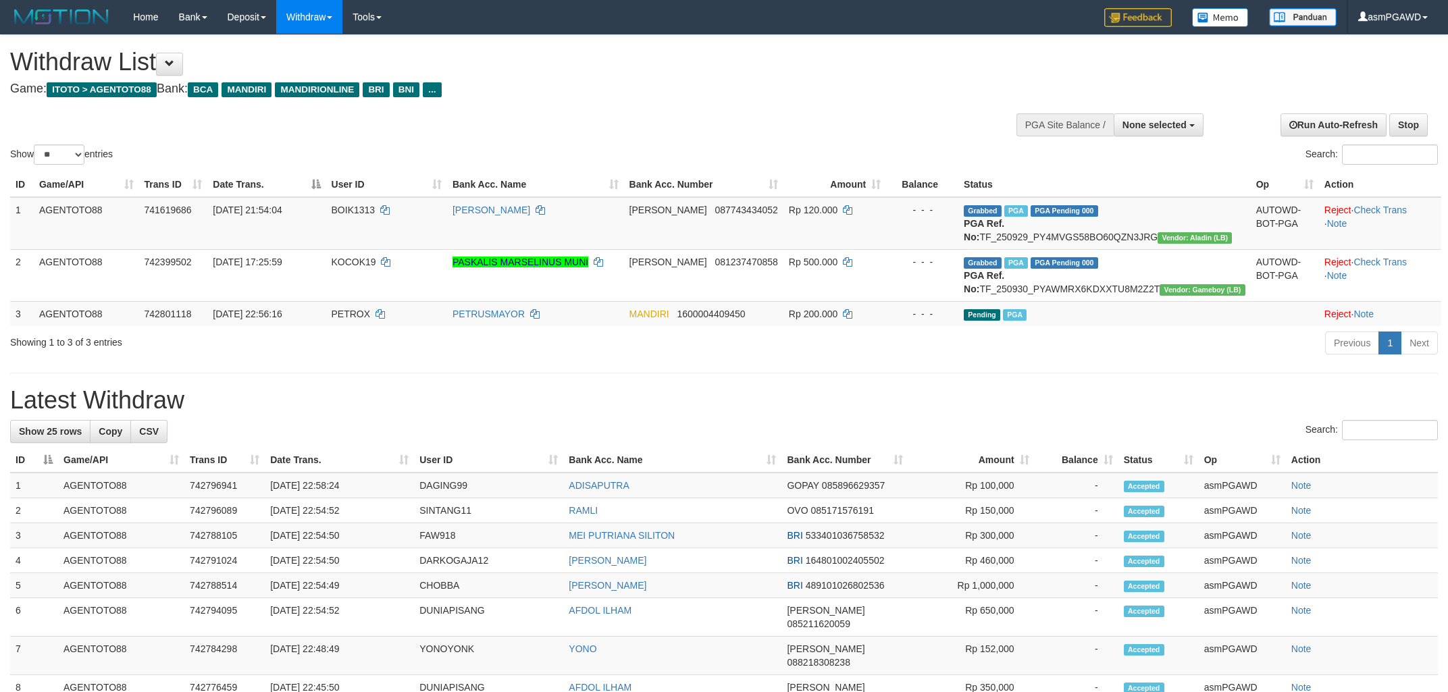
select select
select select "**"
click at [1156, 124] on span "None selected" at bounding box center [1154, 125] width 64 height 11
click at [1114, 190] on label "[[PERSON_NAME]] AGENTOTO88" at bounding box center [1108, 193] width 189 height 18
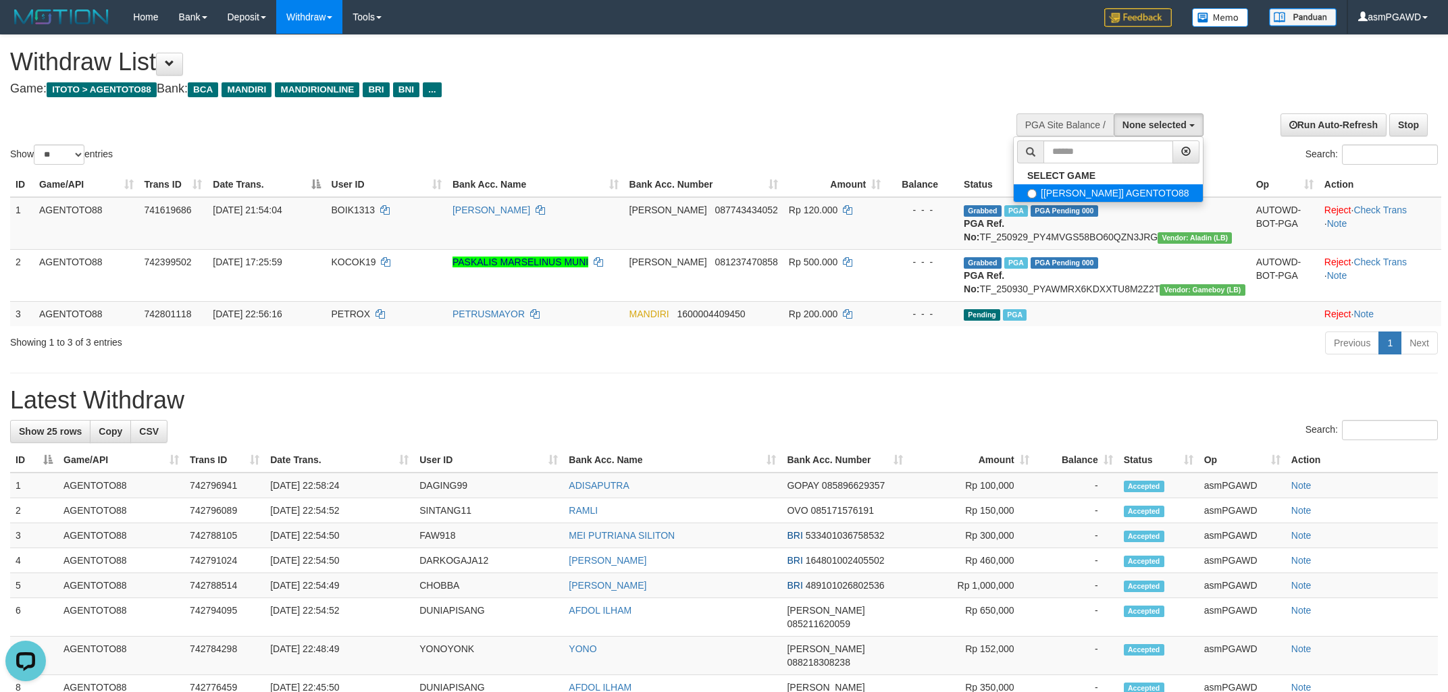
select select "***"
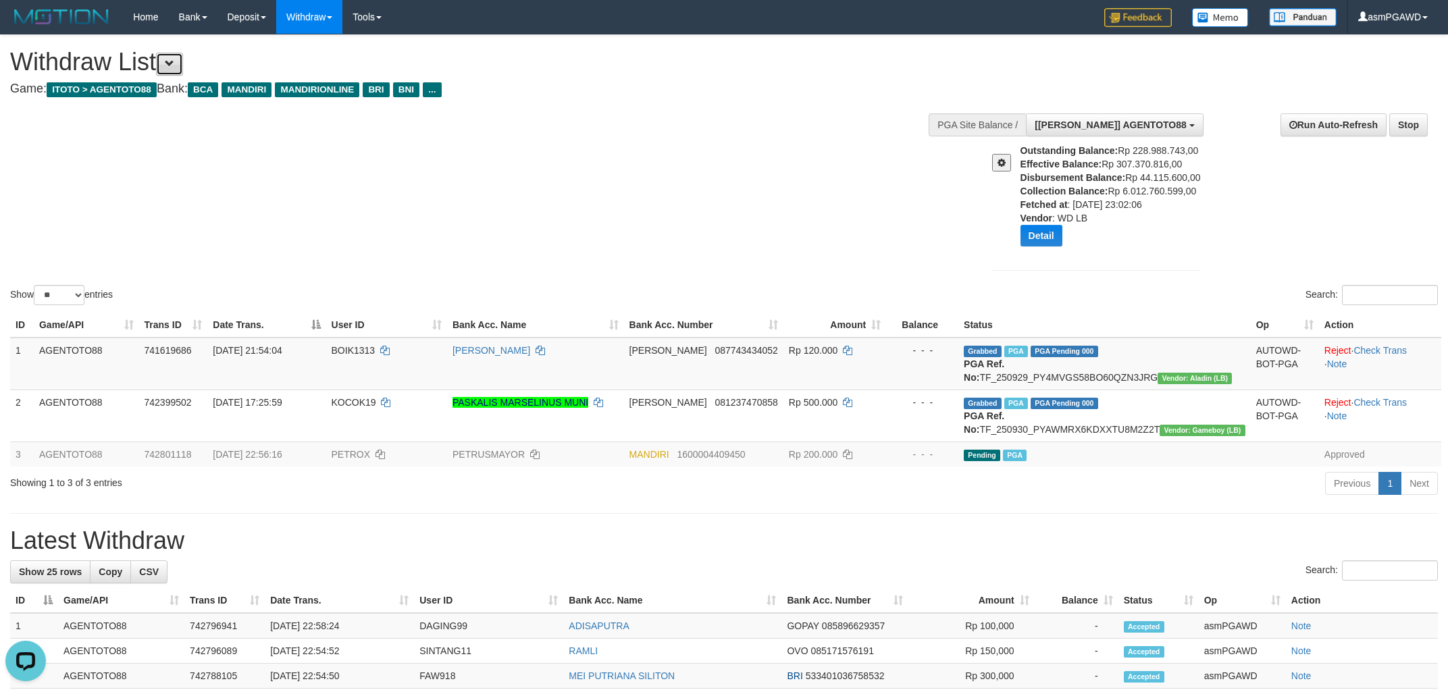
click at [170, 64] on button at bounding box center [169, 64] width 27 height 23
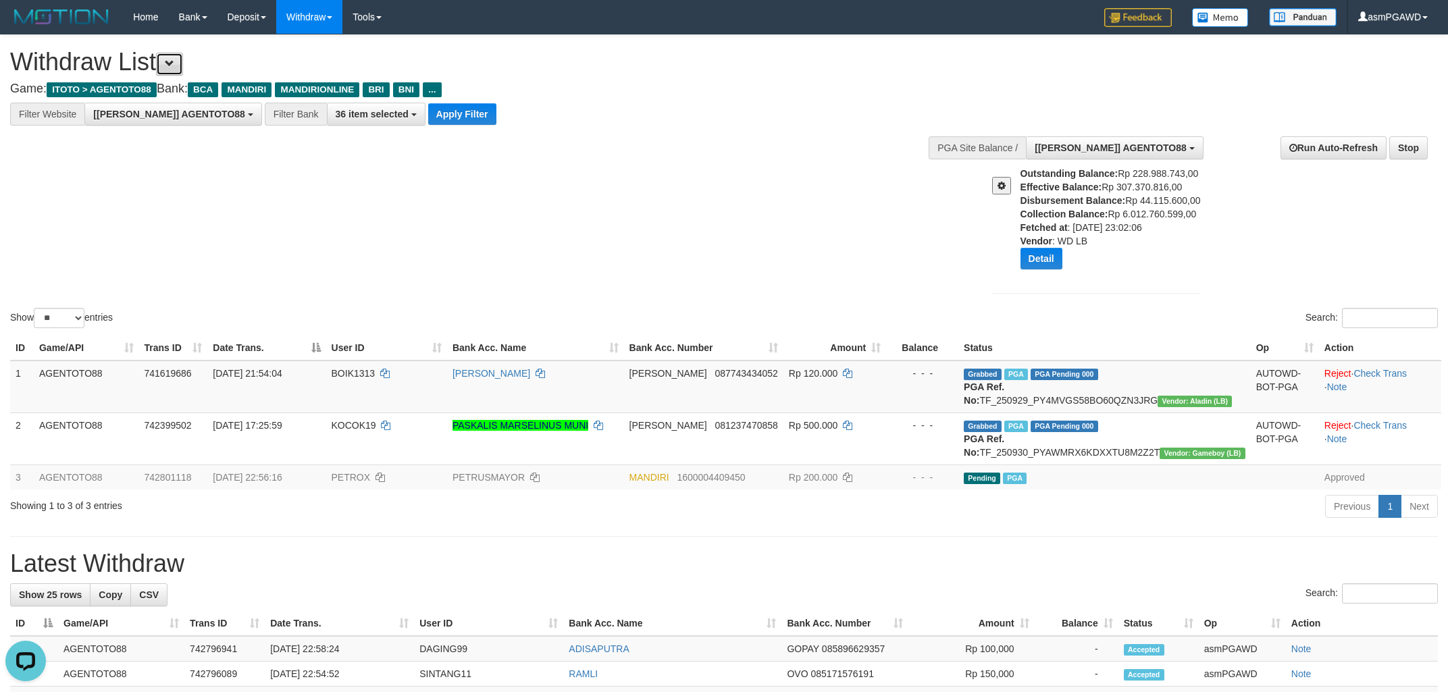
scroll to position [25, 0]
click at [428, 117] on button "Apply Filter" at bounding box center [462, 114] width 68 height 22
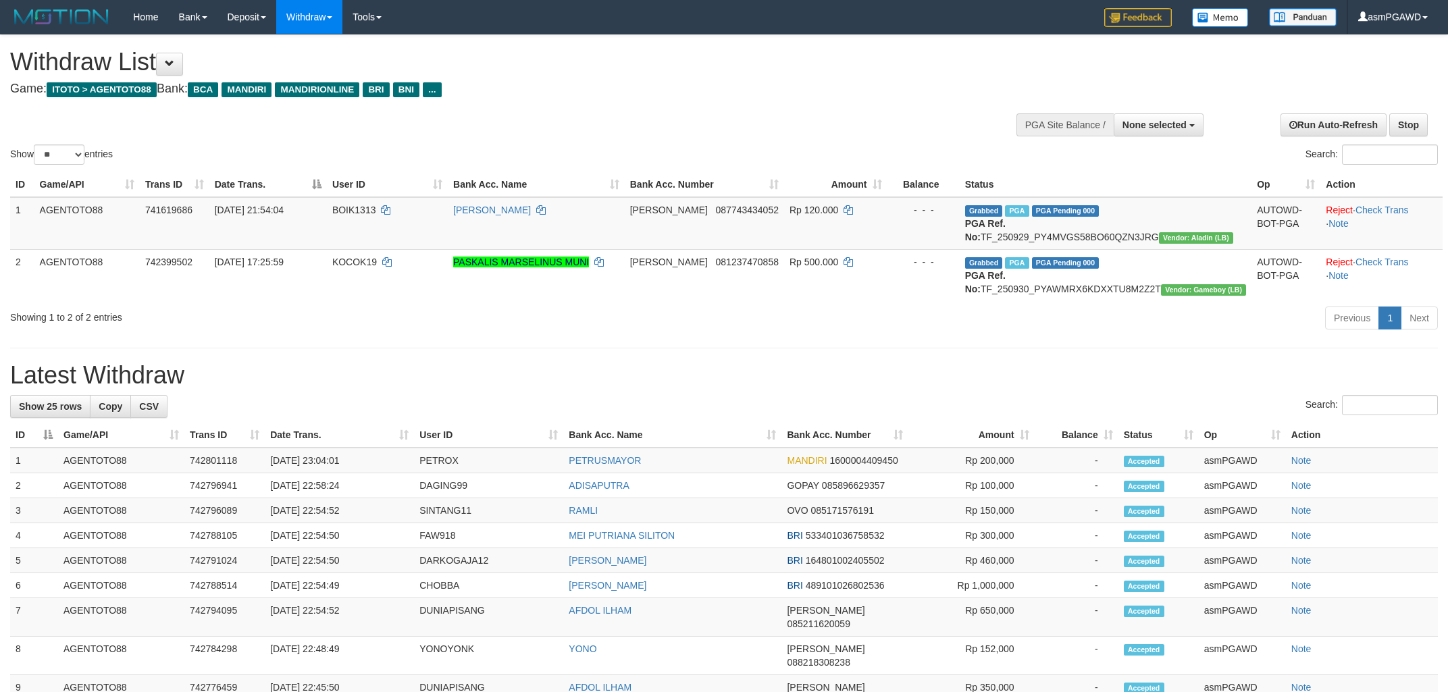
select select
select select "**"
click at [174, 63] on span at bounding box center [169, 63] width 9 height 9
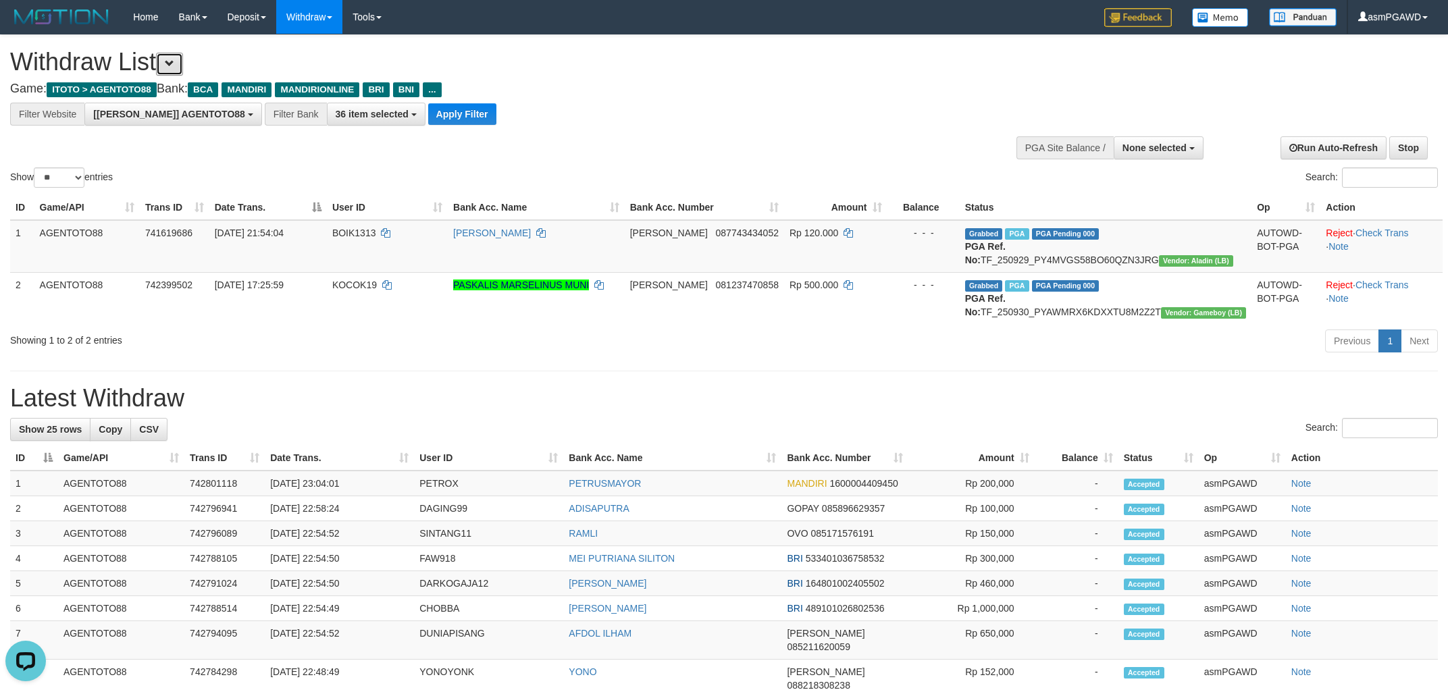
scroll to position [25, 0]
click at [428, 108] on button "Apply Filter" at bounding box center [462, 114] width 68 height 22
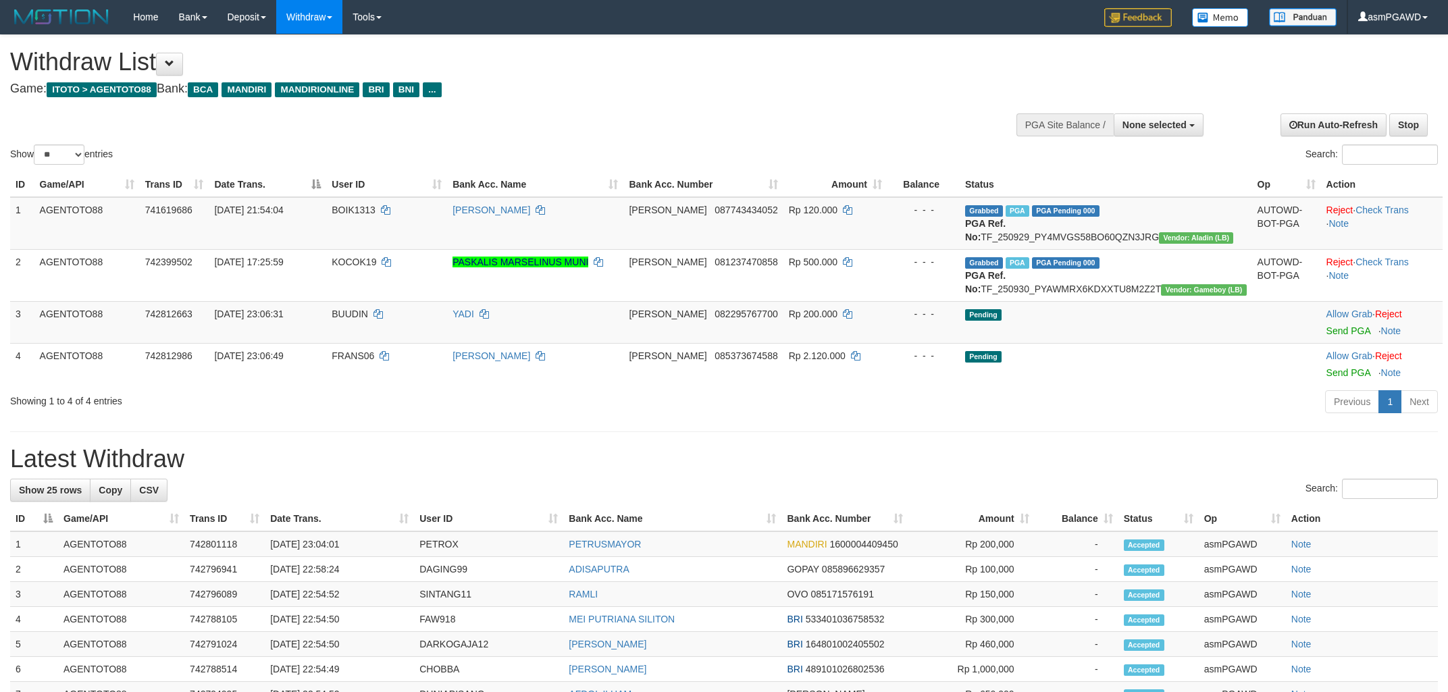
select select
select select "**"
click at [1336, 336] on link "Send PGA" at bounding box center [1348, 330] width 44 height 11
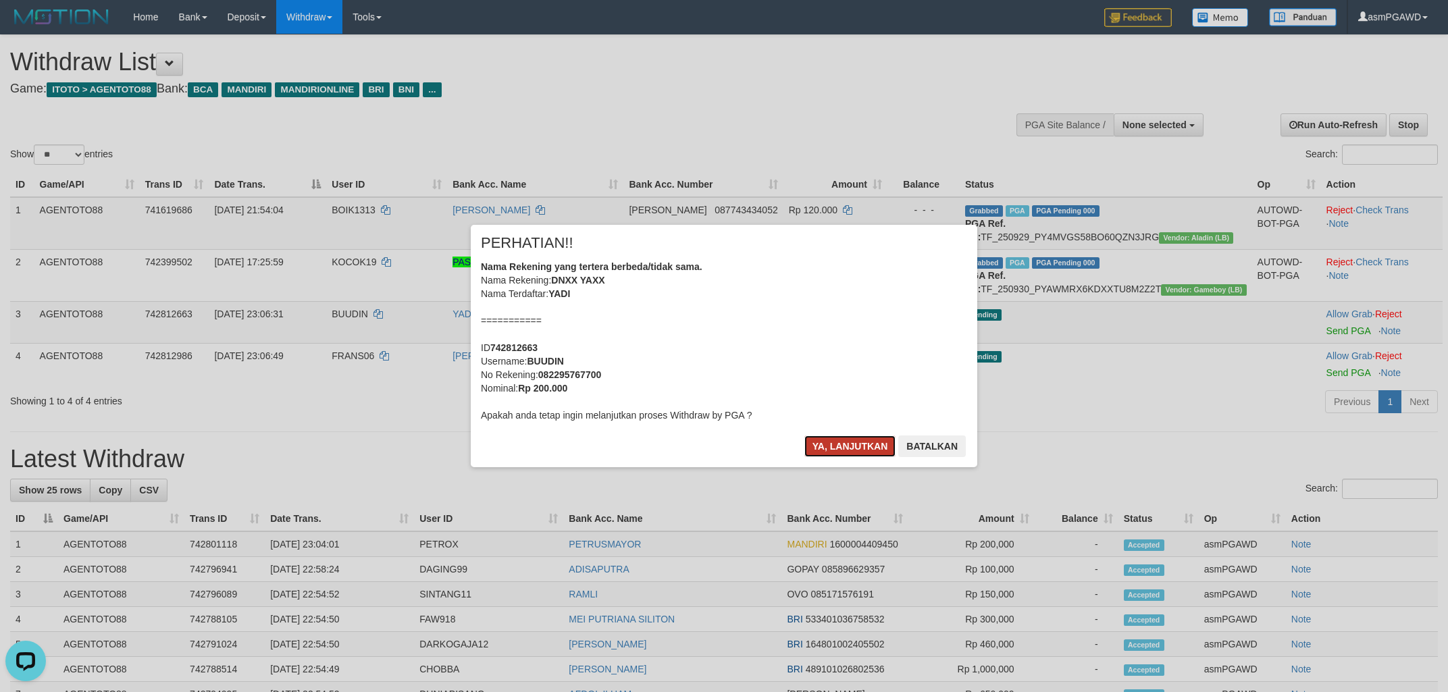
click at [847, 439] on button "Ya, lanjutkan" at bounding box center [850, 447] width 92 height 22
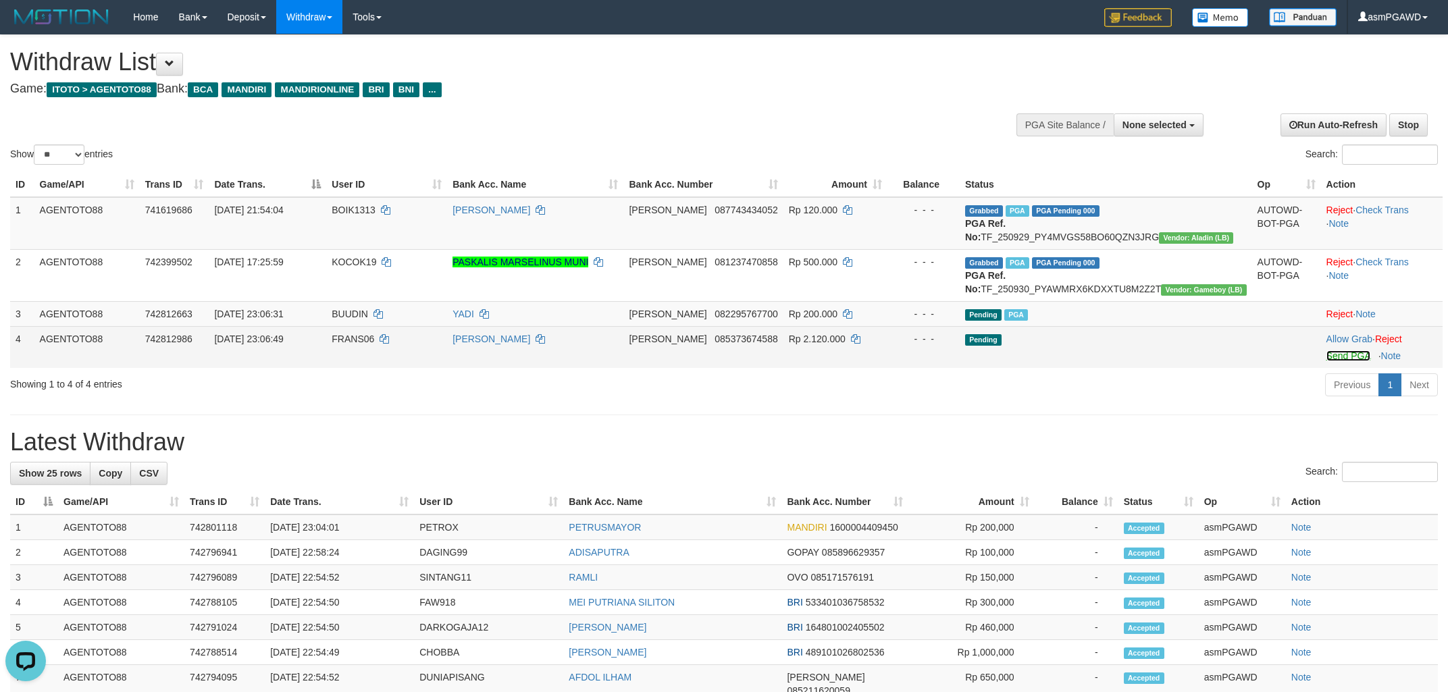
click at [1337, 361] on link "Send PGA" at bounding box center [1348, 355] width 44 height 11
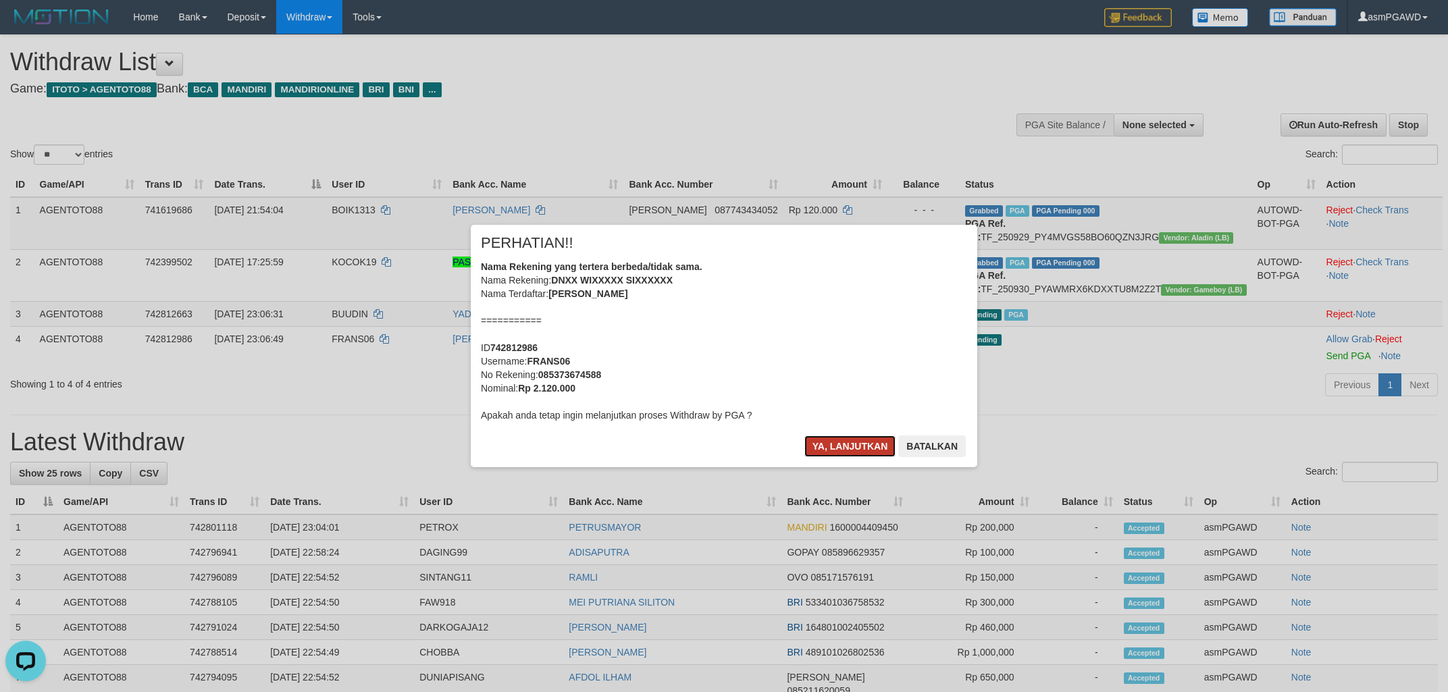
click at [833, 448] on button "Ya, lanjutkan" at bounding box center [850, 447] width 92 height 22
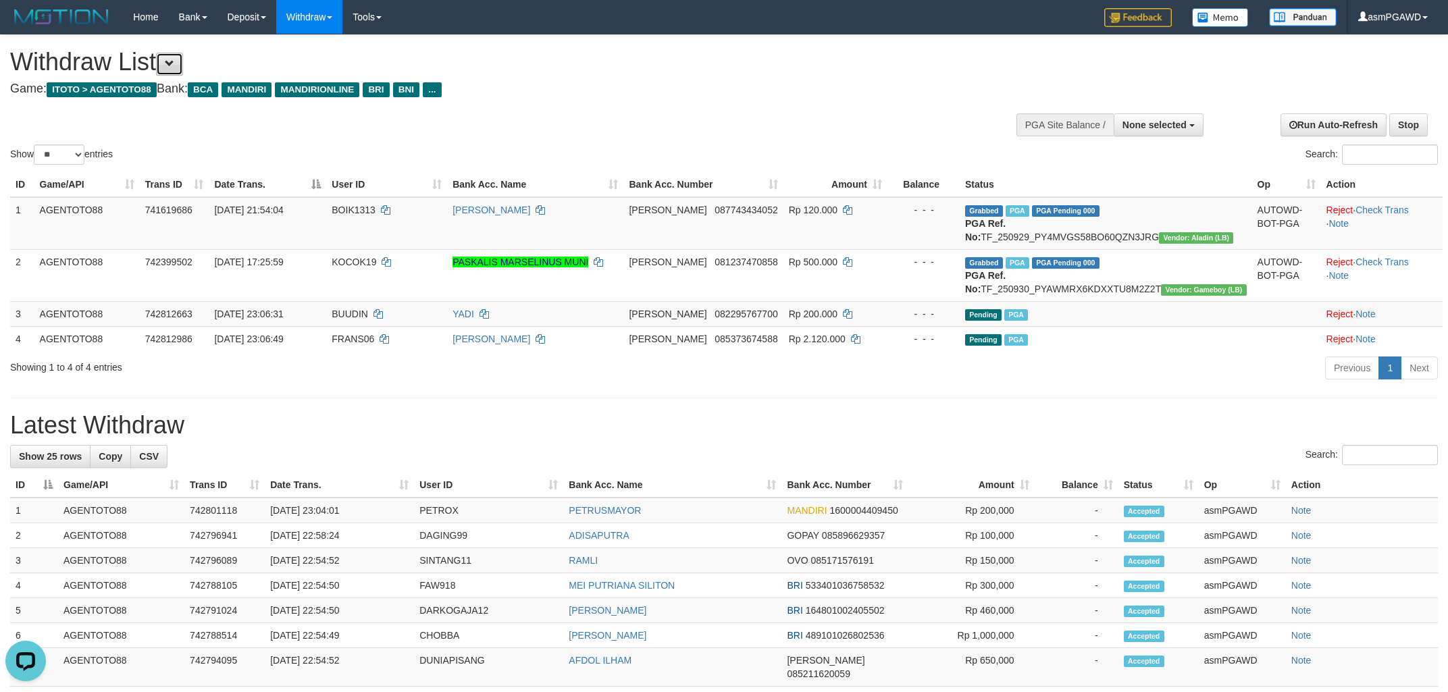
click at [172, 65] on span at bounding box center [169, 63] width 9 height 9
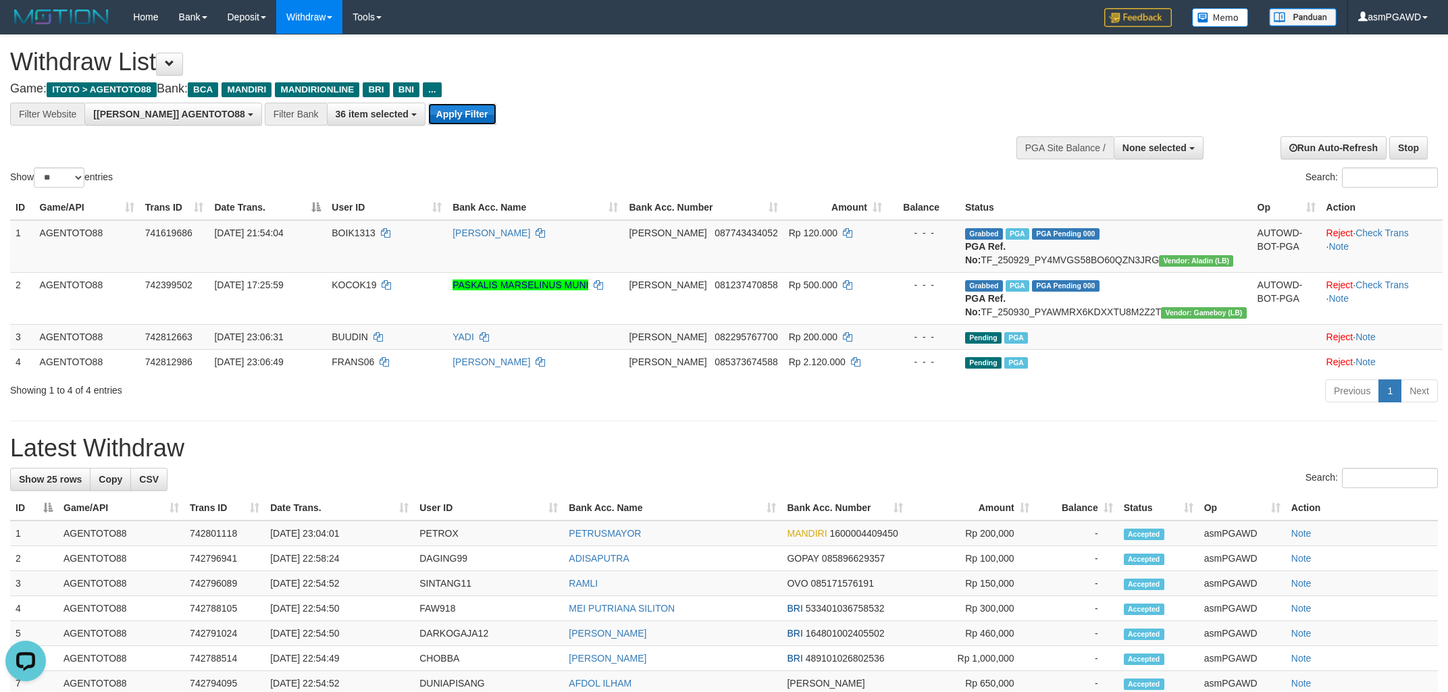
click at [428, 116] on button "Apply Filter" at bounding box center [462, 114] width 68 height 22
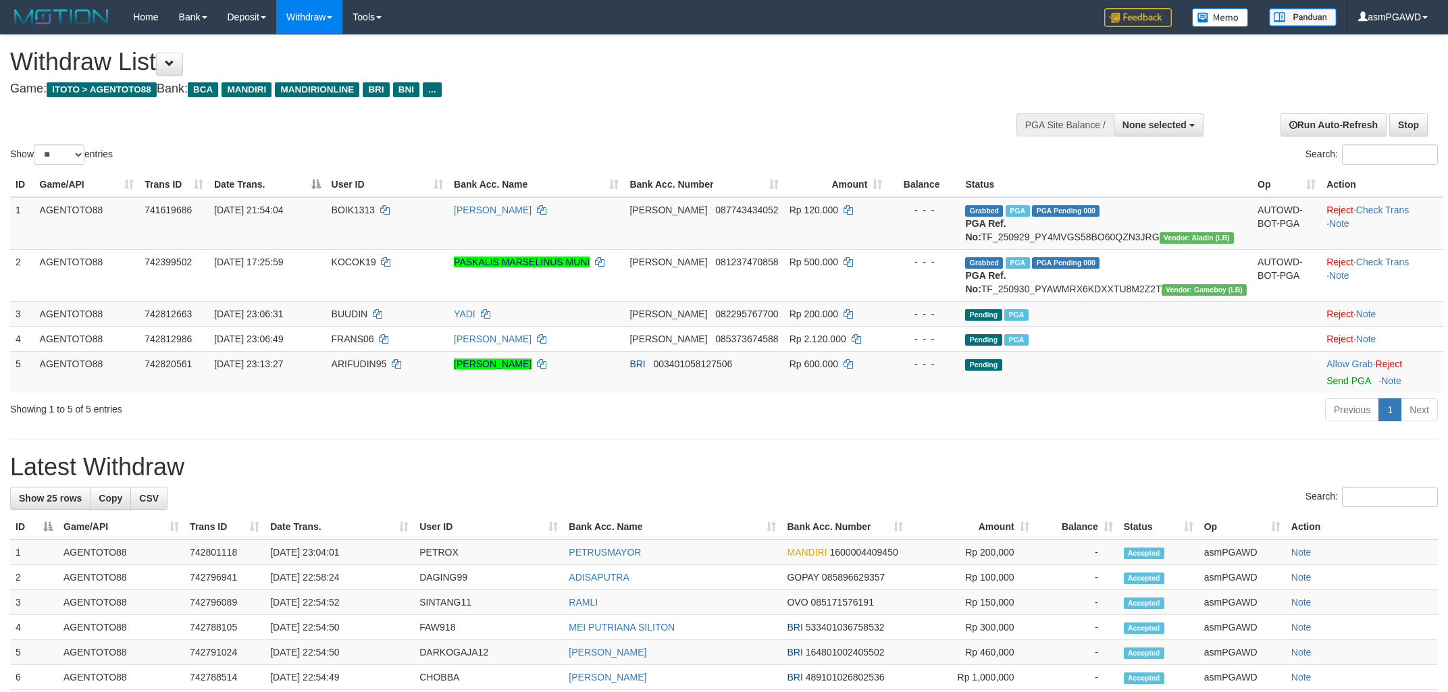
select select
select select "**"
click at [1326, 386] on link "Send PGA" at bounding box center [1348, 380] width 44 height 11
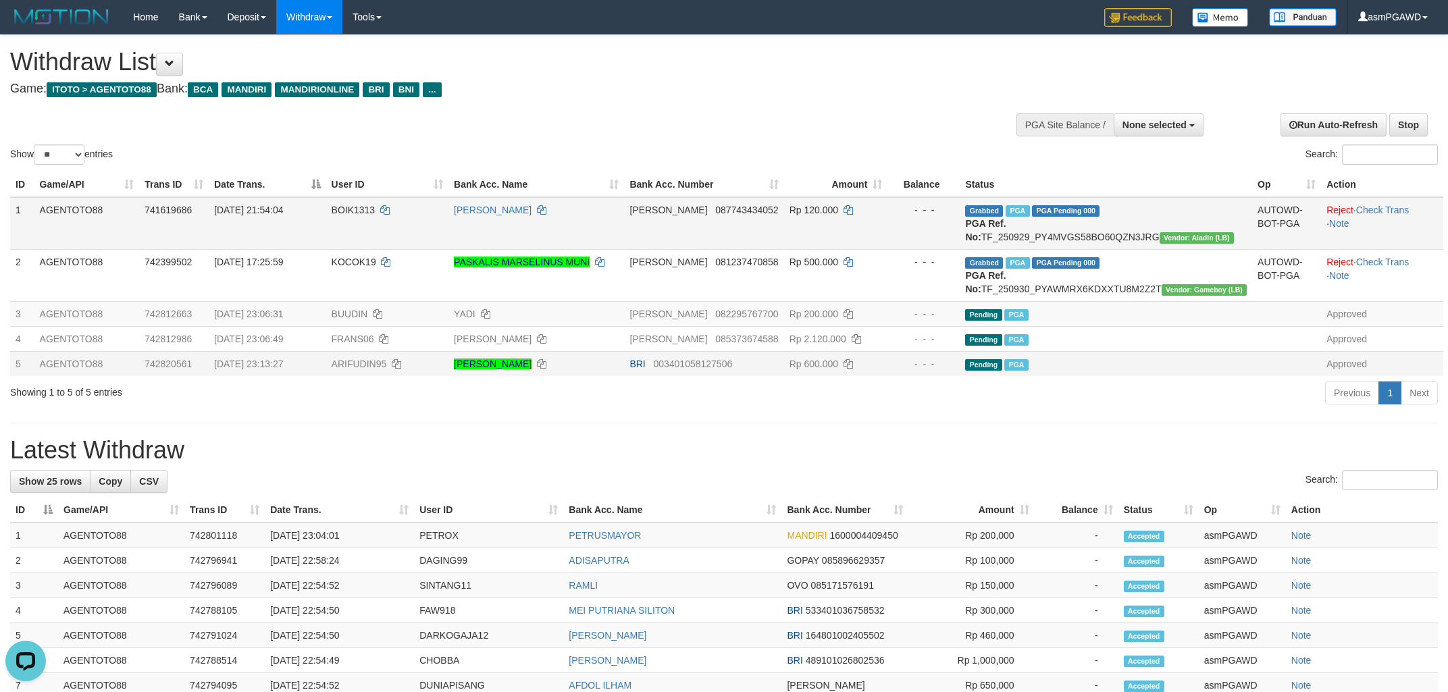
click at [1117, 233] on td "Grabbed PGA PGA Pending 000 PGA Ref. No: TF_250929_PY4MVGS58BO60QZN3JRG Vendor:…" at bounding box center [1106, 223] width 292 height 53
copy td "TF_250929_PY4MVGS58BO60QZN3JRG"
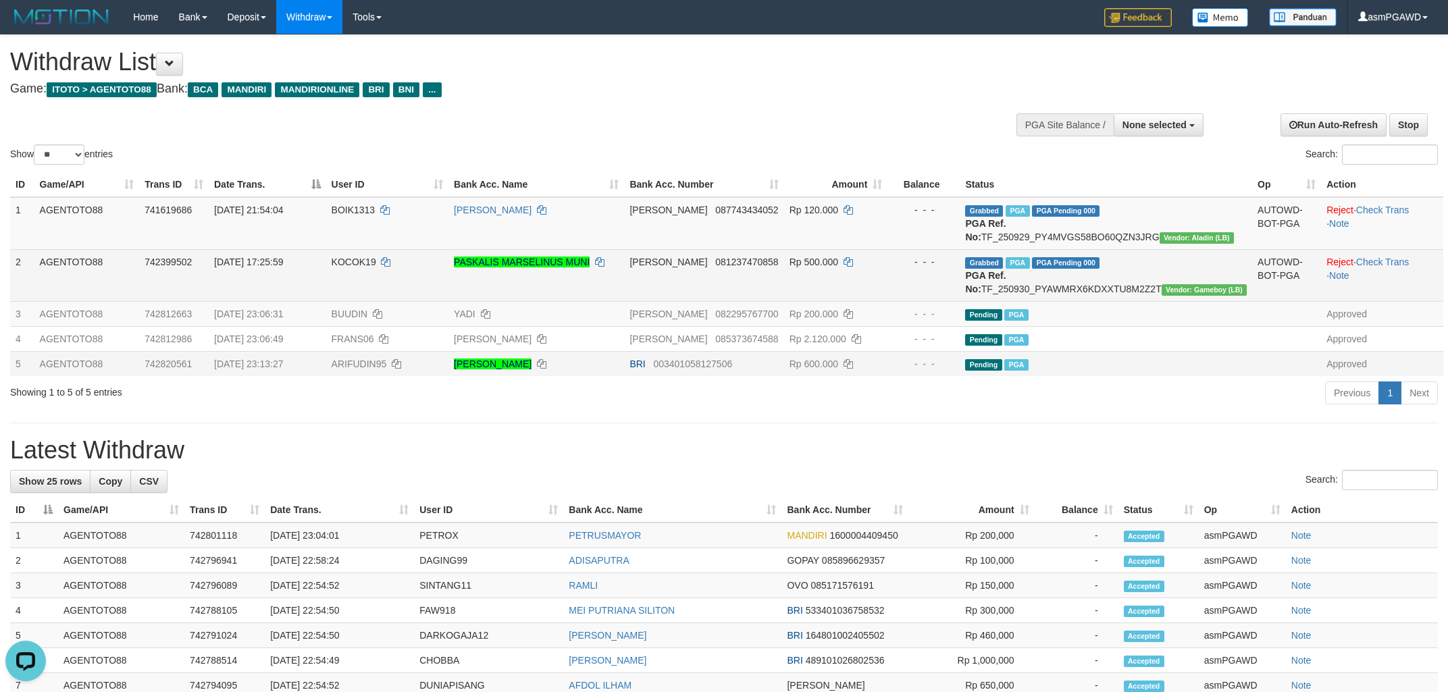
click at [1151, 296] on td "Grabbed PGA PGA Pending 000 PGA Ref. No: TF_250930_PYAWMRX6KDXXTU8M2Z2T Vendor:…" at bounding box center [1106, 275] width 292 height 52
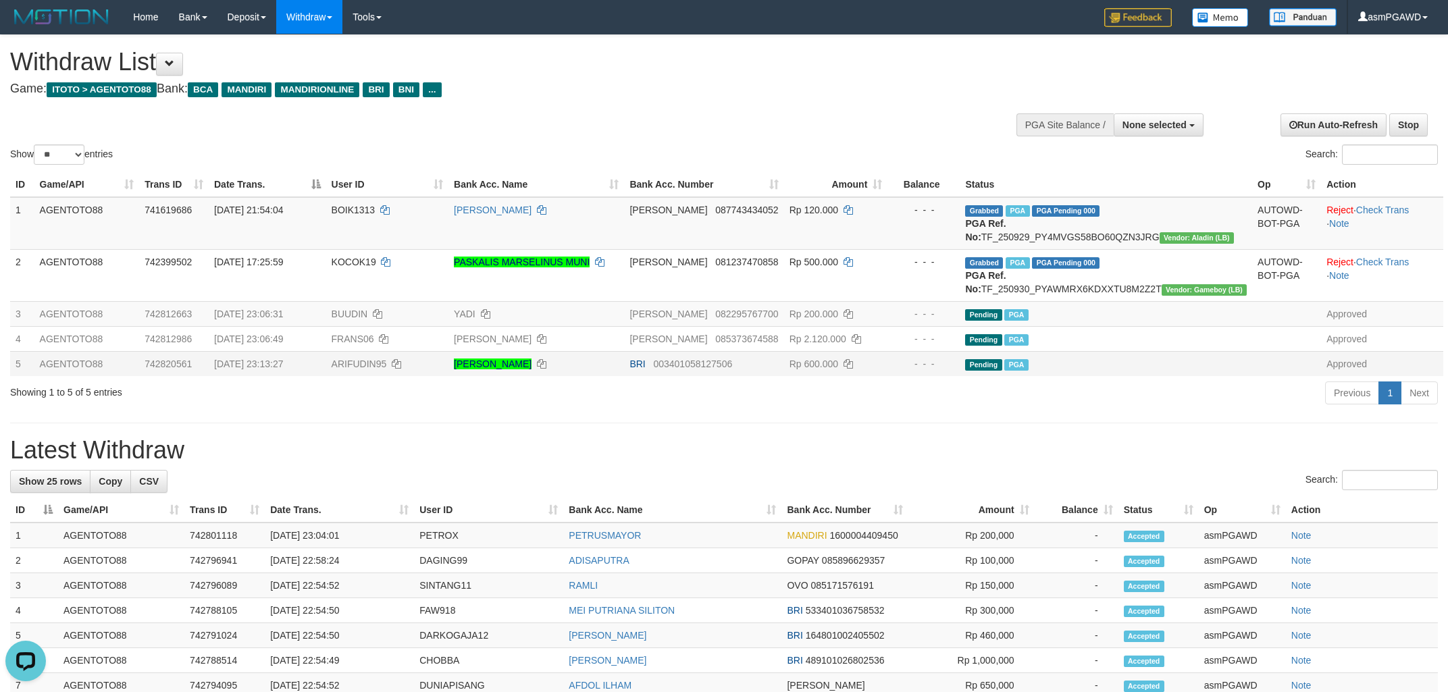
copy td "TF_250930_PYAWMRX6KDXXTU8M2Z2T"
click at [369, 206] on span "BOIK1313" at bounding box center [354, 210] width 44 height 11
copy td "BOIK1313"
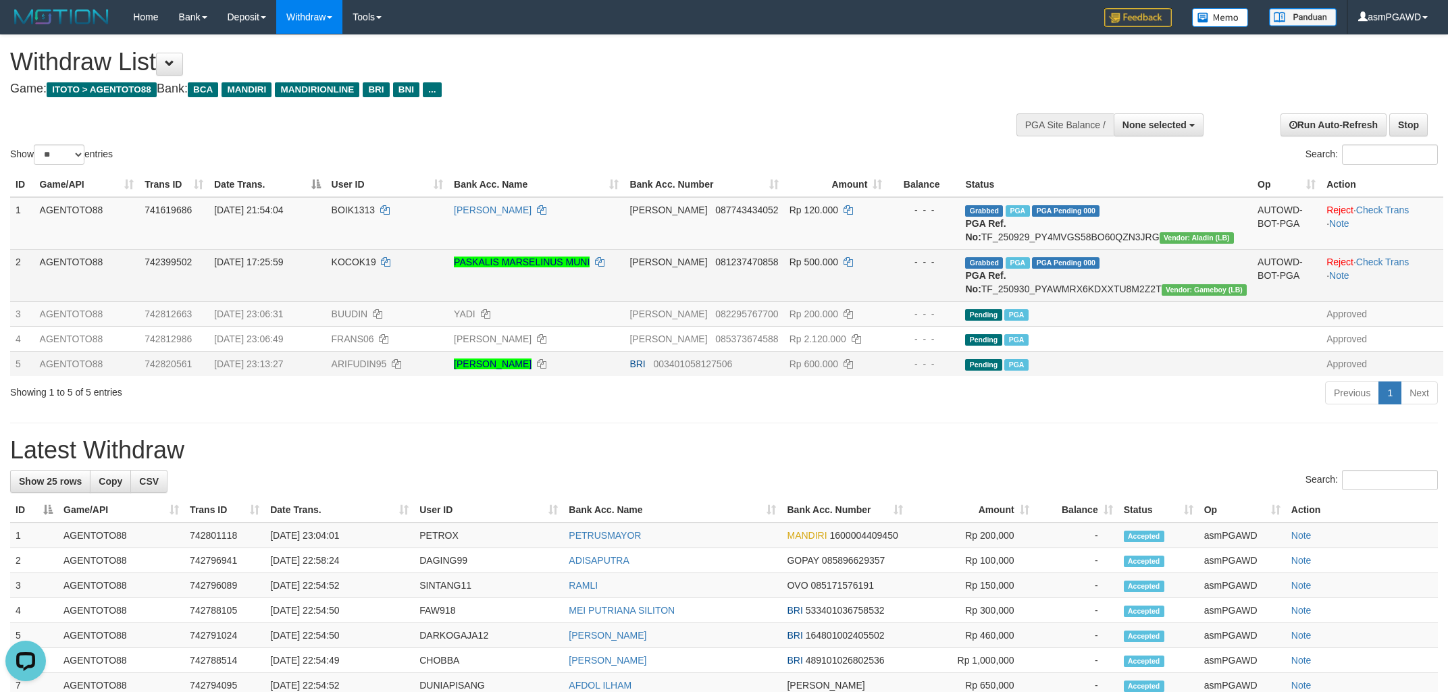
click at [374, 267] on span "KOCOK19" at bounding box center [354, 262] width 45 height 11
copy td "KOCOK19"
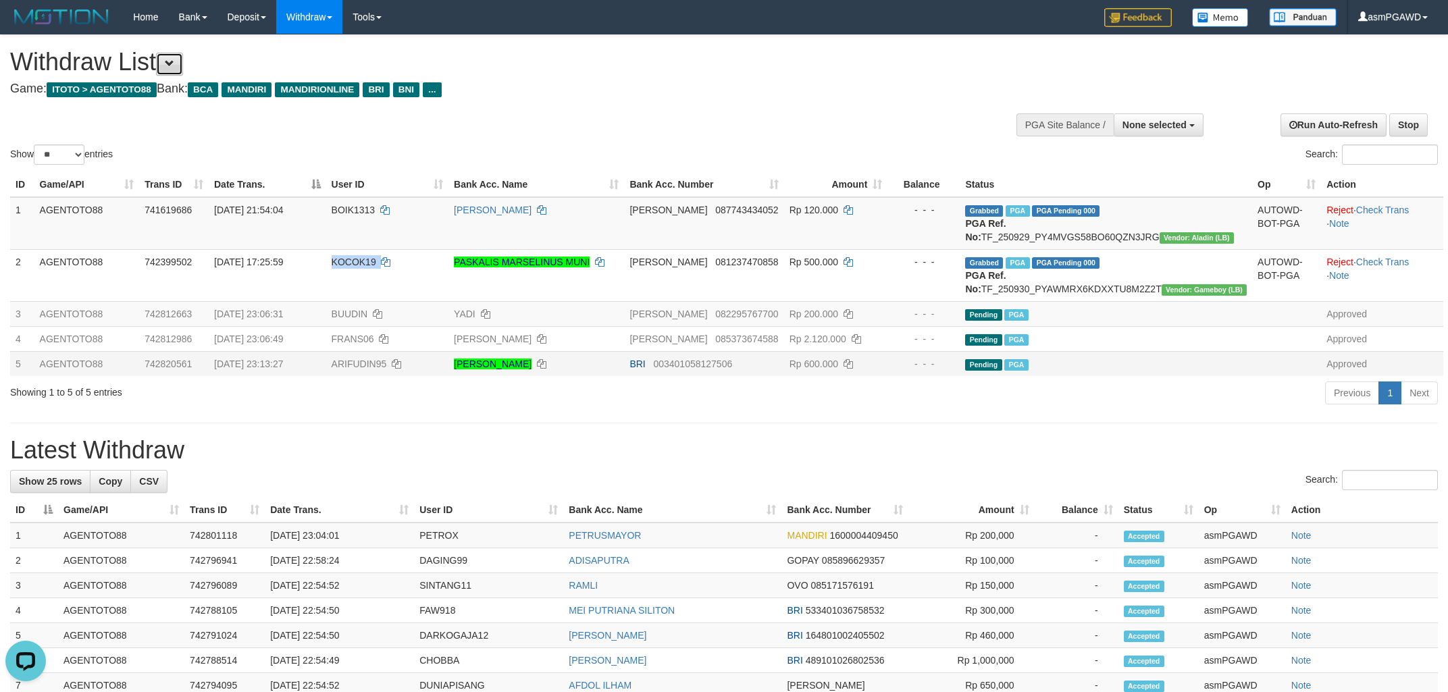
click at [183, 54] on button at bounding box center [169, 64] width 27 height 23
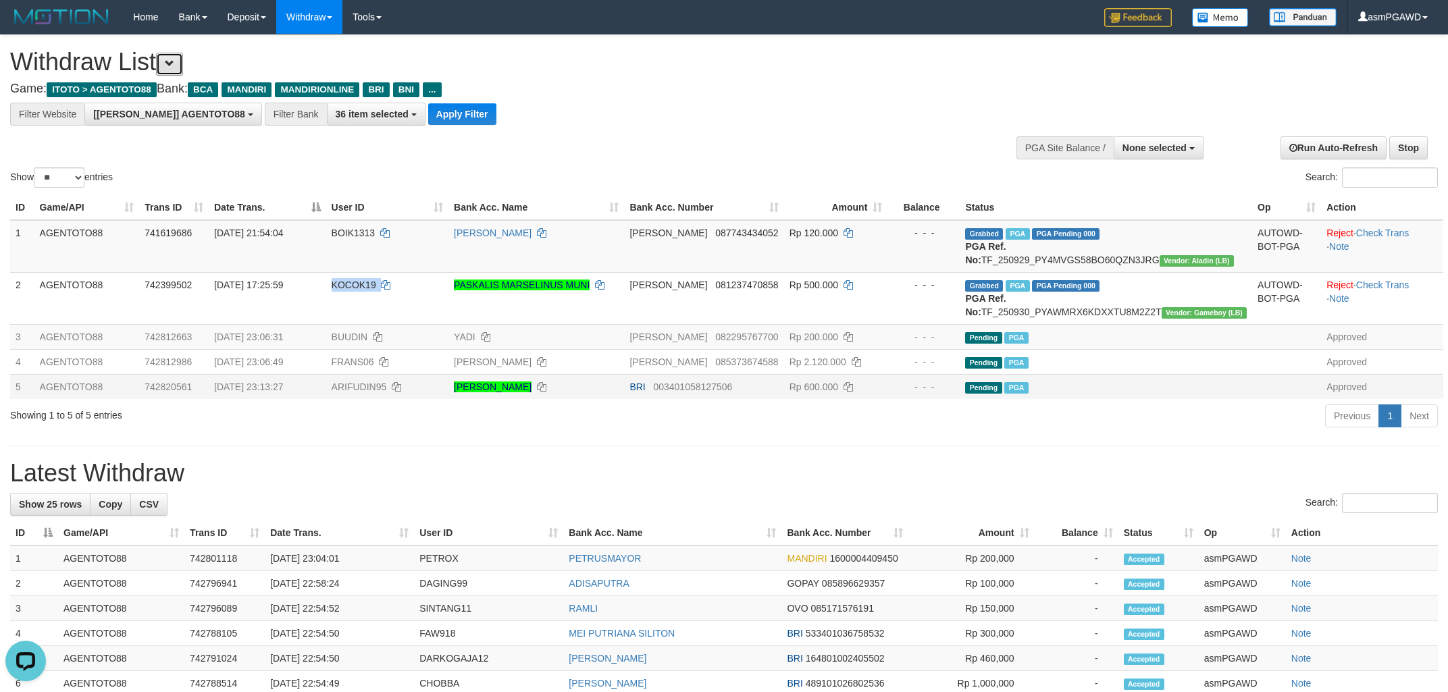
scroll to position [25, 0]
click at [428, 115] on button "Apply Filter" at bounding box center [462, 114] width 68 height 22
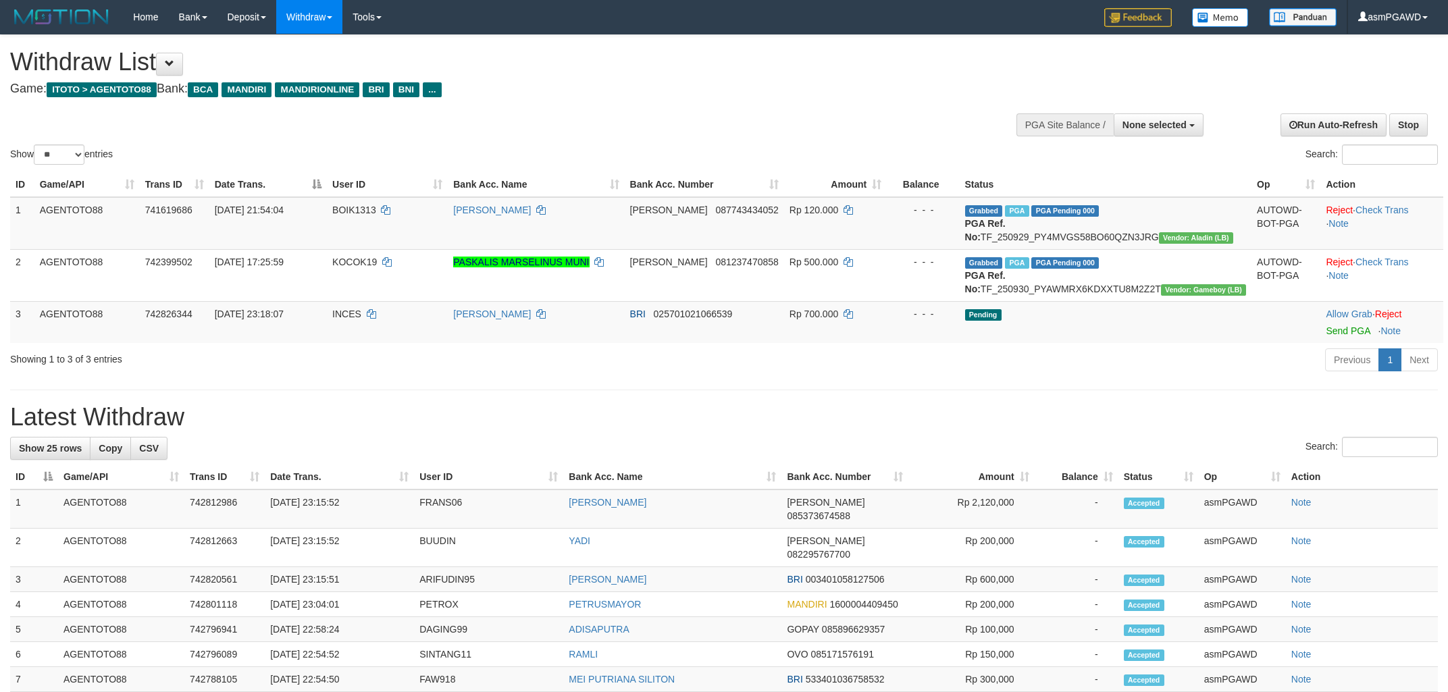
select select
select select "**"
click at [1330, 336] on link "Send PGA" at bounding box center [1348, 330] width 44 height 11
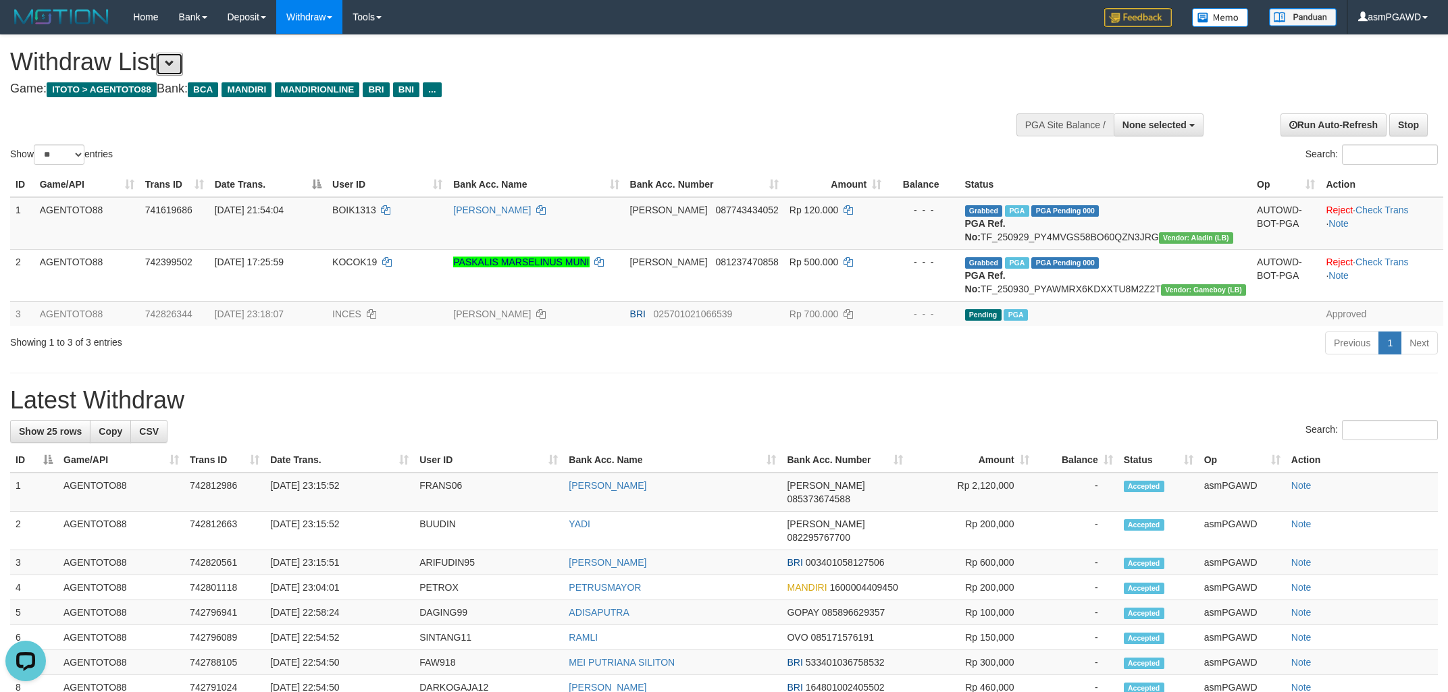
drag, startPoint x: 180, startPoint y: 62, endPoint x: 240, endPoint y: 76, distance: 62.3
click at [174, 61] on span at bounding box center [169, 63] width 9 height 9
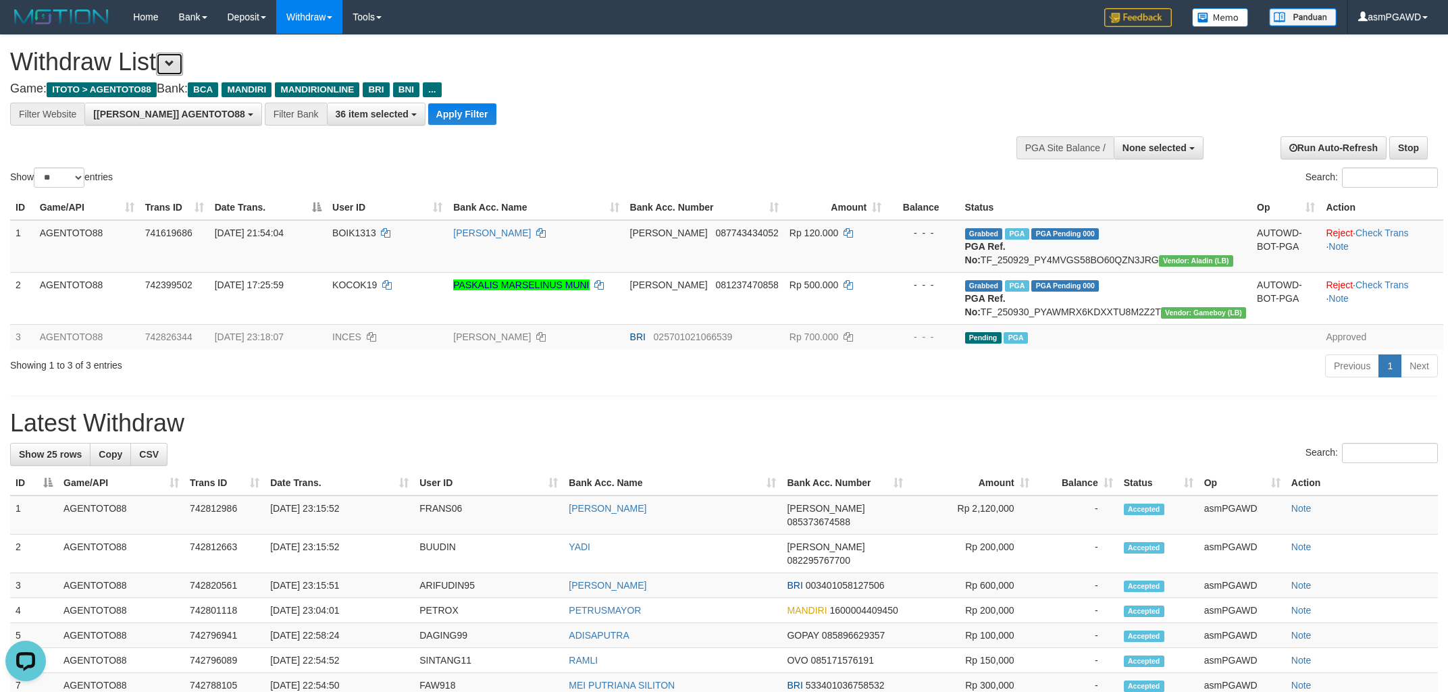
scroll to position [25, 0]
click at [428, 114] on button "Apply Filter" at bounding box center [462, 114] width 68 height 22
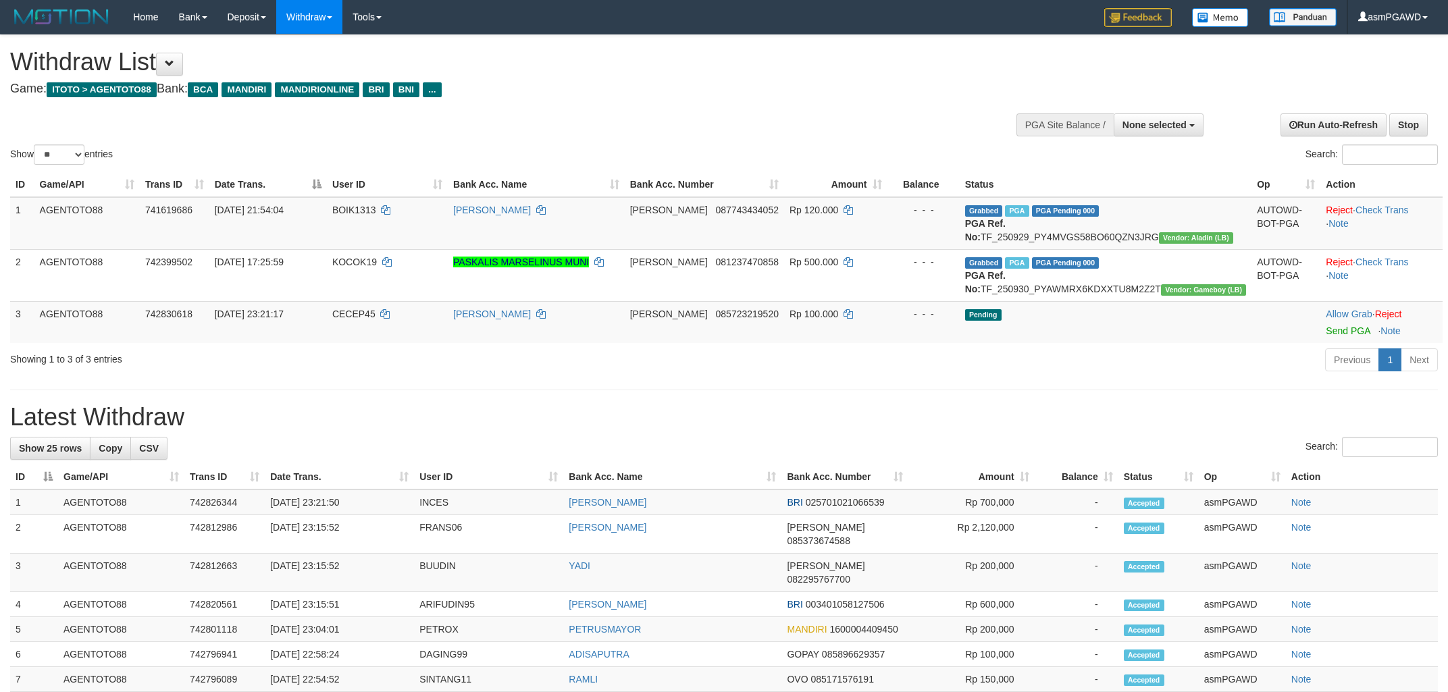
select select
select select "**"
click at [1324, 343] on td "Allow Grab · Reject Send PGA · Note" at bounding box center [1381, 322] width 122 height 42
click at [1326, 336] on link "Send PGA" at bounding box center [1348, 330] width 44 height 11
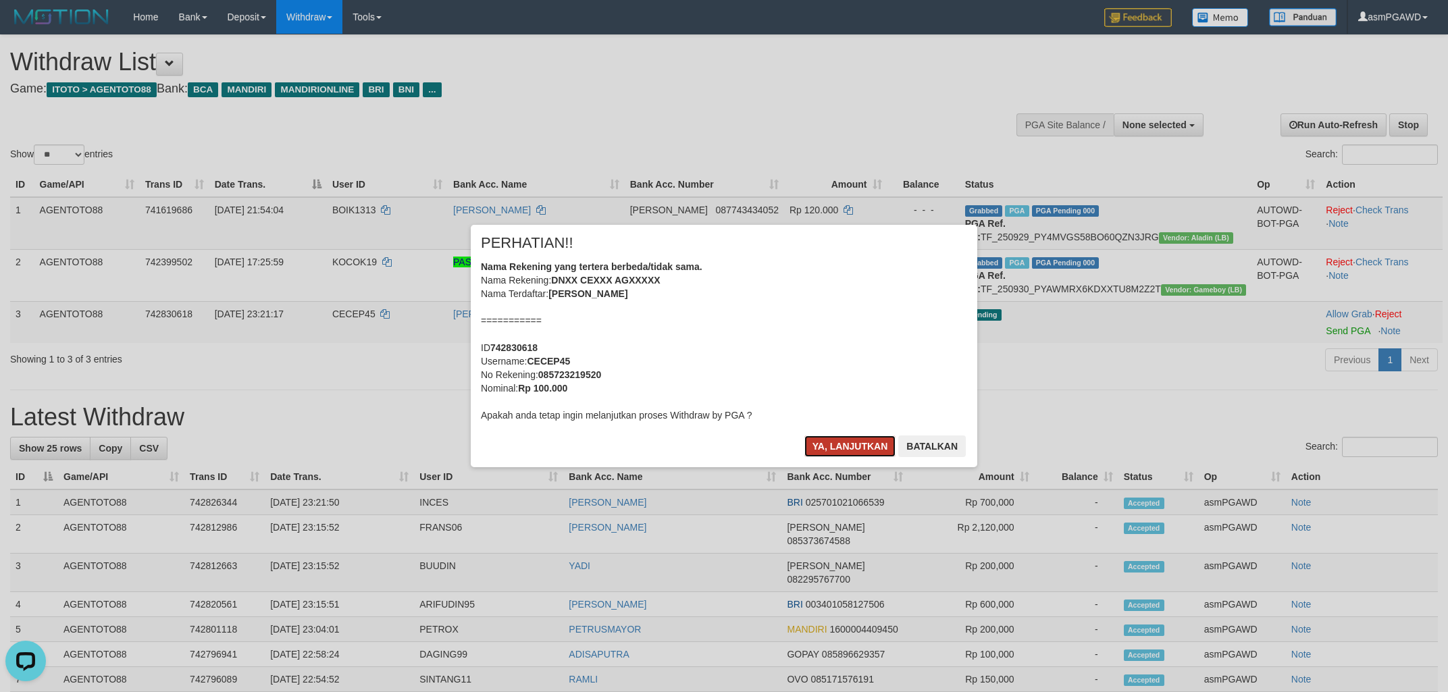
click at [830, 446] on button "Ya, lanjutkan" at bounding box center [850, 447] width 92 height 22
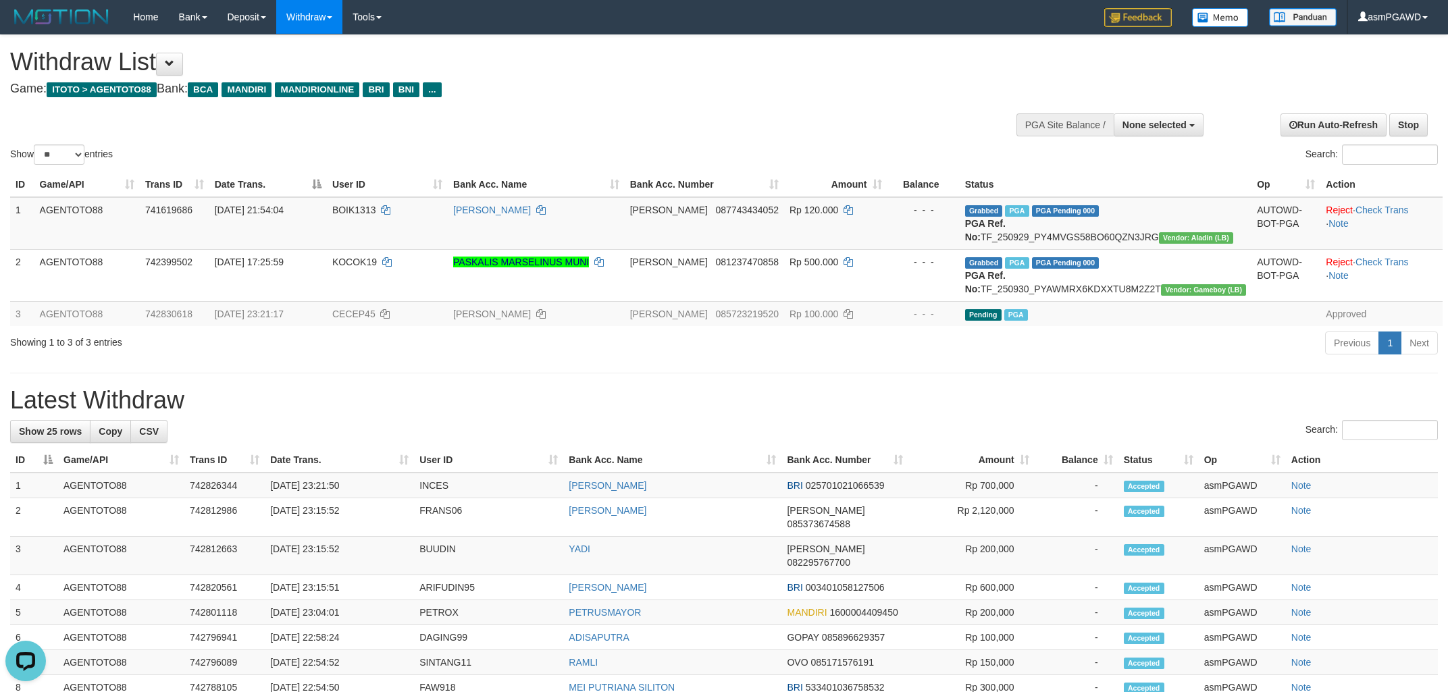
click at [191, 57] on h1 "Withdraw List" at bounding box center [480, 62] width 941 height 27
click at [174, 64] on span at bounding box center [169, 63] width 9 height 9
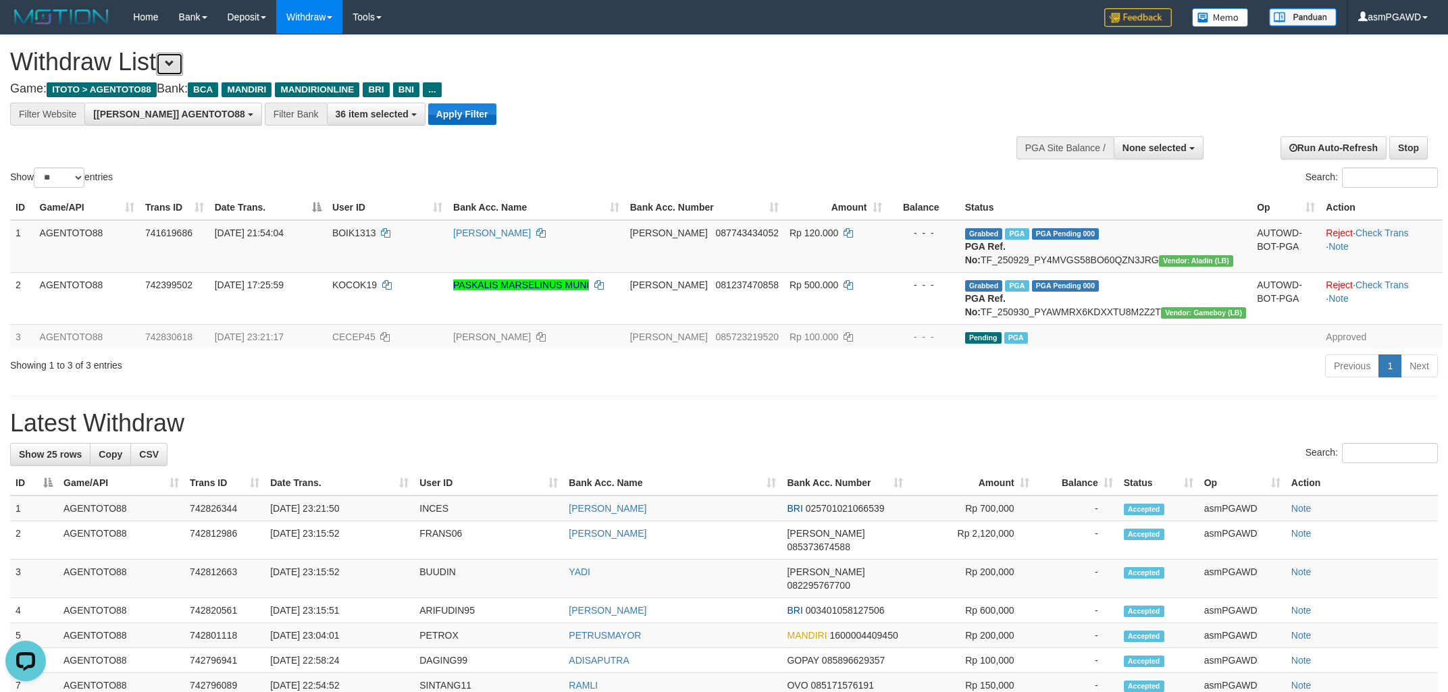
scroll to position [25, 0]
click at [441, 117] on button "Apply Filter" at bounding box center [462, 114] width 68 height 22
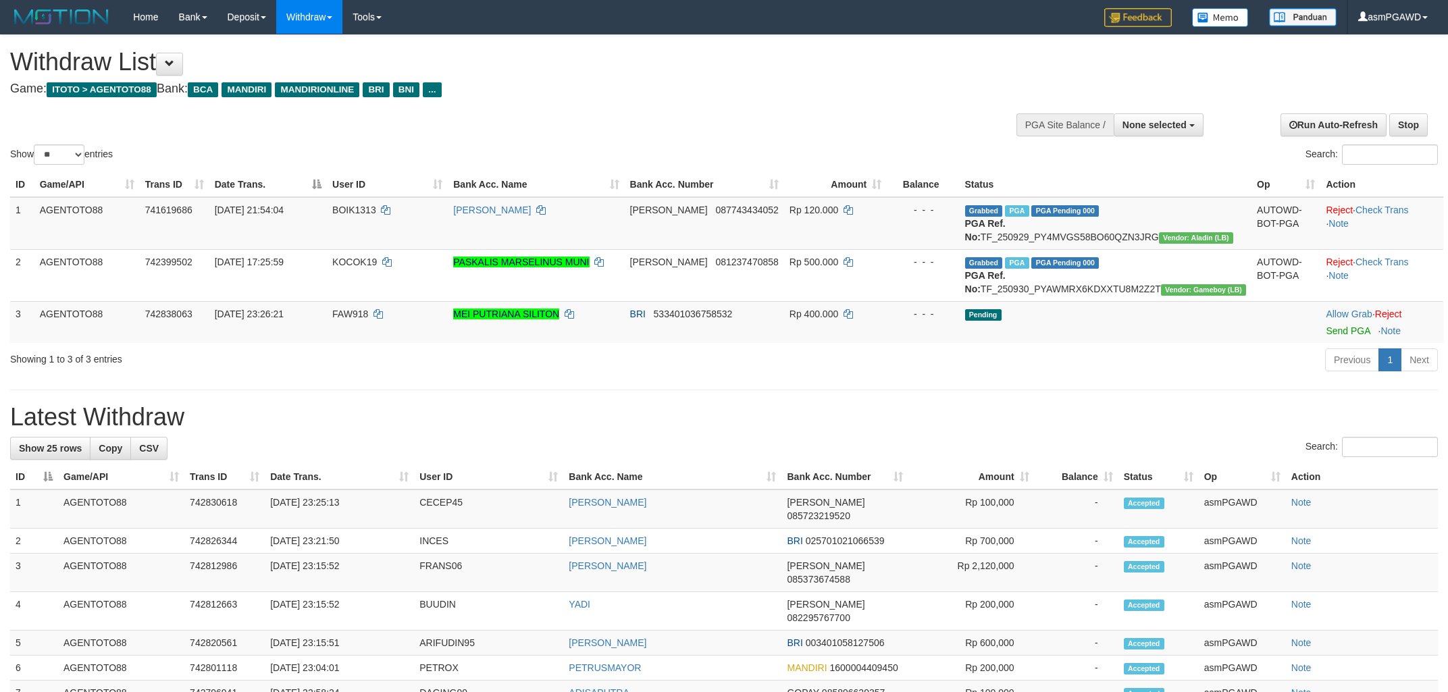
select select
select select "**"
click at [1338, 336] on link "Send PGA" at bounding box center [1348, 330] width 44 height 11
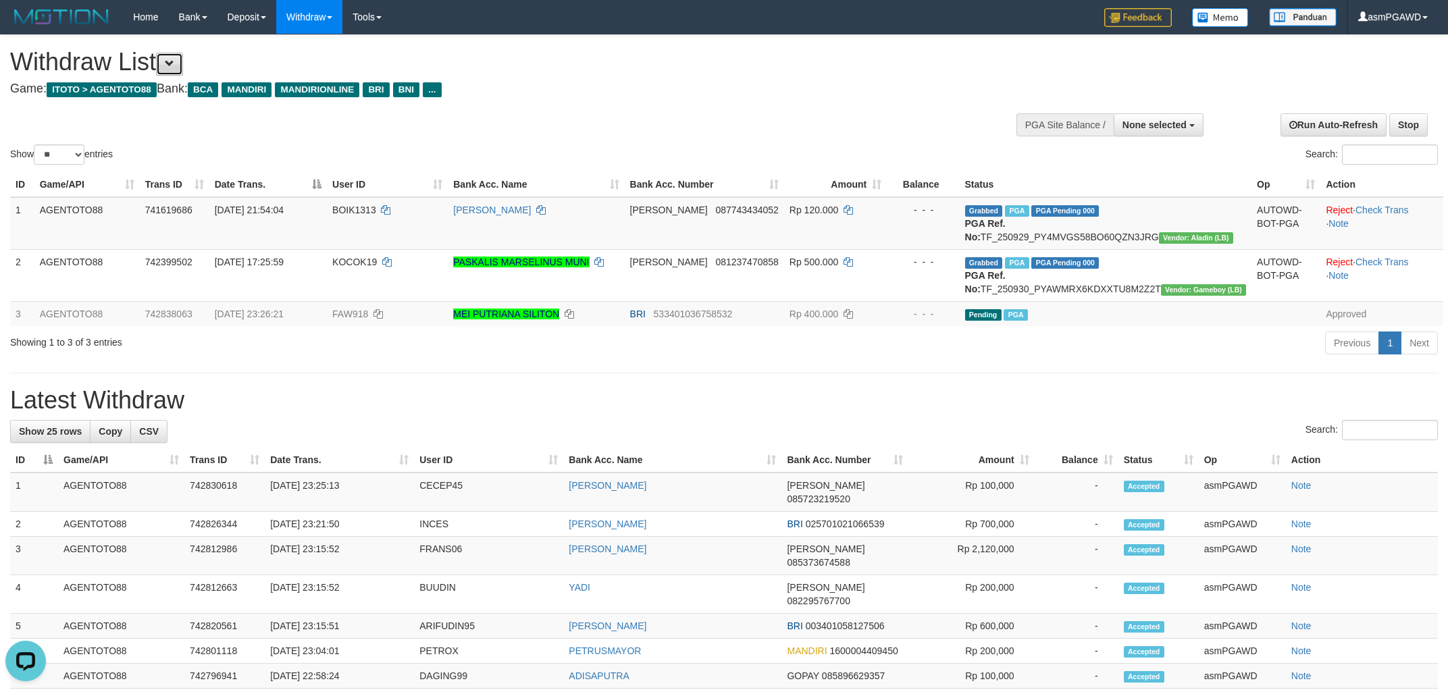
click at [183, 65] on button at bounding box center [169, 64] width 27 height 23
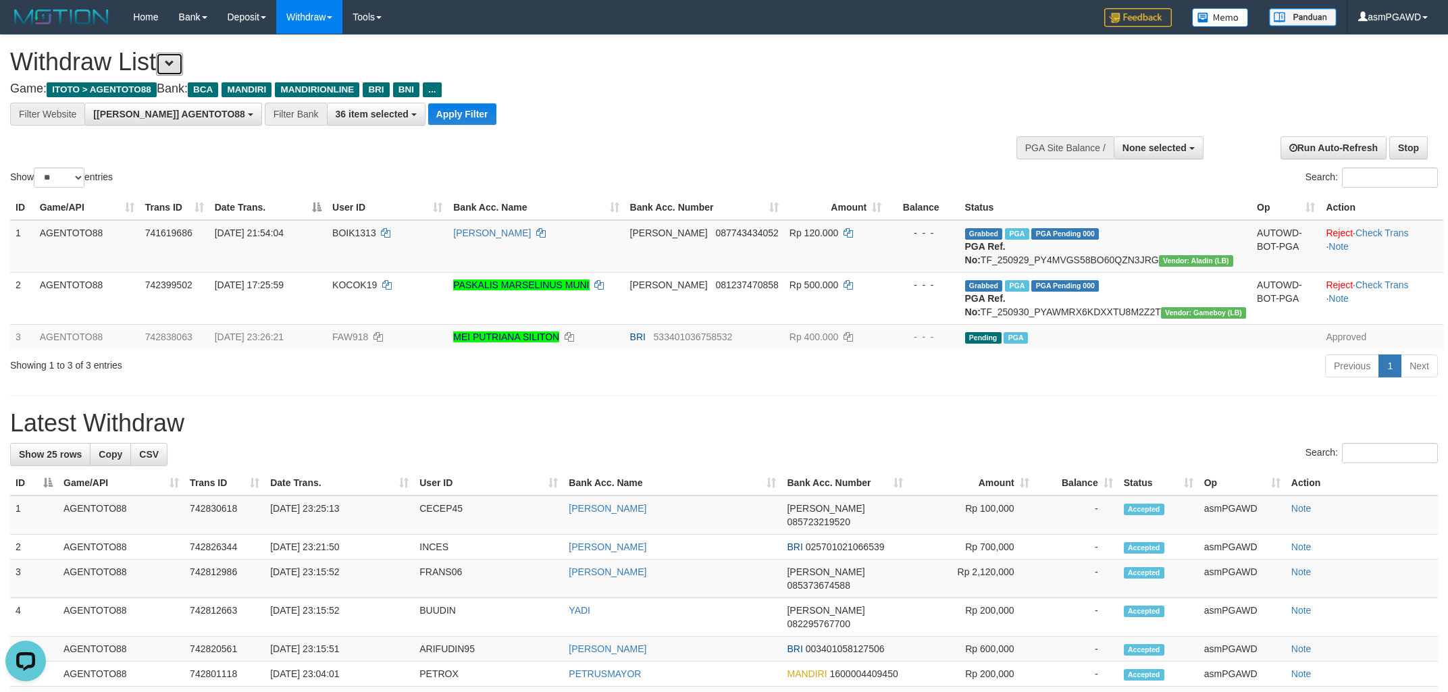
scroll to position [25, 0]
click at [428, 117] on button "Apply Filter" at bounding box center [462, 114] width 68 height 22
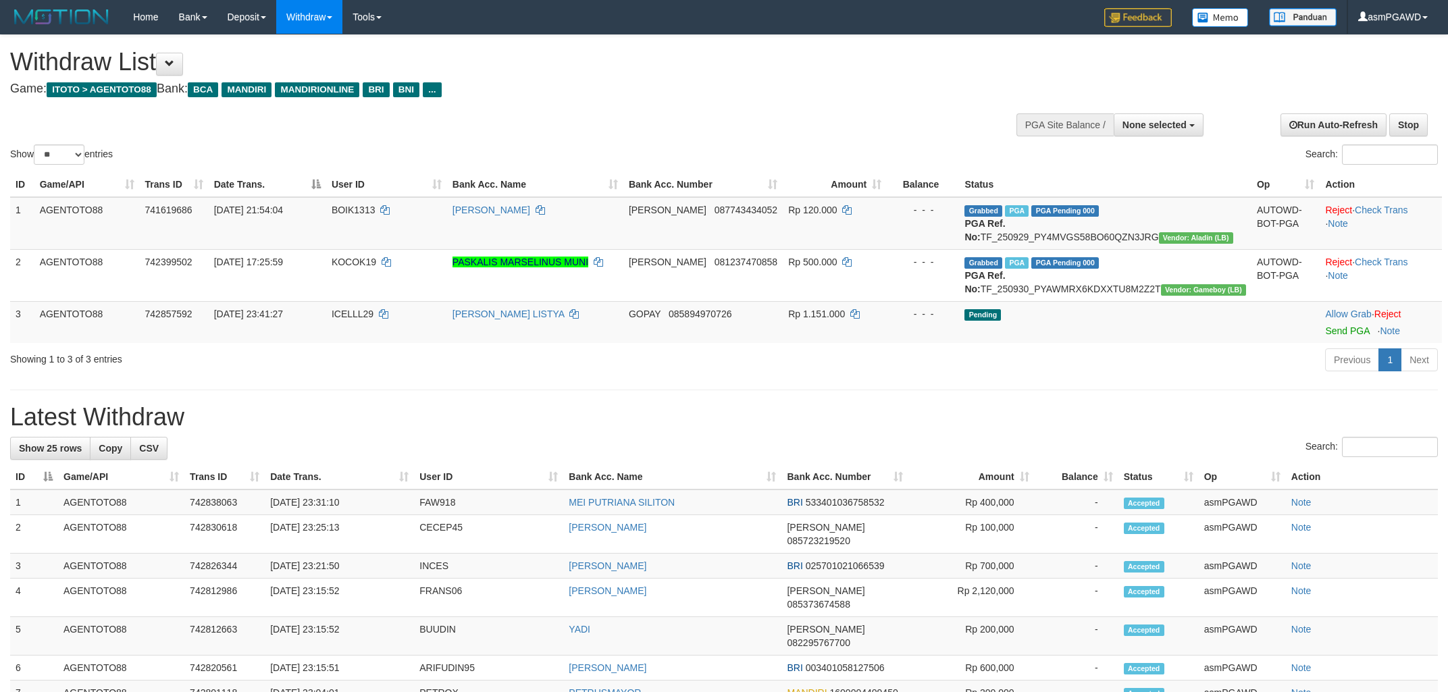
select select
select select "**"
click at [1326, 336] on link "Send PGA" at bounding box center [1347, 330] width 44 height 11
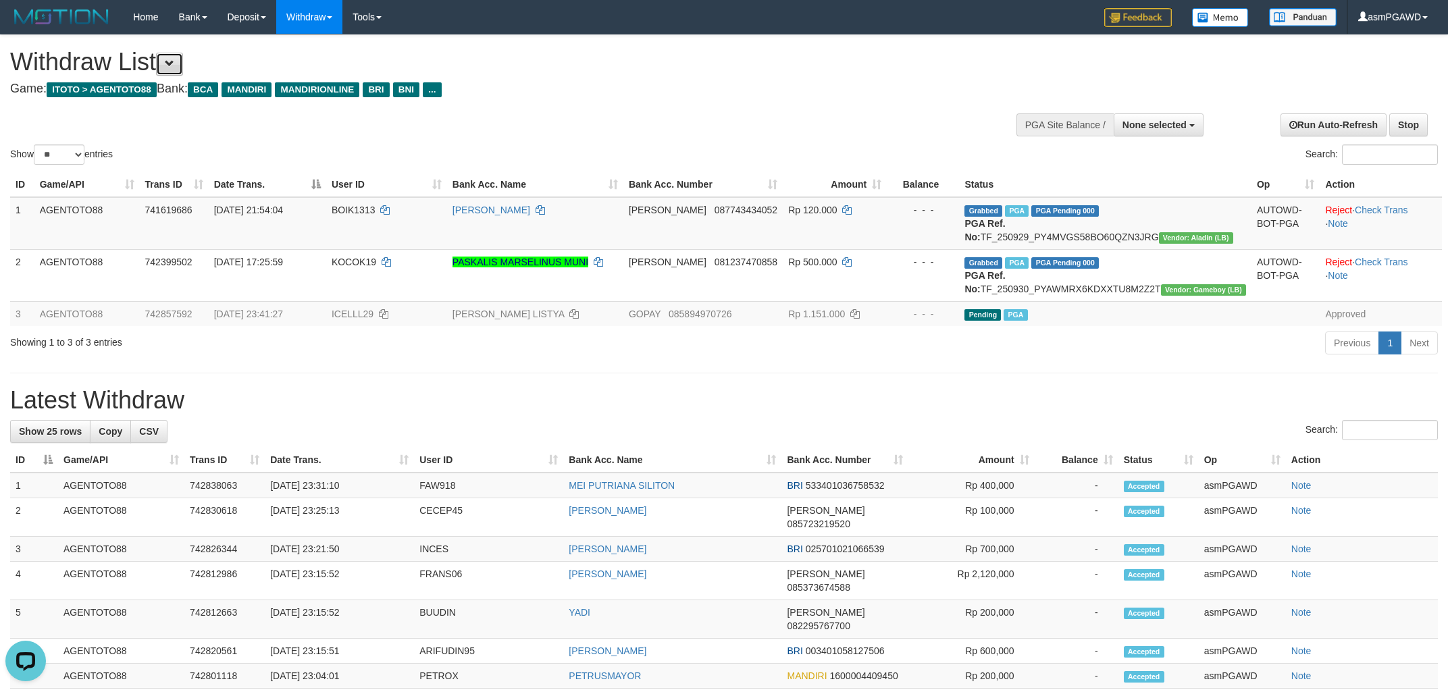
click at [174, 66] on span at bounding box center [169, 63] width 9 height 9
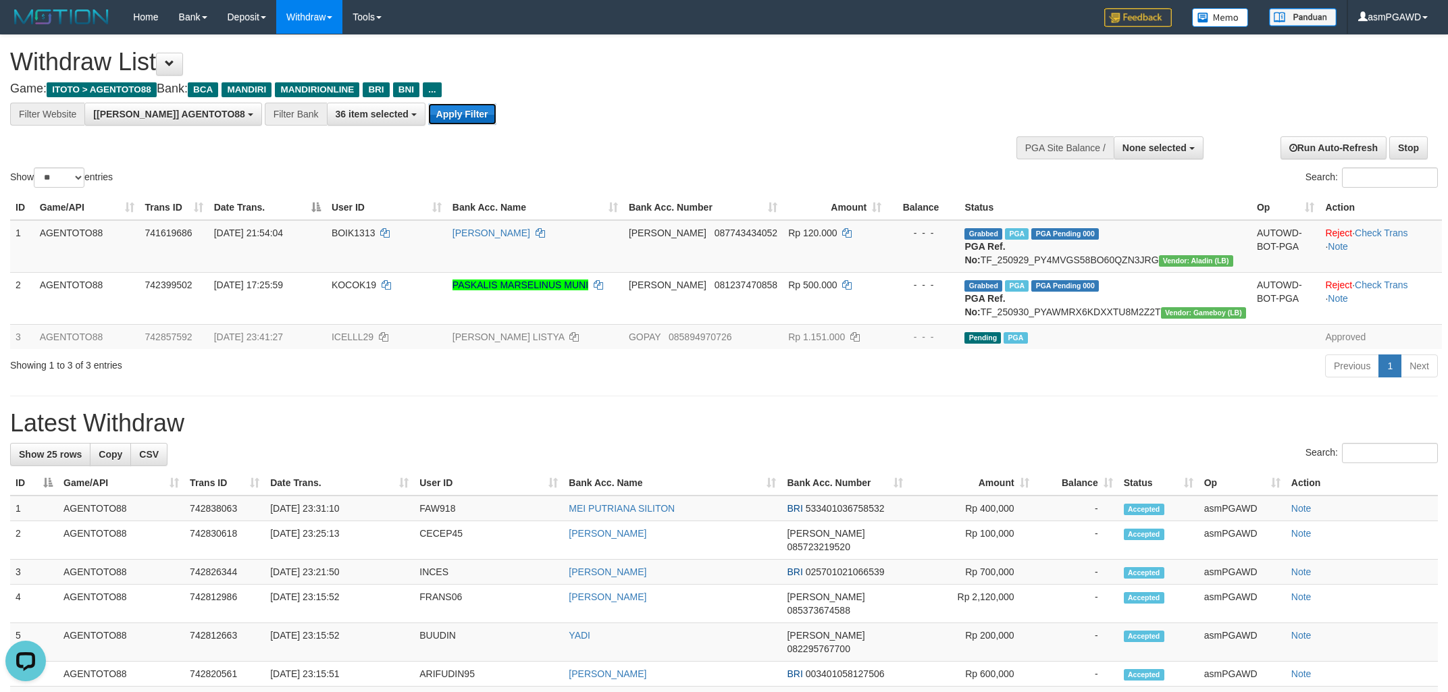
click at [428, 114] on button "Apply Filter" at bounding box center [462, 114] width 68 height 22
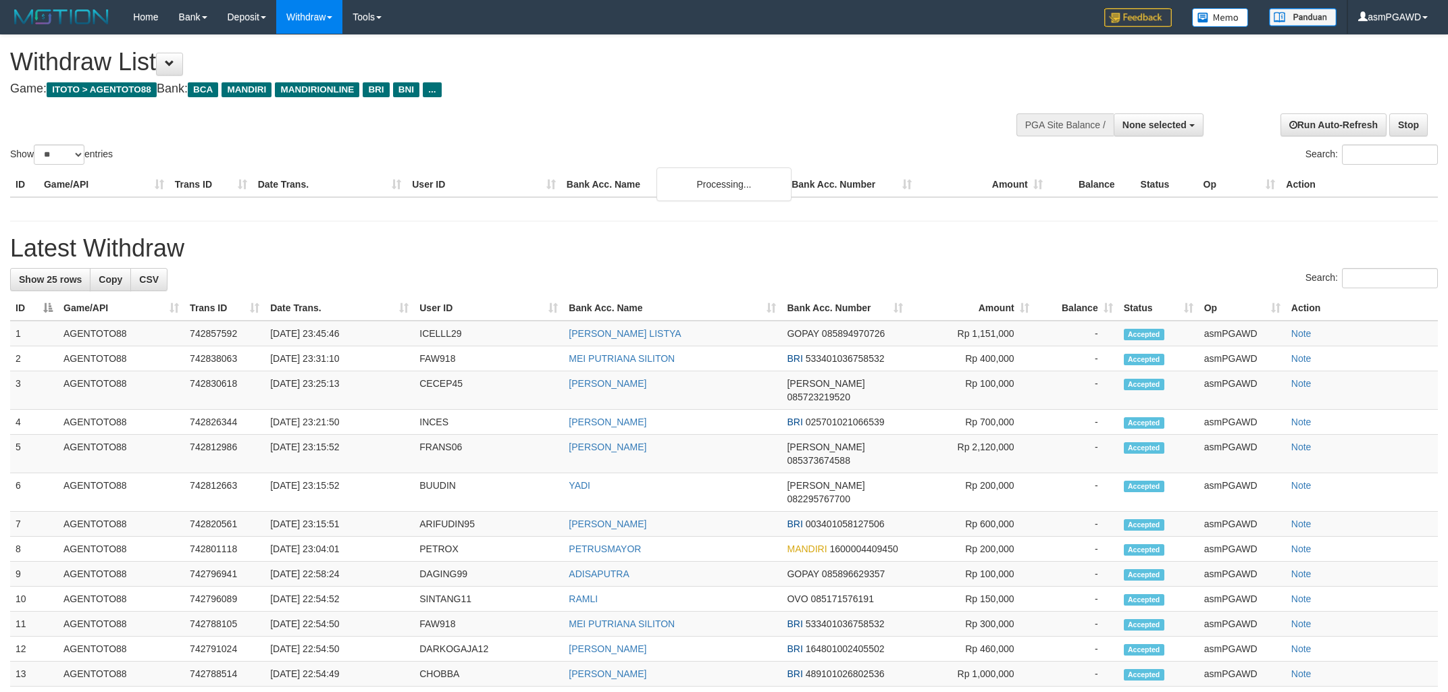
select select
select select "**"
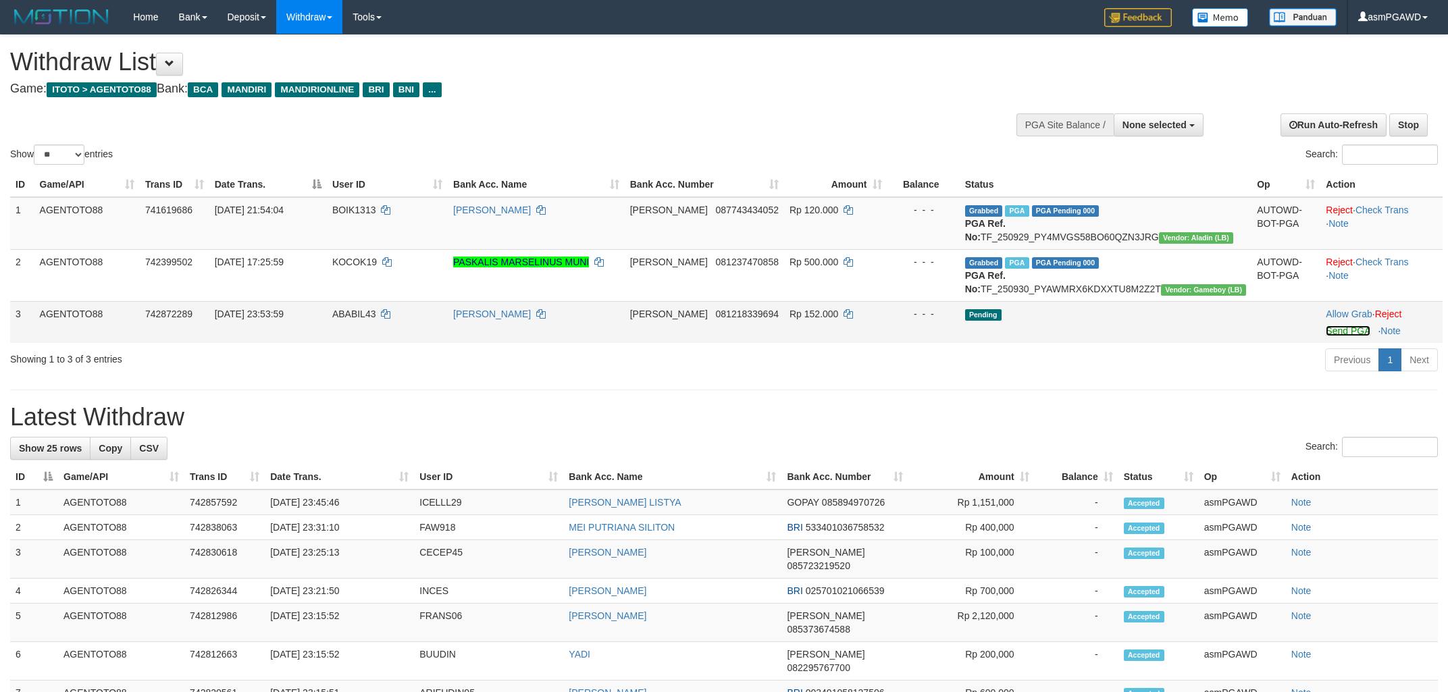
click at [1333, 336] on link "Send PGA" at bounding box center [1348, 330] width 44 height 11
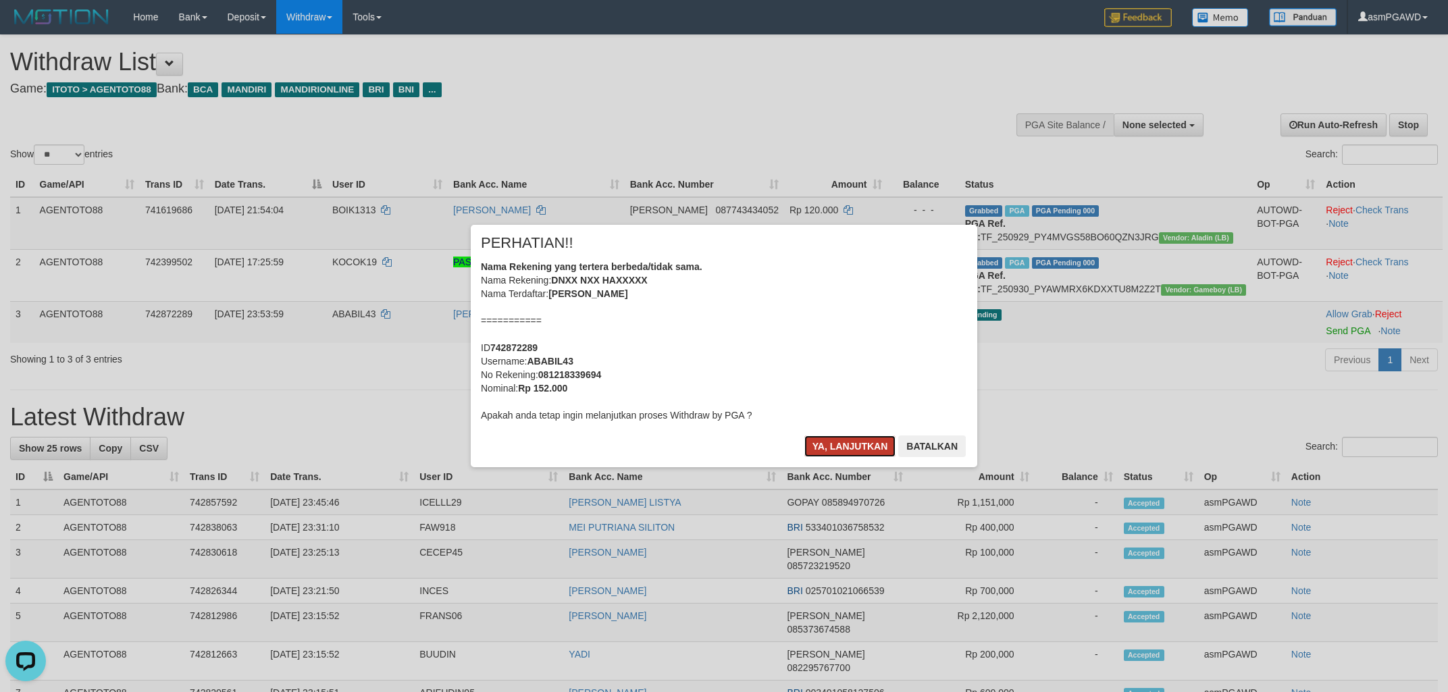
click at [849, 442] on button "Ya, lanjutkan" at bounding box center [850, 447] width 92 height 22
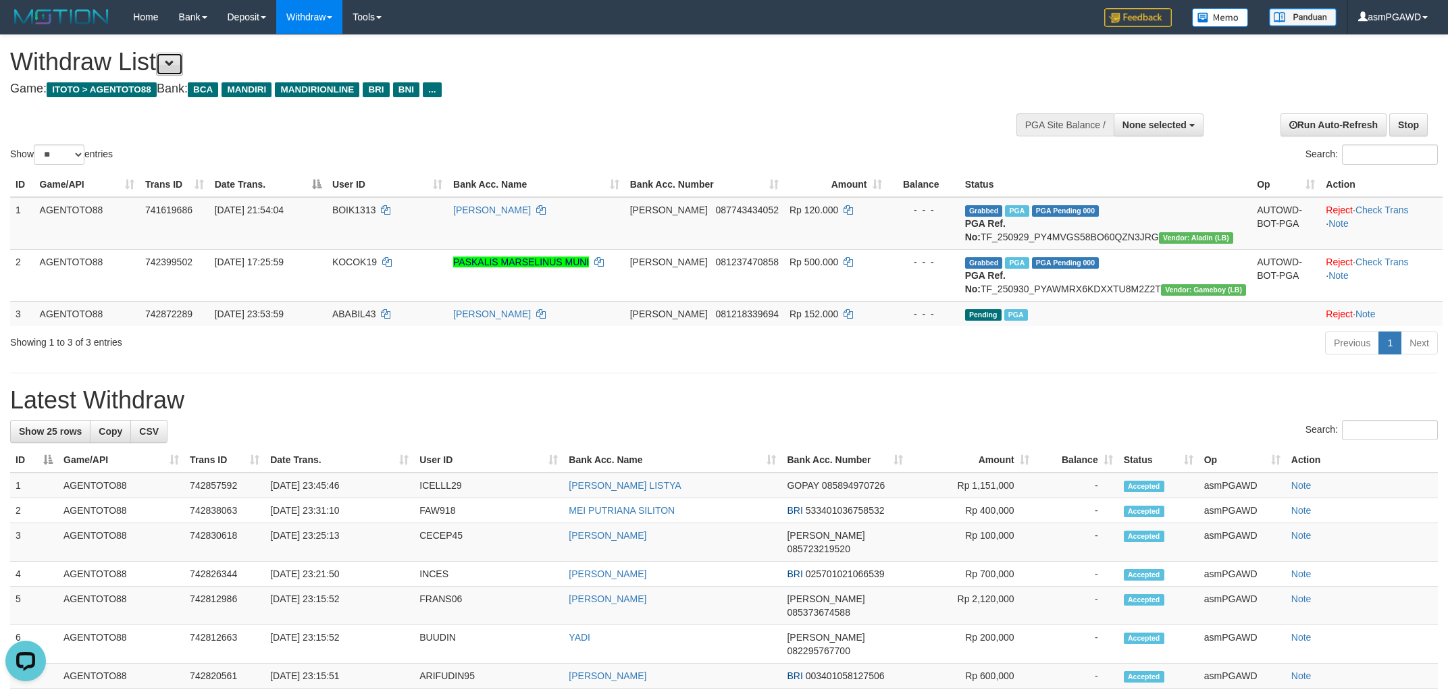
click at [182, 59] on button at bounding box center [169, 64] width 27 height 23
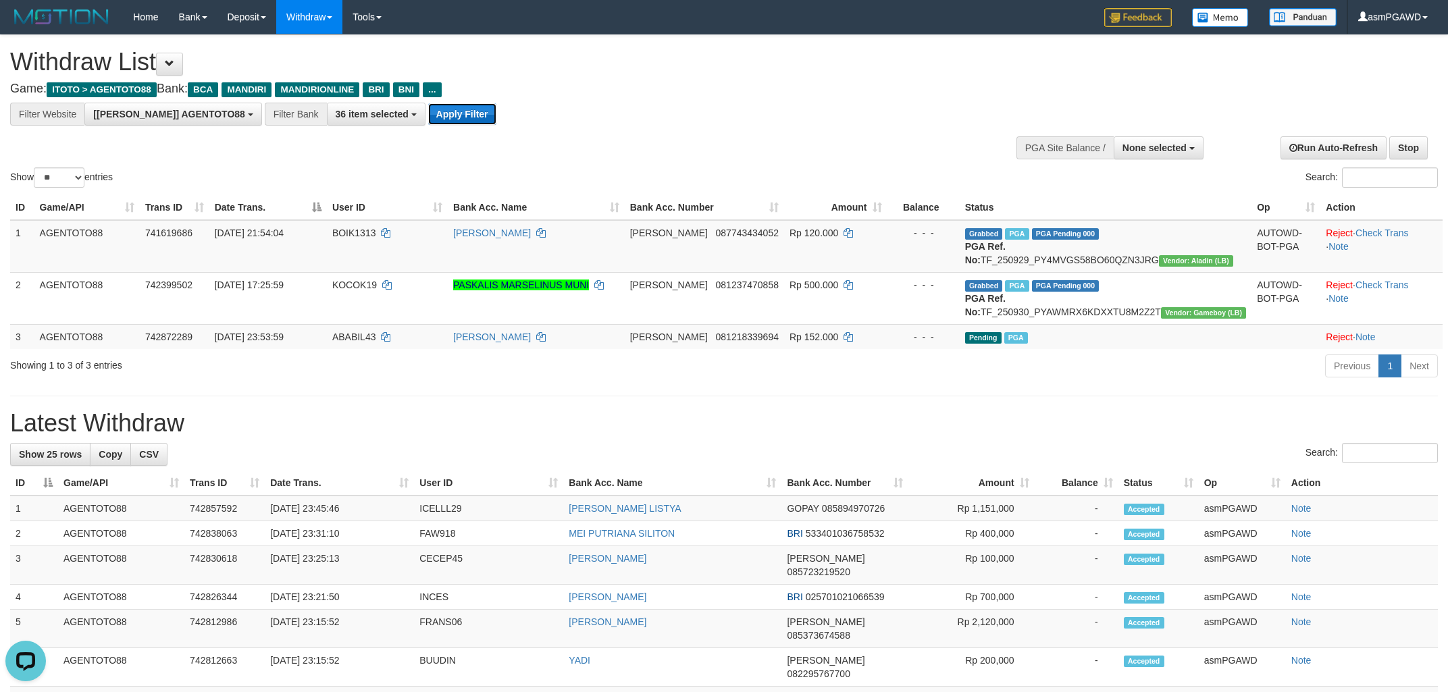
click at [428, 111] on button "Apply Filter" at bounding box center [462, 114] width 68 height 22
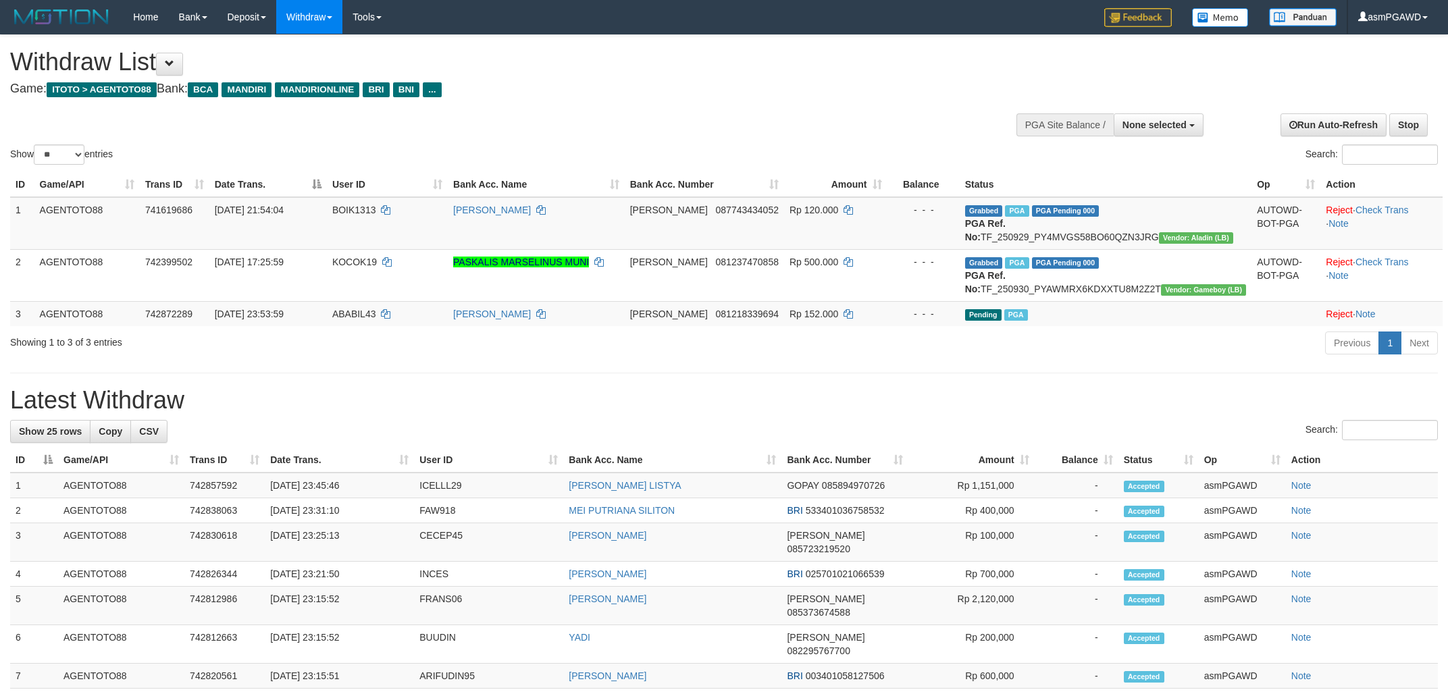
select select
select select "**"
click at [174, 64] on span at bounding box center [169, 63] width 9 height 9
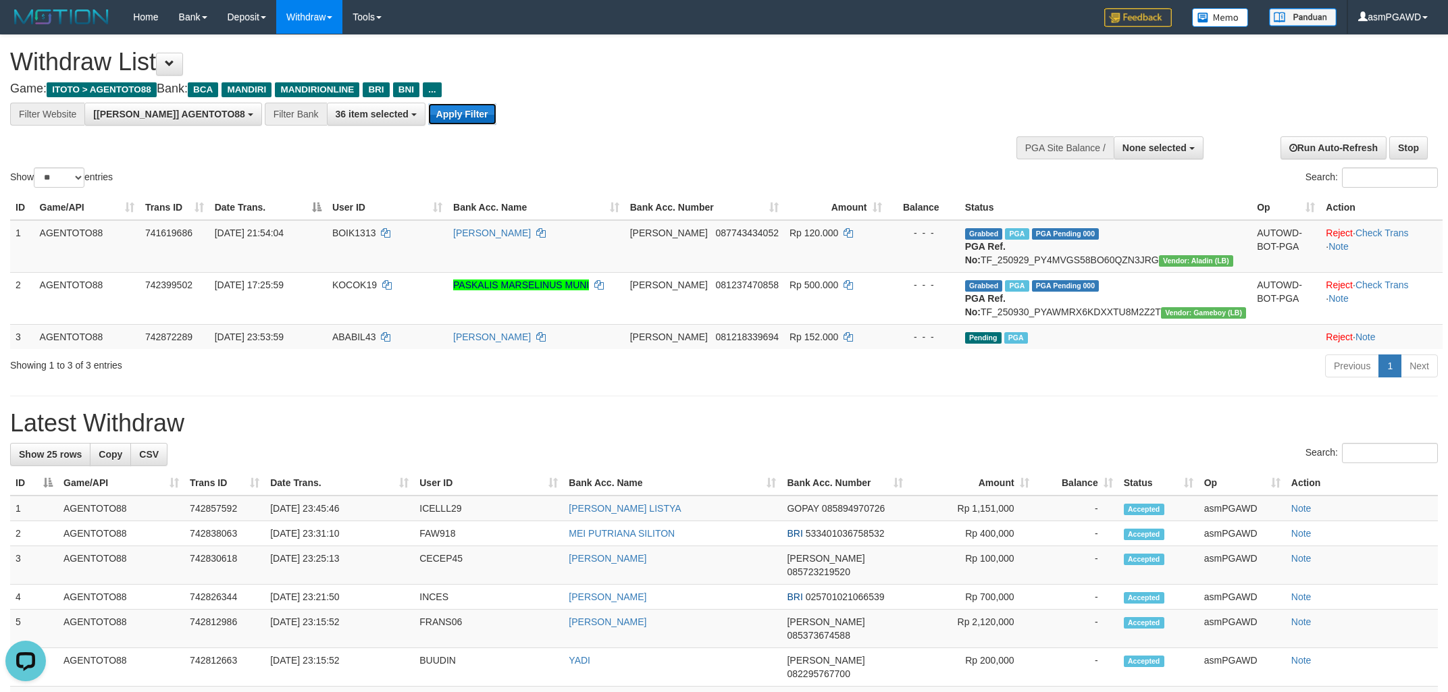
click at [434, 107] on button "Apply Filter" at bounding box center [462, 114] width 68 height 22
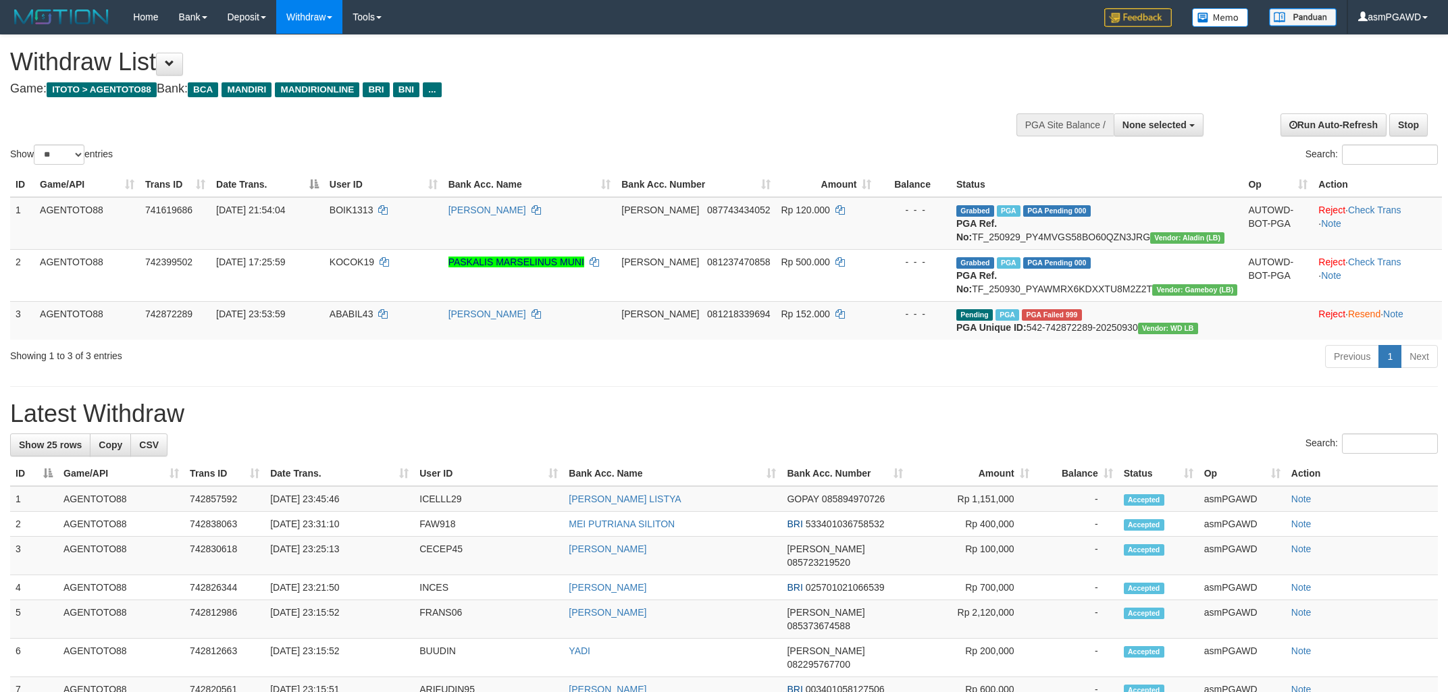
select select
select select "**"
click at [373, 319] on span "ABABIL43" at bounding box center [352, 314] width 44 height 11
click at [40, 661] on button "Open LiveChat chat widget" at bounding box center [25, 661] width 41 height 41
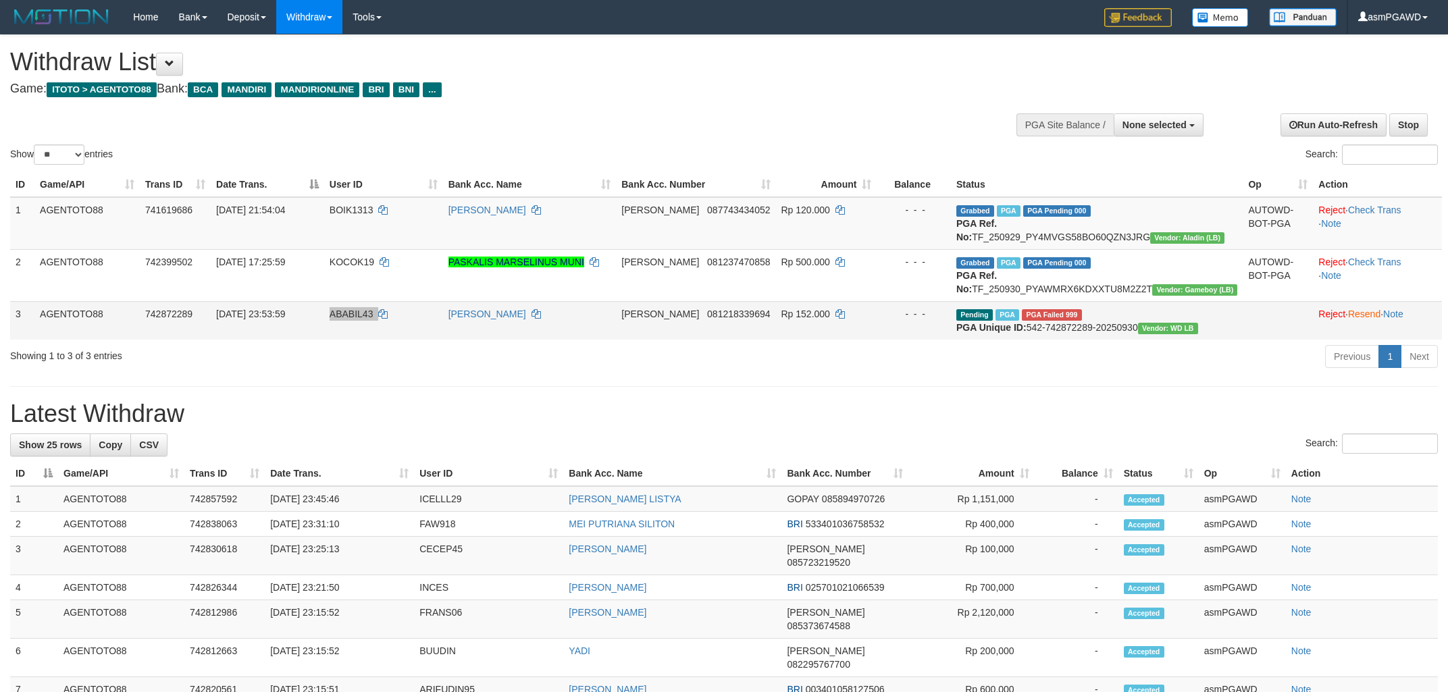
click at [373, 319] on span "ABABIL43" at bounding box center [352, 314] width 44 height 11
copy td "ABABIL43"
click at [373, 319] on span "ABABIL43" at bounding box center [352, 314] width 44 height 11
click at [174, 63] on span at bounding box center [169, 63] width 9 height 9
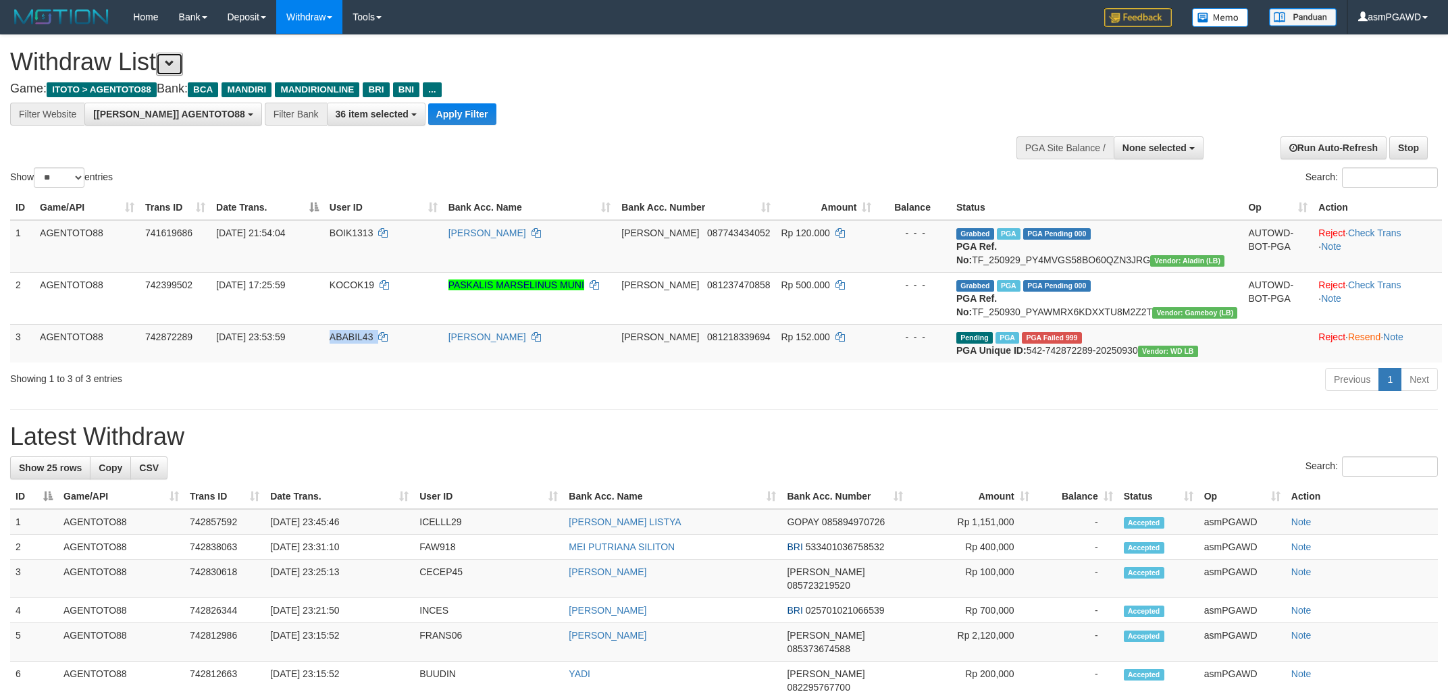
scroll to position [25, 0]
click at [428, 117] on button "Apply Filter" at bounding box center [462, 114] width 68 height 22
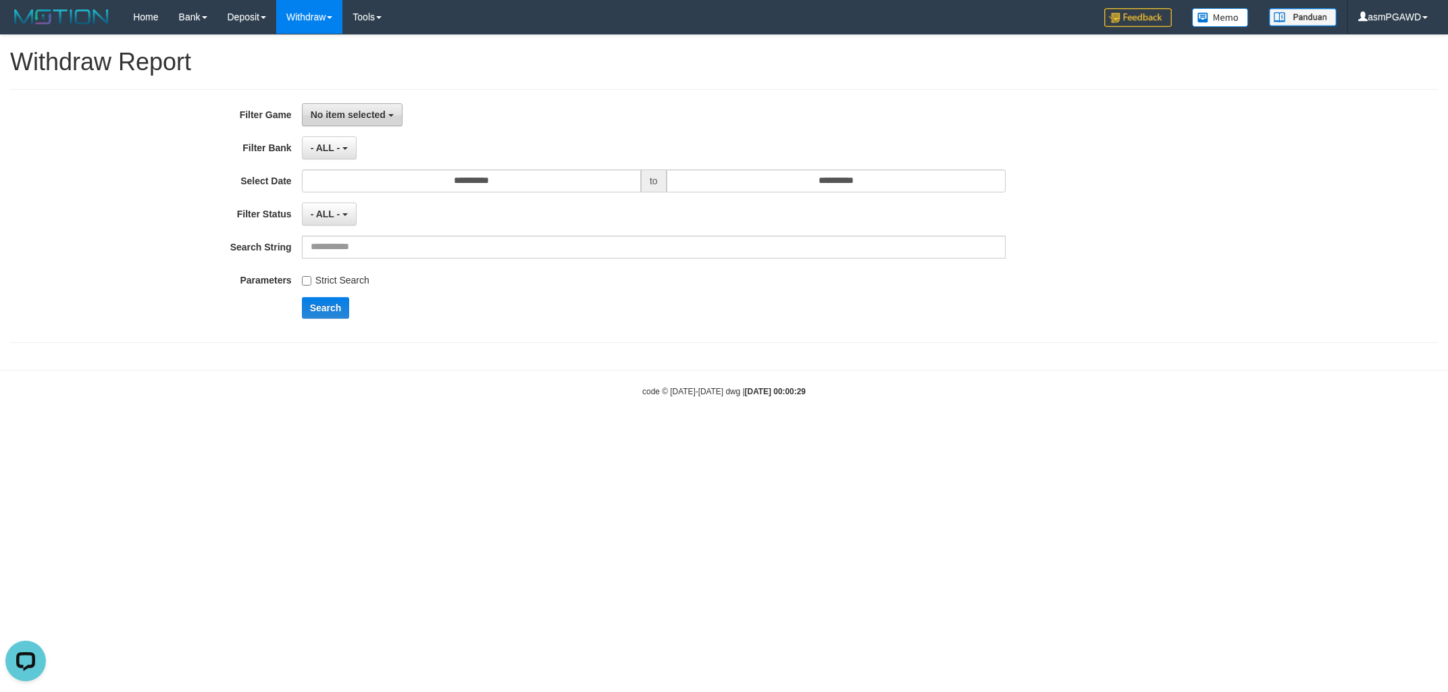
click at [392, 121] on button "No item selected" at bounding box center [352, 114] width 101 height 23
click at [361, 211] on label "[[PERSON_NAME]] AGENTOTO88" at bounding box center [397, 205] width 189 height 20
select select "***"
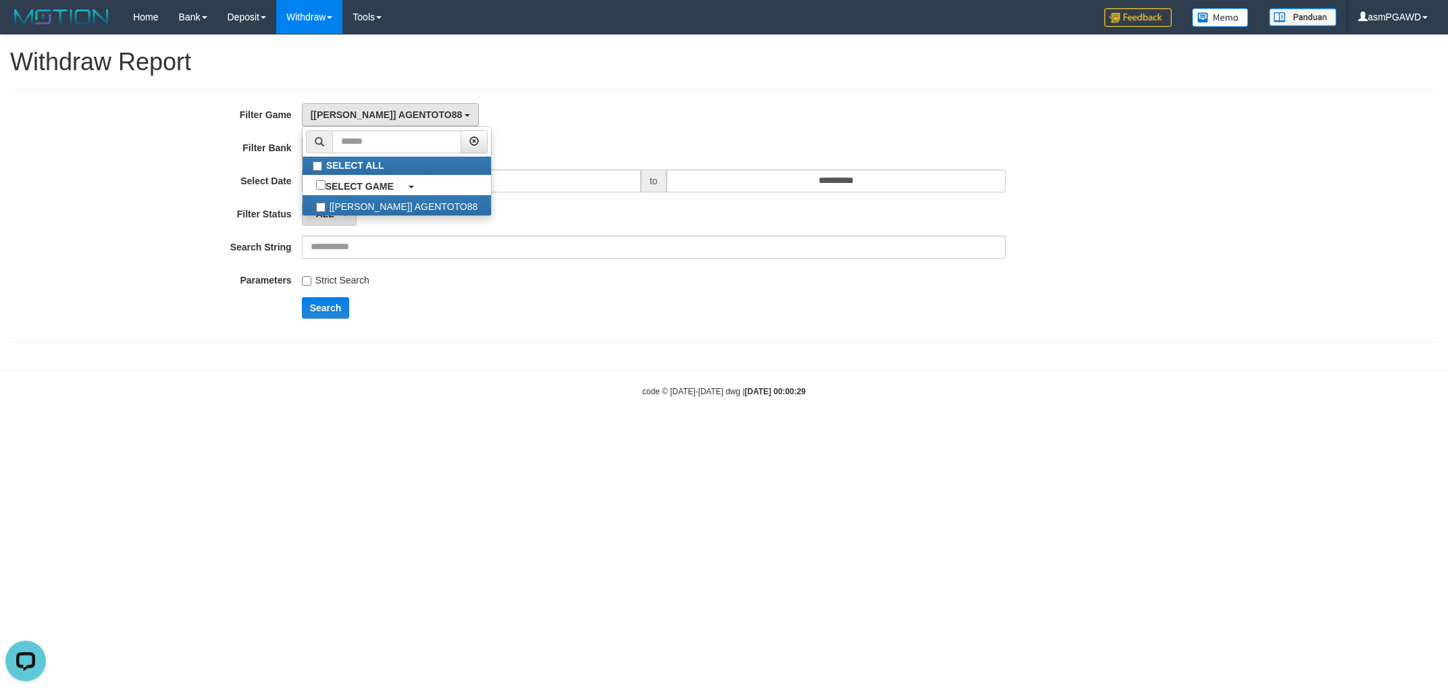
drag, startPoint x: 454, startPoint y: 393, endPoint x: 441, endPoint y: 240, distance: 153.9
click at [453, 392] on div "code © [DATE]-[DATE] dwg | [DATE] 00:00:29" at bounding box center [724, 391] width 1448 height 14
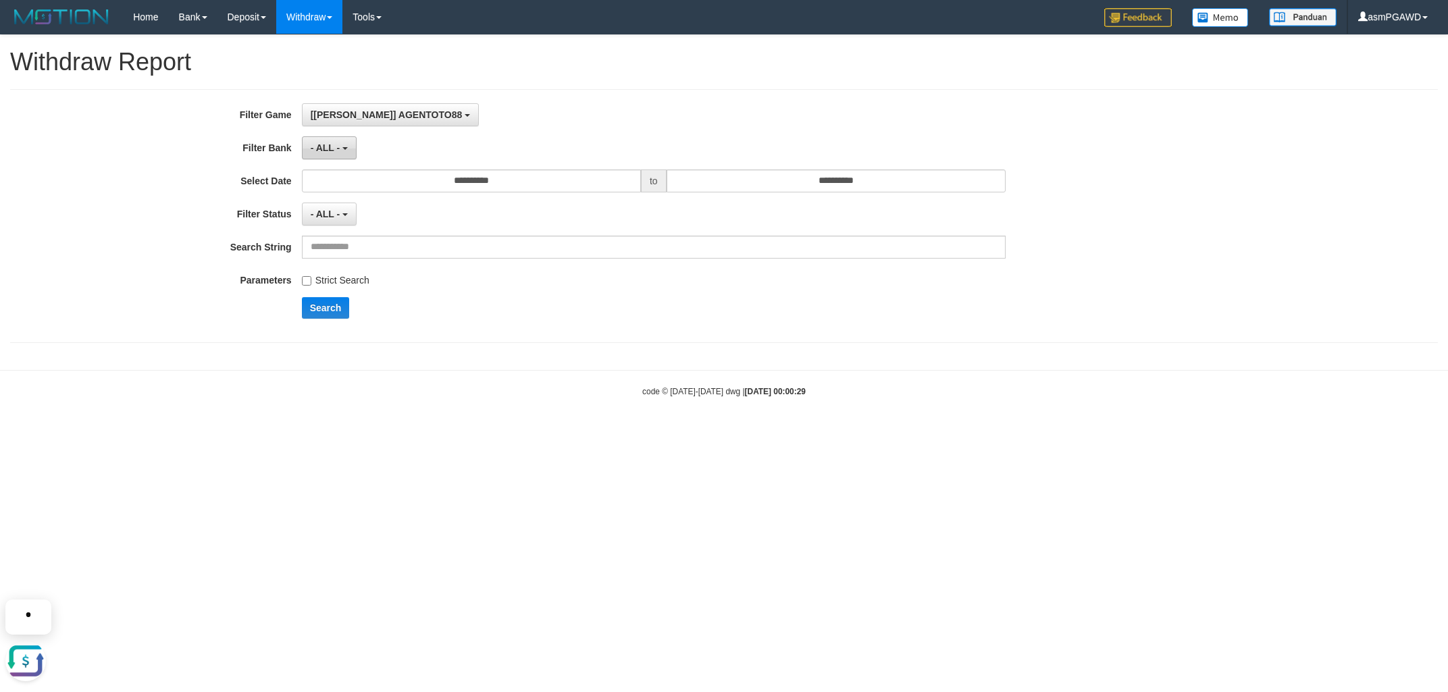
click at [351, 148] on button "- ALL -" at bounding box center [329, 147] width 55 height 23
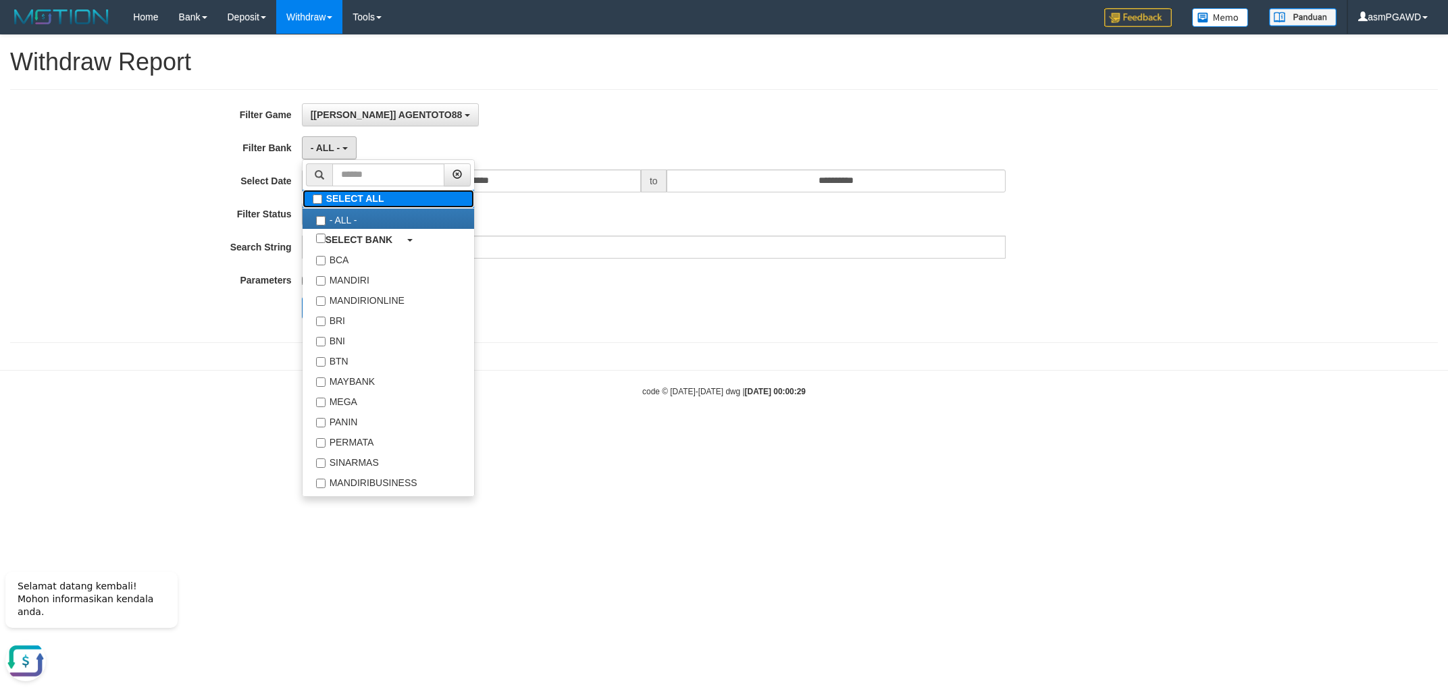
click at [341, 195] on label "SELECT ALL" at bounding box center [389, 199] width 172 height 18
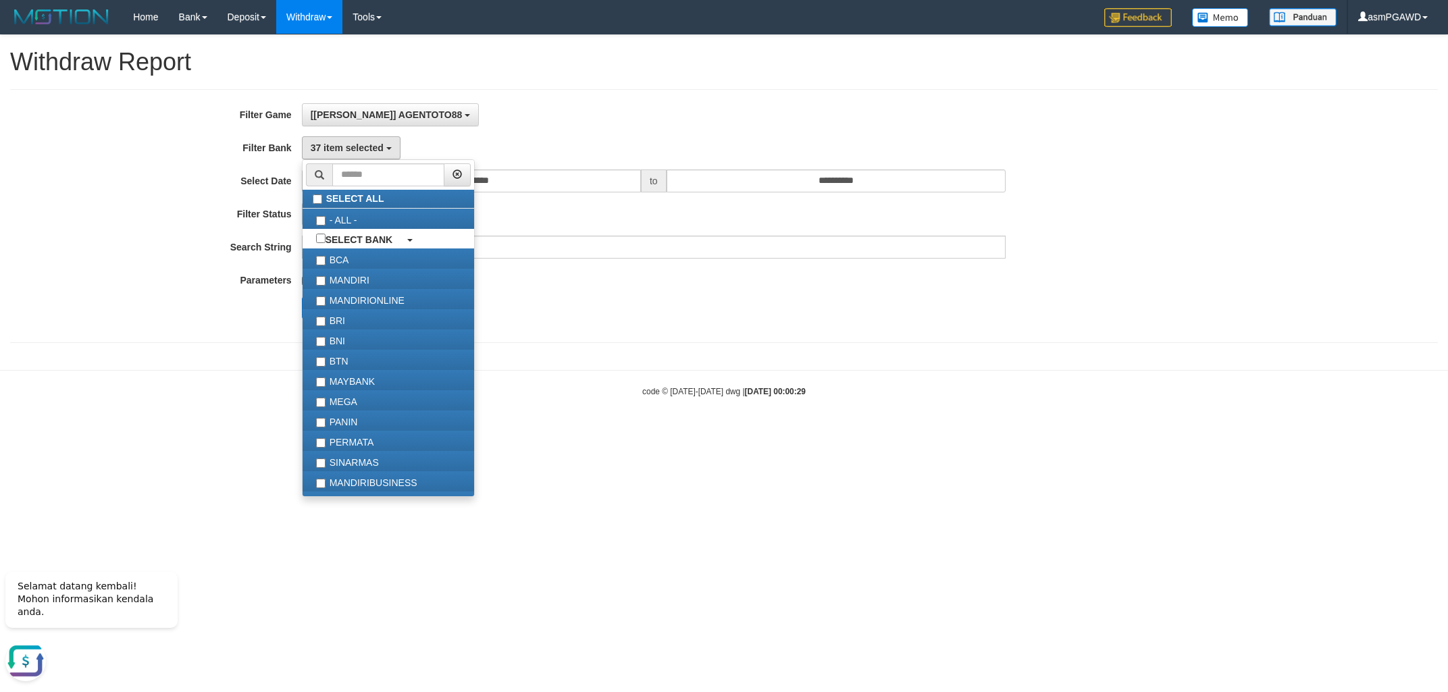
drag, startPoint x: 555, startPoint y: 324, endPoint x: 517, endPoint y: 233, distance: 99.0
click at [555, 322] on div "**********" at bounding box center [603, 216] width 1207 height 226
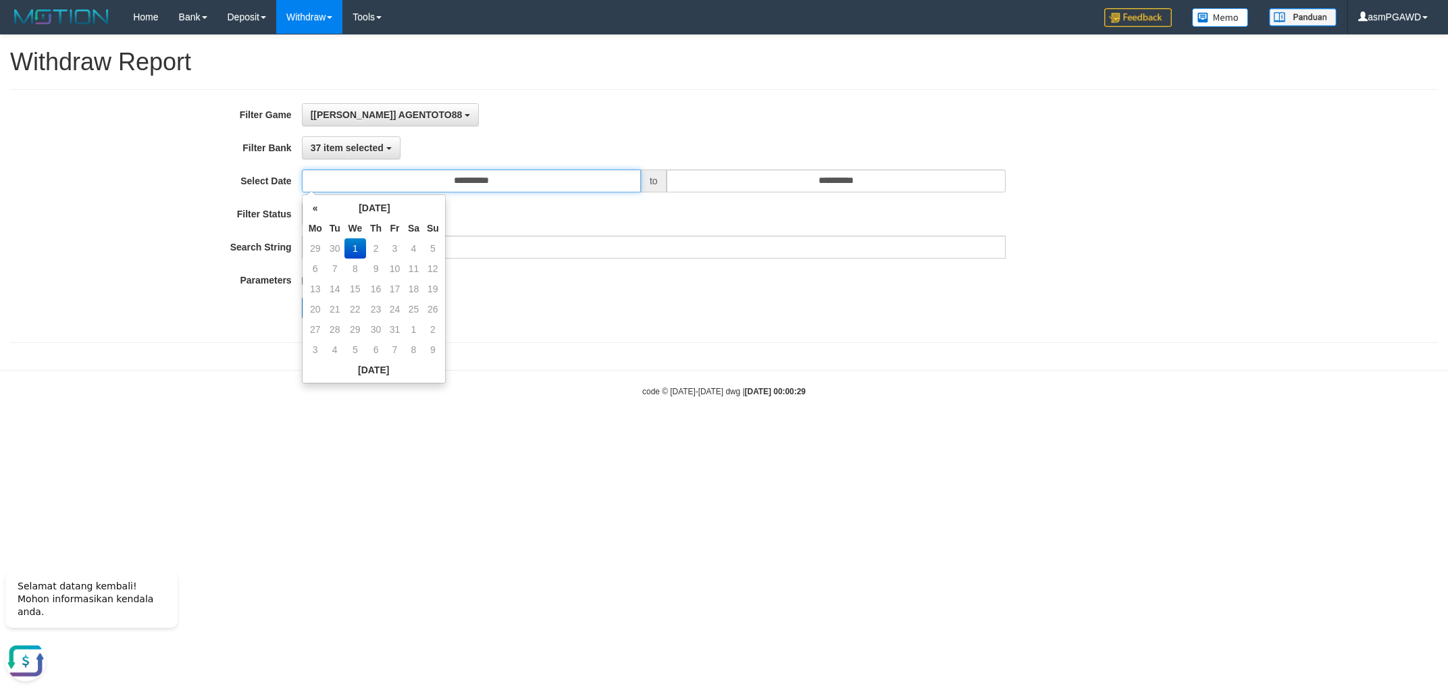
click at [504, 189] on input "**********" at bounding box center [471, 180] width 339 height 23
click at [335, 249] on td "30" at bounding box center [334, 248] width 19 height 20
type input "**********"
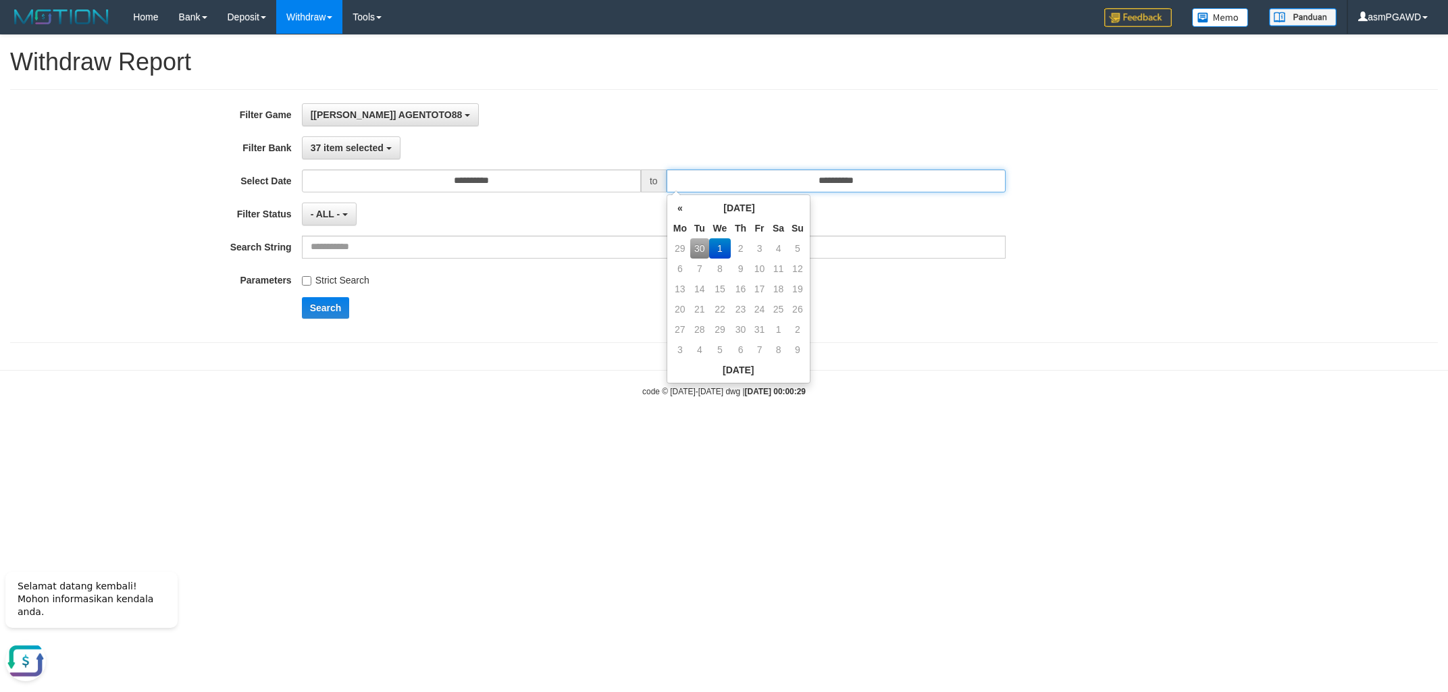
click at [793, 182] on input "**********" at bounding box center [835, 180] width 339 height 23
click at [704, 241] on td "30" at bounding box center [699, 248] width 19 height 20
type input "**********"
drag, startPoint x: 527, startPoint y: 346, endPoint x: 411, endPoint y: 324, distance: 118.3
click at [519, 347] on div "**********" at bounding box center [724, 195] width 1448 height 321
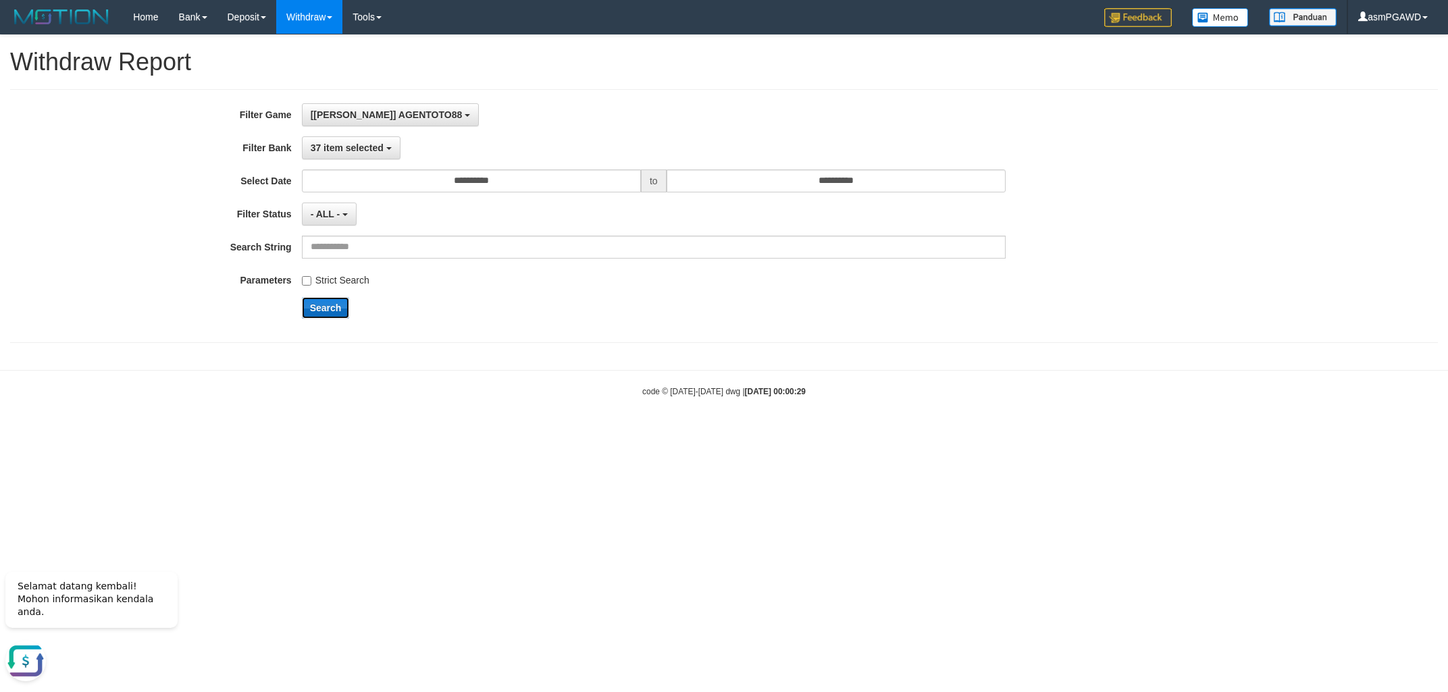
click at [309, 310] on button "Search" at bounding box center [326, 308] width 48 height 22
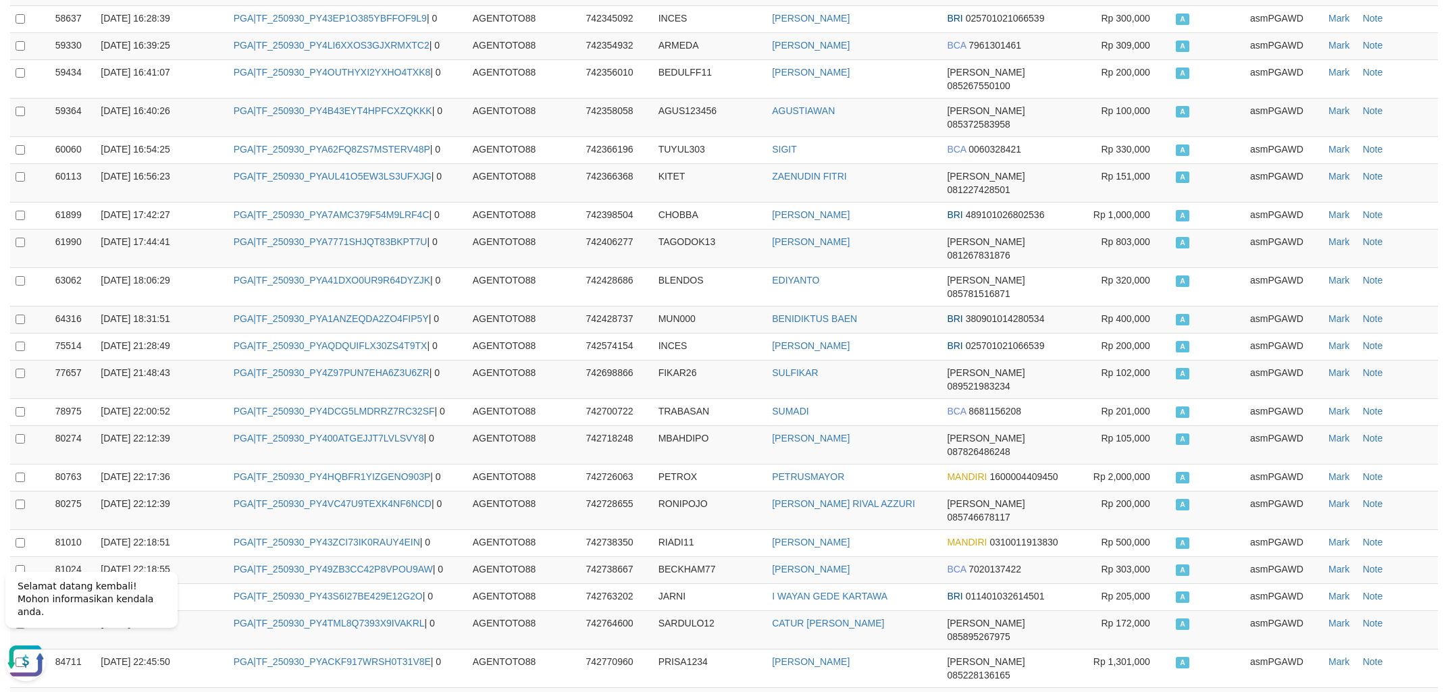
scroll to position [2594, 0]
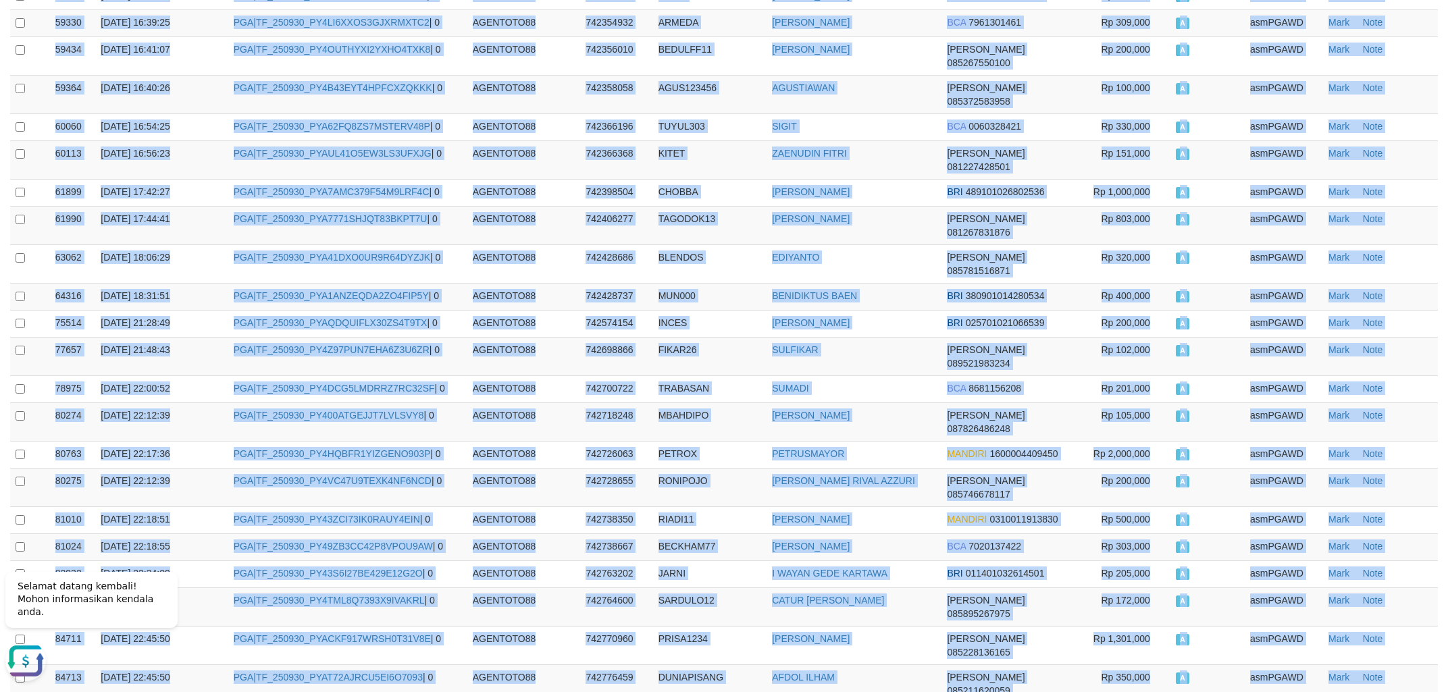
drag, startPoint x: 15, startPoint y: 163, endPoint x: 1411, endPoint y: 519, distance: 1440.4
copy tbody "29784 30/09/2025 11:00:42 PGA|TF_250929_PY4M8SNX37R7KJ7P2ALK | 0 AGENTOTO88 741…"
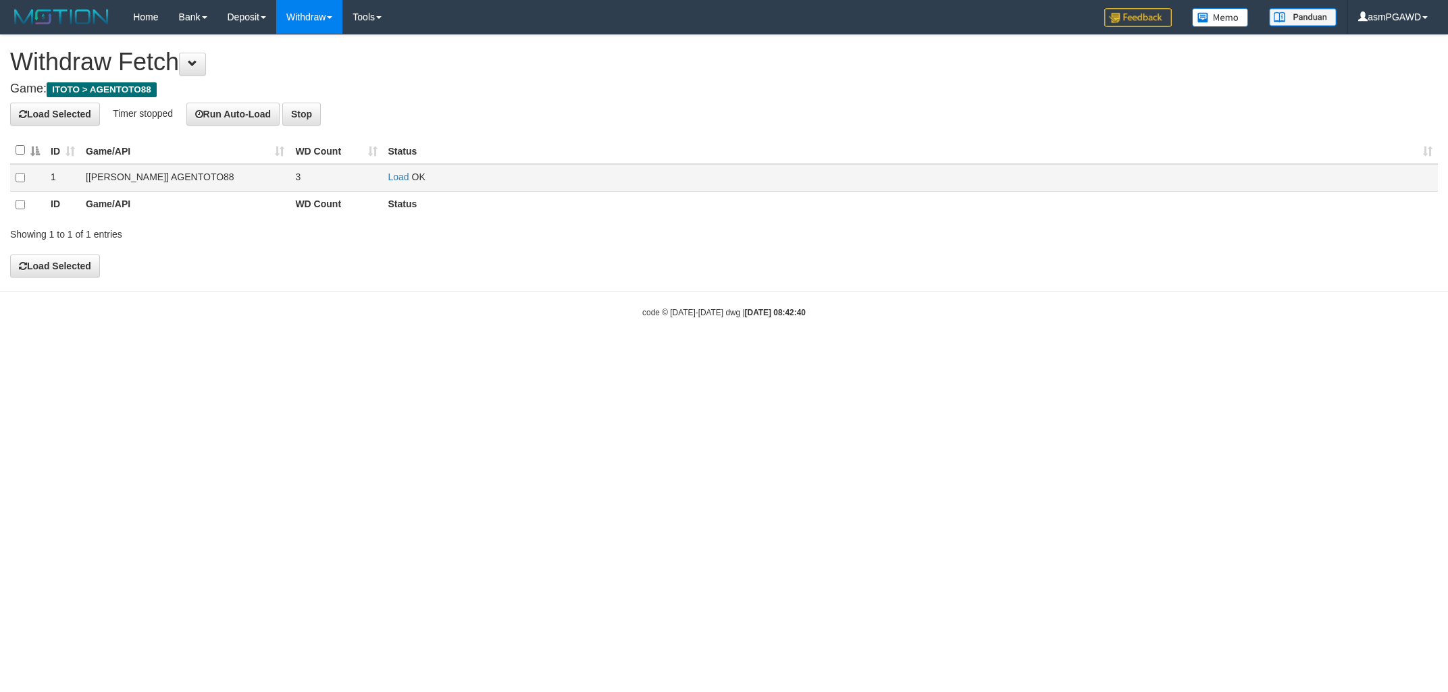
drag, startPoint x: 394, startPoint y: 172, endPoint x: 390, endPoint y: 182, distance: 10.9
click at [394, 173] on link "Load" at bounding box center [398, 177] width 21 height 11
click at [394, 174] on link "Load" at bounding box center [398, 177] width 21 height 11
drag, startPoint x: 232, startPoint y: 66, endPoint x: 224, endPoint y: 65, distance: 8.1
click at [230, 65] on h1 "Withdraw Fetch" at bounding box center [724, 62] width 1428 height 27
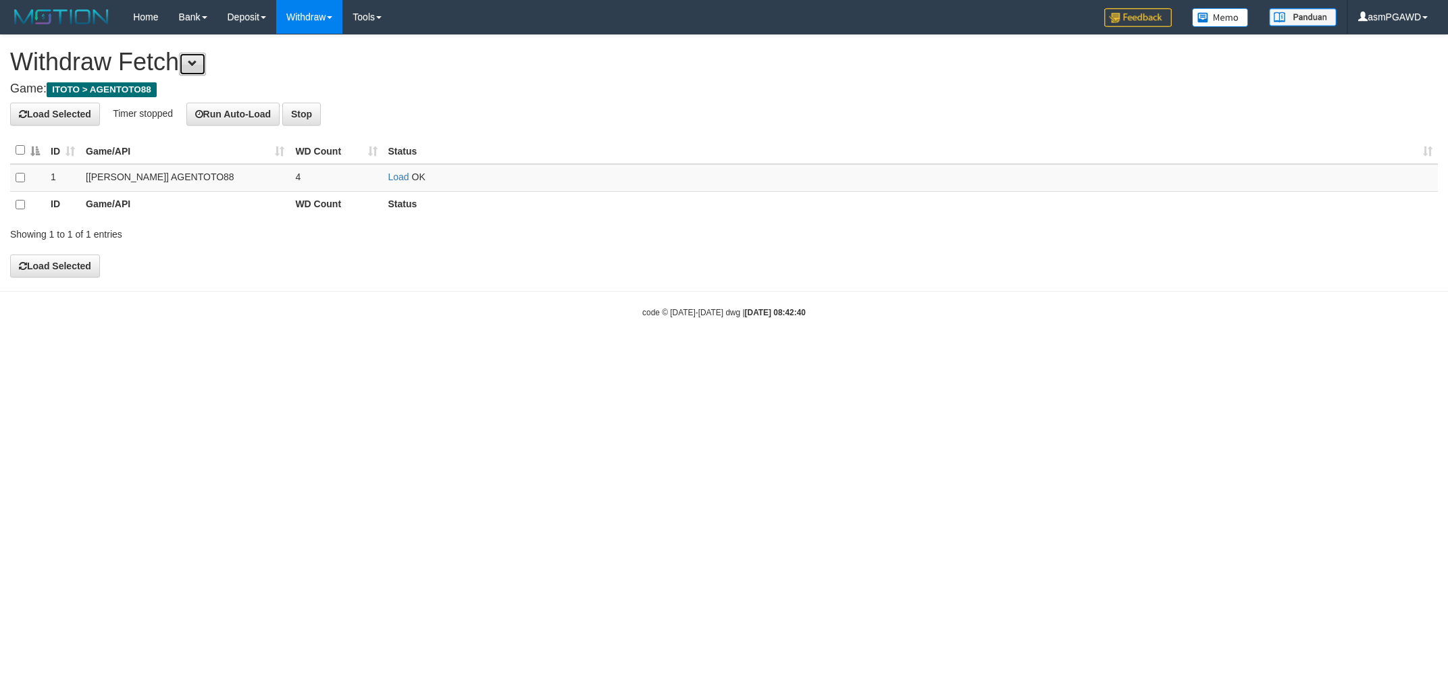
click at [206, 67] on button at bounding box center [192, 64] width 27 height 23
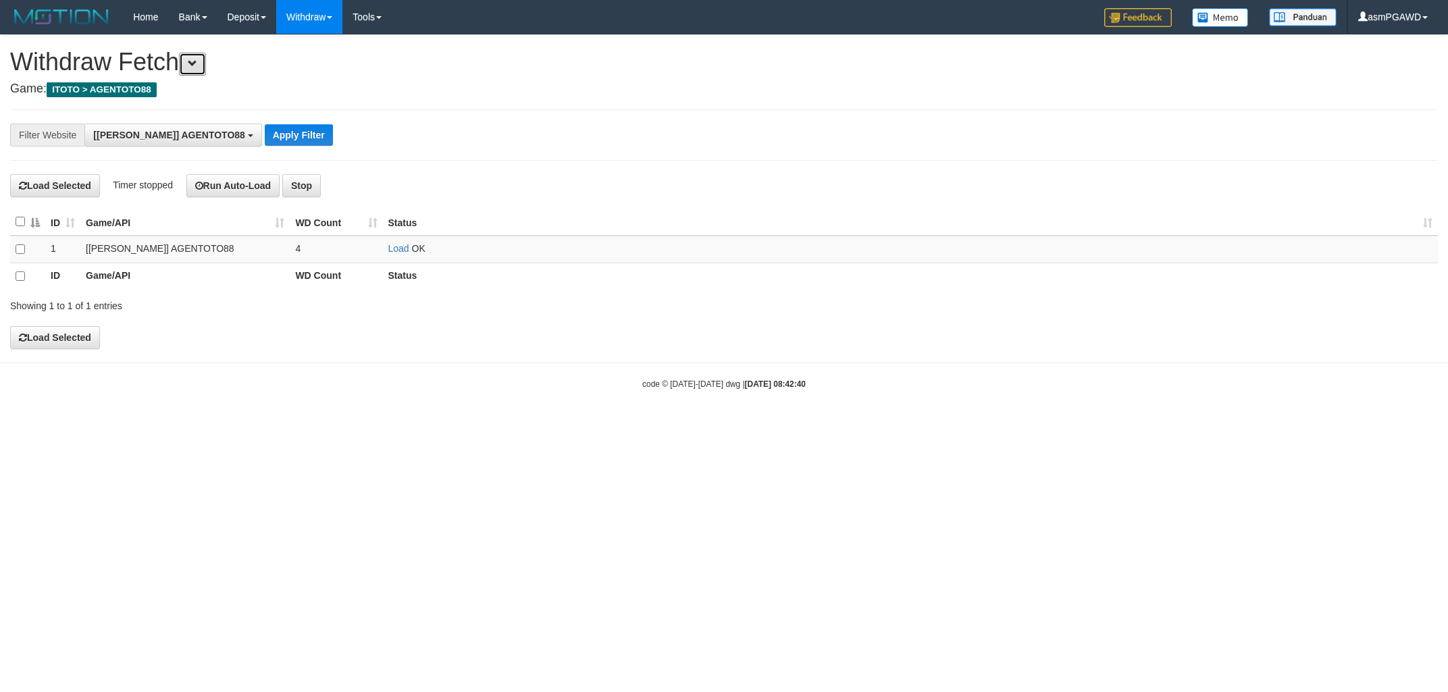
scroll to position [11, 0]
click at [265, 131] on button "Apply Filter" at bounding box center [299, 135] width 68 height 22
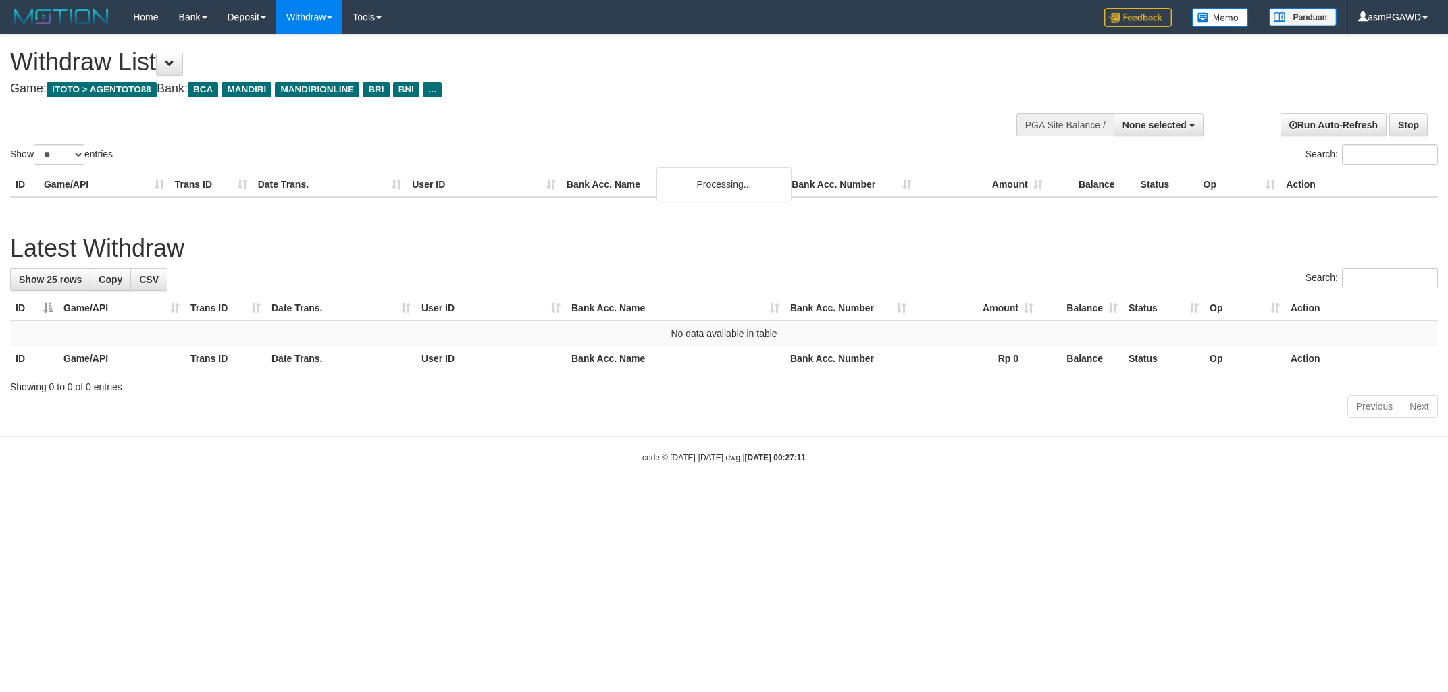
select select
select select "**"
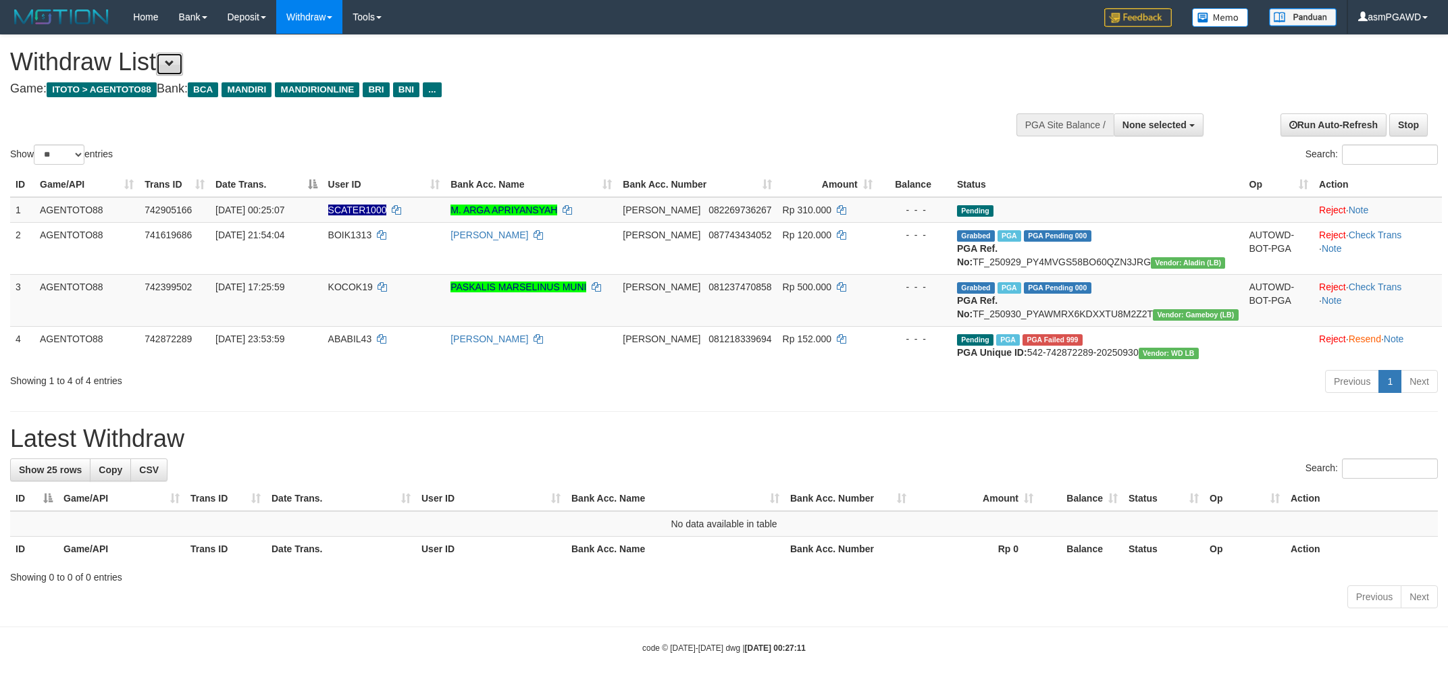
click at [174, 65] on span at bounding box center [169, 63] width 9 height 9
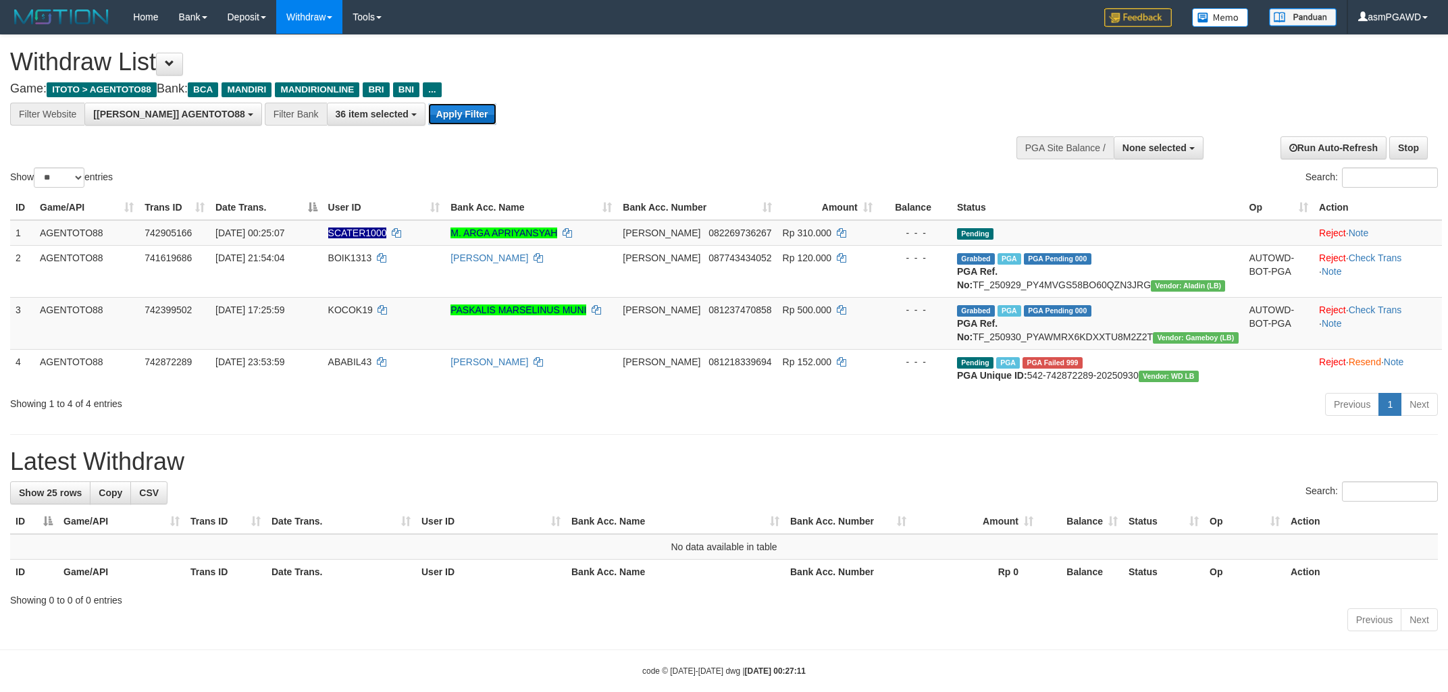
click at [428, 105] on button "Apply Filter" at bounding box center [462, 114] width 68 height 22
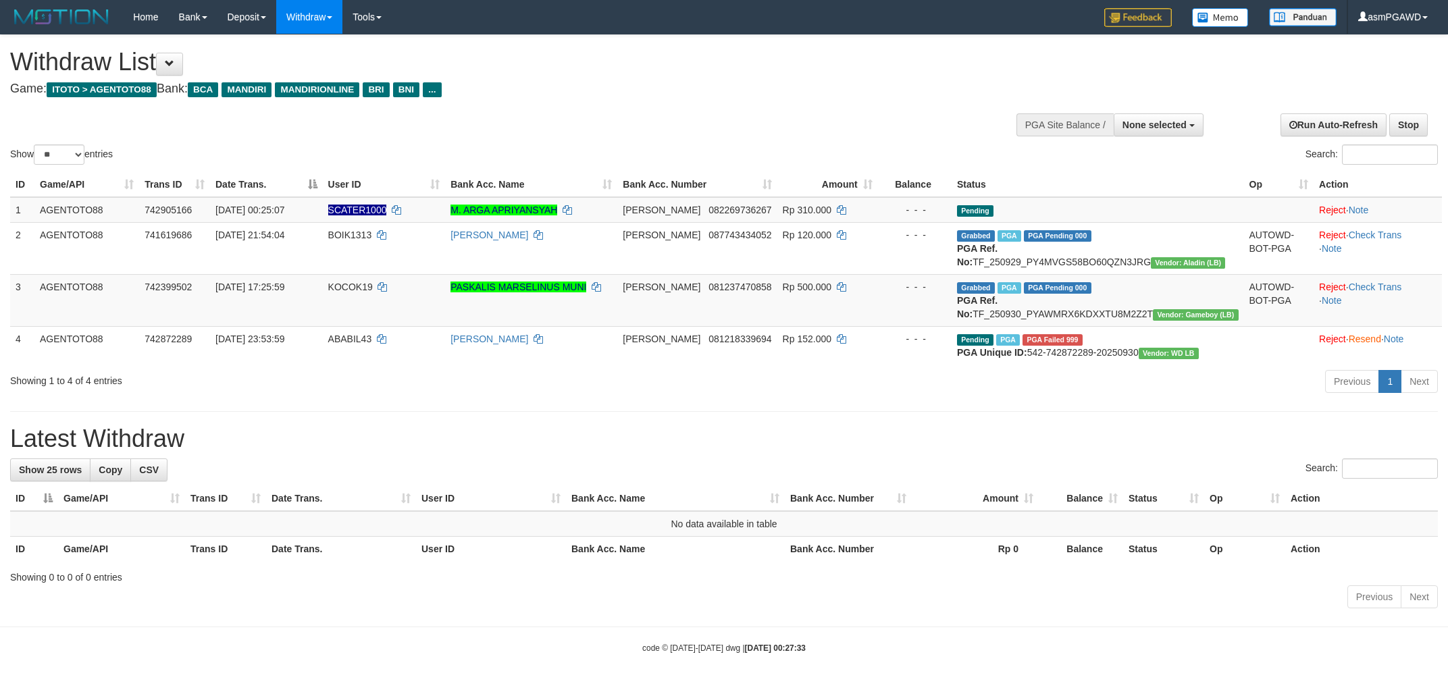
select select
select select "**"
click at [172, 59] on span at bounding box center [169, 63] width 9 height 9
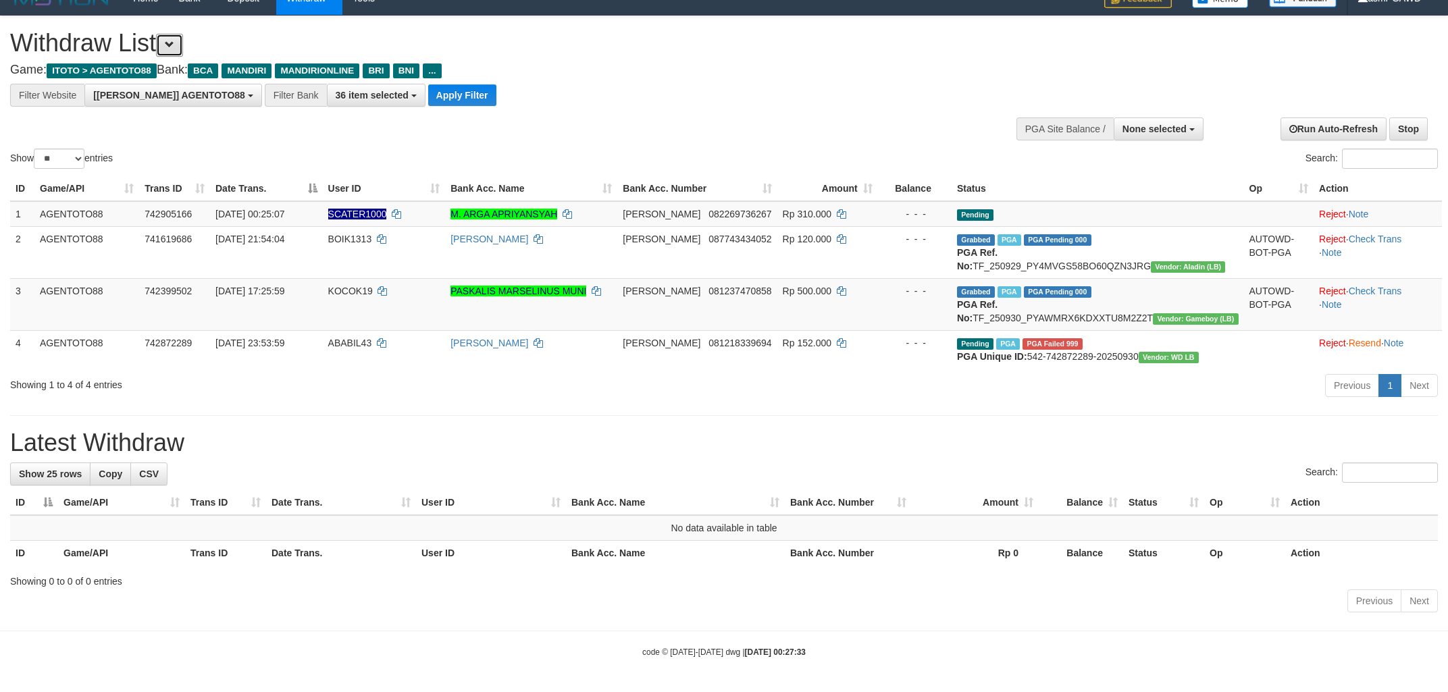
scroll to position [25, 0]
click at [428, 84] on button "Apply Filter" at bounding box center [462, 95] width 68 height 22
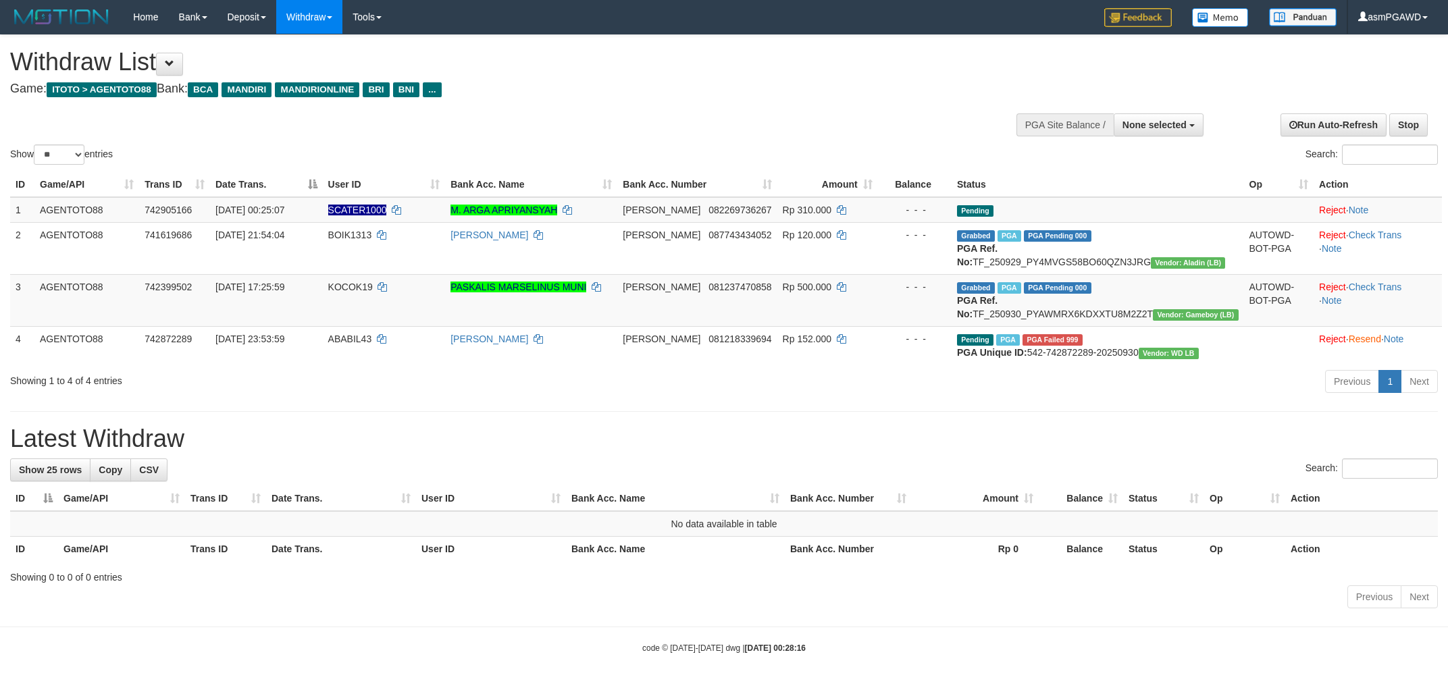
select select
select select "**"
click at [174, 61] on span at bounding box center [169, 63] width 9 height 9
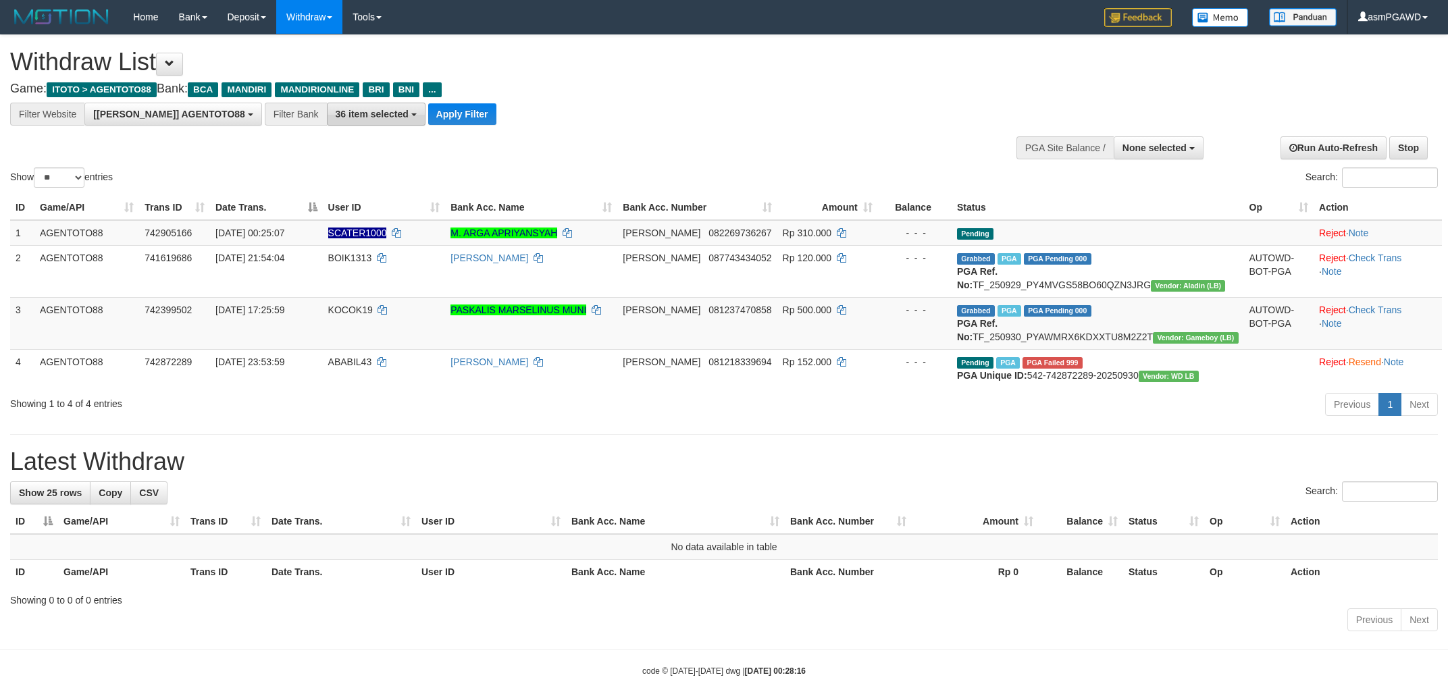
click at [336, 111] on span "36 item selected" at bounding box center [372, 114] width 73 height 11
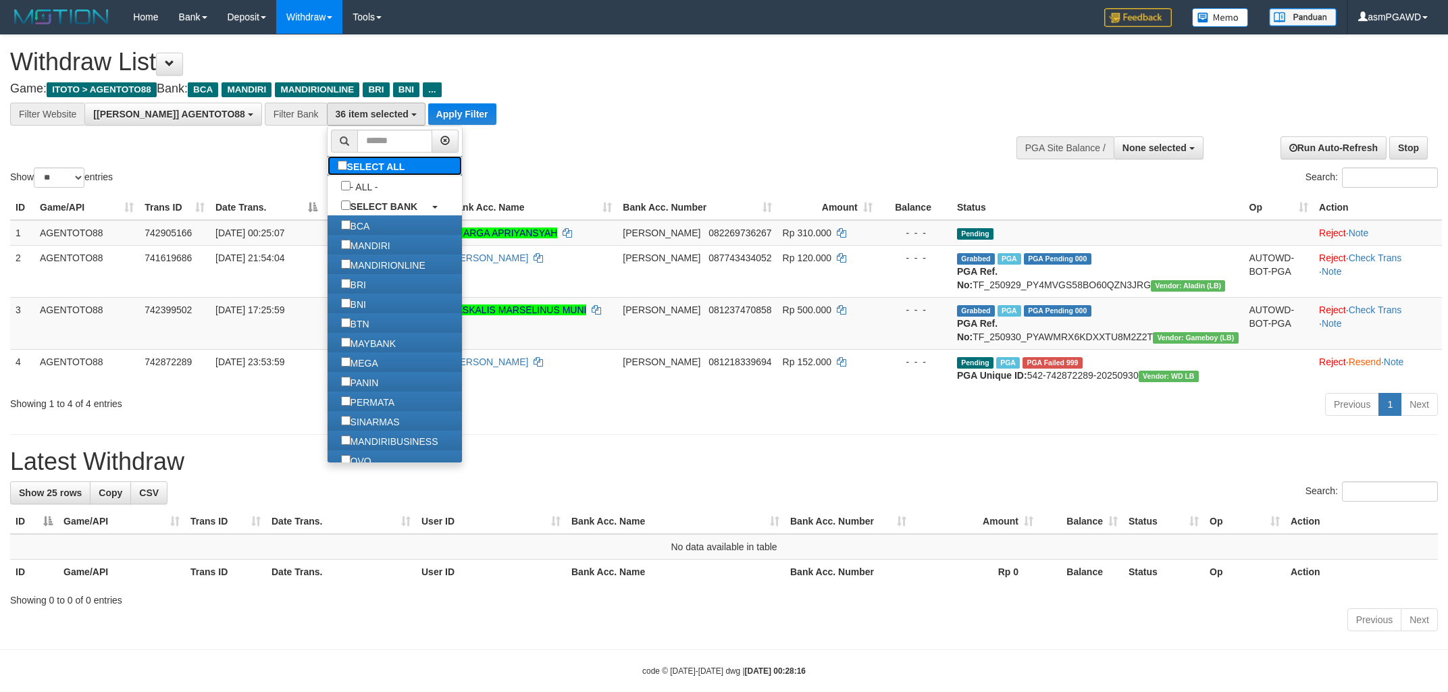
click at [328, 166] on label "SELECT ALL" at bounding box center [373, 166] width 91 height 20
select select "***"
click at [428, 115] on button "Apply Filter" at bounding box center [462, 114] width 68 height 22
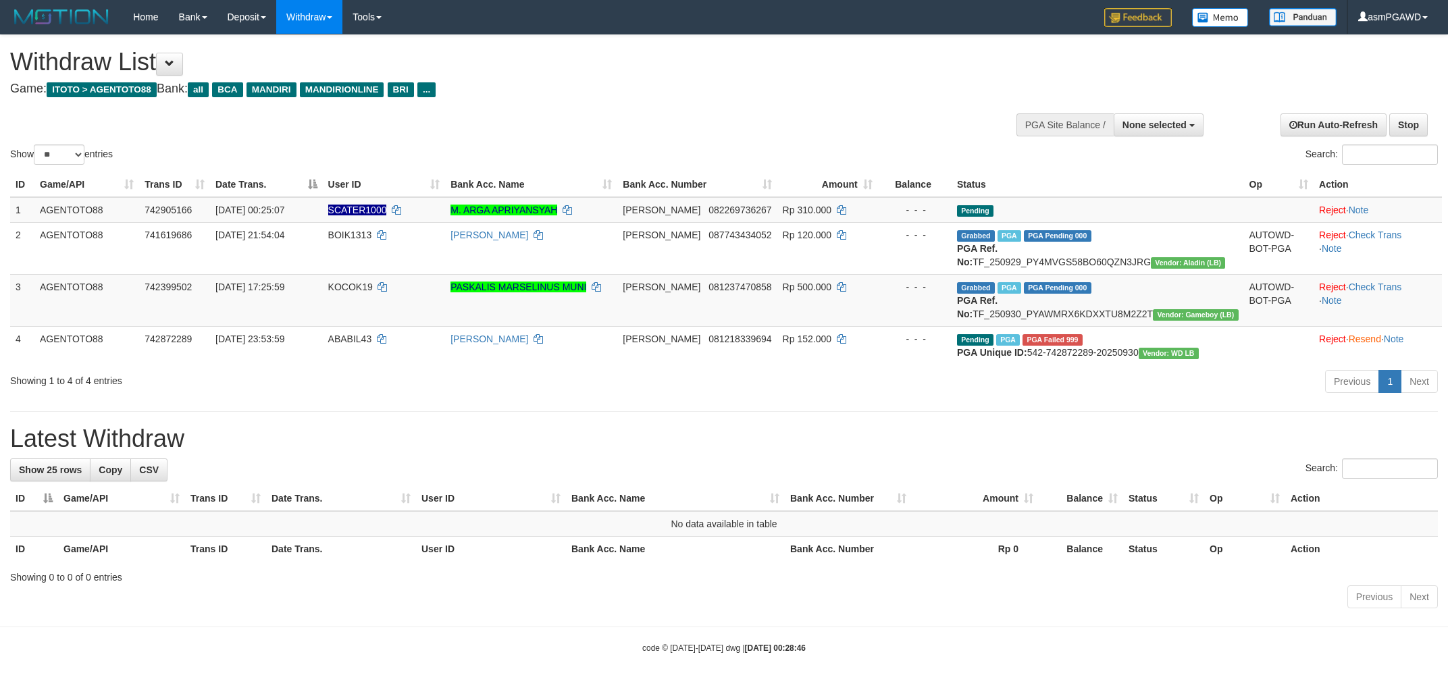
select select
select select "**"
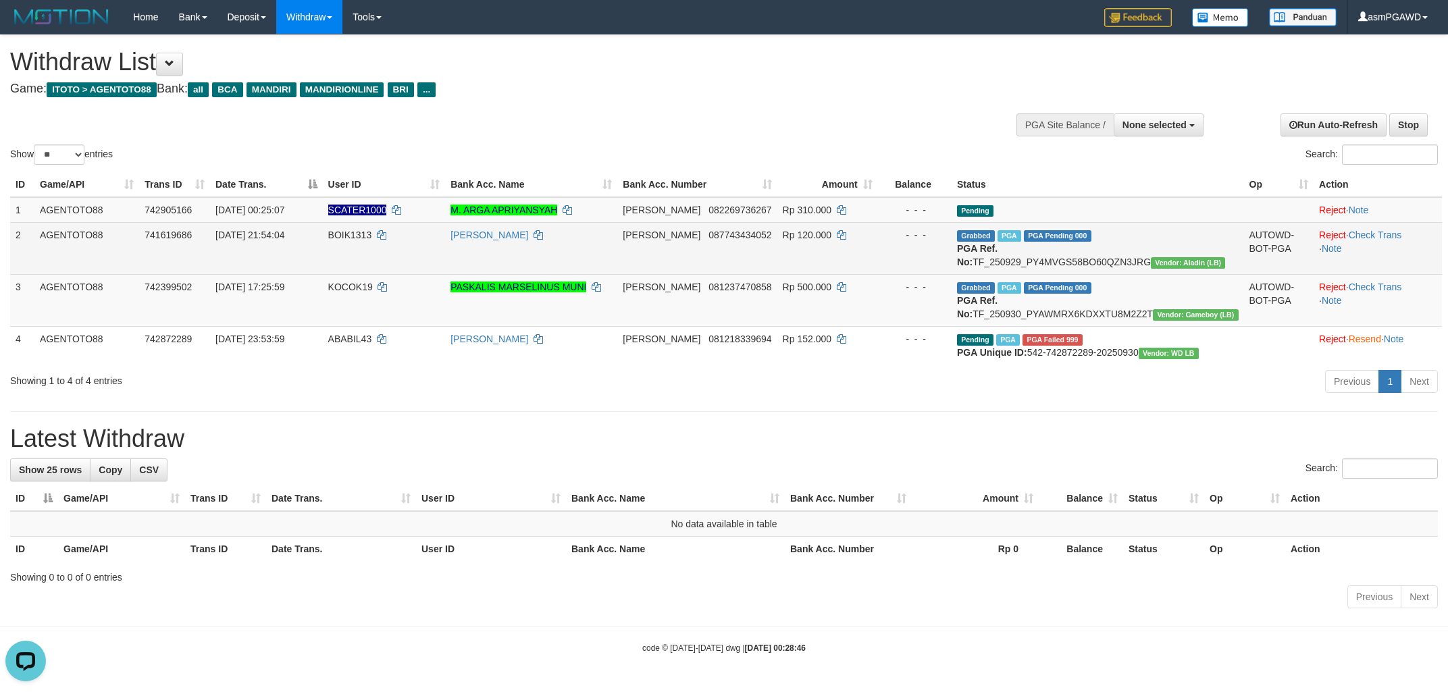
drag, startPoint x: 1215, startPoint y: 259, endPoint x: 1095, endPoint y: 257, distance: 120.2
click at [1091, 257] on td "Grabbed PGA PGA Pending 000 PGA Ref. No: TF_250929_PY4MVGS58BO60QZN3JRG Vendor:…" at bounding box center [1097, 248] width 292 height 52
copy td "PY4MVGS58BO60QZN3JRG"
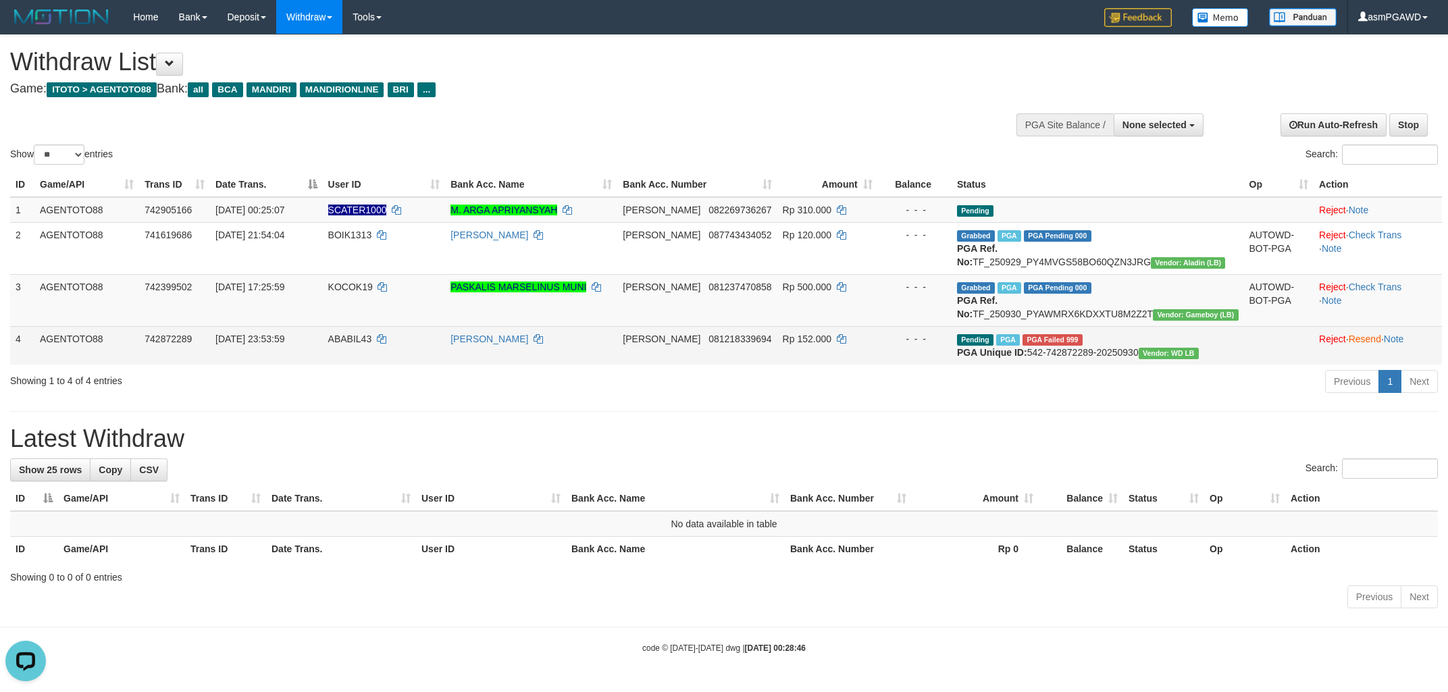
click at [372, 344] on span "ABABIL43" at bounding box center [350, 339] width 44 height 11
copy td "ABABIL43"
click at [1319, 344] on link "Reject" at bounding box center [1332, 339] width 27 height 11
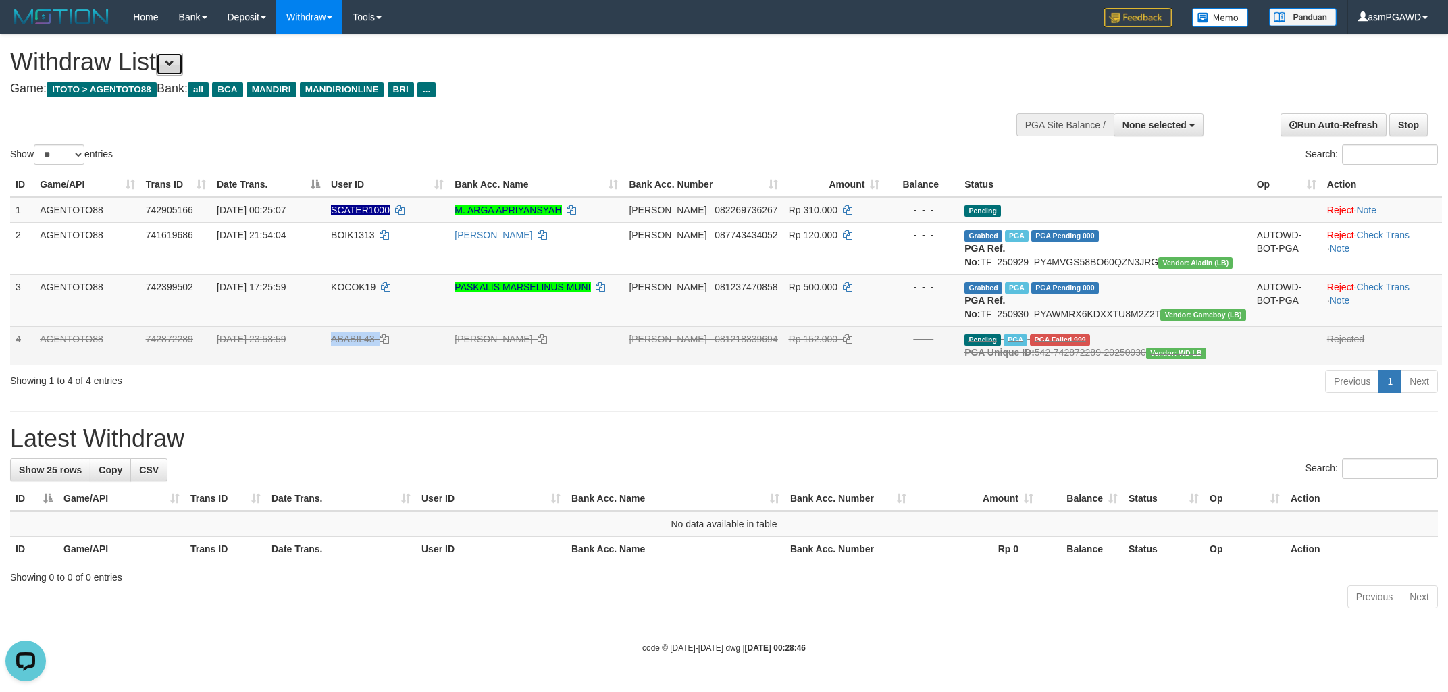
click at [174, 64] on span at bounding box center [169, 63] width 9 height 9
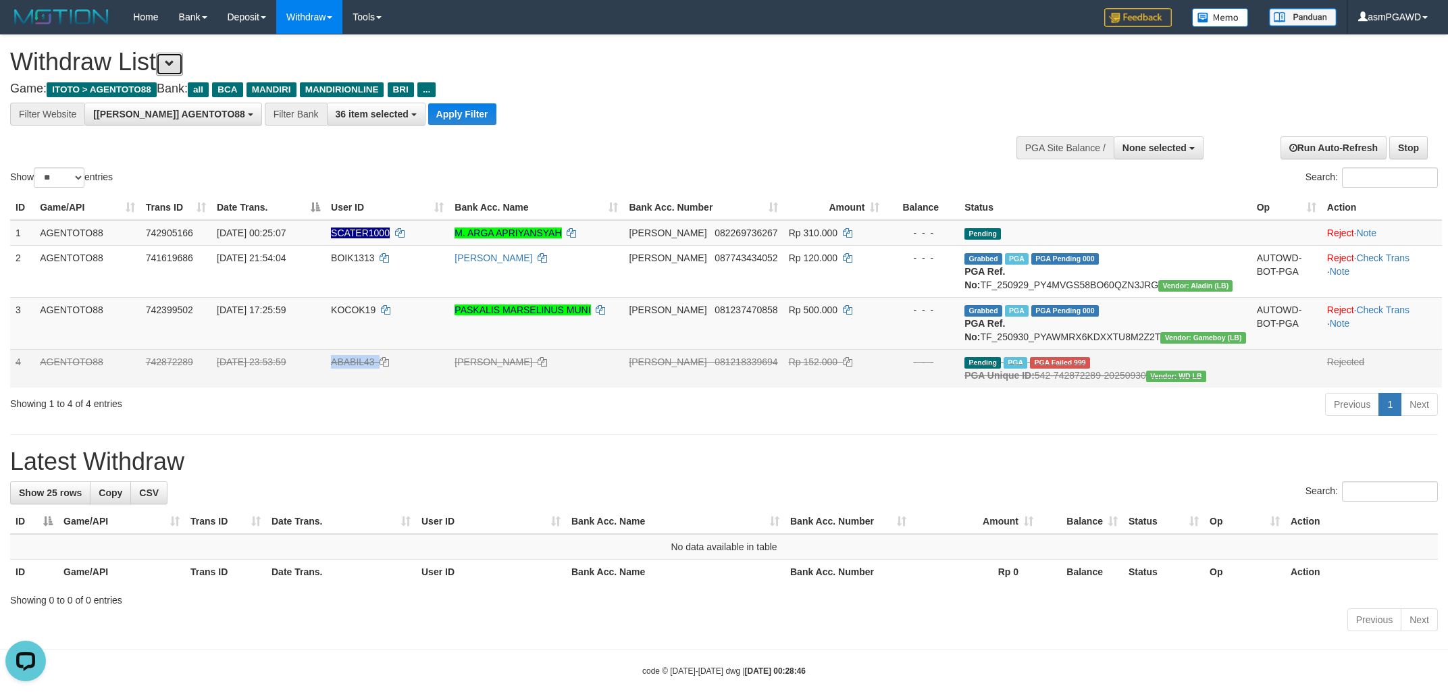
scroll to position [25, 0]
click at [428, 117] on button "Apply Filter" at bounding box center [462, 114] width 68 height 22
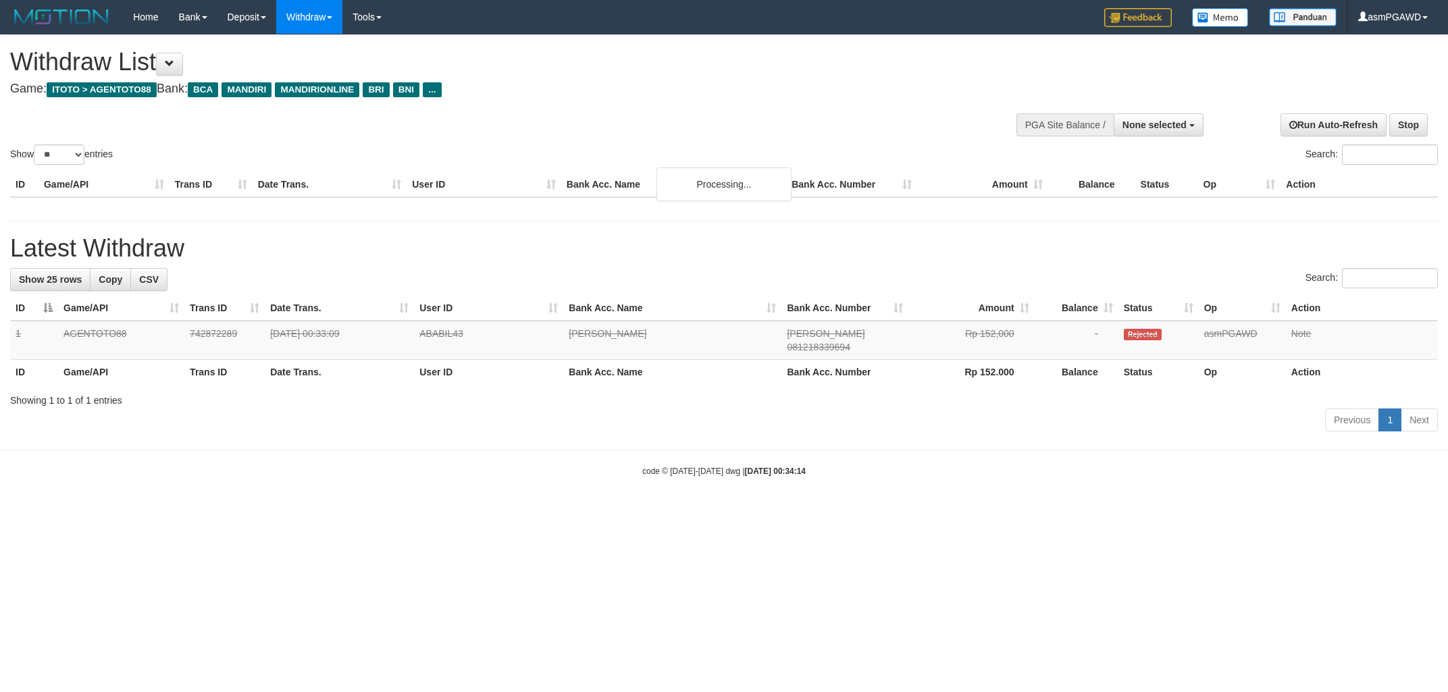
select select
select select "**"
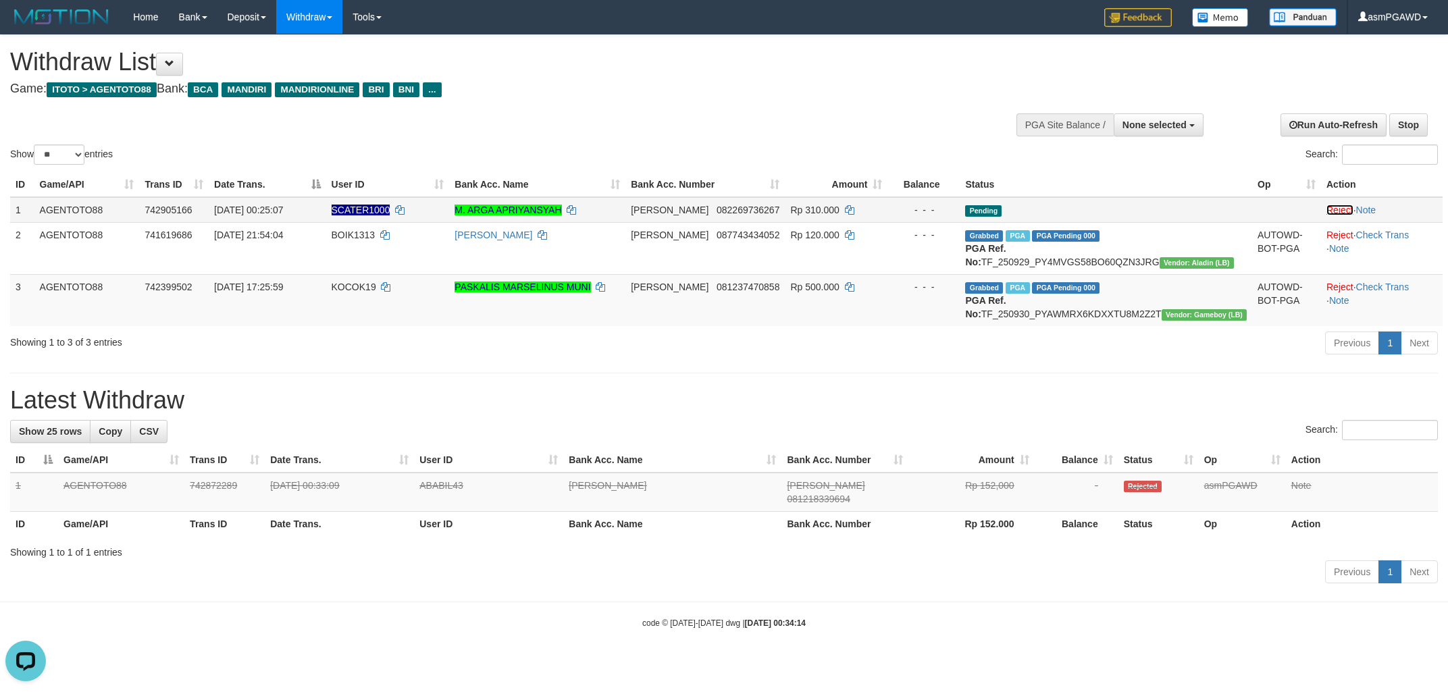
click at [1326, 211] on link "Reject" at bounding box center [1339, 210] width 27 height 11
click at [172, 59] on span at bounding box center [169, 63] width 9 height 9
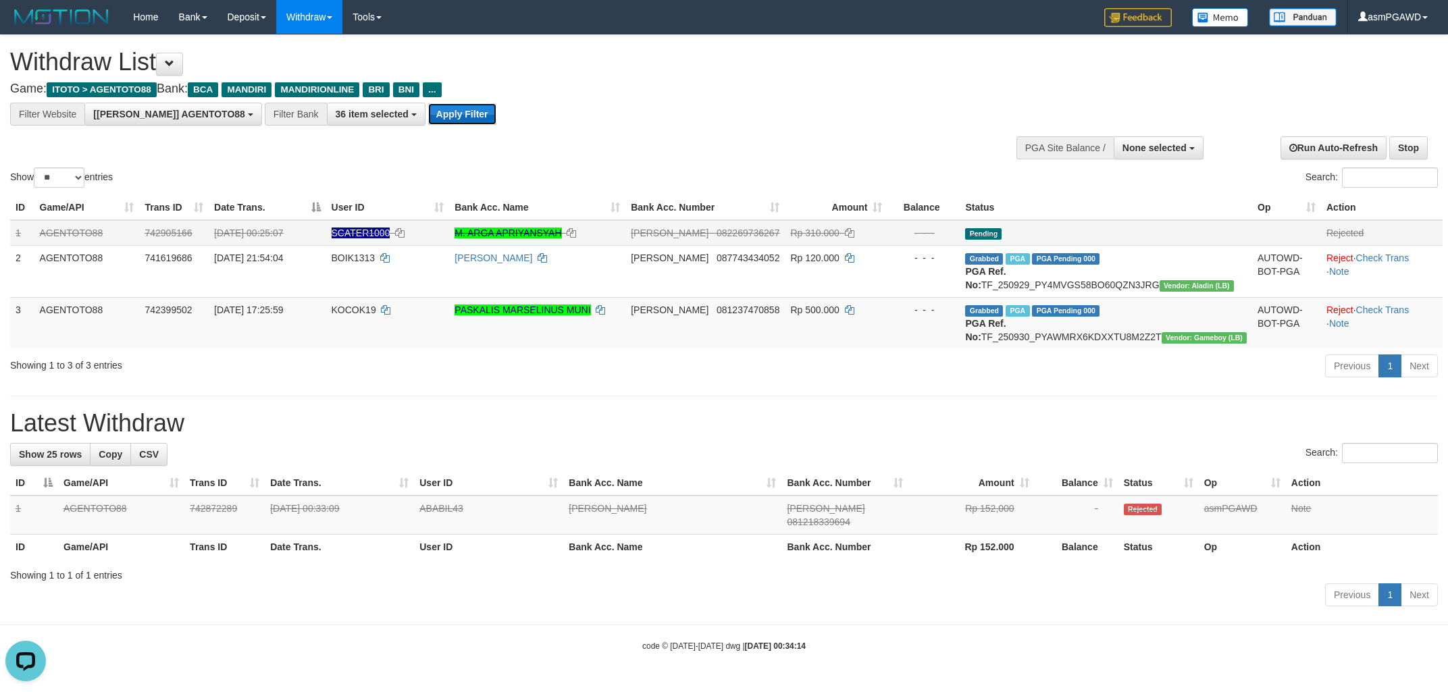
click at [428, 115] on button "Apply Filter" at bounding box center [462, 114] width 68 height 22
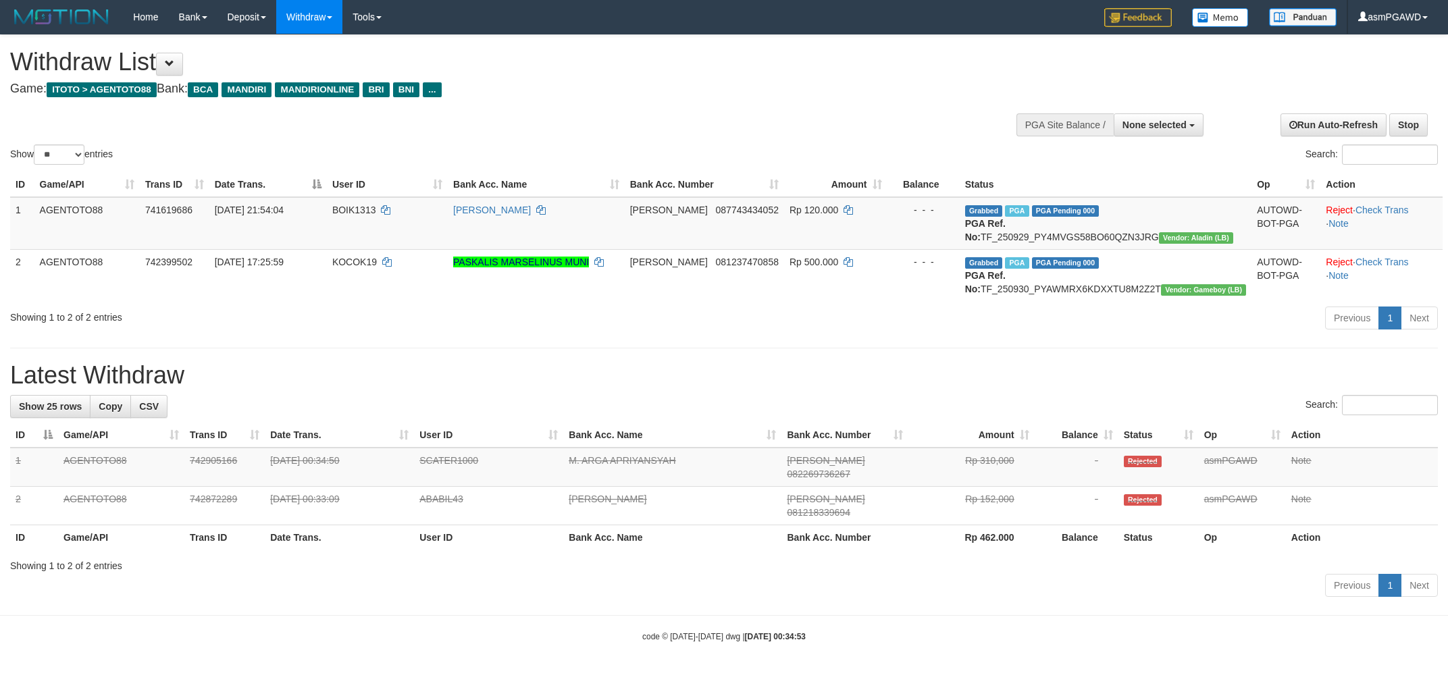
select select
select select "**"
click at [529, 376] on div "**********" at bounding box center [724, 318] width 1448 height 567
click at [32, 658] on icon "Open LiveChat chat widget" at bounding box center [26, 660] width 13 height 9
click at [183, 70] on button at bounding box center [169, 64] width 27 height 23
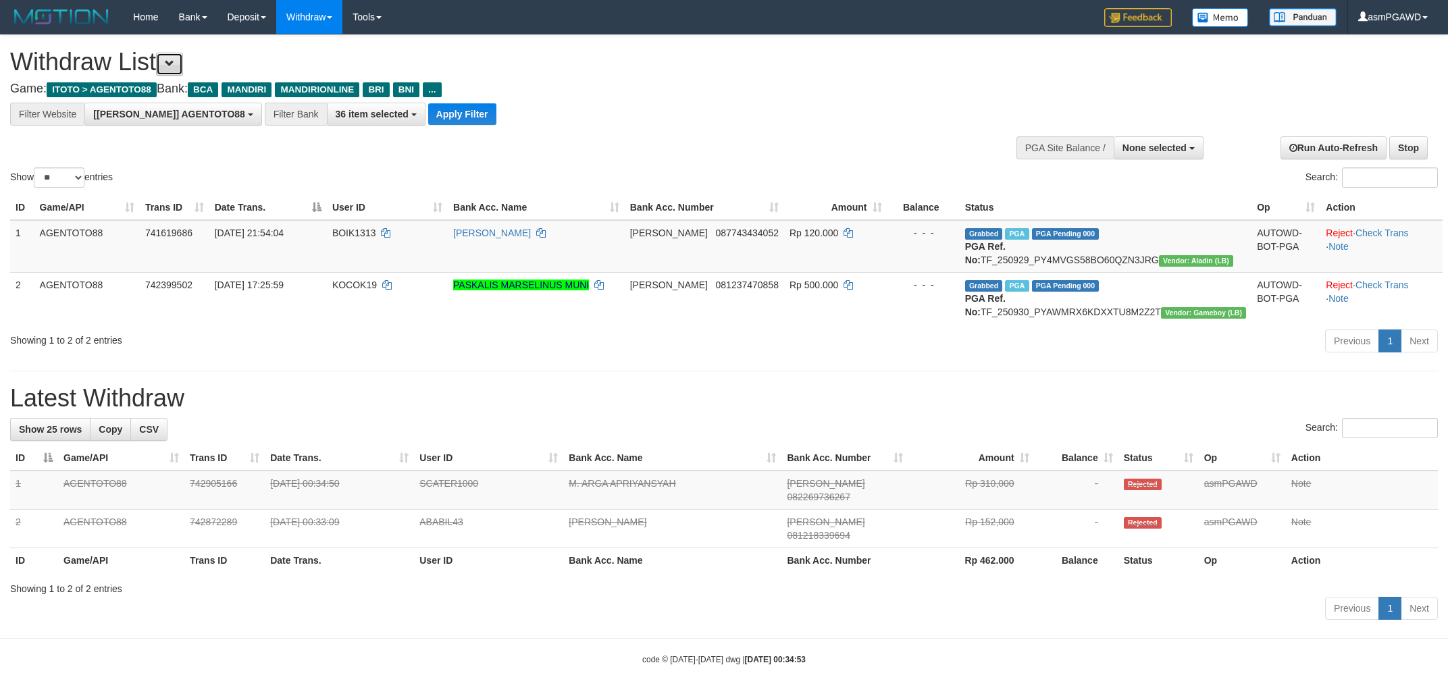
scroll to position [25, 0]
click at [428, 118] on button "Apply Filter" at bounding box center [462, 114] width 68 height 22
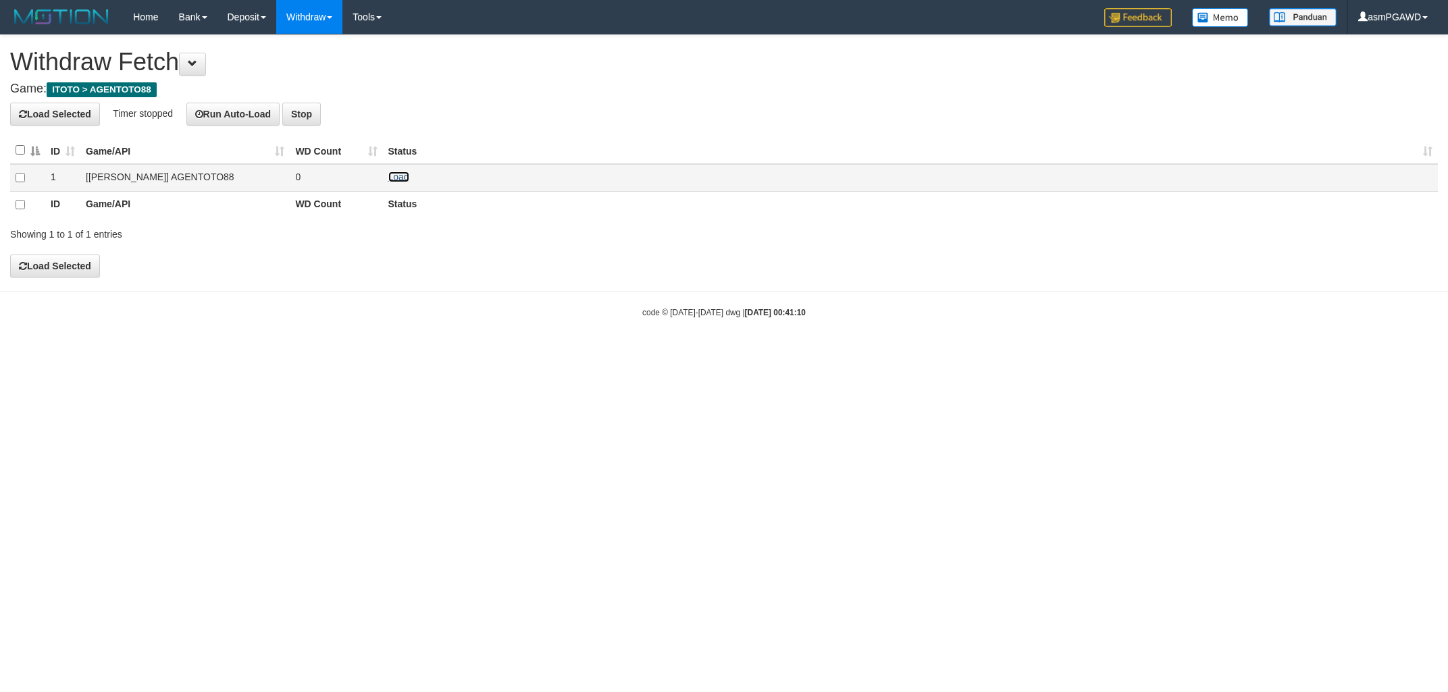
click at [397, 174] on link "Load" at bounding box center [398, 177] width 21 height 11
click at [394, 176] on link "Load" at bounding box center [398, 177] width 21 height 11
click at [400, 174] on link "Load" at bounding box center [398, 177] width 21 height 11
click at [394, 174] on link "Load" at bounding box center [398, 177] width 21 height 11
click at [396, 181] on link "Load" at bounding box center [398, 177] width 21 height 11
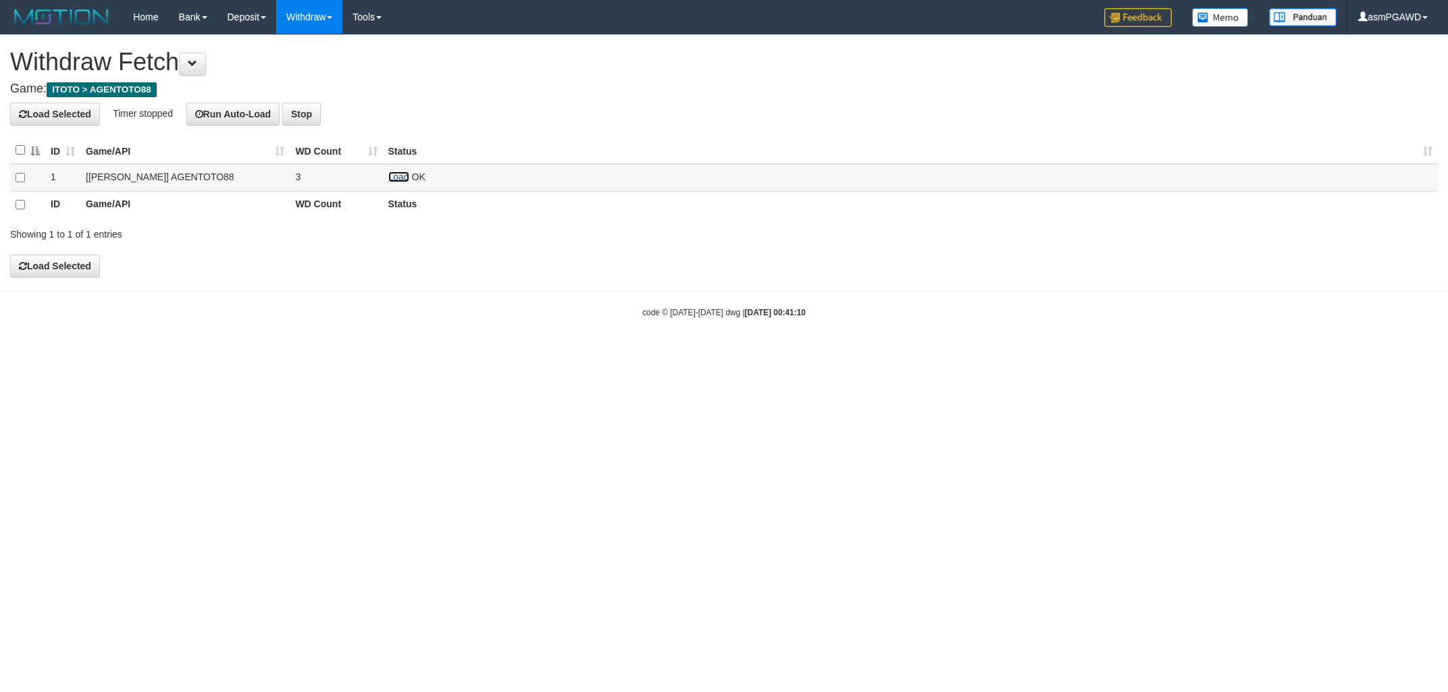
click at [396, 174] on link "Load" at bounding box center [398, 177] width 21 height 11
click at [400, 176] on link "Load" at bounding box center [398, 177] width 21 height 11
click at [401, 175] on link "Load" at bounding box center [398, 177] width 21 height 11
click at [401, 177] on link "Load" at bounding box center [398, 177] width 21 height 11
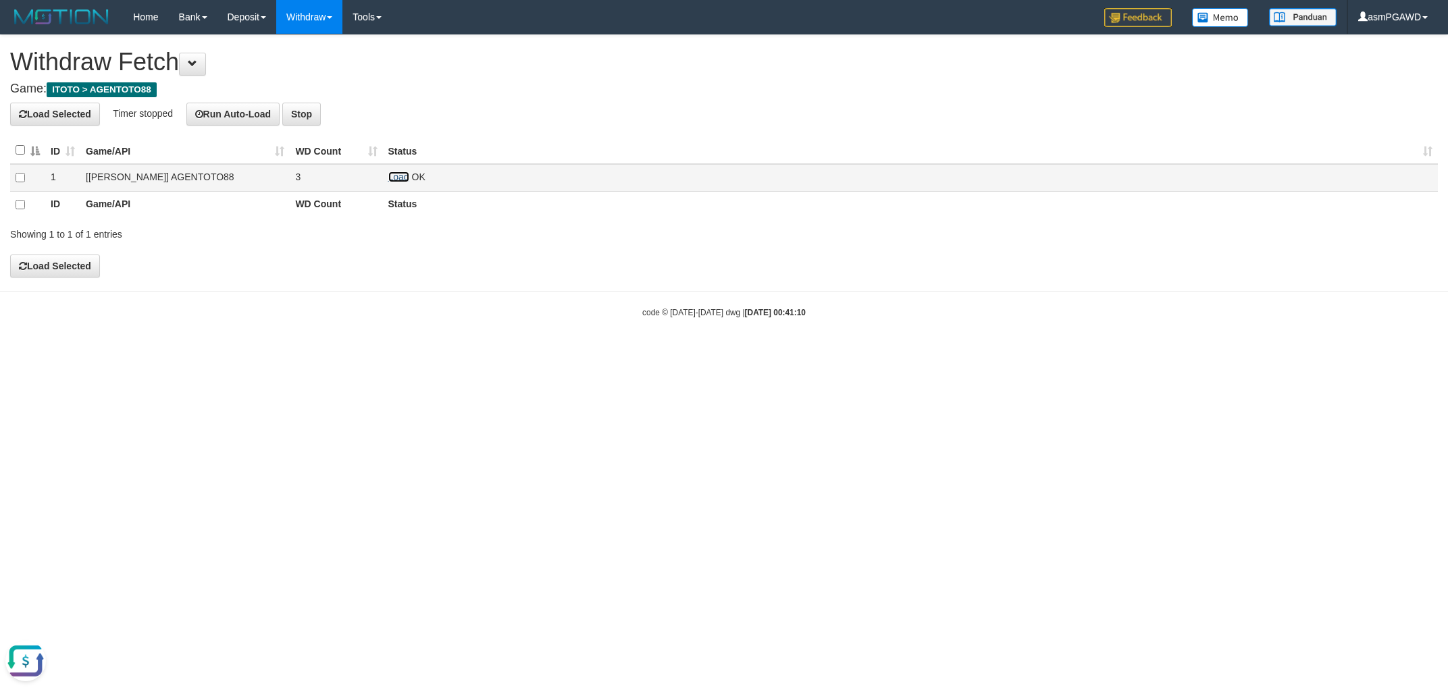
click at [400, 178] on link "Load" at bounding box center [398, 177] width 21 height 11
drag, startPoint x: 394, startPoint y: 176, endPoint x: 423, endPoint y: 172, distance: 28.6
click at [393, 176] on link "Load" at bounding box center [398, 177] width 21 height 11
click at [394, 179] on link "Load" at bounding box center [398, 177] width 21 height 11
click at [400, 176] on link "Load" at bounding box center [398, 177] width 21 height 11
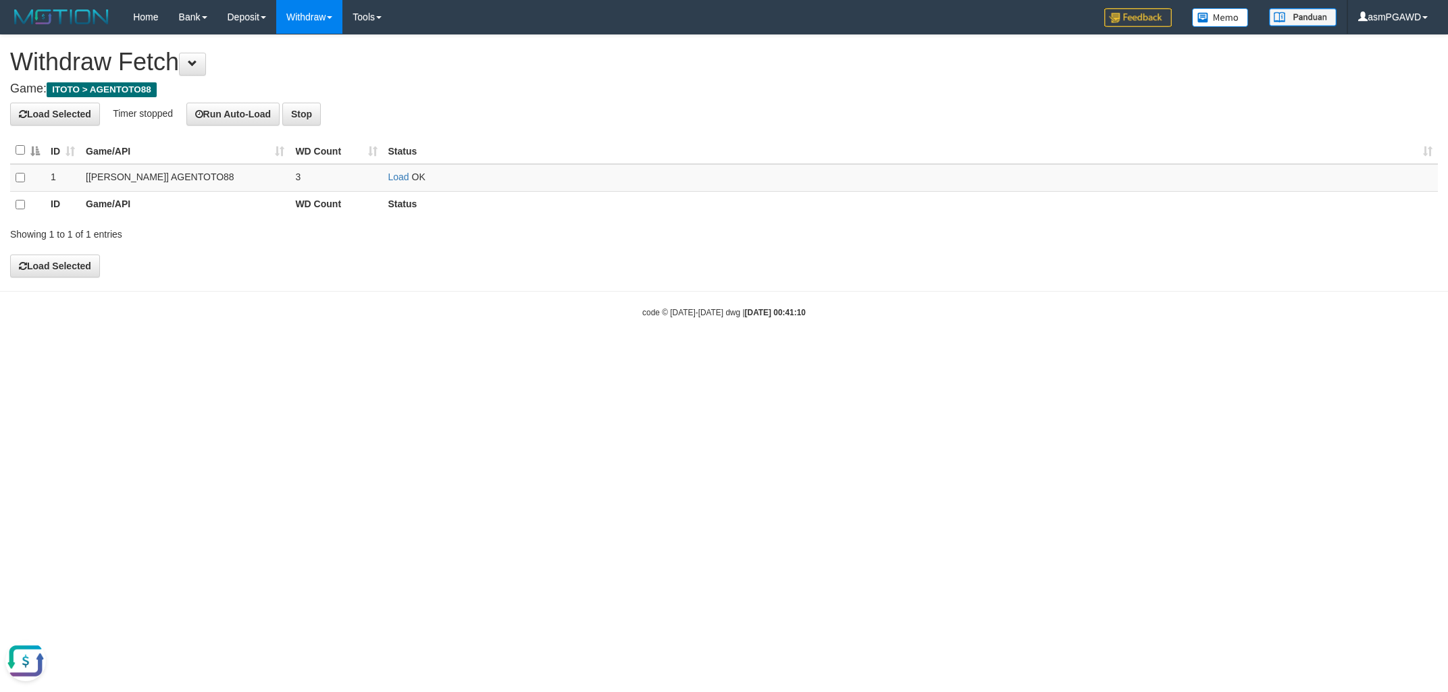
click at [864, 352] on html "Toggle navigation Home Bank Account List Load By Website Group [ITOTO] AGENTOTO…" at bounding box center [724, 176] width 1448 height 352
click at [398, 176] on link "Load" at bounding box center [398, 177] width 21 height 11
drag, startPoint x: 785, startPoint y: 477, endPoint x: 771, endPoint y: 422, distance: 57.0
click at [785, 352] on html "Toggle navigation Home Bank Account List Load By Website Group [ITOTO] AGENTOTO…" at bounding box center [724, 176] width 1448 height 352
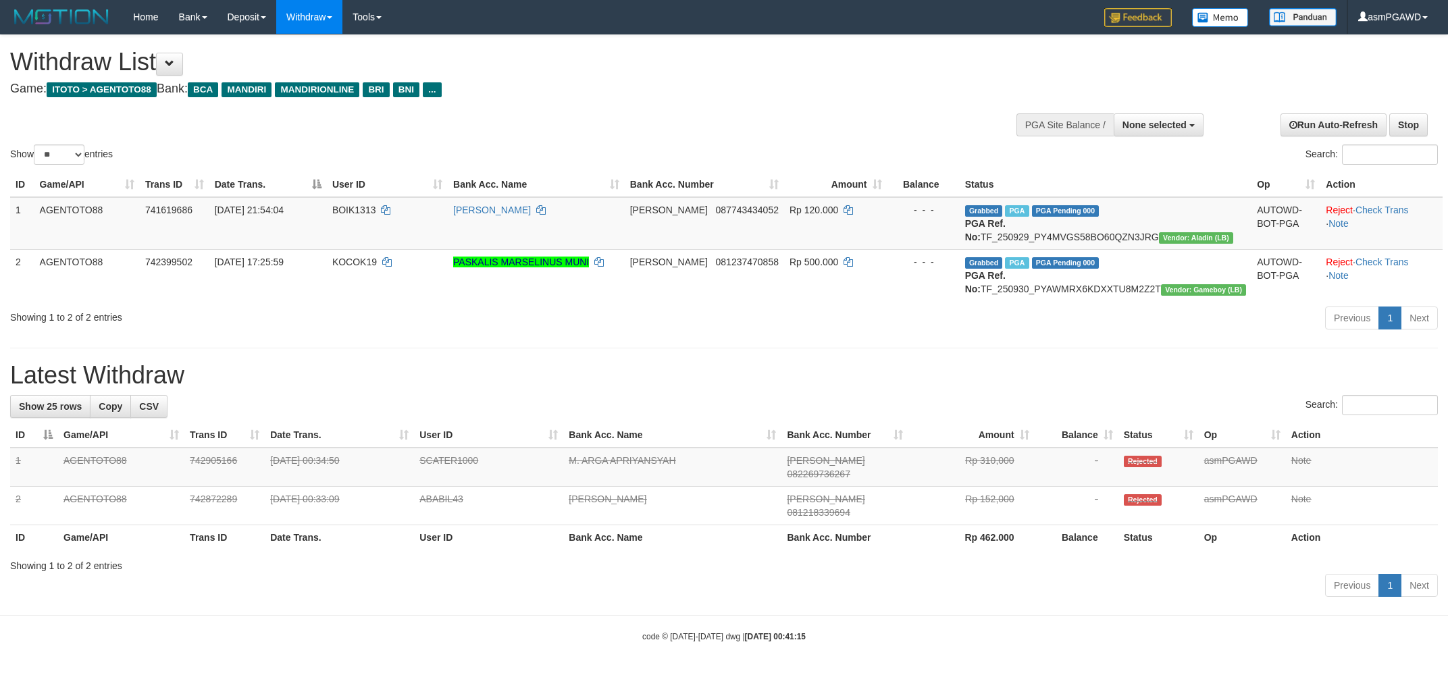
select select
select select "**"
click at [192, 57] on h1 "Withdraw List" at bounding box center [480, 62] width 941 height 27
click at [174, 66] on span at bounding box center [169, 63] width 9 height 9
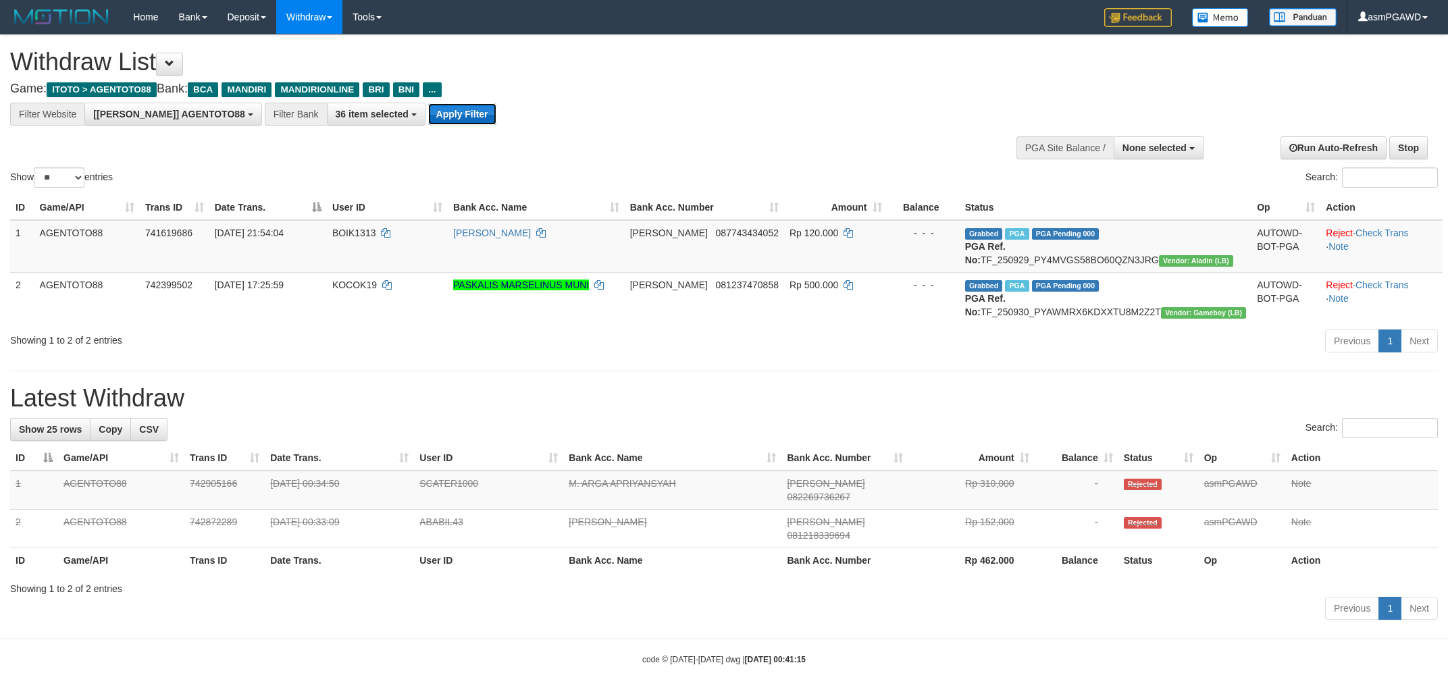
click at [428, 115] on button "Apply Filter" at bounding box center [462, 114] width 68 height 22
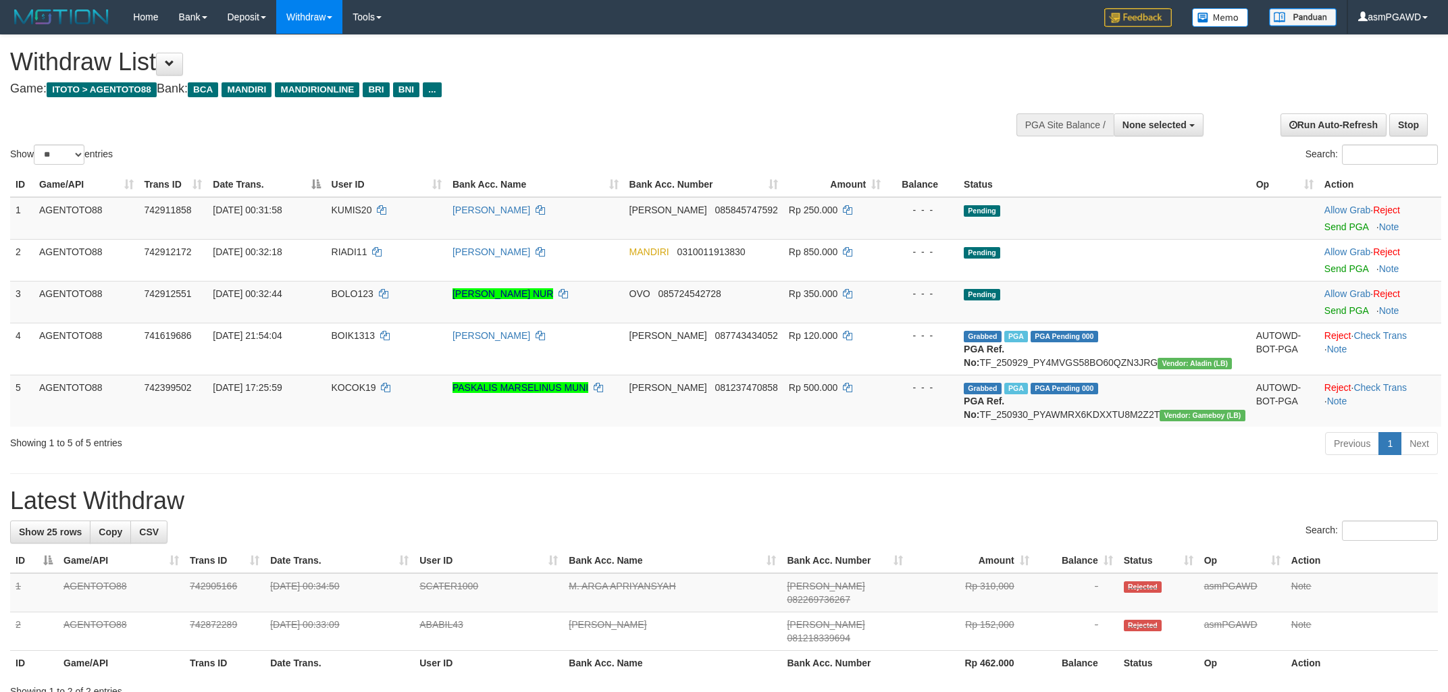
select select
select select "**"
click at [1332, 225] on link "Send PGA" at bounding box center [1346, 226] width 44 height 11
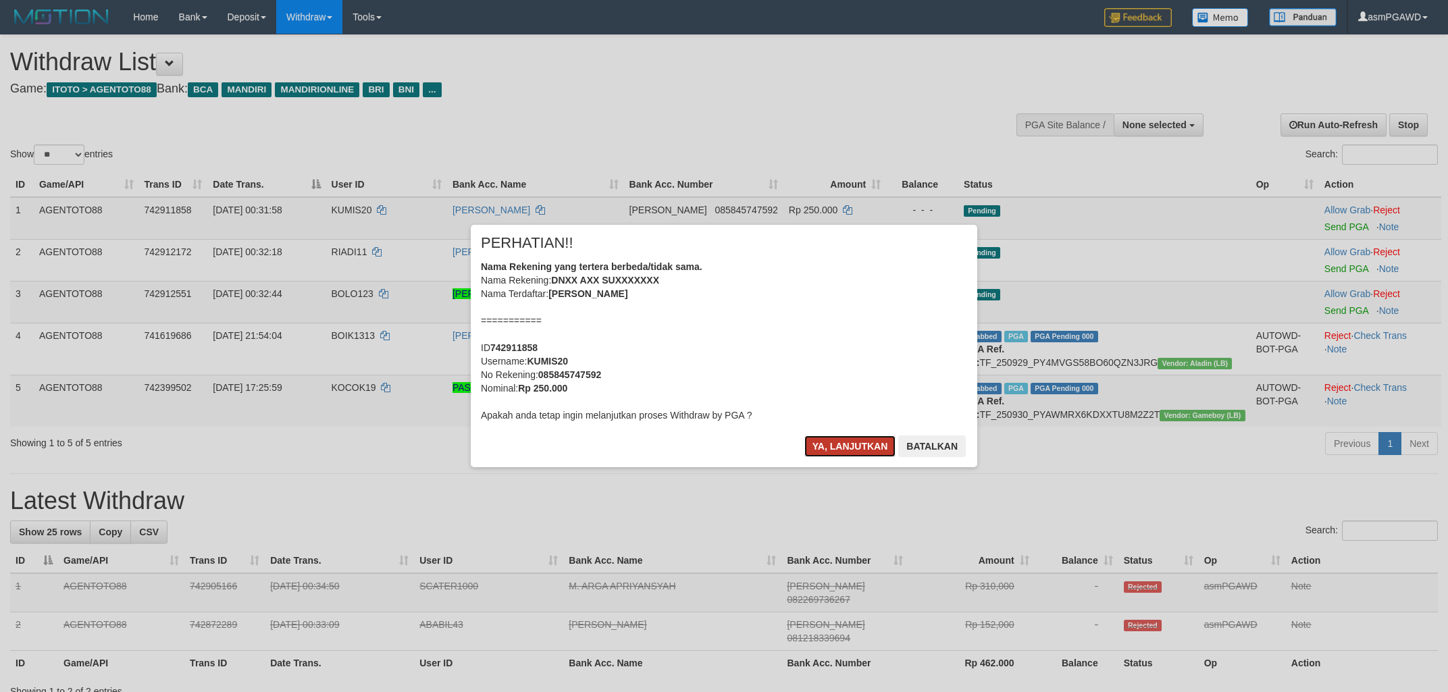
click at [822, 440] on button "Ya, lanjutkan" at bounding box center [850, 447] width 92 height 22
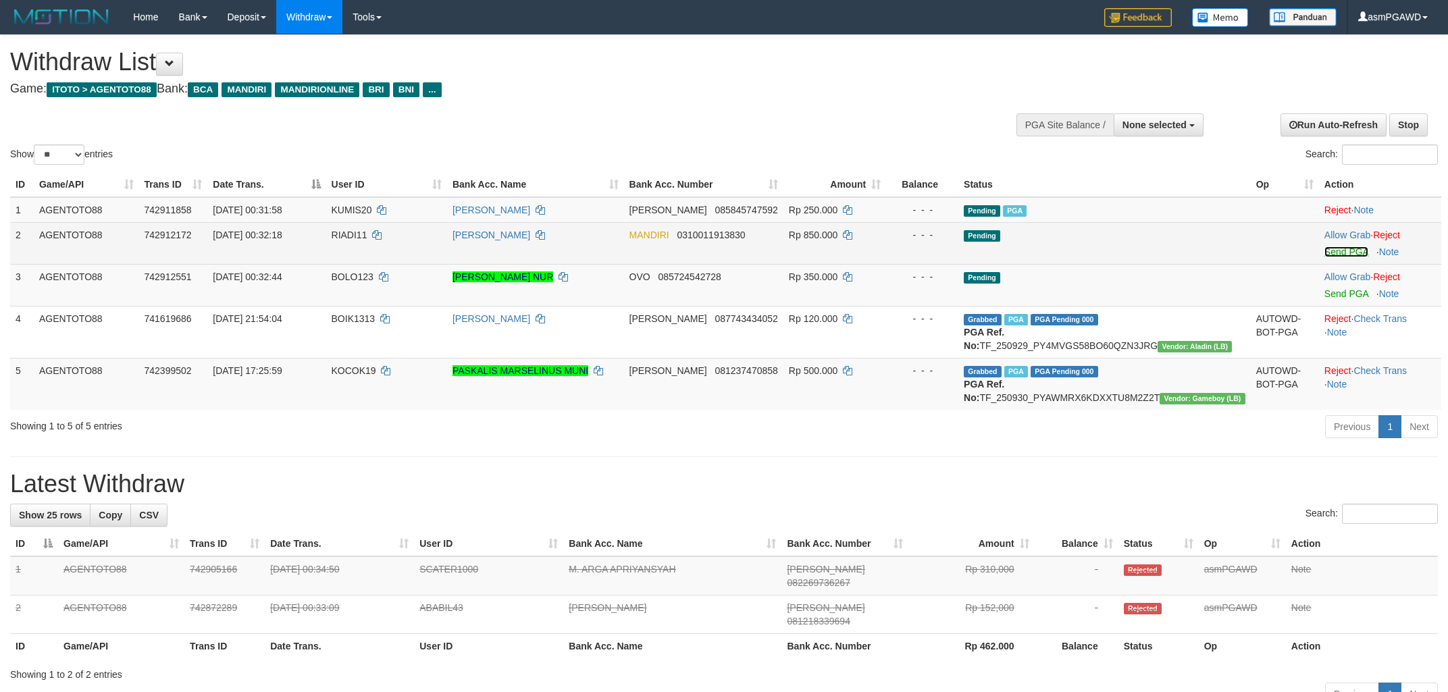
click at [1326, 250] on link "Send PGA" at bounding box center [1346, 251] width 44 height 11
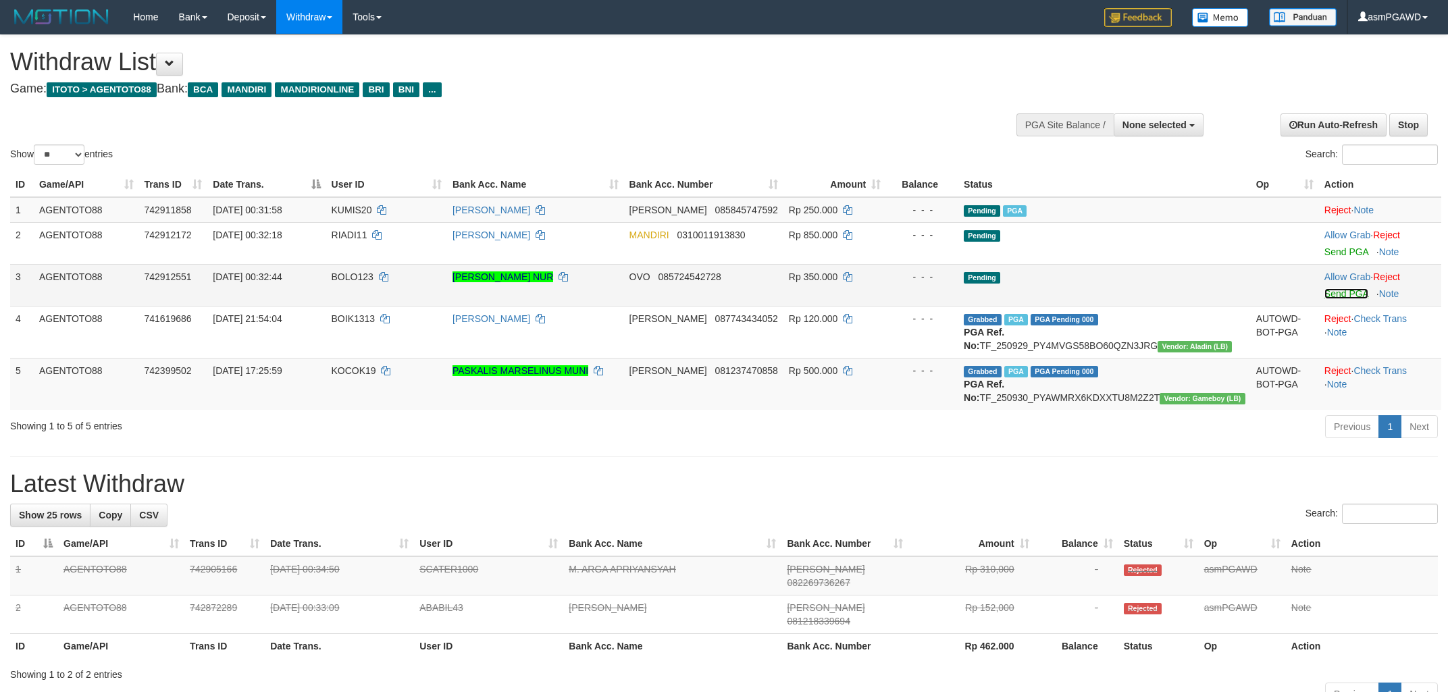
click at [1332, 292] on link "Send PGA" at bounding box center [1346, 293] width 44 height 11
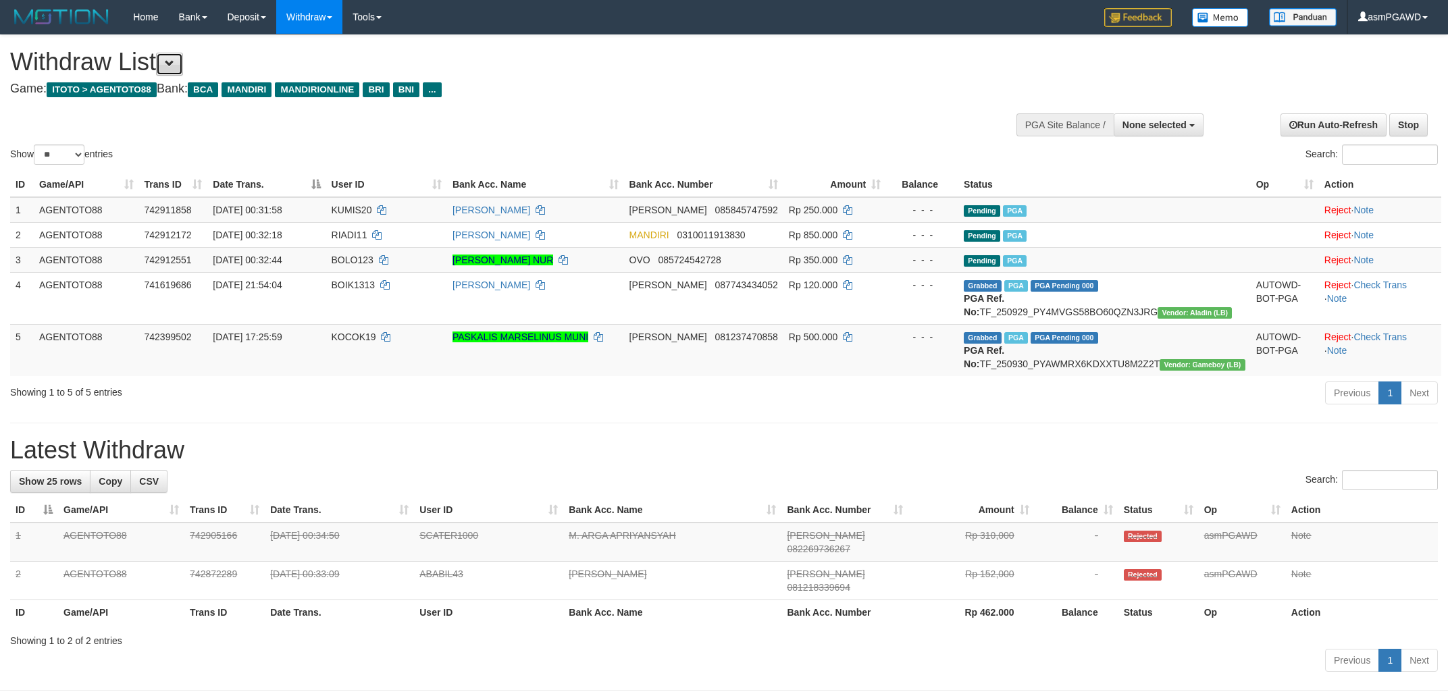
click at [174, 59] on span at bounding box center [169, 63] width 9 height 9
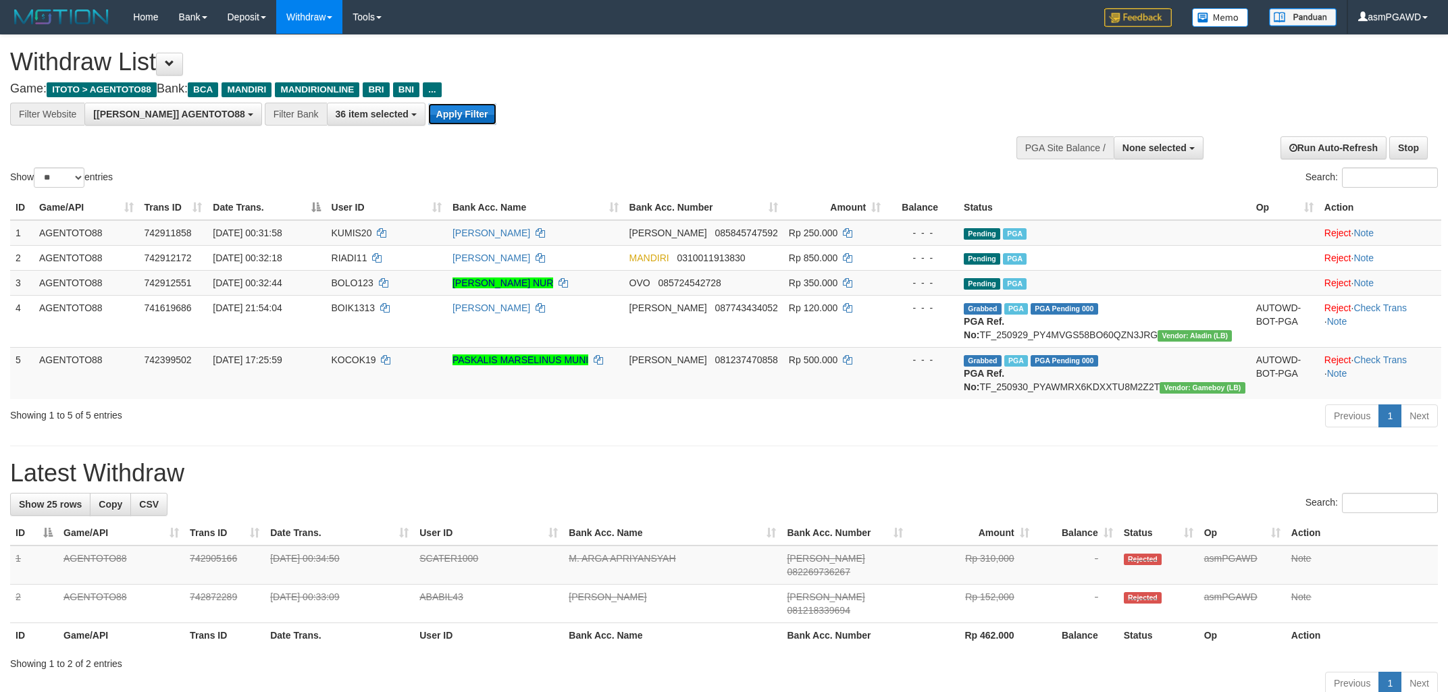
click at [428, 119] on button "Apply Filter" at bounding box center [462, 114] width 68 height 22
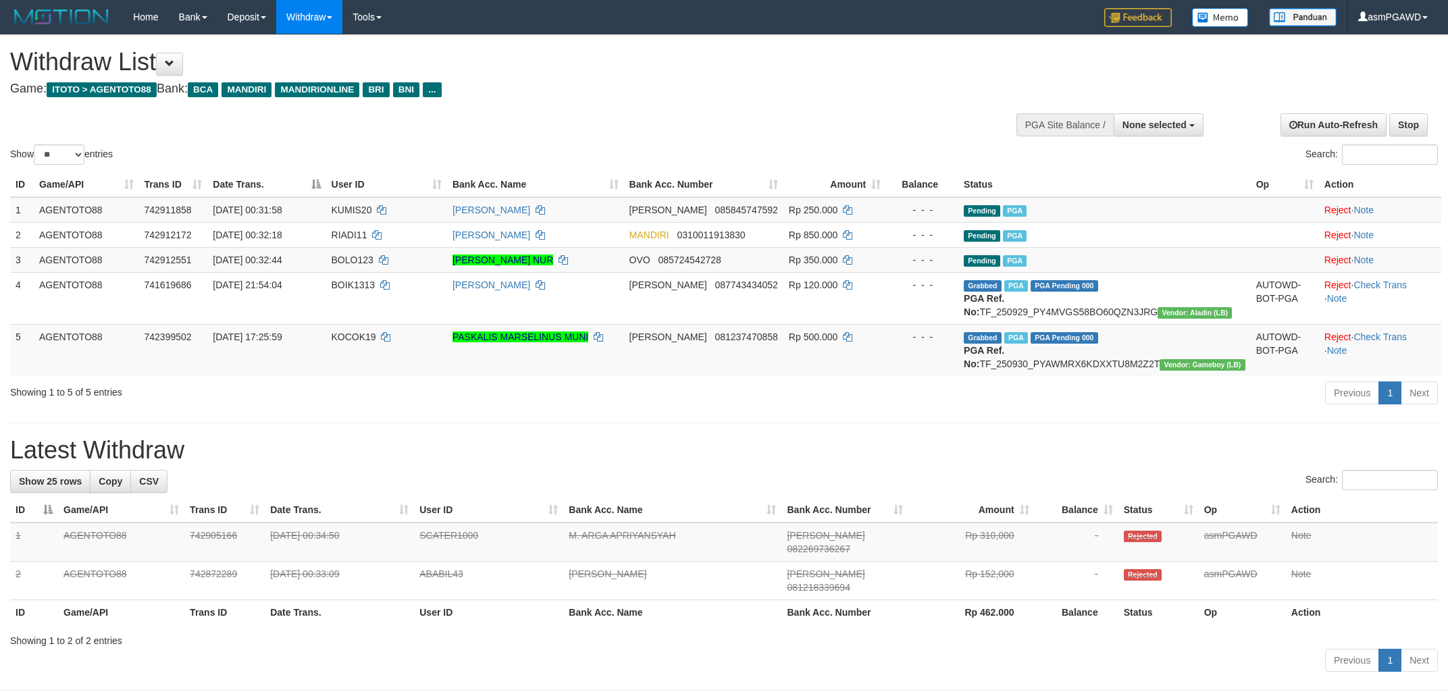
select select
select select "**"
click at [183, 60] on button at bounding box center [169, 64] width 27 height 23
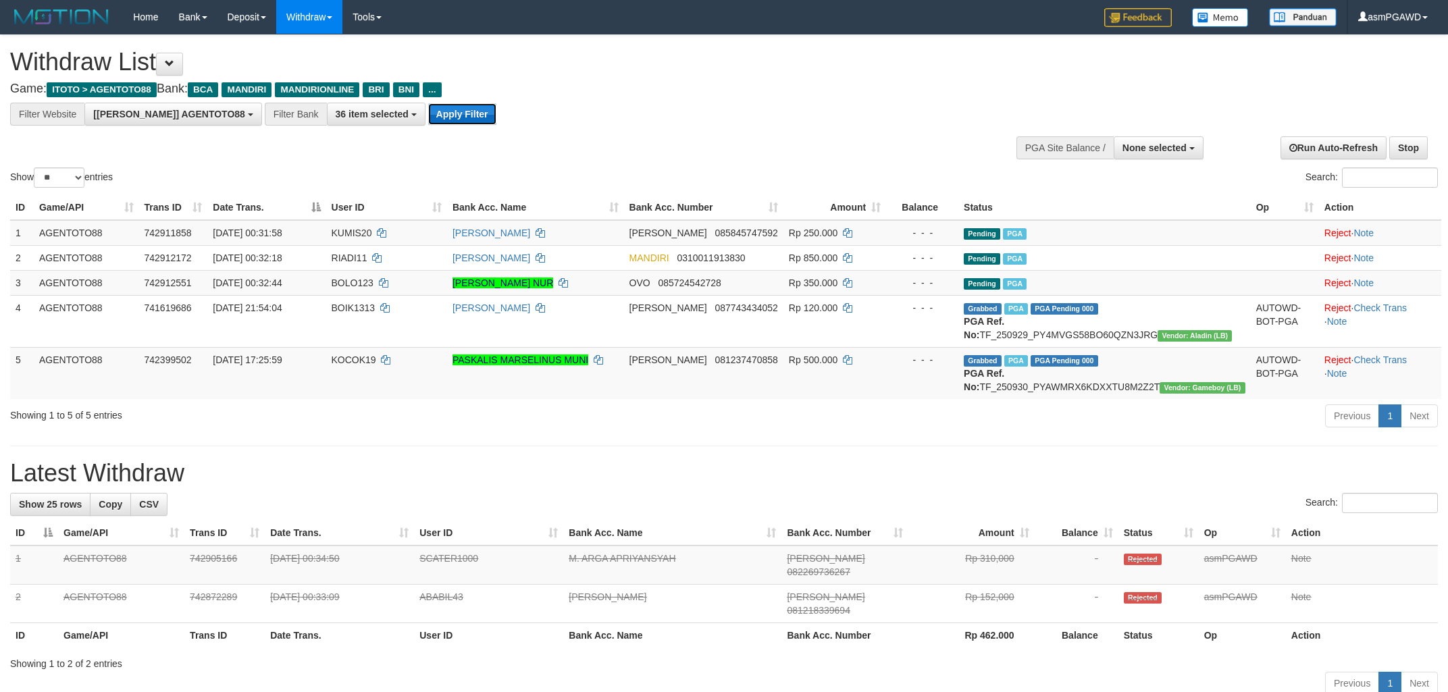
click at [428, 115] on button "Apply Filter" at bounding box center [462, 114] width 68 height 22
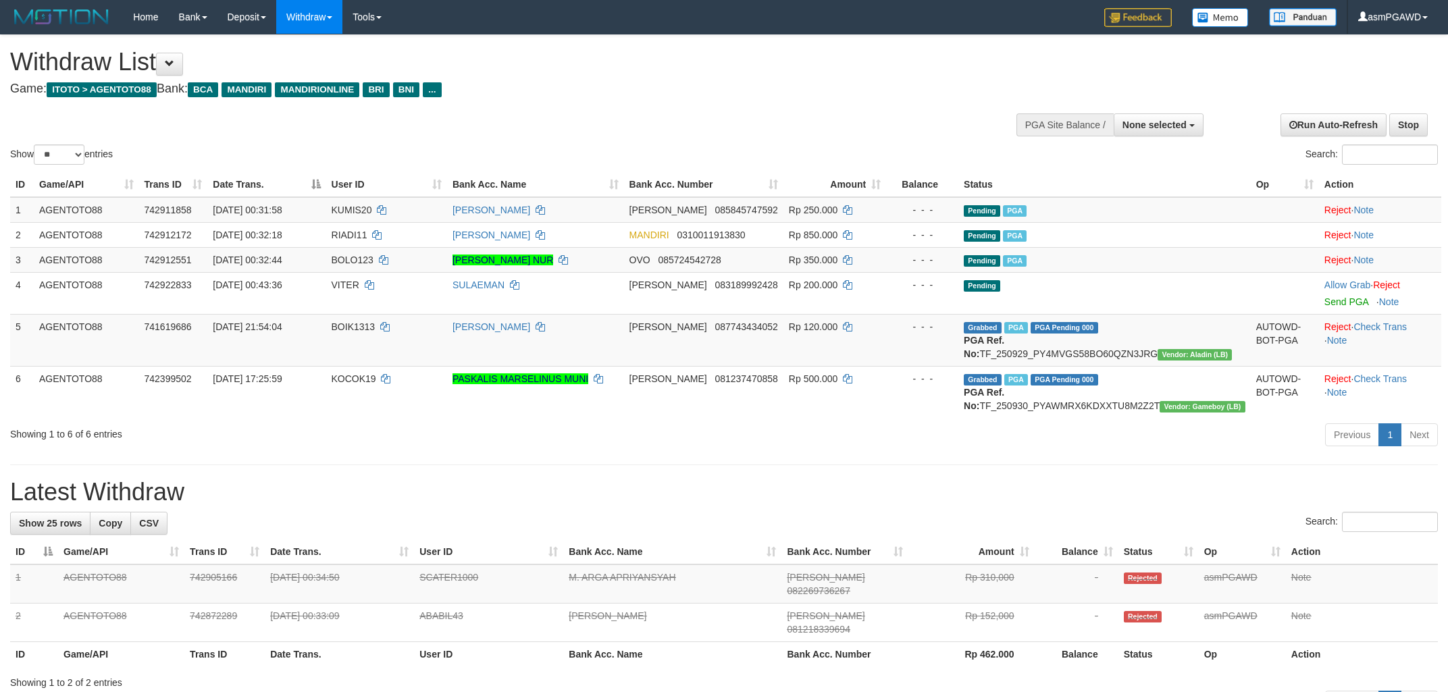
select select
select select "**"
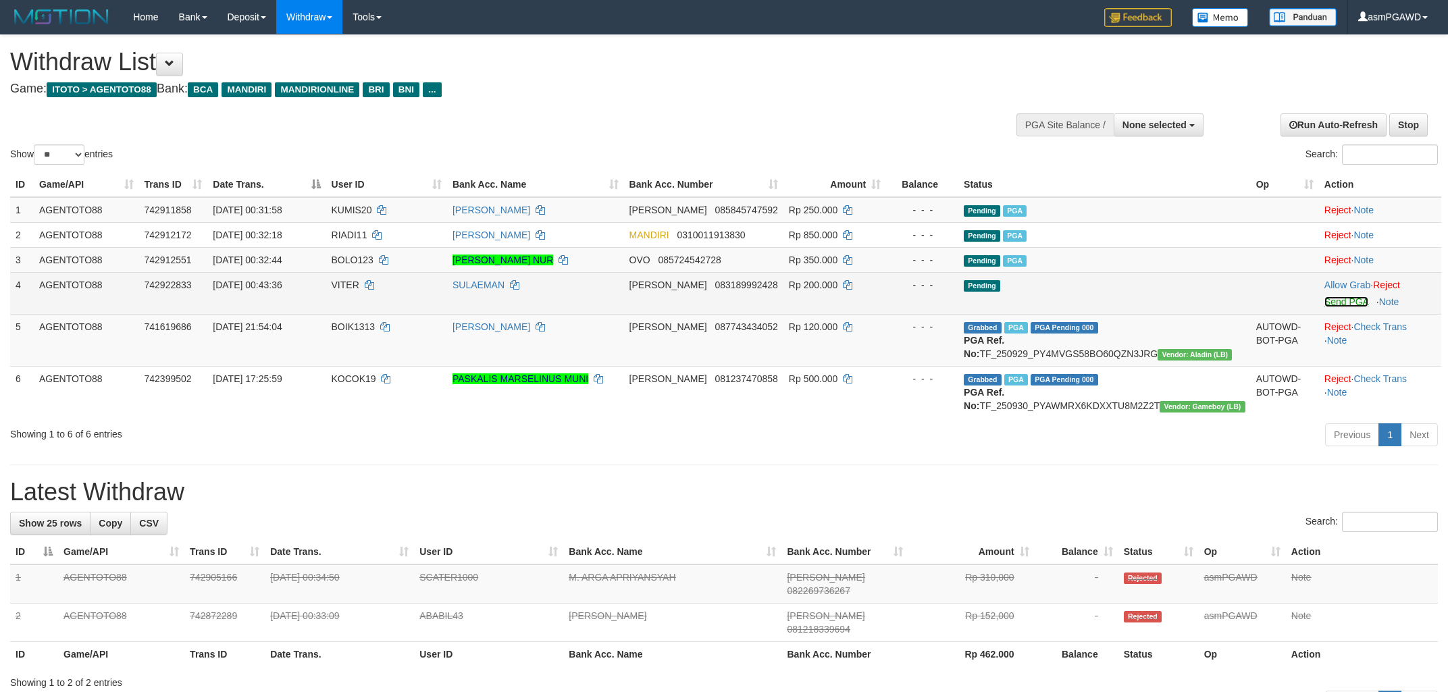
click at [1339, 302] on link "Send PGA" at bounding box center [1346, 301] width 44 height 11
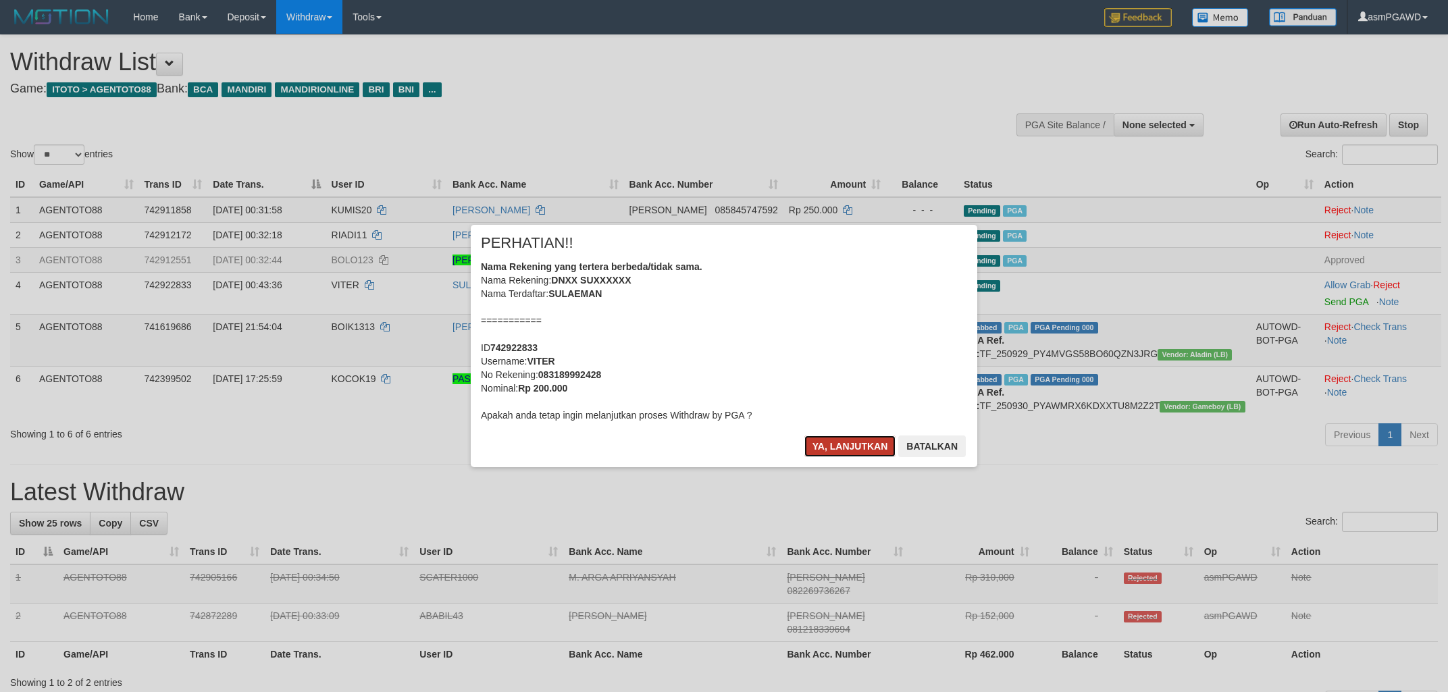
click at [822, 446] on button "Ya, lanjutkan" at bounding box center [850, 447] width 92 height 22
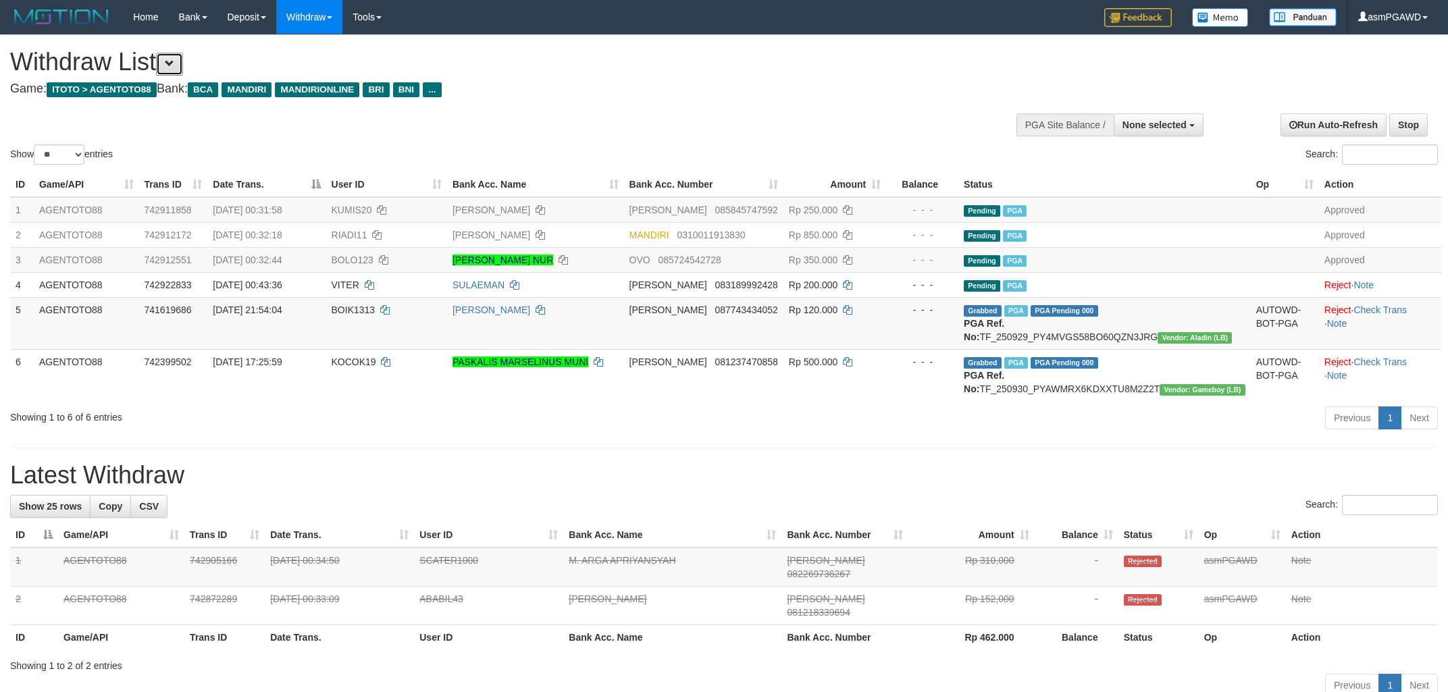
click at [174, 65] on span at bounding box center [169, 63] width 9 height 9
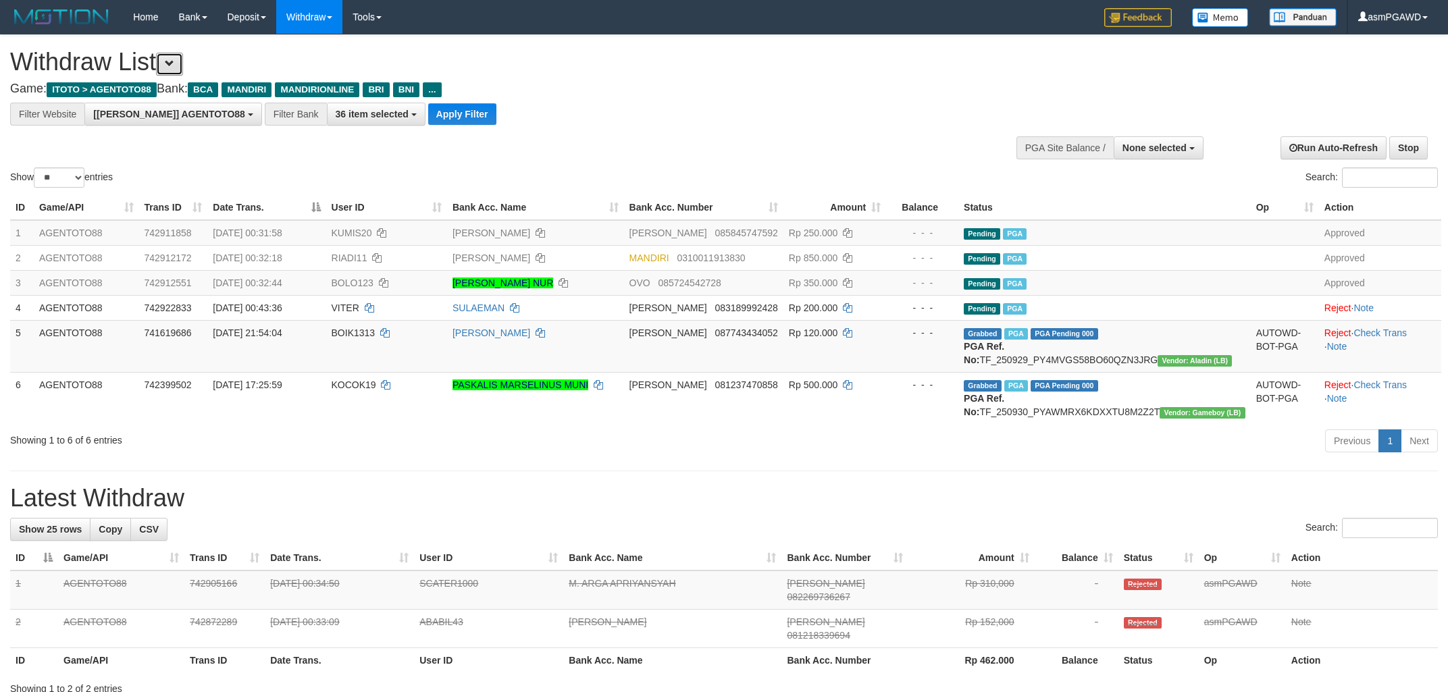
scroll to position [25, 0]
click at [428, 114] on button "Apply Filter" at bounding box center [462, 114] width 68 height 22
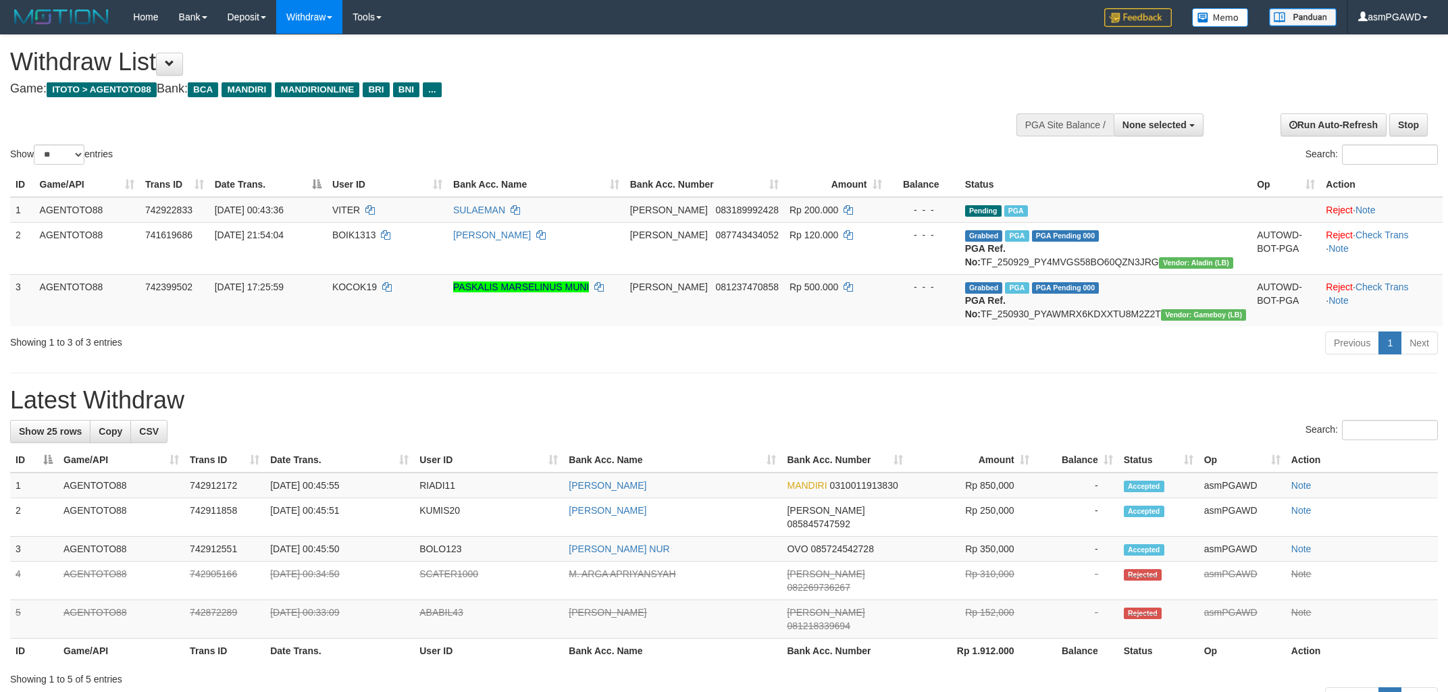
select select
select select "**"
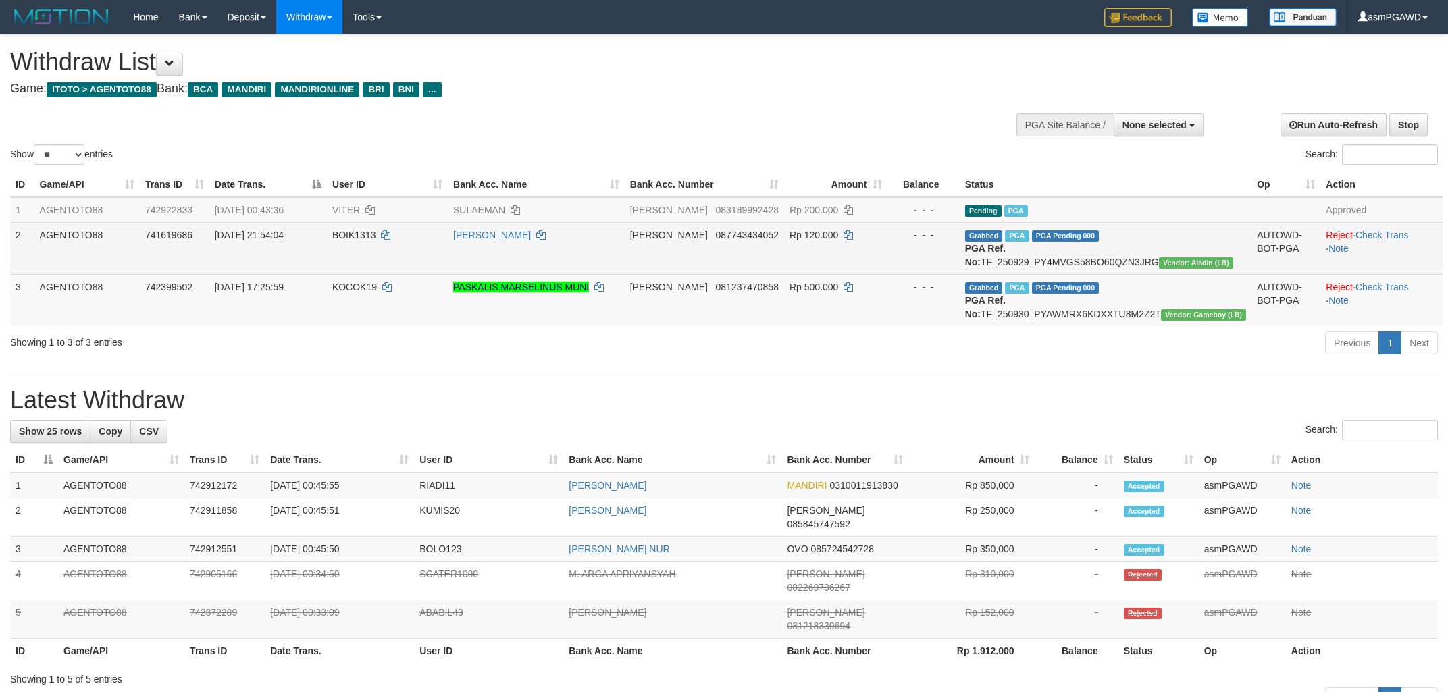
click at [1103, 263] on td "Grabbed PGA PGA Pending 000 PGA Ref. No: TF_250929_PY4MVGS58BO60QZN3JRG Vendor:…" at bounding box center [1106, 248] width 292 height 52
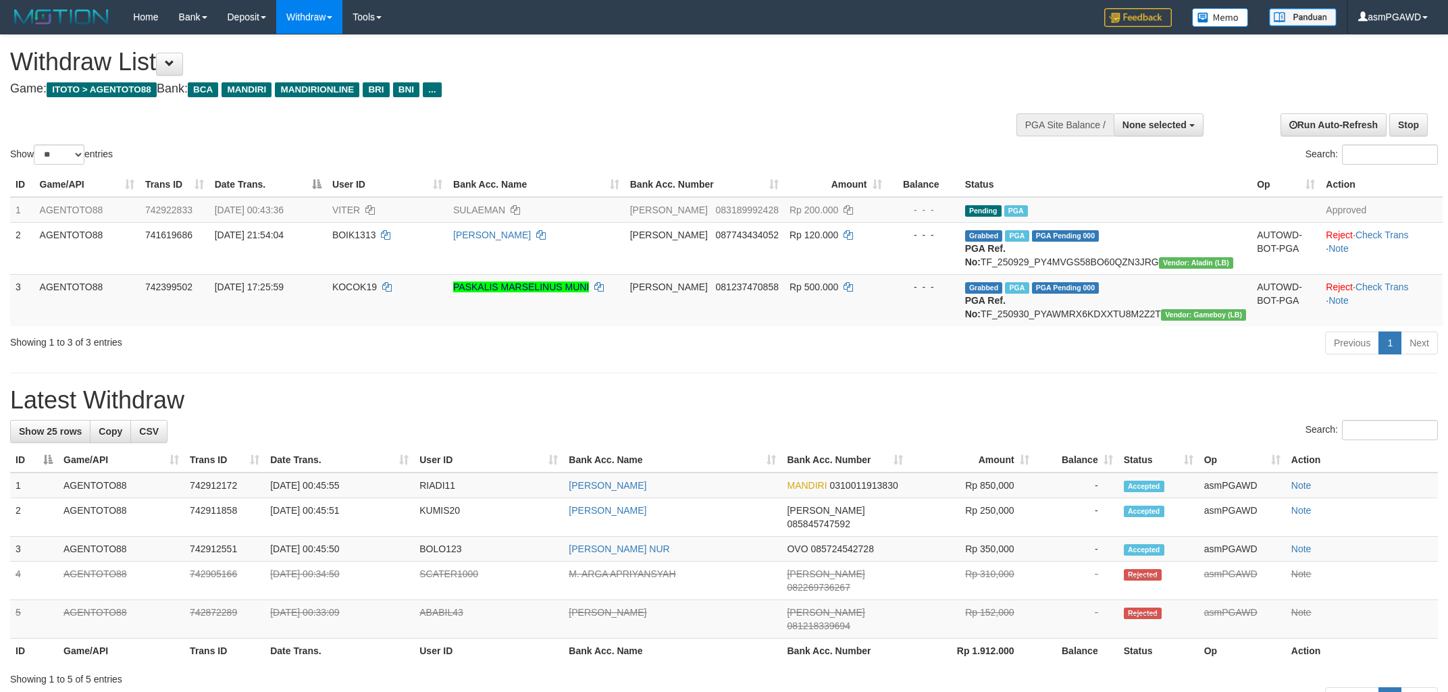
copy td "TF_250929_PY4MVGS58BO60QZN3JRG"
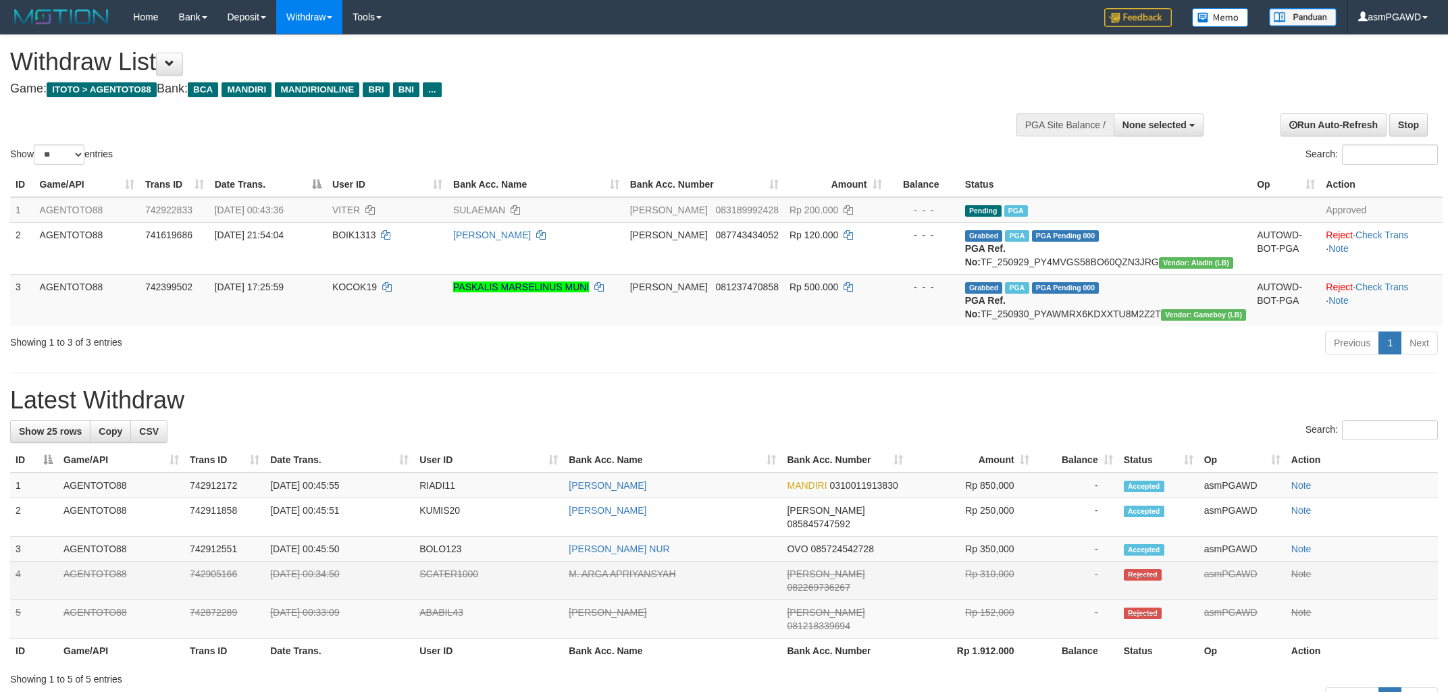
click at [440, 596] on td "SCATER1000" at bounding box center [488, 581] width 149 height 38
copy td "SCATER1000"
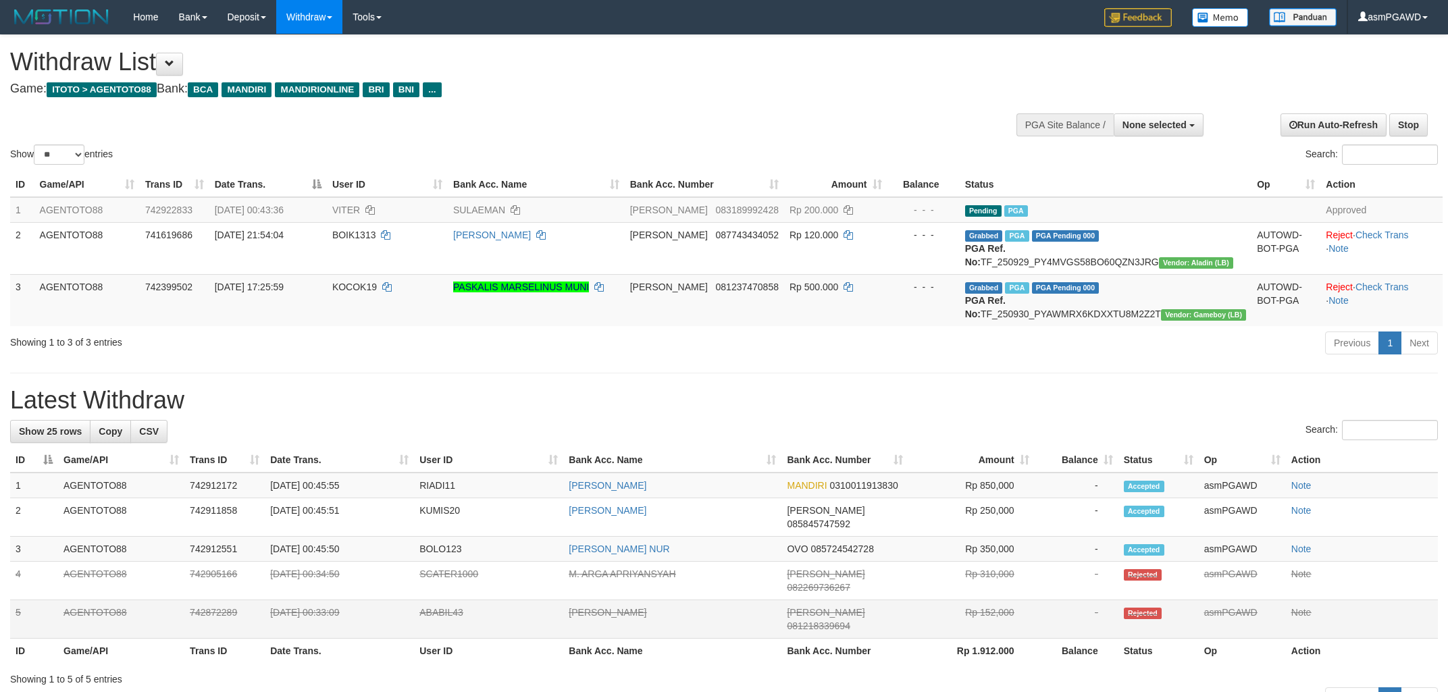
click at [436, 625] on td "ABABIL43" at bounding box center [488, 619] width 149 height 38
copy td "ABABIL43"
click at [1153, 326] on td "Grabbed PGA PGA Pending 000 PGA Ref. No: TF_250930_PYAWMRX6KDXXTU8M2Z2T Vendor:…" at bounding box center [1106, 300] width 292 height 52
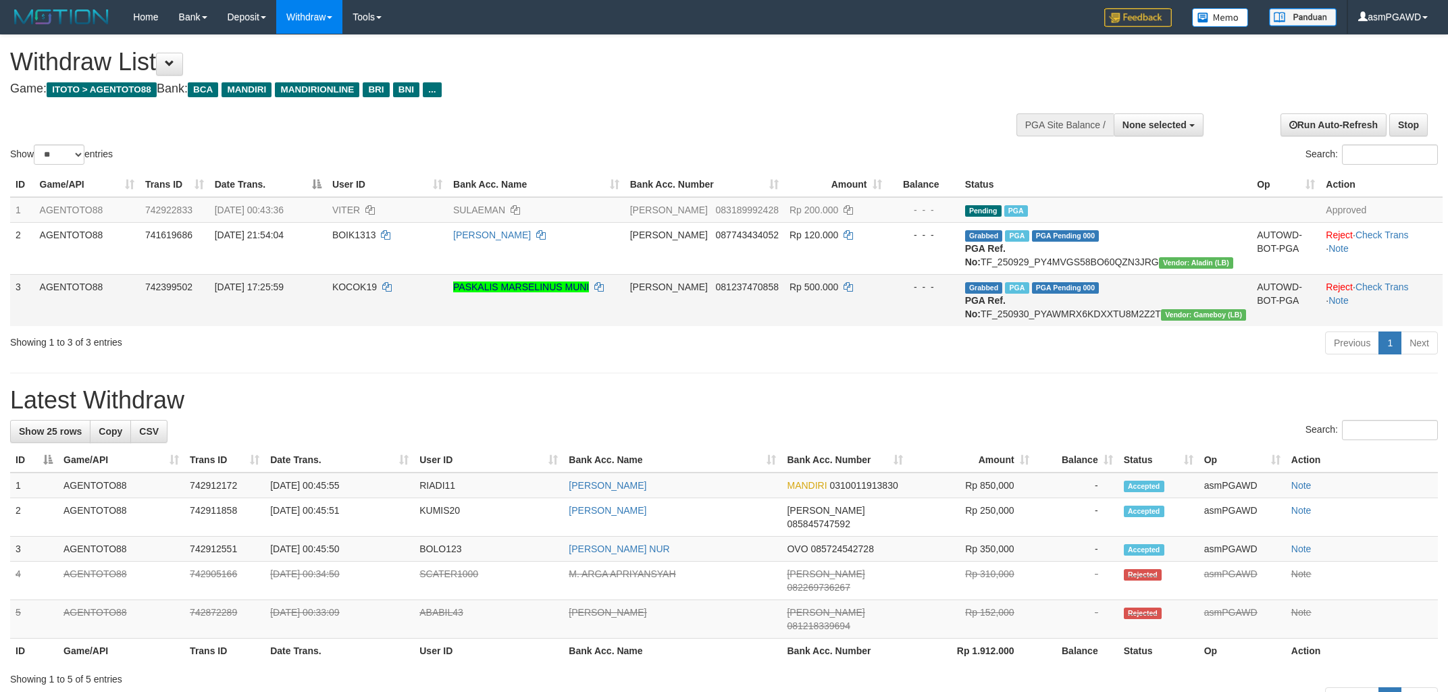
copy td "TF_250930_PYAWMRX6KDXXTU8M2Z2T"
click at [166, 54] on button at bounding box center [169, 64] width 27 height 23
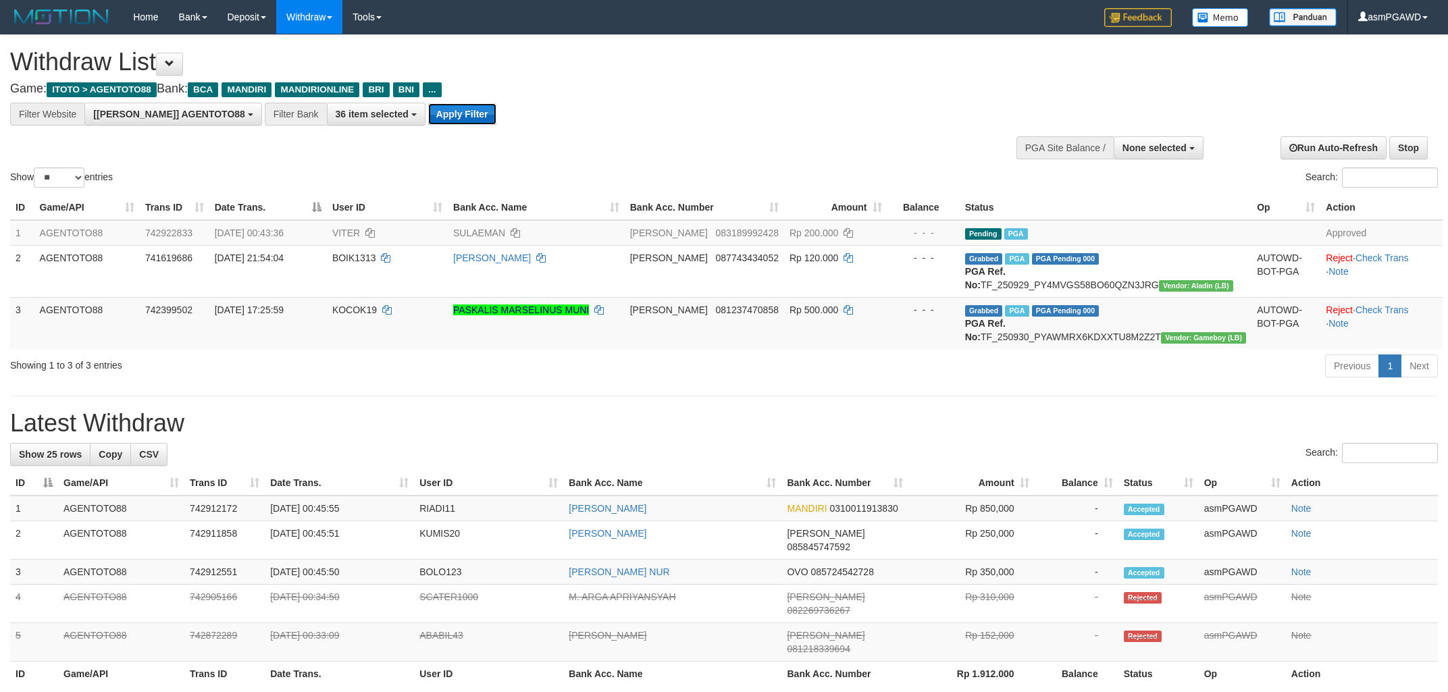
click at [428, 117] on button "Apply Filter" at bounding box center [462, 114] width 68 height 22
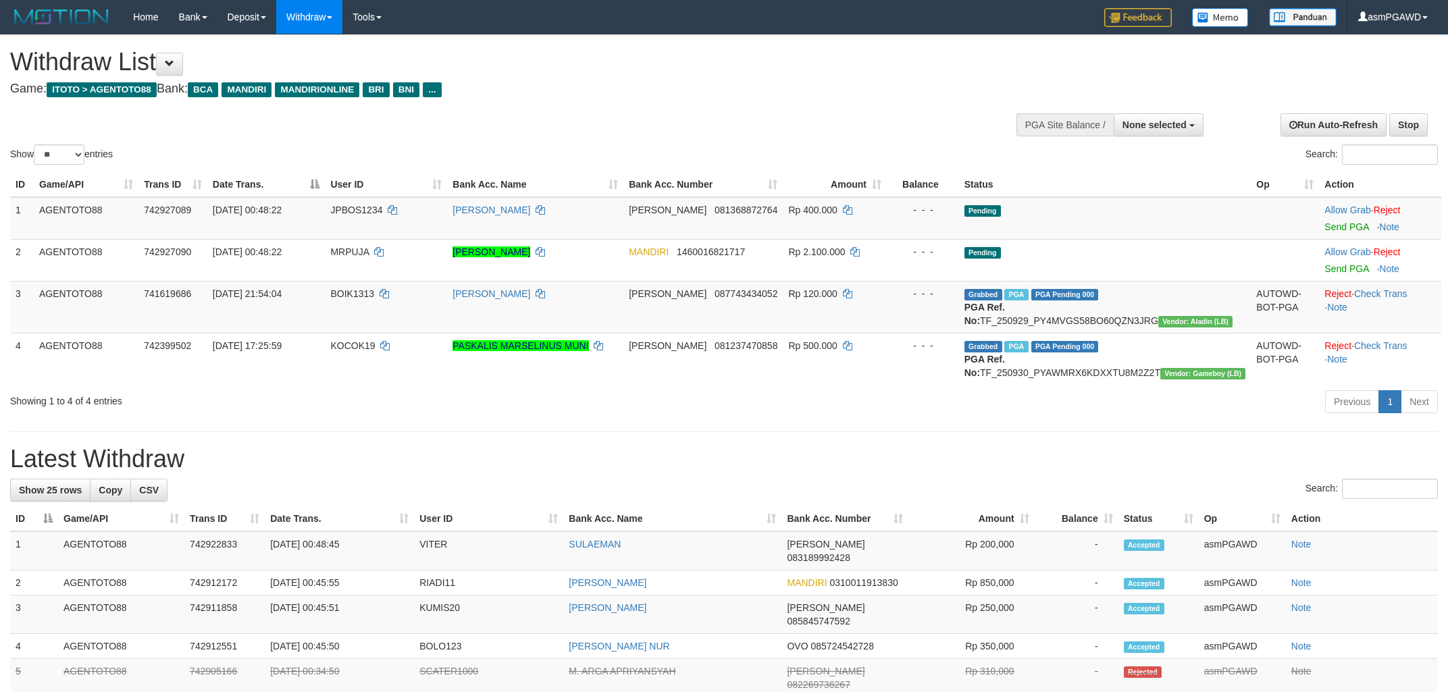
select select
select select "**"
click at [1342, 228] on link "Send PGA" at bounding box center [1346, 226] width 44 height 11
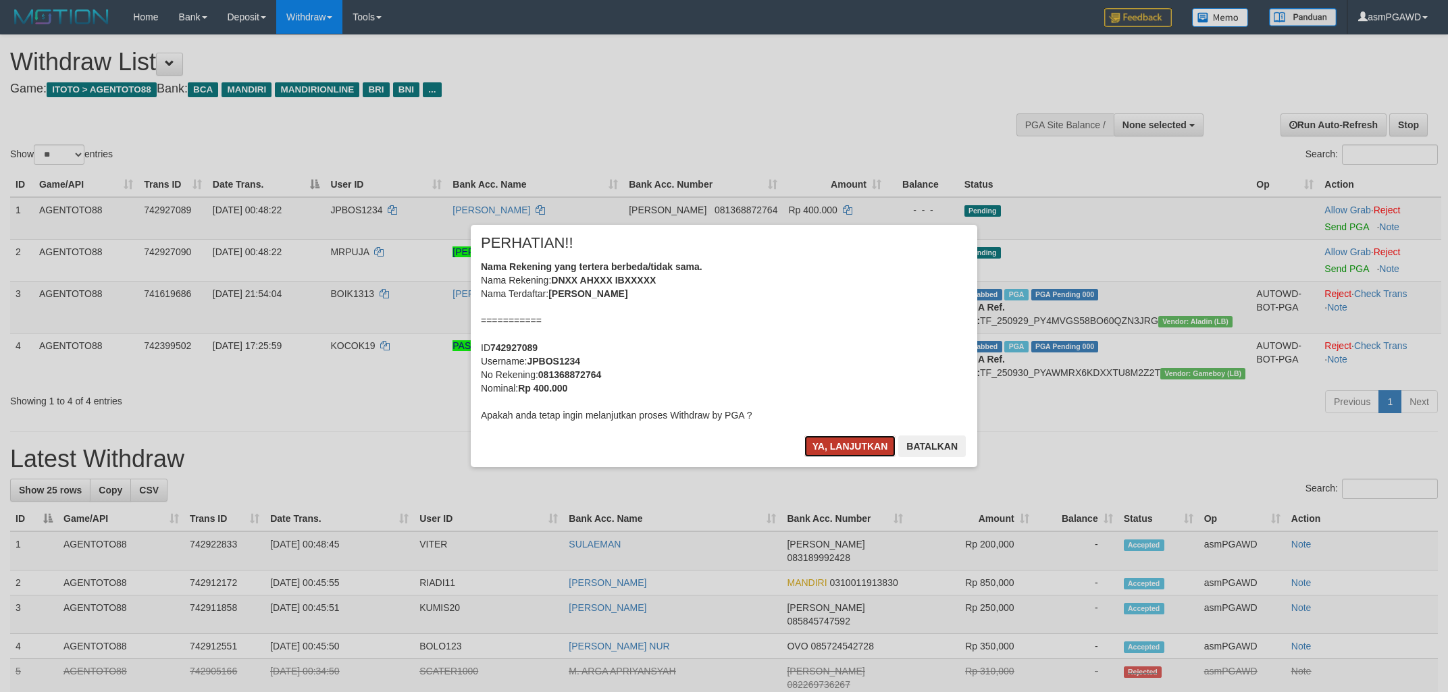
click at [823, 444] on button "Ya, lanjutkan" at bounding box center [850, 447] width 92 height 22
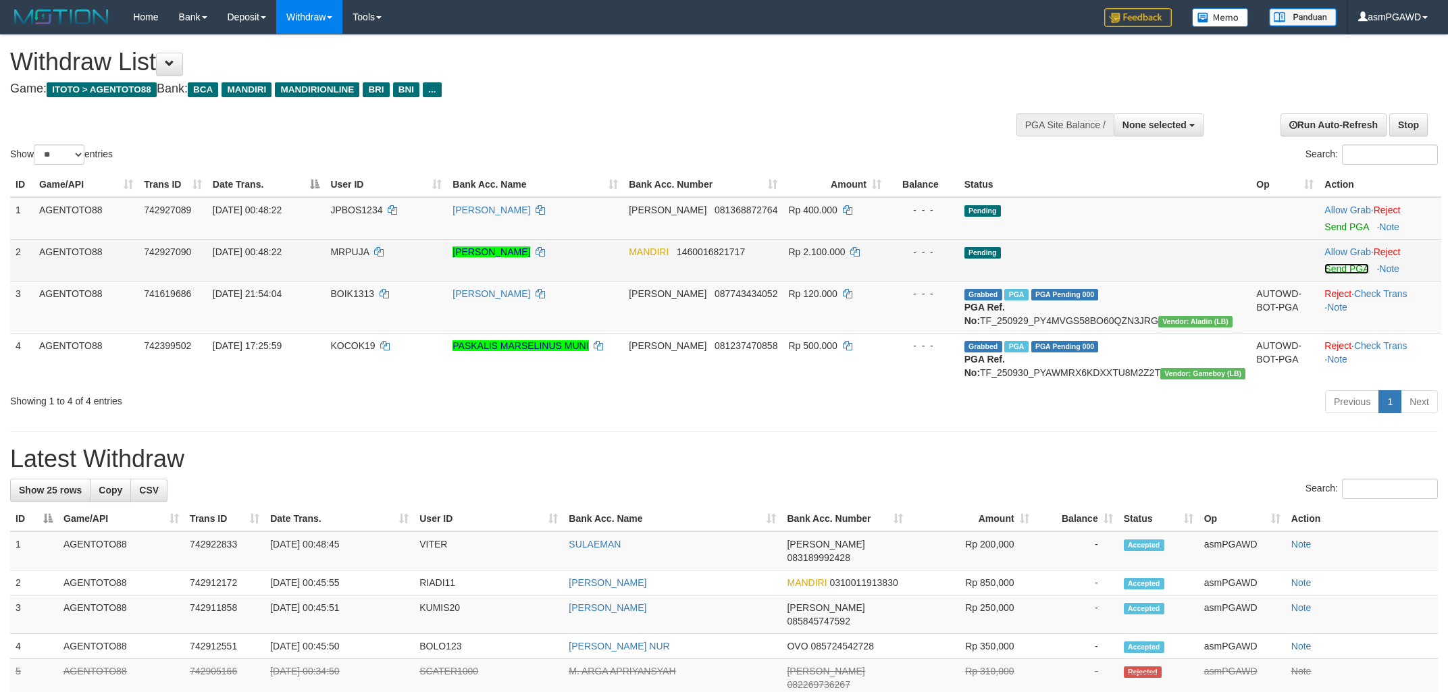
click at [1337, 267] on link "Send PGA" at bounding box center [1346, 268] width 44 height 11
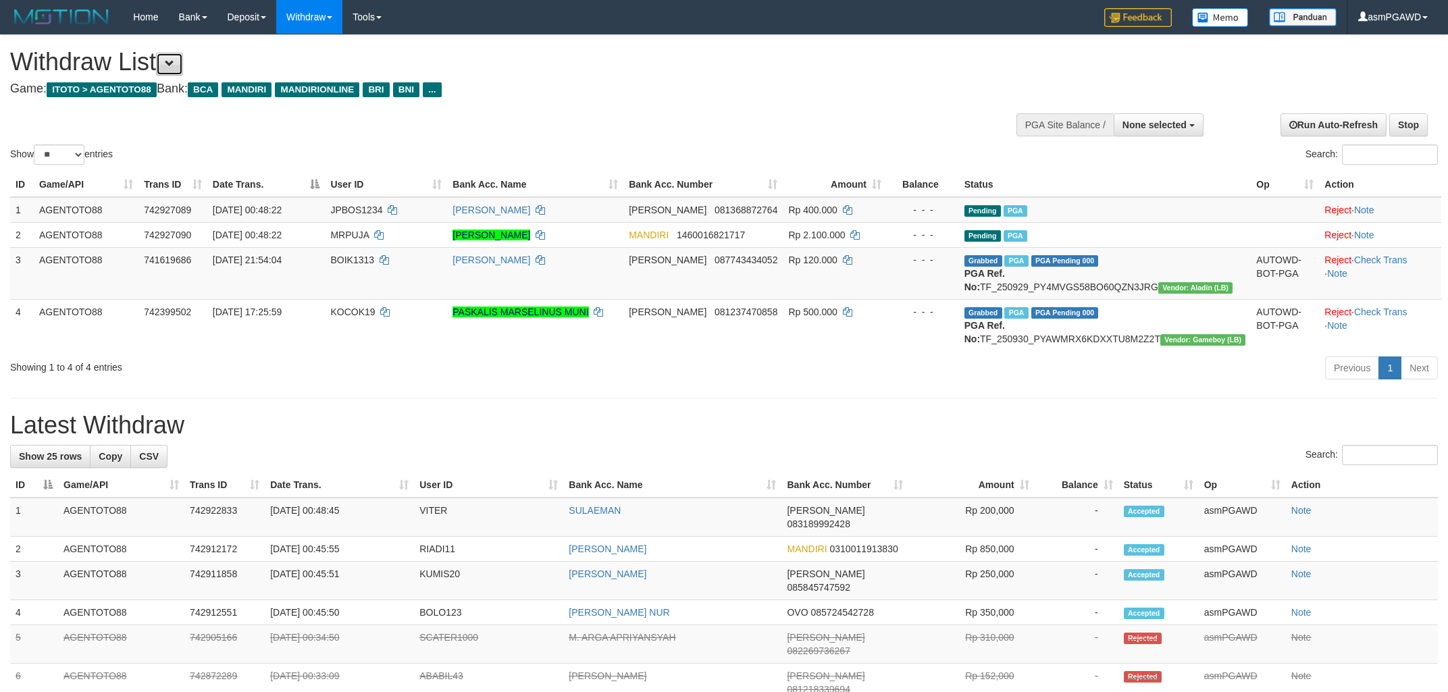
click at [174, 63] on span at bounding box center [169, 63] width 9 height 9
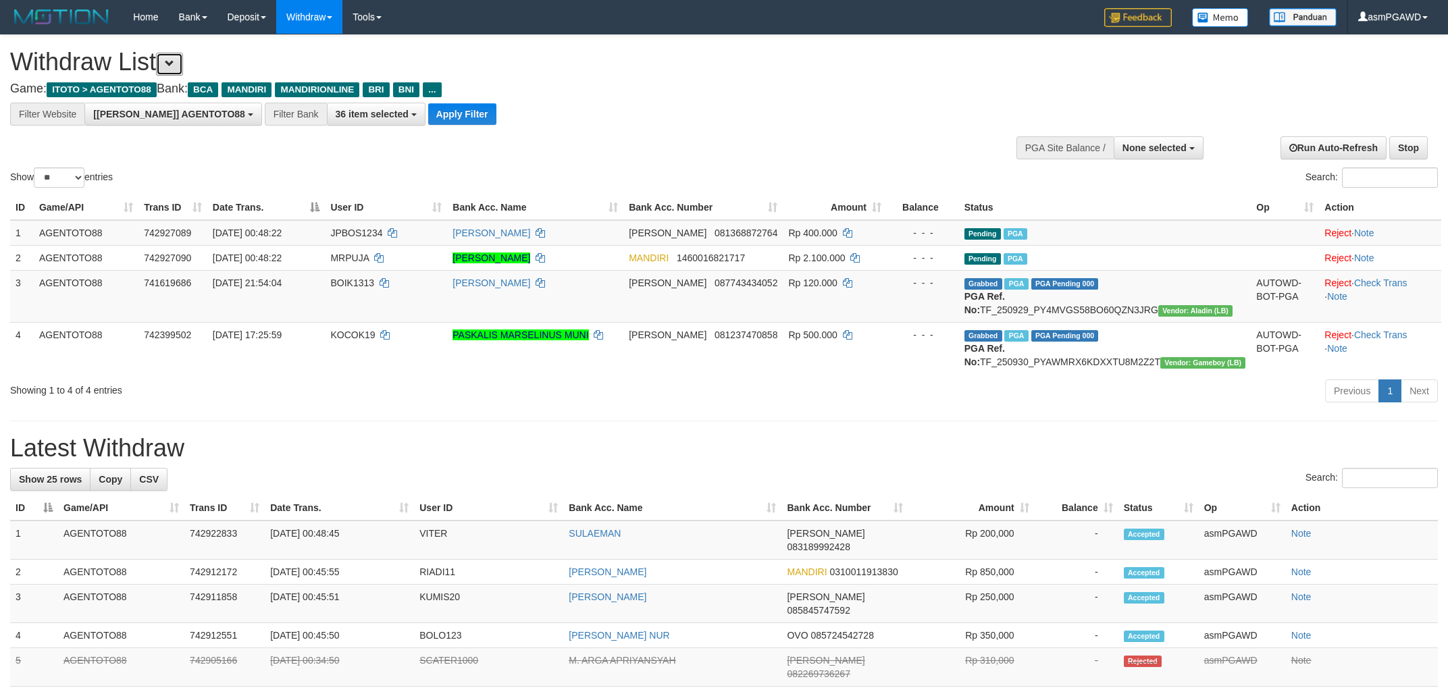
scroll to position [25, 0]
click at [428, 108] on button "Apply Filter" at bounding box center [462, 114] width 68 height 22
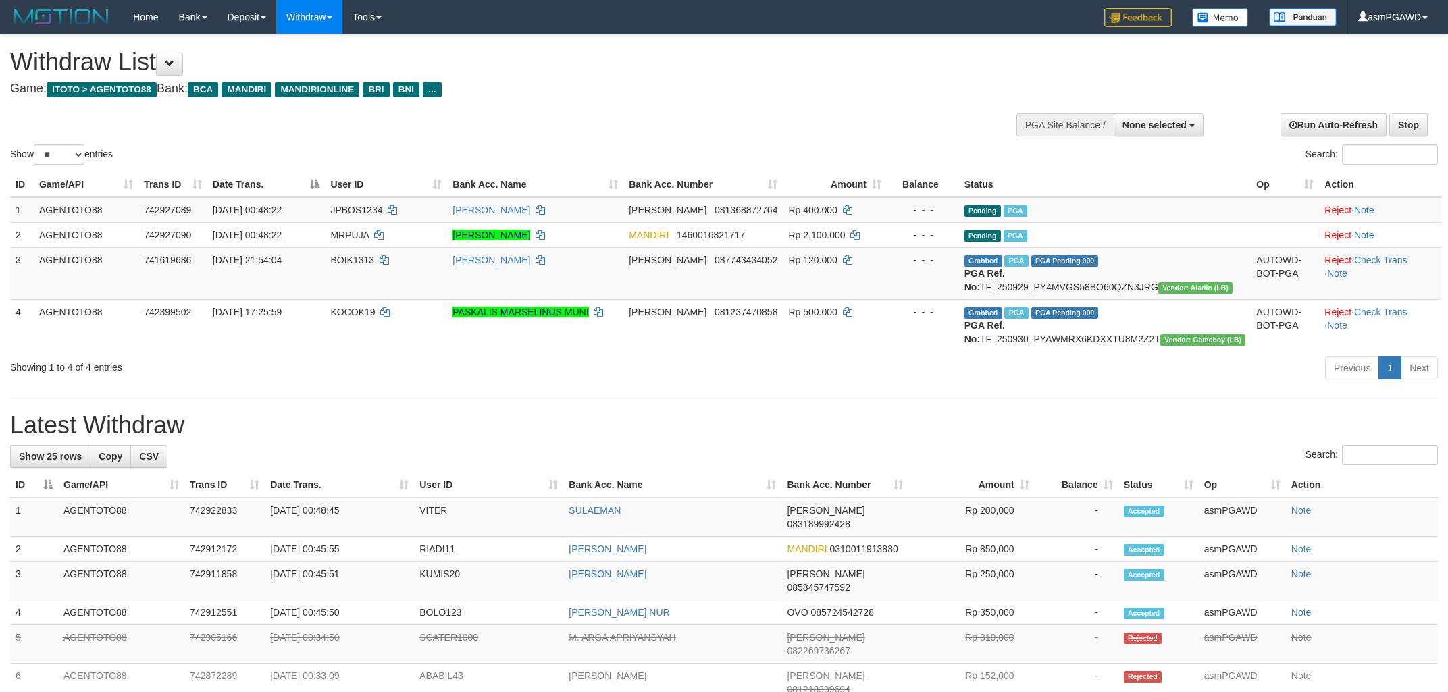
select select
select select "**"
click at [182, 65] on button at bounding box center [169, 64] width 27 height 23
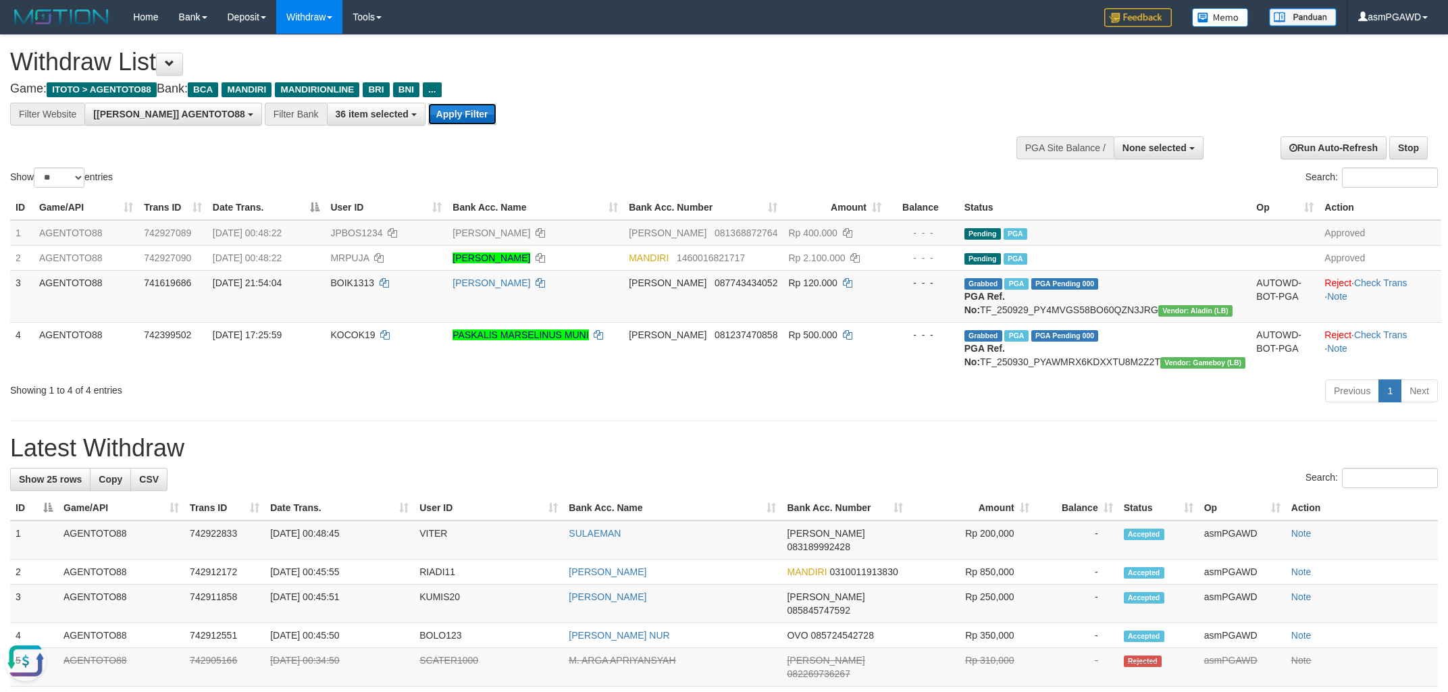
click at [428, 115] on button "Apply Filter" at bounding box center [462, 114] width 68 height 22
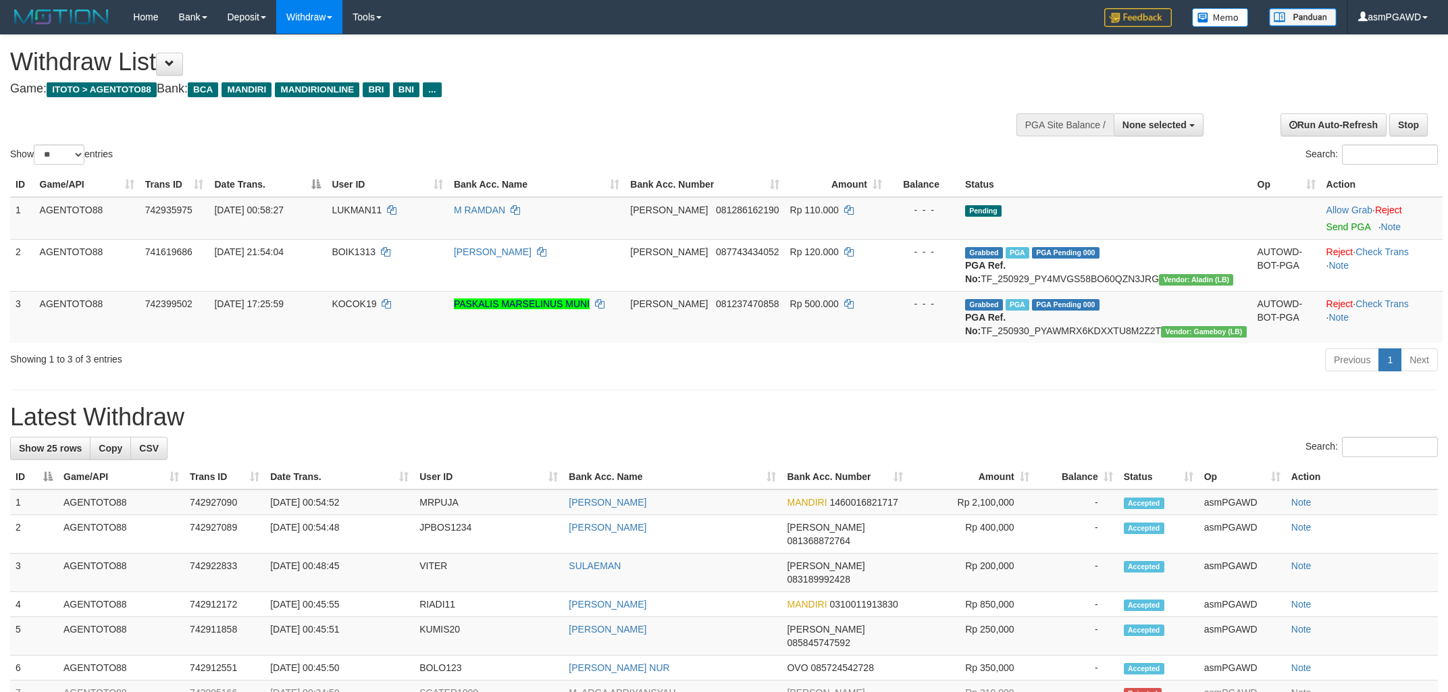
select select
select select "**"
click at [1326, 228] on link "Send PGA" at bounding box center [1348, 226] width 44 height 11
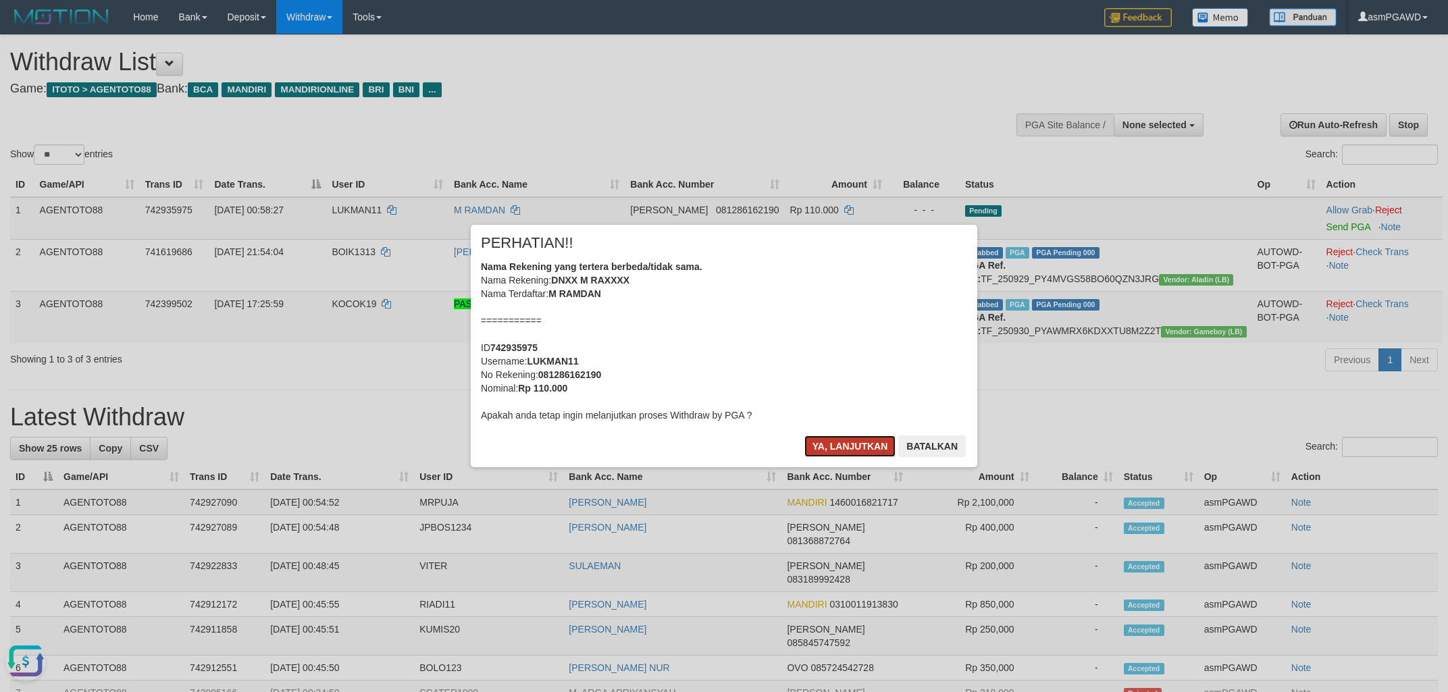
click at [841, 447] on button "Ya, lanjutkan" at bounding box center [850, 447] width 92 height 22
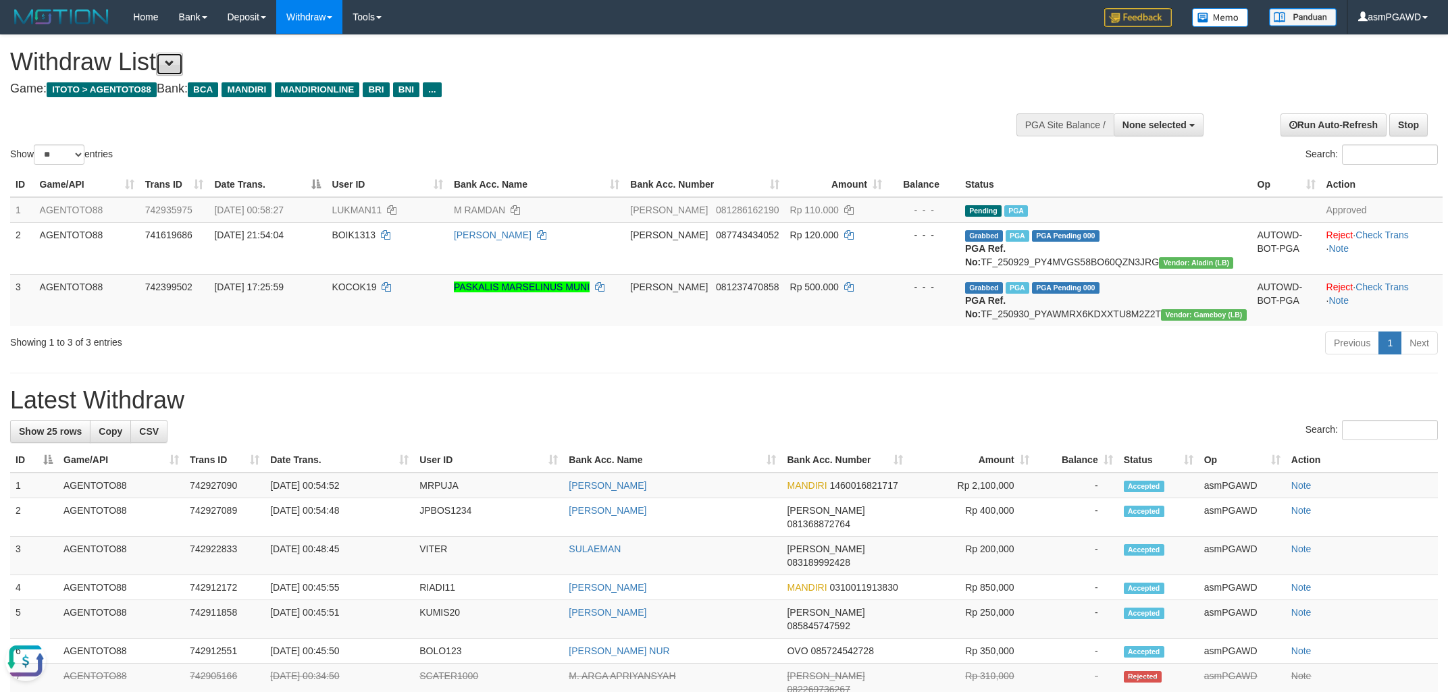
click at [170, 63] on button at bounding box center [169, 64] width 27 height 23
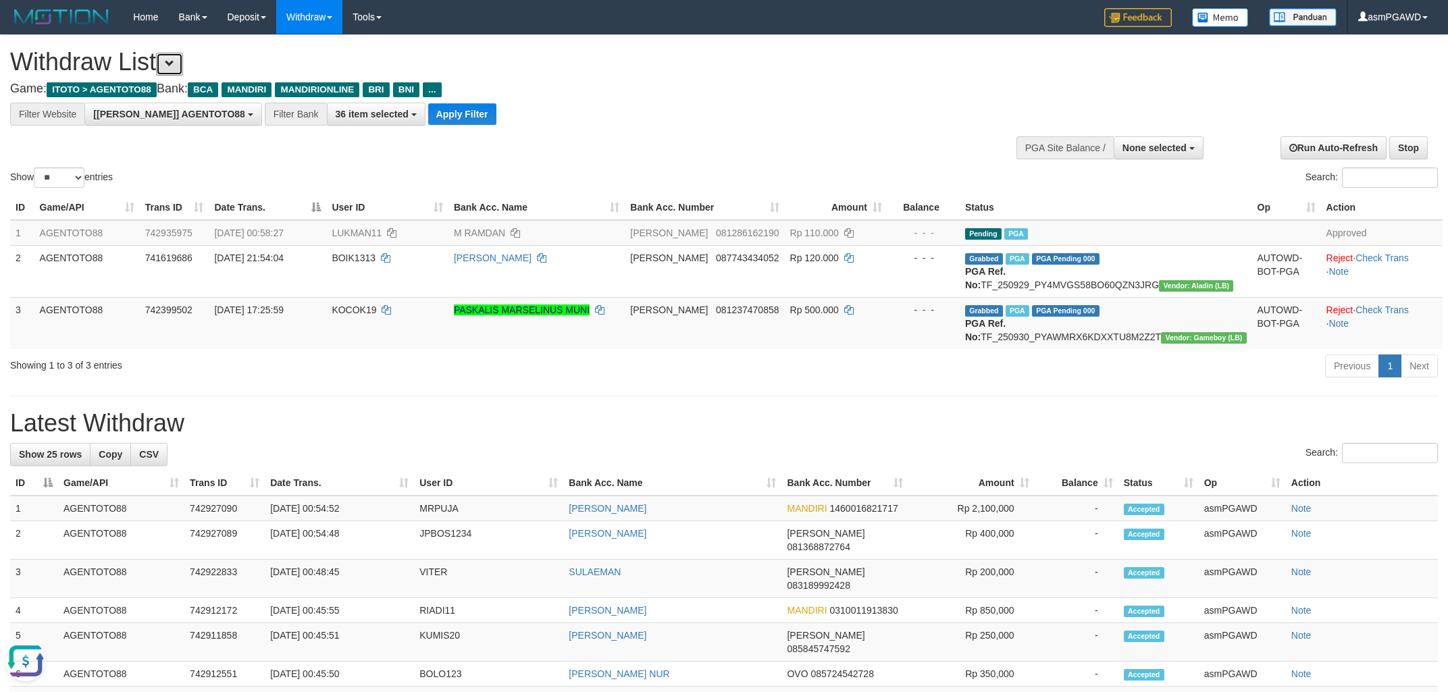
scroll to position [25, 0]
click at [428, 112] on button "Apply Filter" at bounding box center [462, 114] width 68 height 22
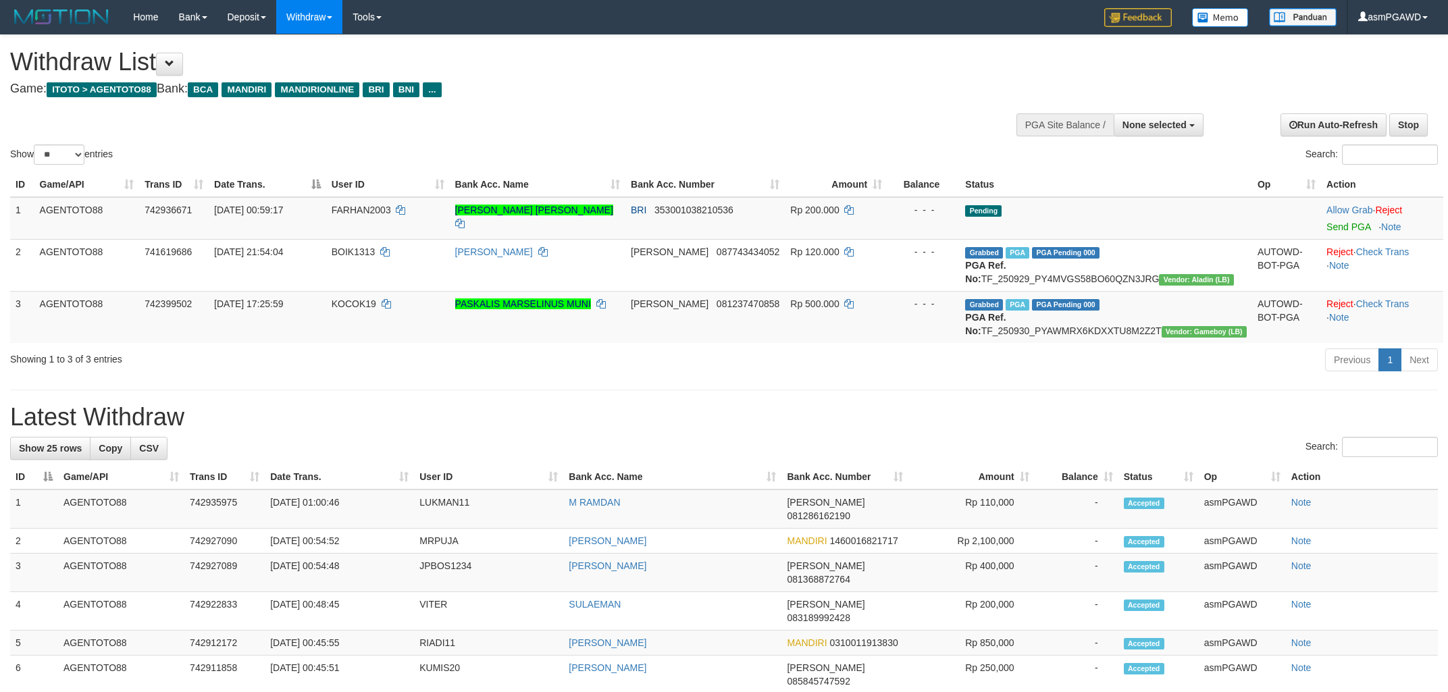
select select
select select "**"
click at [1327, 221] on link "Send PGA" at bounding box center [1348, 226] width 44 height 11
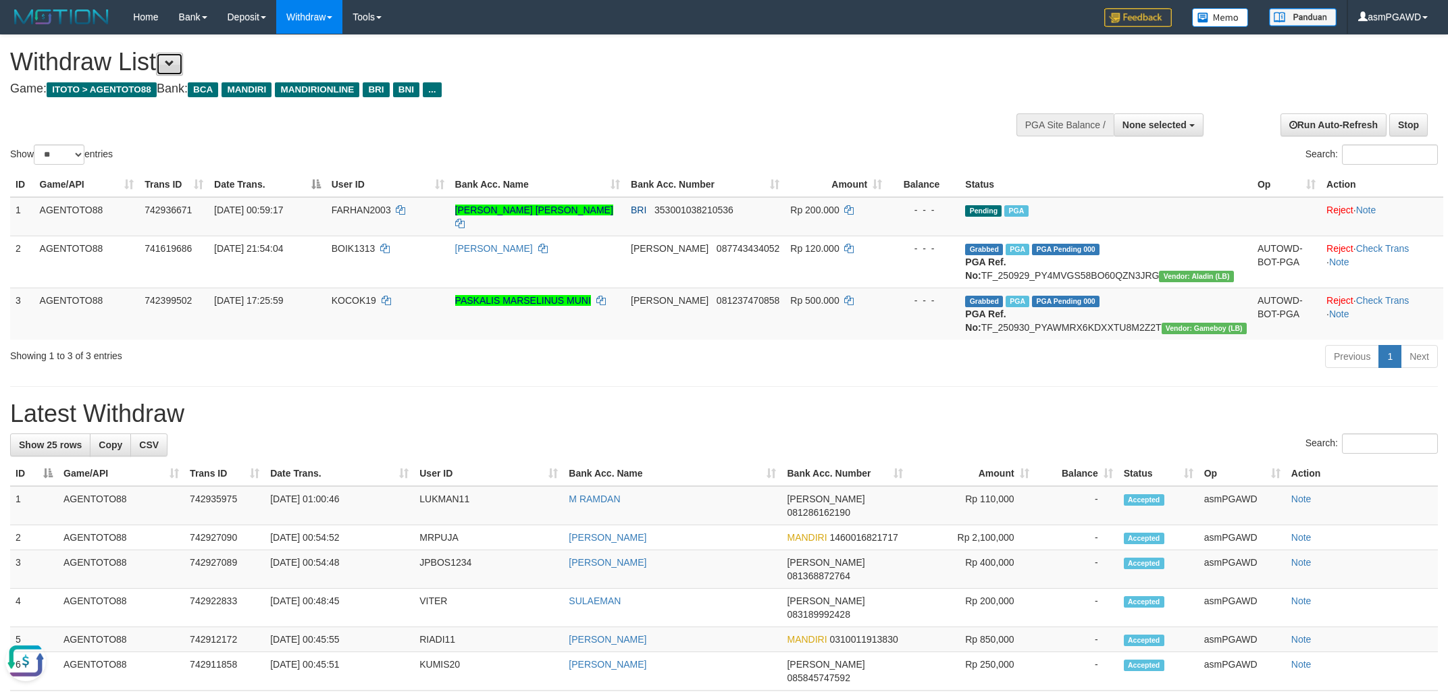
click at [174, 59] on span at bounding box center [169, 63] width 9 height 9
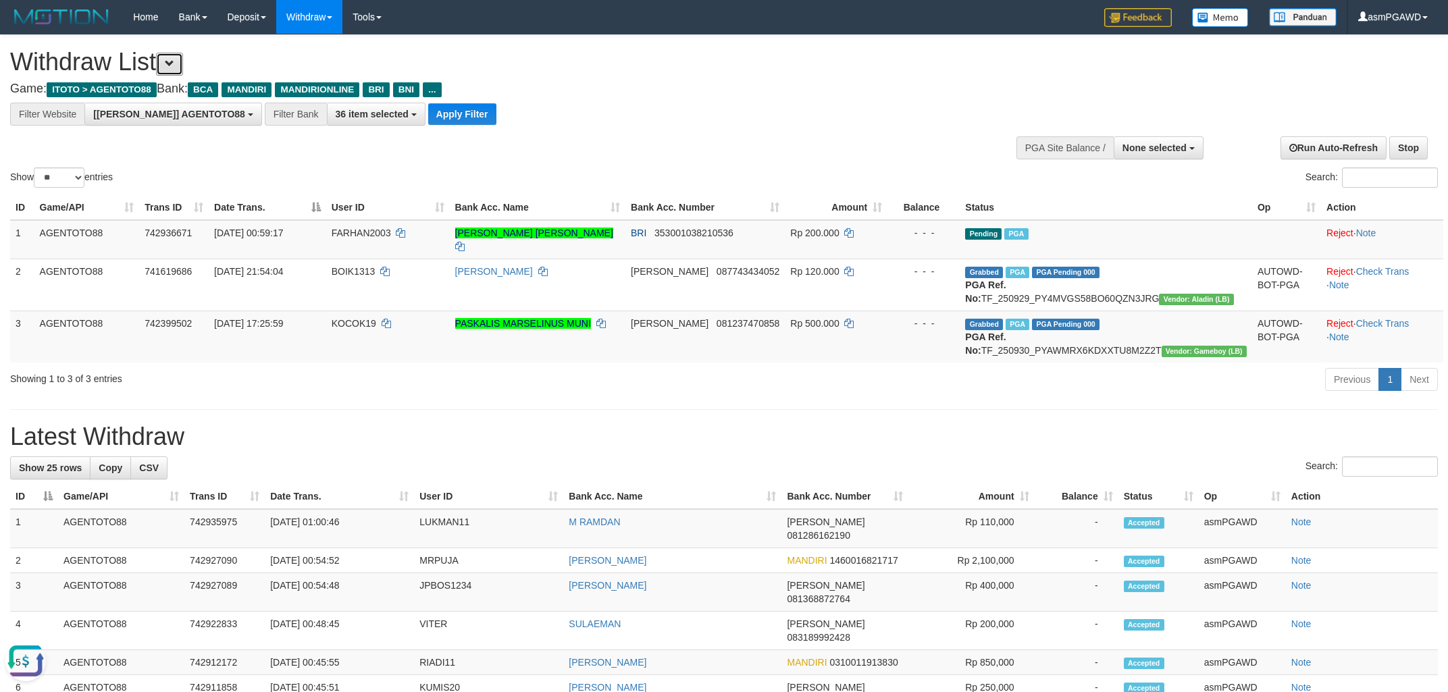
scroll to position [25, 0]
click at [428, 115] on button "Apply Filter" at bounding box center [462, 114] width 68 height 22
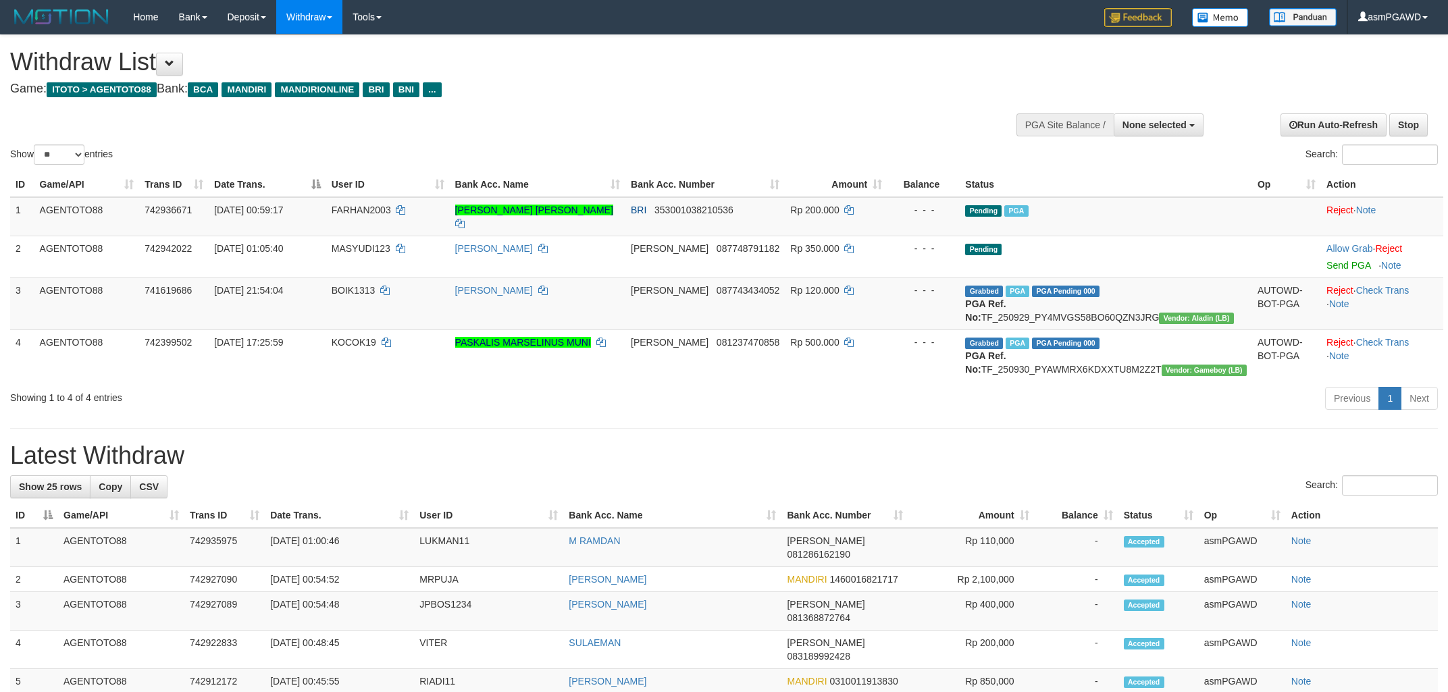
select select
select select "**"
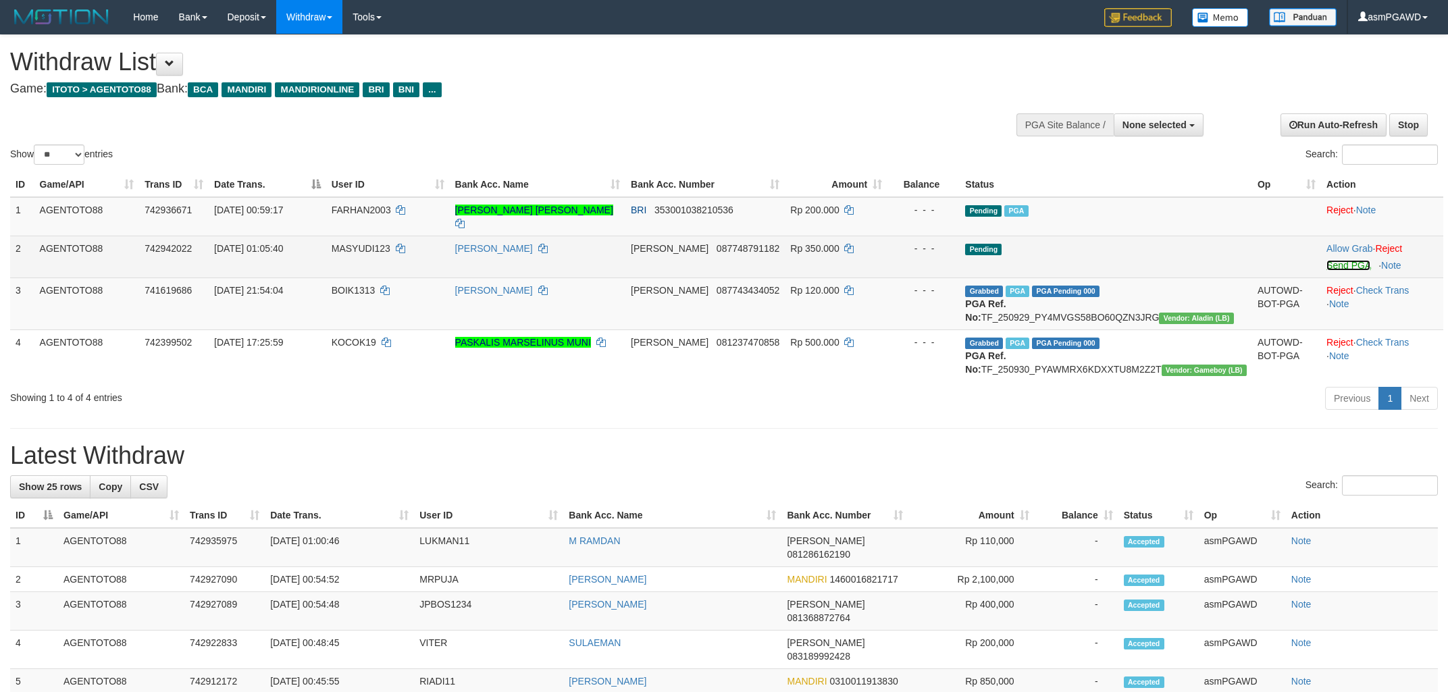
click at [1329, 260] on link "Send PGA" at bounding box center [1348, 265] width 44 height 11
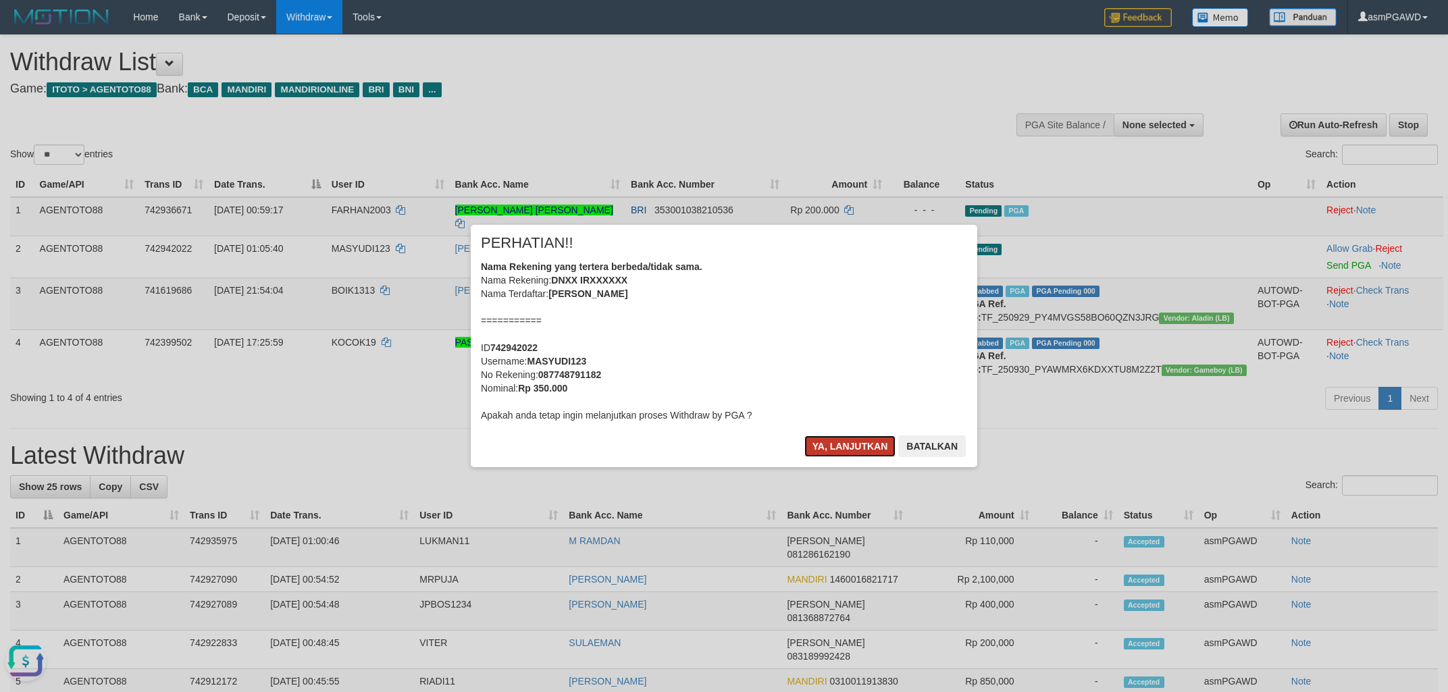
click at [827, 446] on button "Ya, lanjutkan" at bounding box center [850, 447] width 92 height 22
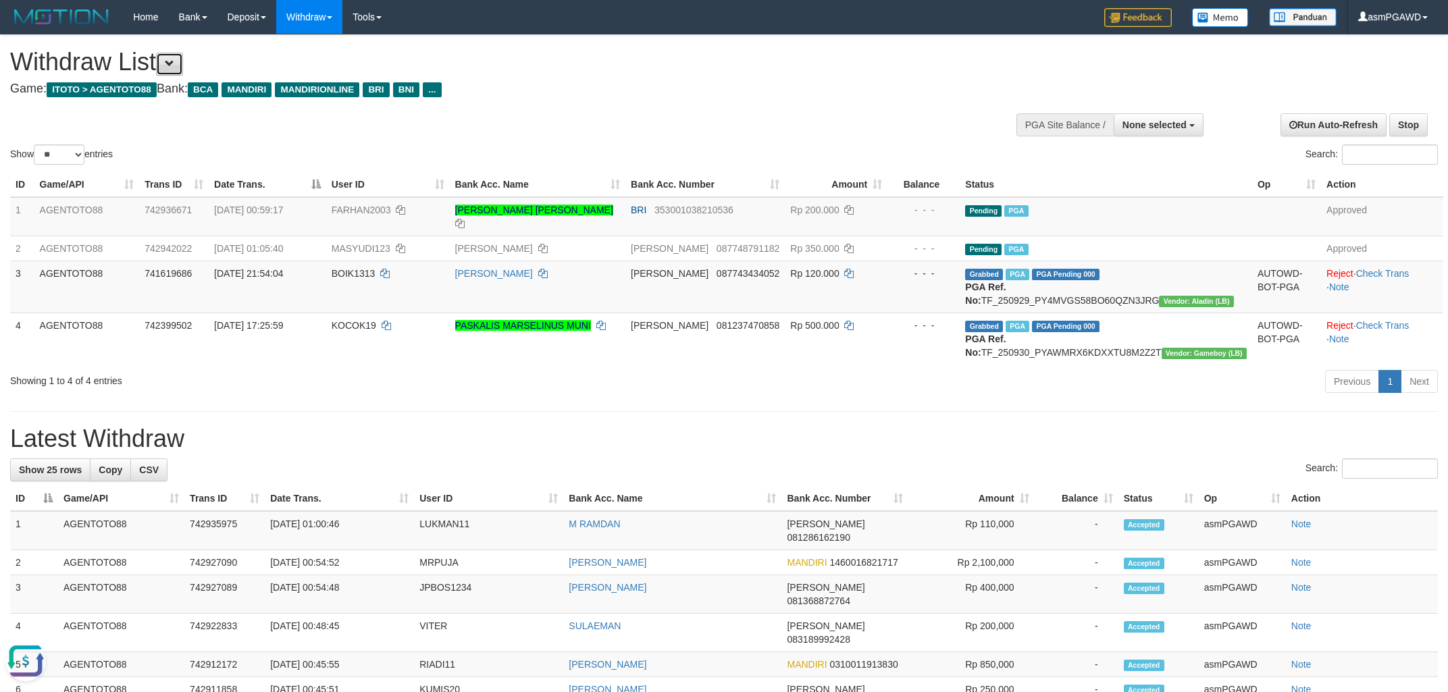
click at [173, 65] on span at bounding box center [169, 63] width 9 height 9
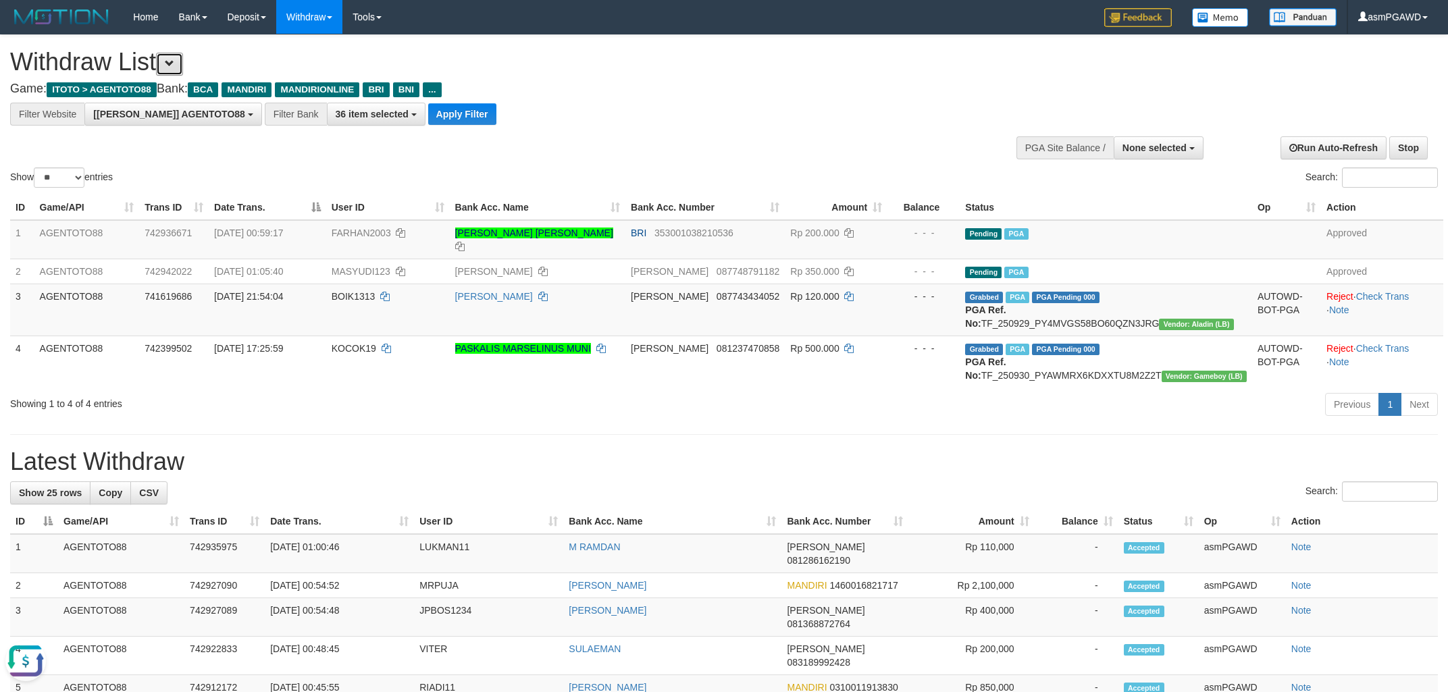
scroll to position [25, 0]
click at [428, 115] on button "Apply Filter" at bounding box center [462, 114] width 68 height 22
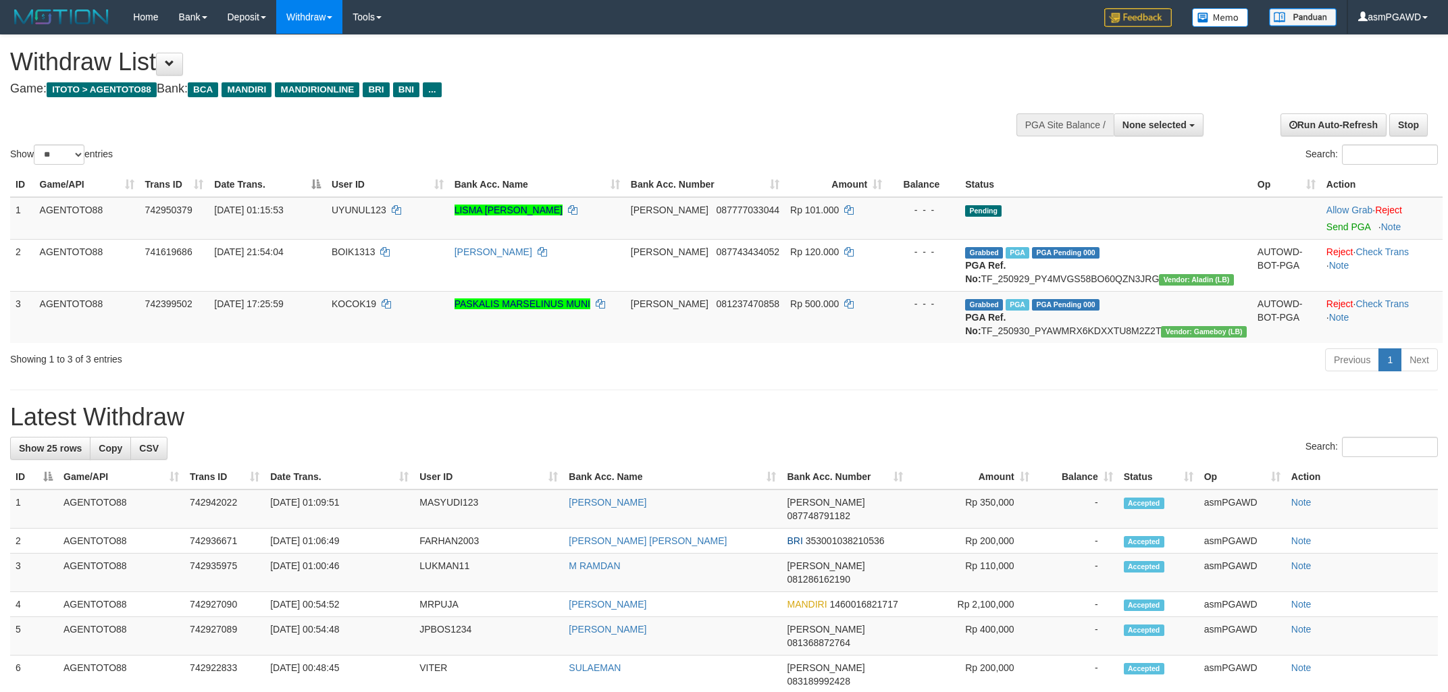
select select
select select "**"
click at [1351, 224] on link "Send PGA" at bounding box center [1348, 226] width 44 height 11
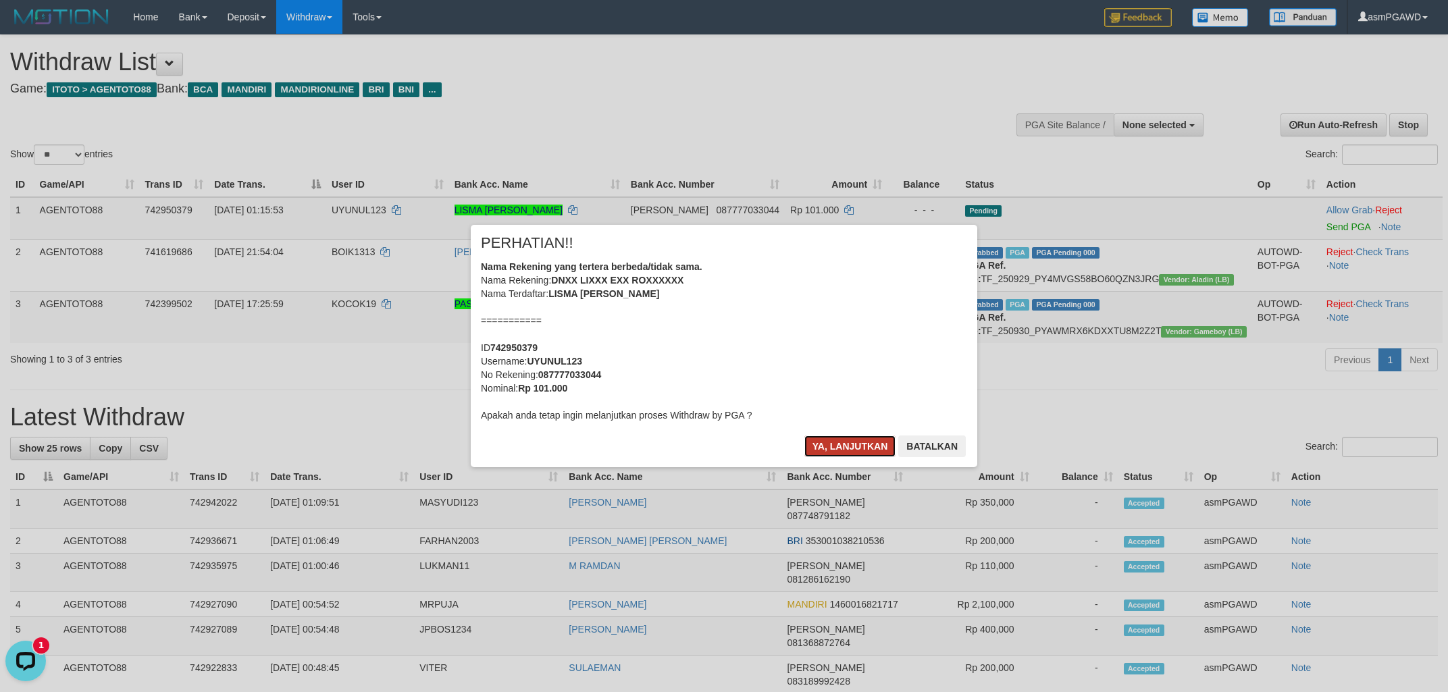
click at [823, 446] on button "Ya, lanjutkan" at bounding box center [850, 447] width 92 height 22
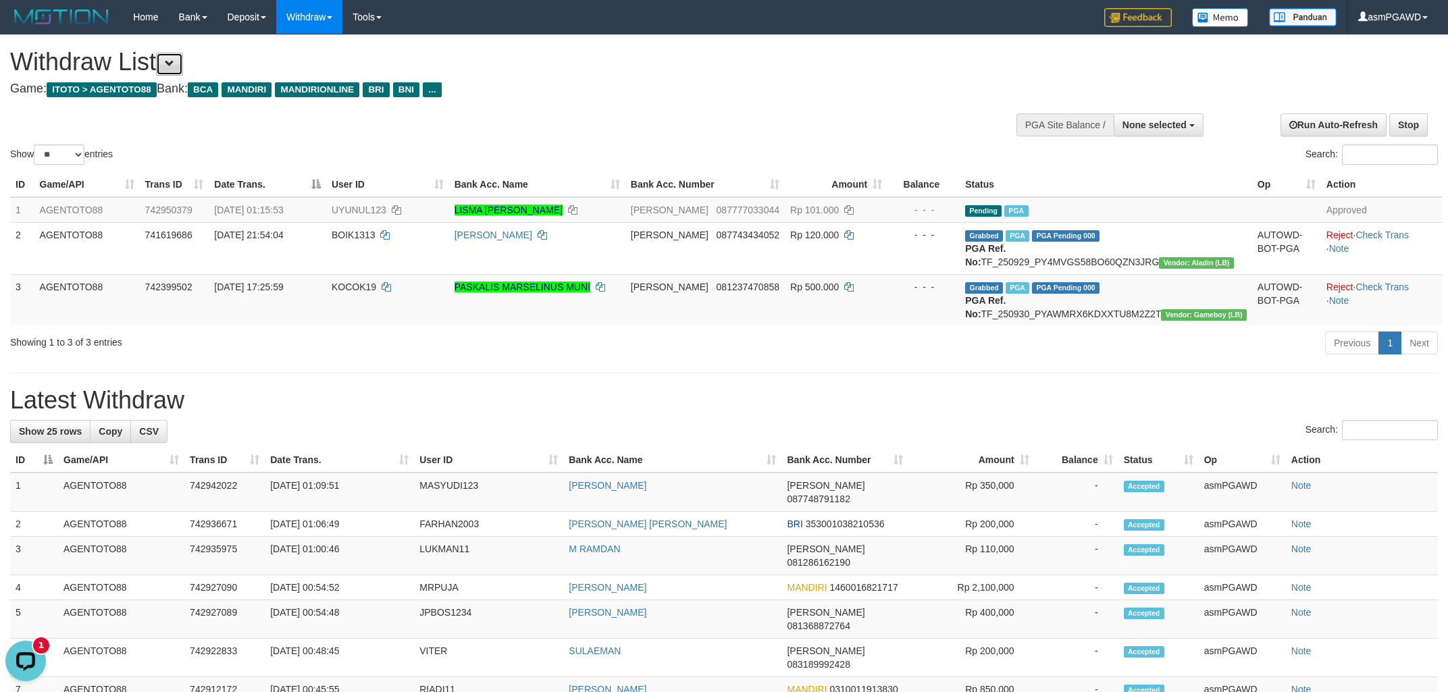
click at [183, 63] on button at bounding box center [169, 64] width 27 height 23
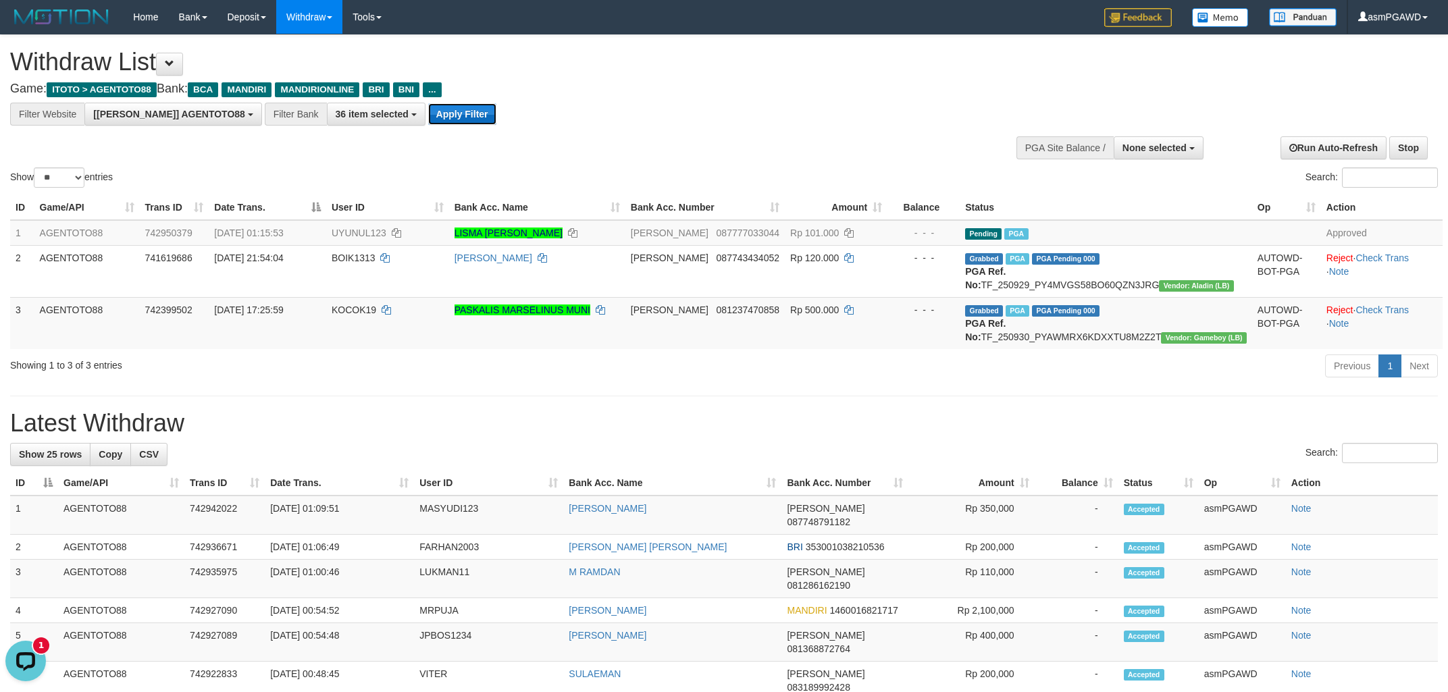
click at [428, 120] on button "Apply Filter" at bounding box center [462, 114] width 68 height 22
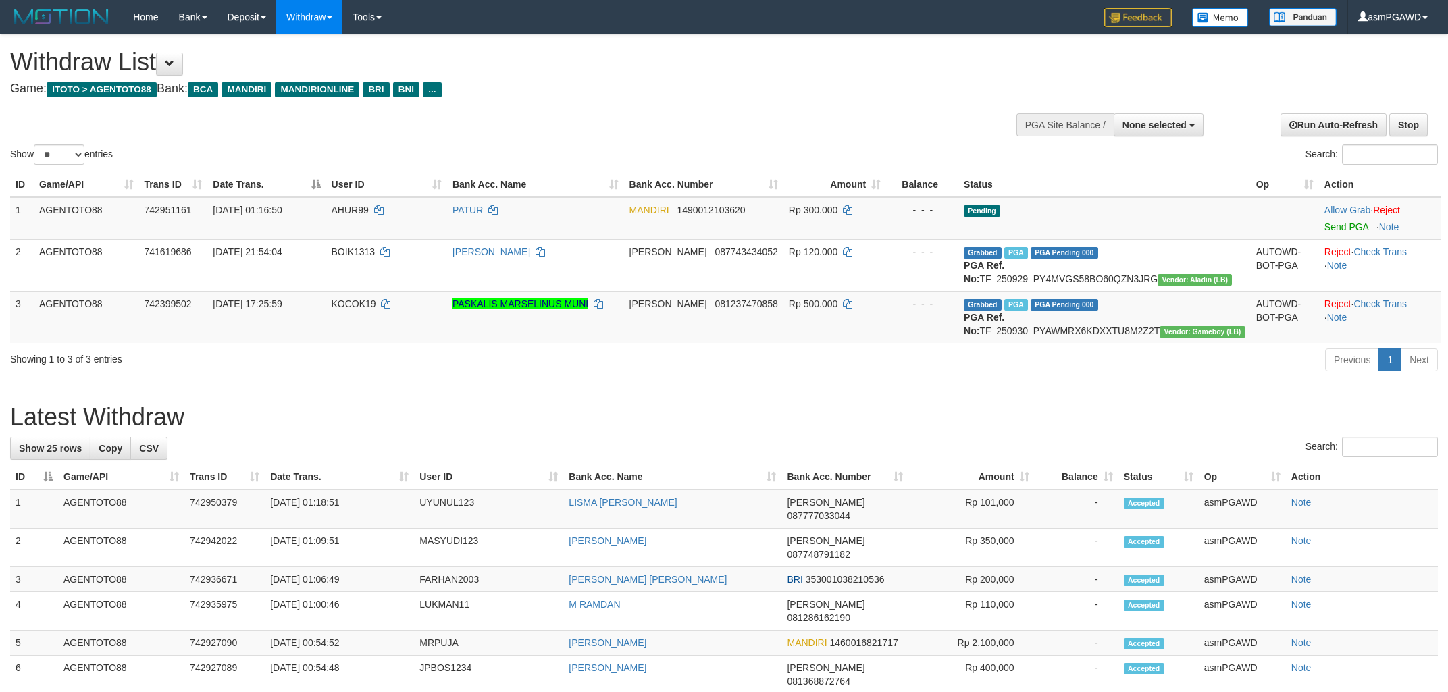
select select
select select "**"
click at [1324, 226] on link "Send PGA" at bounding box center [1346, 226] width 44 height 11
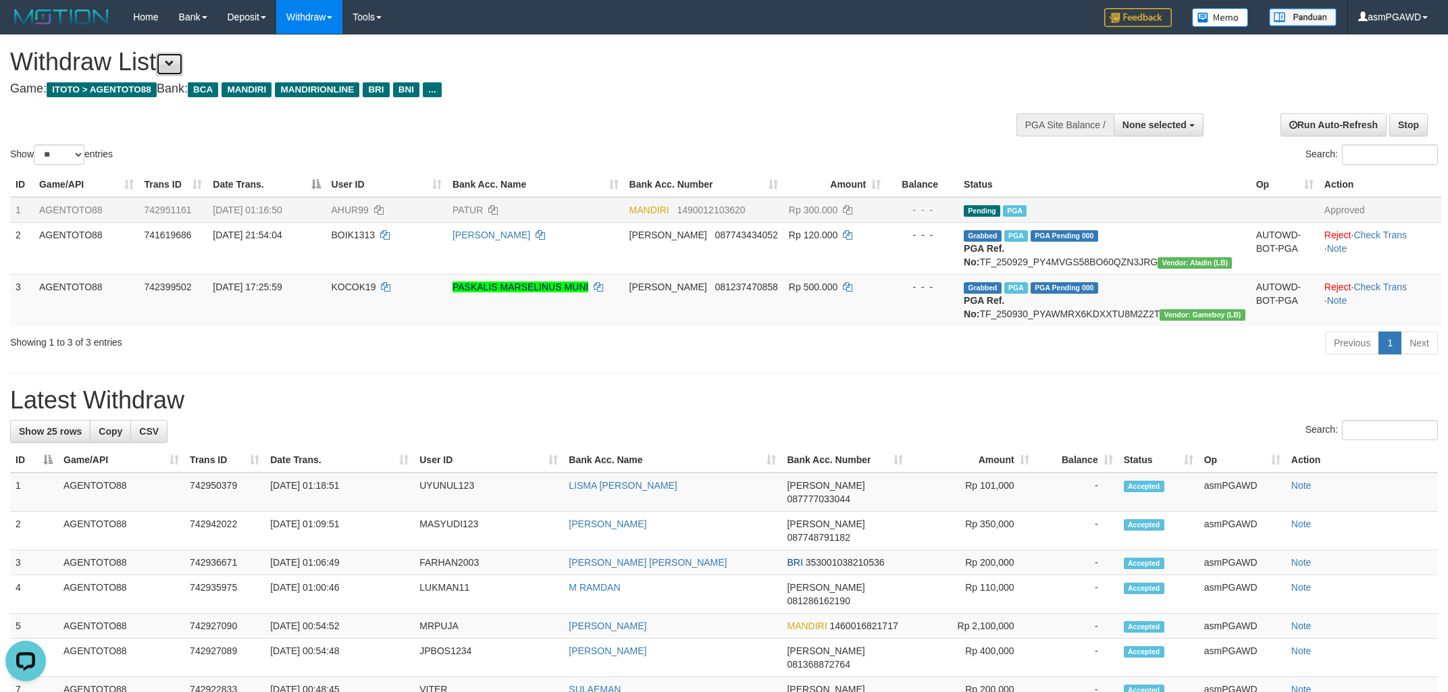
click at [174, 60] on span at bounding box center [169, 63] width 9 height 9
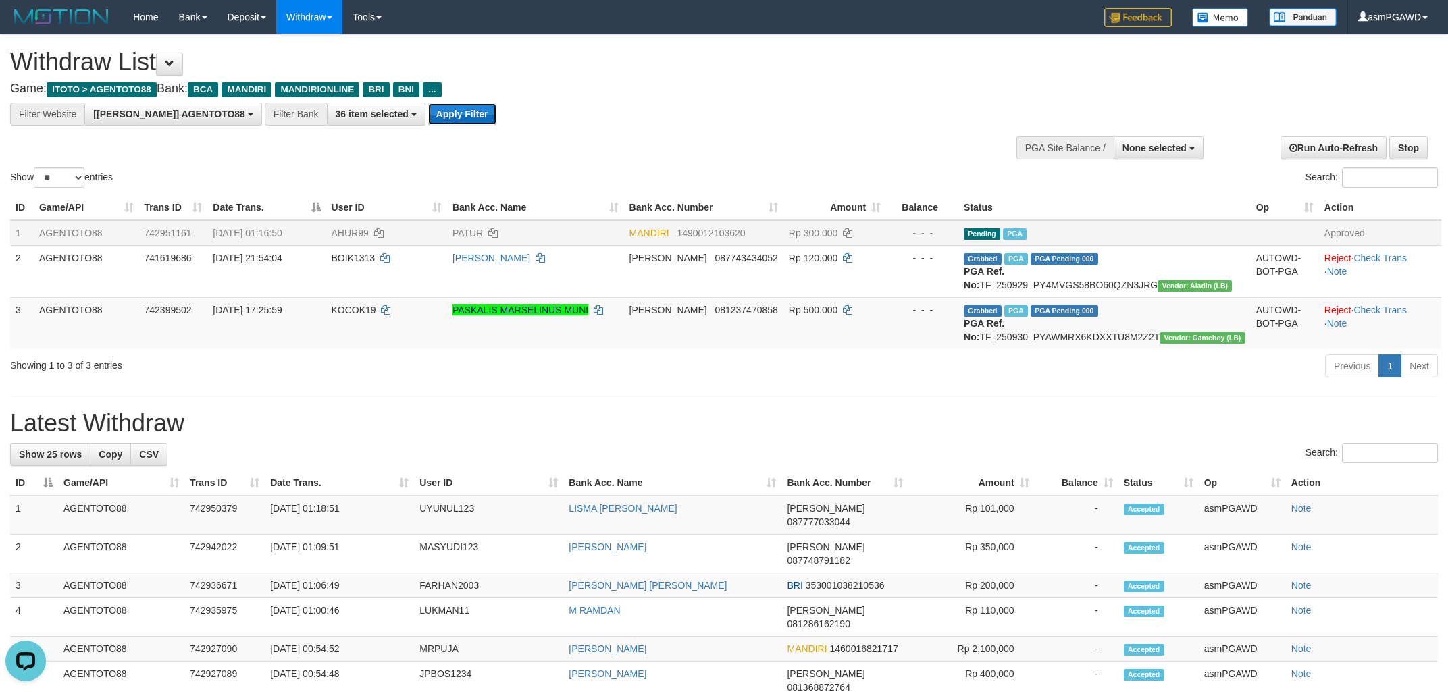
click at [428, 113] on button "Apply Filter" at bounding box center [462, 114] width 68 height 22
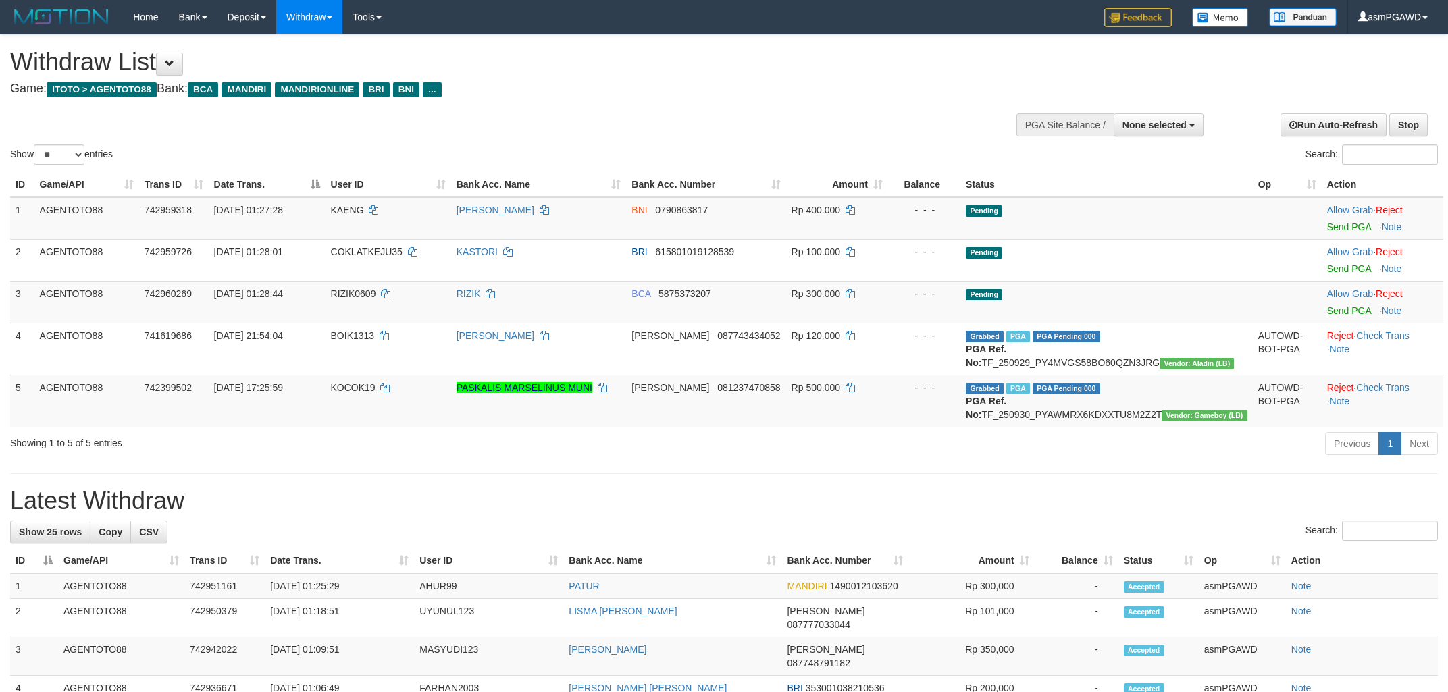
select select
select select "**"
click at [1327, 225] on link "Send PGA" at bounding box center [1349, 226] width 44 height 11
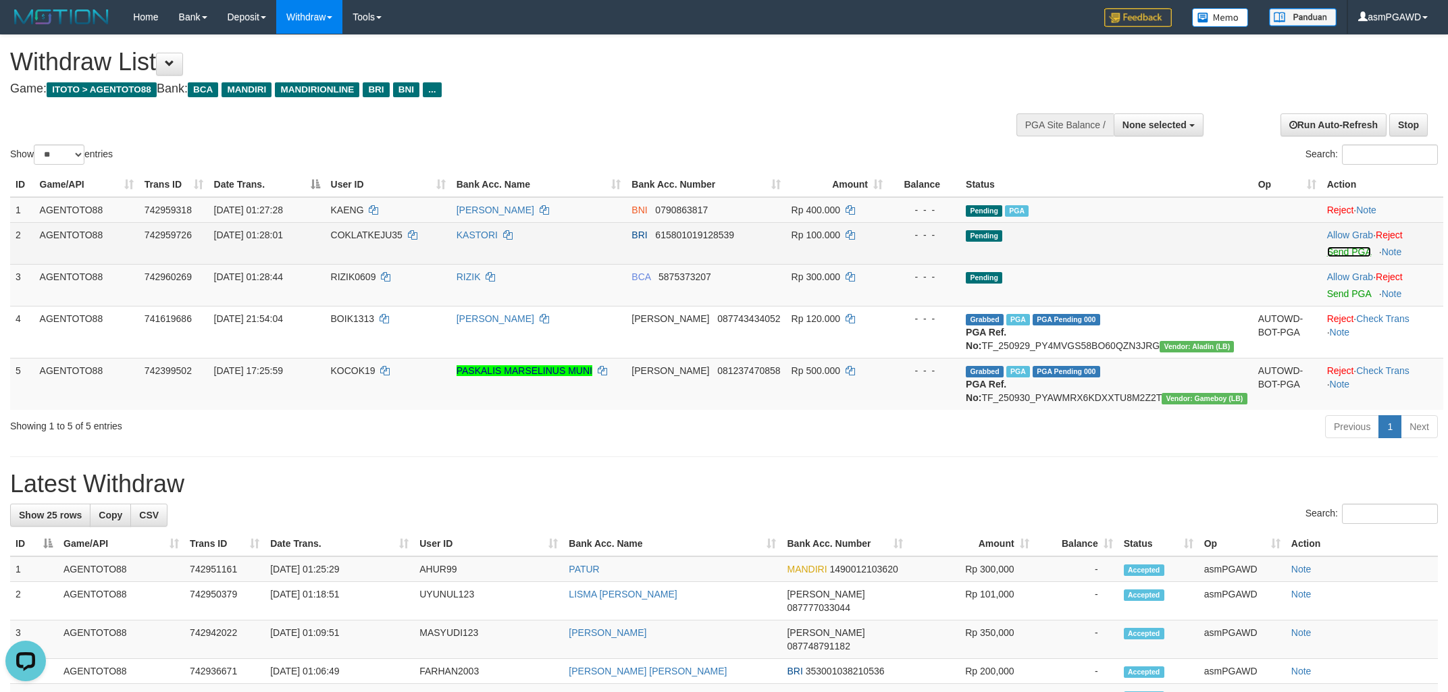
click at [1332, 255] on link "Send PGA" at bounding box center [1349, 251] width 44 height 11
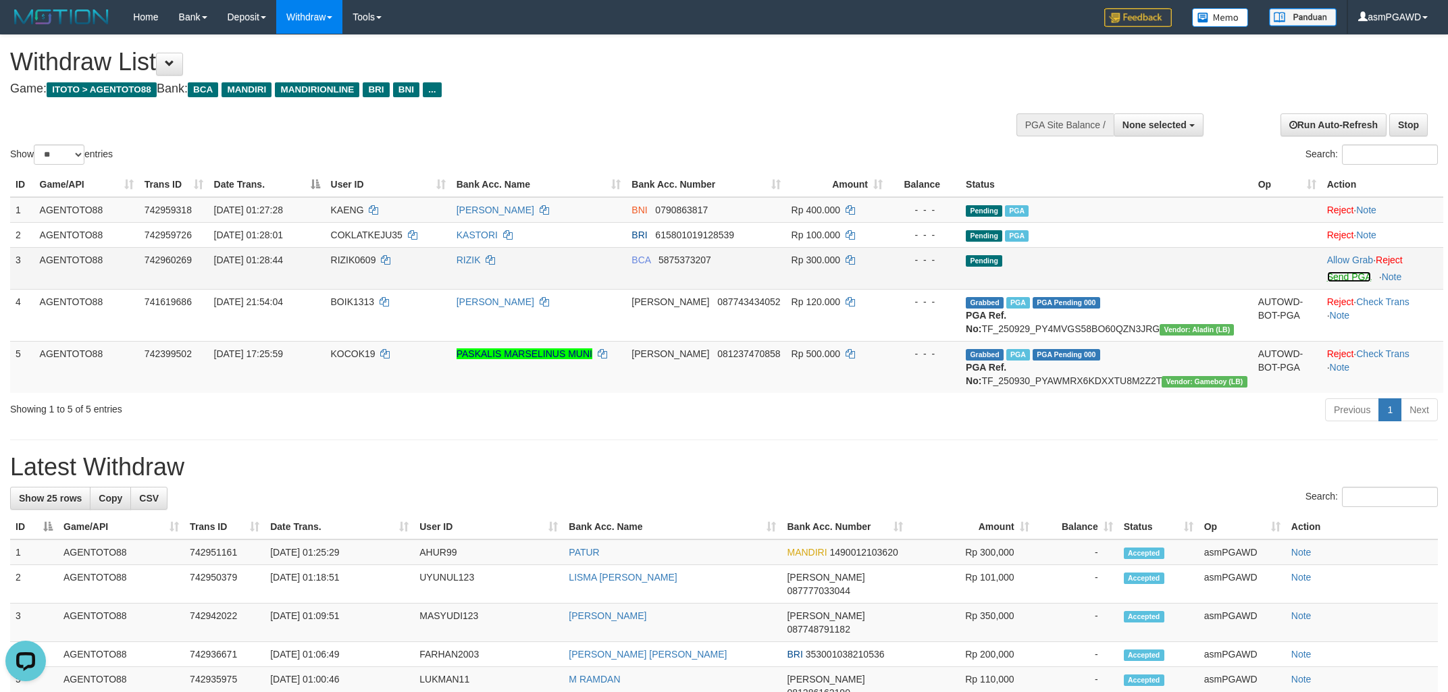
click at [1327, 277] on link "Send PGA" at bounding box center [1349, 276] width 44 height 11
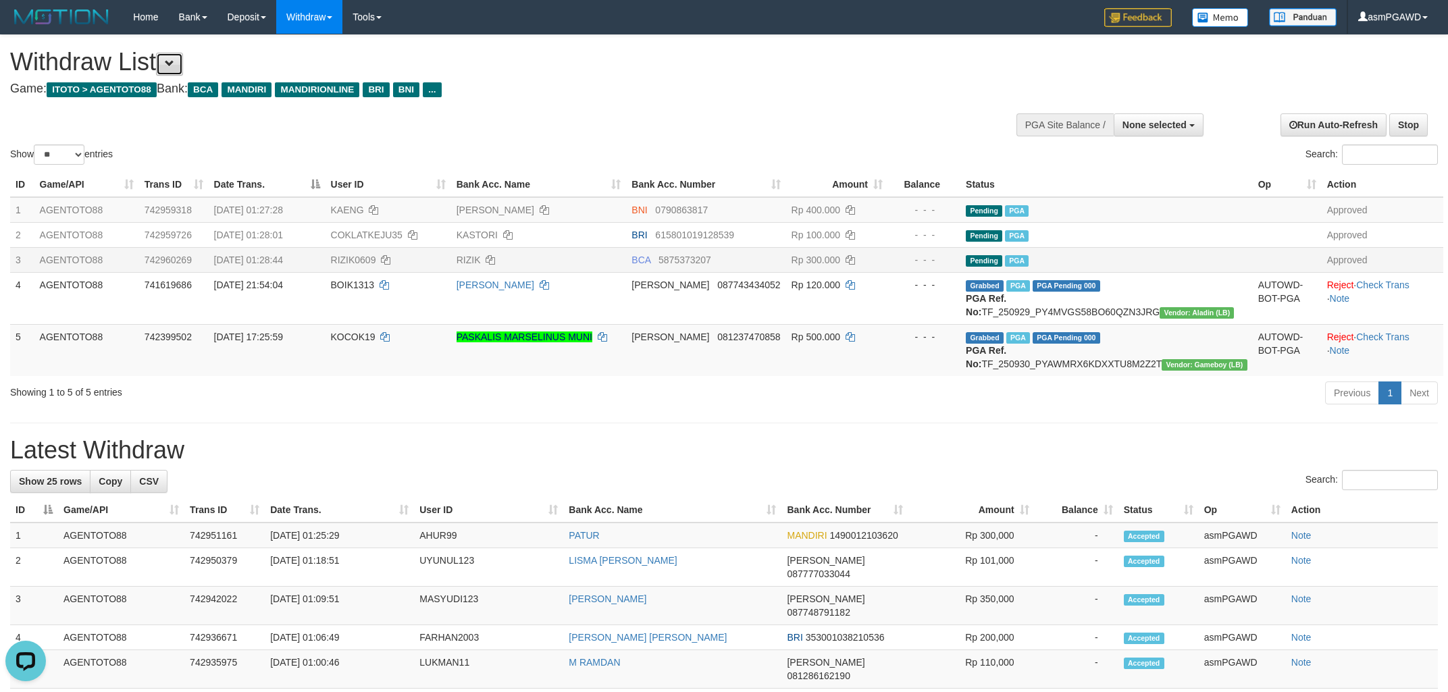
click at [174, 63] on span at bounding box center [169, 63] width 9 height 9
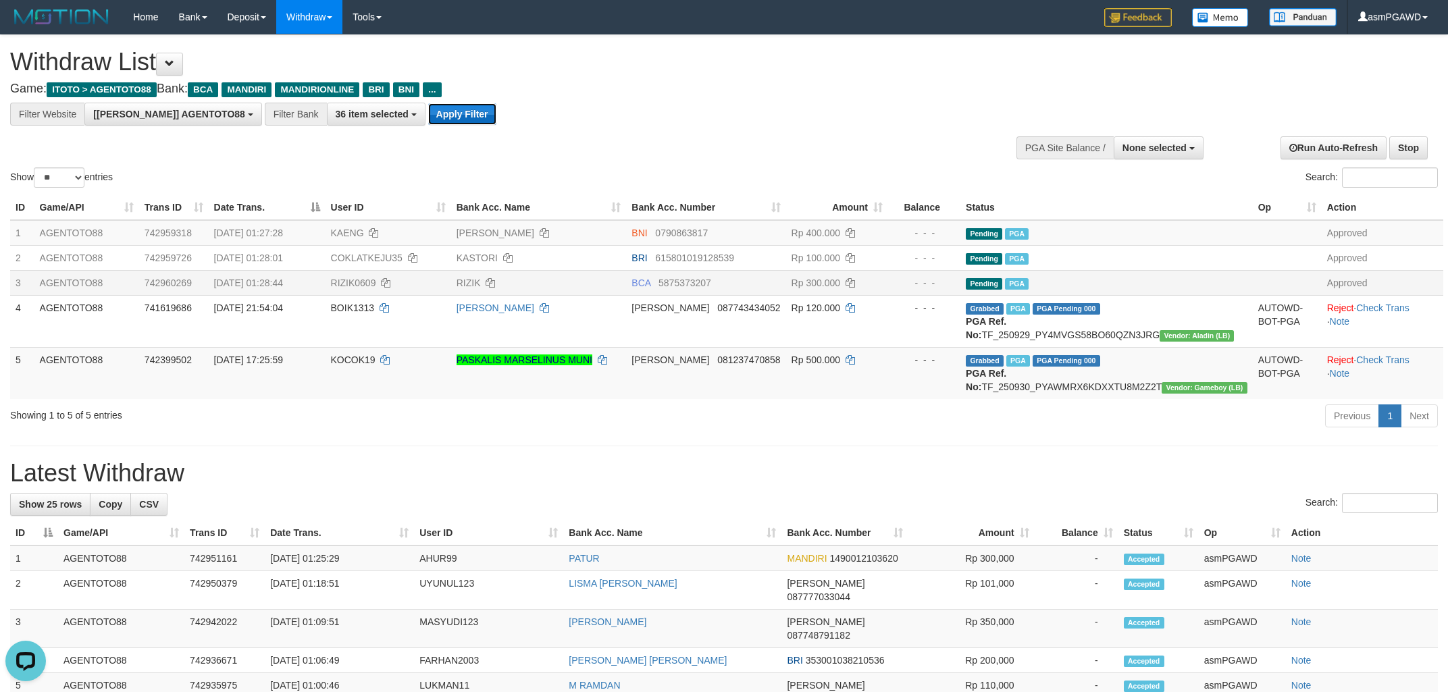
click at [428, 114] on button "Apply Filter" at bounding box center [462, 114] width 68 height 22
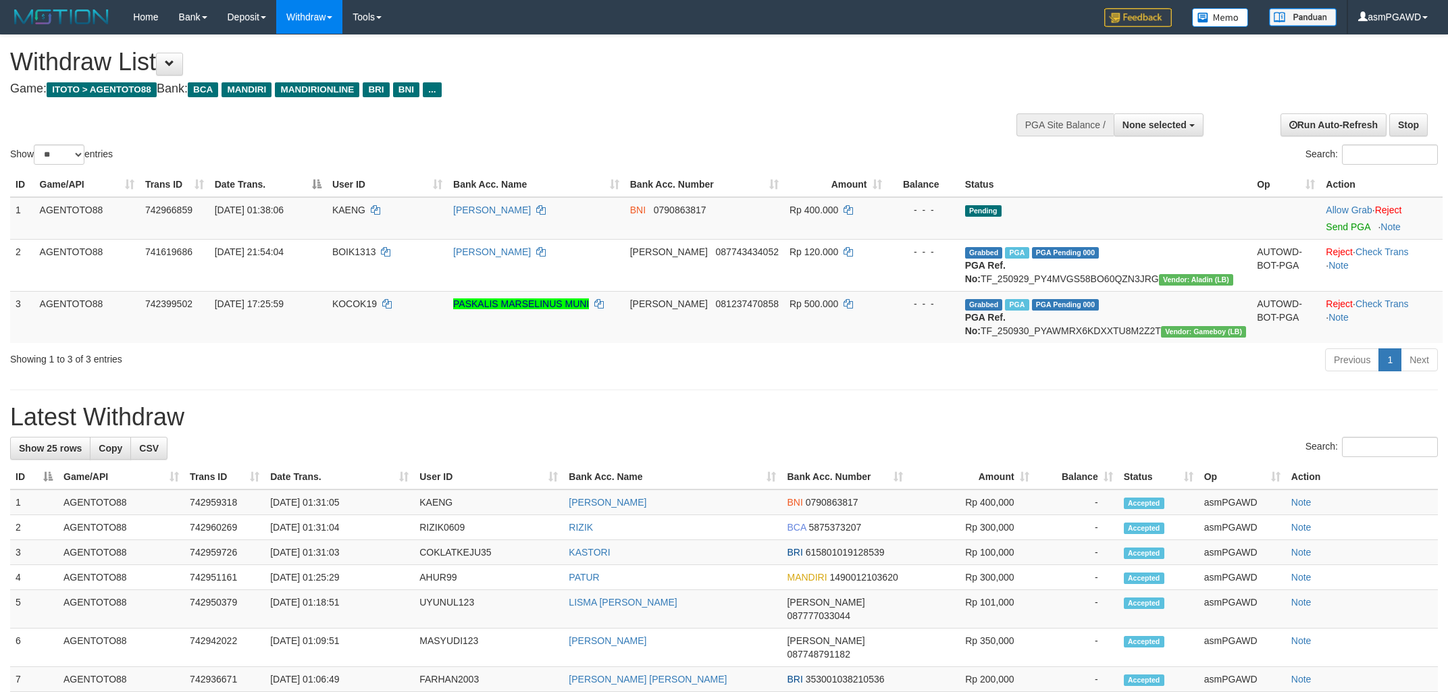
select select
select select "**"
click at [1328, 230] on link "Send PGA" at bounding box center [1348, 226] width 44 height 11
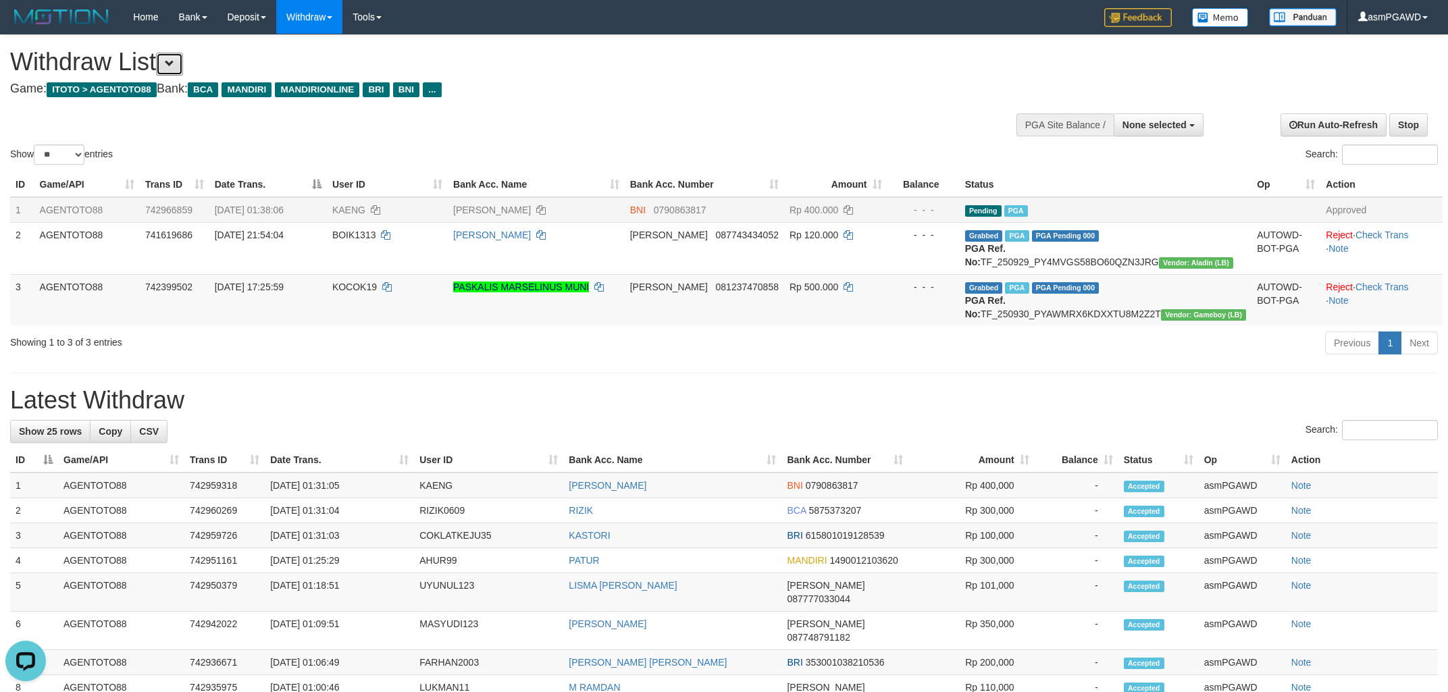
click at [174, 63] on span at bounding box center [169, 63] width 9 height 9
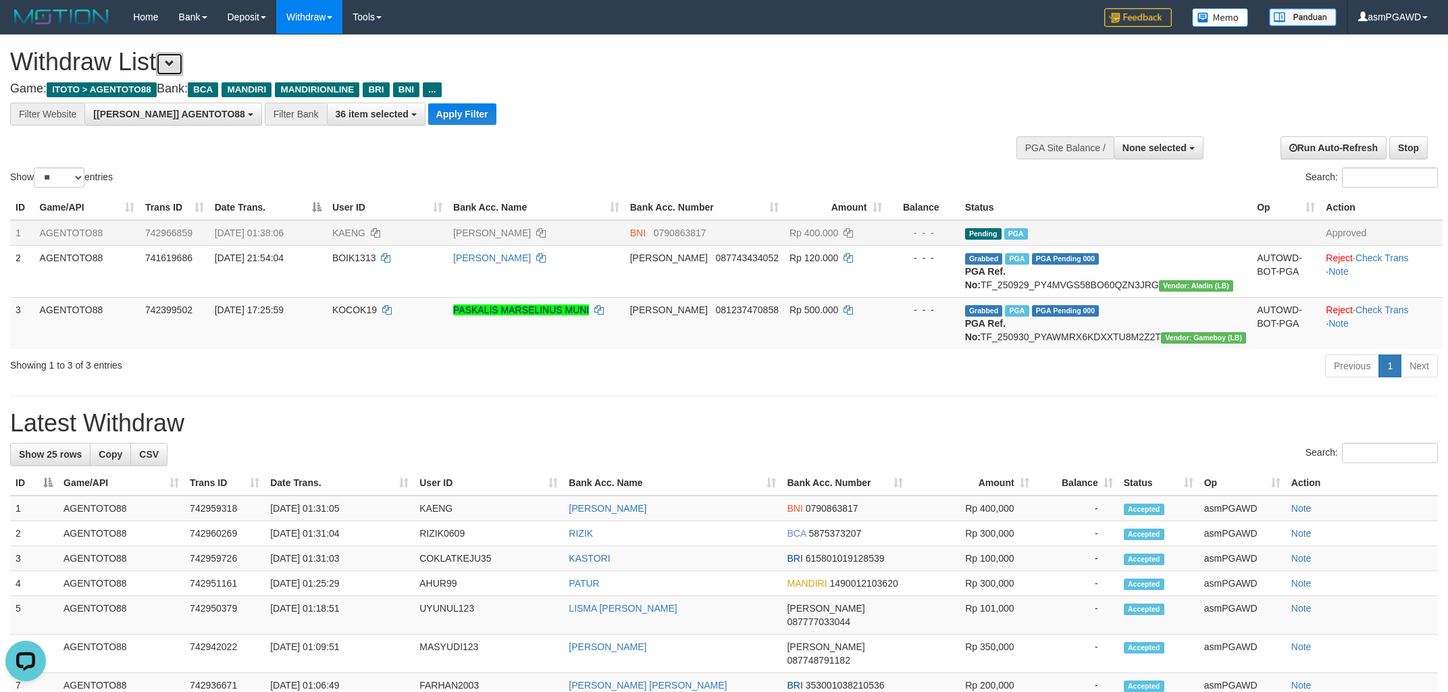
scroll to position [25, 0]
click at [428, 115] on button "Apply Filter" at bounding box center [462, 114] width 68 height 22
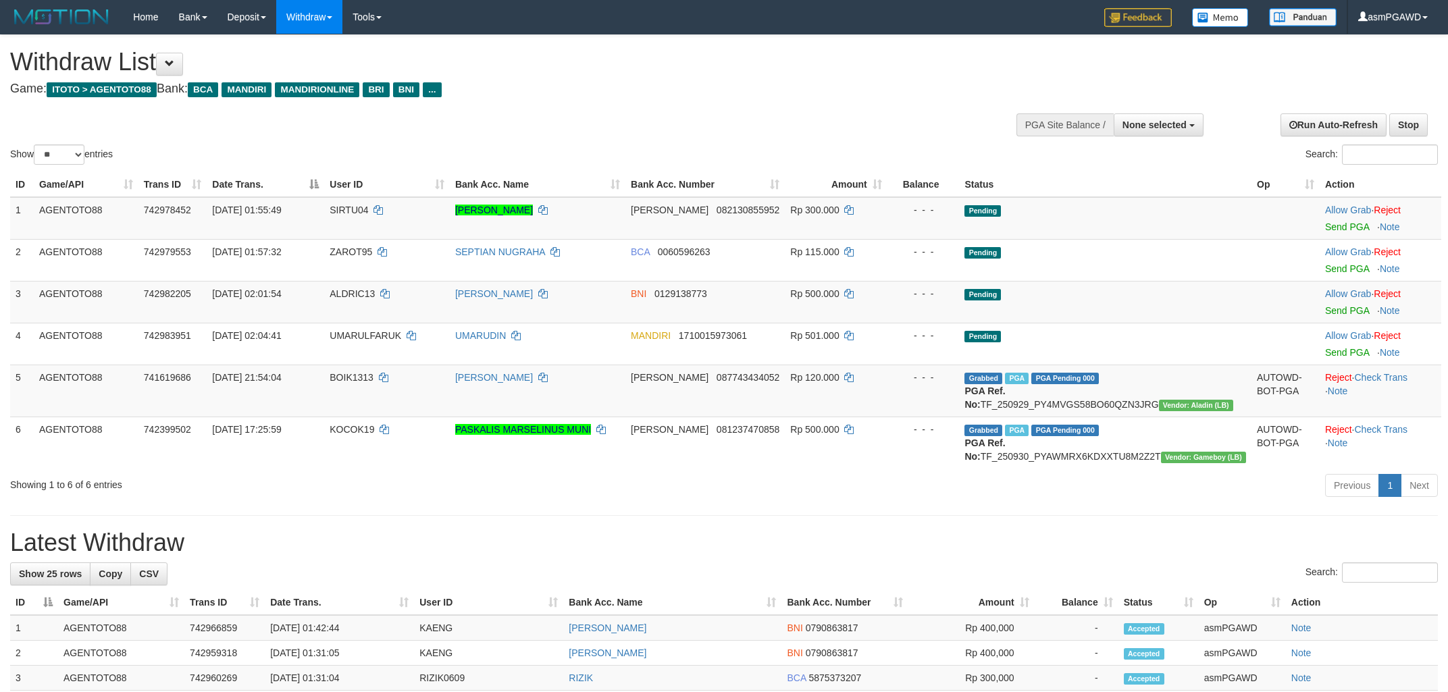
select select
select select "**"
click at [1330, 224] on link "Send PGA" at bounding box center [1347, 226] width 44 height 11
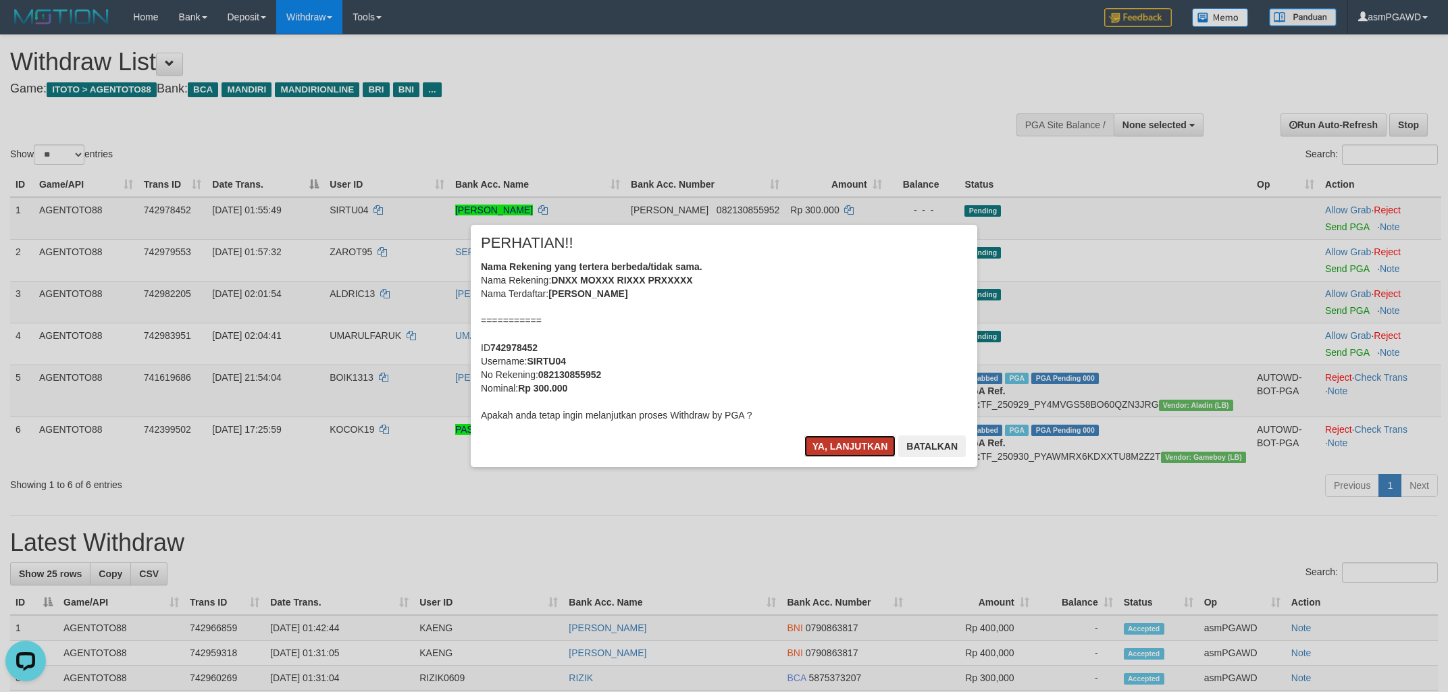
click at [849, 450] on button "Ya, lanjutkan" at bounding box center [850, 447] width 92 height 22
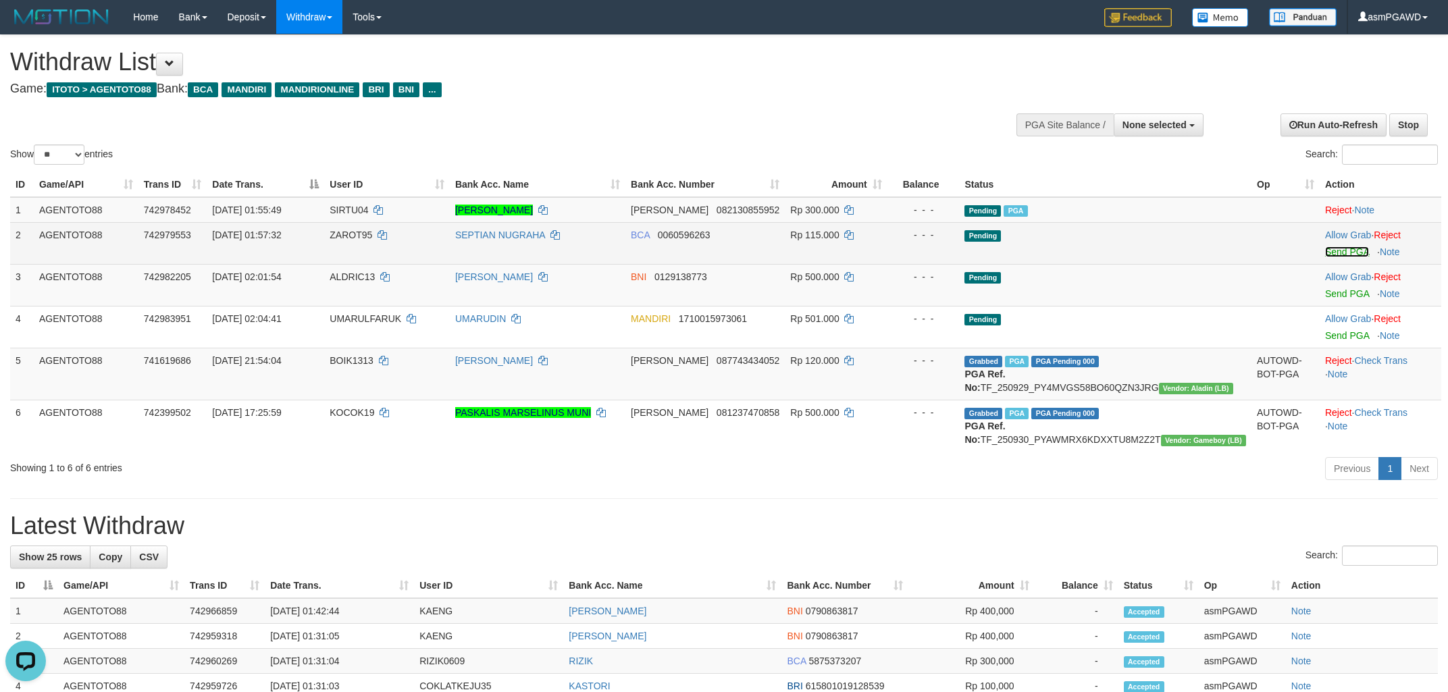
click at [1336, 257] on link "Send PGA" at bounding box center [1347, 251] width 44 height 11
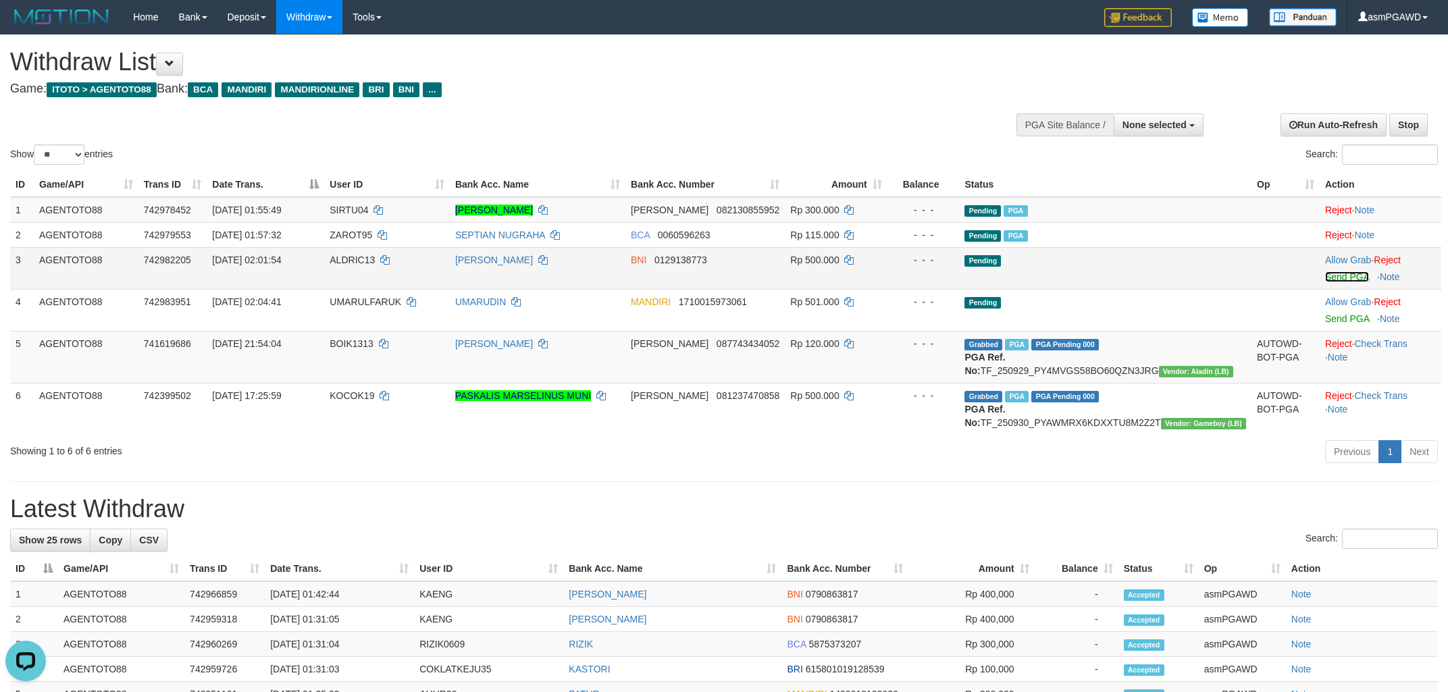
click at [1325, 280] on link "Send PGA" at bounding box center [1347, 276] width 44 height 11
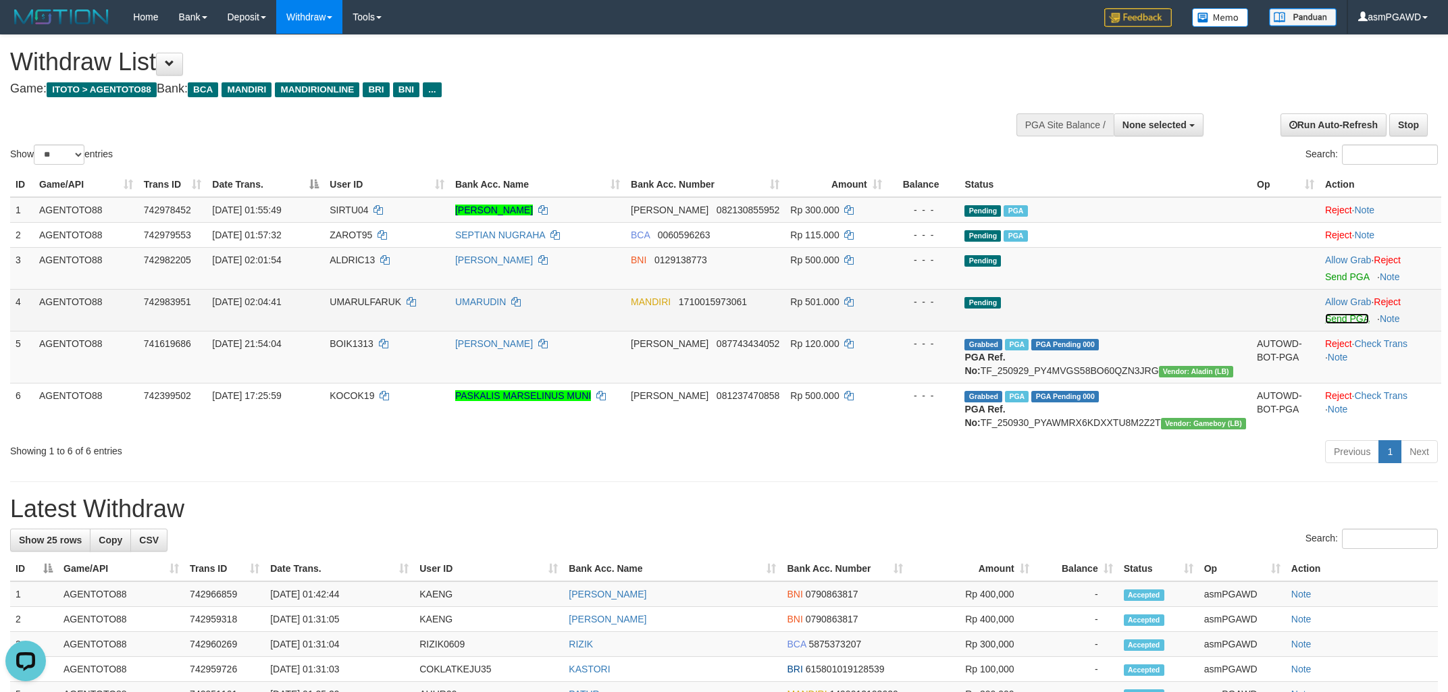
click at [1334, 321] on link "Send PGA" at bounding box center [1347, 318] width 44 height 11
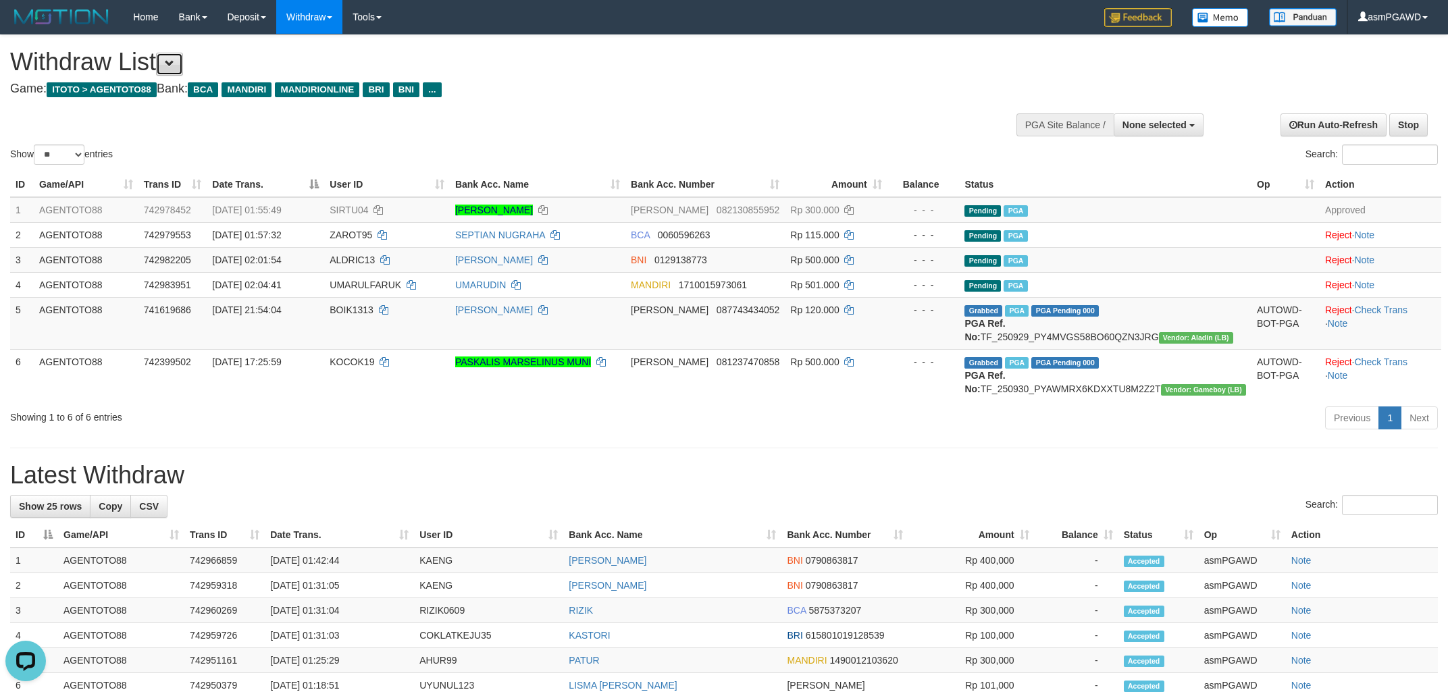
click at [174, 59] on span at bounding box center [169, 63] width 9 height 9
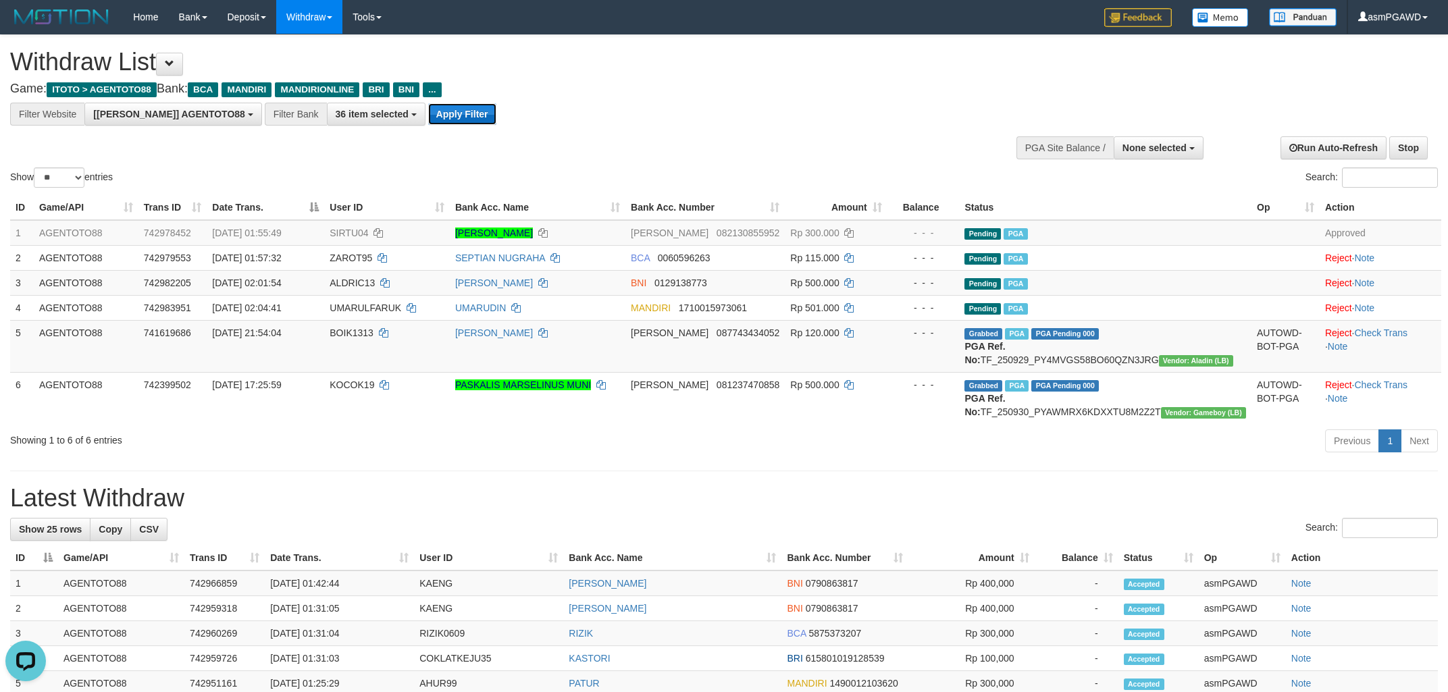
click at [428, 117] on button "Apply Filter" at bounding box center [462, 114] width 68 height 22
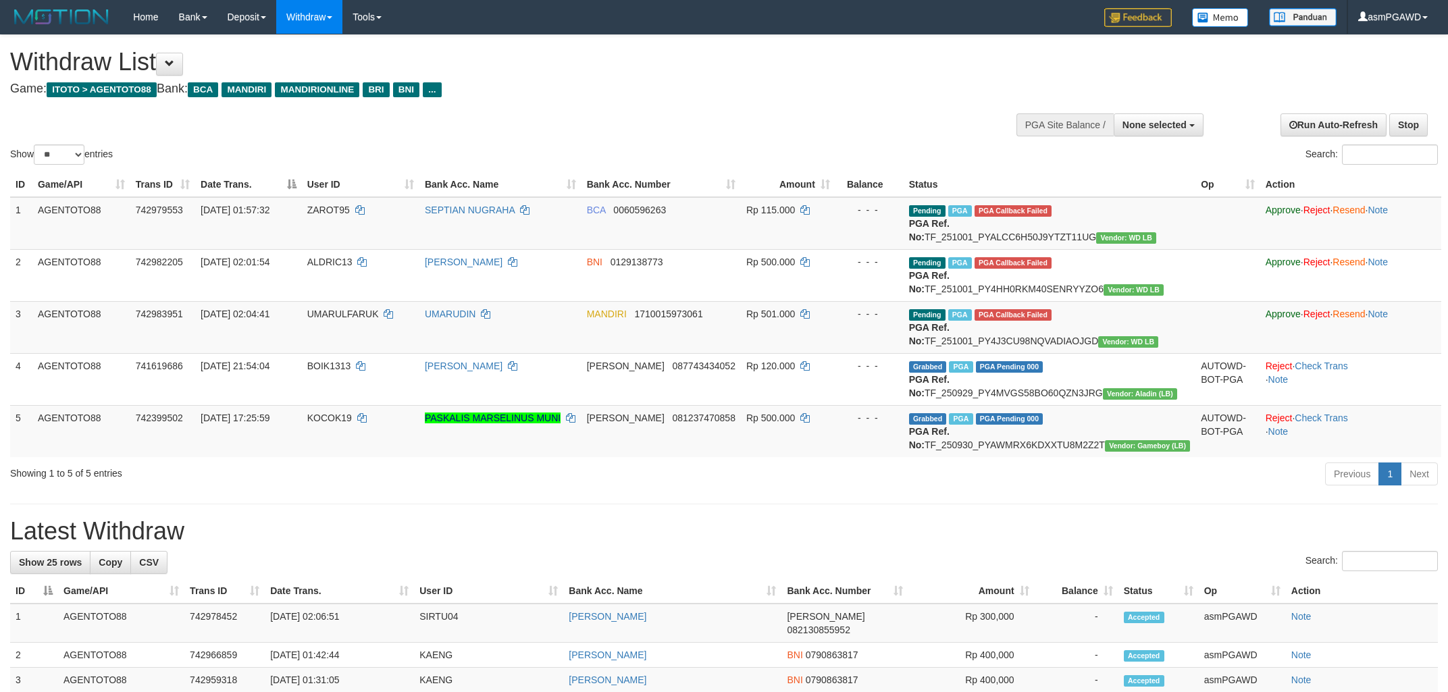
select select
select select "**"
click at [38, 660] on button "Open LiveChat chat widget" at bounding box center [25, 661] width 41 height 41
click at [365, 319] on span "UMARULFARUK" at bounding box center [343, 314] width 72 height 11
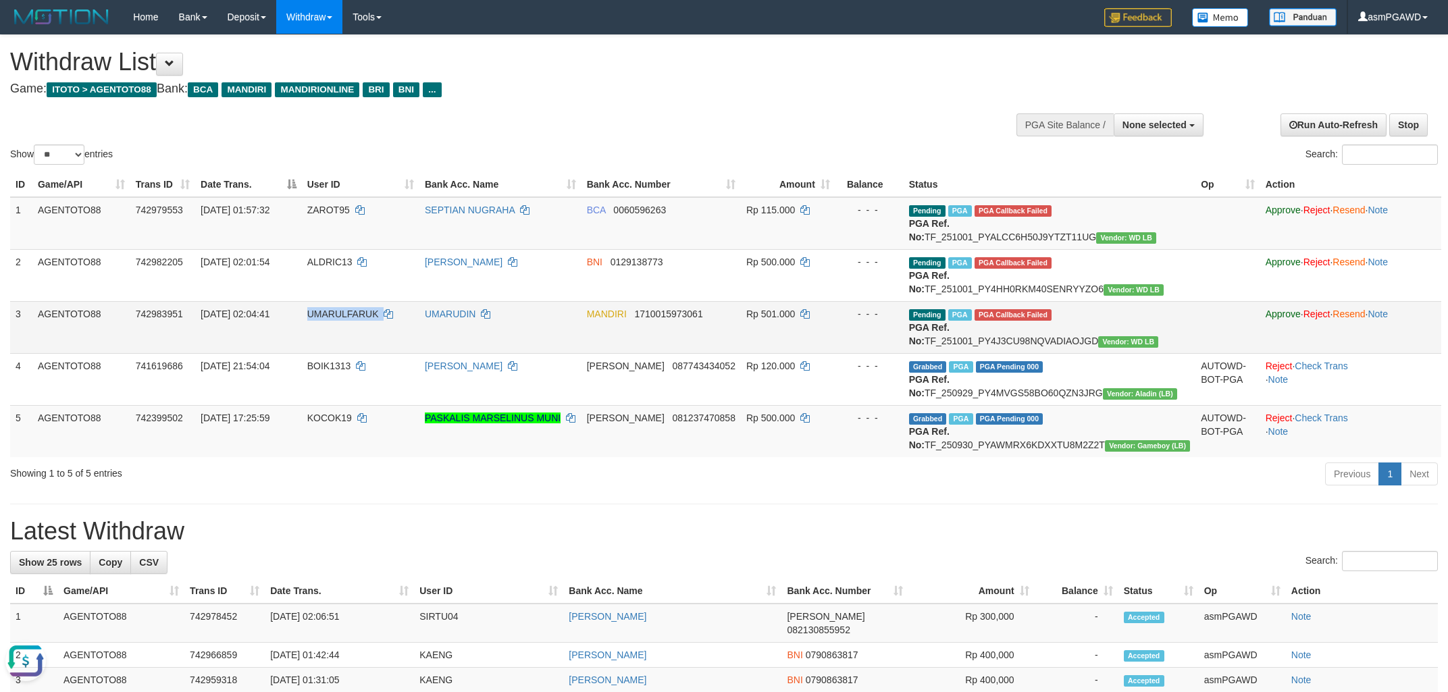
copy td "UMARULFARUK"
click at [1319, 319] on link "Reject" at bounding box center [1316, 314] width 27 height 11
click at [175, 57] on button at bounding box center [169, 64] width 27 height 23
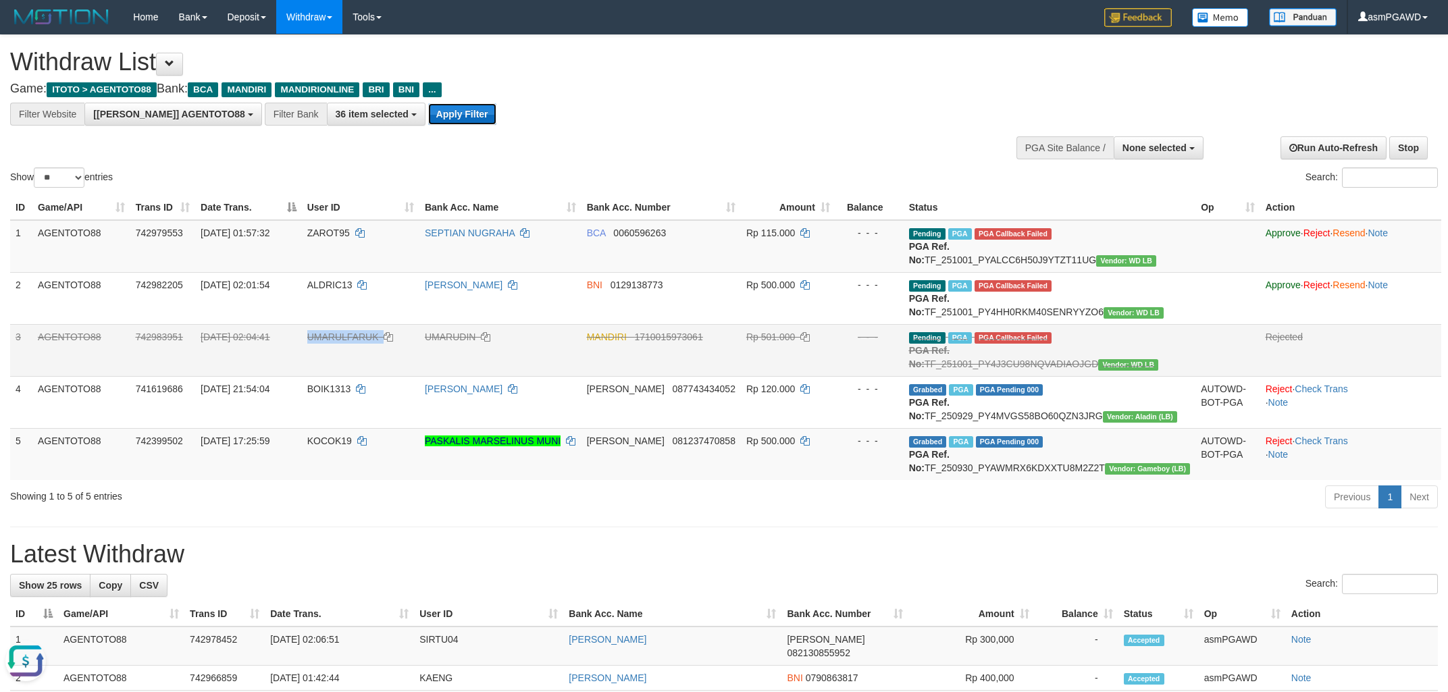
click at [428, 120] on button "Apply Filter" at bounding box center [462, 114] width 68 height 22
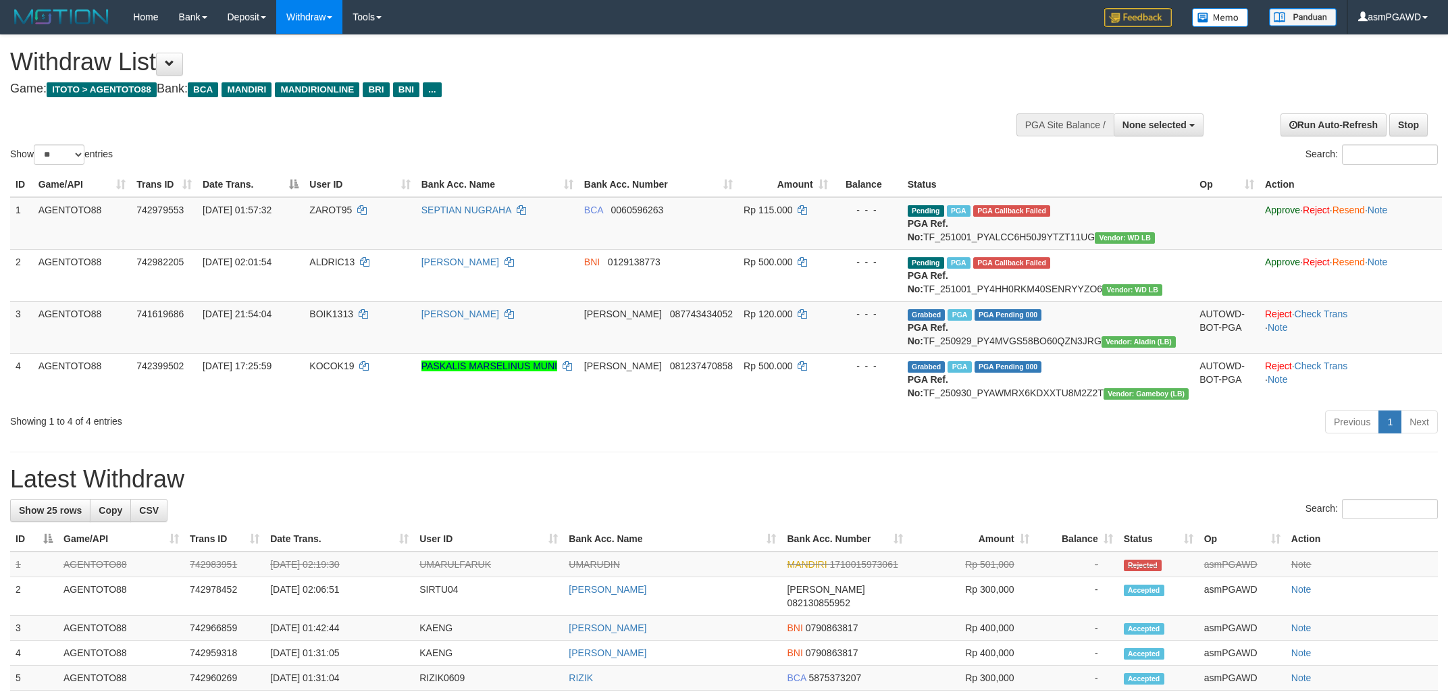
select select
select select "**"
click at [352, 214] on span "ZAROT95" at bounding box center [330, 210] width 43 height 11
copy td "ZAROT95"
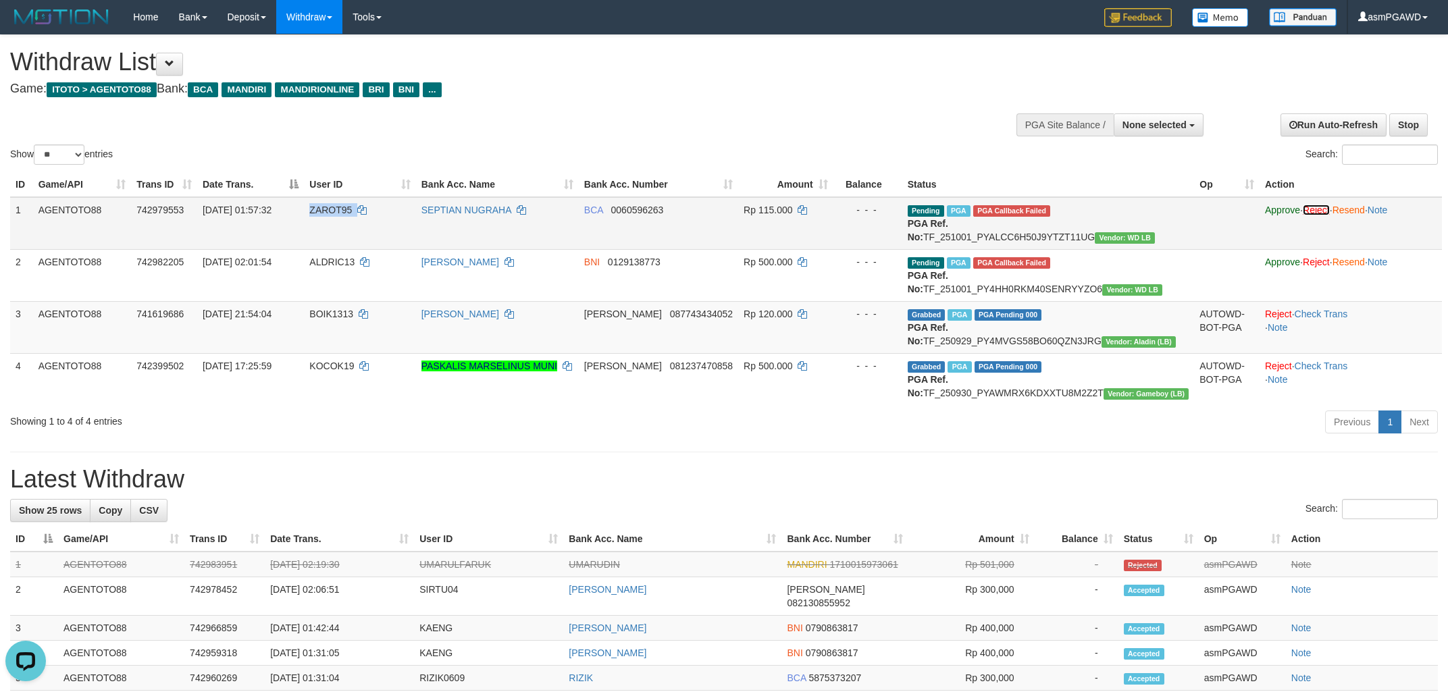
click at [1317, 209] on link "Reject" at bounding box center [1316, 210] width 27 height 11
click at [163, 65] on h1 "Withdraw List" at bounding box center [480, 62] width 941 height 27
click at [170, 61] on button at bounding box center [169, 64] width 27 height 23
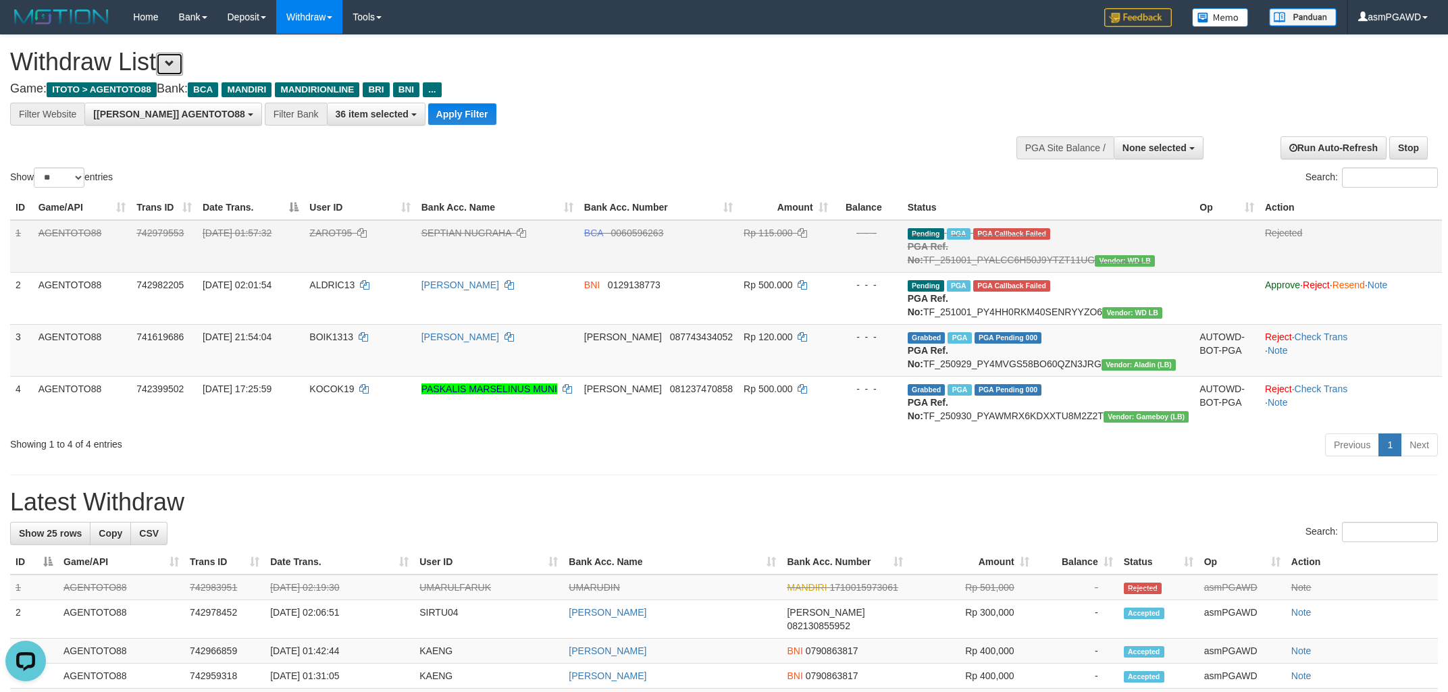
scroll to position [25, 0]
click at [431, 119] on button "Apply Filter" at bounding box center [462, 114] width 68 height 22
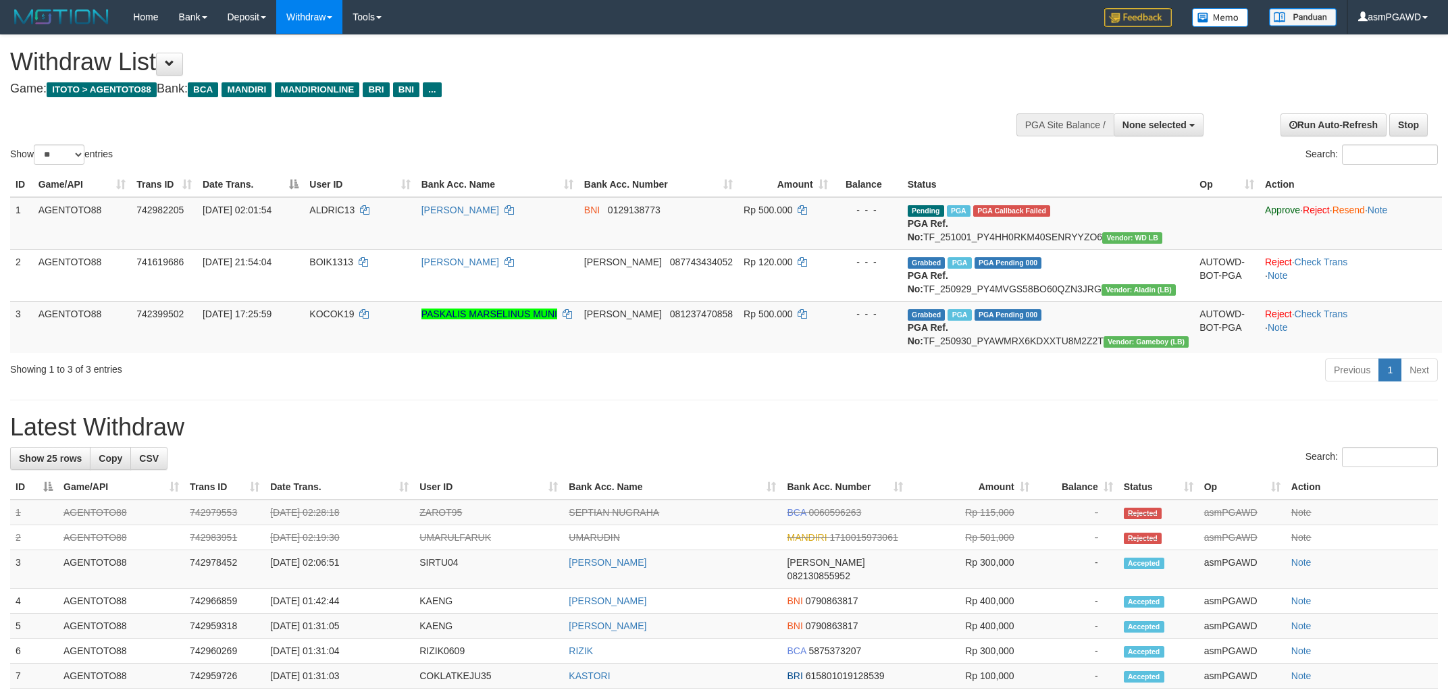
select select
select select "**"
click at [355, 209] on span "ALDRIC13" at bounding box center [331, 210] width 45 height 11
click at [355, 208] on span "ALDRIC13" at bounding box center [331, 210] width 45 height 11
copy td "[DATE] 02:01:54"
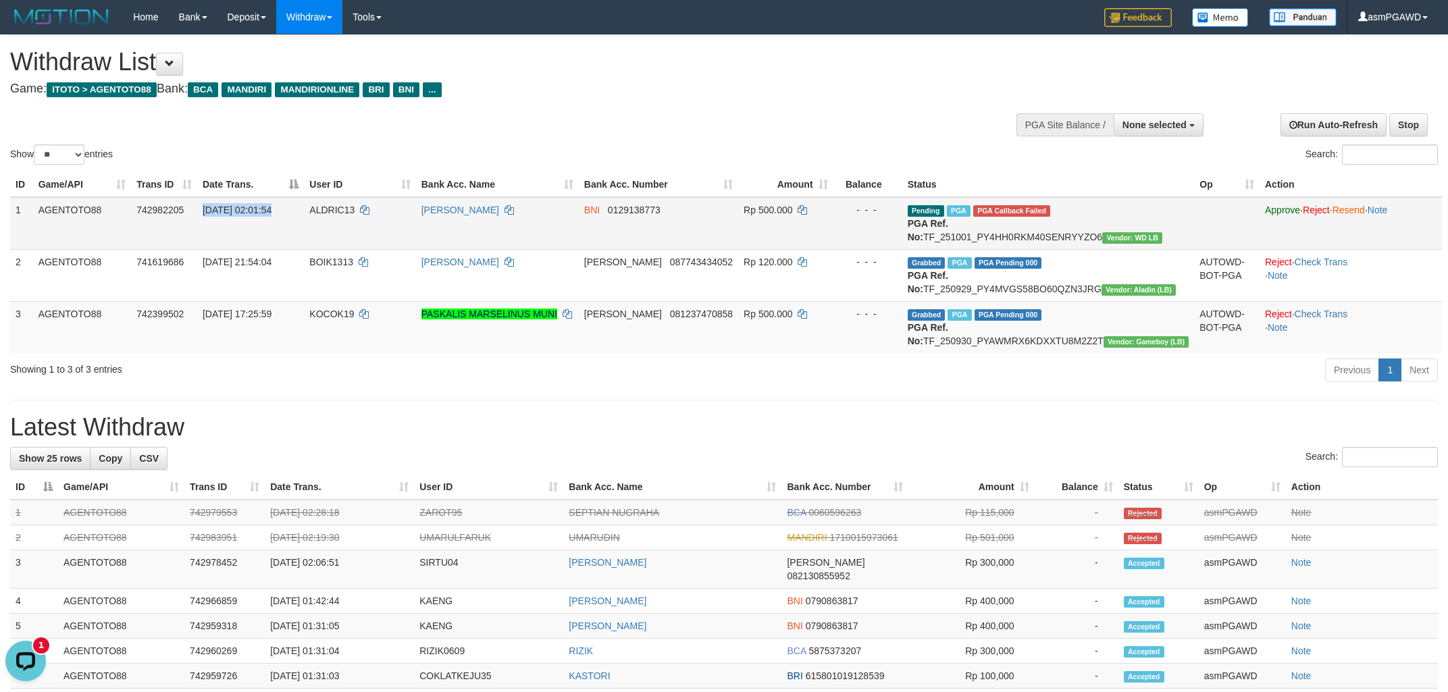
click at [355, 207] on span "ALDRIC13" at bounding box center [331, 210] width 45 height 11
copy td "ALDRIC13"
click at [1321, 207] on link "Reject" at bounding box center [1316, 210] width 27 height 11
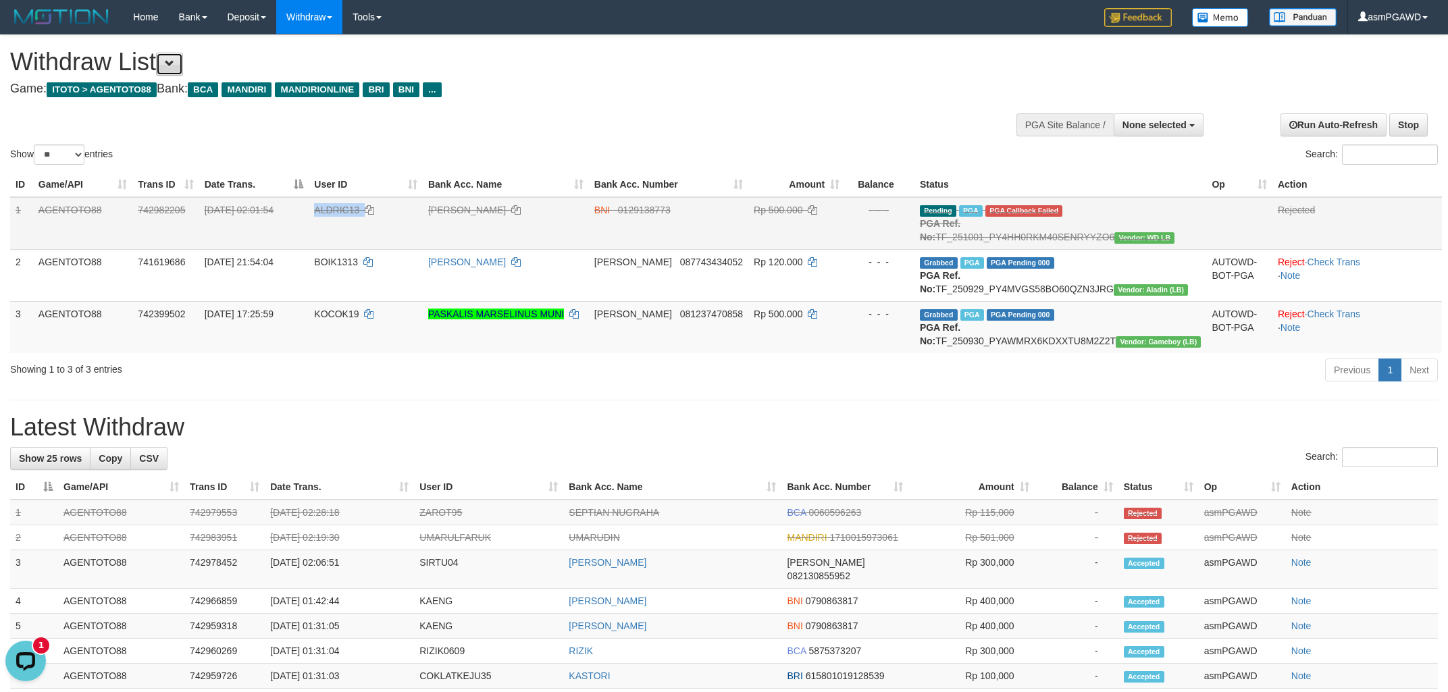
click at [174, 59] on span at bounding box center [169, 63] width 9 height 9
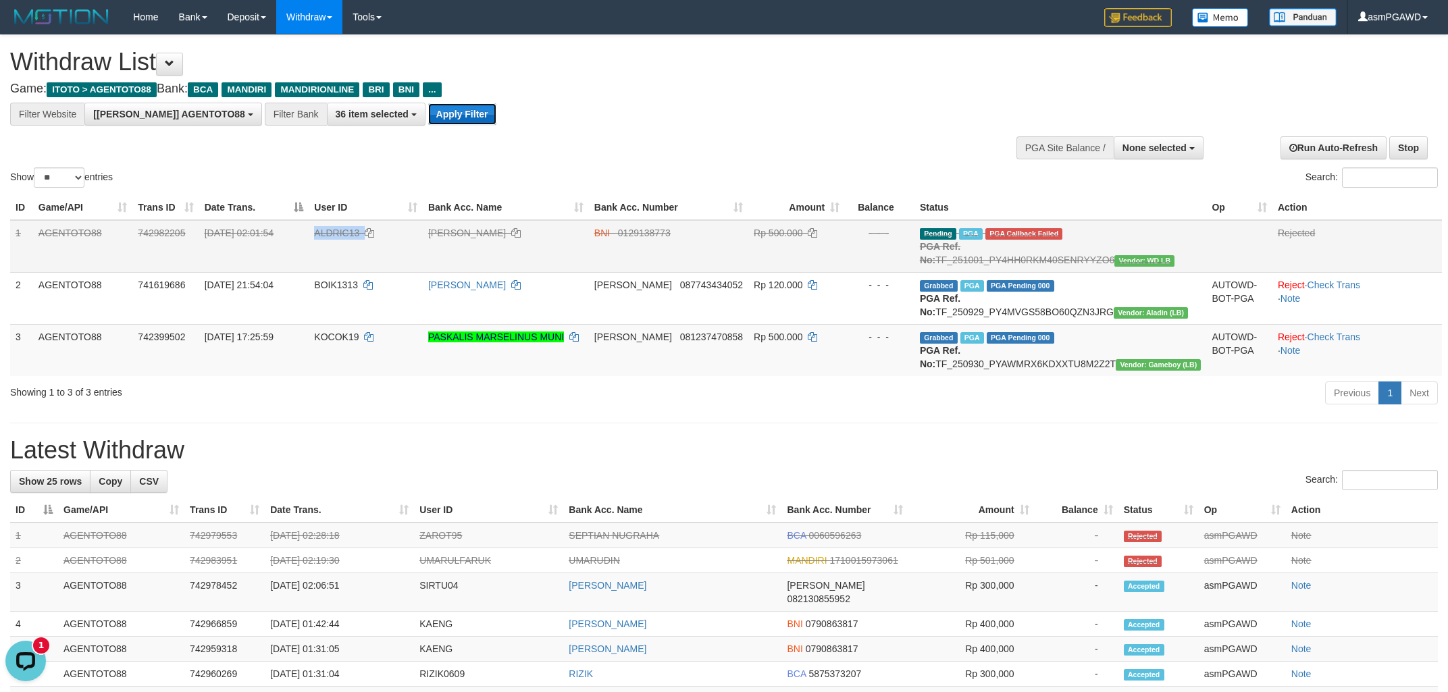
click at [428, 115] on button "Apply Filter" at bounding box center [462, 114] width 68 height 22
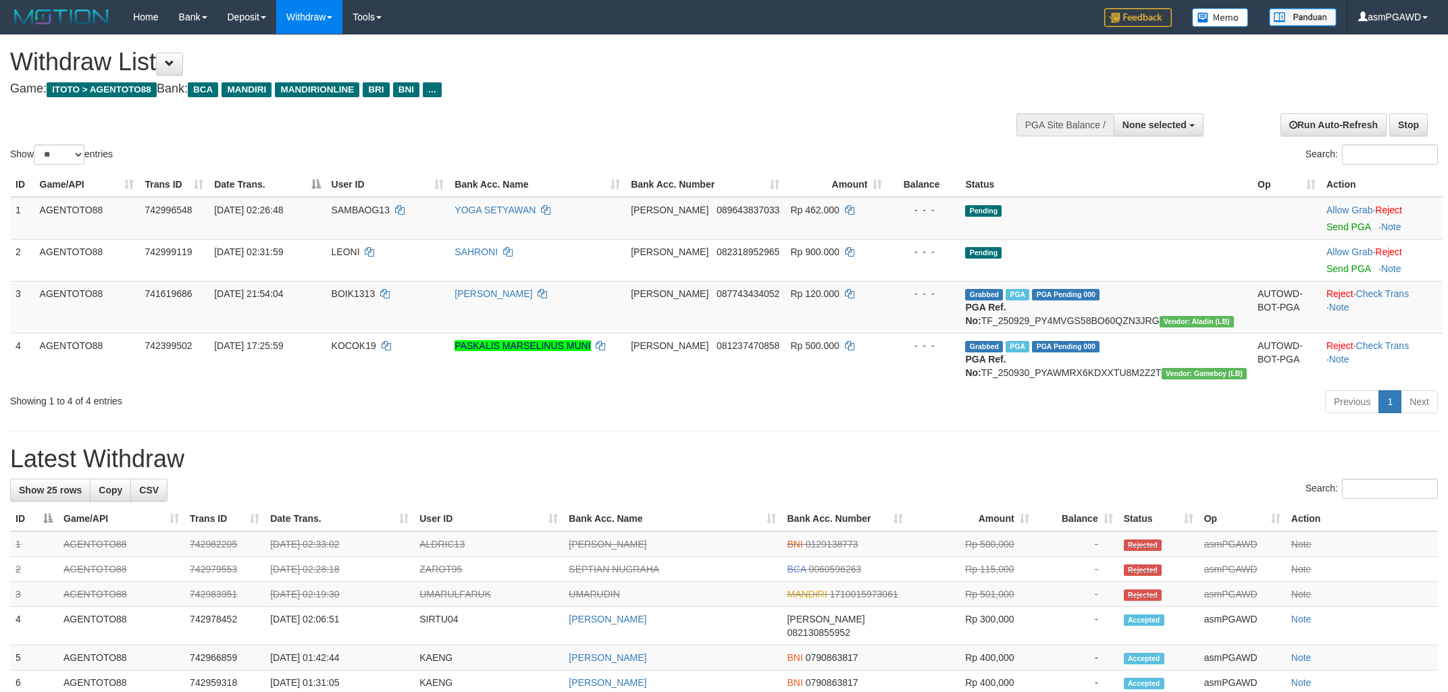
select select
select select "**"
click at [1327, 227] on link "Send PGA" at bounding box center [1348, 226] width 44 height 11
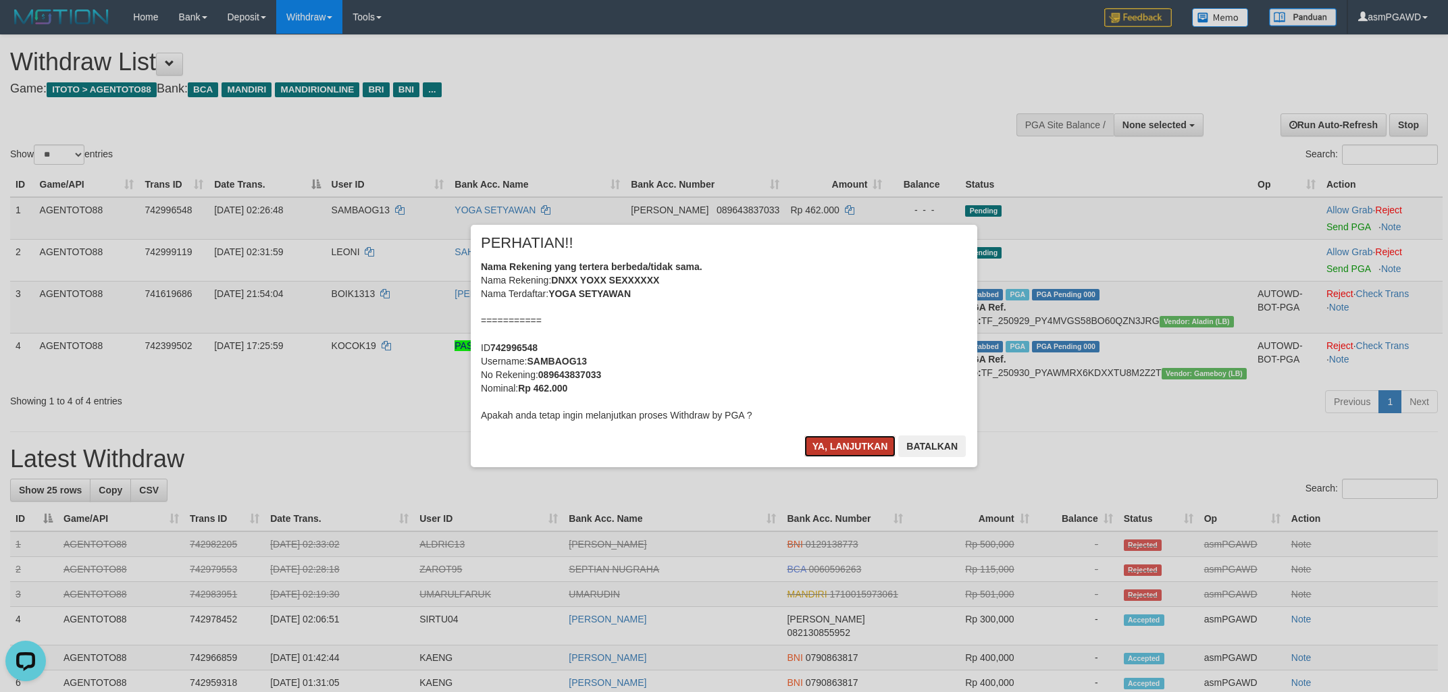
click at [839, 451] on button "Ya, lanjutkan" at bounding box center [850, 447] width 92 height 22
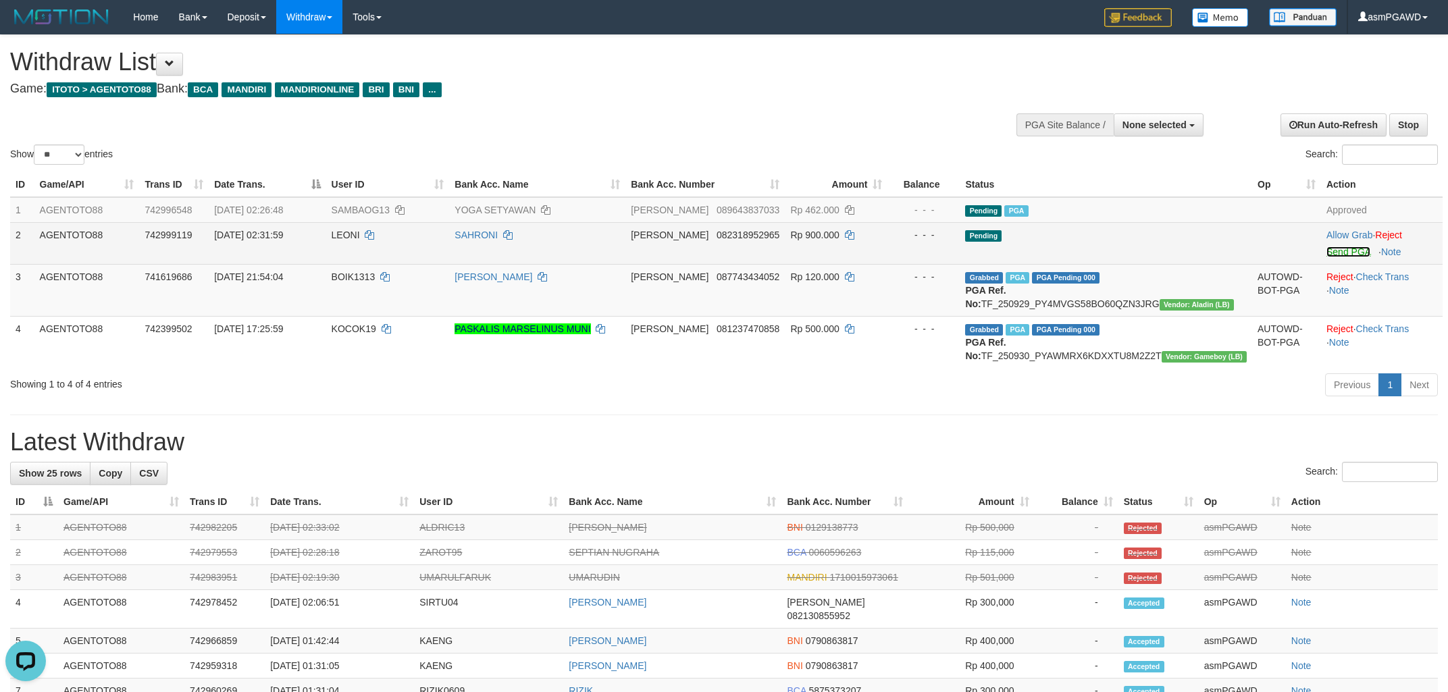
click at [1334, 250] on link "Send PGA" at bounding box center [1348, 251] width 44 height 11
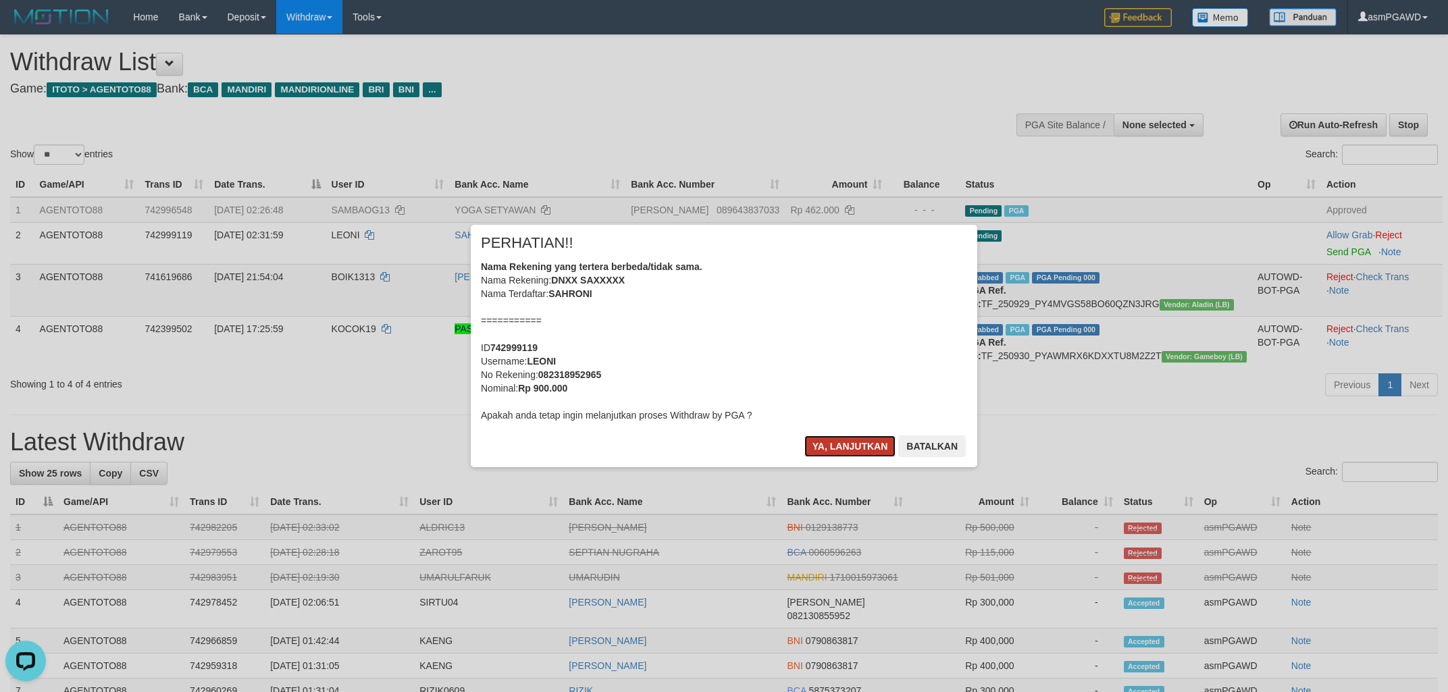
click at [839, 452] on button "Ya, lanjutkan" at bounding box center [850, 447] width 92 height 22
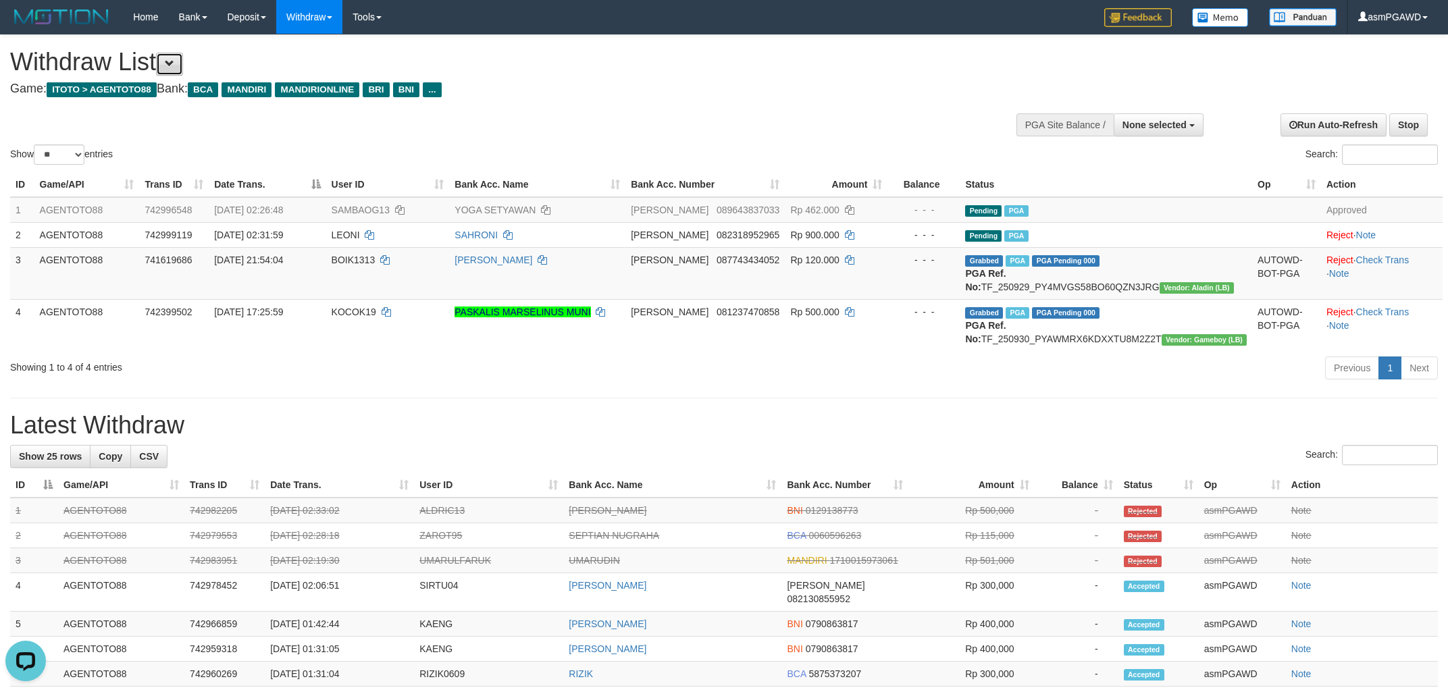
click at [183, 72] on button at bounding box center [169, 64] width 27 height 23
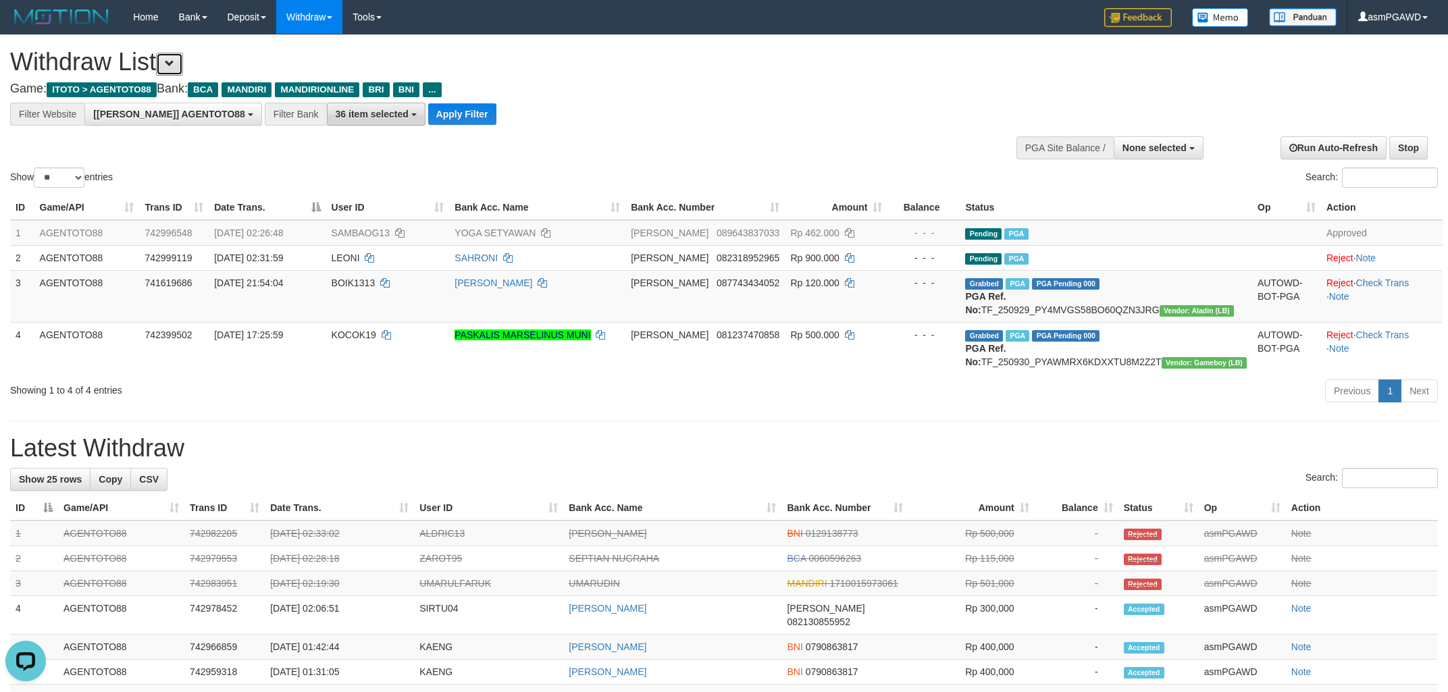
scroll to position [25, 0]
click at [428, 113] on button "Apply Filter" at bounding box center [462, 114] width 68 height 22
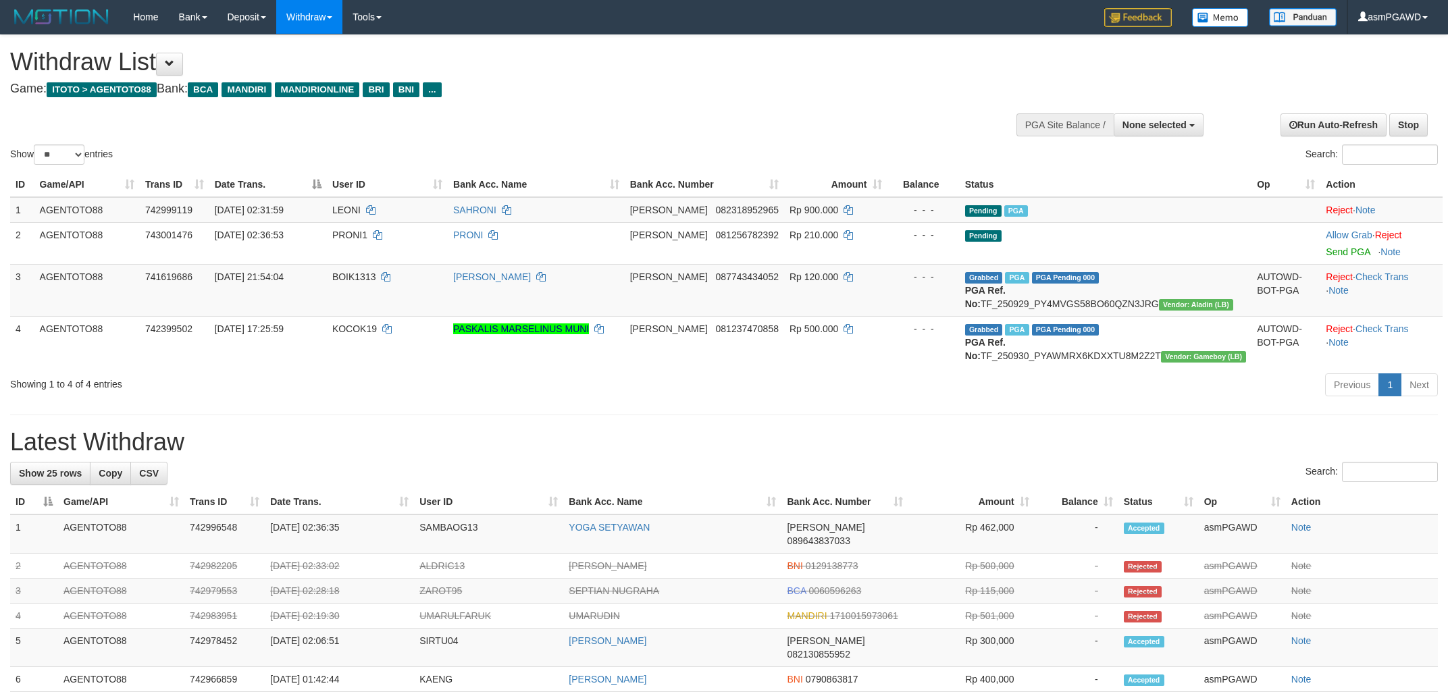
select select
select select "**"
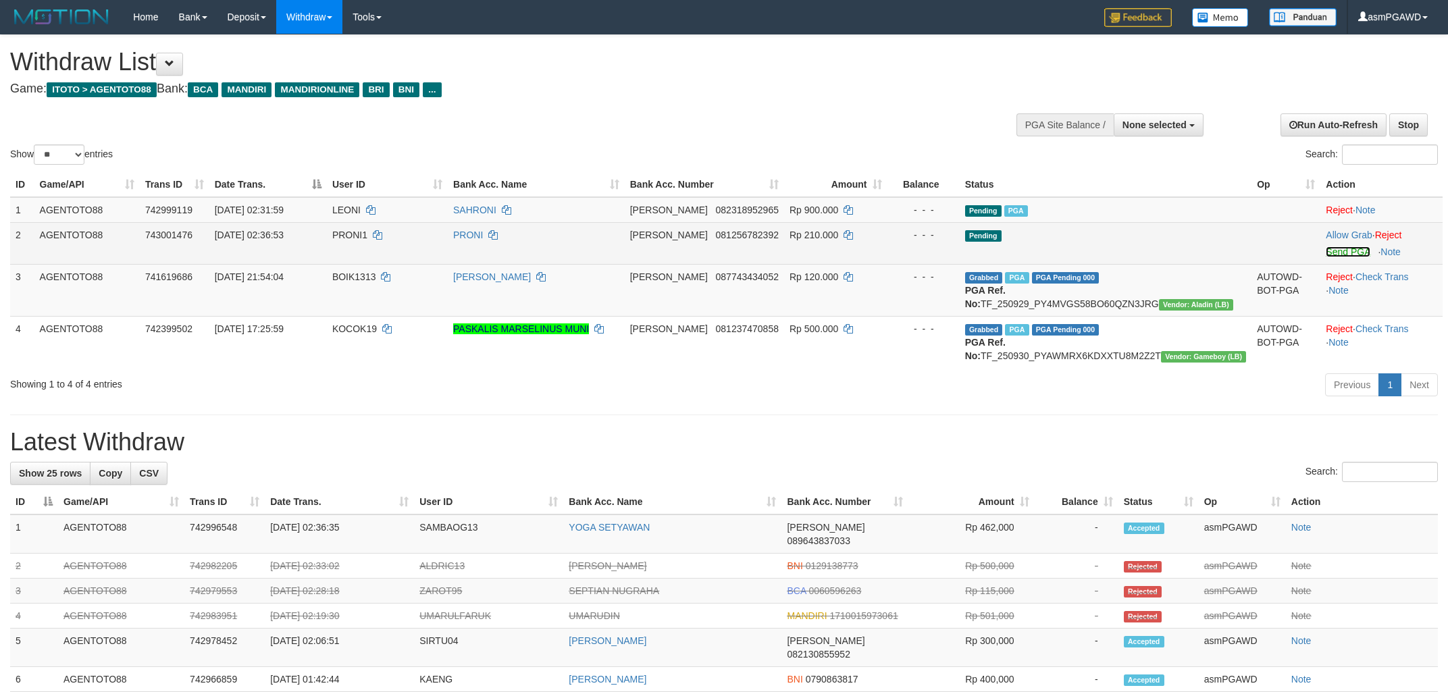
click at [1327, 252] on link "Send PGA" at bounding box center [1348, 251] width 44 height 11
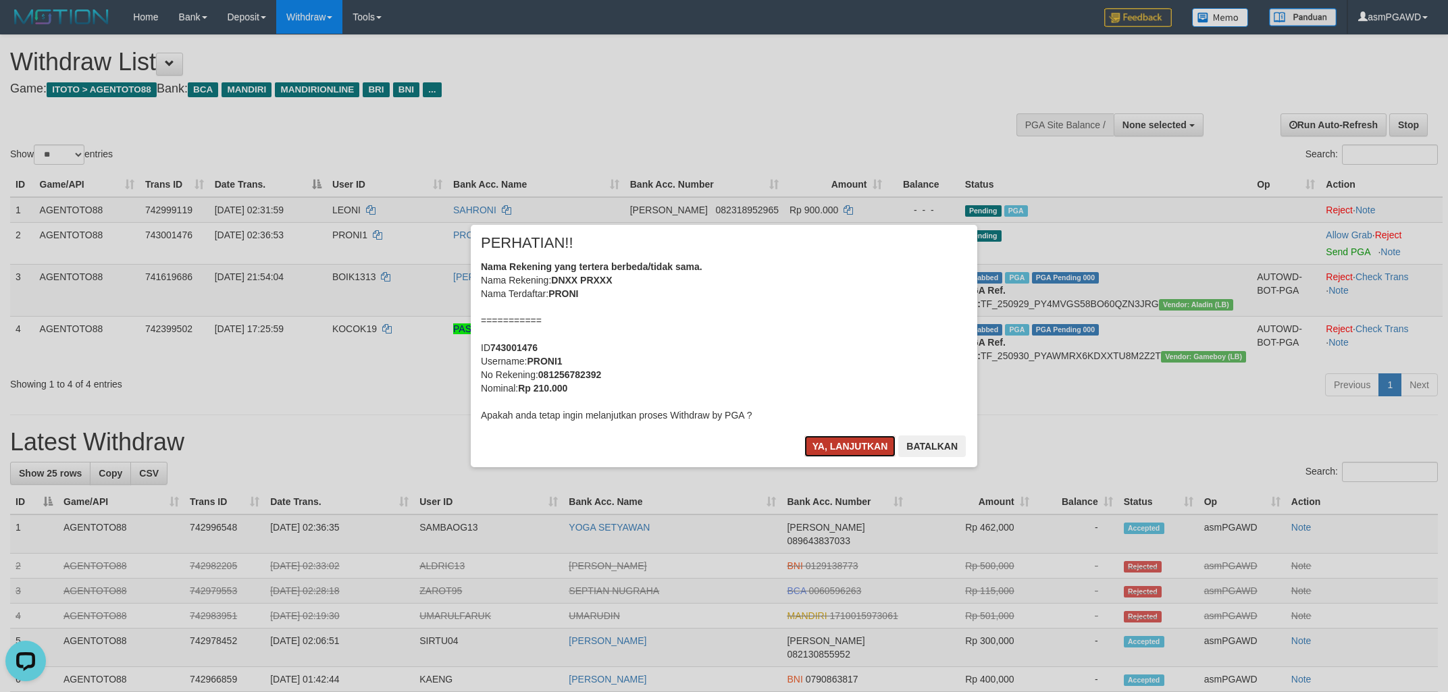
click at [838, 446] on button "Ya, lanjutkan" at bounding box center [850, 447] width 92 height 22
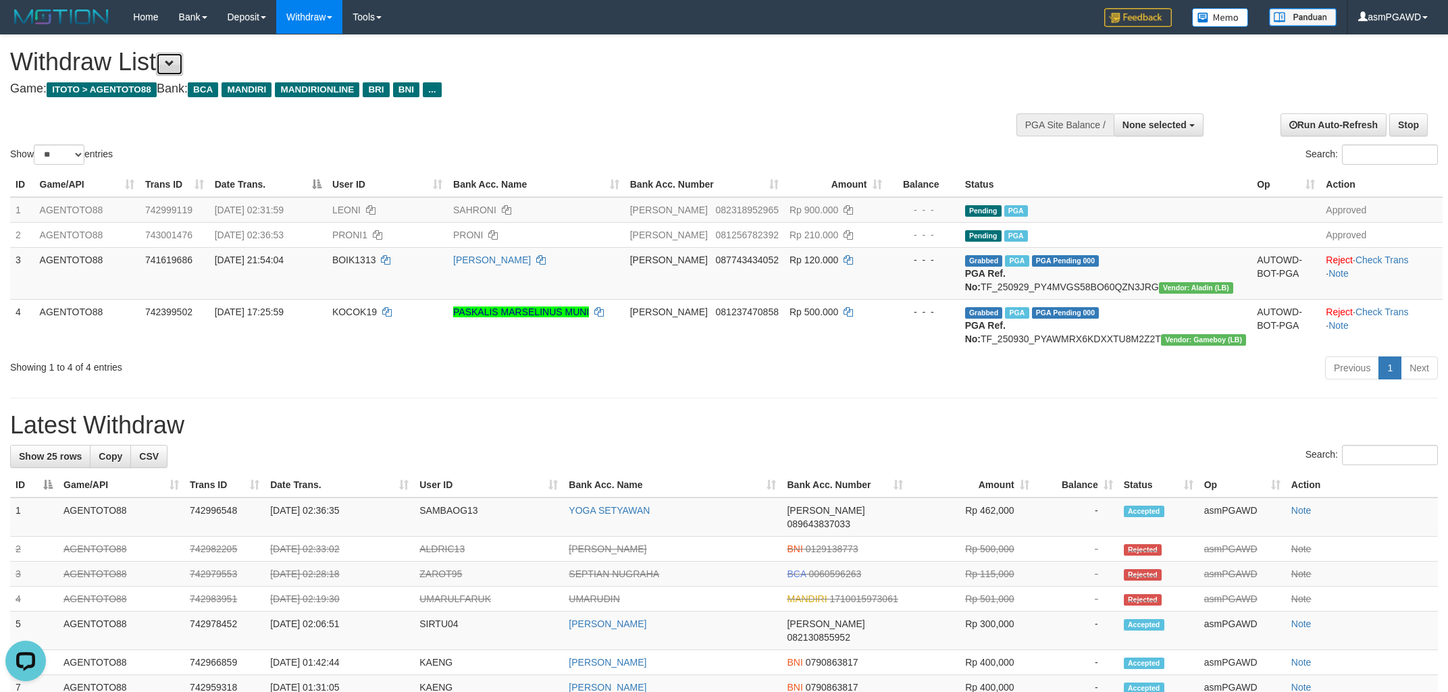
click at [174, 65] on span at bounding box center [169, 63] width 9 height 9
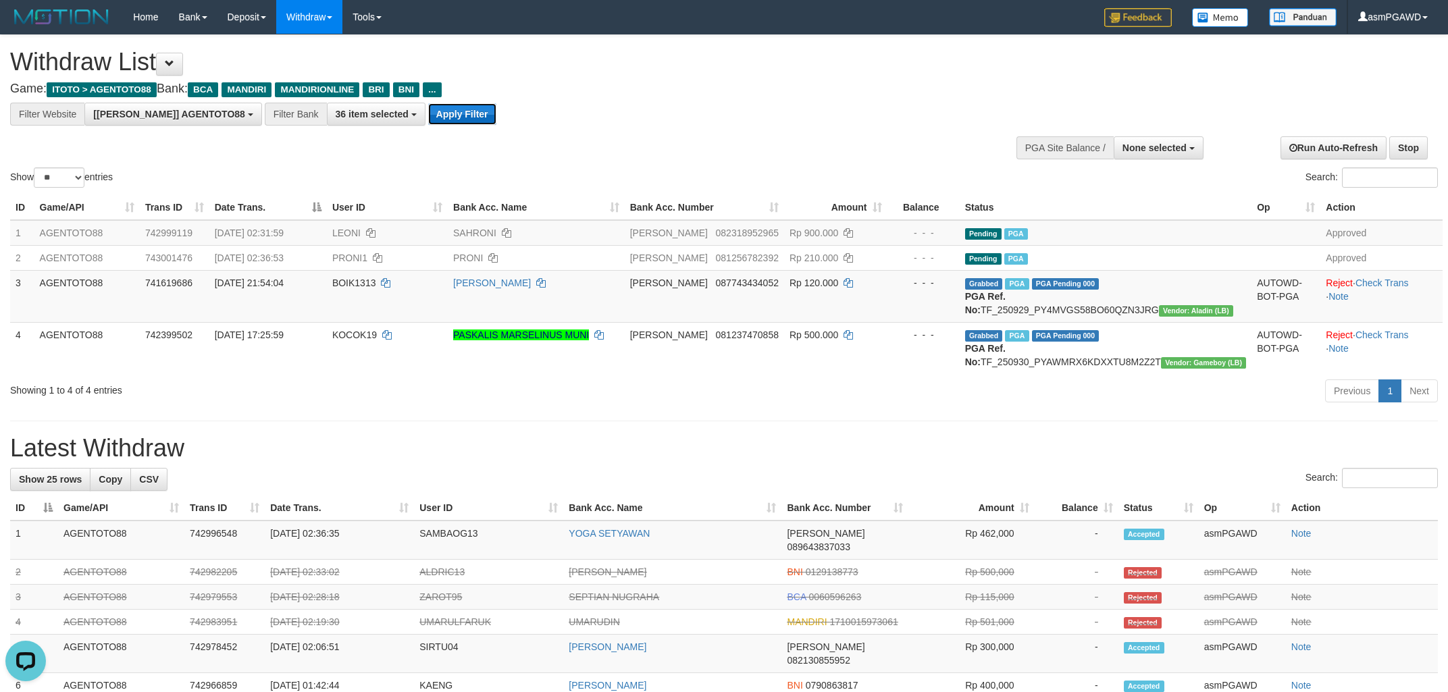
click at [428, 123] on button "Apply Filter" at bounding box center [462, 114] width 68 height 22
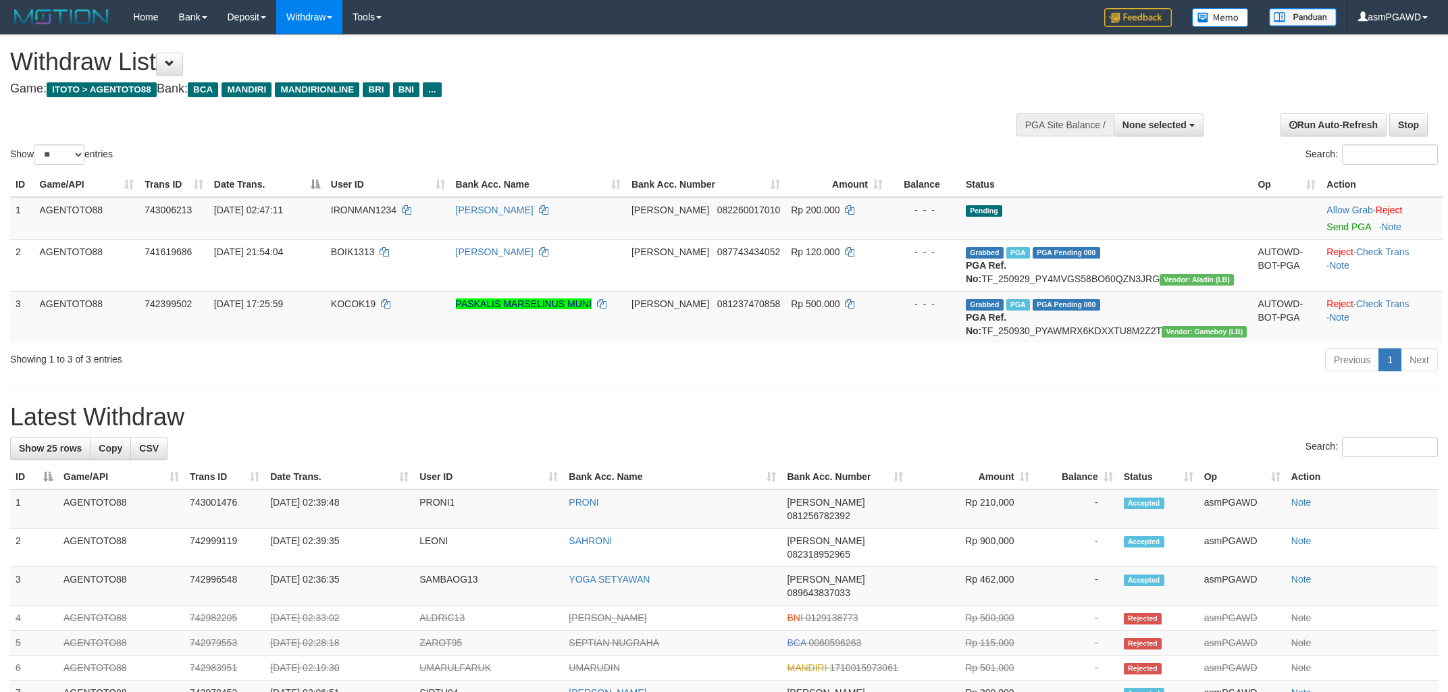
select select
select select "**"
click at [1326, 227] on link "Send PGA" at bounding box center [1348, 226] width 44 height 11
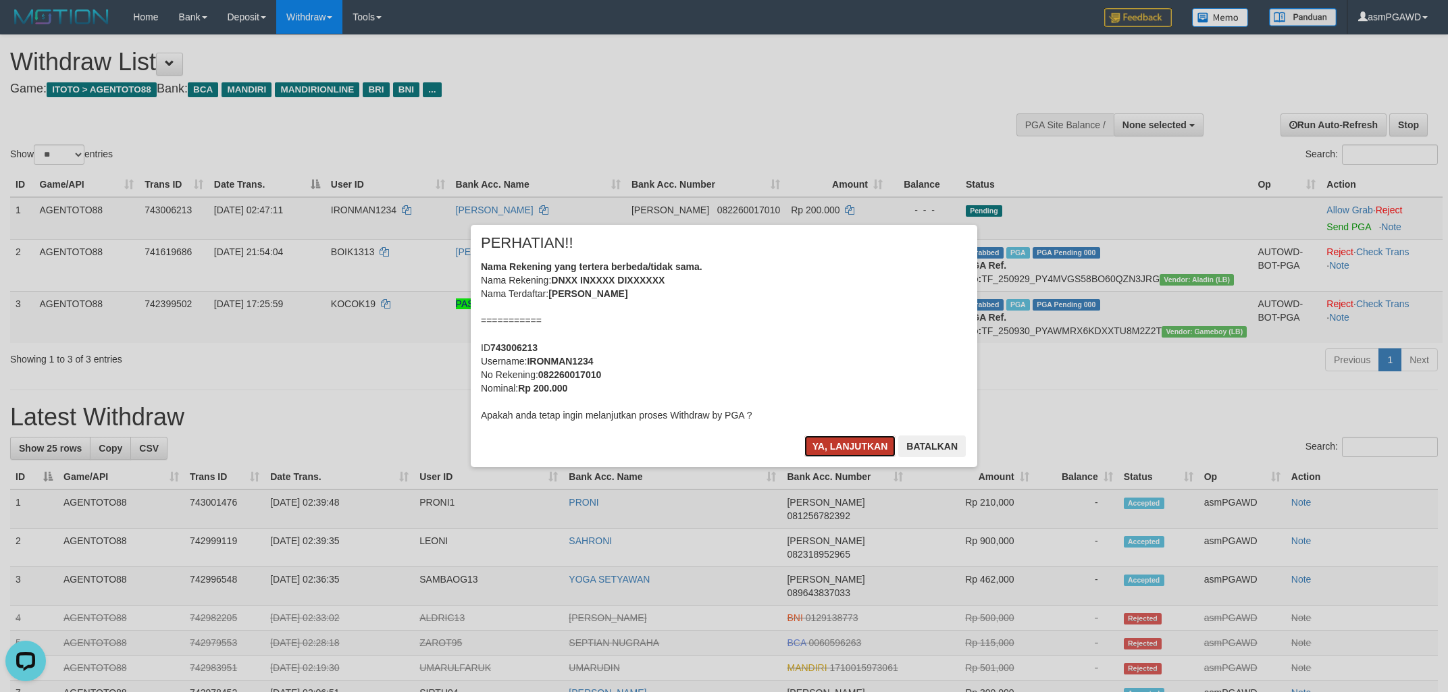
click at [822, 450] on button "Ya, lanjutkan" at bounding box center [850, 447] width 92 height 22
